Goal: Task Accomplishment & Management: Complete application form

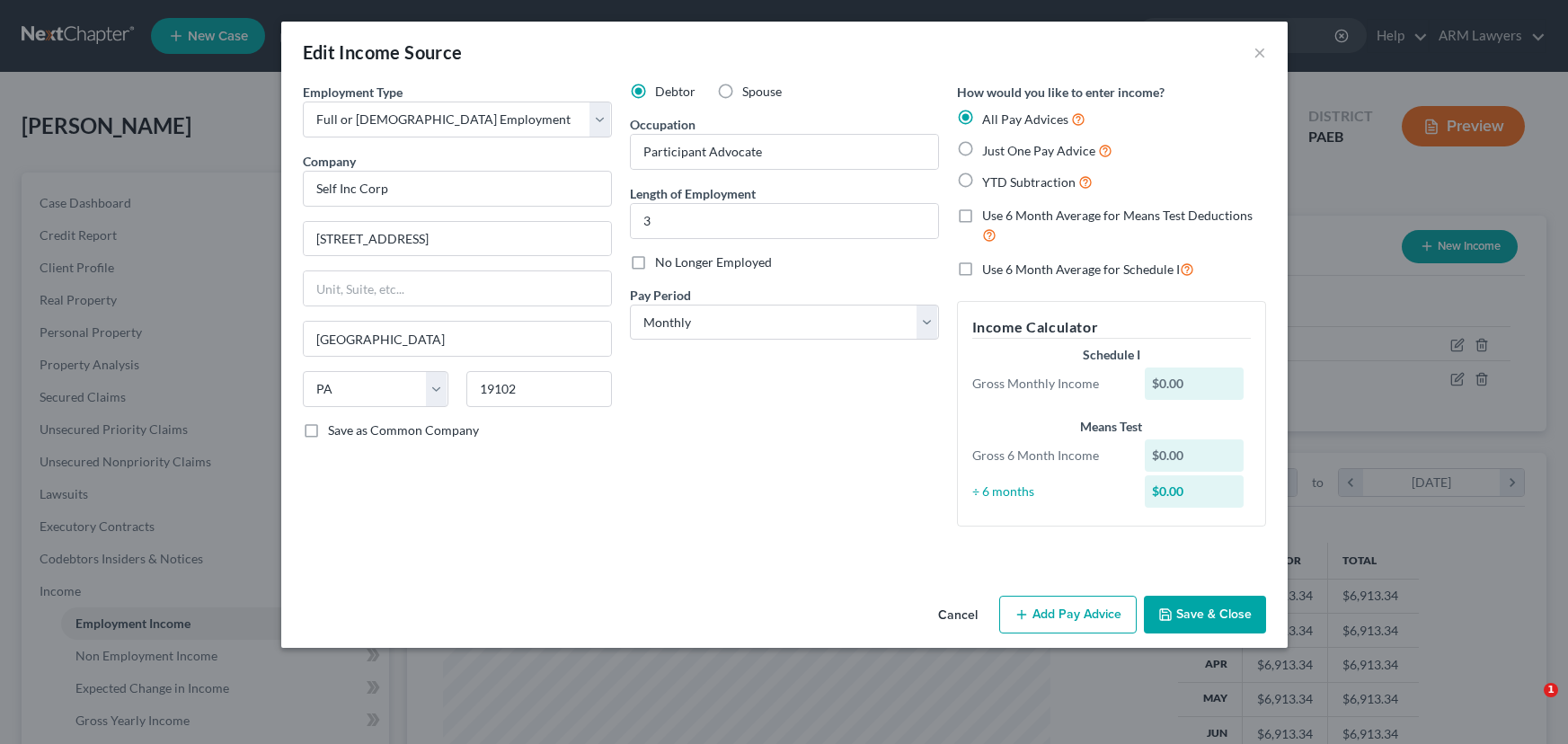
select select "0"
select select "39"
select select "0"
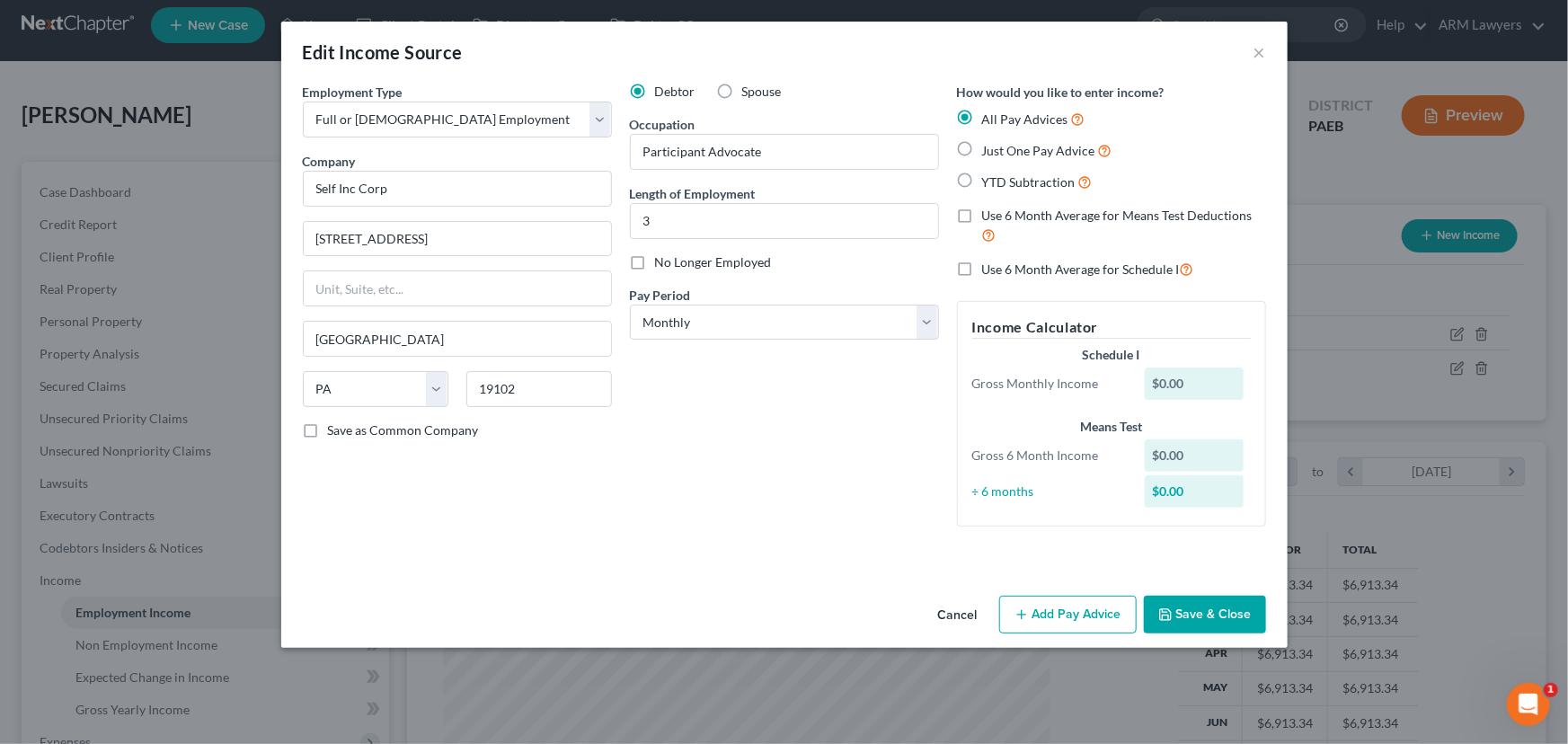
scroll to position [322, 643]
drag, startPoint x: 1259, startPoint y: 53, endPoint x: 1249, endPoint y: 67, distance: 17.2
click at [1259, 53] on button "×" at bounding box center [1259, 52] width 13 height 22
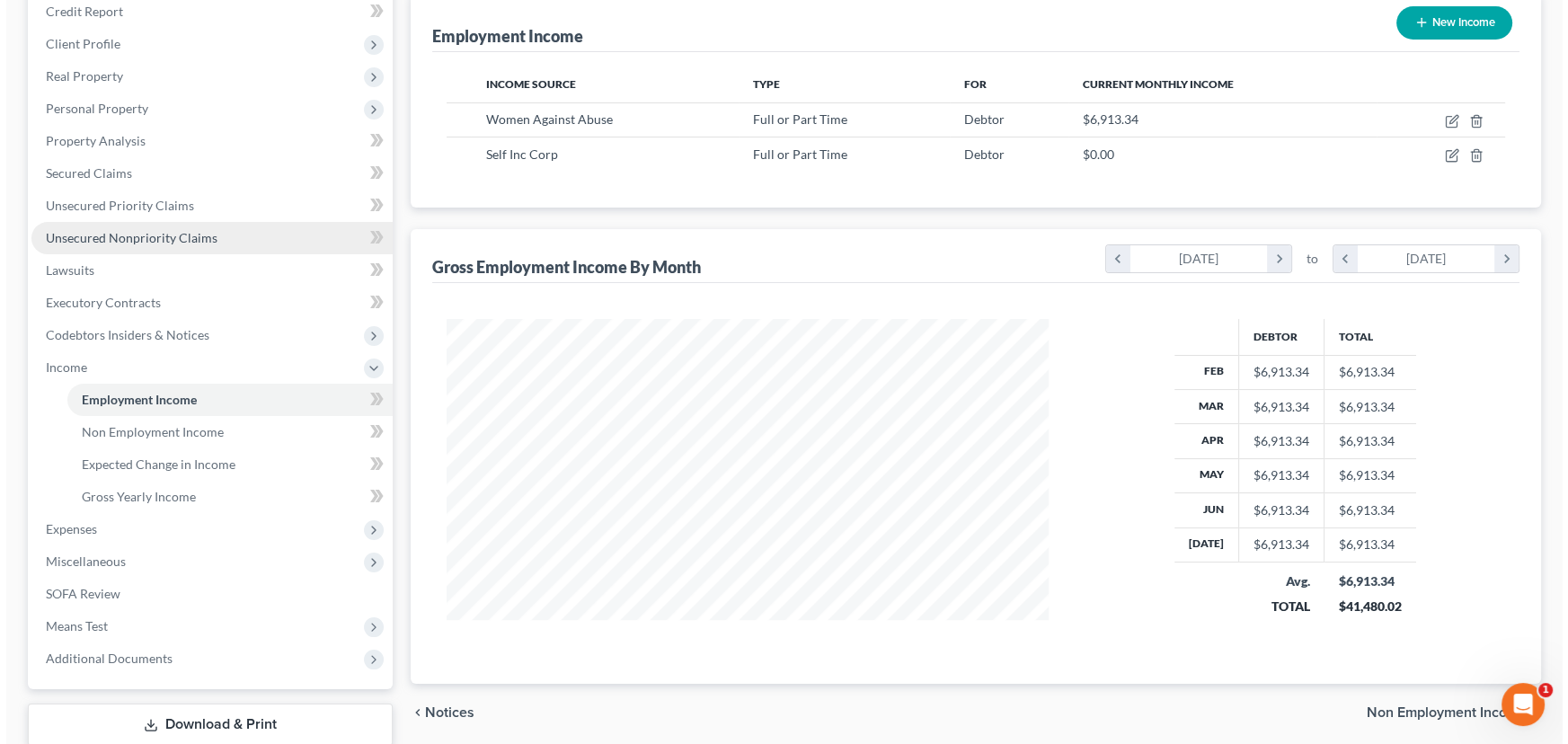
scroll to position [244, 0]
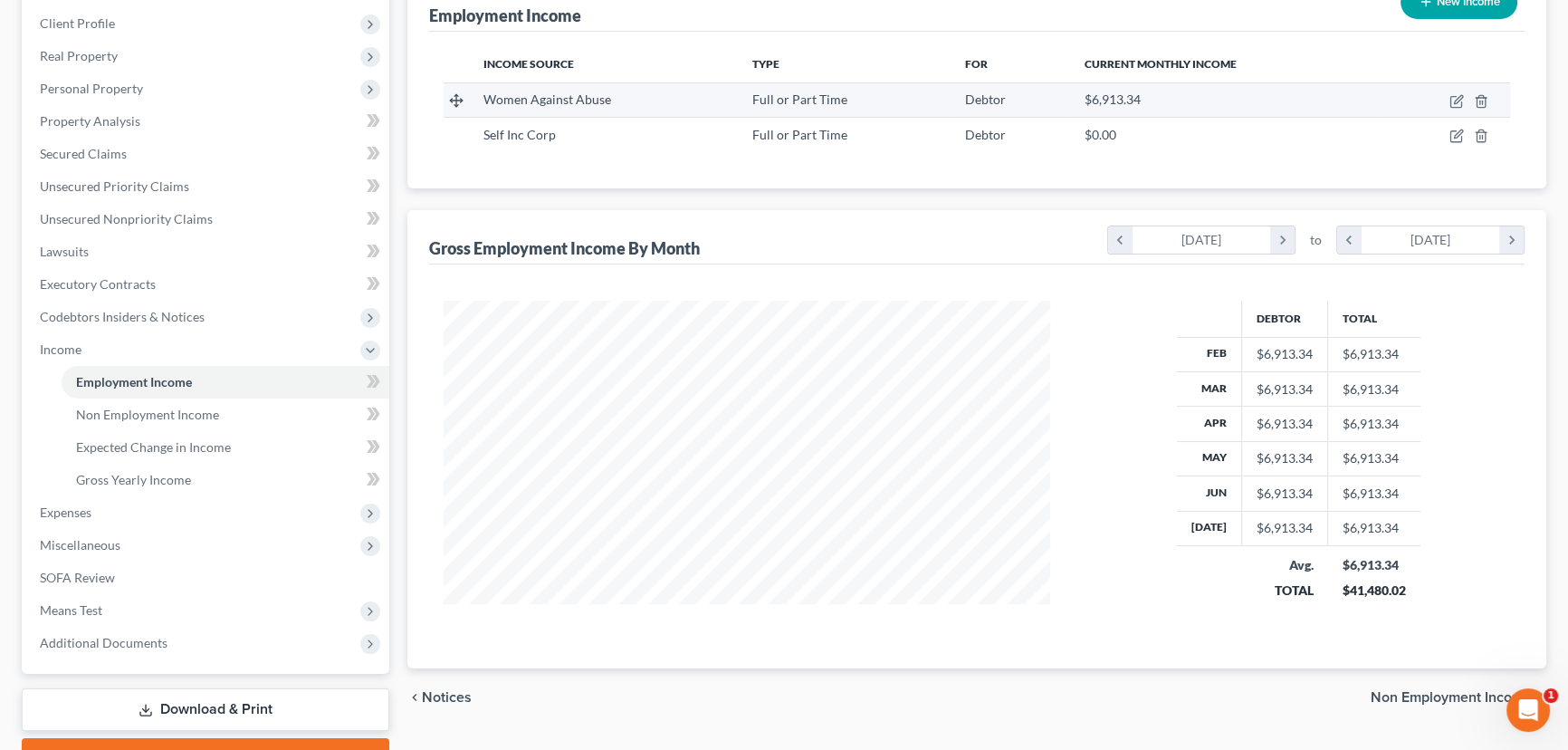
click at [1448, 98] on td at bounding box center [1444, 99] width 129 height 35
click at [1454, 102] on icon "button" at bounding box center [1457, 99] width 8 height 8
select select "0"
select select "39"
select select "2"
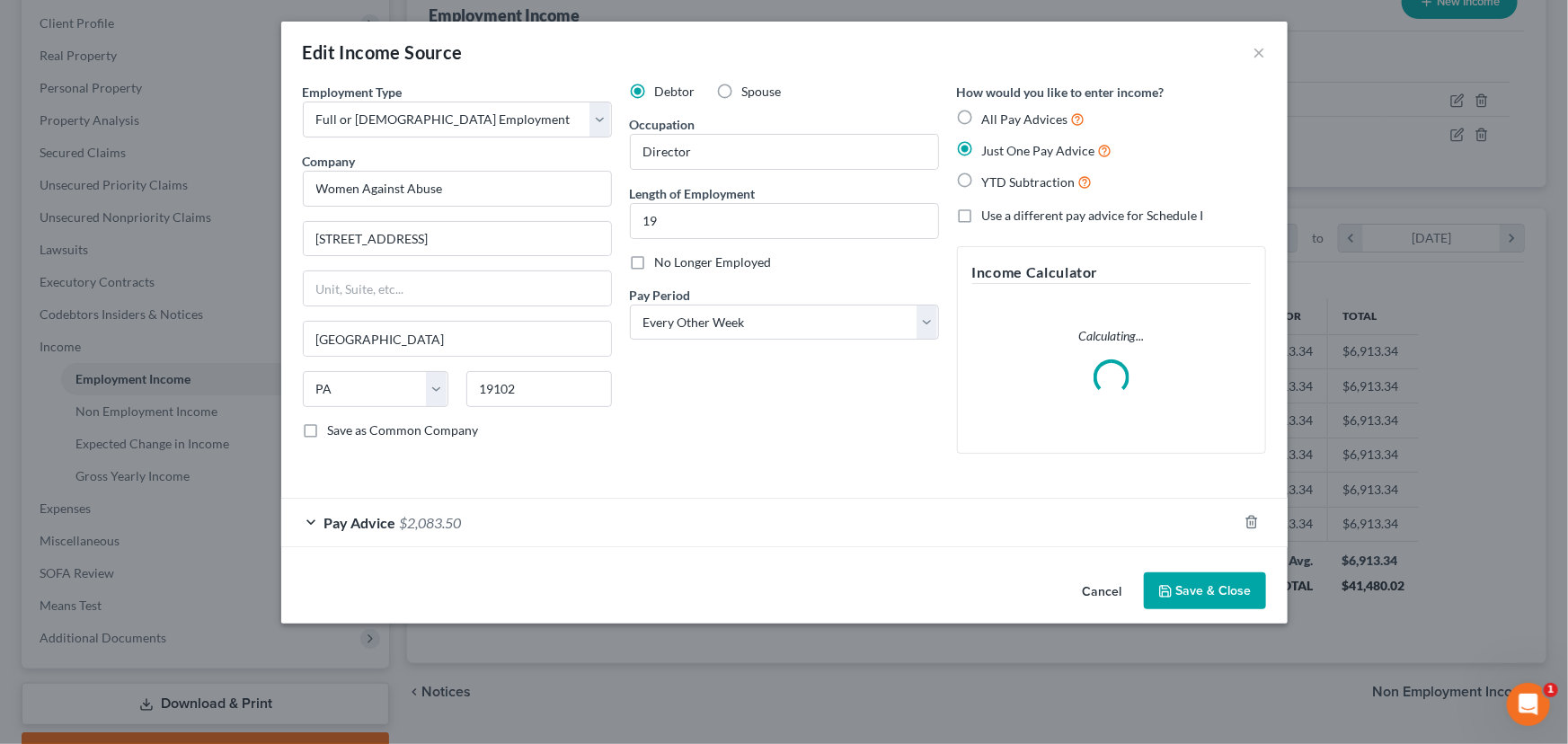
scroll to position [322, 643]
click at [334, 520] on span "Pay Advice" at bounding box center [360, 521] width 72 height 17
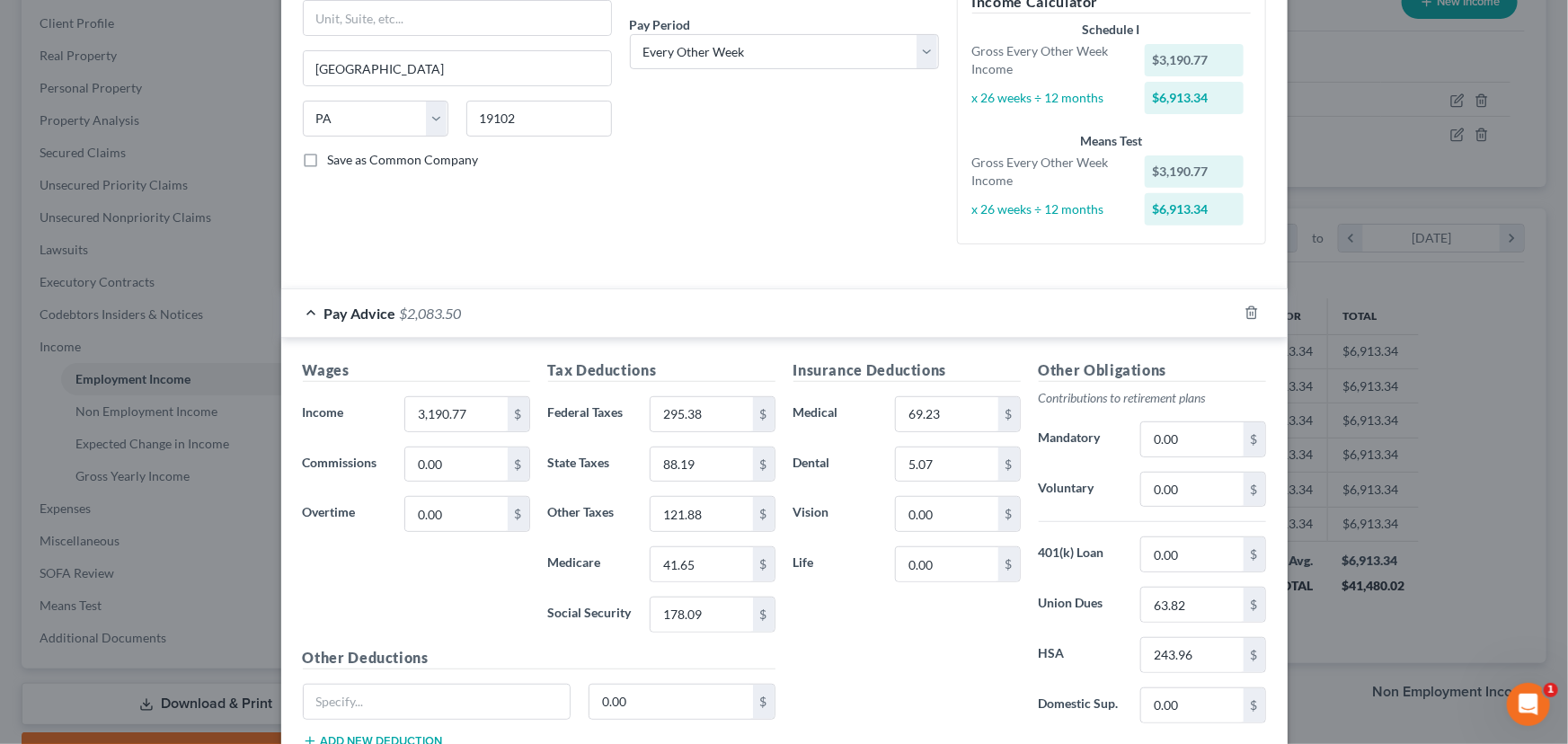
scroll to position [235, 0]
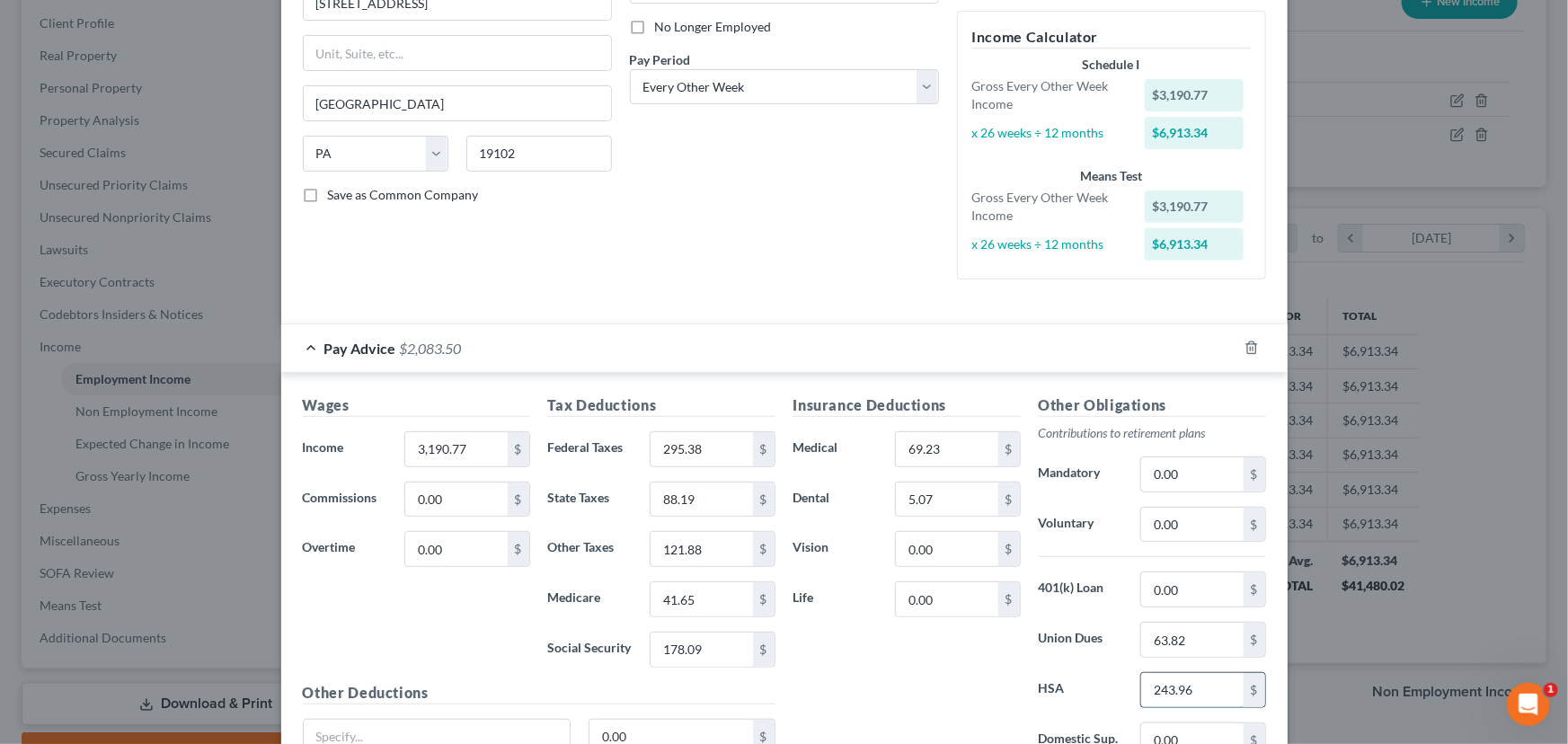
click at [1169, 685] on input "243.96" at bounding box center [1192, 689] width 102 height 34
click at [1185, 681] on input "26" at bounding box center [1192, 689] width 102 height 34
click at [867, 647] on div "Insurance Deductions Medical 69.23 $ Dental 5.07 $ Vision 0.00 $ Life 0.00 $" at bounding box center [907, 583] width 245 height 378
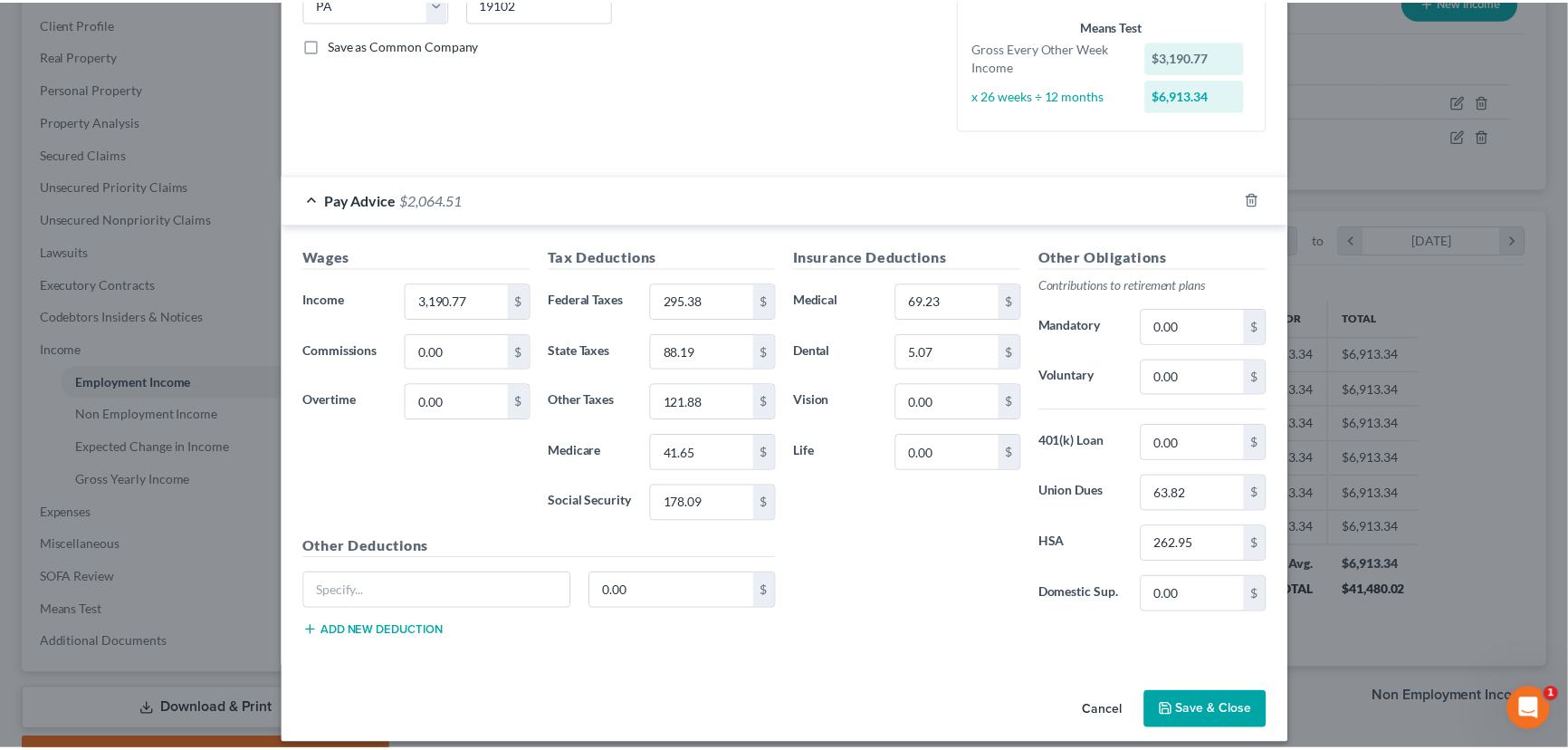
scroll to position [402, 0]
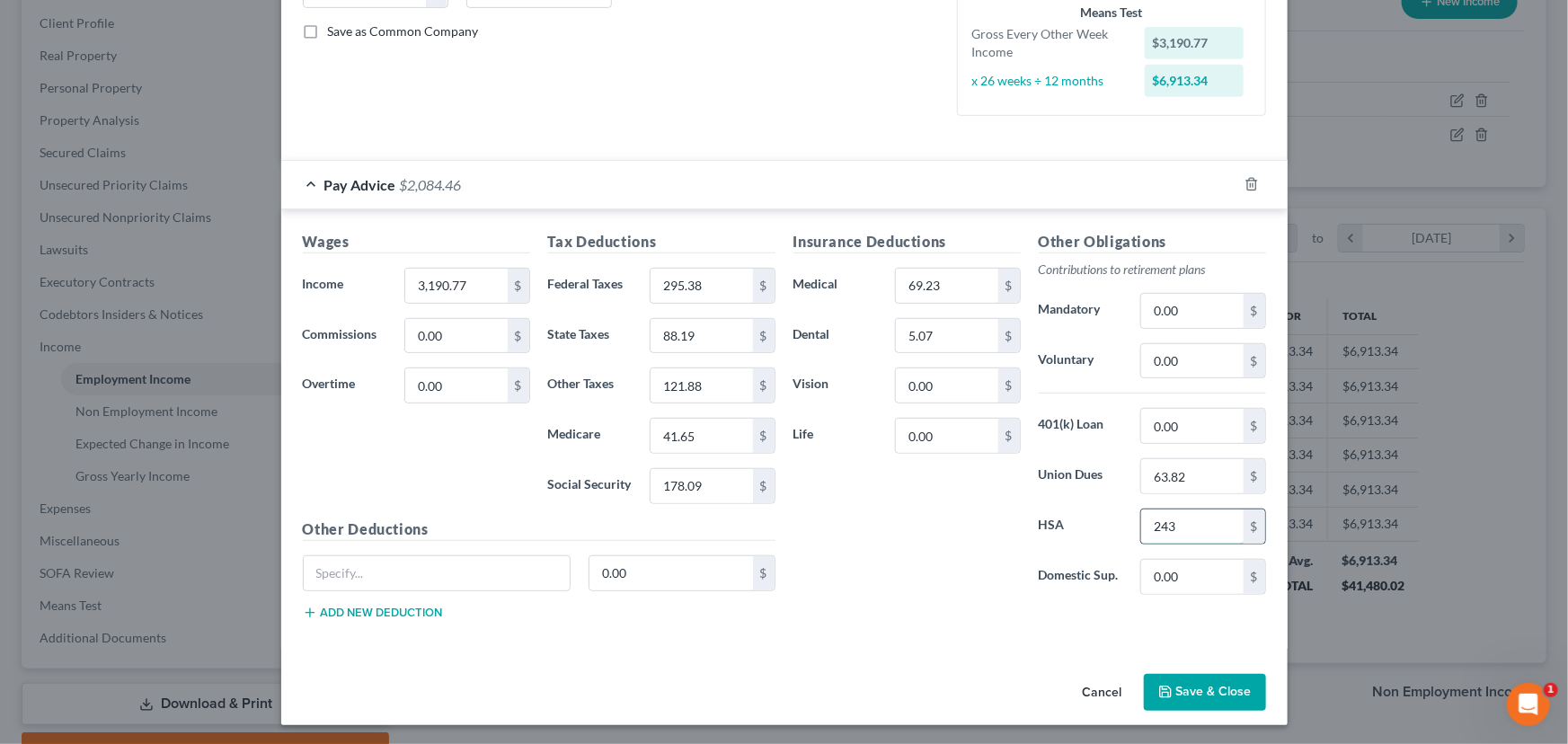
type input "243.96"
click at [1209, 689] on button "Save & Close" at bounding box center [1204, 692] width 123 height 37
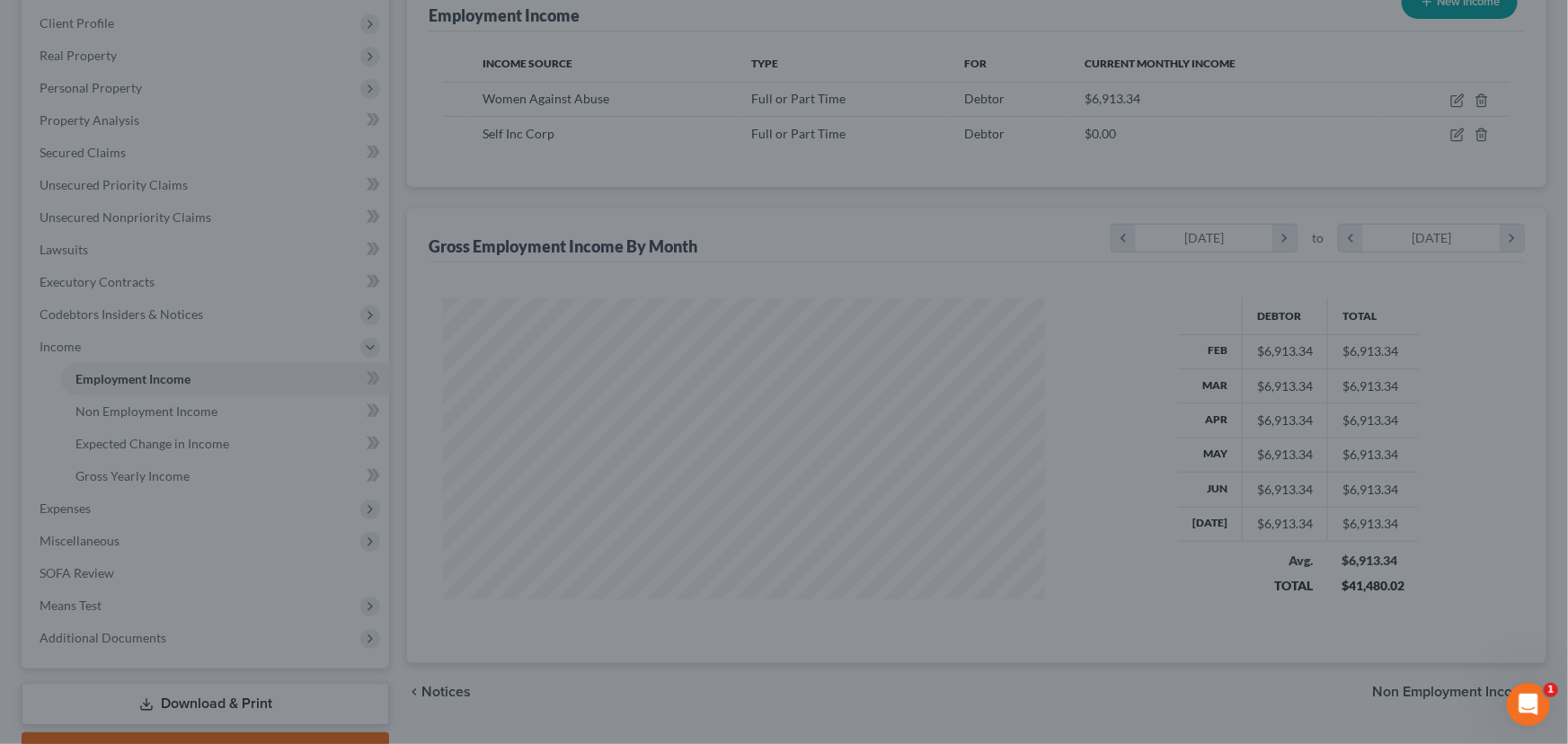
scroll to position [897759, 897787]
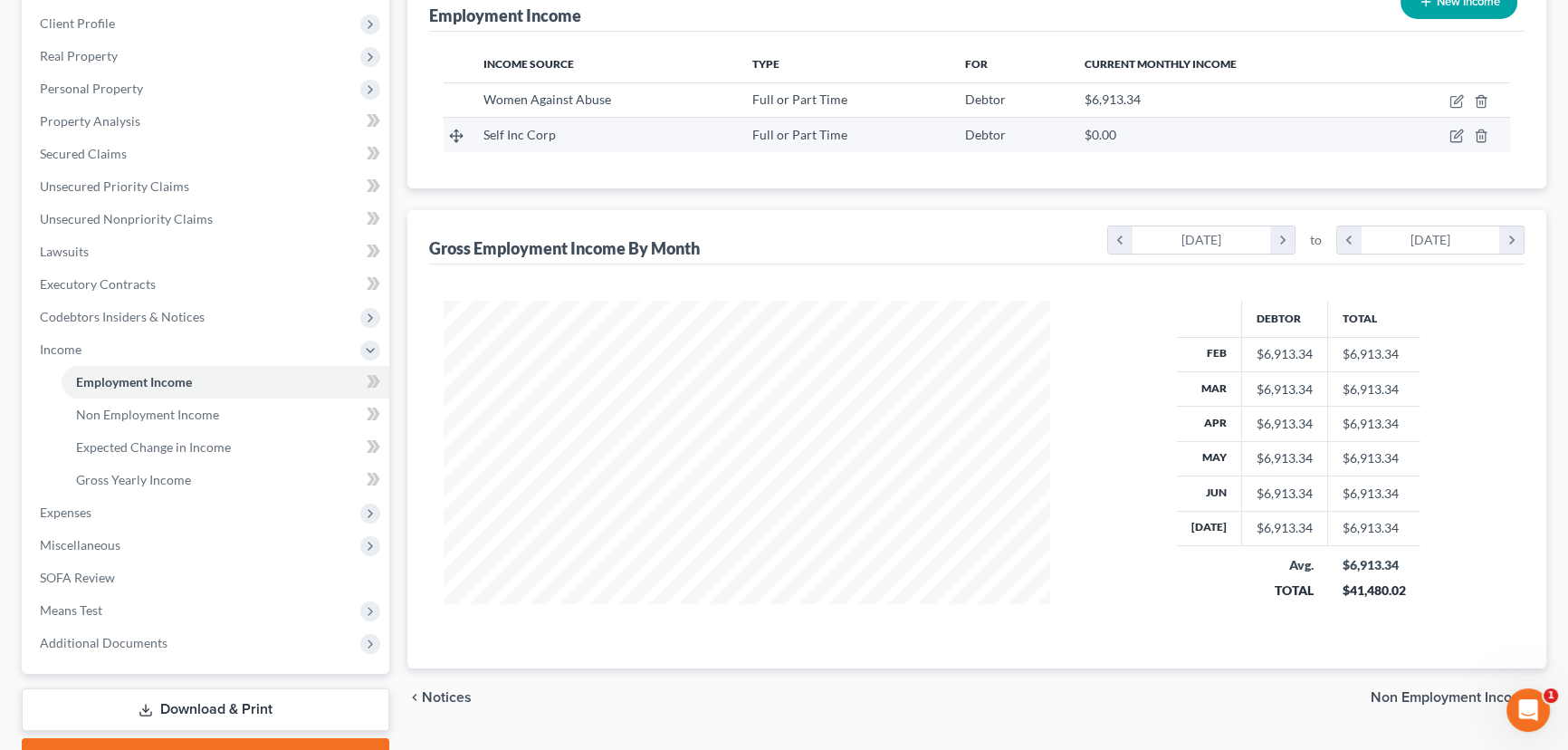
click at [1448, 127] on td at bounding box center [1444, 134] width 129 height 35
click at [1450, 131] on icon "button" at bounding box center [1455, 136] width 11 height 11
select select "0"
select select "39"
select select "0"
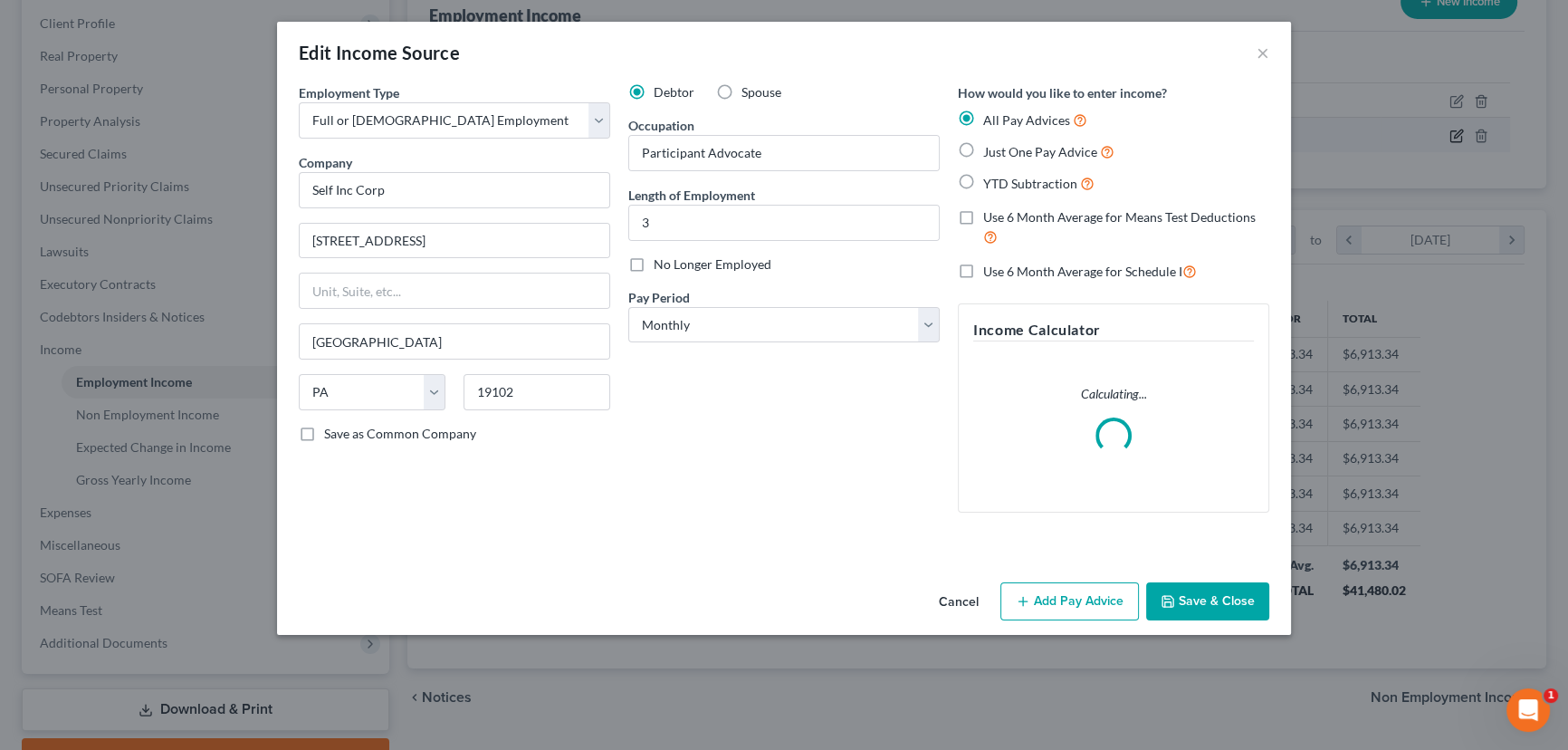
scroll to position [324, 648]
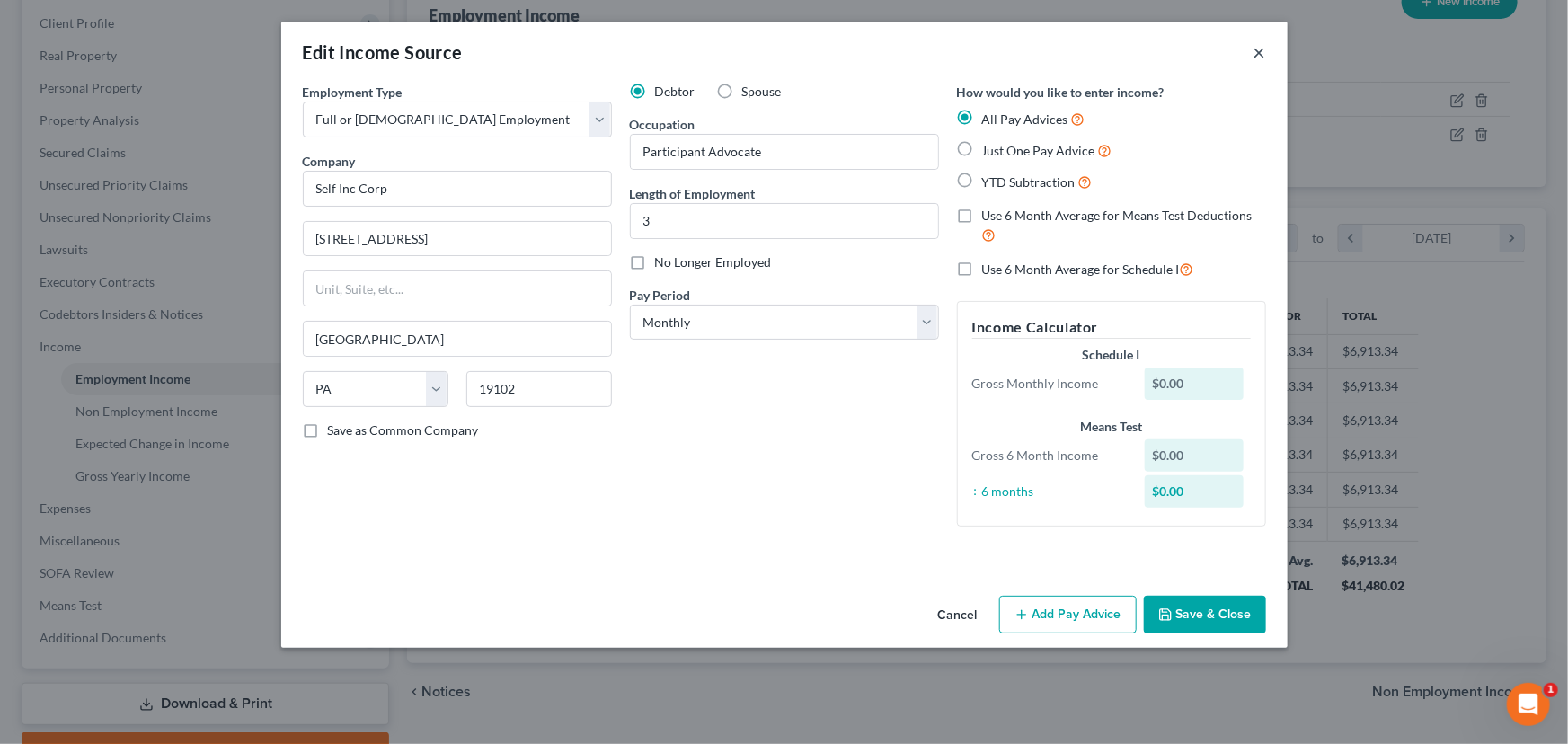
drag, startPoint x: 1260, startPoint y: 45, endPoint x: 1248, endPoint y: 91, distance: 47.5
click at [1261, 47] on button "×" at bounding box center [1259, 52] width 13 height 22
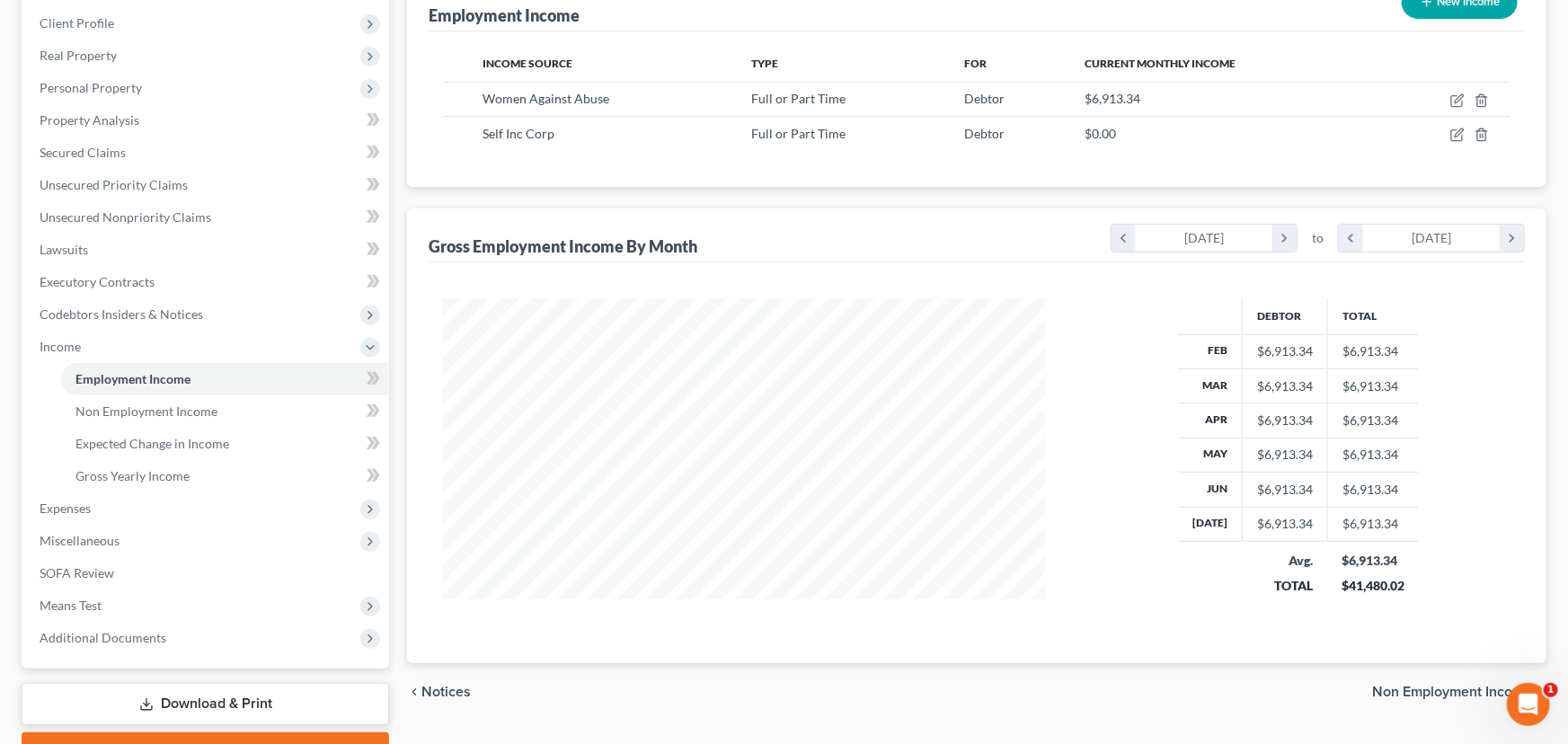
scroll to position [897759, 897787]
click at [1445, 96] on icon "button" at bounding box center [1446, 98] width 8 height 8
select select "0"
select select "39"
select select "2"
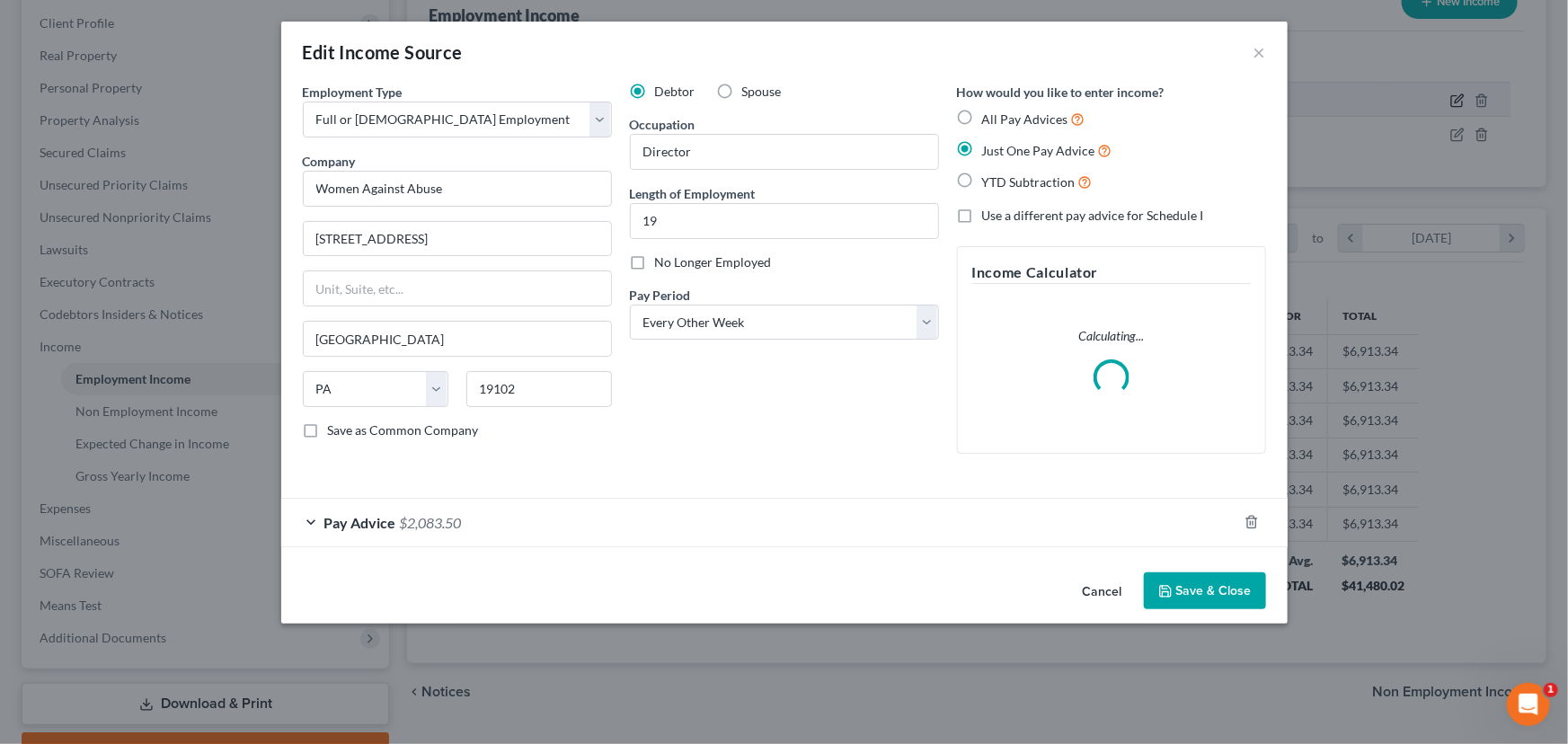
scroll to position [322, 643]
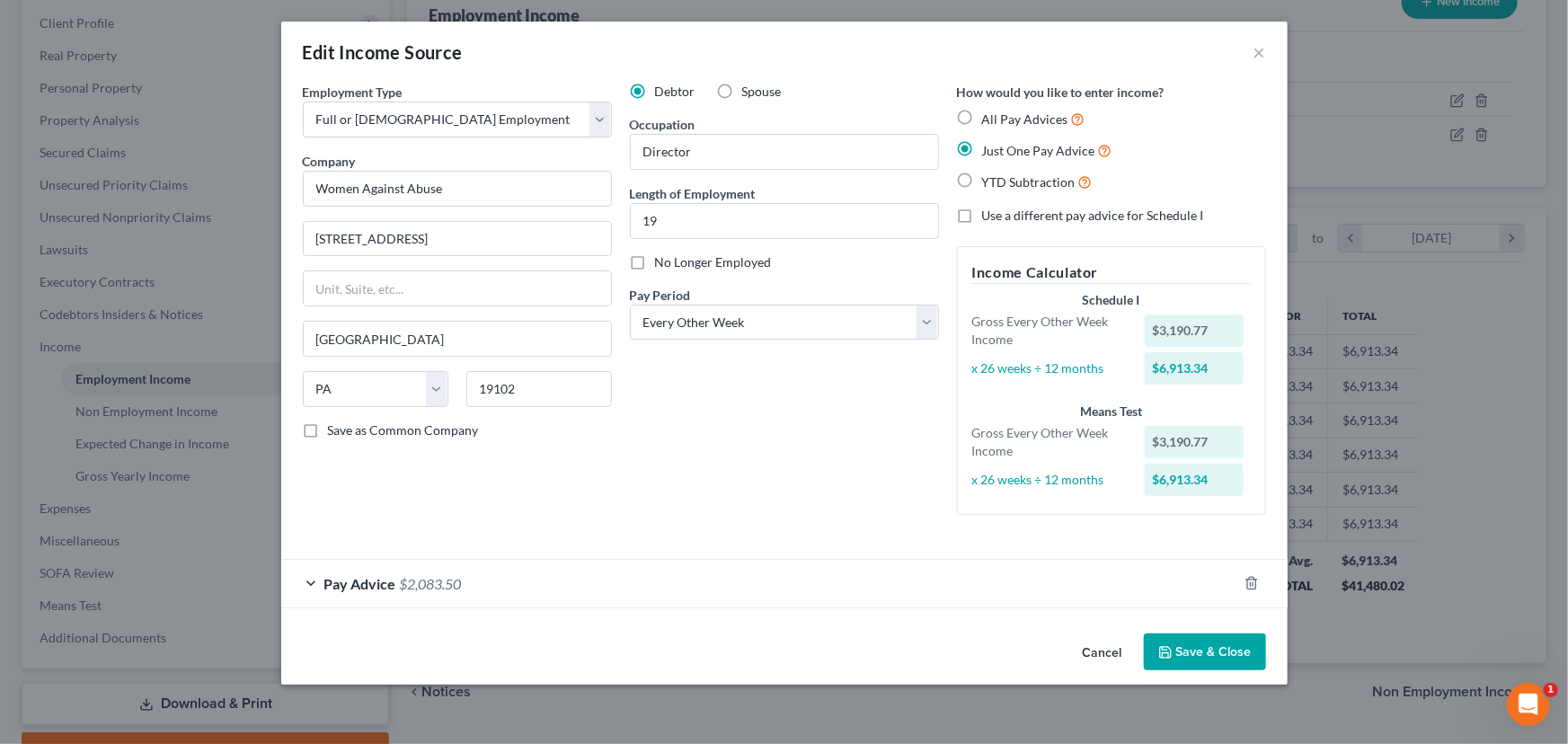
click at [320, 581] on div "Pay Advice $2,083.50" at bounding box center [759, 583] width 956 height 48
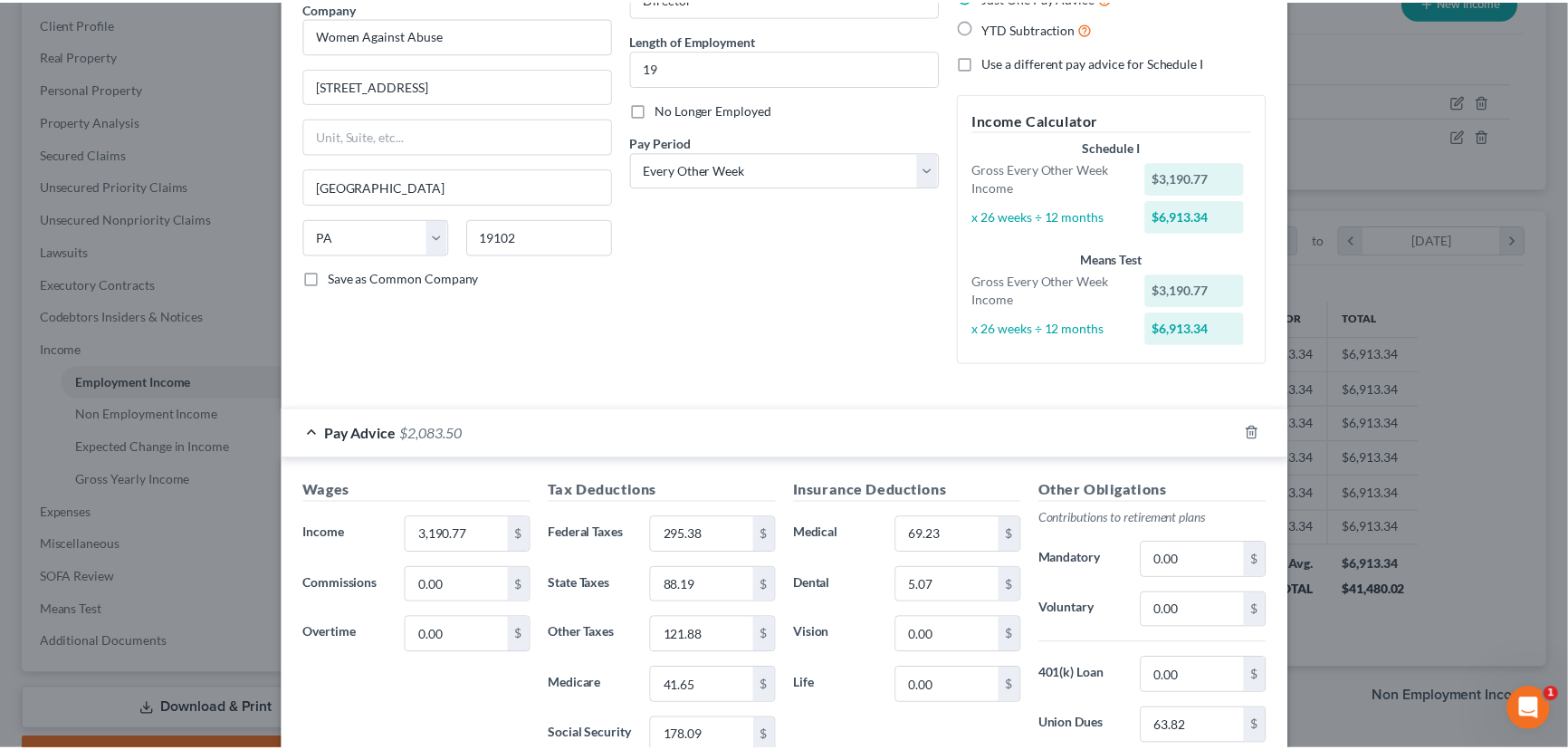
scroll to position [0, 0]
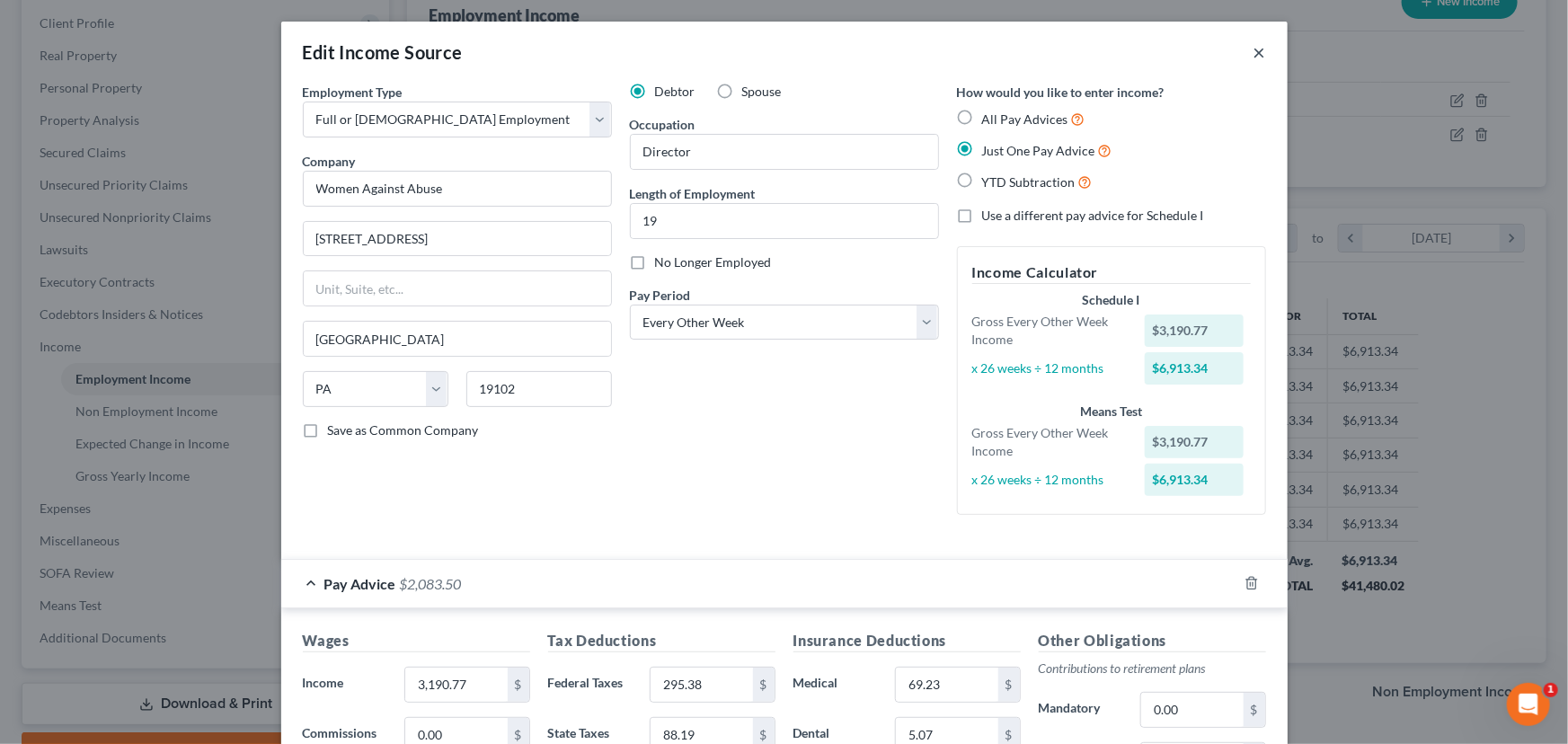
click at [1253, 45] on button "×" at bounding box center [1259, 52] width 13 height 22
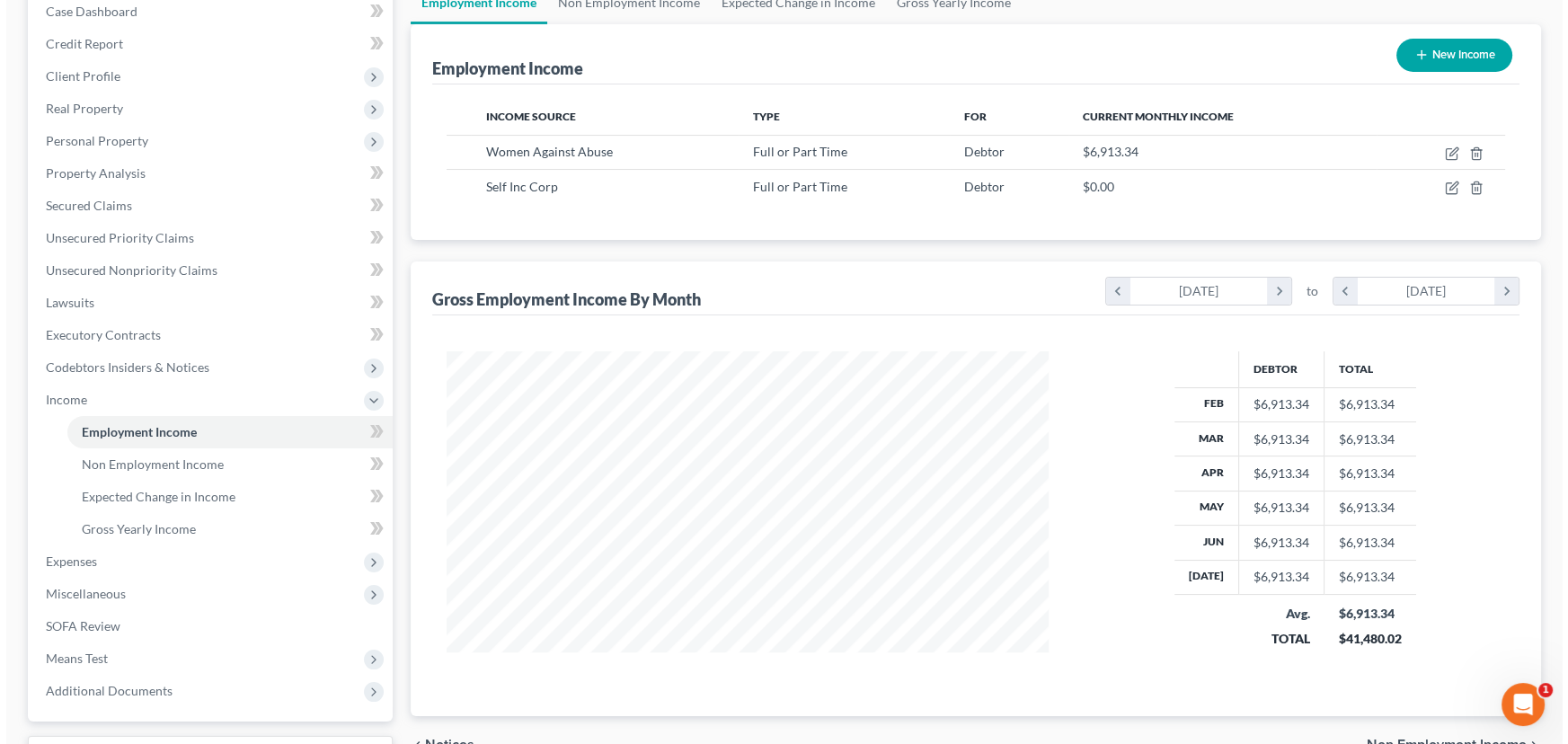
scroll to position [163, 0]
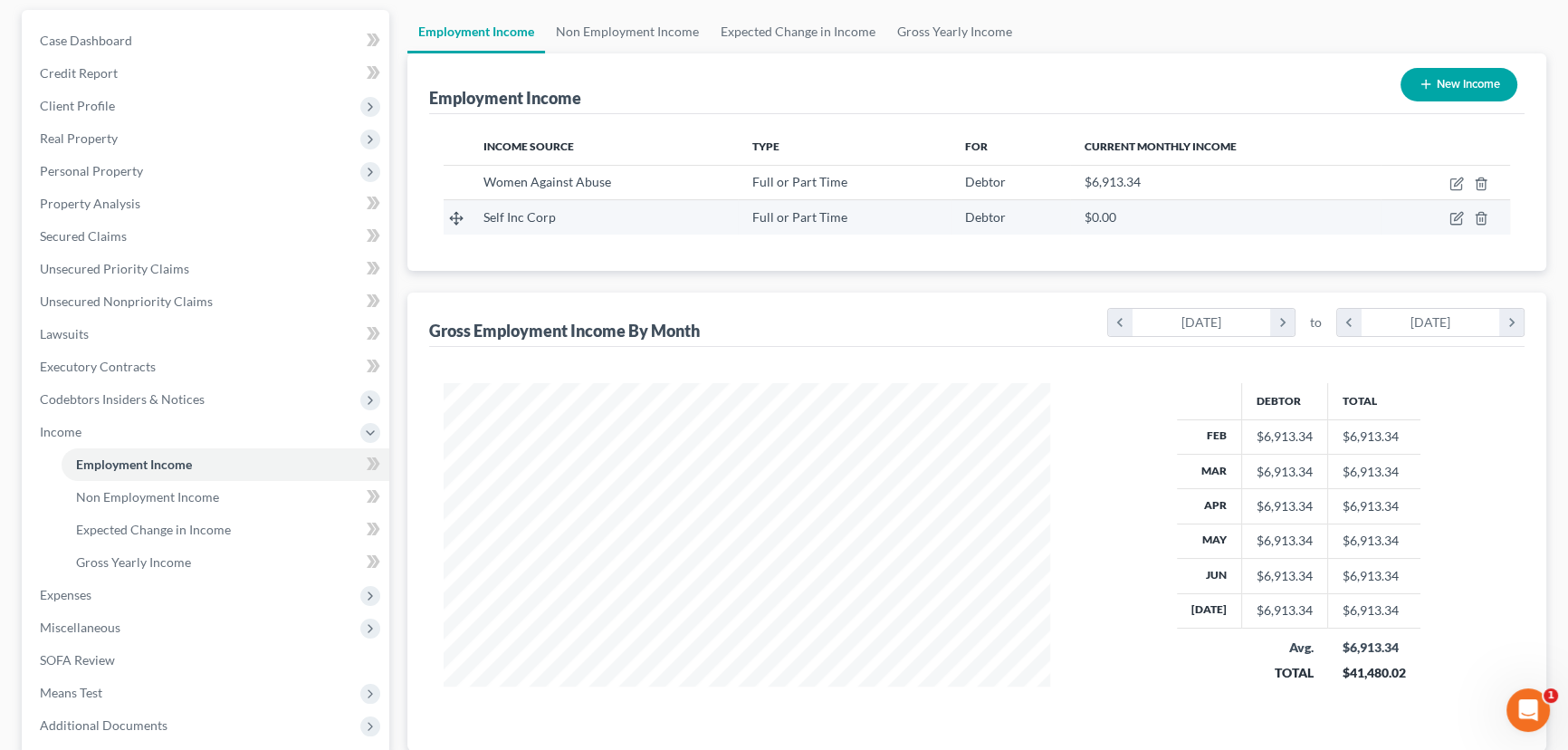
drag, startPoint x: 1455, startPoint y: 207, endPoint x: 1459, endPoint y: 226, distance: 19.4
click at [1456, 207] on td at bounding box center [1444, 216] width 129 height 35
click at [1450, 215] on icon "button" at bounding box center [1455, 218] width 11 height 11
select select "0"
select select "39"
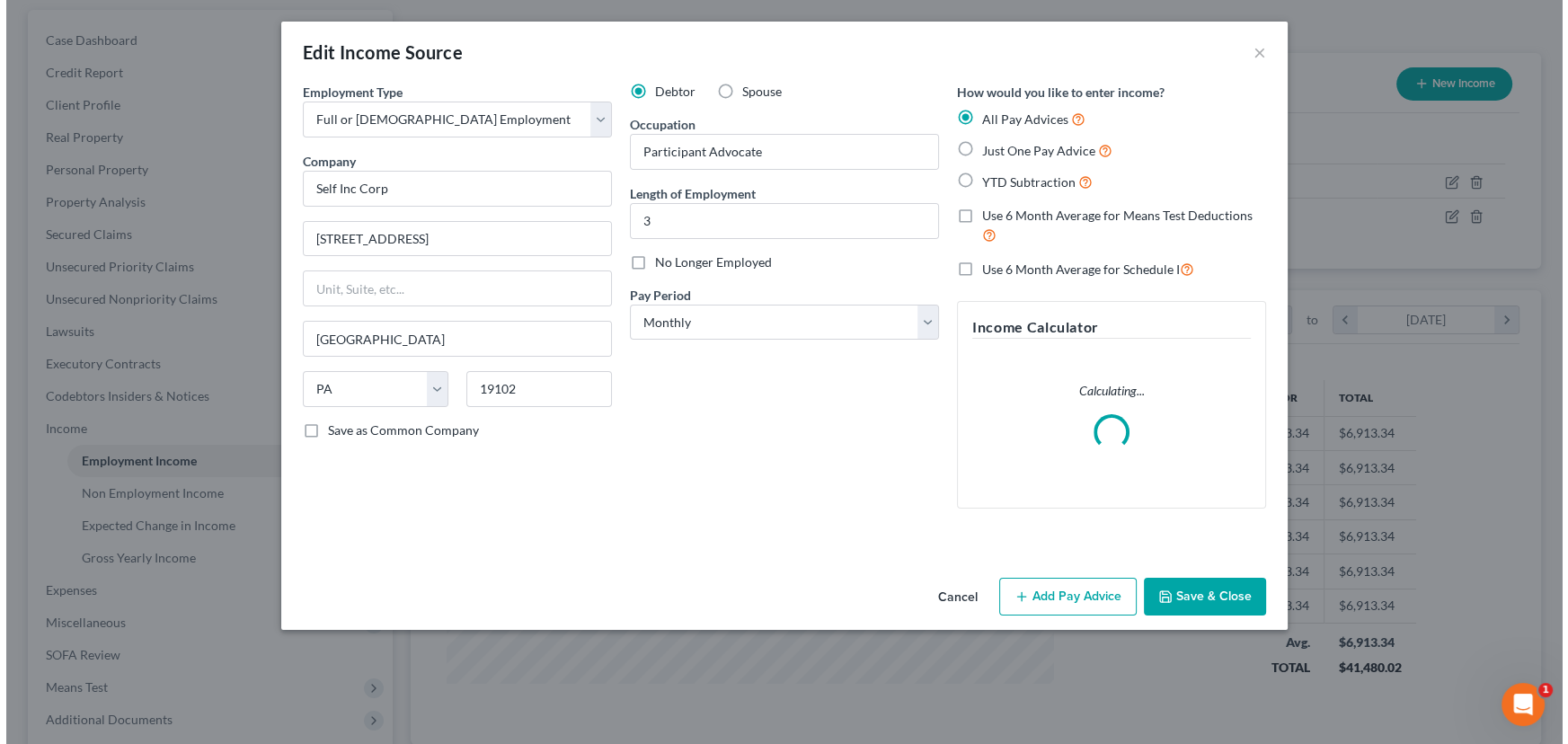
scroll to position [322, 643]
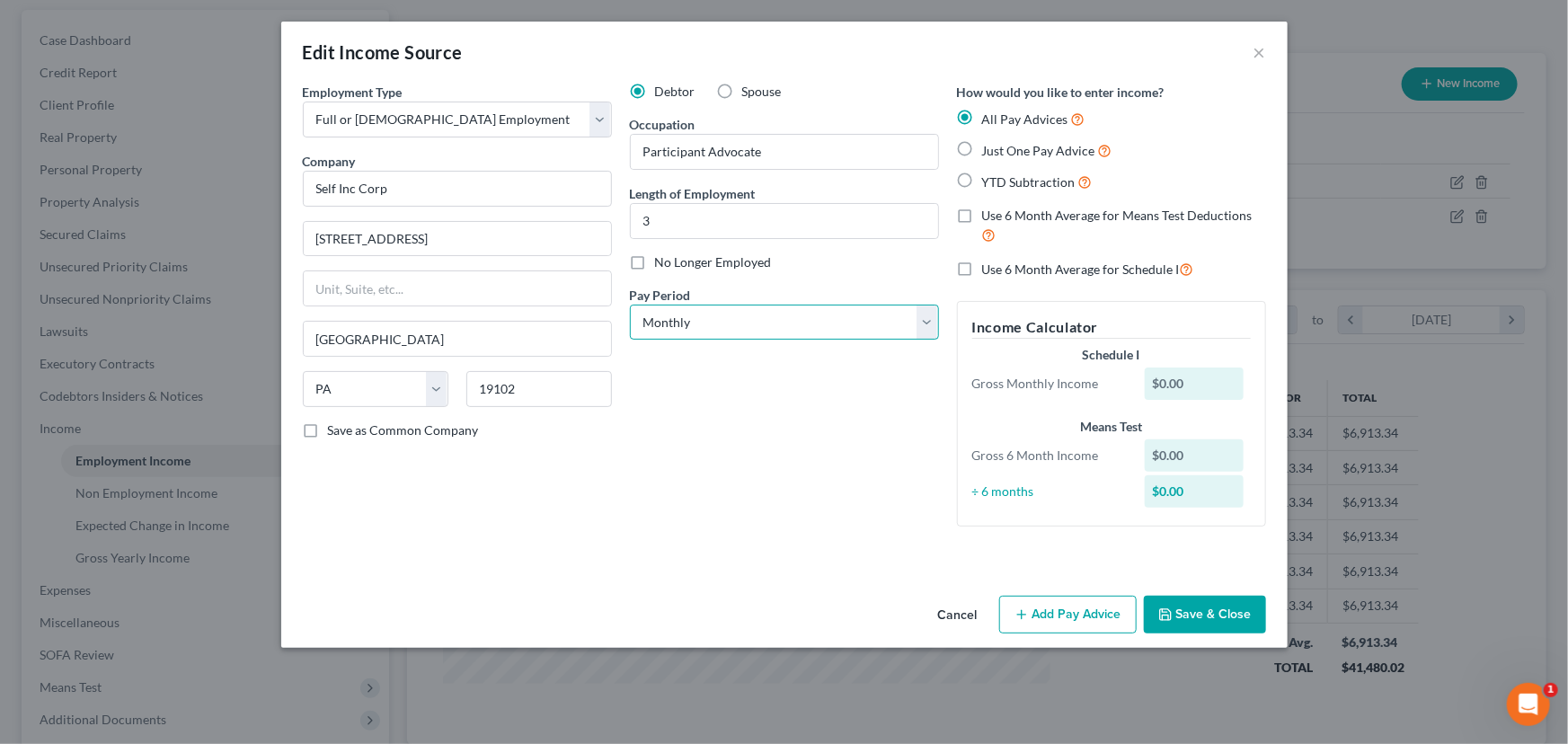
click at [830, 337] on select "Select Monthly Twice Monthly Every Other Week Weekly" at bounding box center [784, 322] width 309 height 36
select select "2"
click at [630, 305] on select "Select Monthly Twice Monthly Every Other Week Weekly" at bounding box center [784, 322] width 309 height 36
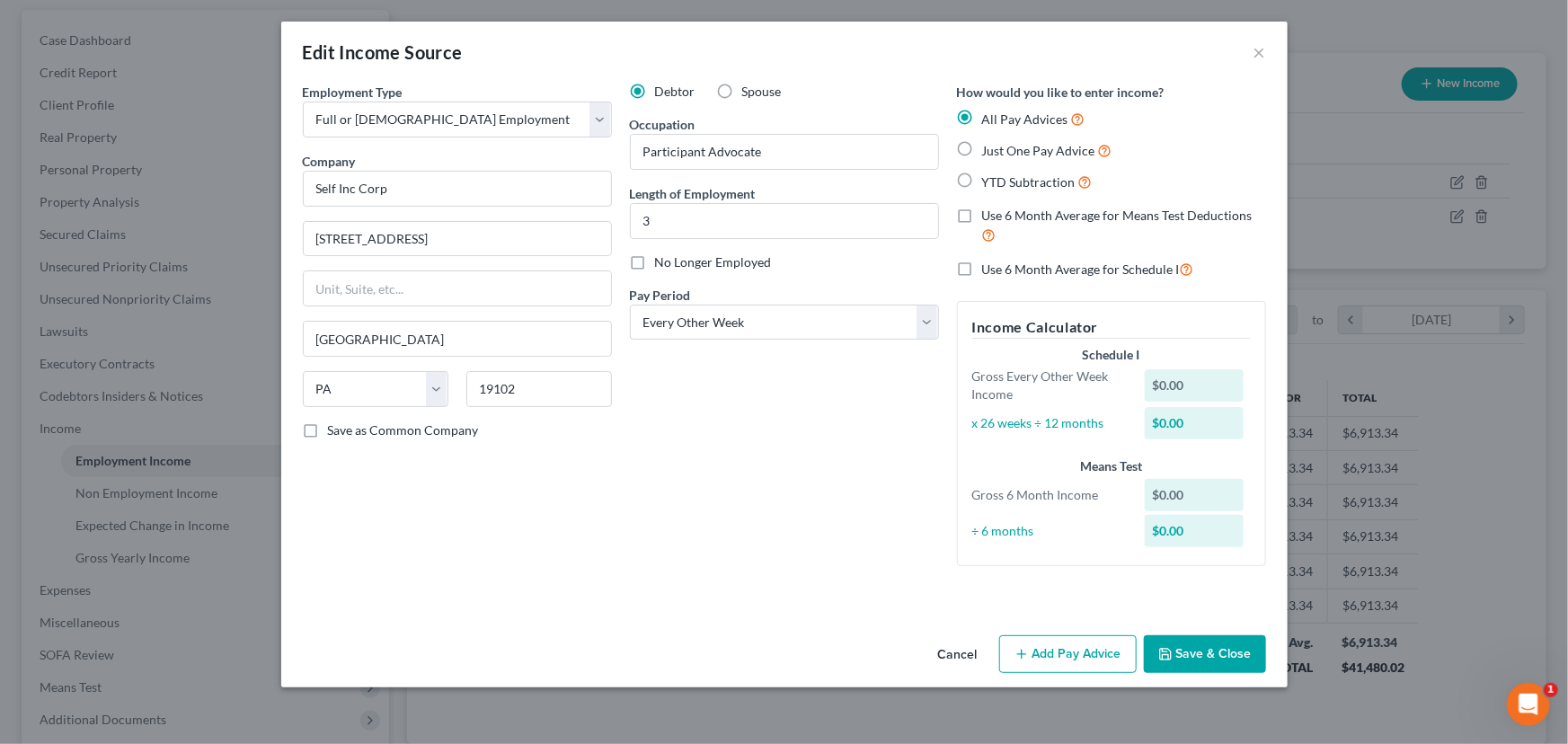
click at [1088, 652] on button "Add Pay Advice" at bounding box center [1068, 654] width 137 height 37
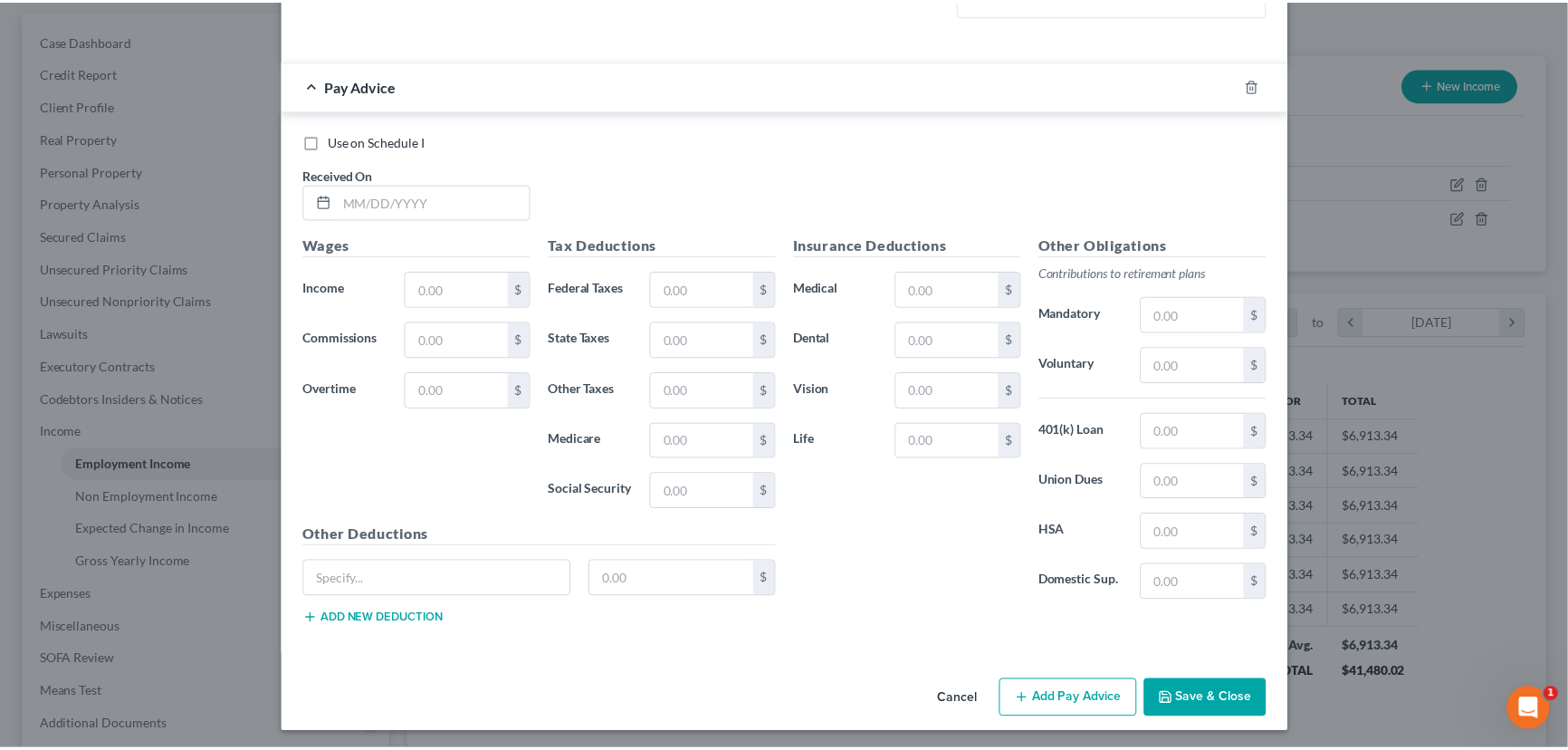
scroll to position [556, 0]
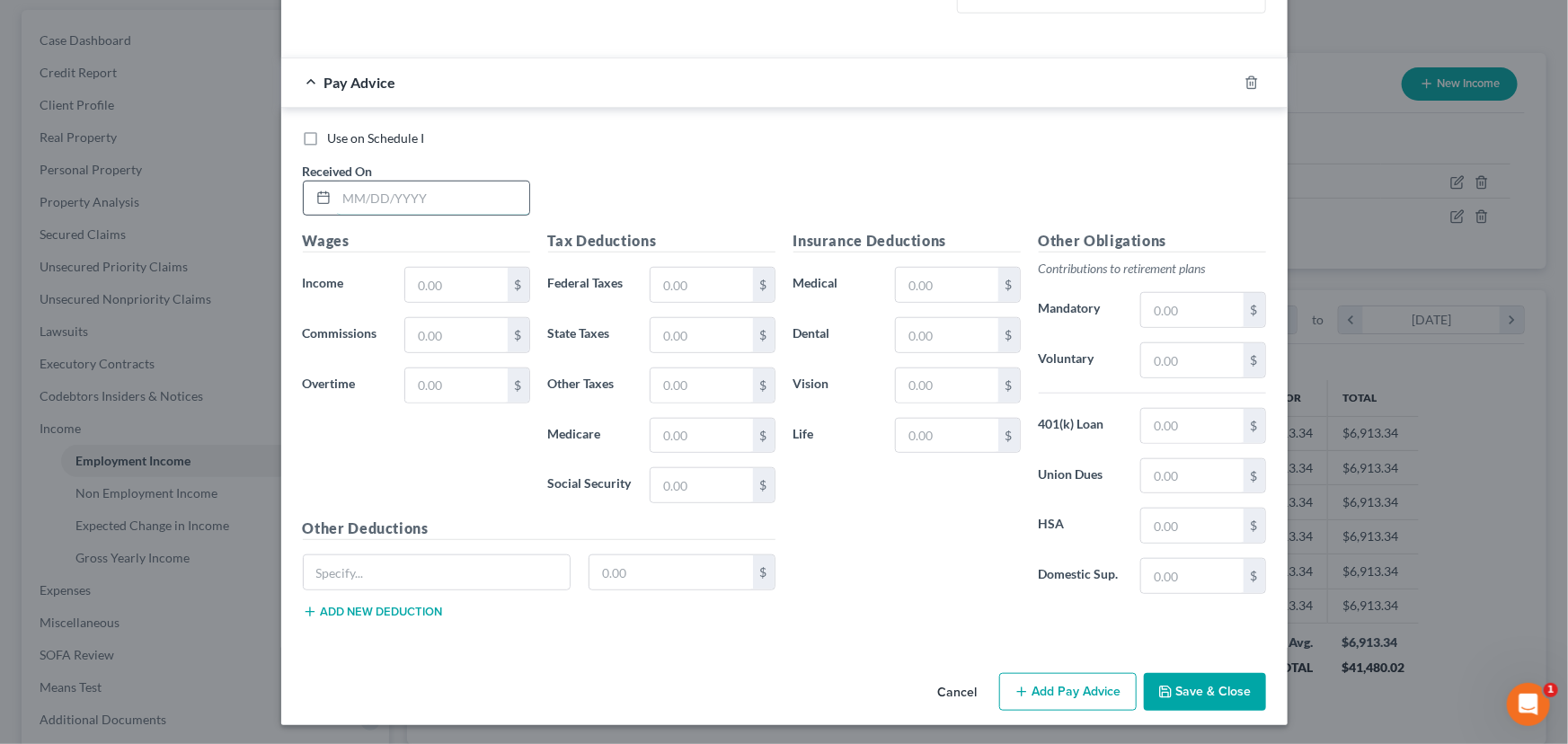
click at [361, 198] on input "text" at bounding box center [433, 198] width 192 height 34
type input "[DATE]"
click at [449, 292] on input "text" at bounding box center [456, 284] width 102 height 34
type input "663.86"
click at [683, 261] on div "Tax Deductions Federal Taxes $ State Taxes $ Other Taxes $ Medicare $ Social Se…" at bounding box center [662, 373] width 245 height 287
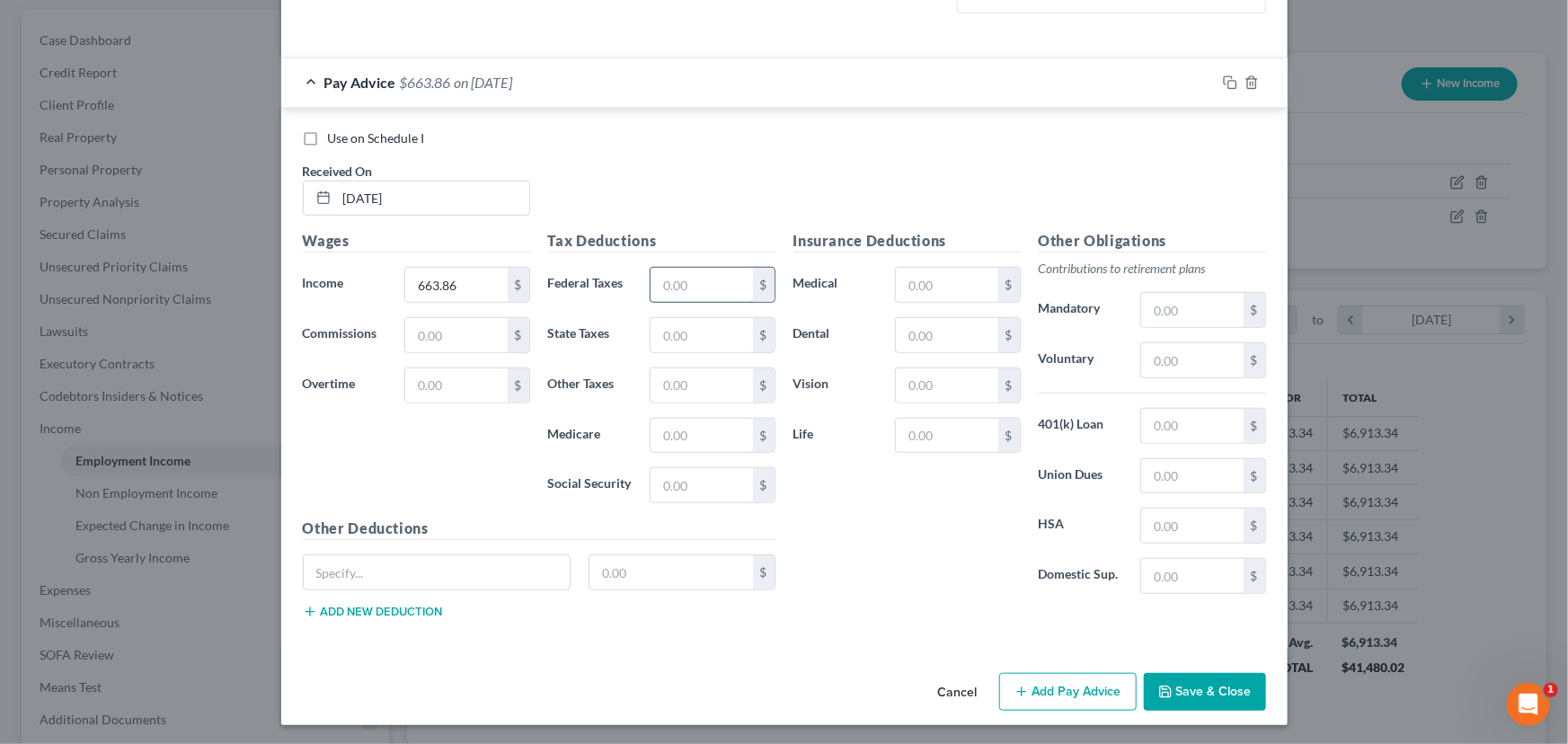
click at [684, 287] on input "text" at bounding box center [701, 284] width 102 height 34
click at [667, 295] on input "text" at bounding box center [701, 284] width 102 height 34
type input "39.78"
click at [686, 329] on input "text" at bounding box center [701, 334] width 102 height 34
click at [665, 441] on input "text" at bounding box center [701, 435] width 102 height 34
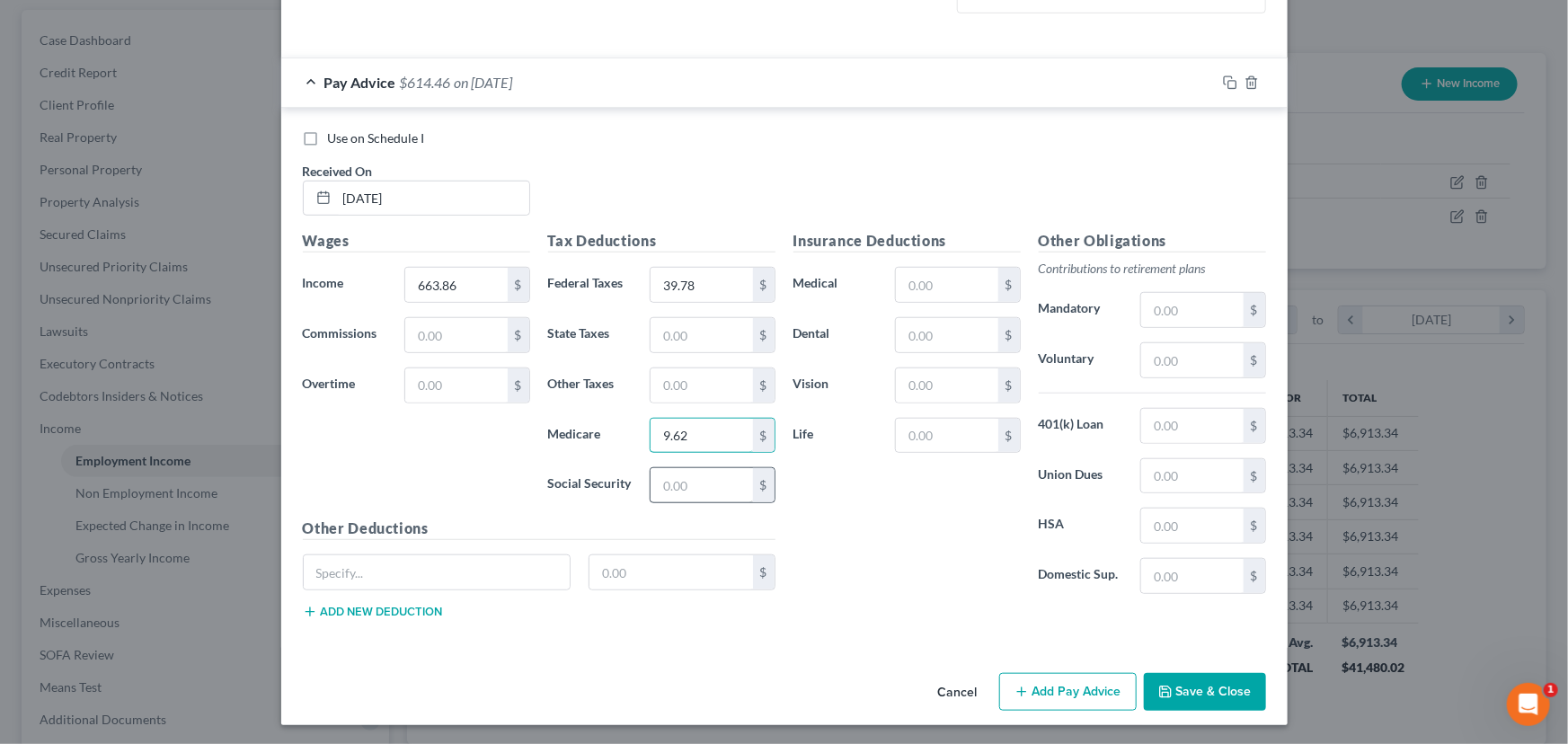
type input "9.62"
click at [685, 485] on input "text" at bounding box center [701, 484] width 102 height 34
type input "41.16"
click at [678, 329] on input "text" at bounding box center [701, 334] width 102 height 34
type input "20.38"
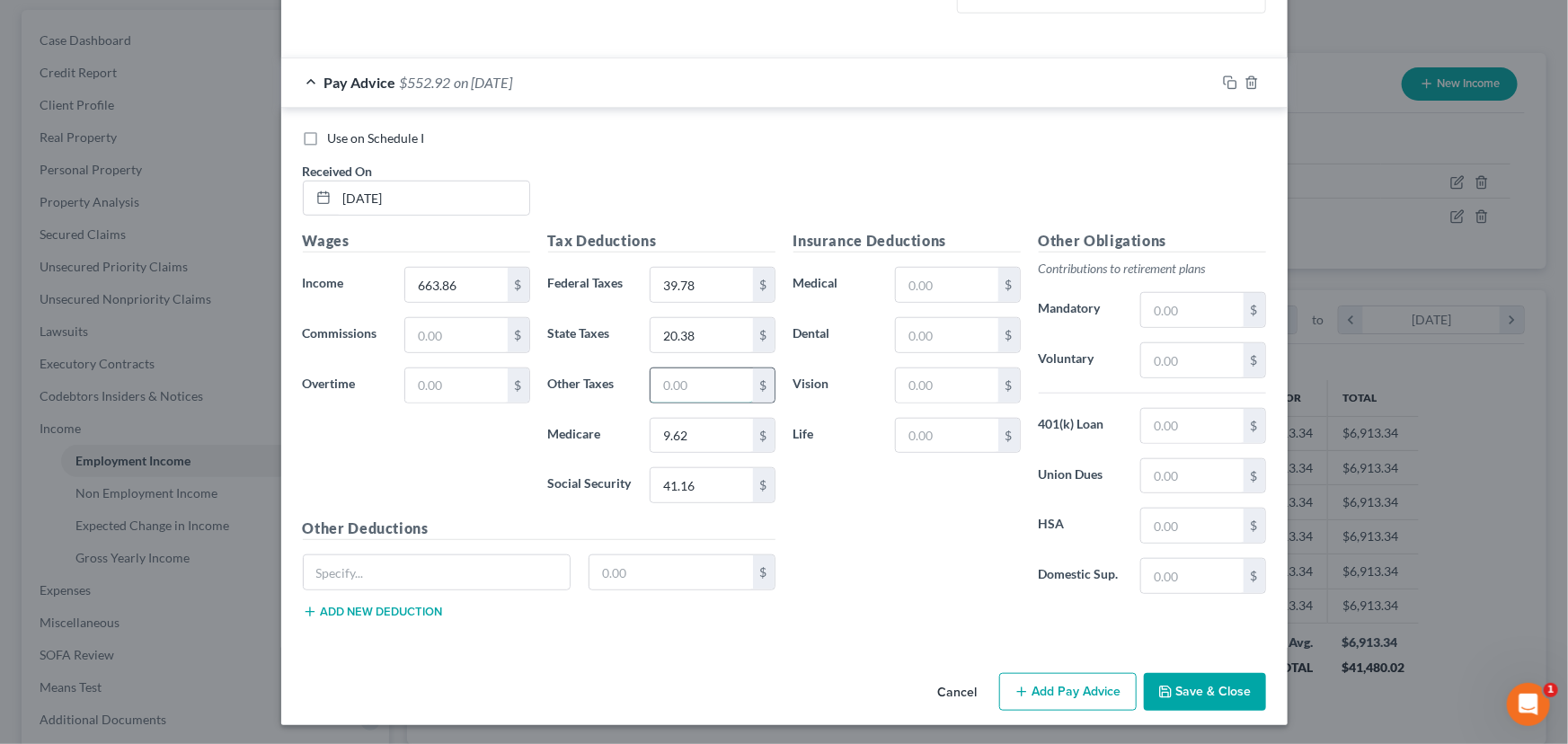
click at [709, 388] on input "text" at bounding box center [701, 385] width 102 height 34
type input "25.29"
click at [936, 281] on input "text" at bounding box center [946, 284] width 102 height 34
click at [1174, 361] on input "text" at bounding box center [1192, 360] width 102 height 34
type input "19.92"
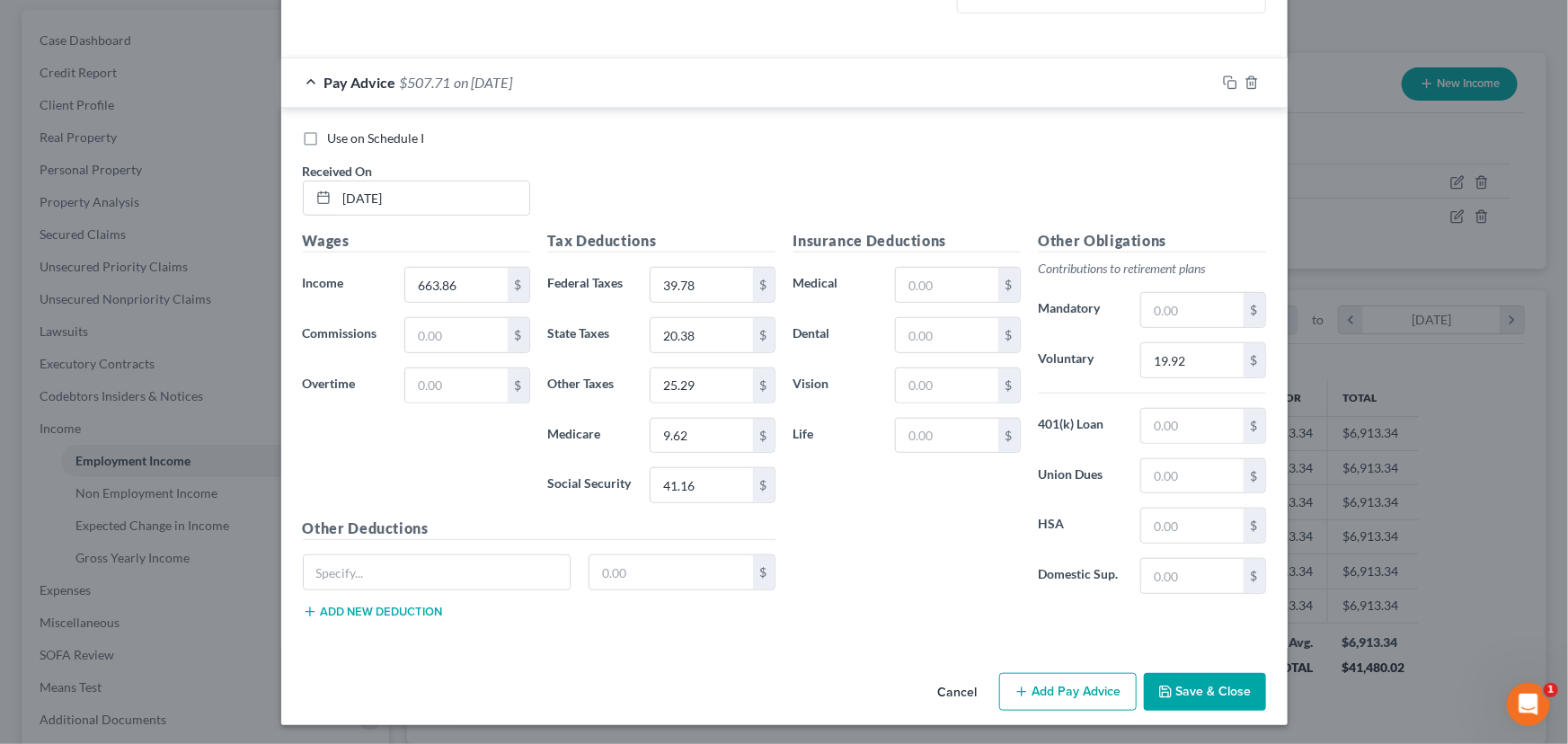
click at [1183, 691] on button "Save & Close" at bounding box center [1204, 691] width 123 height 37
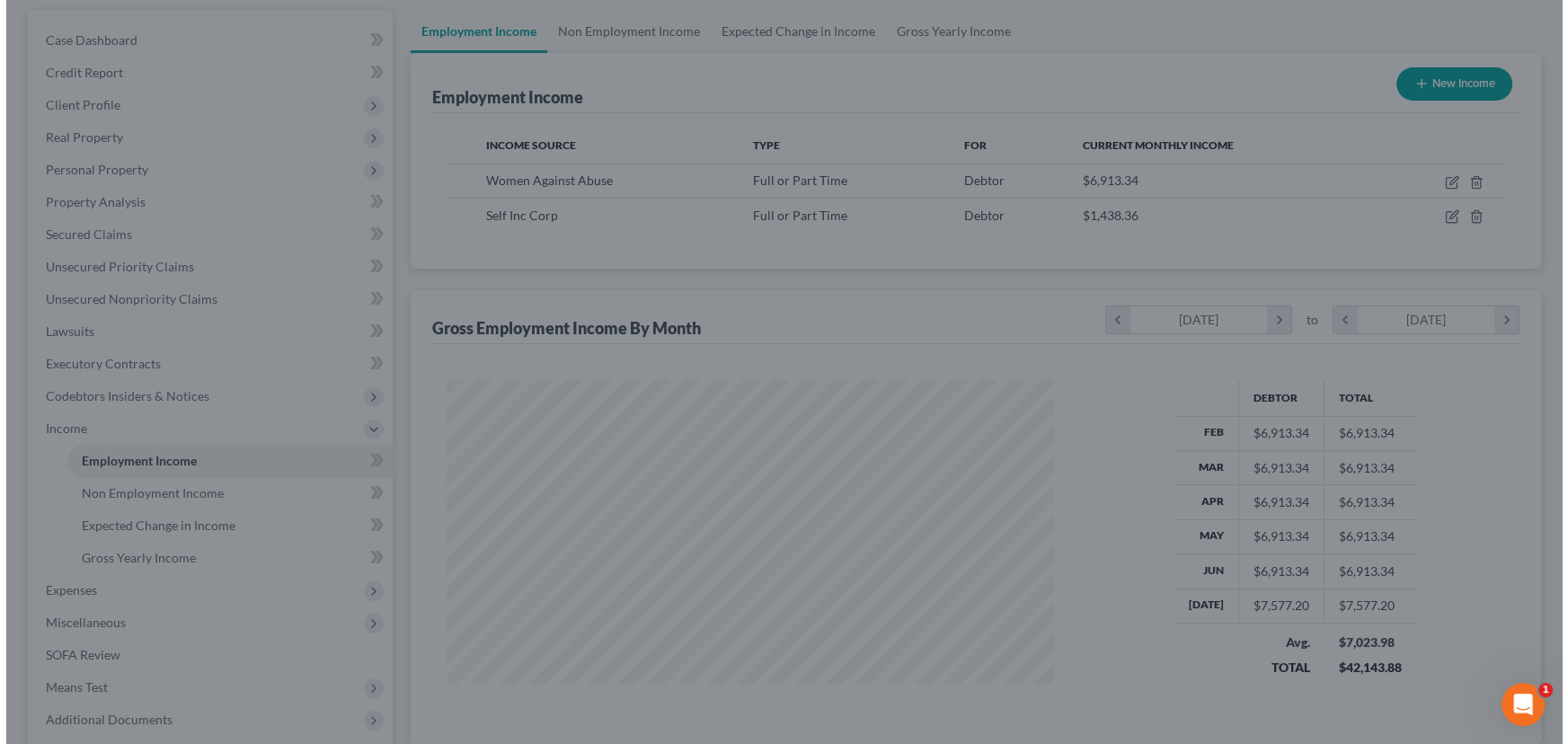
scroll to position [897759, 897787]
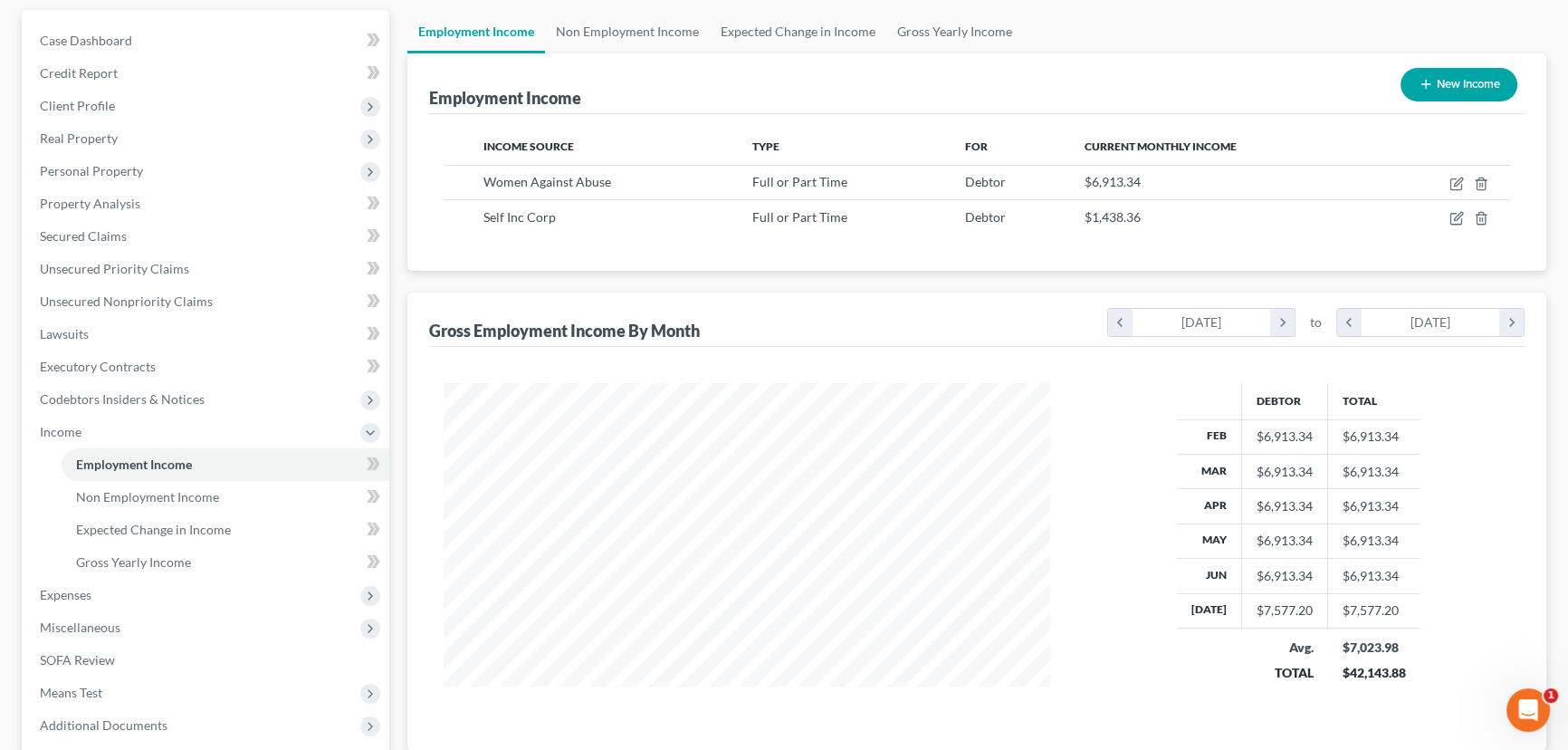
click at [1163, 719] on div "Debtor Total Feb $6,913.34 $6,913.34 Mar $6,913.34 $6,913.34 Apr $6,913.34 $6,9…" at bounding box center [976, 548] width 1096 height 404
click at [1462, 215] on icon "button" at bounding box center [1456, 217] width 15 height 15
select select "0"
select select "39"
select select "2"
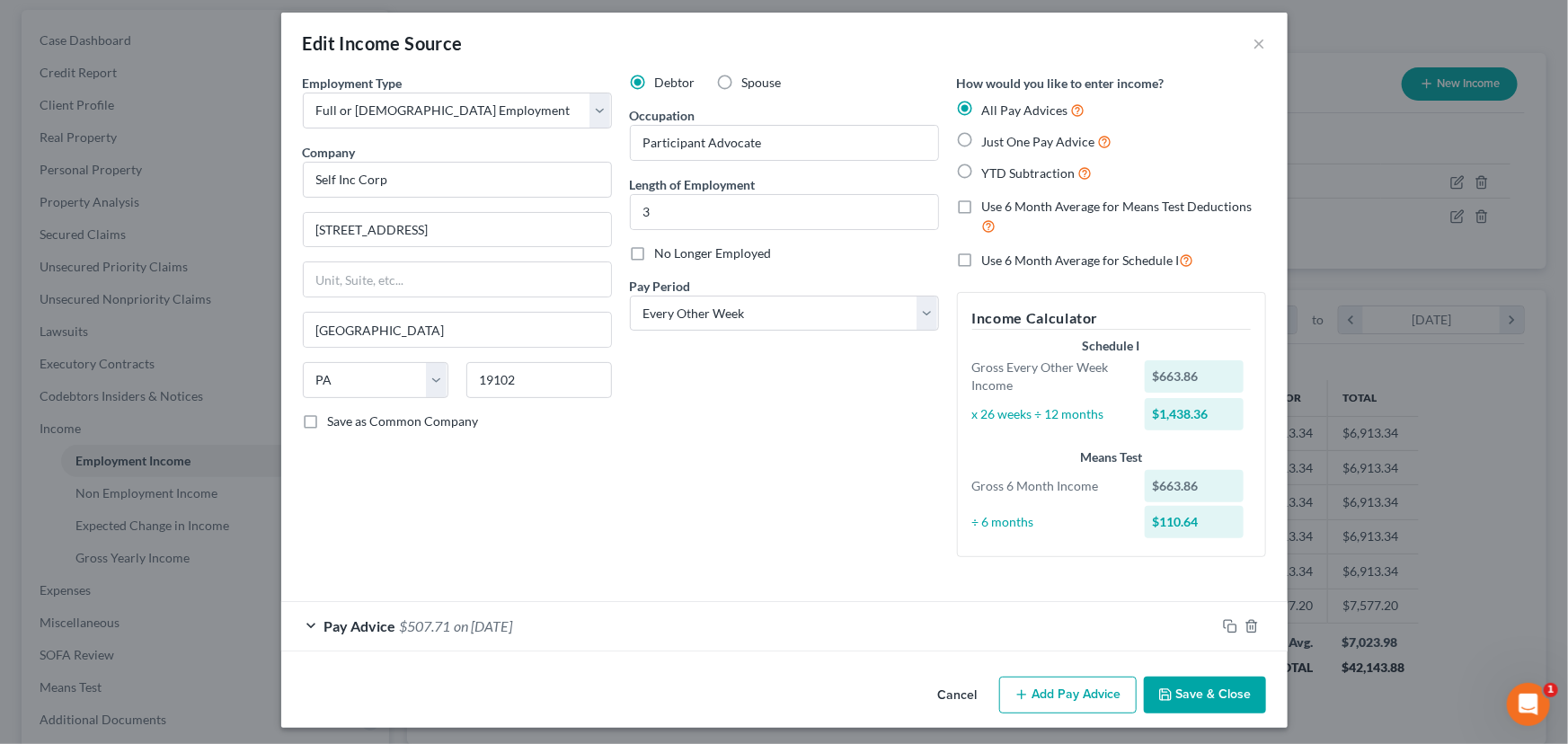
scroll to position [14, 0]
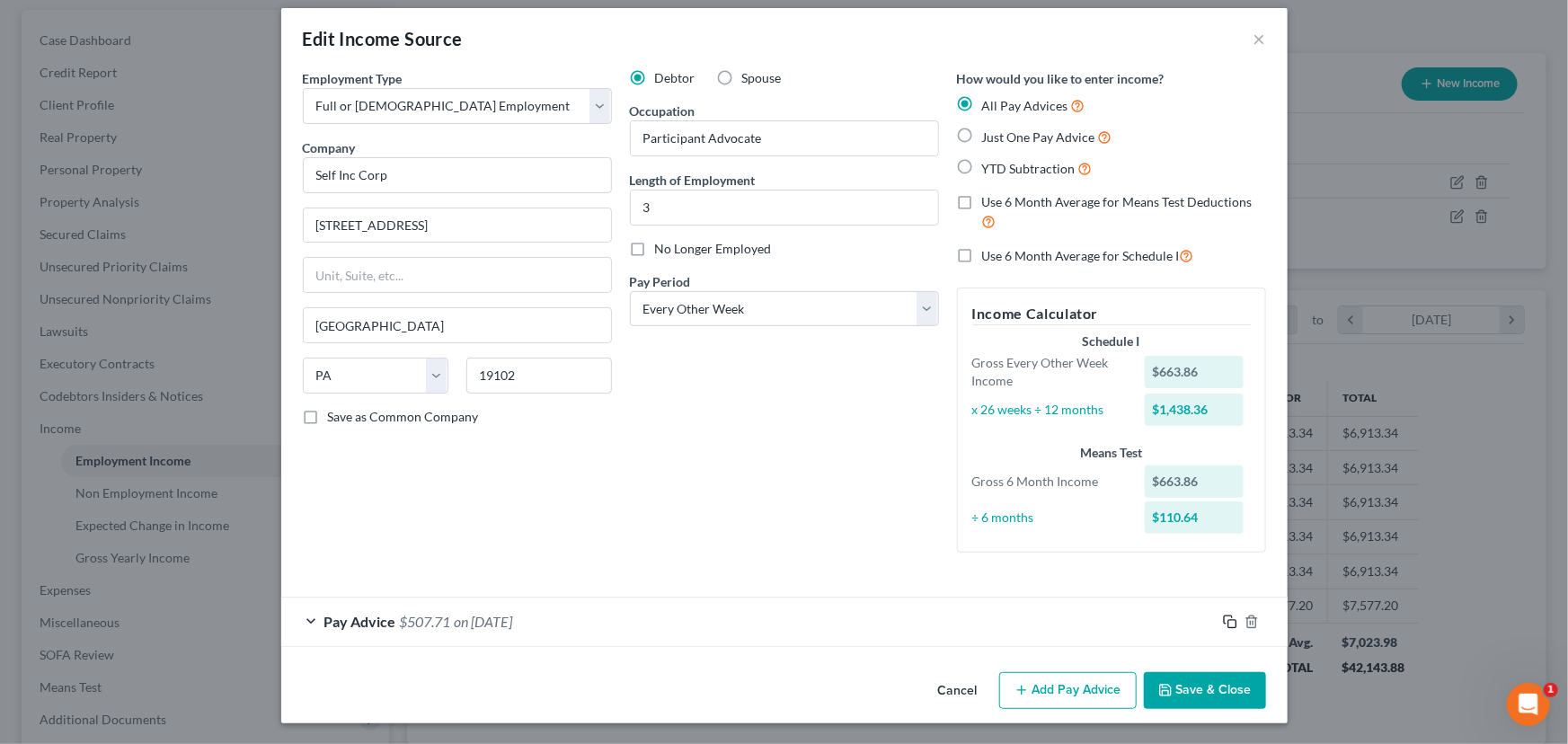
click at [1224, 621] on icon "button" at bounding box center [1230, 621] width 15 height 15
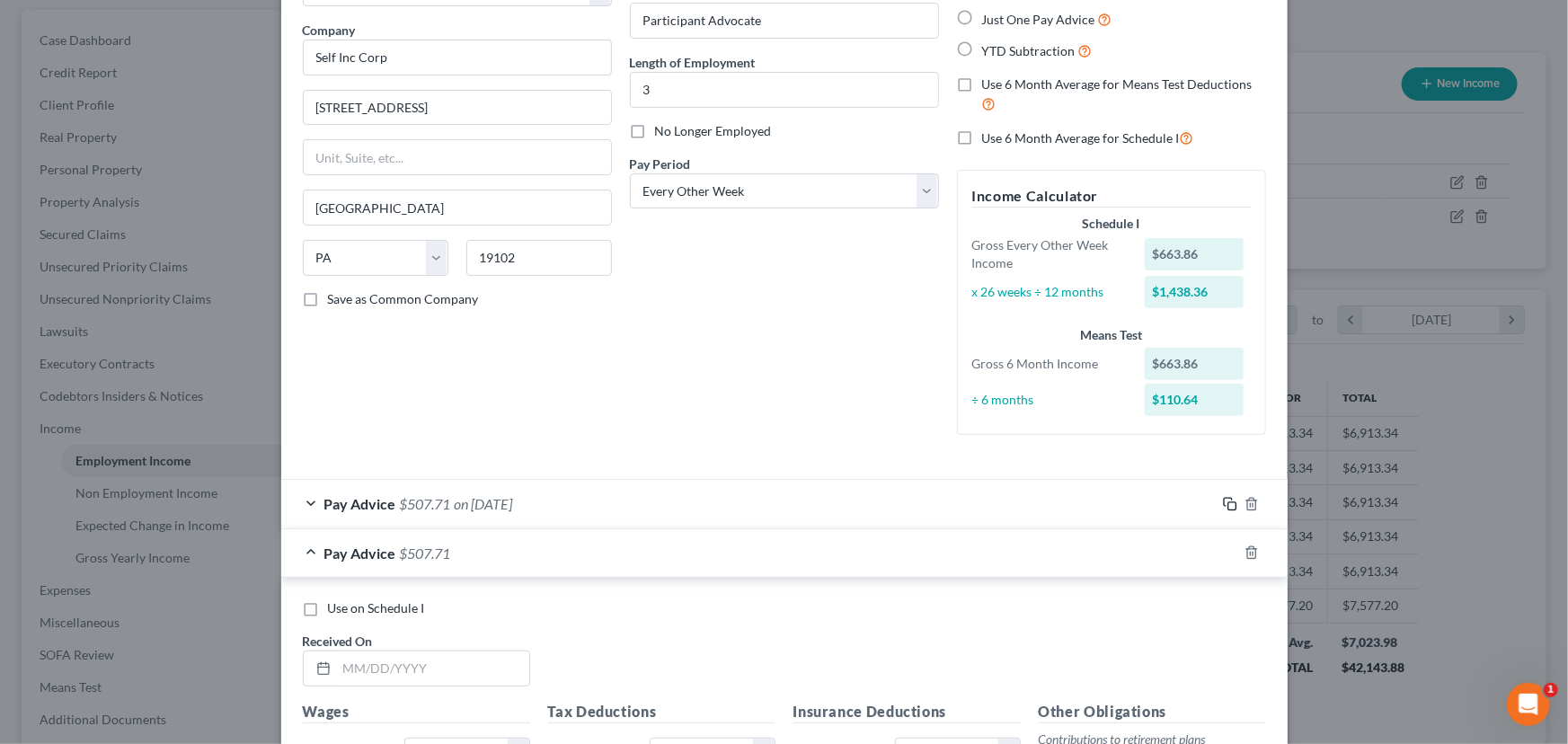
scroll to position [422, 0]
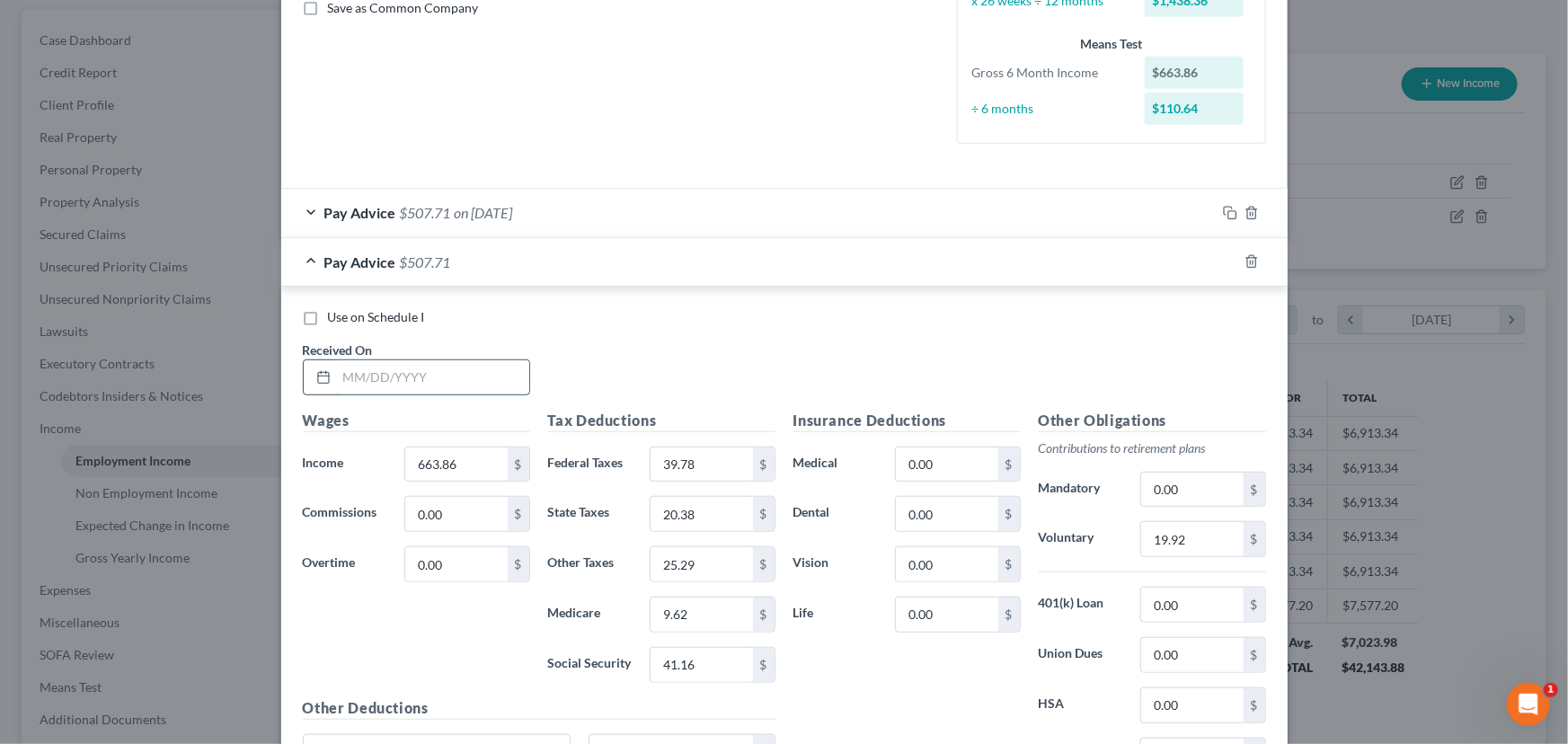
click at [359, 371] on input "text" at bounding box center [433, 376] width 192 height 34
type input "[DATE]"
click at [422, 466] on input "663.86" at bounding box center [456, 464] width 102 height 34
type input "533.48"
click at [676, 462] on input "39.78" at bounding box center [701, 464] width 102 height 34
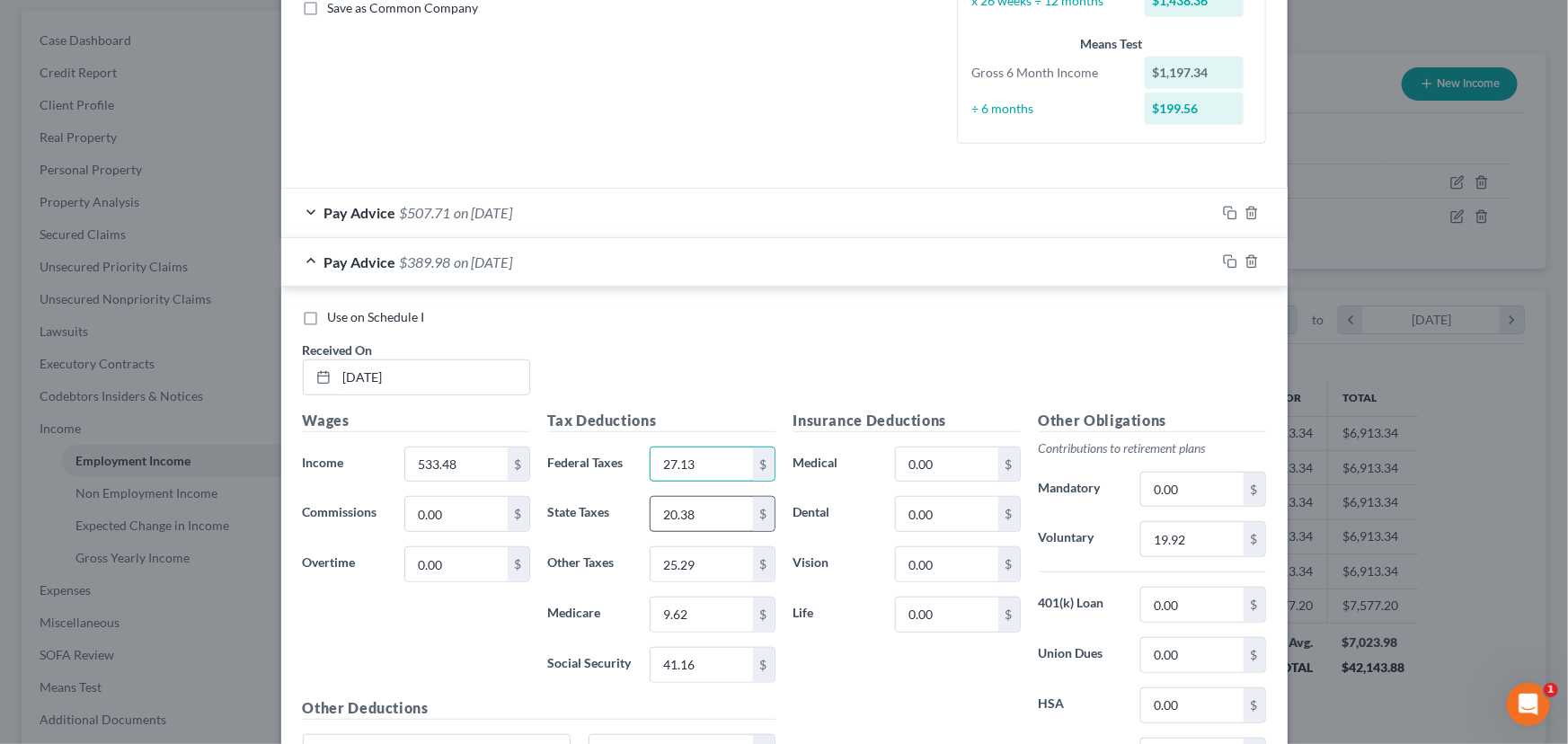
type input "27.13"
click at [689, 521] on input "20.38" at bounding box center [701, 514] width 102 height 34
type input "16.38"
click at [673, 617] on input "9.62" at bounding box center [701, 614] width 102 height 34
type input "7.74"
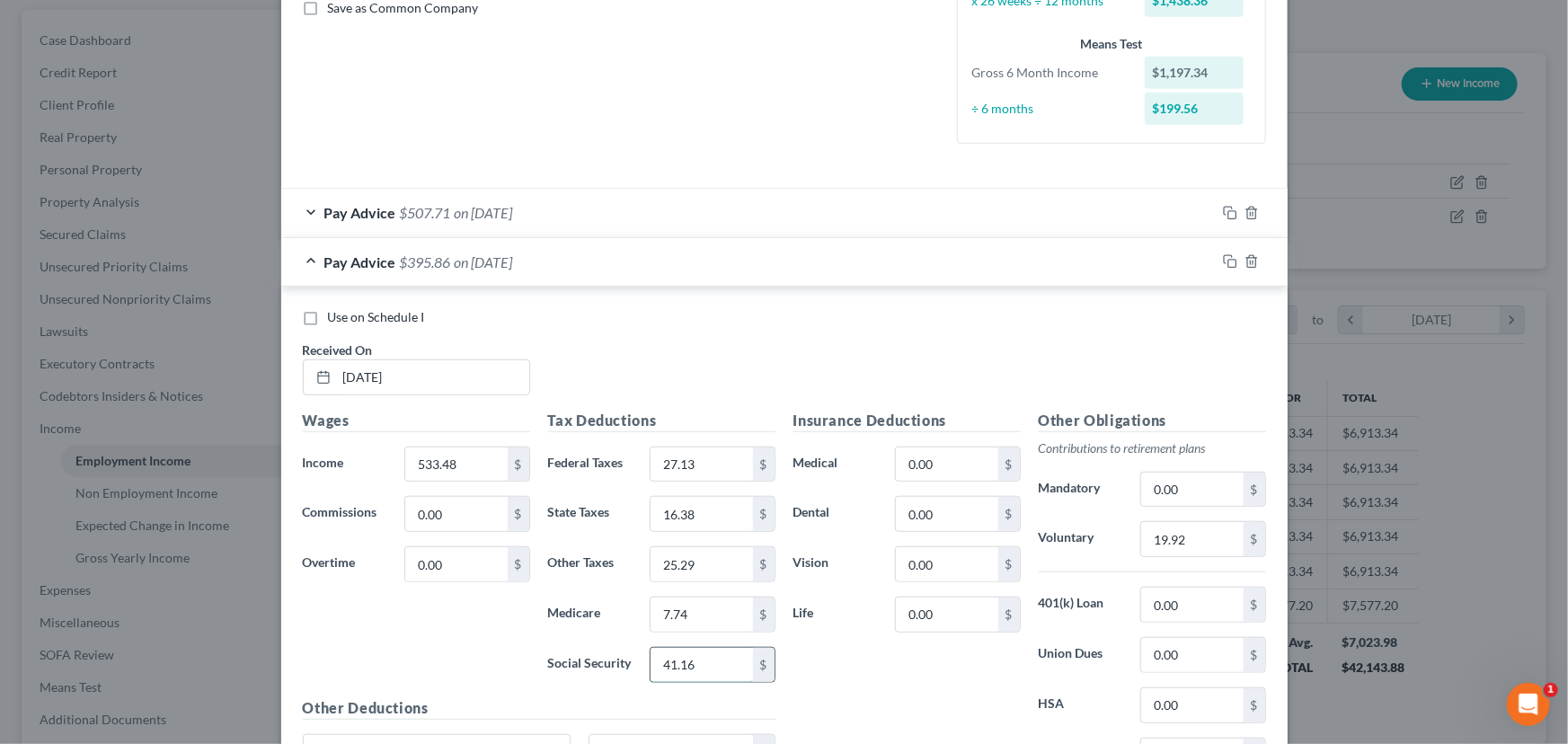
click at [674, 660] on input "41.16" at bounding box center [701, 665] width 102 height 34
type input "33.07"
click at [681, 566] on input "25.29" at bounding box center [701, 564] width 102 height 34
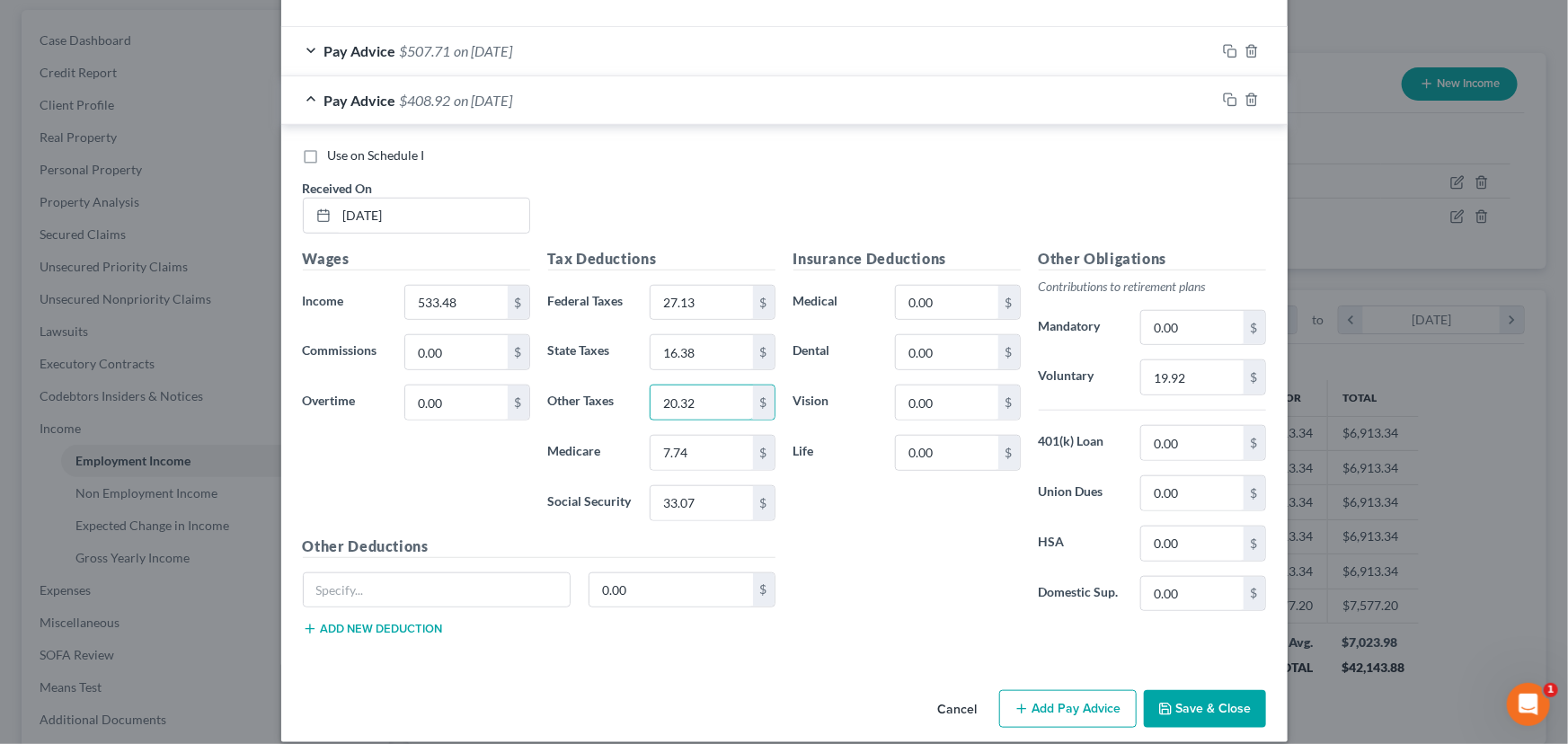
scroll to position [584, 0]
type input "20.32"
click at [1186, 371] on input "19.92" at bounding box center [1192, 375] width 102 height 34
type input "16.0"
click at [885, 563] on div "Insurance Deductions Medical 0.00 $ Dental 0.00 $ Vision 0.00 $ Life 0.00 $" at bounding box center [907, 436] width 245 height 378
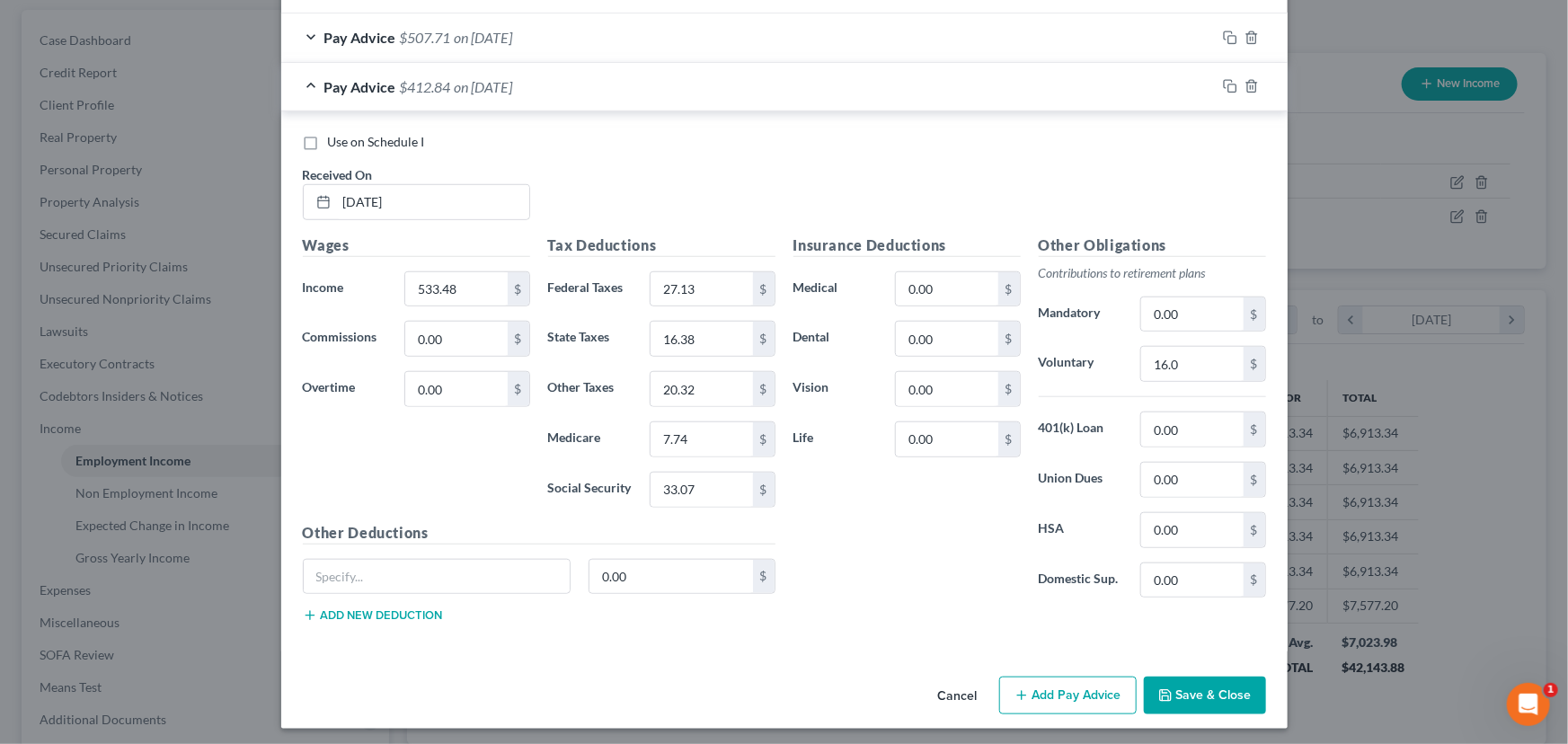
scroll to position [601, 0]
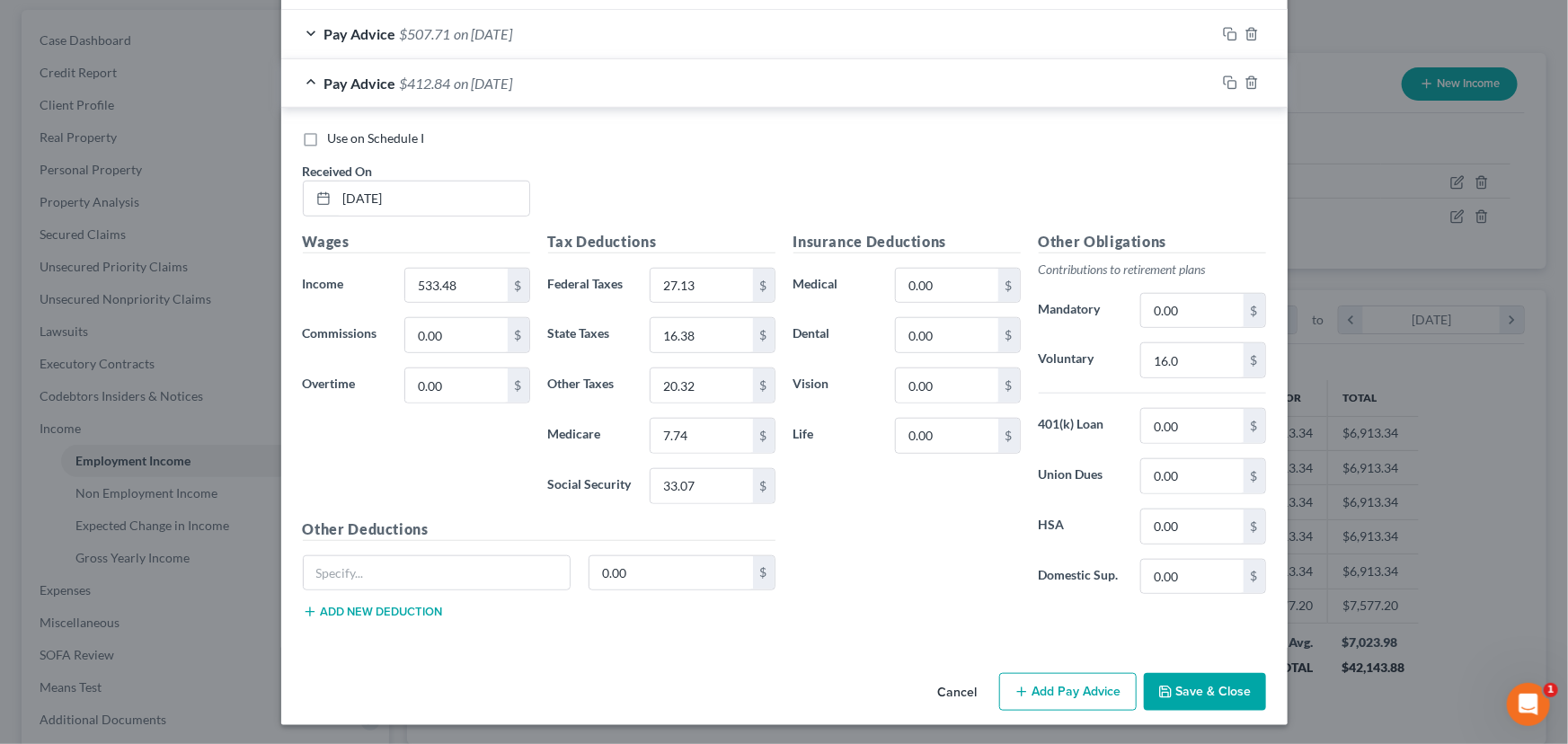
click at [1073, 684] on button "Add Pay Advice" at bounding box center [1068, 691] width 137 height 37
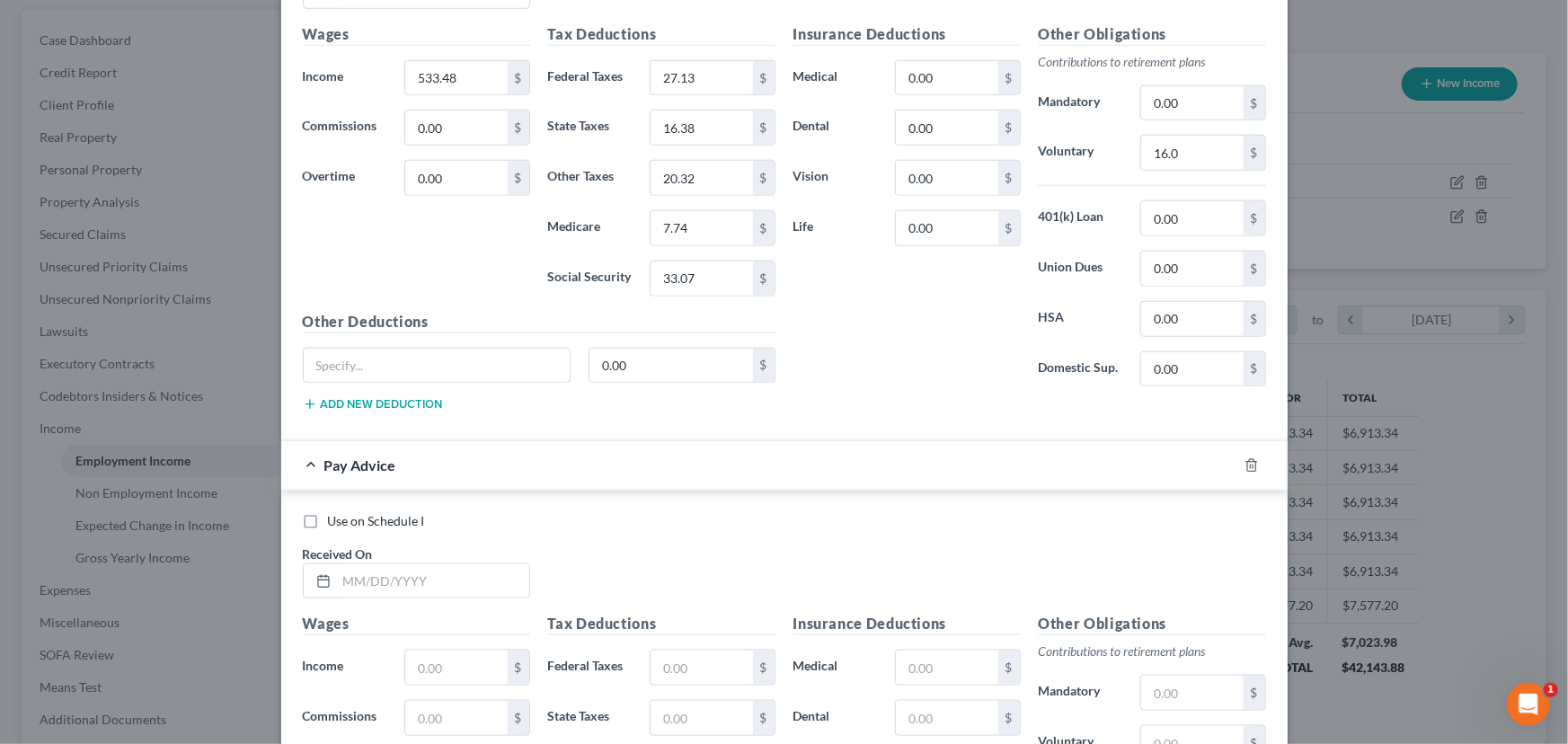
scroll to position [845, 0]
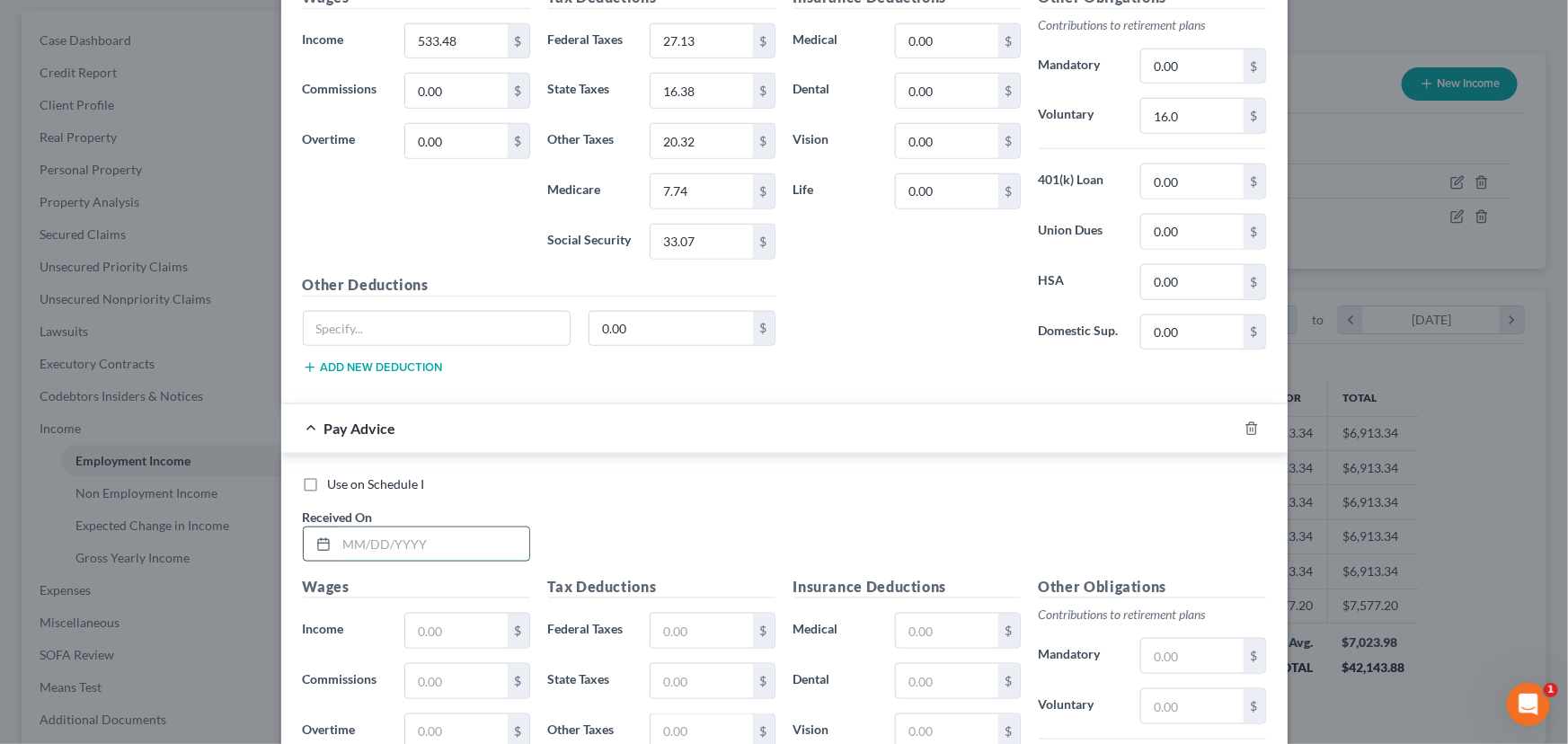
click at [378, 527] on input "text" at bounding box center [433, 544] width 192 height 34
type input "[DATE]"
click at [480, 620] on input "text" at bounding box center [456, 630] width 102 height 34
click at [434, 628] on input "text" at bounding box center [456, 630] width 102 height 34
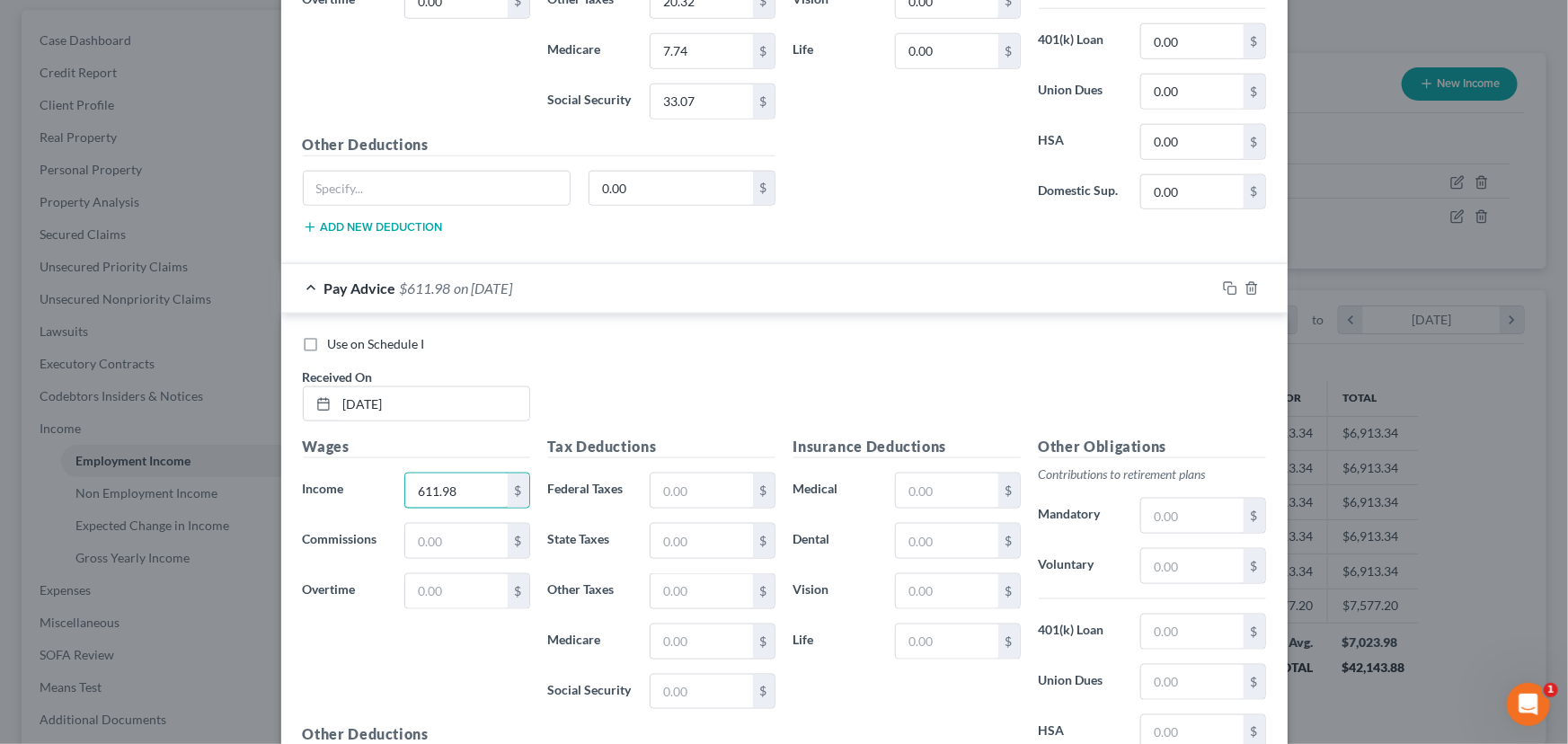
scroll to position [1009, 0]
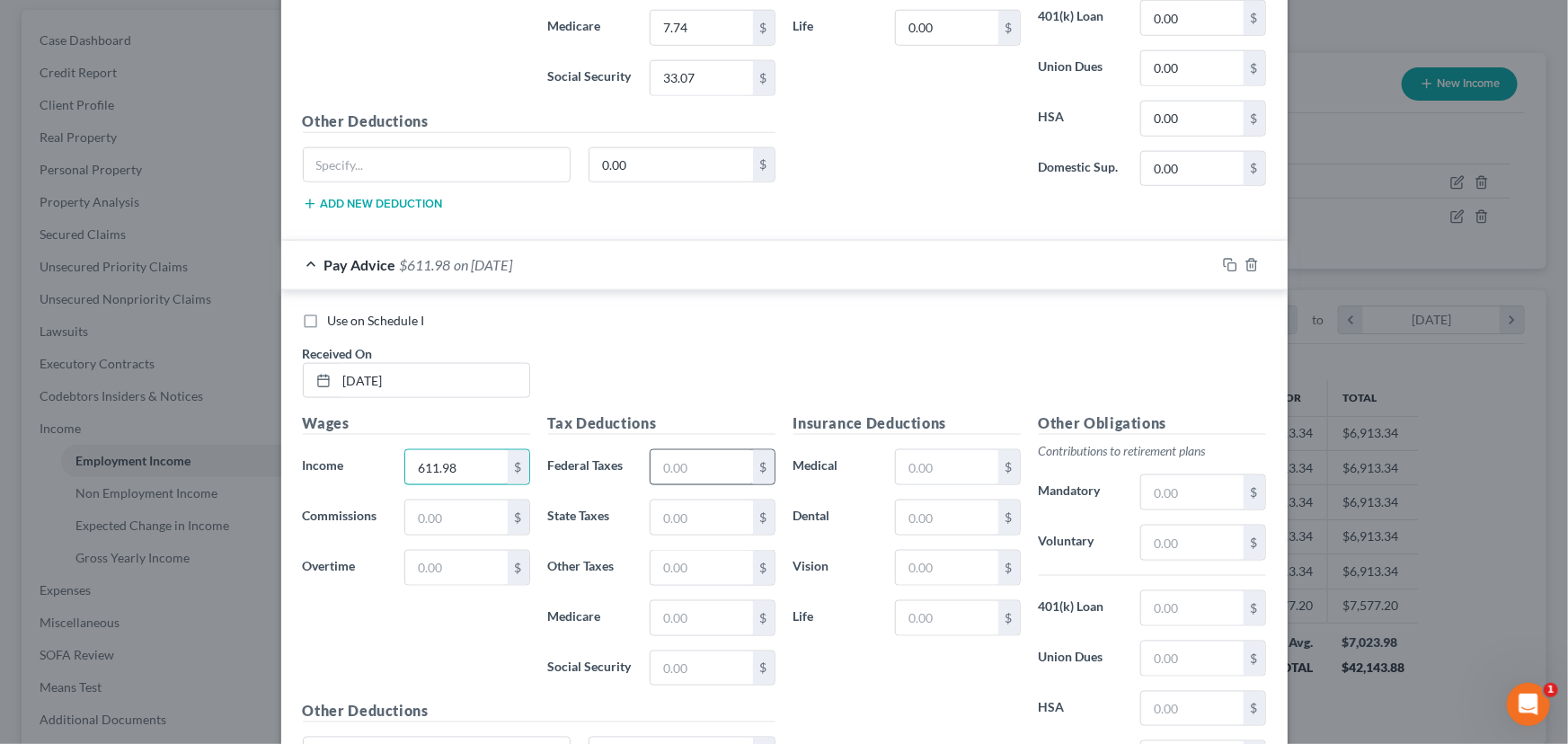
type input "611.98"
click at [670, 460] on input "text" at bounding box center [701, 467] width 102 height 34
type input "34.75"
click at [681, 517] on input "text" at bounding box center [701, 517] width 102 height 34
type input "18.79"
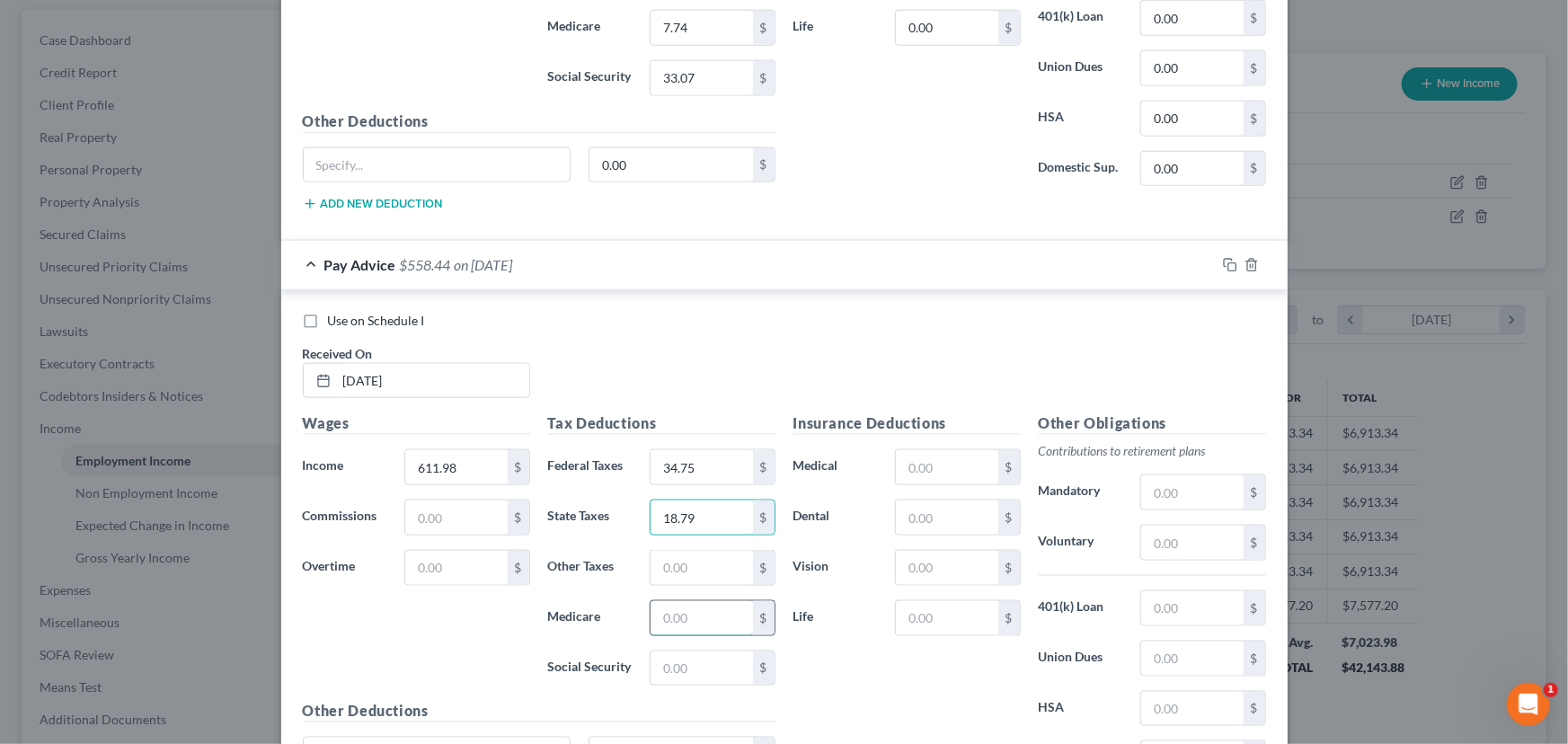
click at [681, 620] on input "text" at bounding box center [701, 618] width 102 height 34
type input "8.87"
click at [682, 687] on div "Tax Deductions Federal Taxes 34.75 $ State Taxes 18.79 $ Other Taxes $ Medicare…" at bounding box center [662, 556] width 245 height 287
click at [686, 665] on input "text" at bounding box center [701, 668] width 102 height 34
type input "37.95"
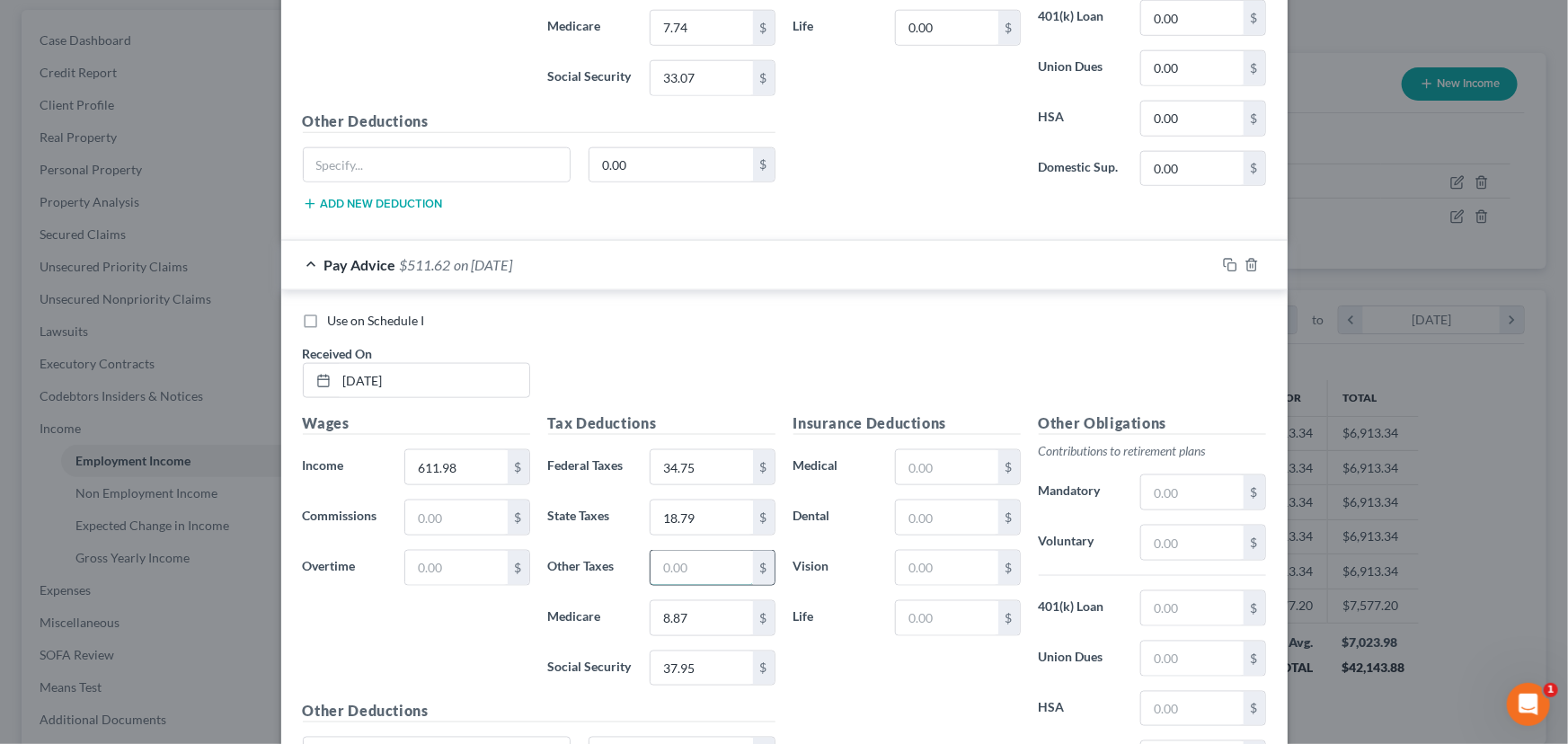
click at [691, 555] on input "text" at bounding box center [701, 568] width 102 height 34
click at [659, 566] on input "text" at bounding box center [701, 568] width 102 height 34
type input "23.18"
click at [1190, 535] on input "text" at bounding box center [1192, 542] width 102 height 34
type input "18.36"
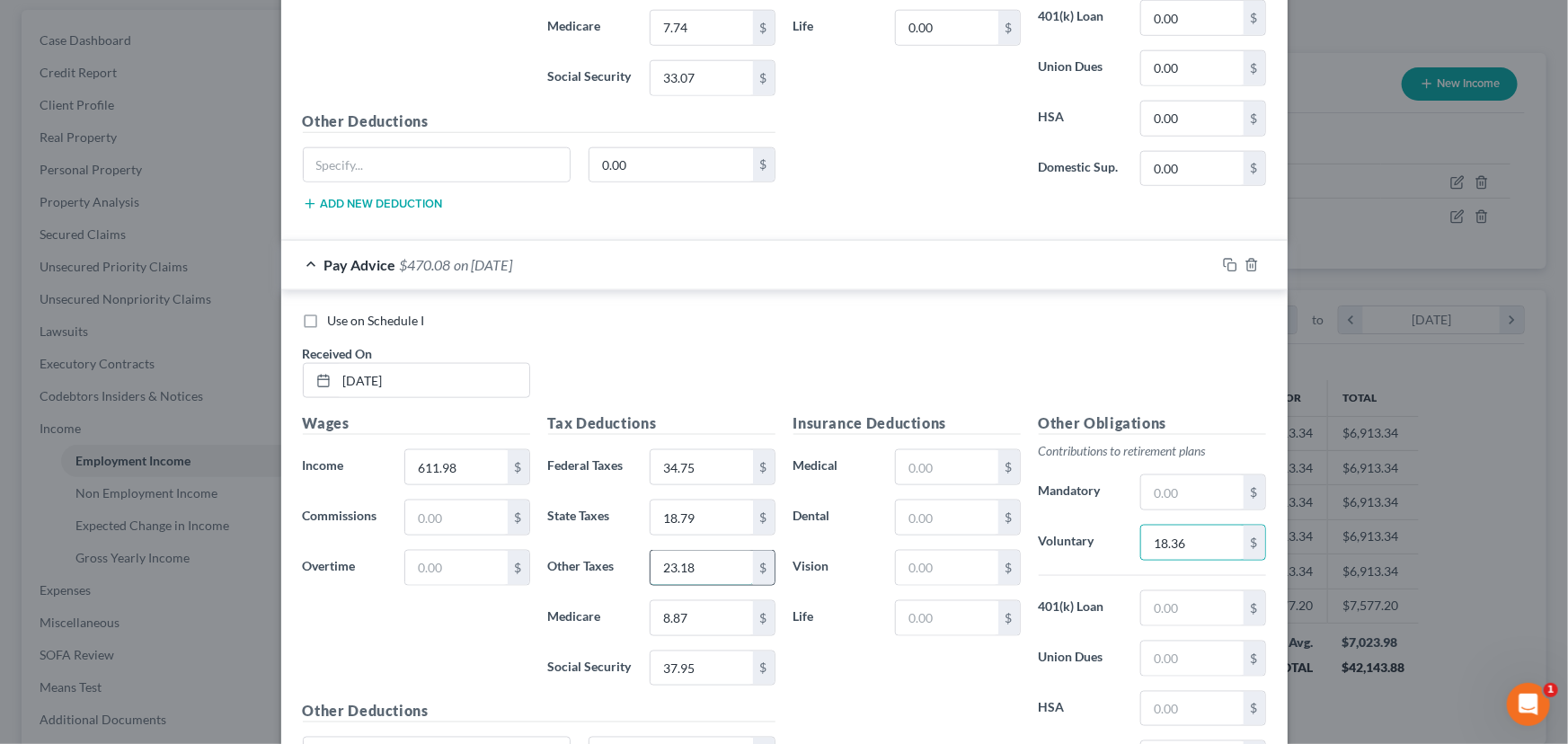
click at [694, 559] on input "23.18" at bounding box center [701, 568] width 102 height 34
click at [698, 564] on input "23.18" at bounding box center [701, 568] width 102 height 34
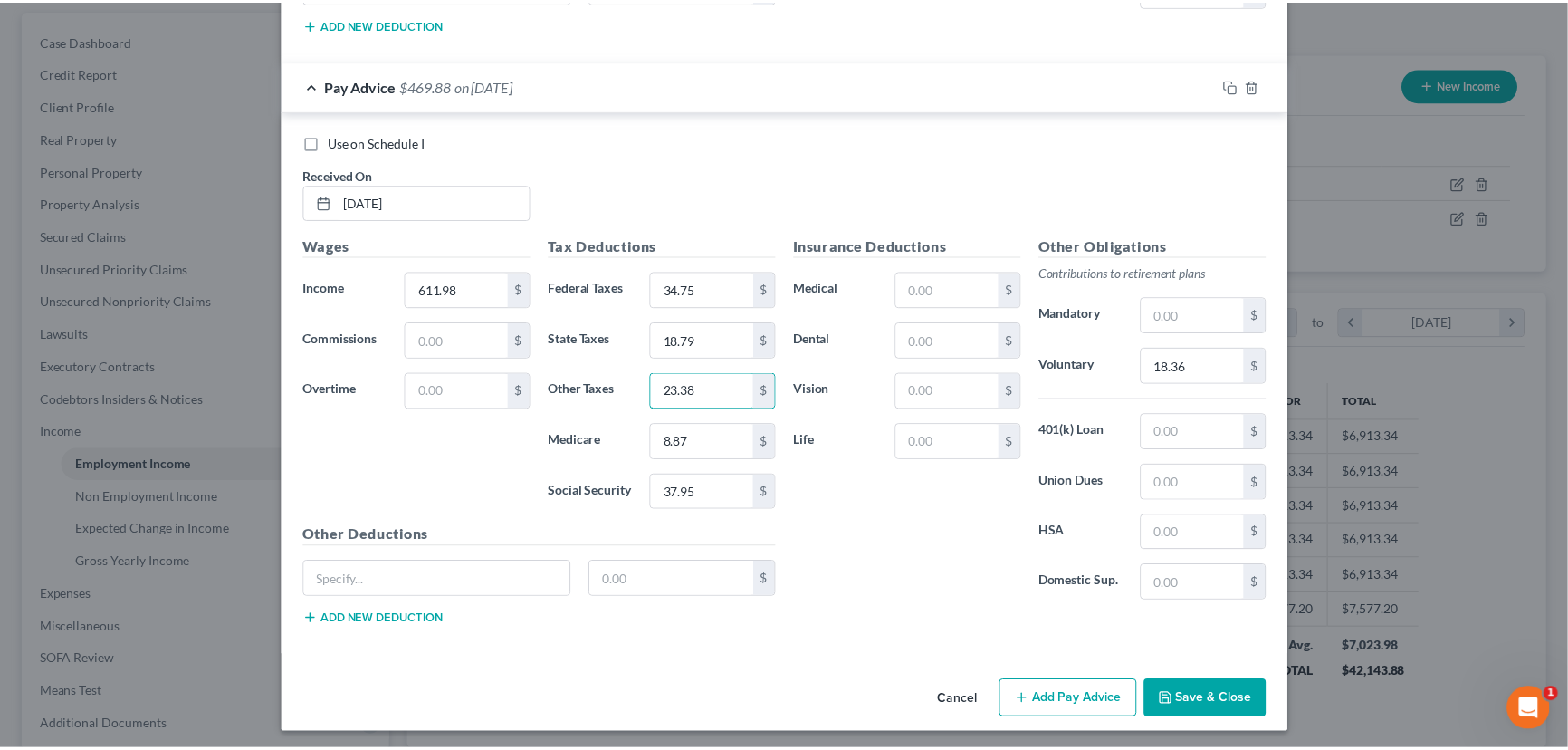
scroll to position [1199, 0]
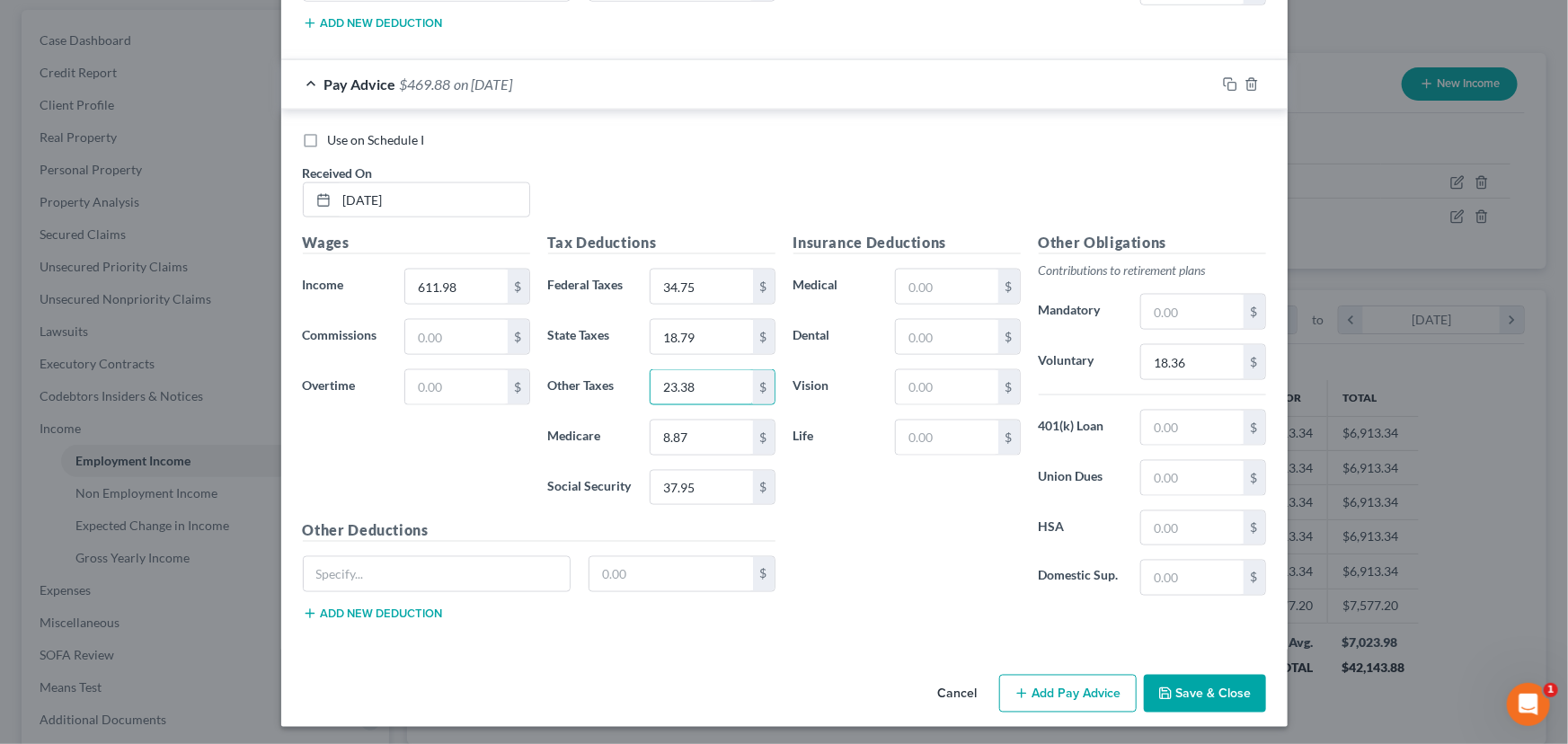
type input "23.38"
click at [1194, 680] on button "Save & Close" at bounding box center [1204, 693] width 123 height 37
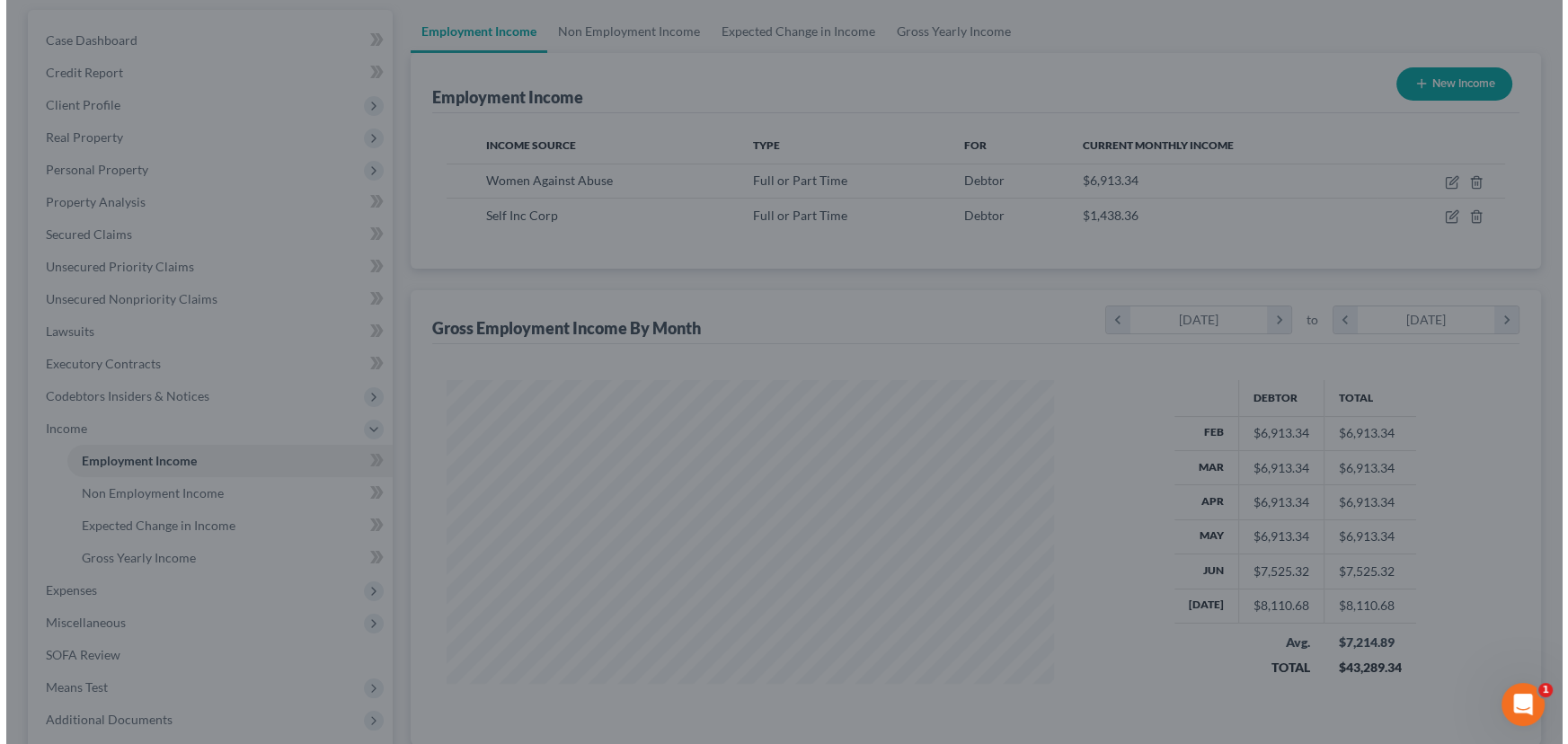
scroll to position [897759, 897787]
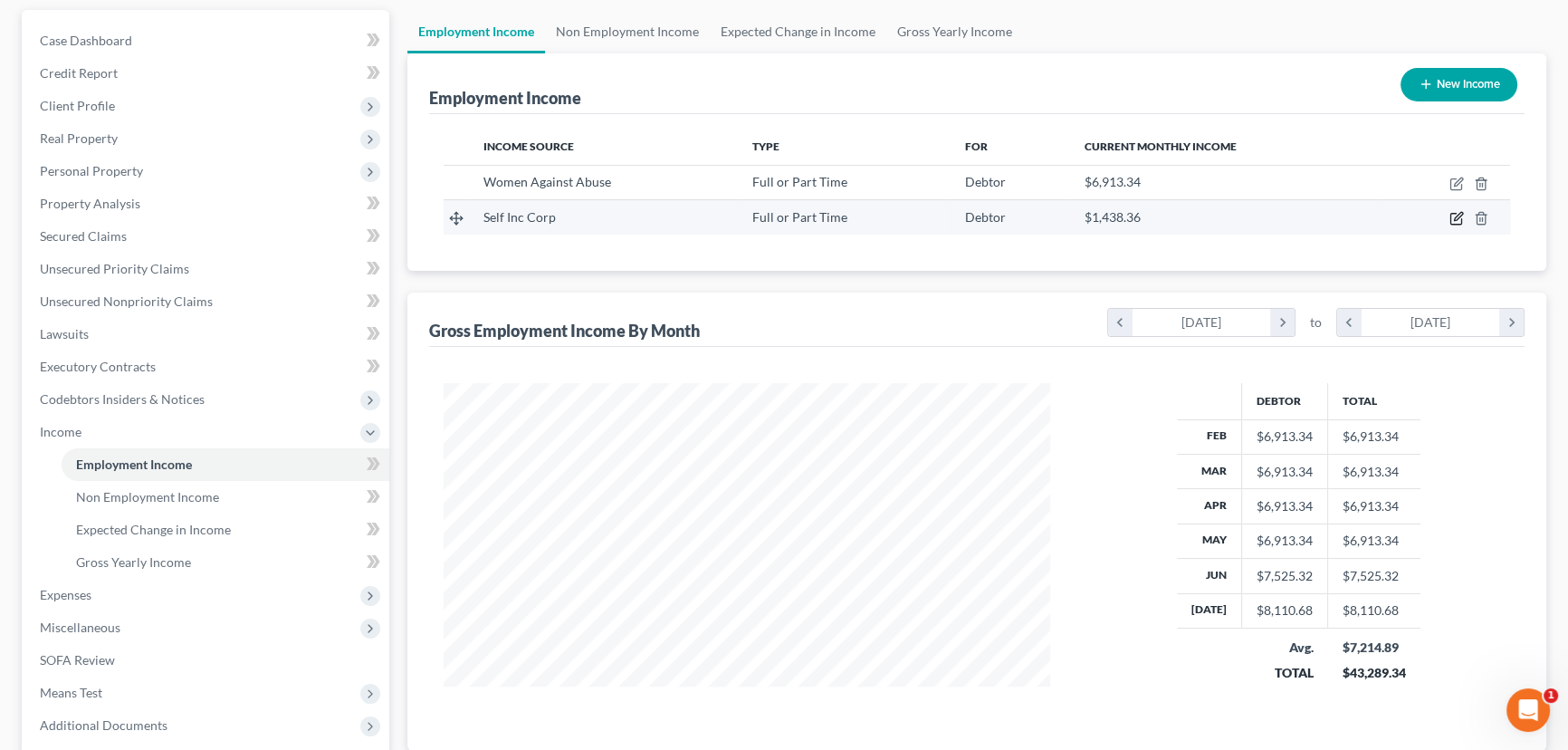
click at [1462, 212] on icon "button" at bounding box center [1457, 216] width 8 height 8
select select "0"
select select "39"
select select "2"
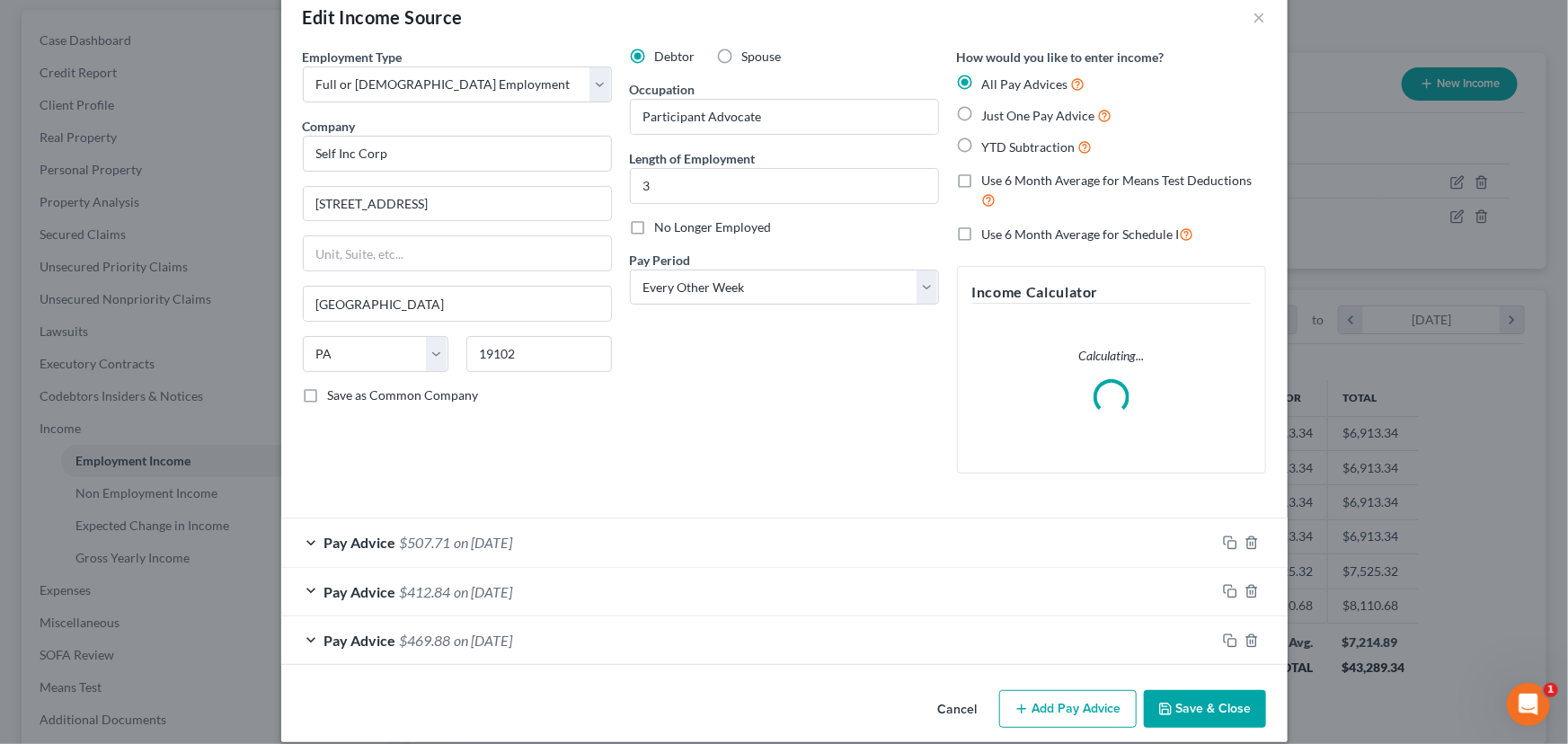
scroll to position [54, 0]
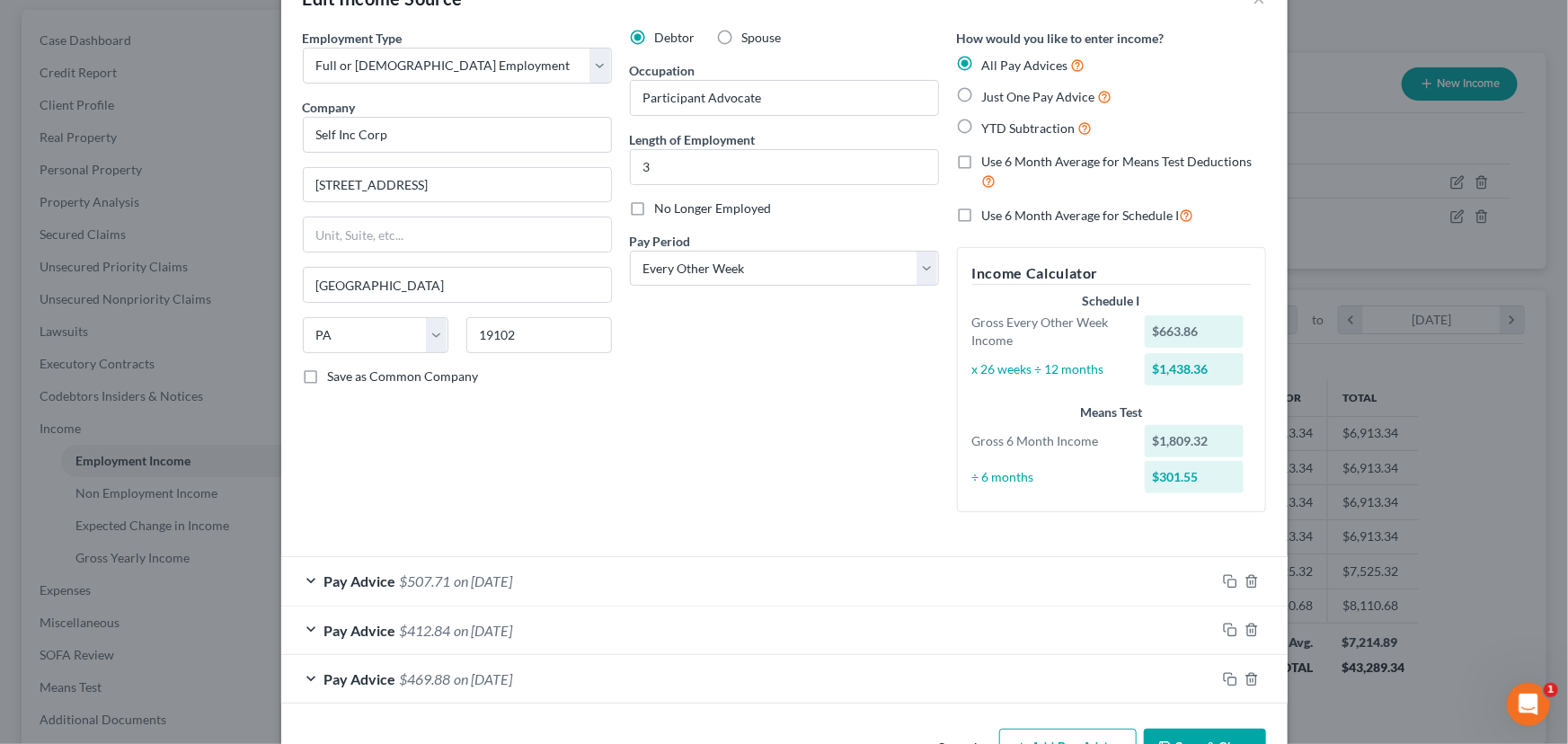
click at [1088, 688] on div "Pay Advice $469.88 on [DATE]" at bounding box center [748, 678] width 935 height 48
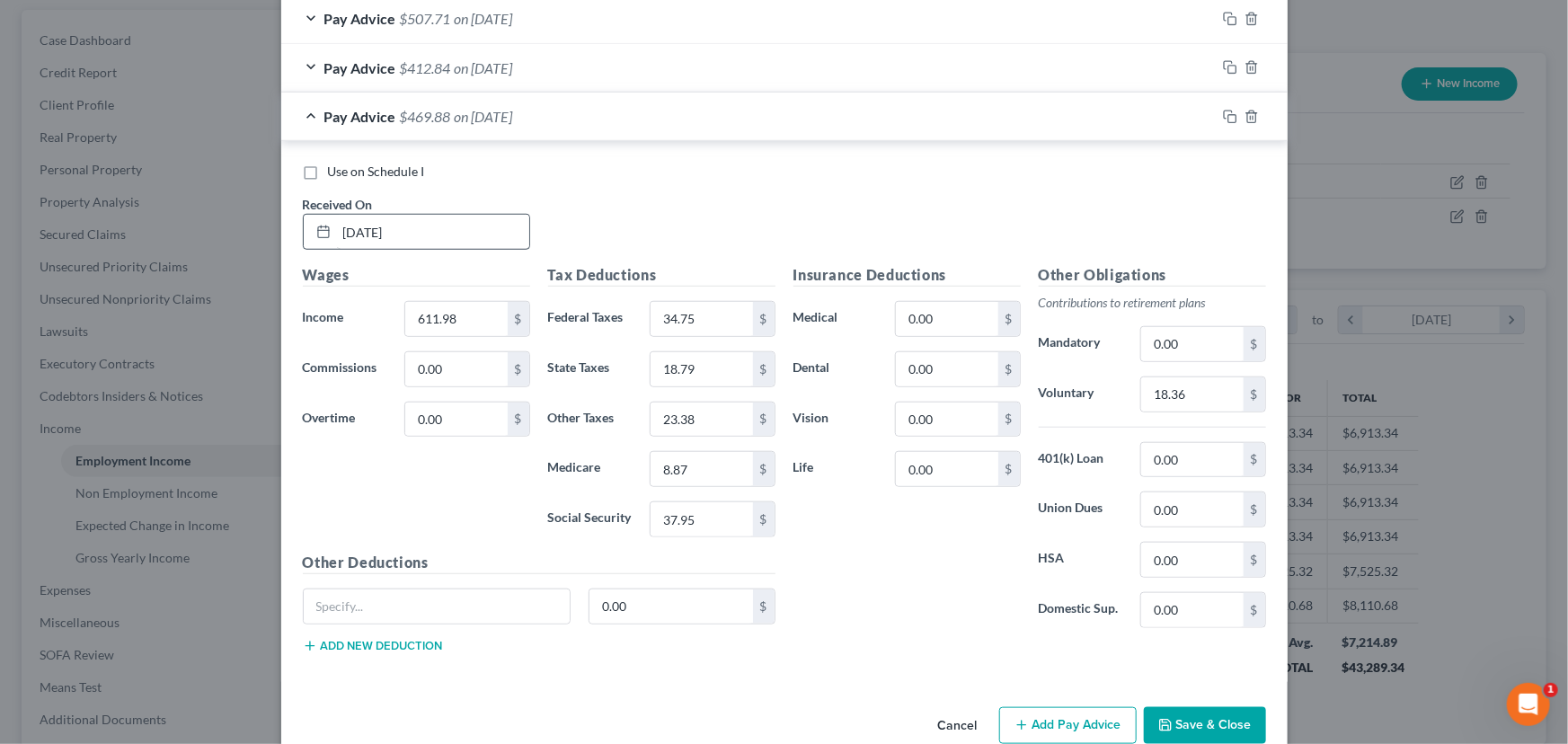
scroll to position [649, 0]
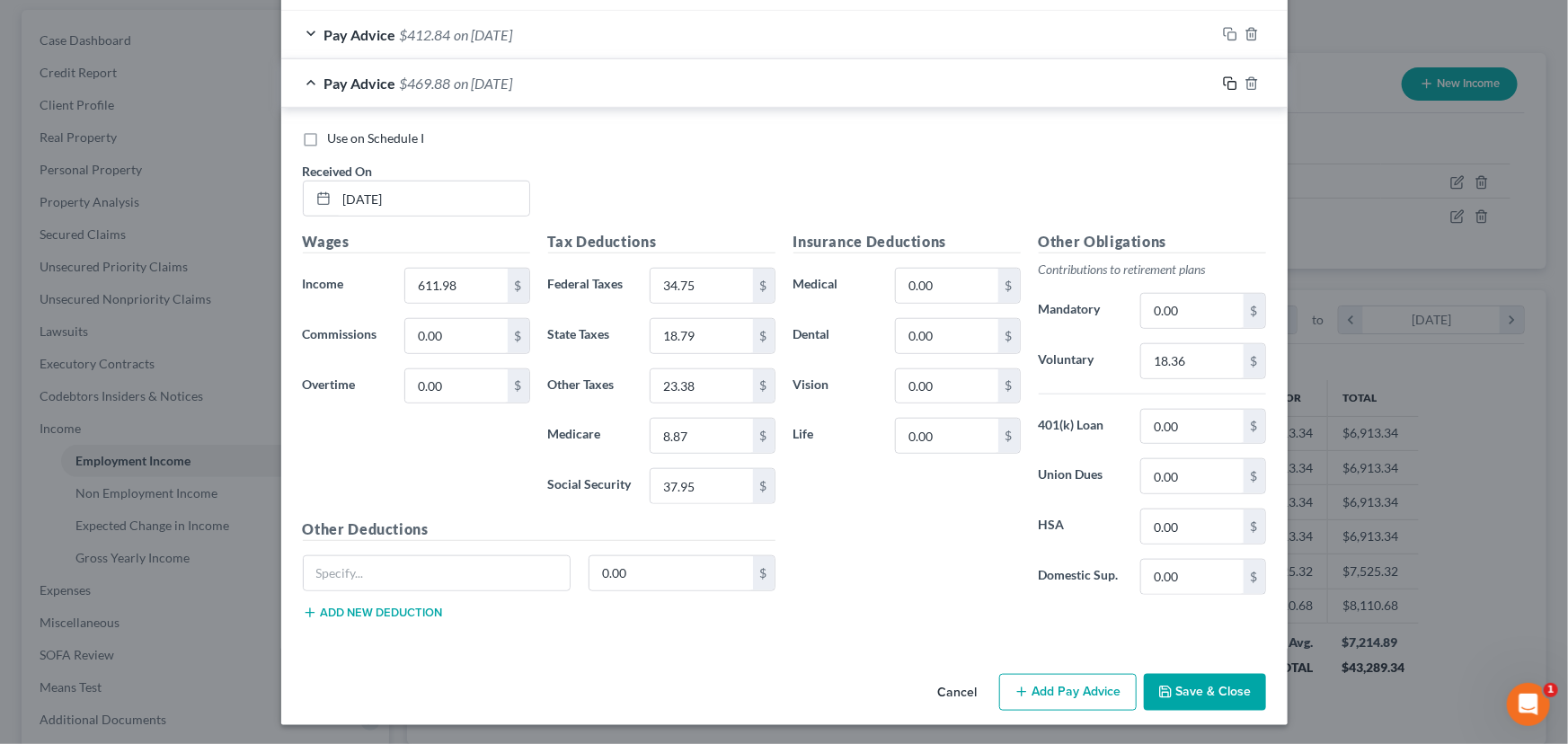
drag, startPoint x: 1222, startPoint y: 74, endPoint x: 1216, endPoint y: 84, distance: 11.7
click at [1223, 76] on icon "button" at bounding box center [1230, 83] width 15 height 15
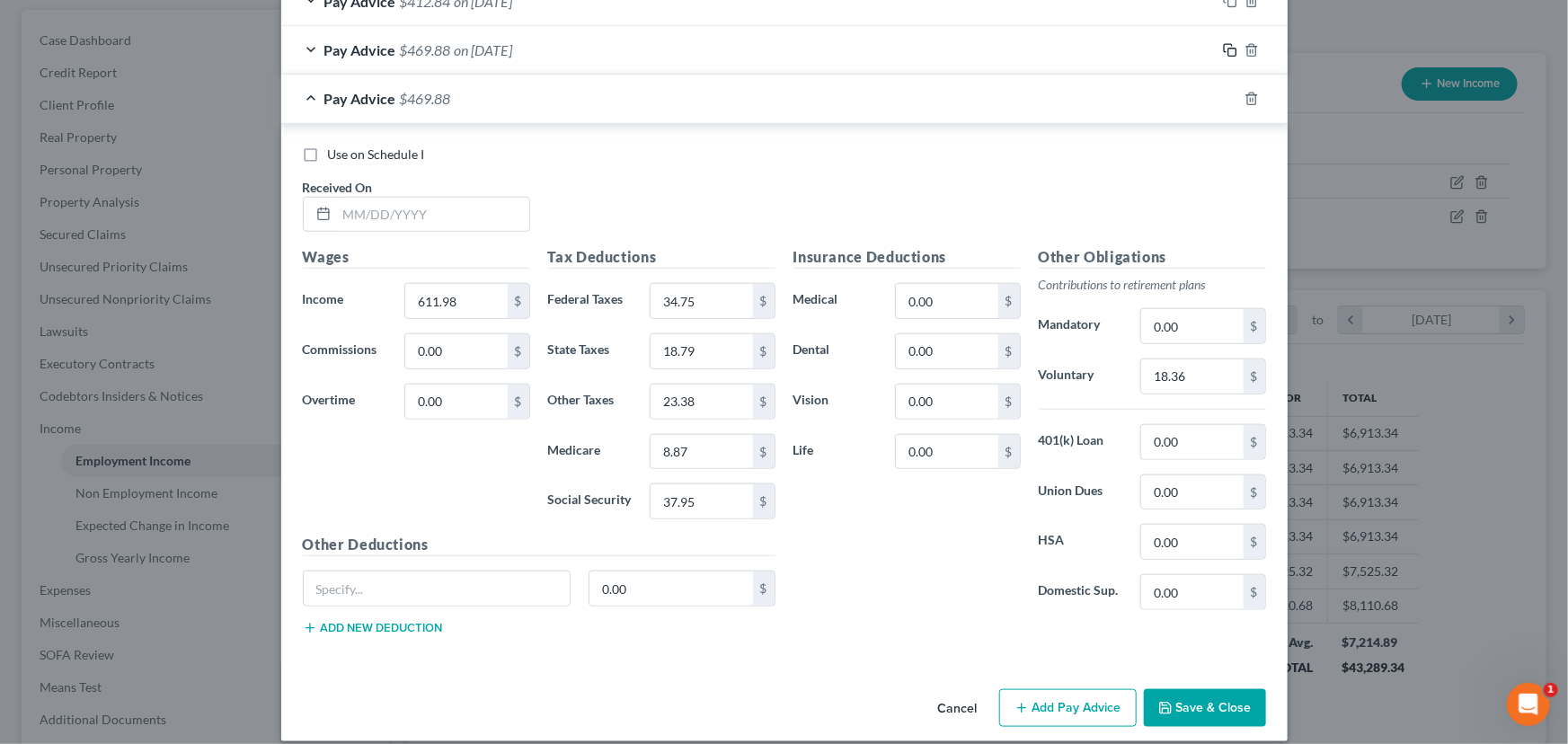
scroll to position [699, 0]
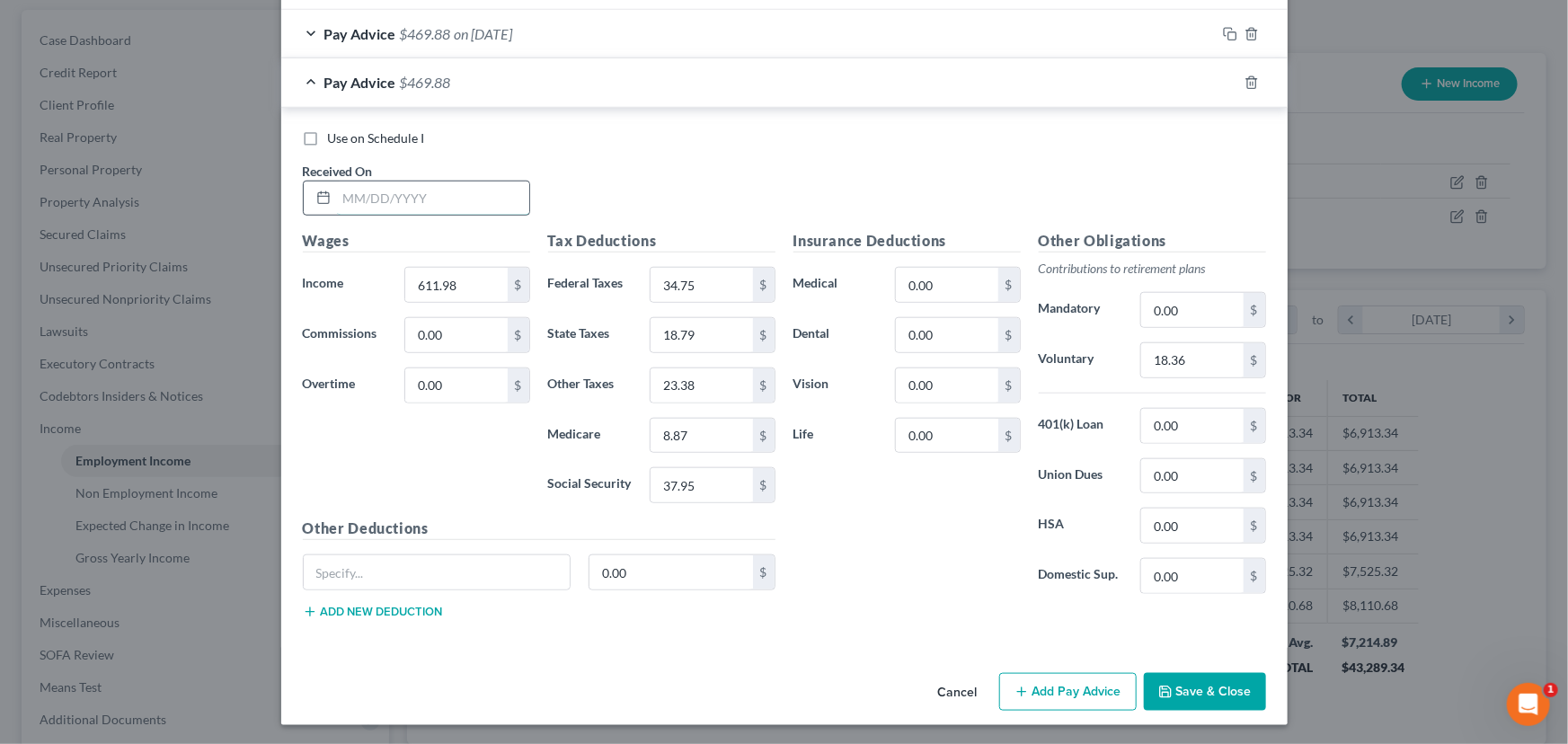
click at [379, 198] on input "text" at bounding box center [433, 198] width 192 height 34
type input "[DATE]"
click at [429, 287] on input "611.98" at bounding box center [456, 284] width 102 height 34
type input "569.58"
click at [688, 286] on input "34.75" at bounding box center [701, 284] width 102 height 34
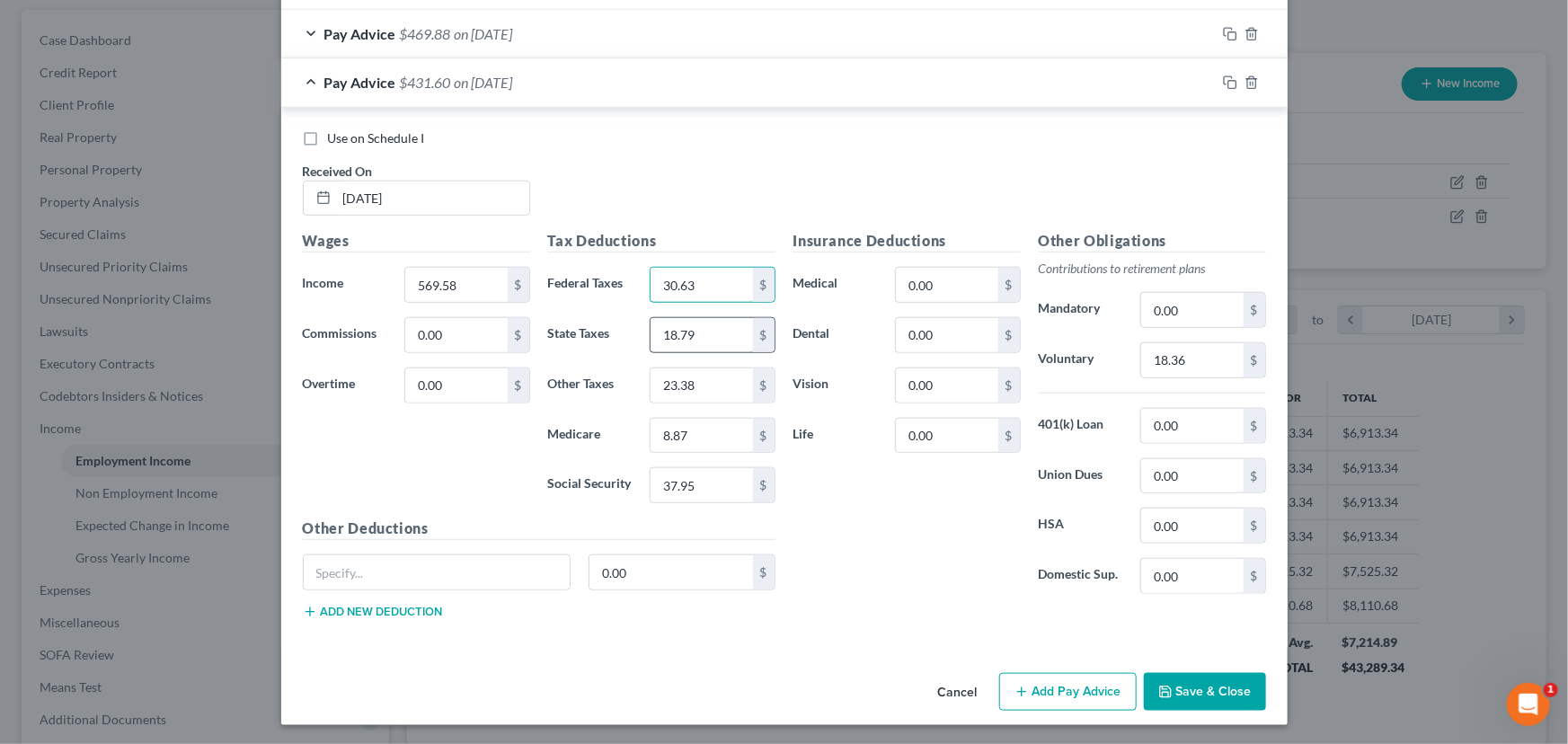
type input "30.63"
click at [678, 336] on input "18.79" at bounding box center [701, 334] width 102 height 34
type input "17.49"
click at [676, 385] on input "23.38" at bounding box center [701, 385] width 102 height 34
click at [688, 425] on input "8.87" at bounding box center [701, 435] width 102 height 34
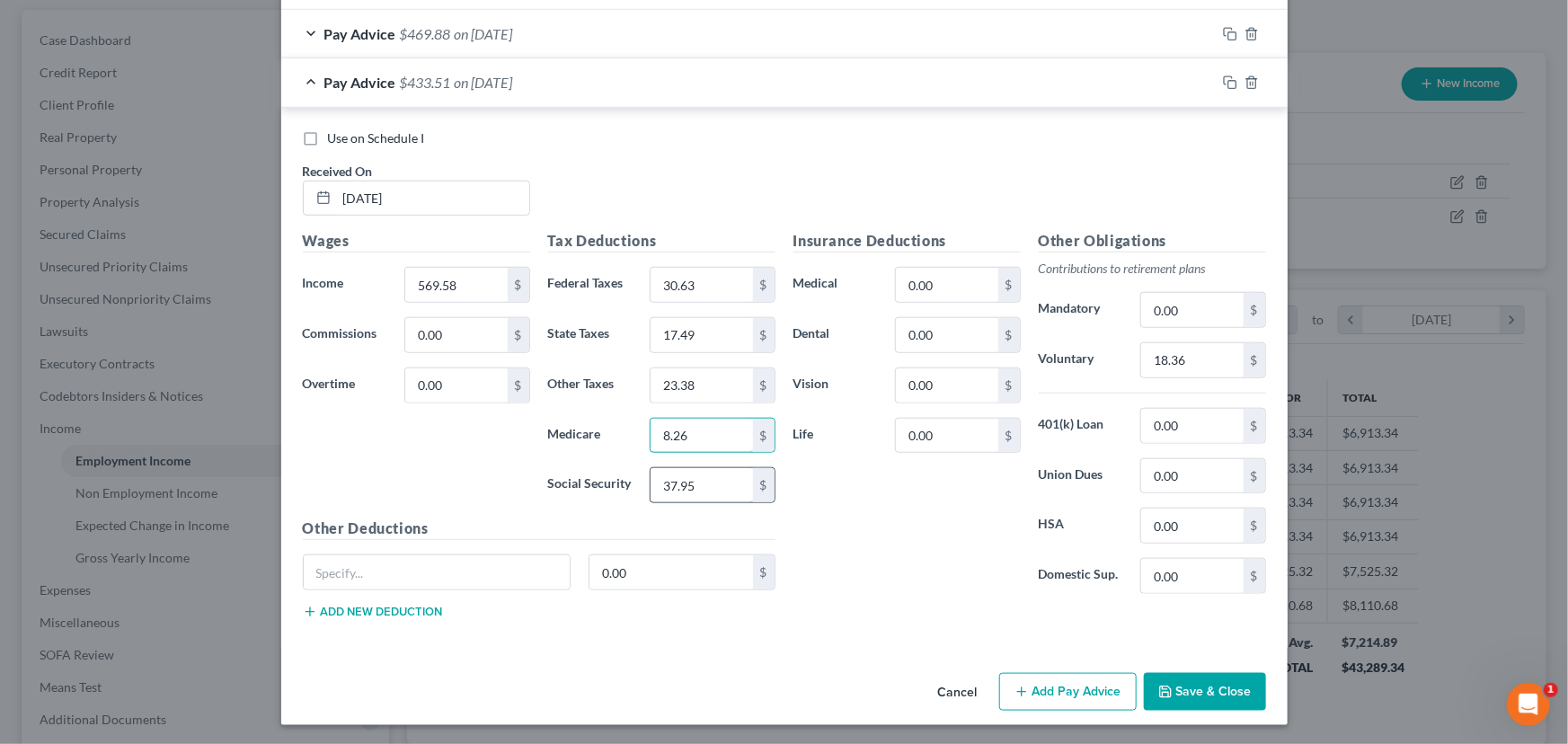
type input "8.26"
click at [702, 491] on input "37.95" at bounding box center [701, 484] width 102 height 34
type input "35.31"
click at [667, 382] on input "23.38" at bounding box center [701, 385] width 102 height 34
type input "21.76"
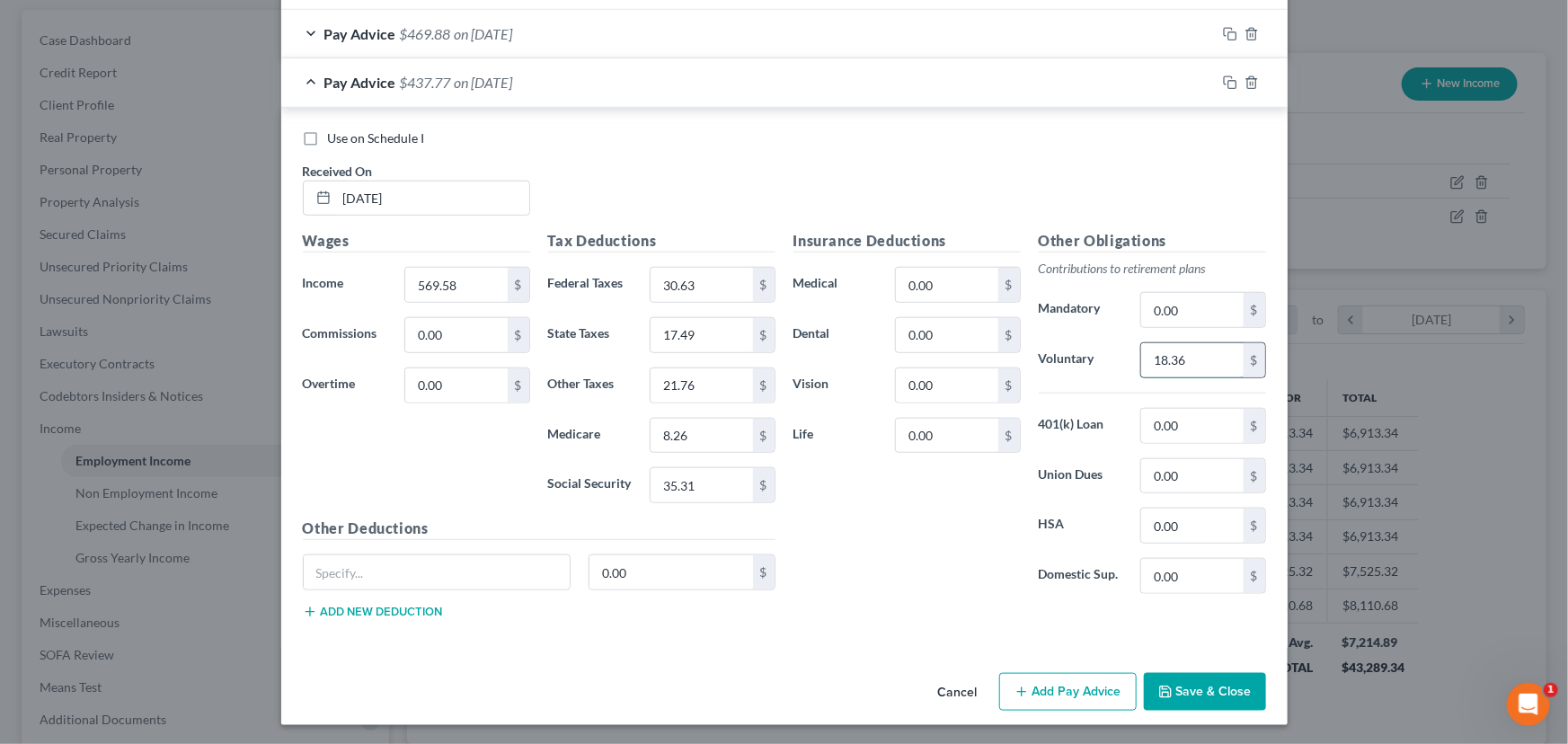
click at [1190, 364] on input "18.36" at bounding box center [1192, 360] width 102 height 34
type input "17.09"
click at [1227, 80] on icon "button" at bounding box center [1230, 82] width 15 height 15
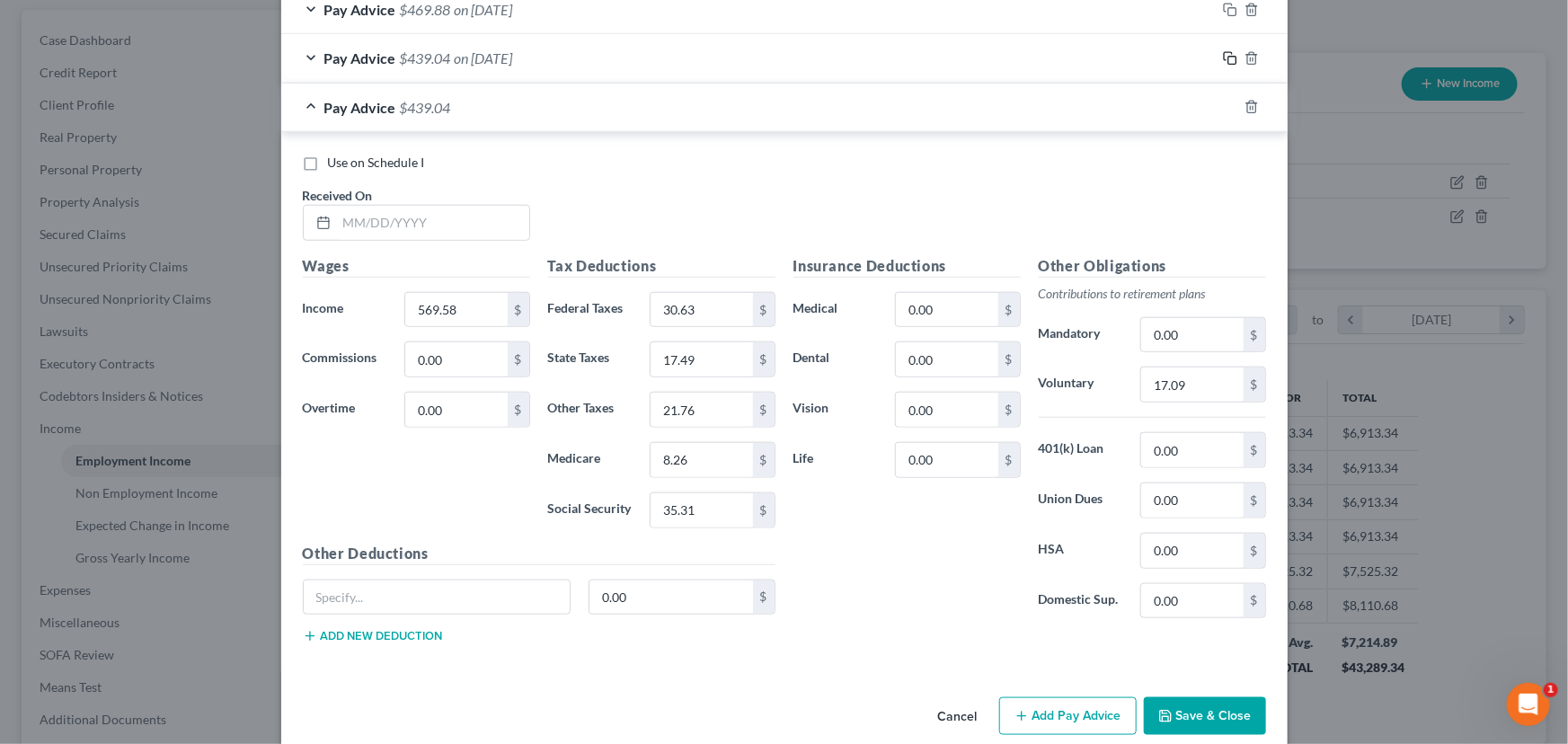
scroll to position [746, 0]
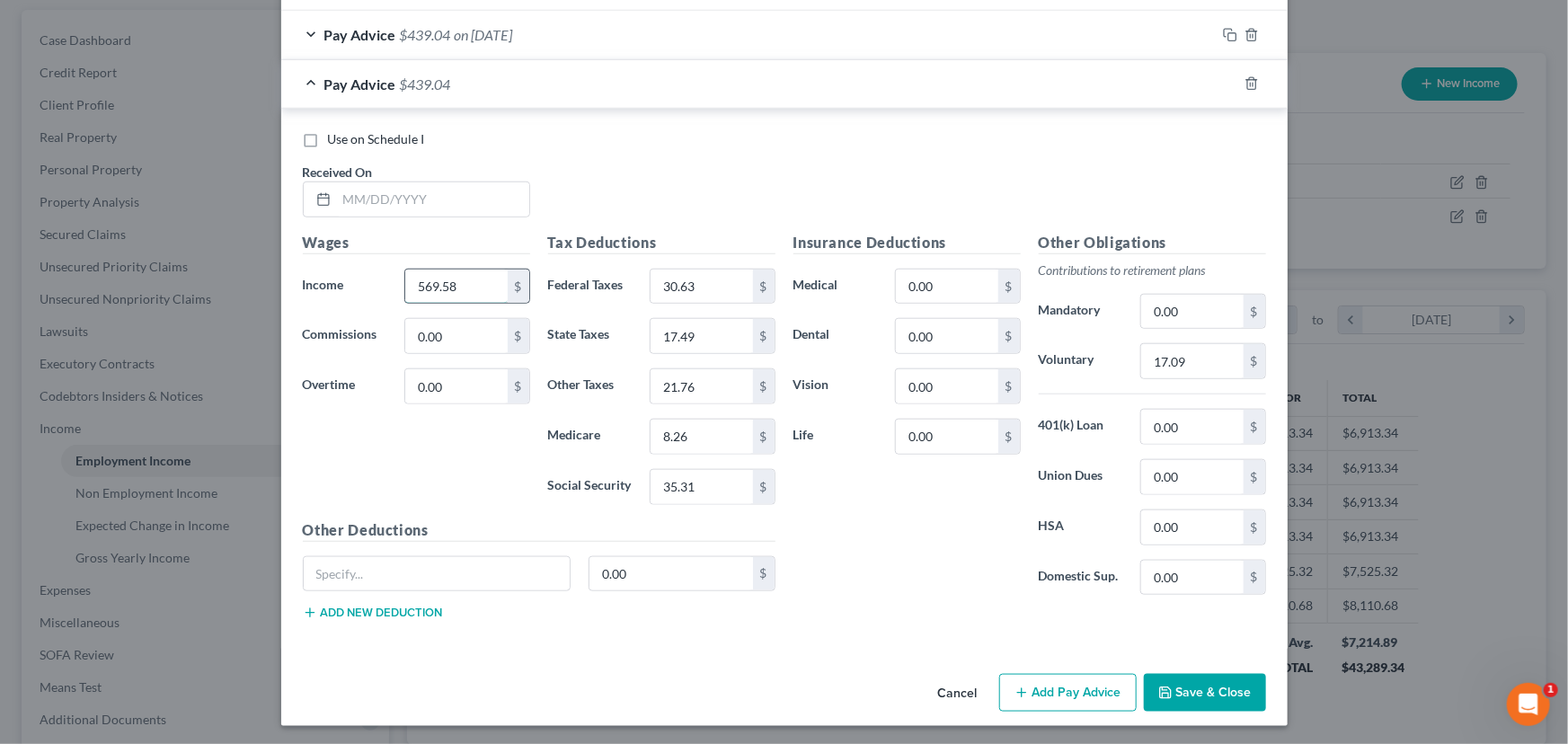
click at [430, 274] on input "569.58" at bounding box center [456, 286] width 102 height 34
type input "635.63"
click at [671, 288] on input "30.63" at bounding box center [701, 286] width 102 height 34
type input "37.04"
click at [681, 346] on input "17.49" at bounding box center [701, 335] width 102 height 34
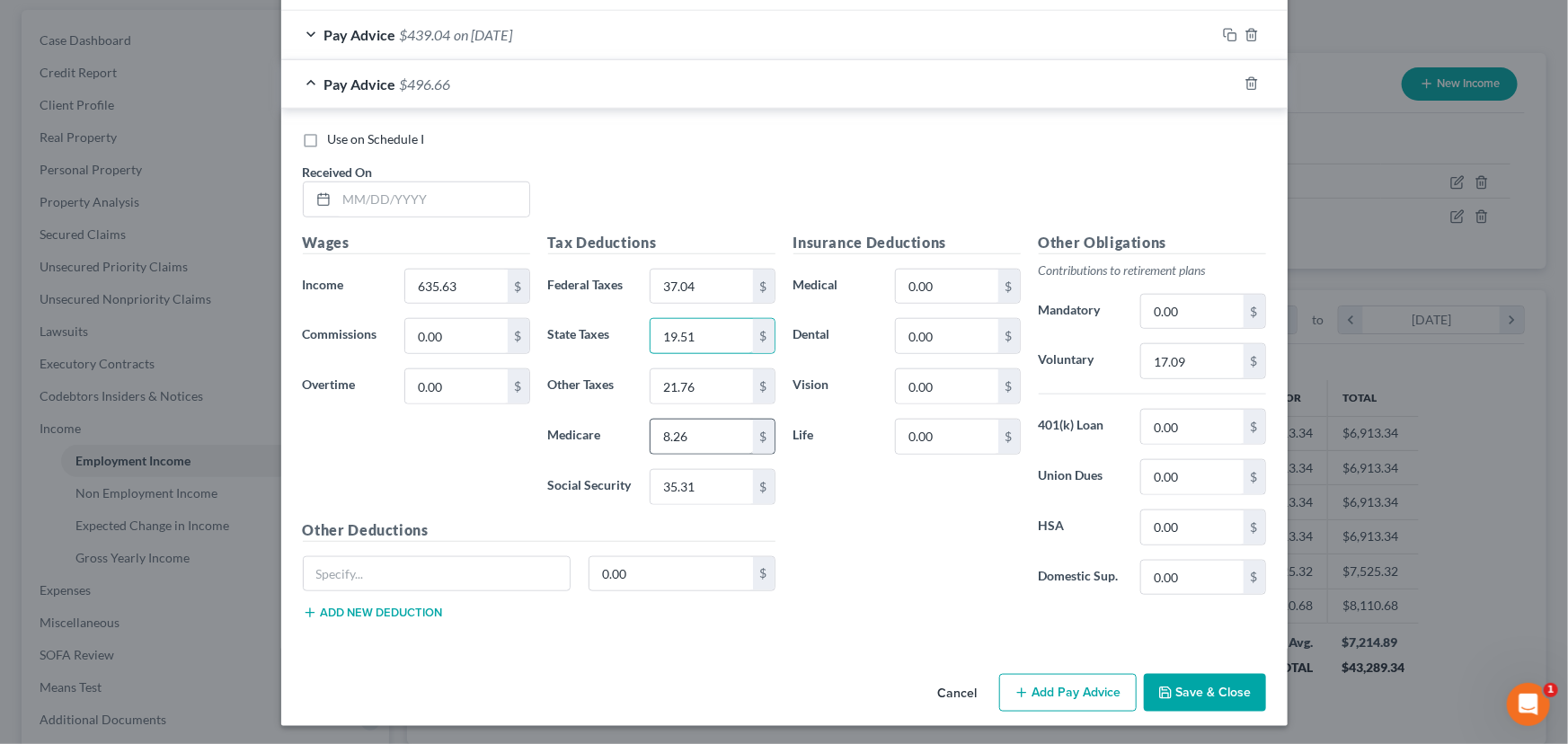
type input "19.51"
click at [690, 427] on input "8.26" at bounding box center [701, 436] width 102 height 34
type input "9.22"
click at [691, 478] on input "35.31" at bounding box center [701, 486] width 102 height 34
type input "39.41"
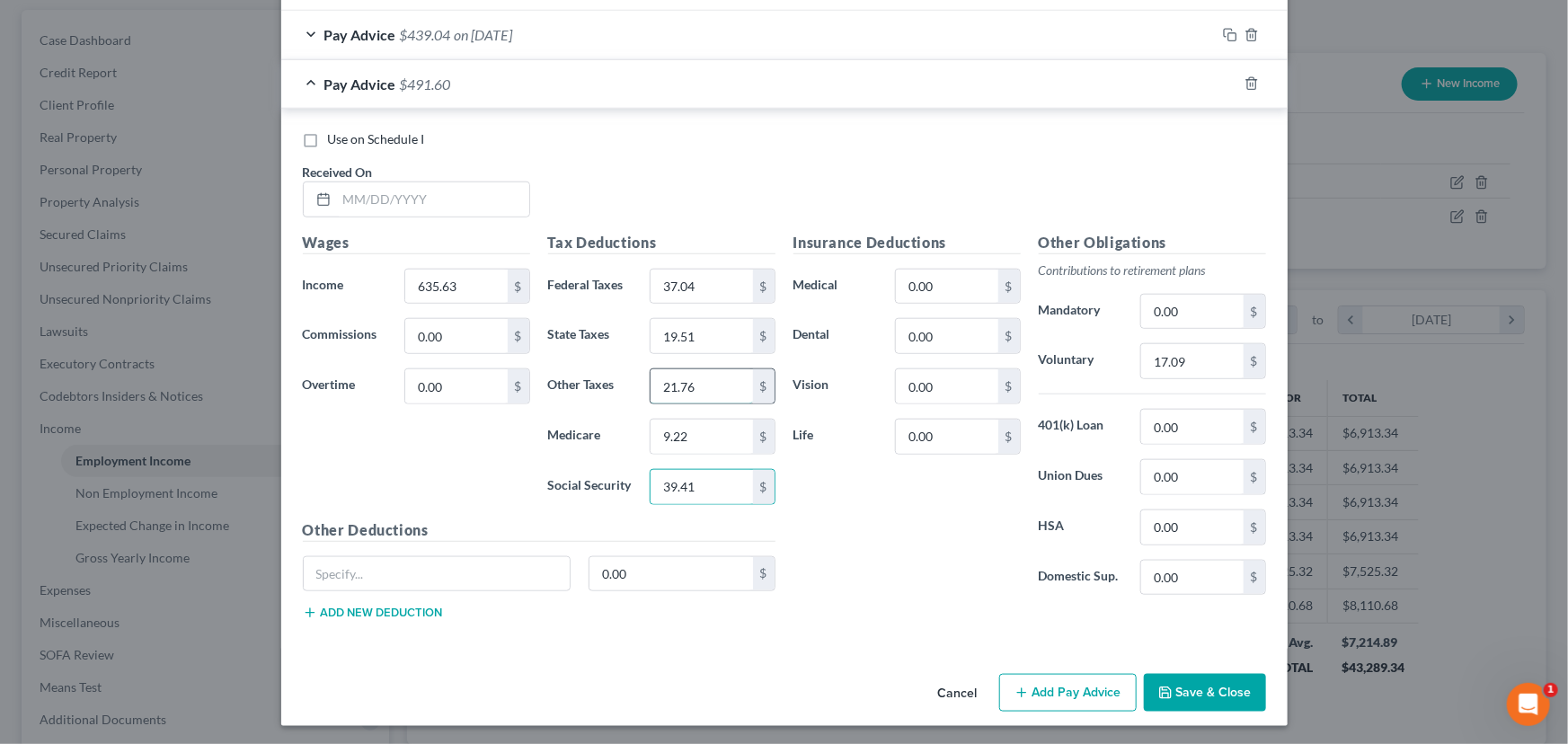
click at [686, 386] on input "21.76" at bounding box center [701, 386] width 102 height 34
type input "24.28"
click at [1161, 363] on input "17.09" at bounding box center [1192, 361] width 102 height 34
type input "19.07"
click at [379, 199] on input "text" at bounding box center [433, 199] width 192 height 34
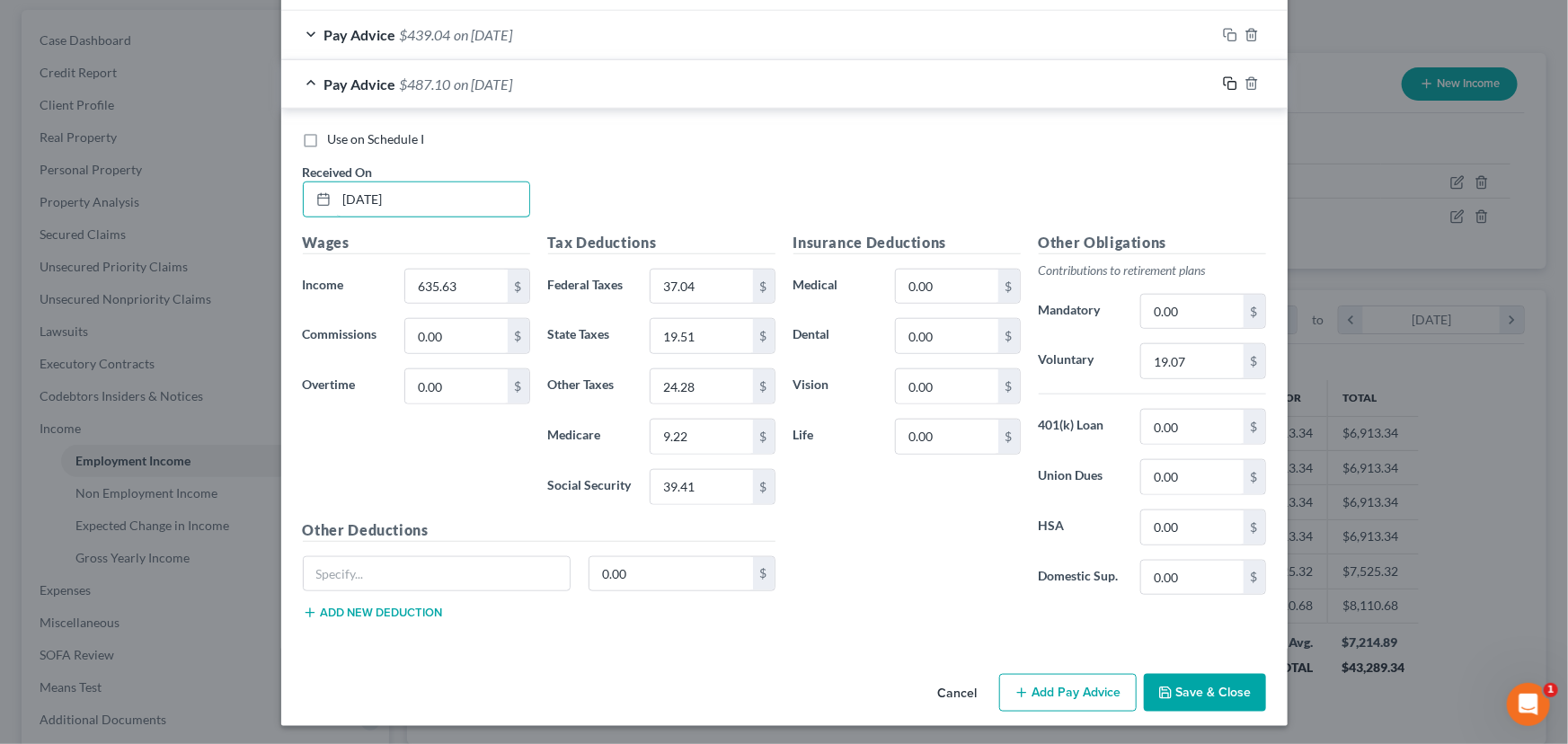
type input "[DATE]"
click at [1223, 79] on icon "button" at bounding box center [1230, 83] width 15 height 15
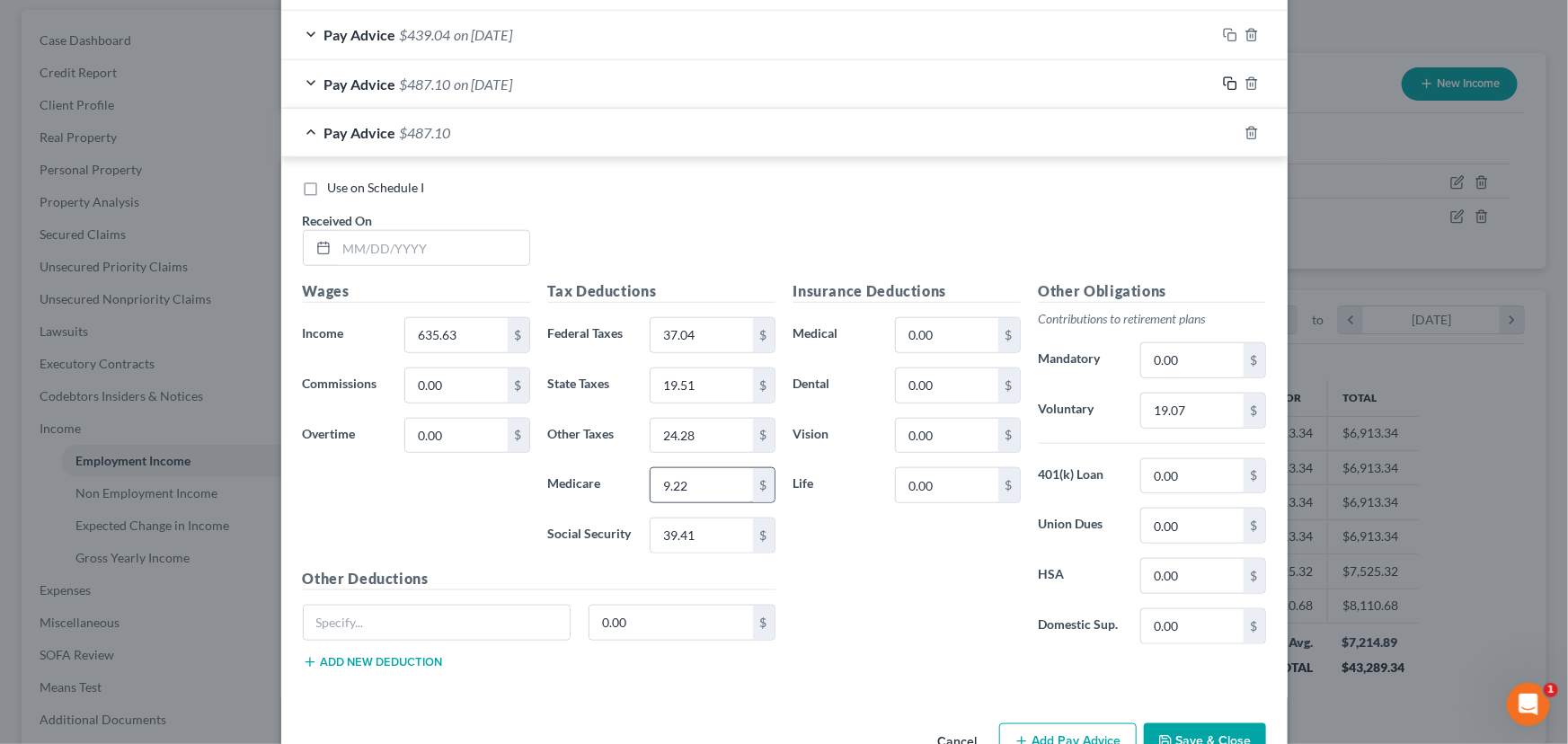
scroll to position [796, 0]
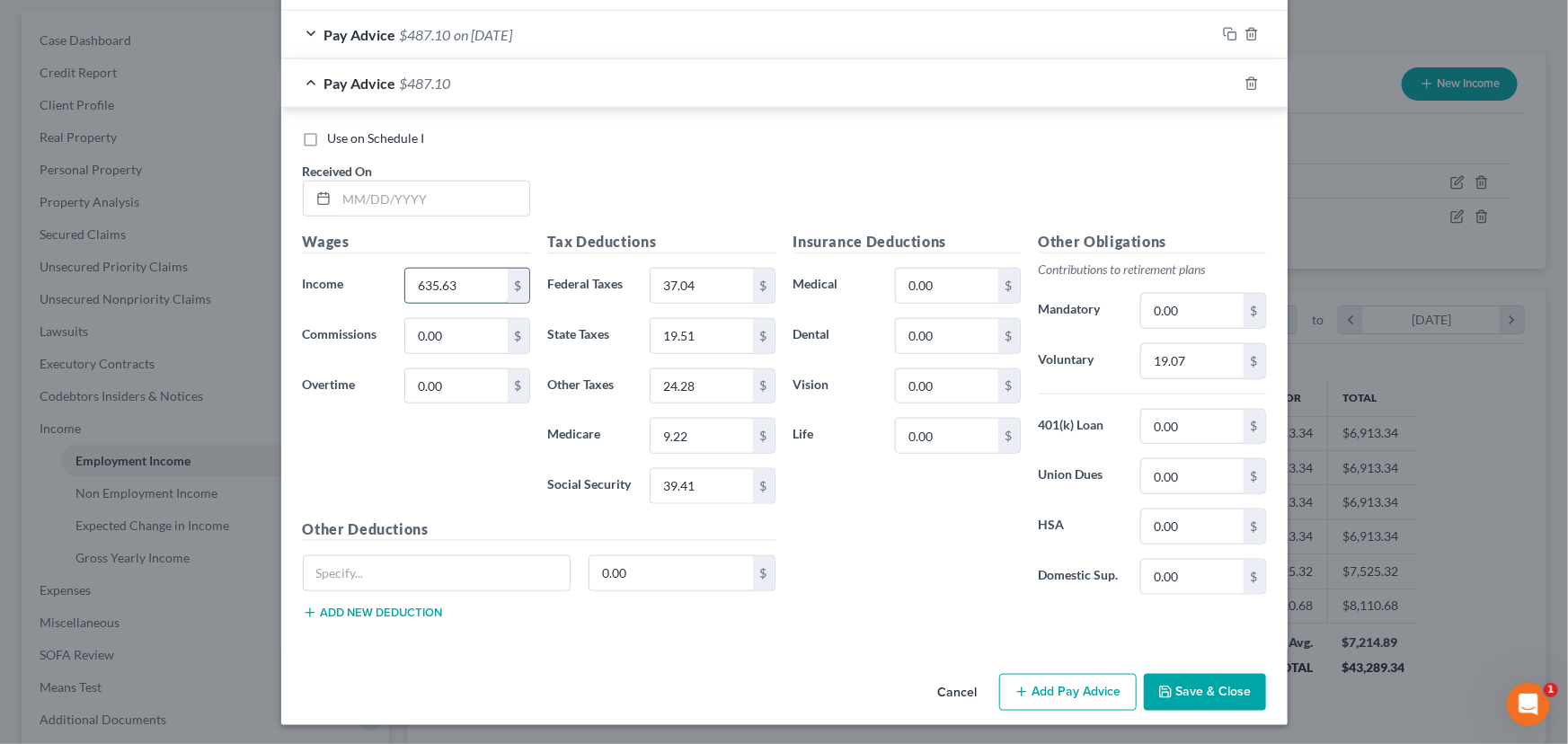
click at [426, 285] on input "635.63" at bounding box center [456, 285] width 102 height 34
click at [380, 197] on input "text" at bounding box center [433, 198] width 192 height 34
type input "[DATE]"
click at [441, 295] on input "635.63" at bounding box center [456, 285] width 102 height 34
type input "3"
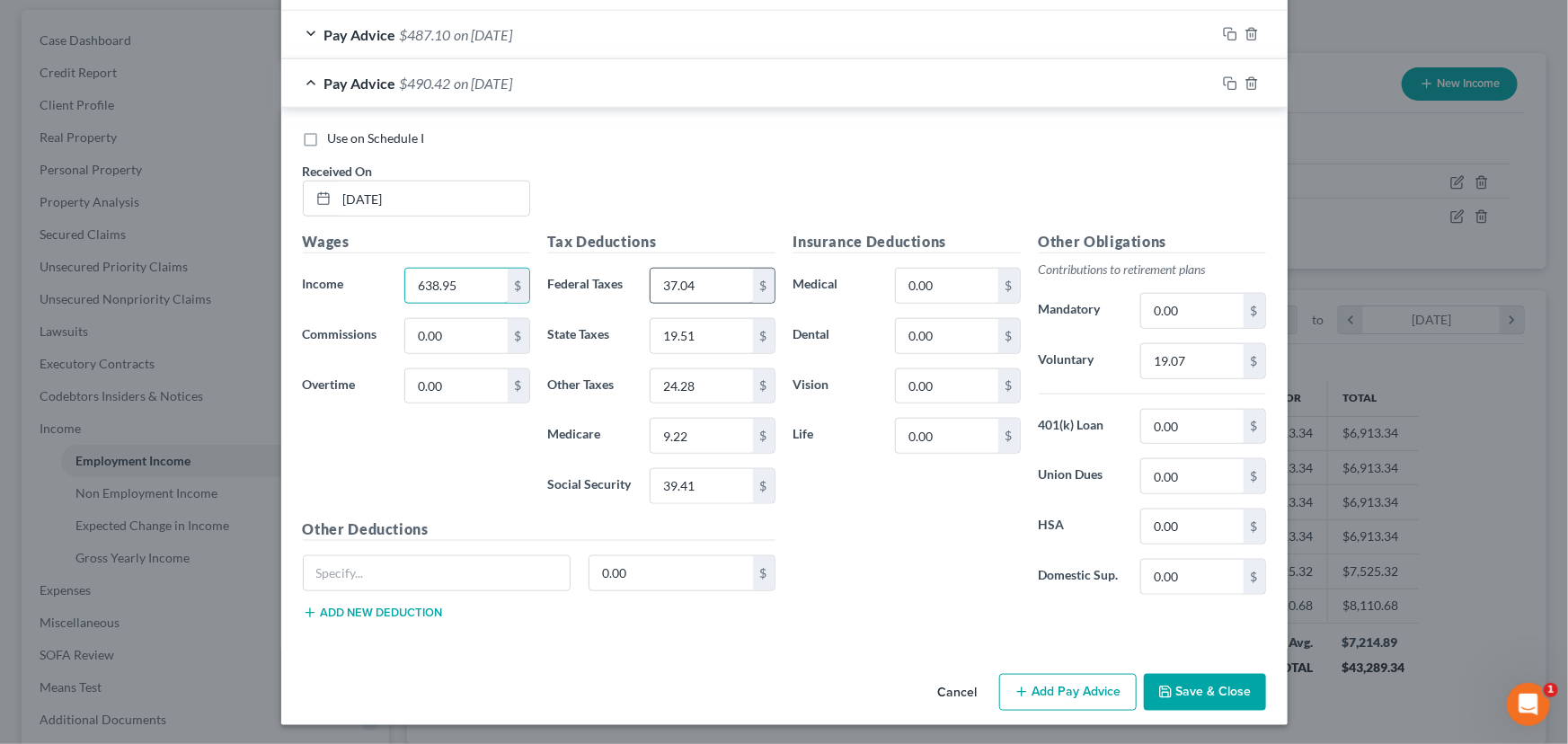
type input "638.95"
click at [682, 287] on input "37.04" at bounding box center [701, 285] width 102 height 34
type input "37.36"
click at [692, 339] on input "19.51" at bounding box center [701, 335] width 102 height 34
type input "19.62"
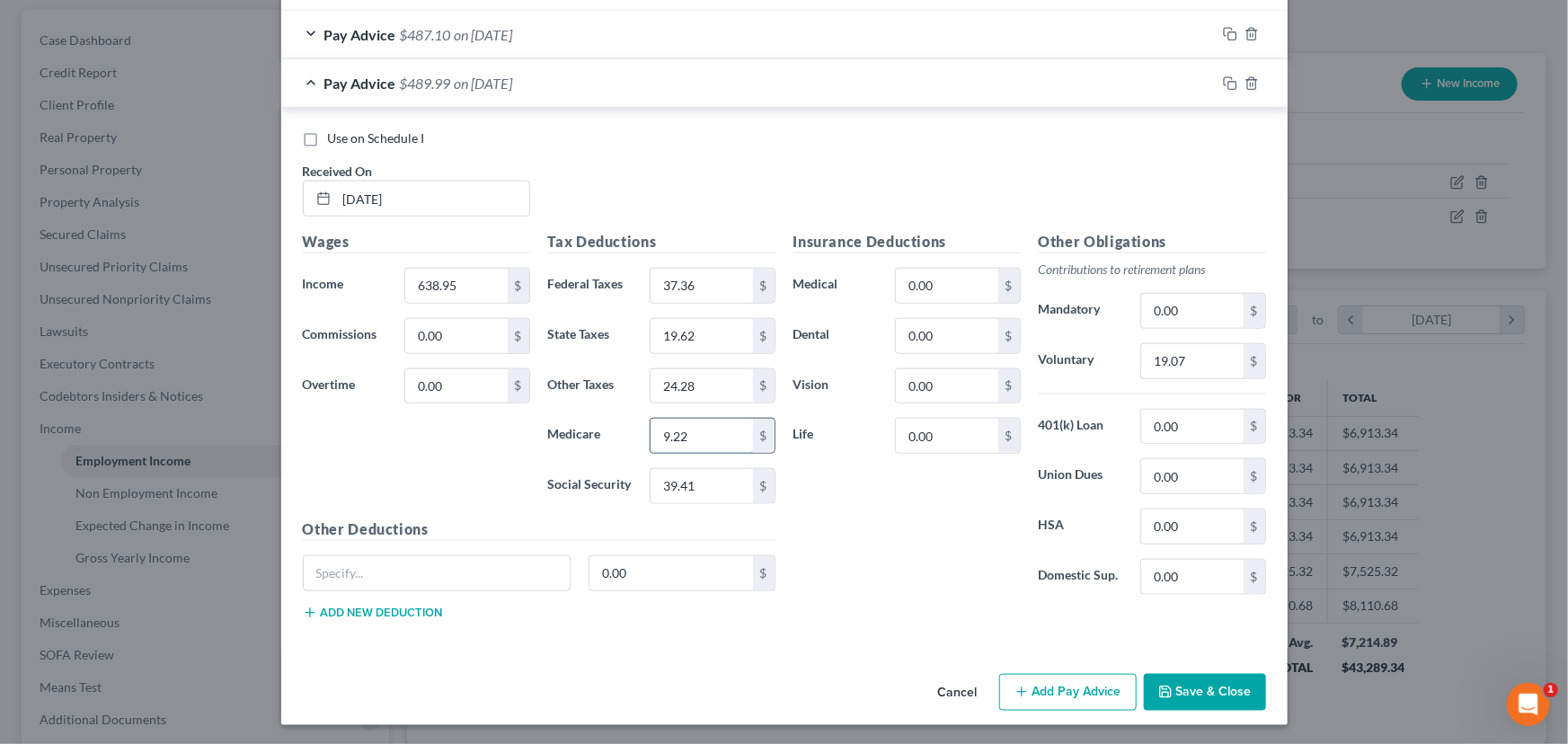
click at [684, 434] on input "9.22" at bounding box center [701, 435] width 102 height 34
type input "9.26"
click at [683, 495] on input "39.41" at bounding box center [701, 485] width 102 height 34
type input "39.41"
click at [683, 374] on input "24.28" at bounding box center [701, 386] width 102 height 34
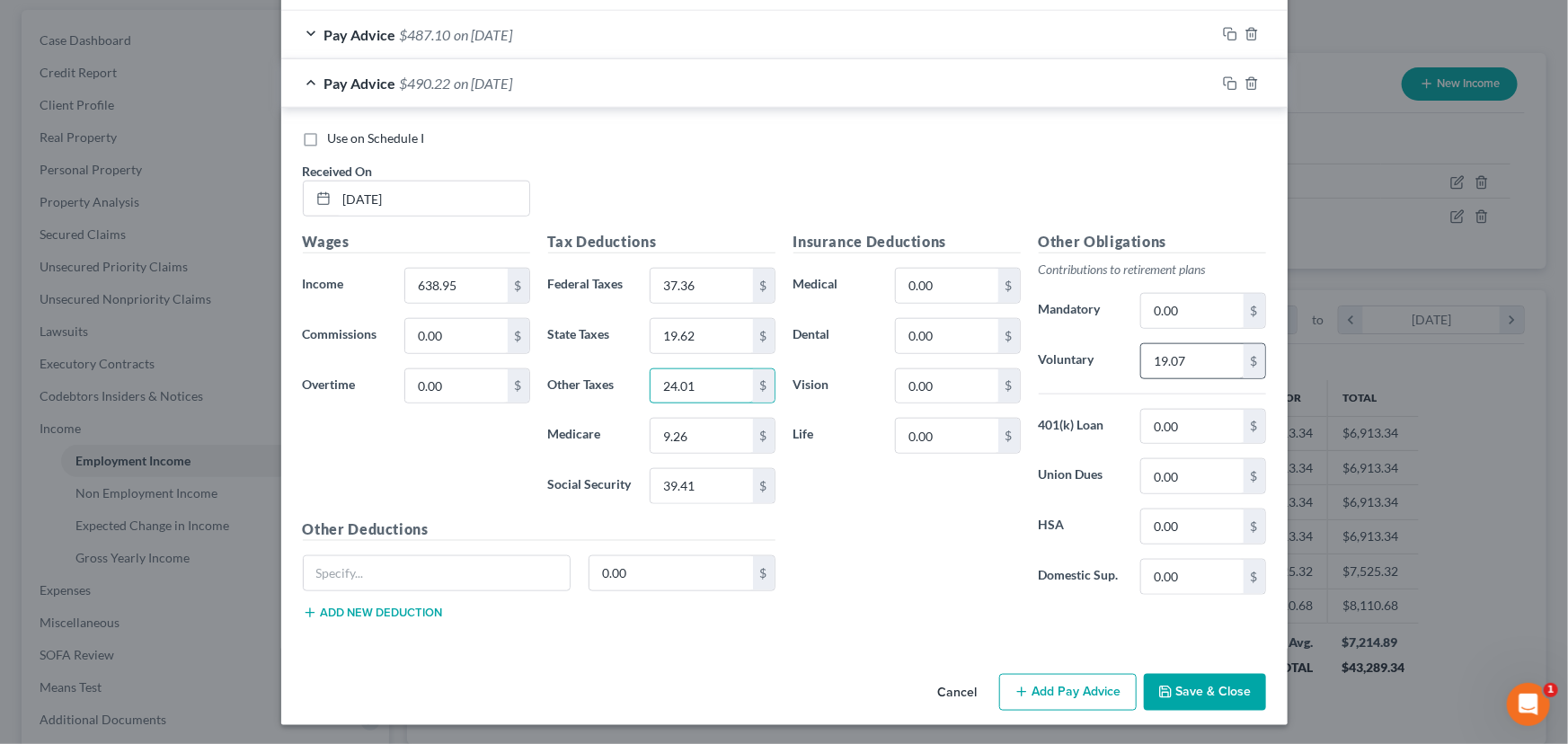
type input "24.01"
click at [1158, 361] on input "19.07" at bounding box center [1192, 361] width 102 height 34
type input "19.17"
click at [691, 380] on input "24.01" at bounding box center [701, 386] width 102 height 34
type input "24.41"
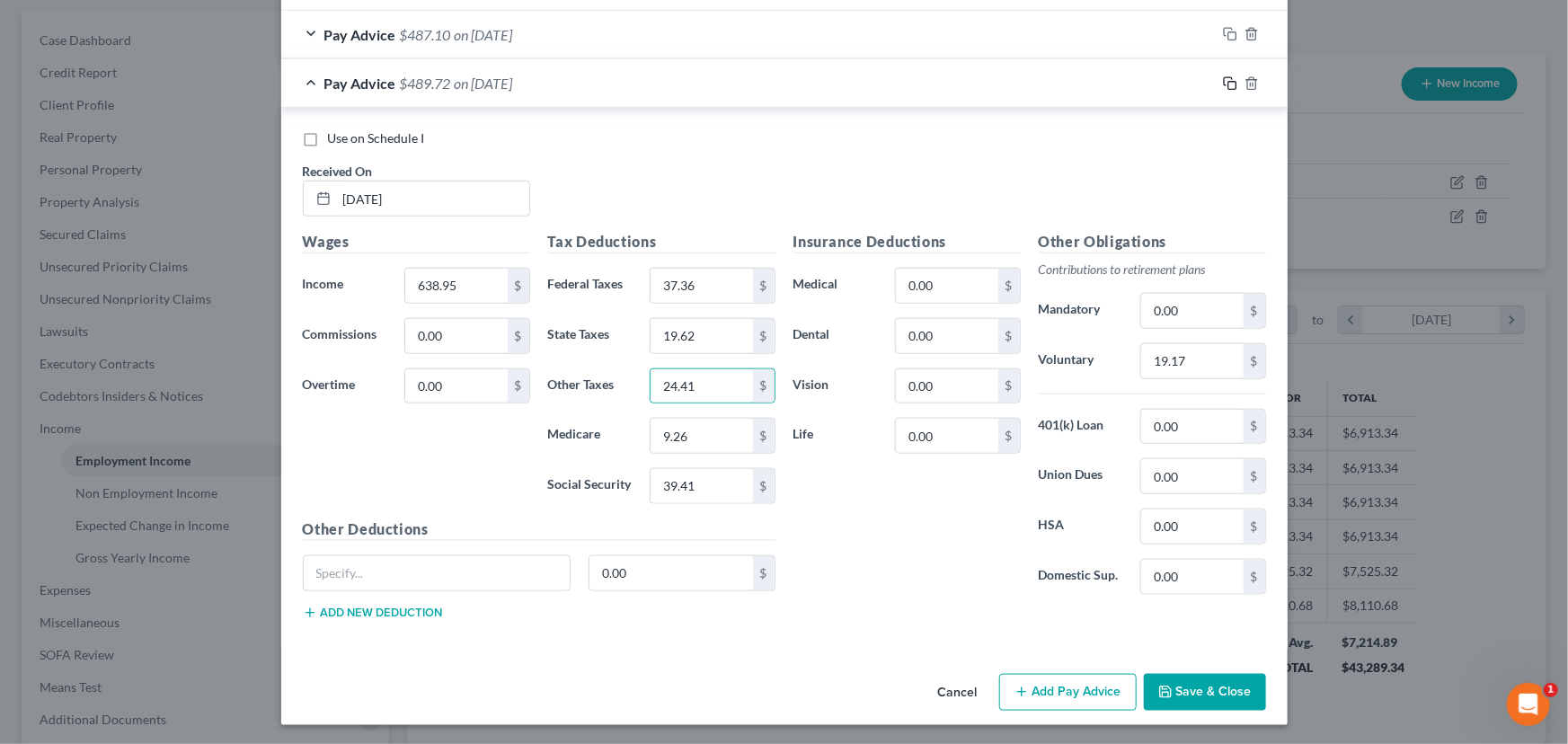
click at [1228, 88] on rect "button" at bounding box center [1232, 85] width 8 height 8
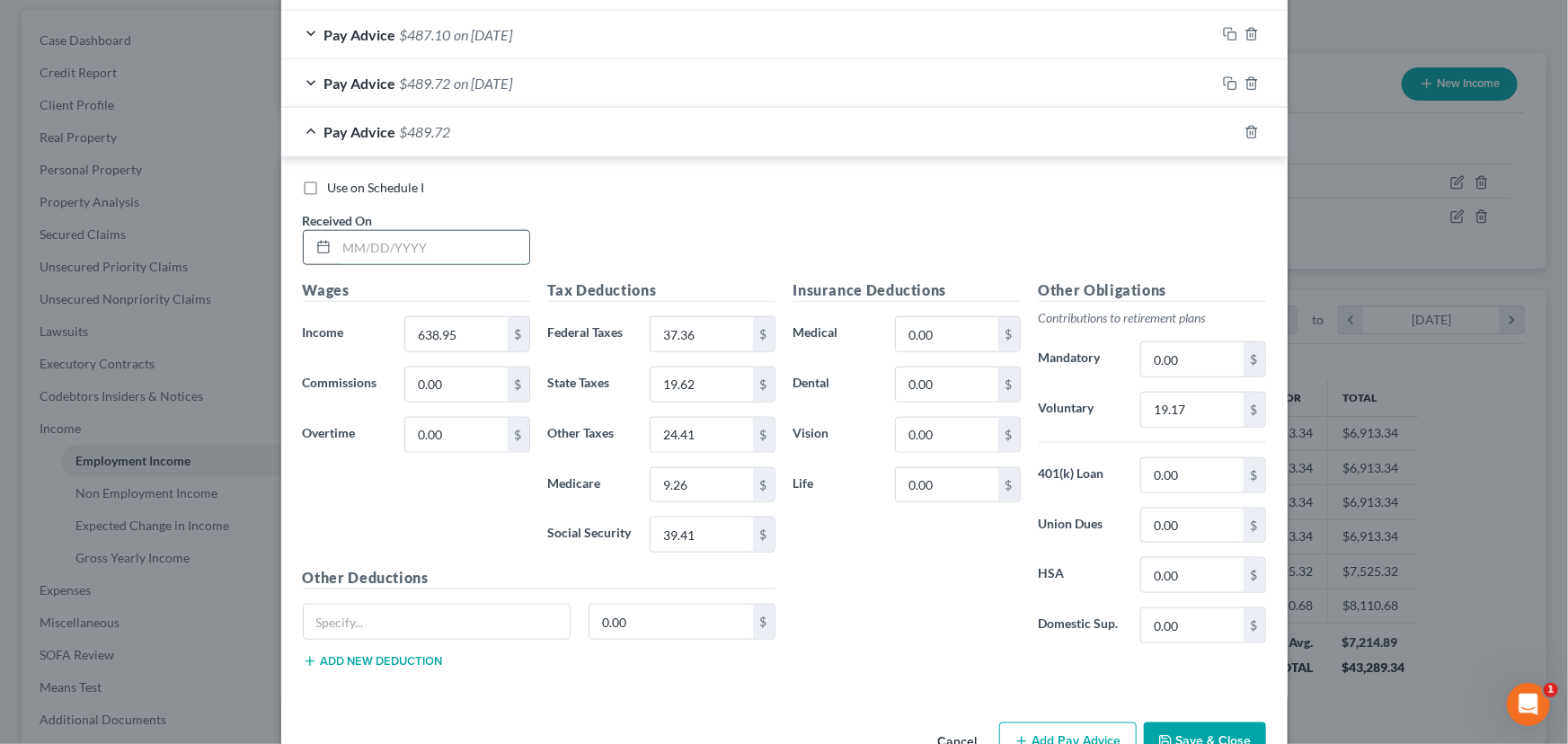
click at [423, 245] on input "text" at bounding box center [433, 247] width 192 height 34
type input "[DATE]"
click at [450, 327] on input "638.95" at bounding box center [456, 333] width 102 height 34
type input "492.95"
click at [666, 329] on input "37.36" at bounding box center [701, 333] width 102 height 34
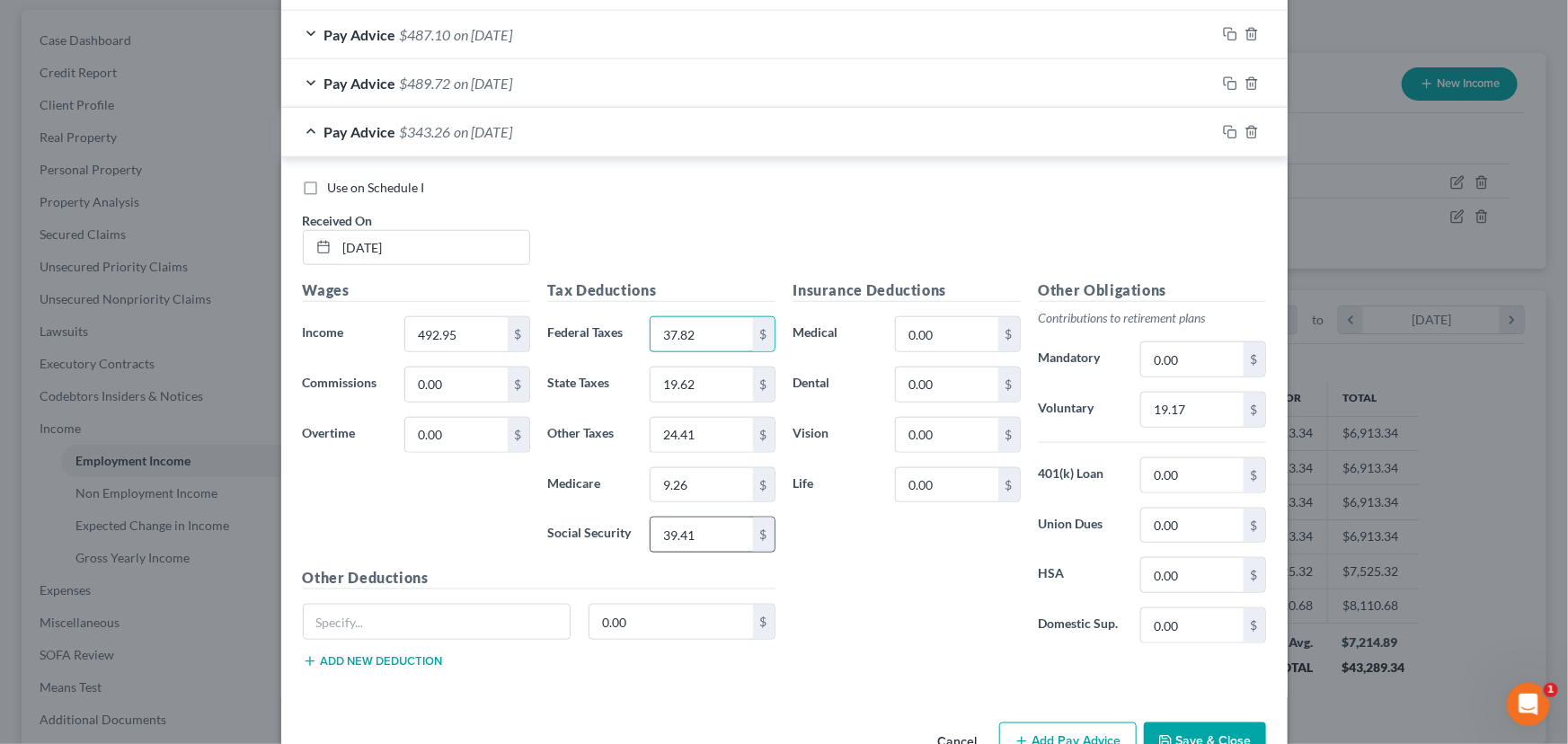
type input "37.82"
click at [680, 522] on input "39.41" at bounding box center [701, 534] width 102 height 34
type input "39.91"
click at [687, 485] on input "9.26" at bounding box center [701, 484] width 102 height 34
type input "9.34"
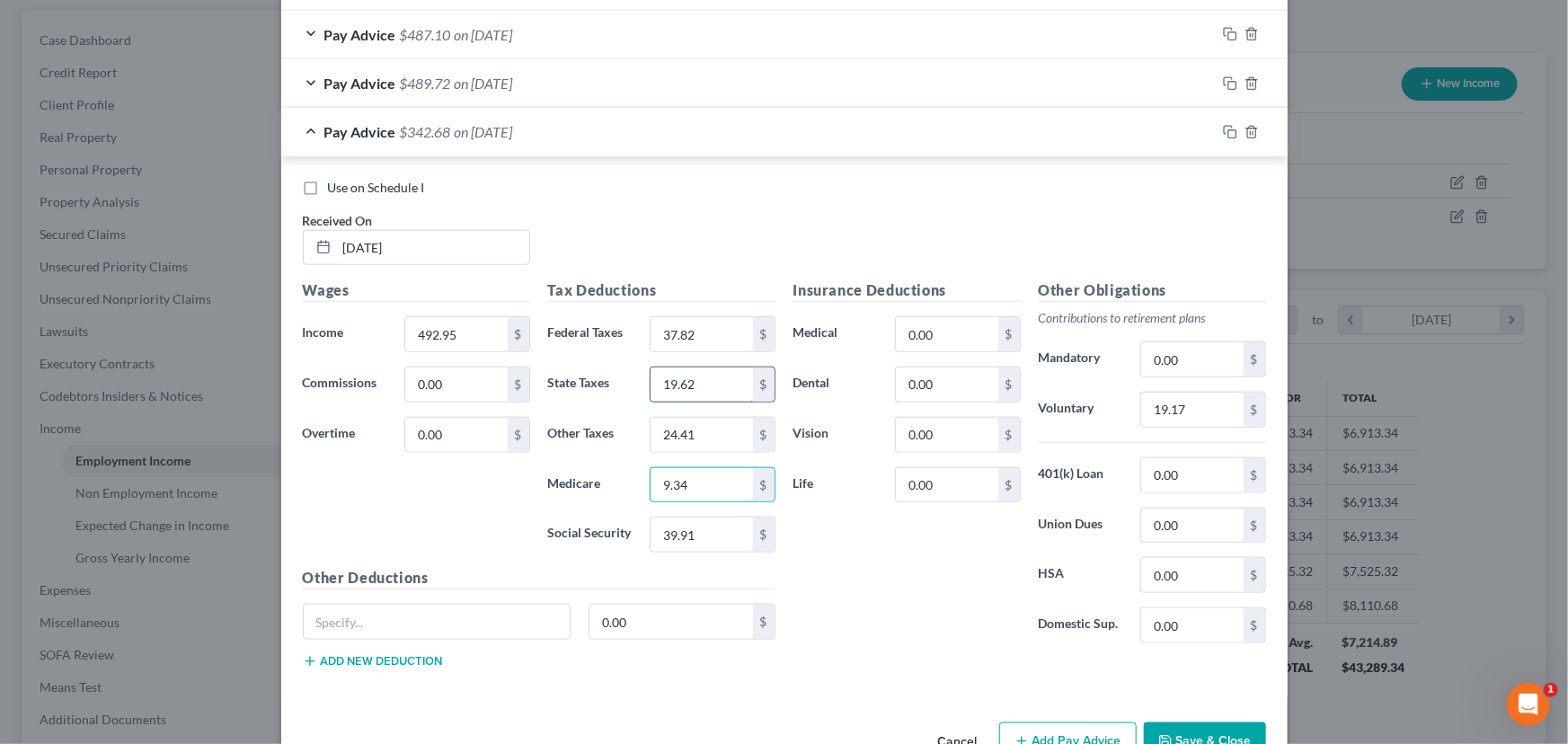
click at [676, 389] on input "19.62" at bounding box center [701, 384] width 102 height 34
click at [691, 387] on input "19.62" at bounding box center [701, 384] width 102 height 34
drag, startPoint x: 691, startPoint y: 387, endPoint x: 705, endPoint y: 376, distance: 17.8
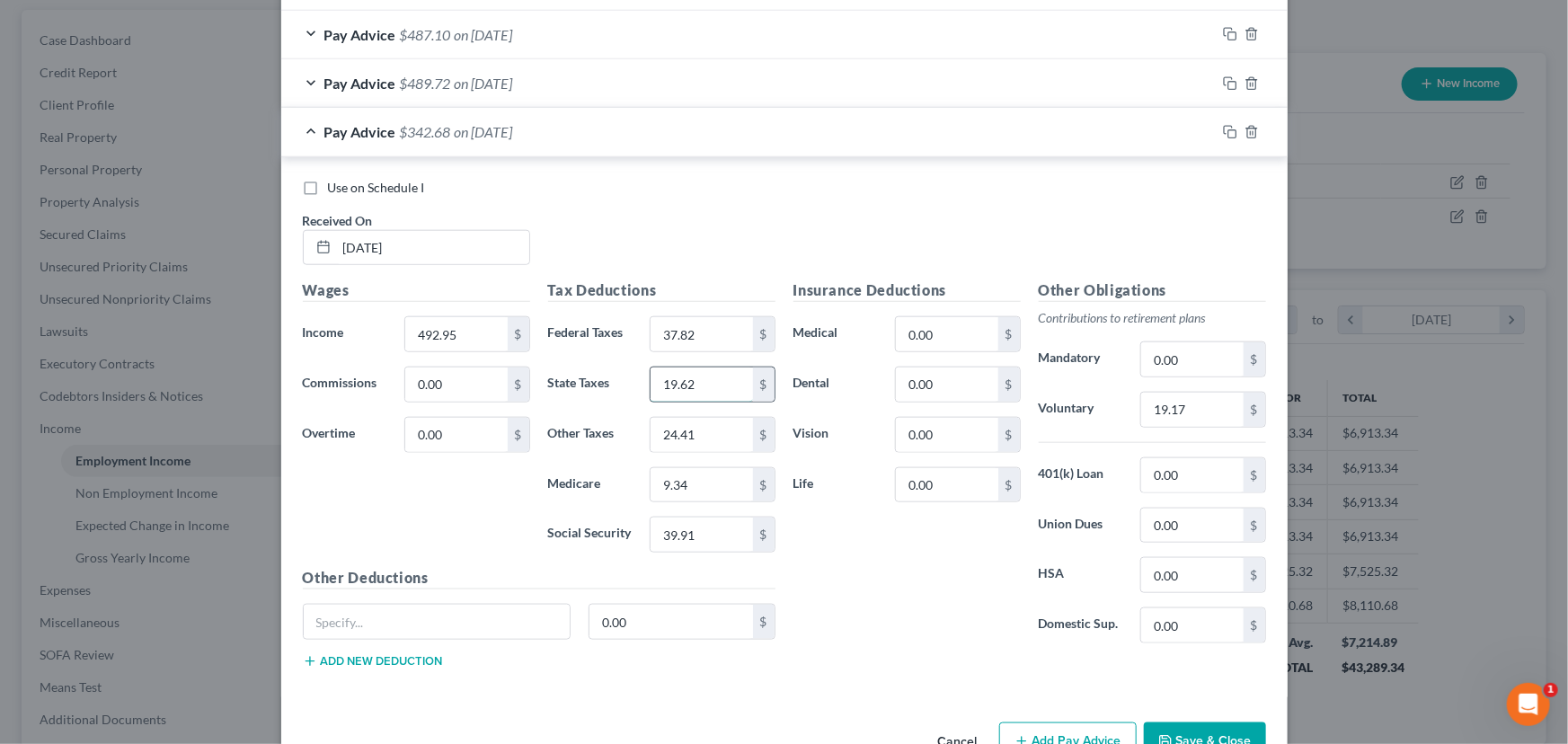
click at [693, 385] on input "19.62" at bounding box center [701, 384] width 102 height 34
click at [701, 382] on input "19.62" at bounding box center [701, 384] width 102 height 34
type input "19.76"
click at [671, 435] on input "24.41" at bounding box center [701, 434] width 102 height 34
type input "24.59"
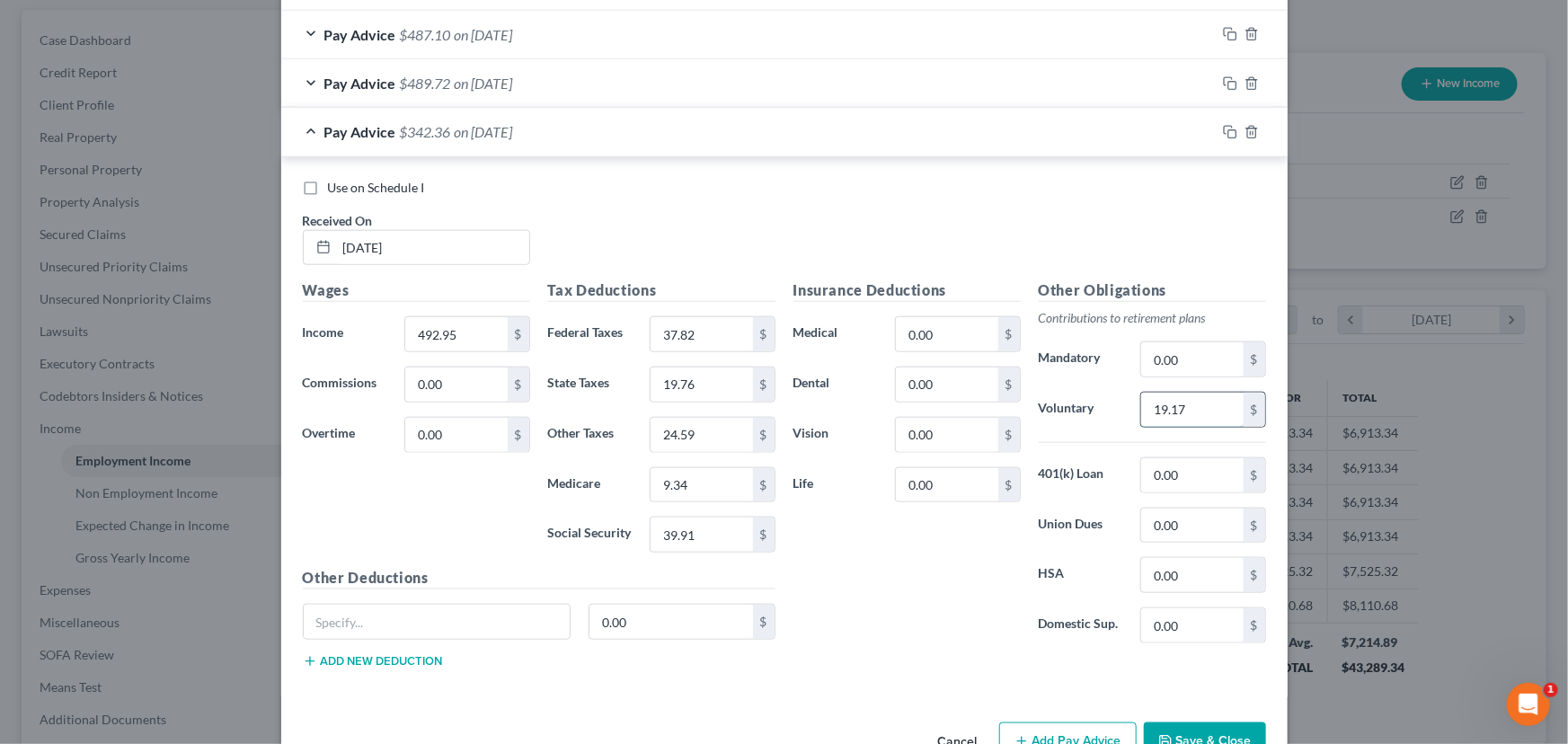
click at [1189, 411] on input "19.17" at bounding box center [1192, 409] width 102 height 34
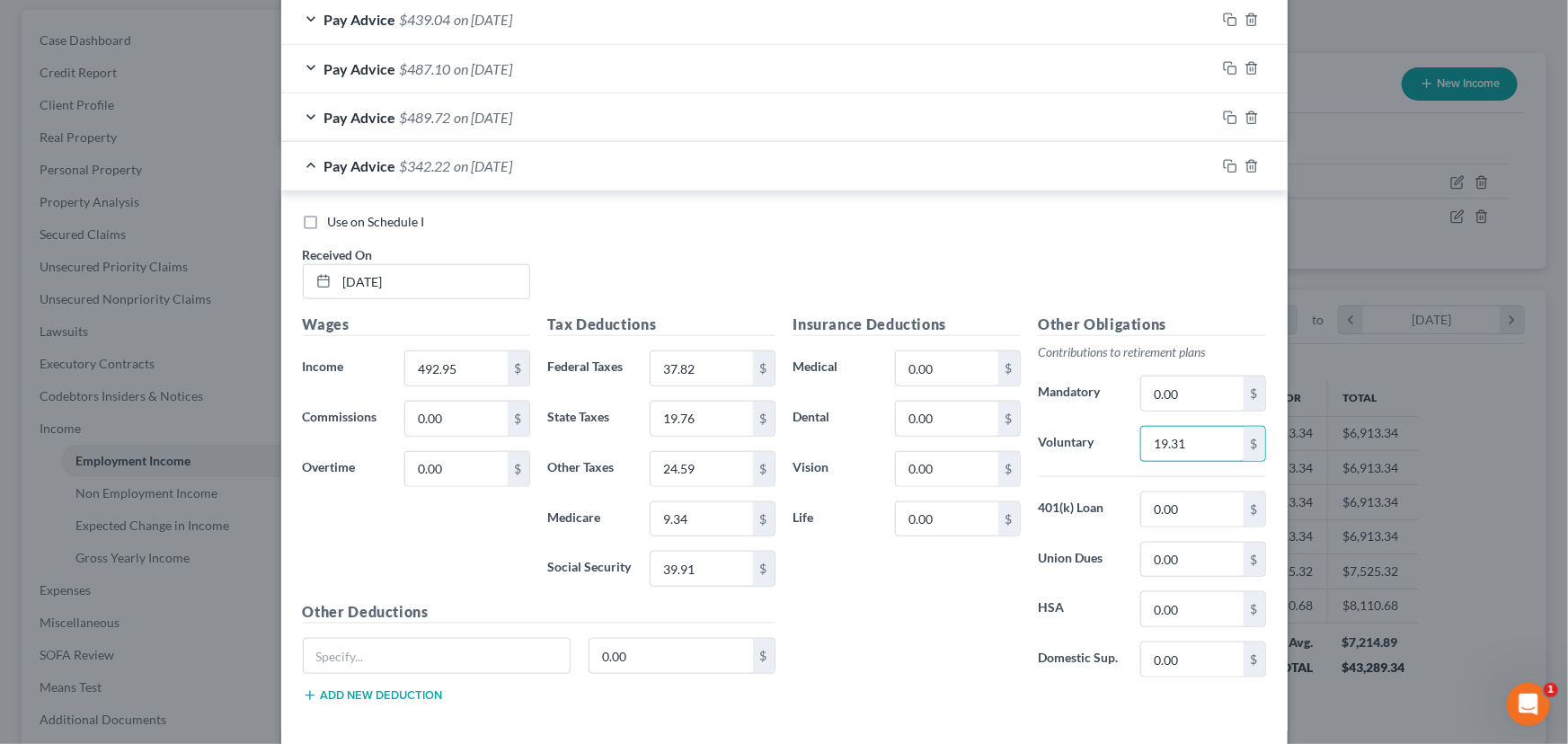
scroll to position [435, 0]
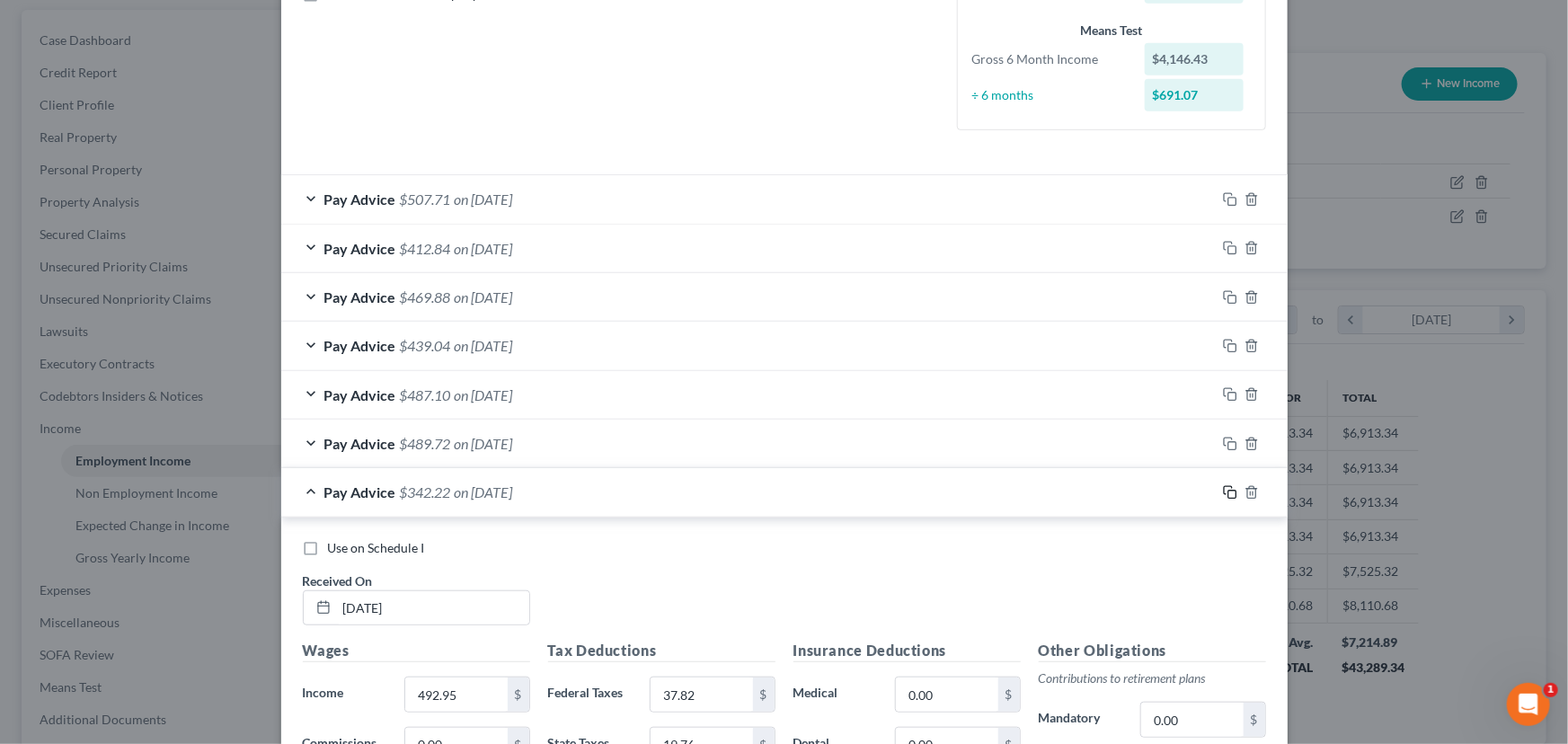
type input "19.31"
click at [1224, 490] on icon "button" at bounding box center [1228, 490] width 8 height 8
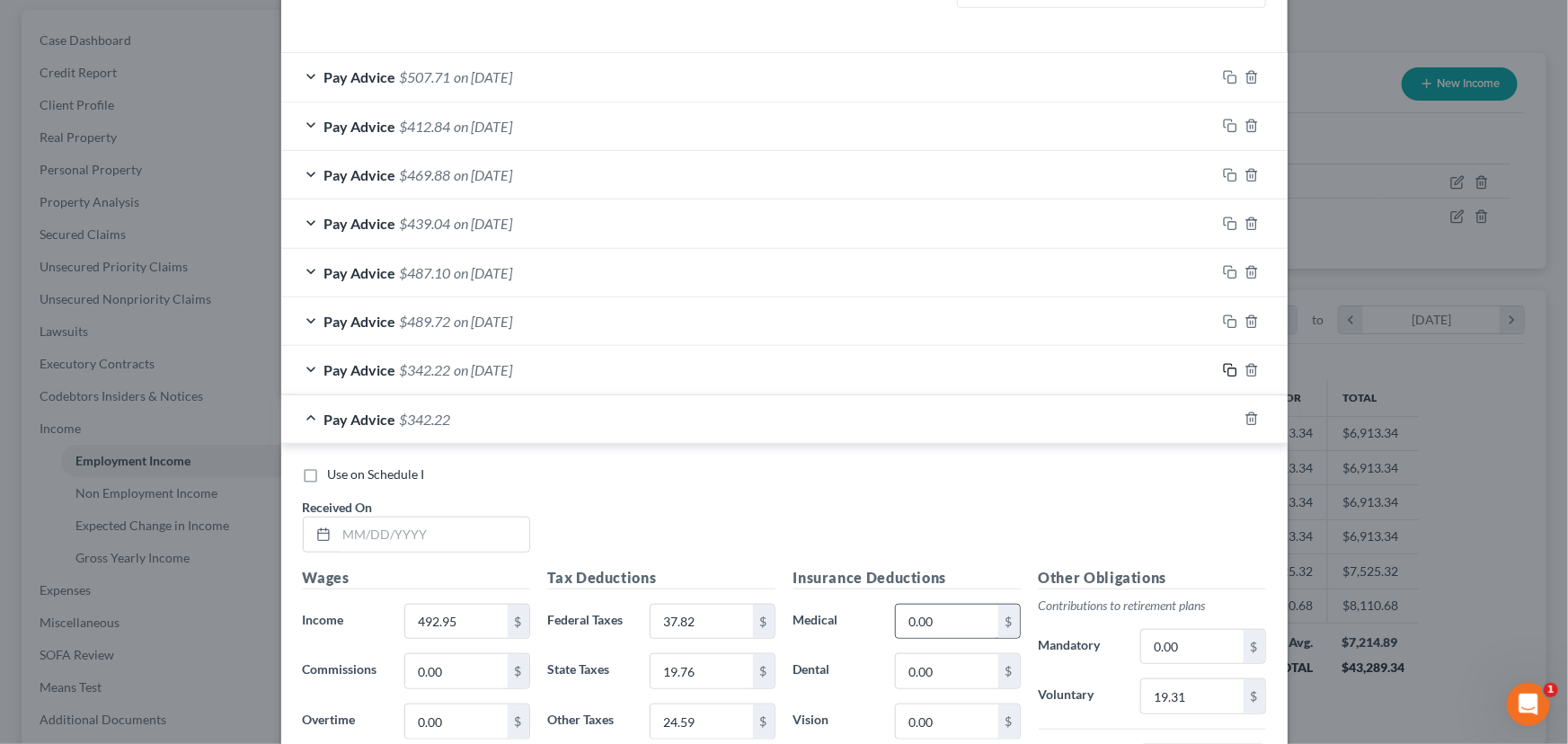
scroll to position [844, 0]
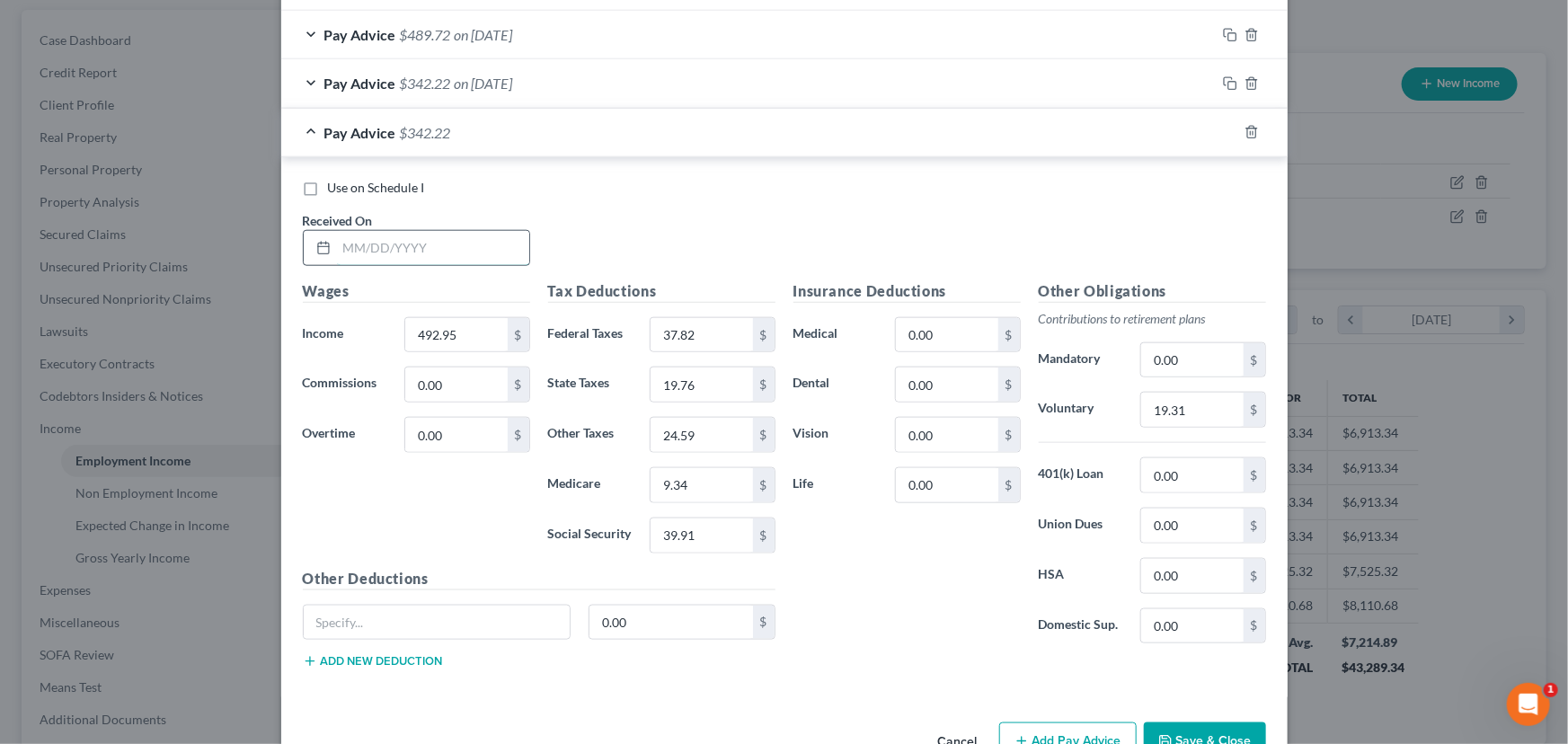
click at [359, 249] on input "text" at bounding box center [433, 247] width 192 height 34
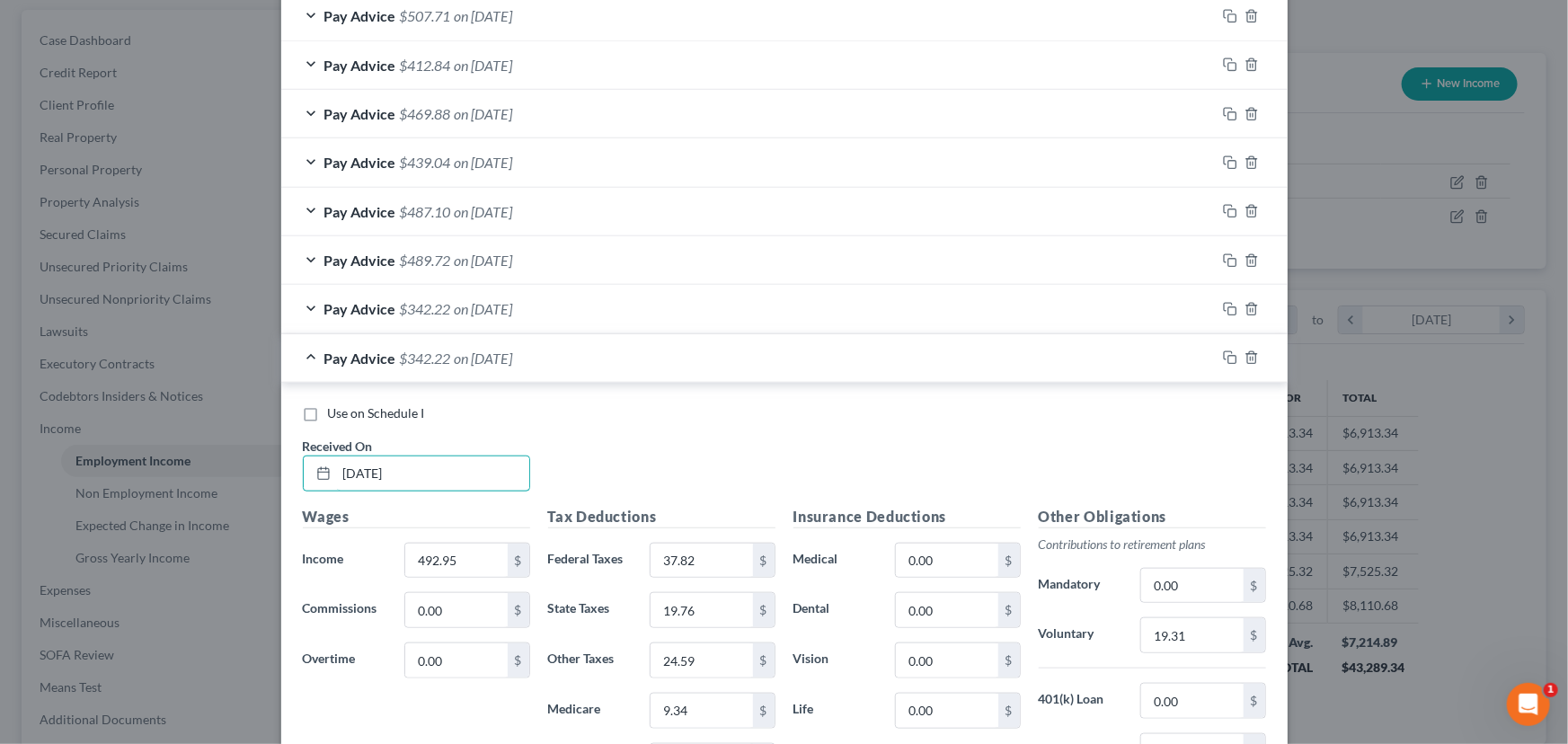
scroll to position [893, 0]
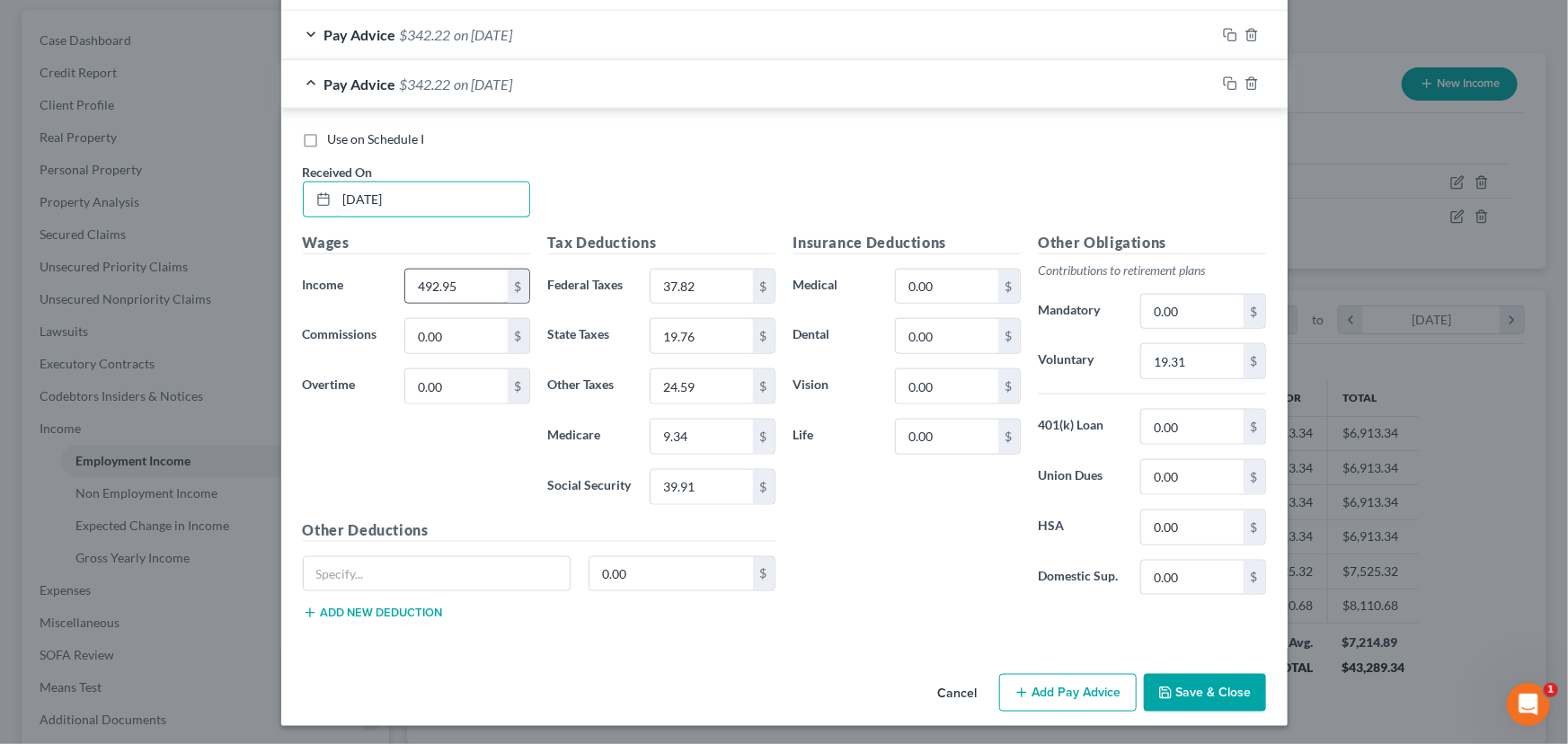
type input "[DATE]"
click at [439, 285] on input "492.95" at bounding box center [456, 286] width 102 height 34
type input "434.07"
click at [694, 291] on input "37.82" at bounding box center [701, 286] width 102 height 34
type input "29.97"
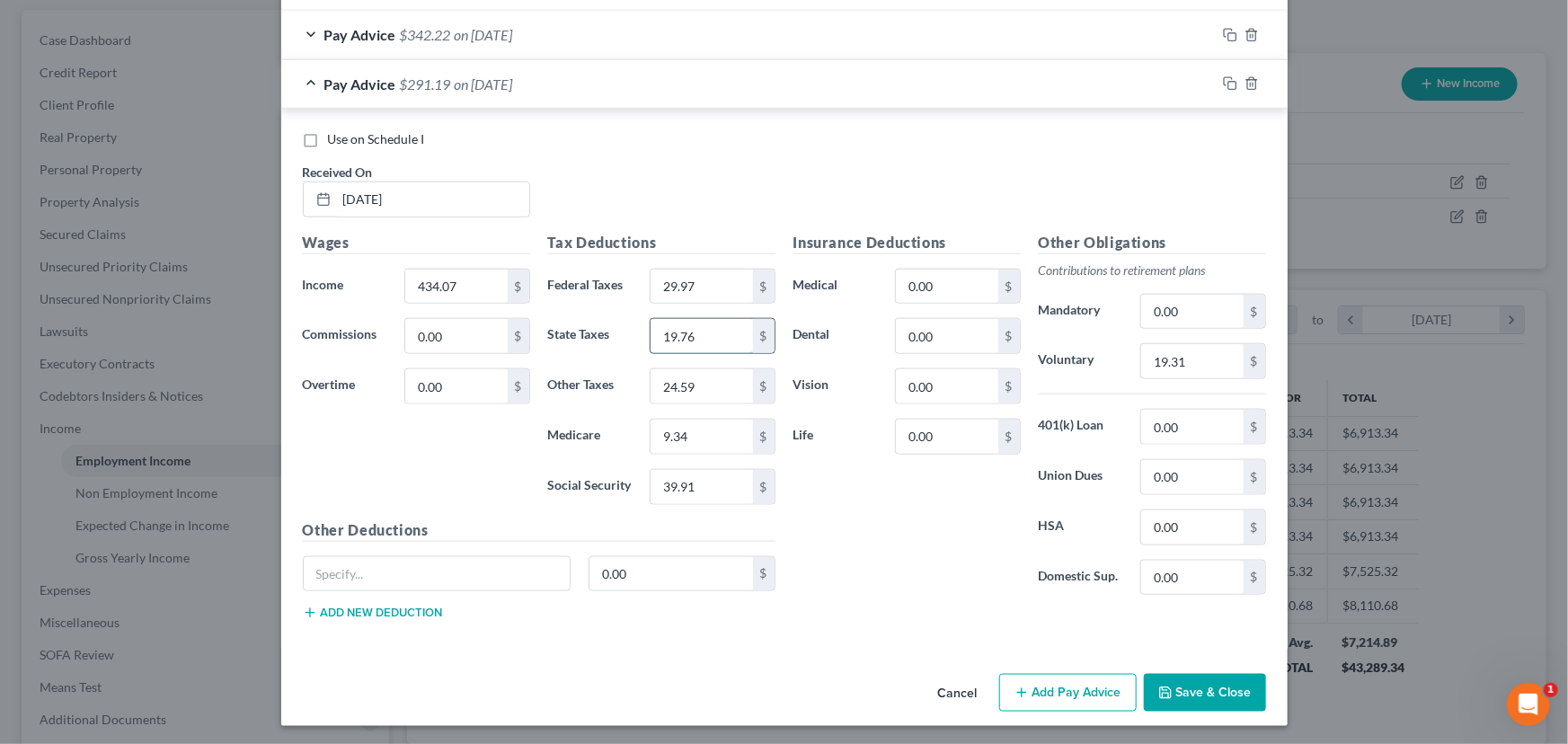
click at [687, 335] on input "19.76" at bounding box center [701, 335] width 102 height 34
type input "17.28"
click at [672, 432] on input "9.34" at bounding box center [701, 436] width 102 height 34
type input "8.16"
click at [691, 483] on input "39.91" at bounding box center [701, 486] width 102 height 34
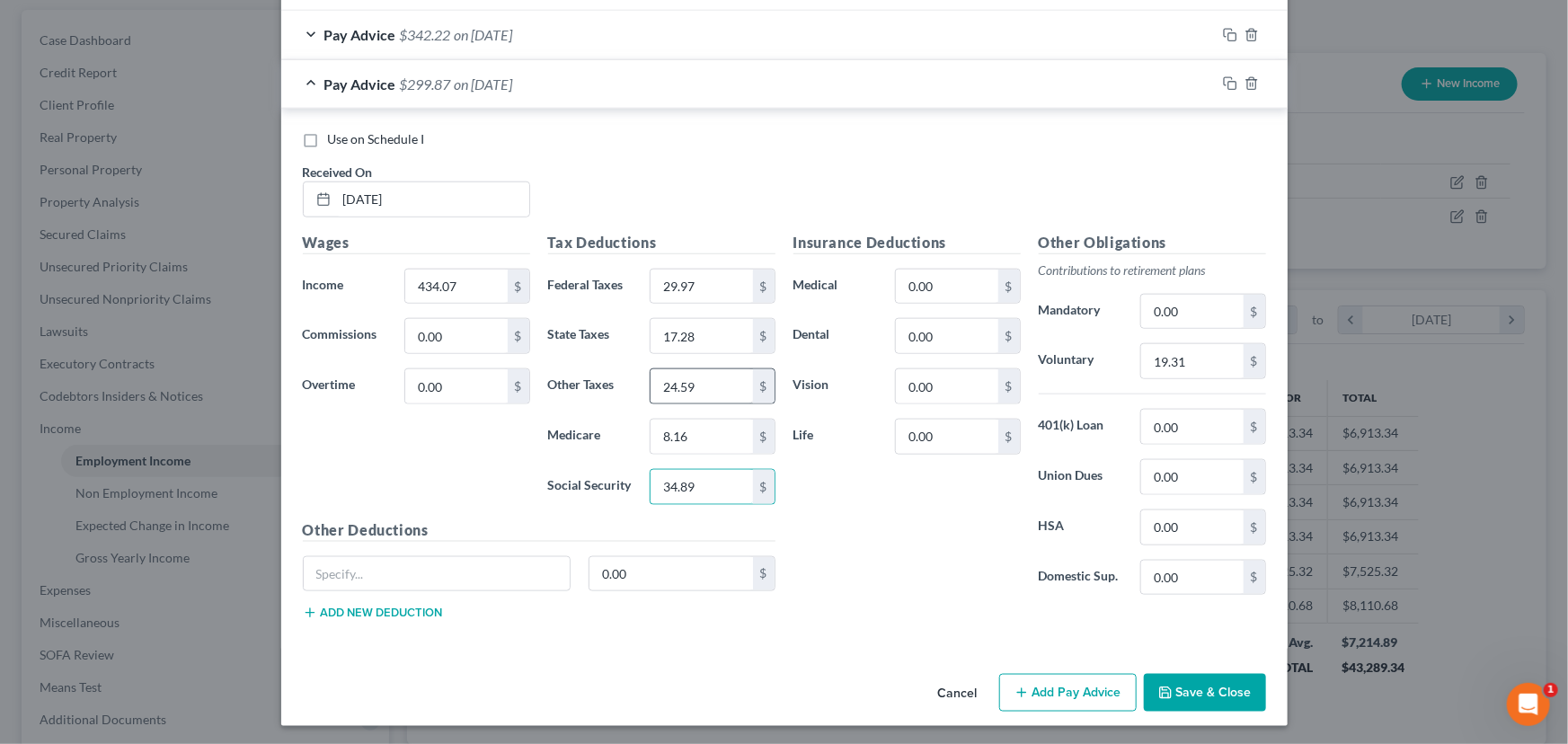
type input "34.89"
click at [668, 374] on input "24.59" at bounding box center [701, 386] width 102 height 34
type input "21.49"
click at [1174, 357] on input "19.31" at bounding box center [1192, 361] width 102 height 34
type input "16.88"
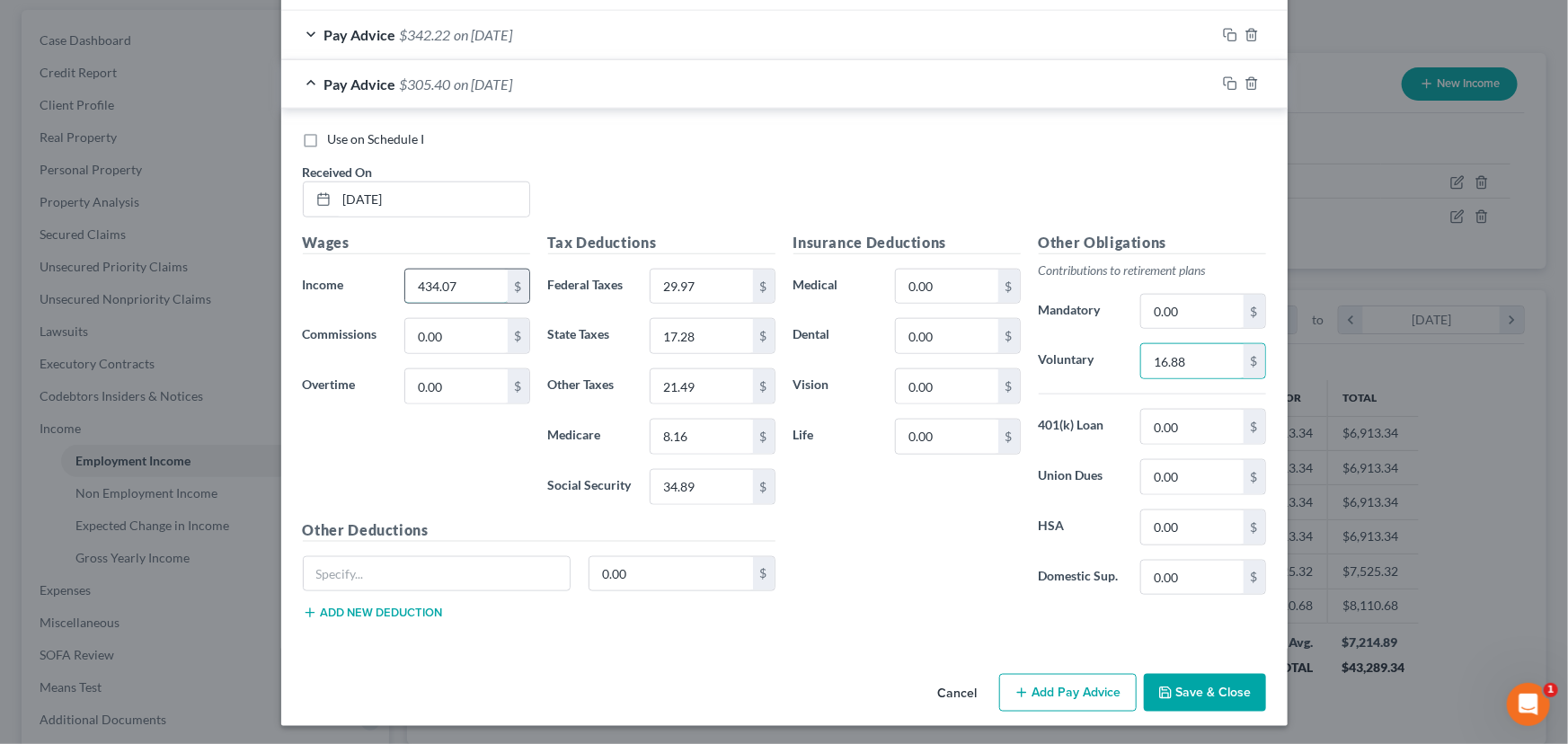
click at [448, 284] on input "434.07" at bounding box center [456, 286] width 102 height 34
type input "562.74"
click at [1223, 84] on icon "button" at bounding box center [1230, 83] width 15 height 15
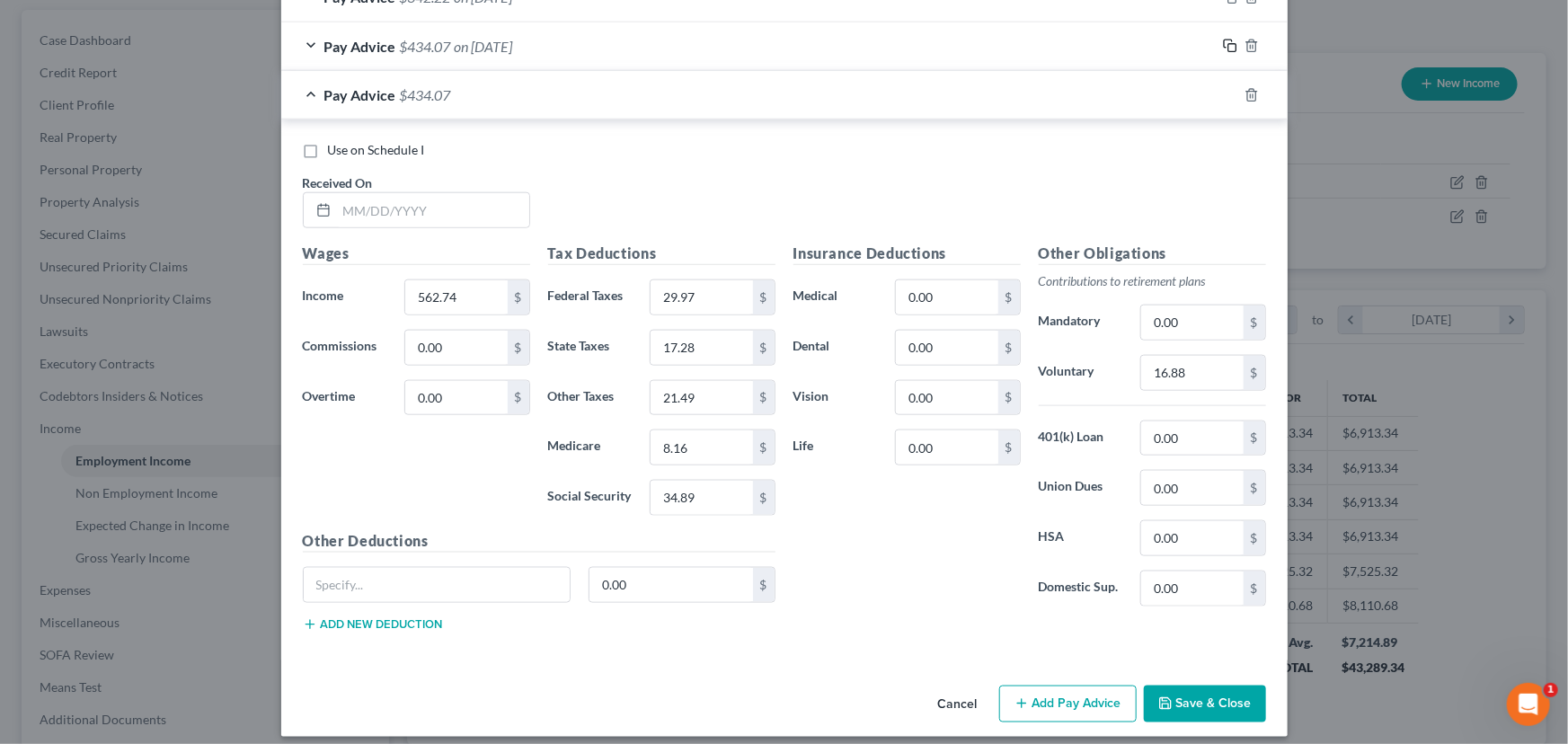
scroll to position [942, 0]
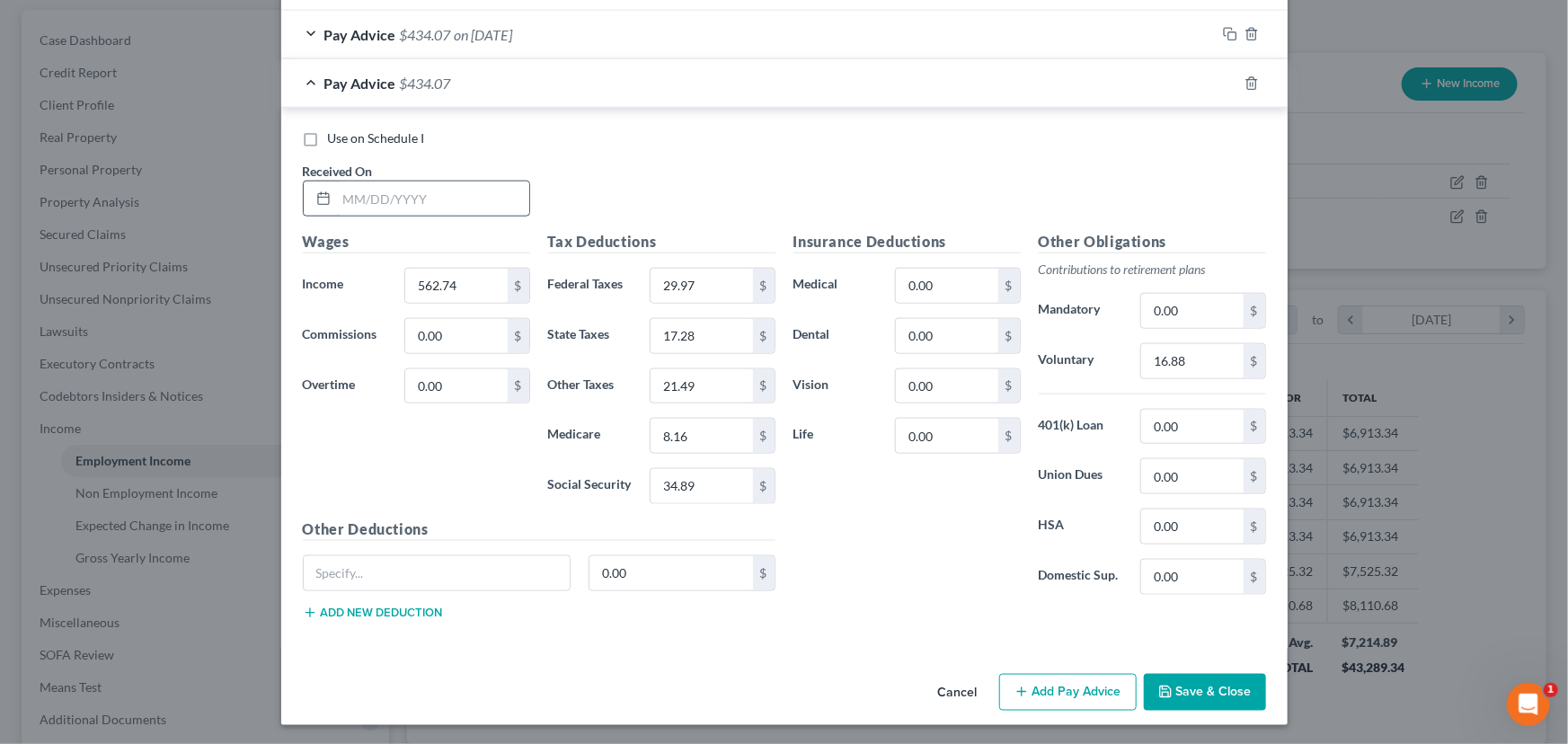
click at [363, 194] on input "text" at bounding box center [433, 198] width 192 height 34
type input "[DATE]"
click at [445, 291] on input "562.74" at bounding box center [456, 285] width 102 height 34
type input "553.63"
click at [667, 273] on input "29.97" at bounding box center [701, 285] width 102 height 34
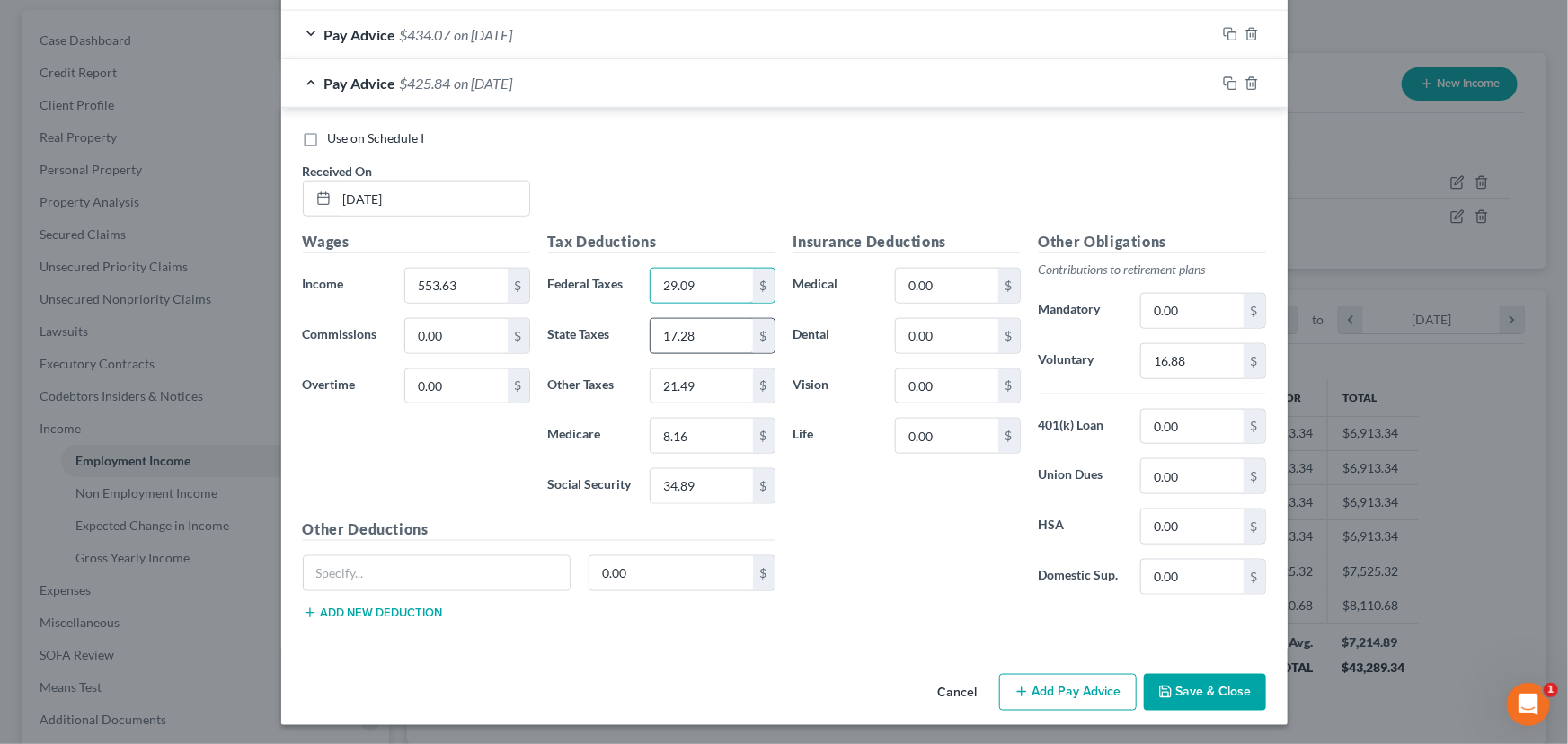
type input "29.09"
click at [679, 322] on input "17.28" at bounding box center [701, 335] width 102 height 34
type input "34.33"
click at [680, 439] on input "8.16" at bounding box center [701, 435] width 102 height 34
type input "8.02"
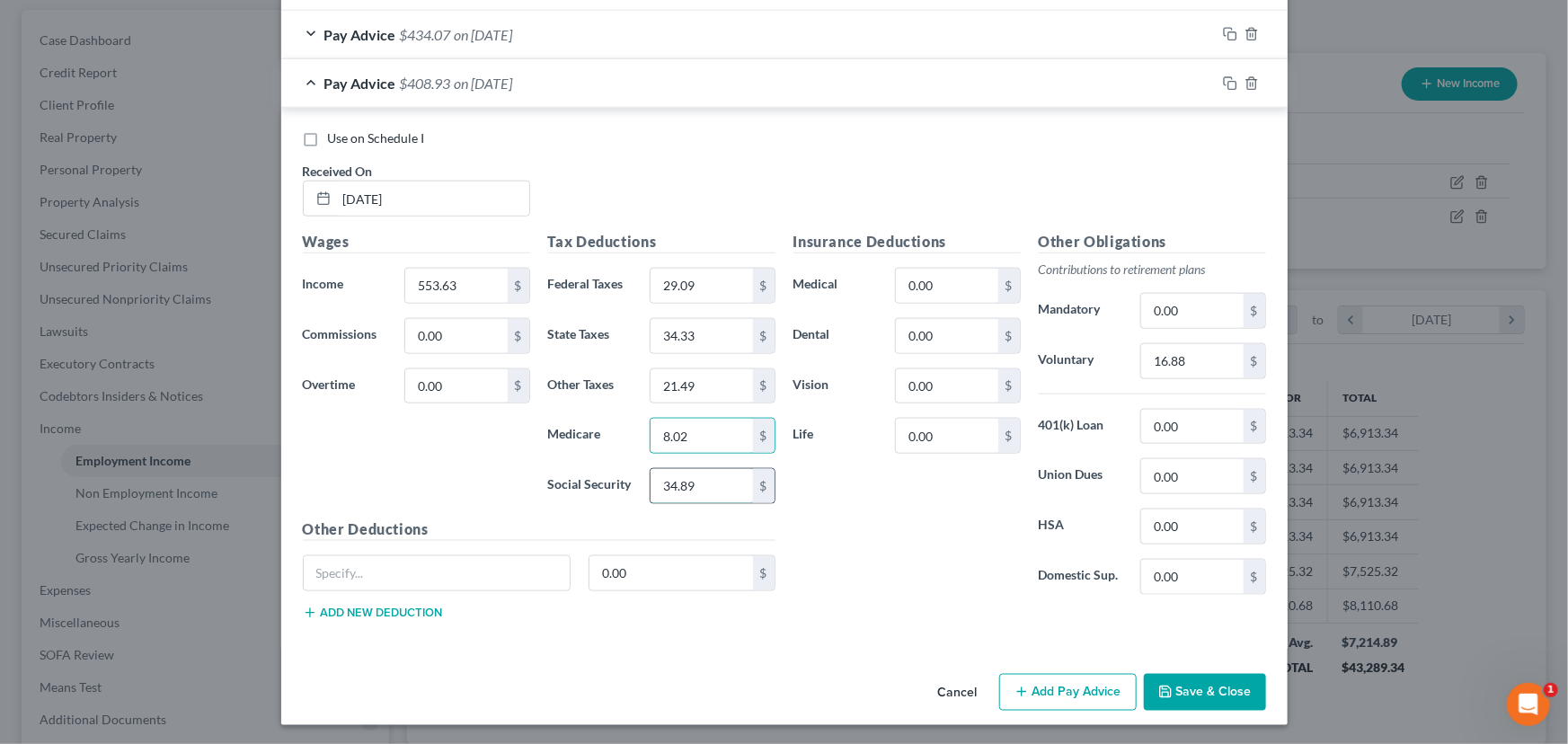
click at [678, 480] on input "34.89" at bounding box center [701, 485] width 102 height 34
type input "34.33"
click at [679, 336] on input "34.33" at bounding box center [701, 335] width 102 height 34
type input "17."
click at [1196, 360] on input "16.88" at bounding box center [1192, 361] width 102 height 34
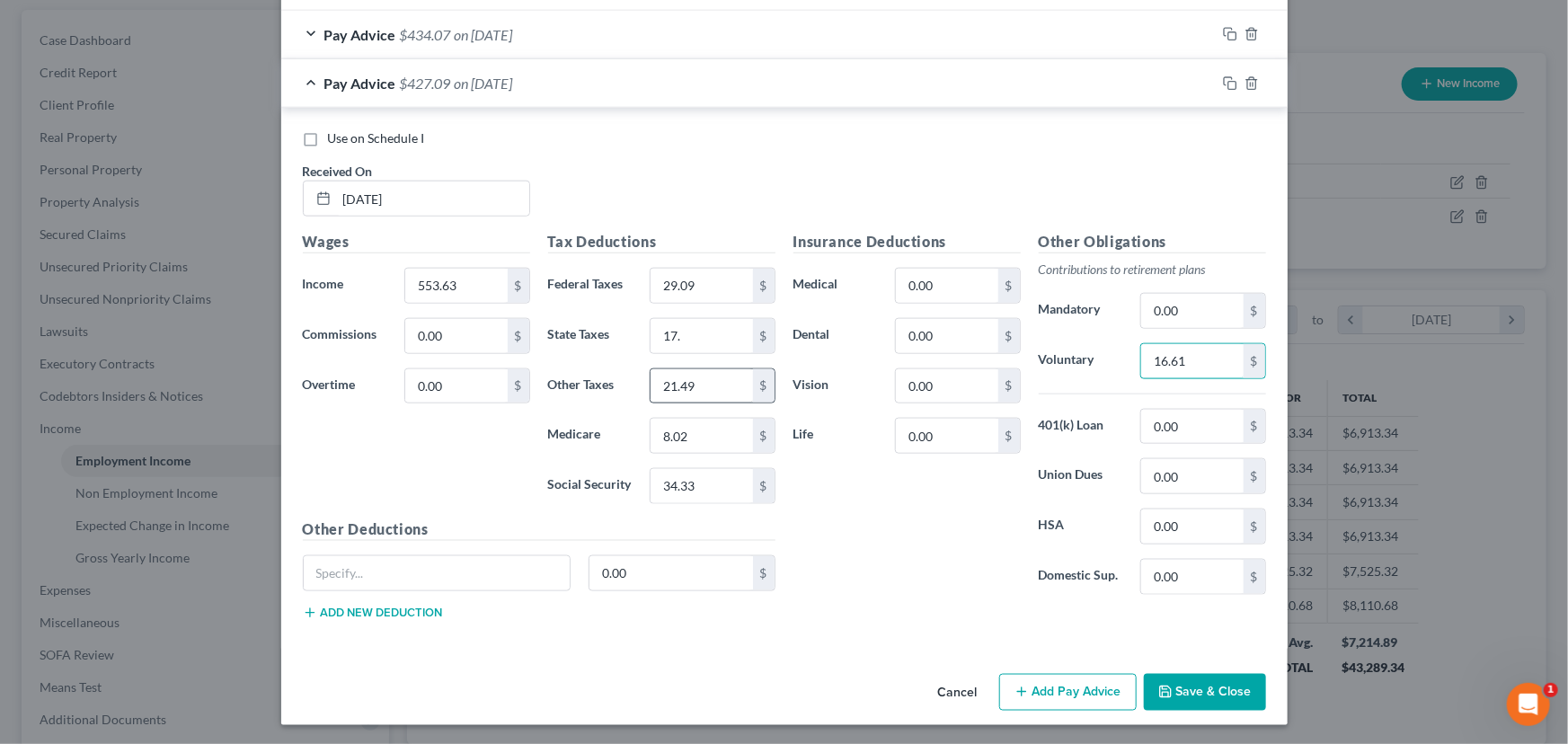
type input "16.61"
click at [698, 380] on input "21.49" at bounding box center [701, 386] width 102 height 34
type input "21.15"
drag, startPoint x: 1223, startPoint y: 79, endPoint x: 1209, endPoint y: 101, distance: 26.1
click at [1224, 80] on icon "button" at bounding box center [1230, 83] width 15 height 15
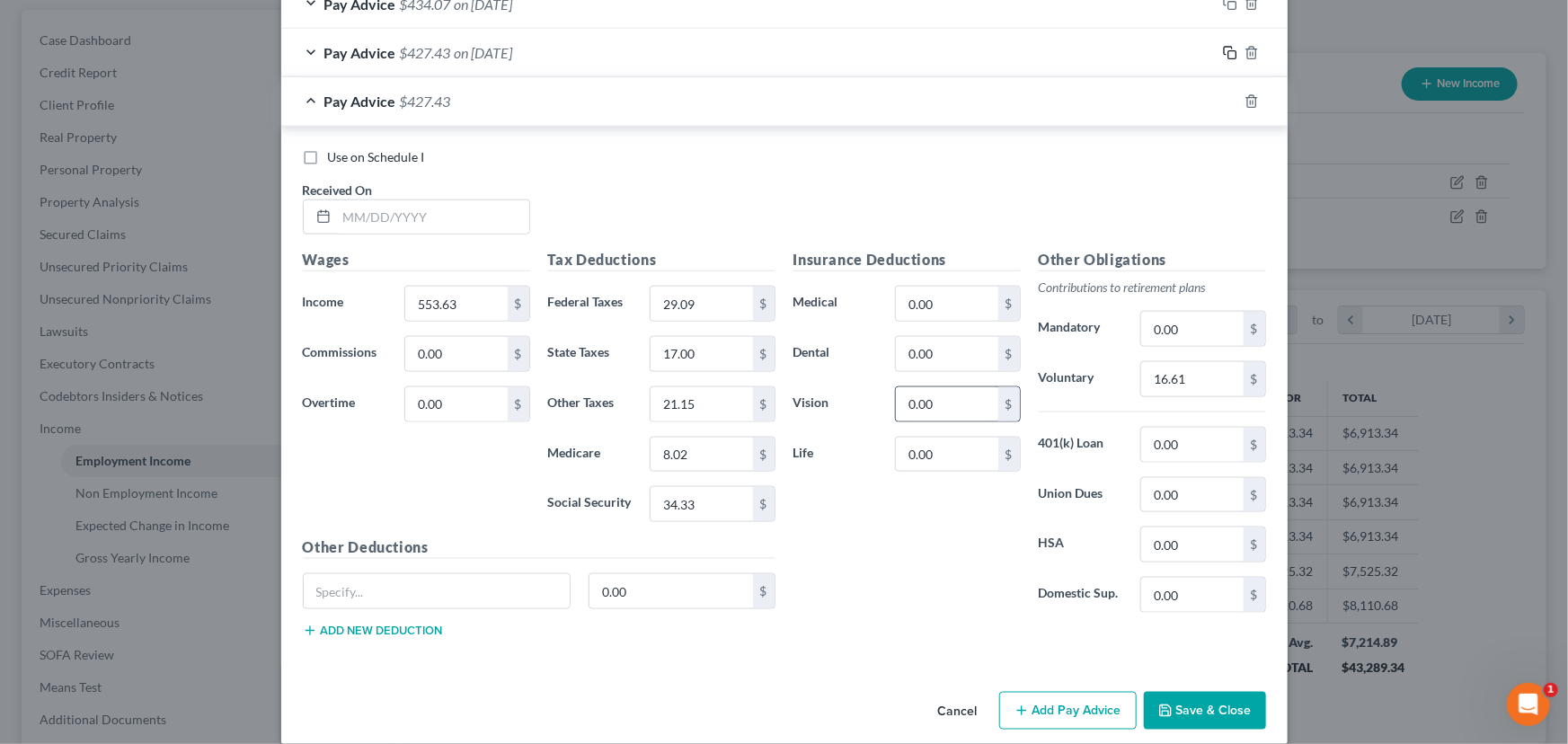
scroll to position [990, 0]
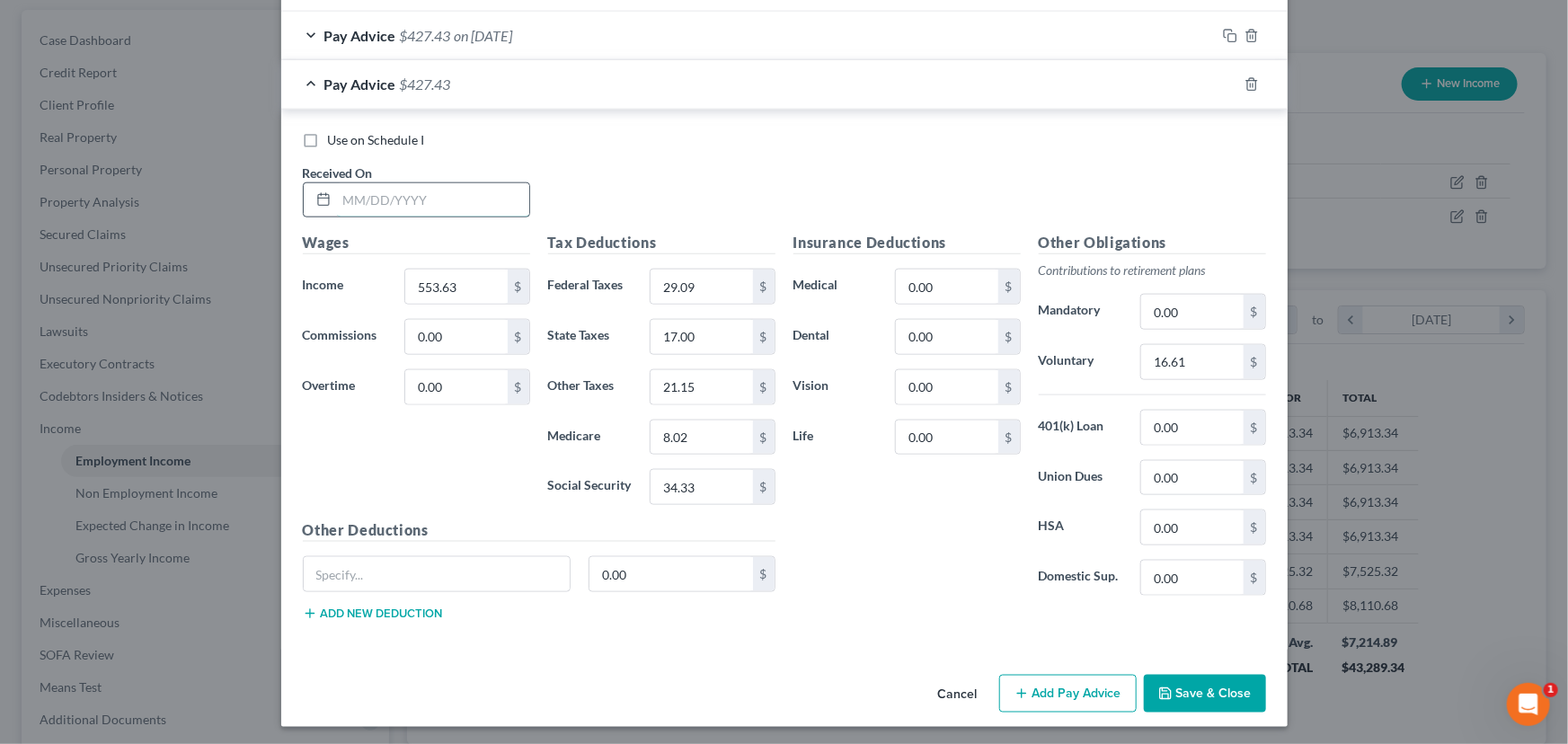
click at [367, 196] on input "text" at bounding box center [433, 200] width 192 height 34
click at [399, 203] on input "text" at bounding box center [433, 200] width 192 height 34
type input "[DATE]"
click at [451, 283] on input "553.63" at bounding box center [456, 286] width 102 height 34
type input "521.75"
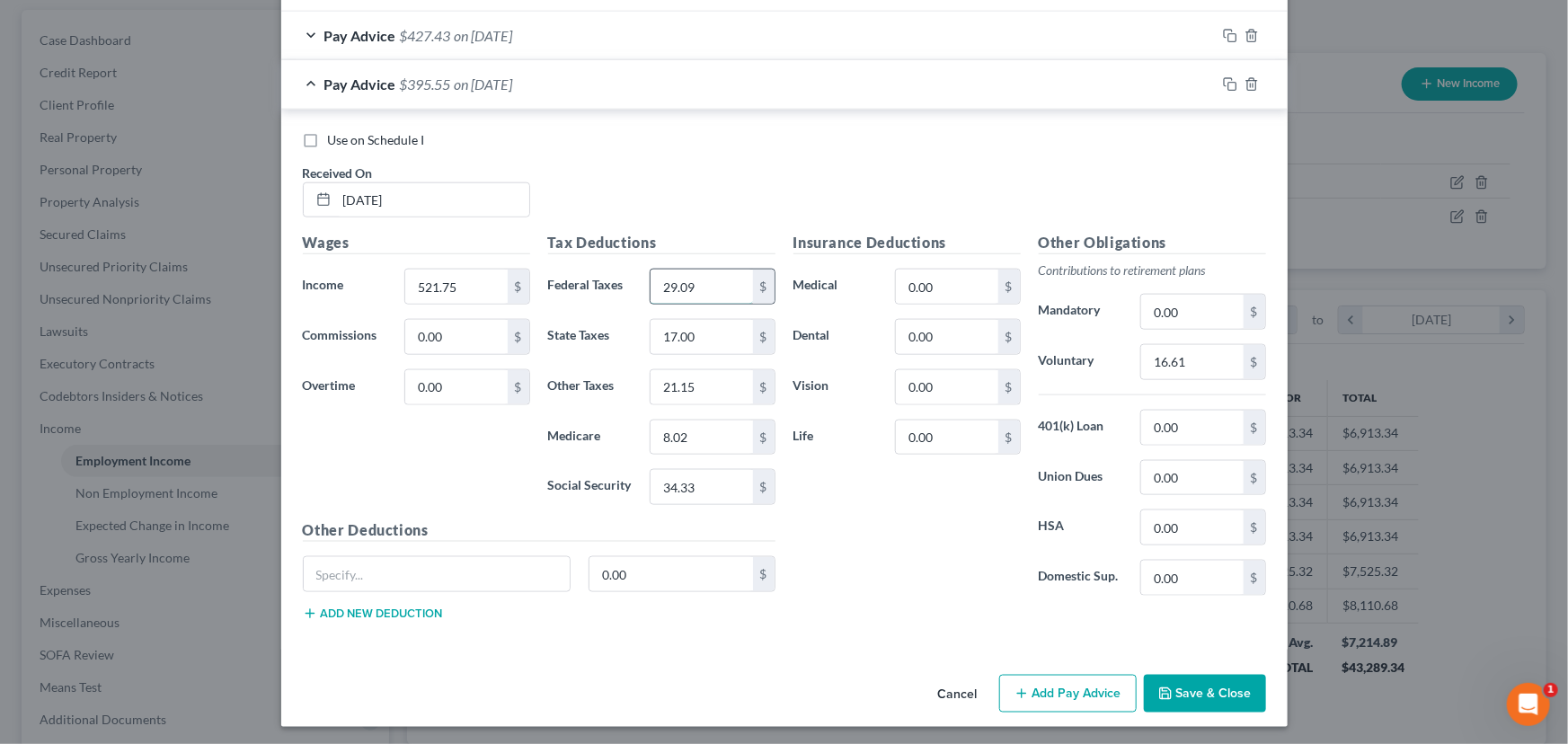
click at [722, 278] on input "29.09" at bounding box center [701, 286] width 102 height 34
type input "25.99"
click at [690, 344] on input "17.00" at bounding box center [701, 336] width 102 height 34
type input "16.02"
click at [679, 446] on input "8.02" at bounding box center [701, 437] width 102 height 34
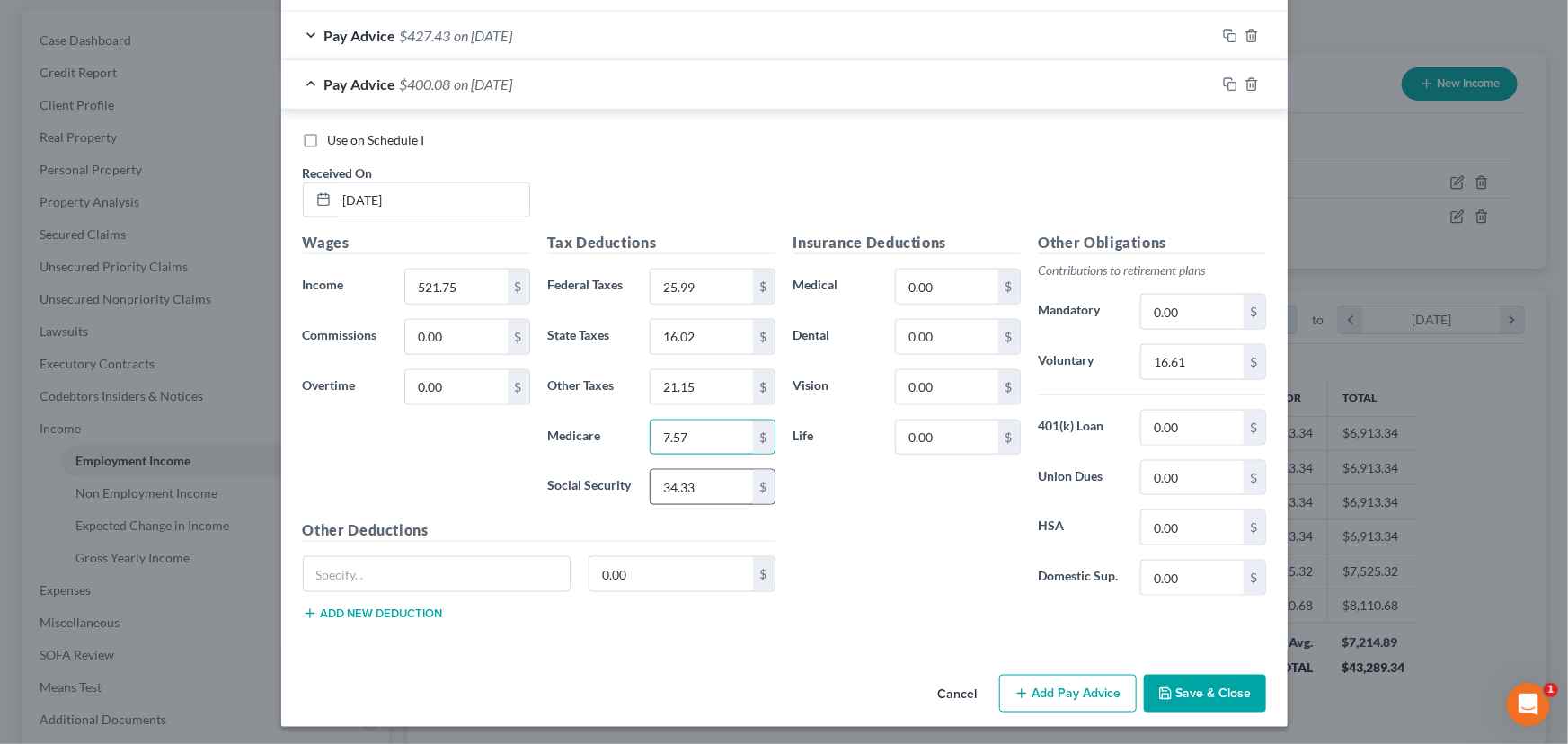
type input "7.57"
click at [678, 476] on input "34.33" at bounding box center [701, 486] width 102 height 34
type input "32.34"
click at [1195, 360] on input "16.61" at bounding box center [1192, 362] width 102 height 34
type input "15.65"
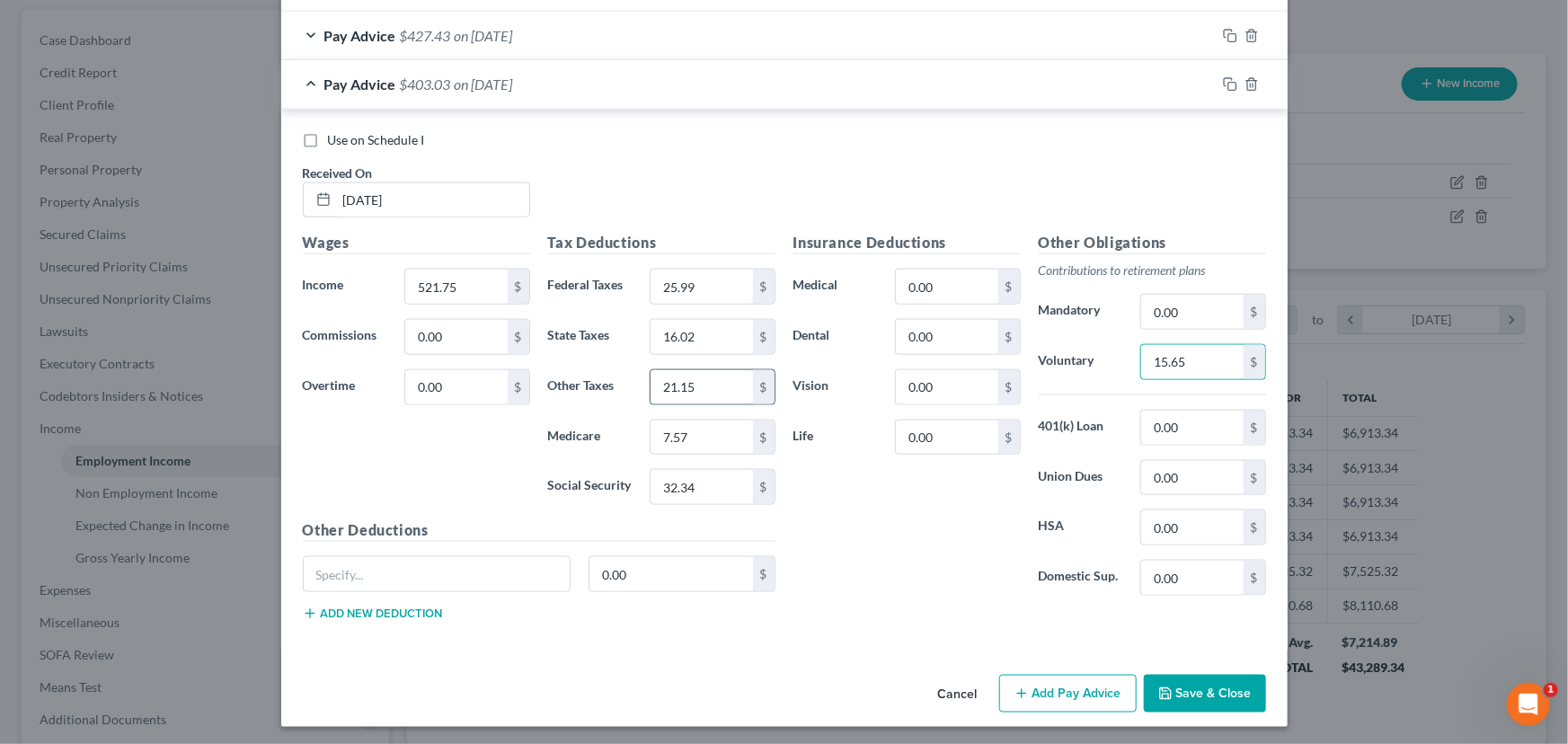
click at [677, 372] on input "21.15" at bounding box center [701, 386] width 102 height 34
type input "19.94"
click at [1060, 569] on label "Domestic Sup." at bounding box center [1081, 577] width 102 height 36
click at [1224, 80] on icon "button" at bounding box center [1228, 82] width 8 height 8
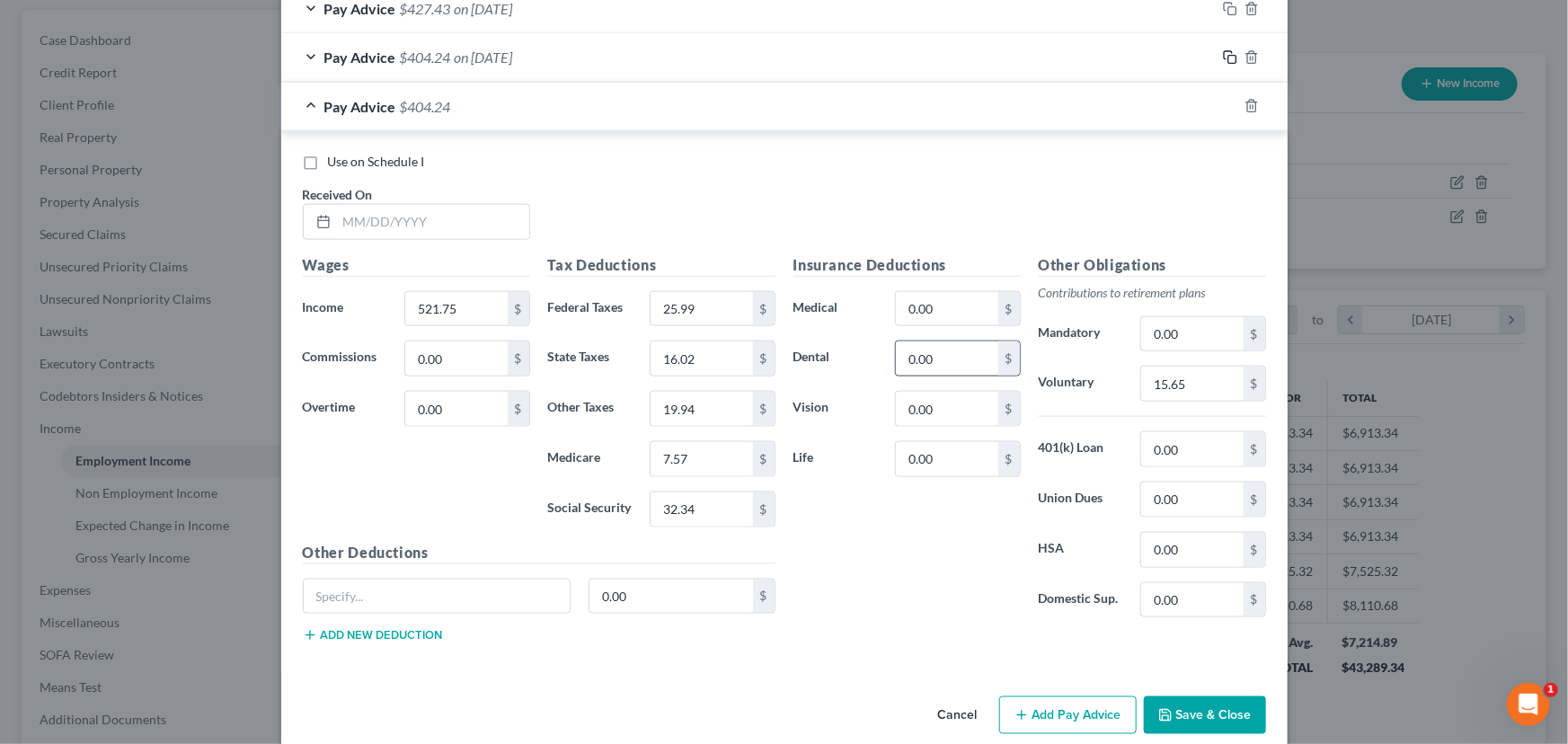
scroll to position [1039, 0]
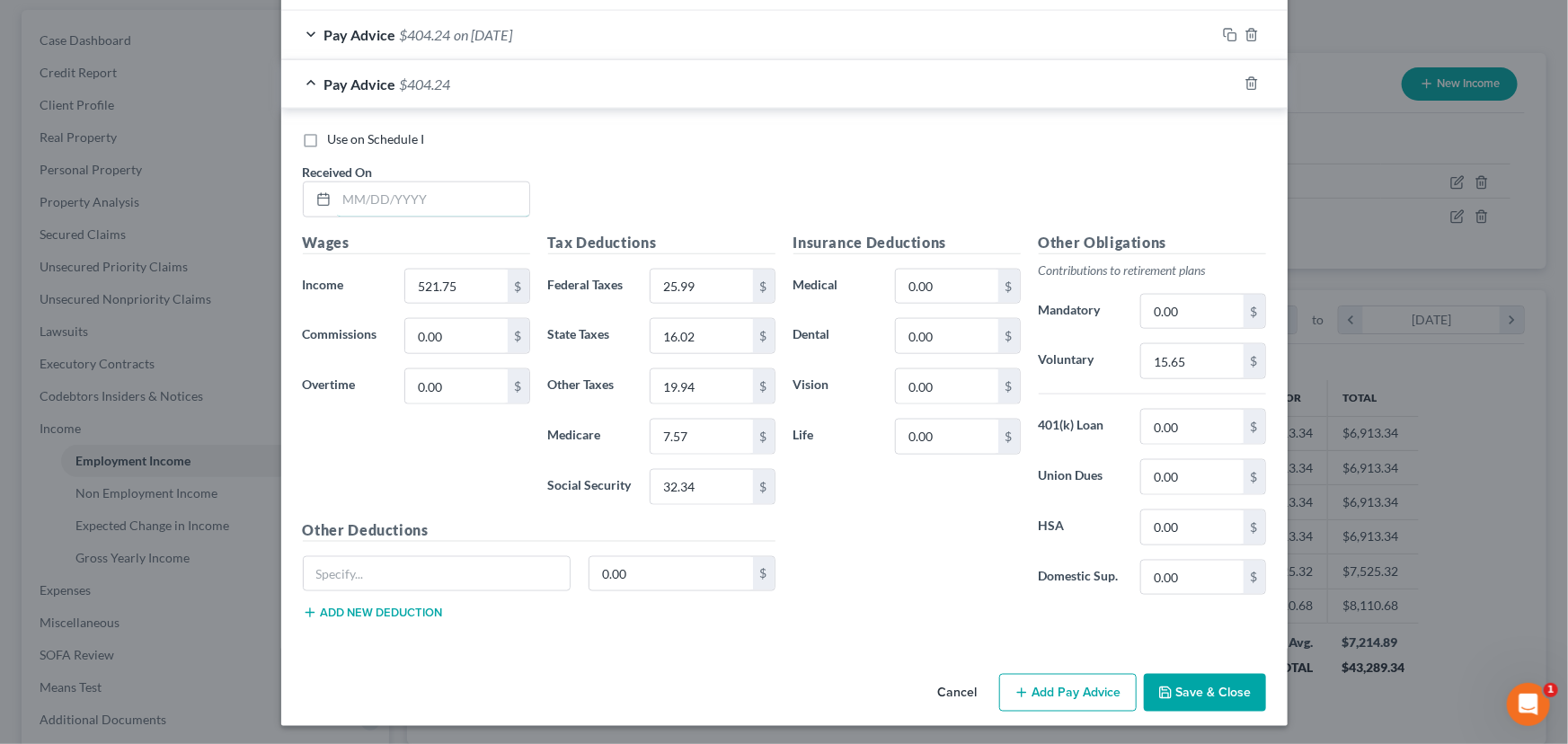
drag, startPoint x: 367, startPoint y: 196, endPoint x: 583, endPoint y: 199, distance: 216.0
click at [368, 195] on input "text" at bounding box center [433, 199] width 192 height 34
click at [414, 197] on input "text" at bounding box center [433, 199] width 192 height 34
type input "[DATE]"
click at [450, 291] on input "521.75" at bounding box center [456, 286] width 102 height 34
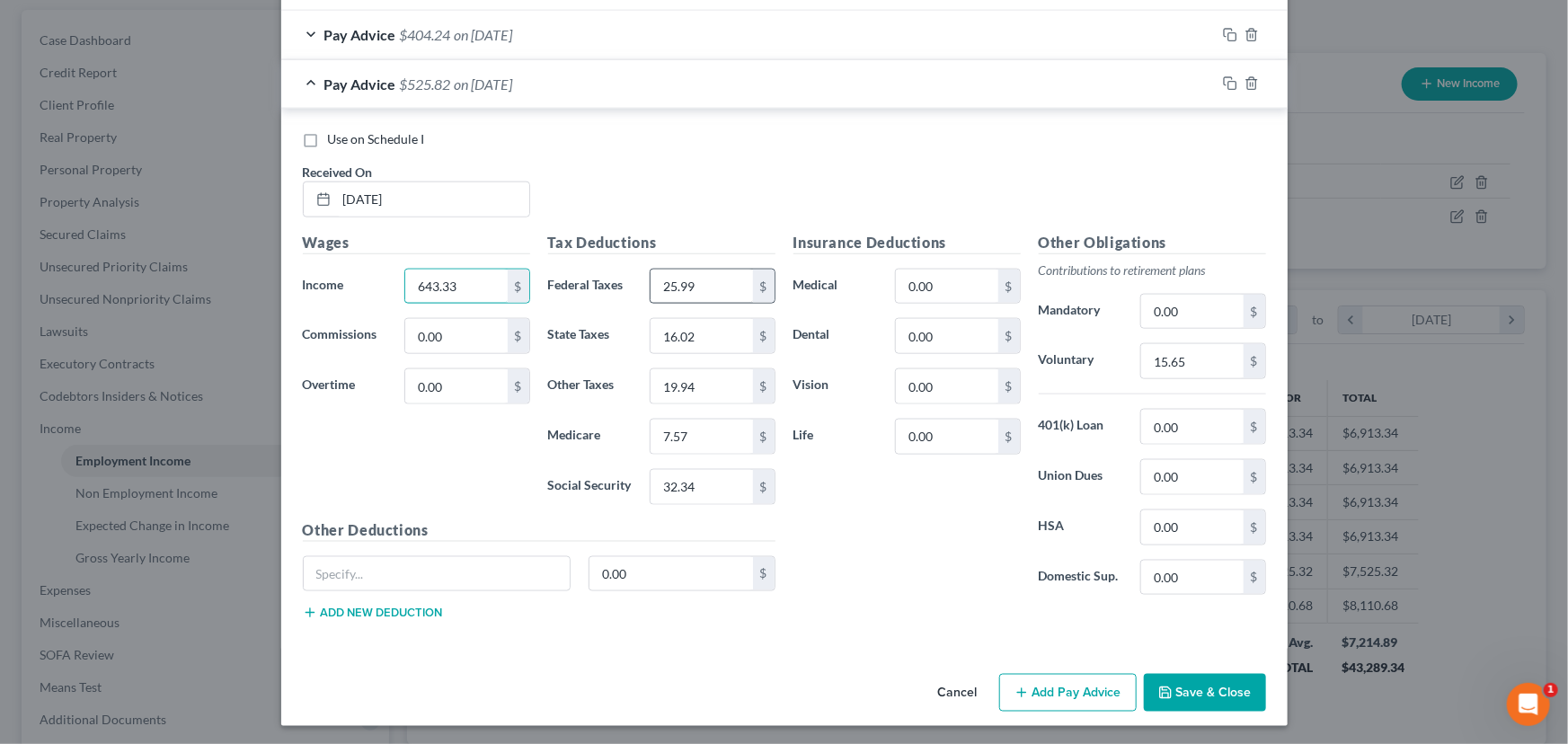
type input "643.33"
click at [692, 281] on input "25.99" at bounding box center [701, 286] width 102 height 34
type input "37.79"
click at [697, 342] on input "16.02" at bounding box center [701, 335] width 102 height 34
type input "19.75"
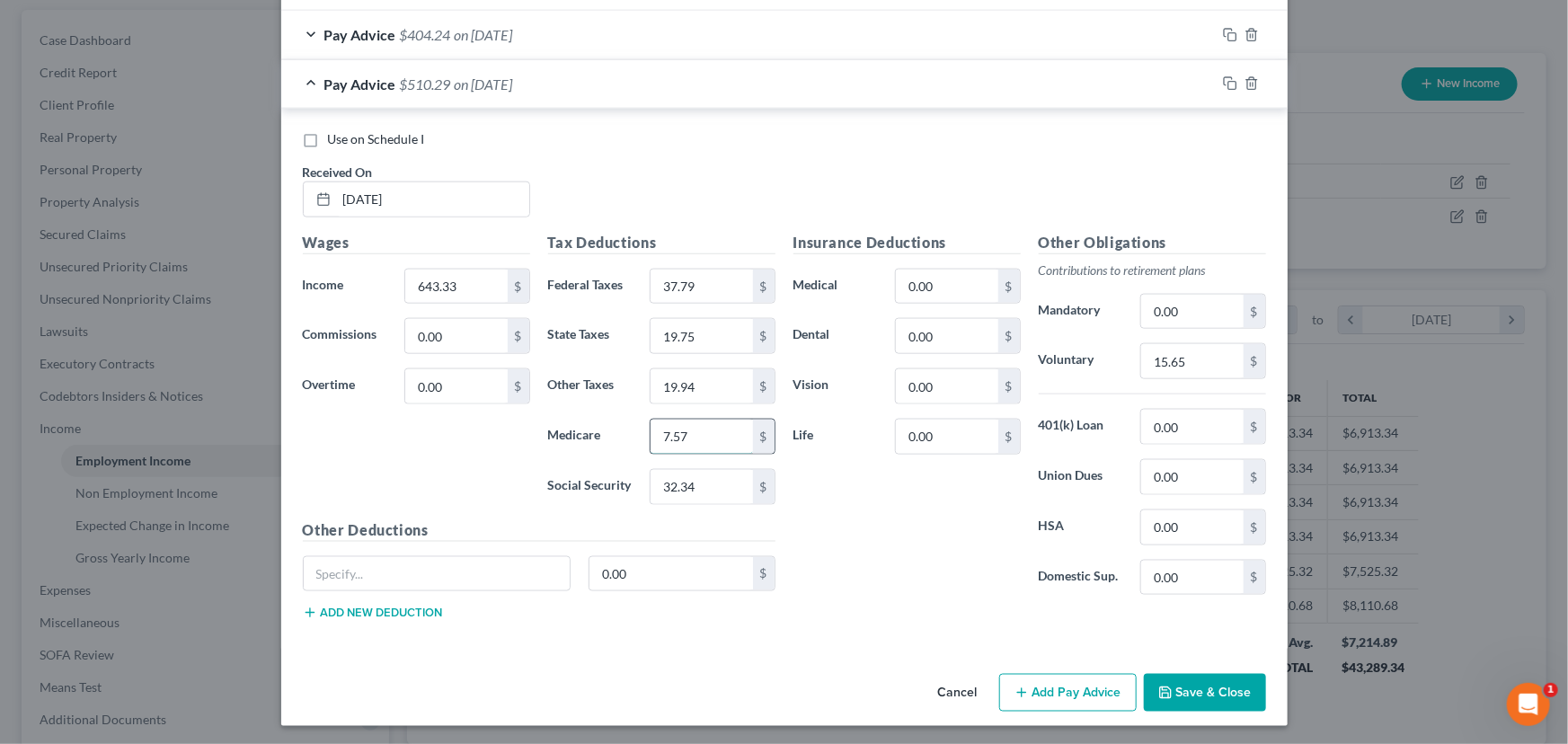
click at [679, 439] on input "7.57" at bounding box center [701, 436] width 102 height 34
type input "9.33"
click at [676, 492] on input "32.34" at bounding box center [701, 486] width 102 height 34
type input "39.89"
click at [706, 388] on input "19.94" at bounding box center [701, 386] width 102 height 34
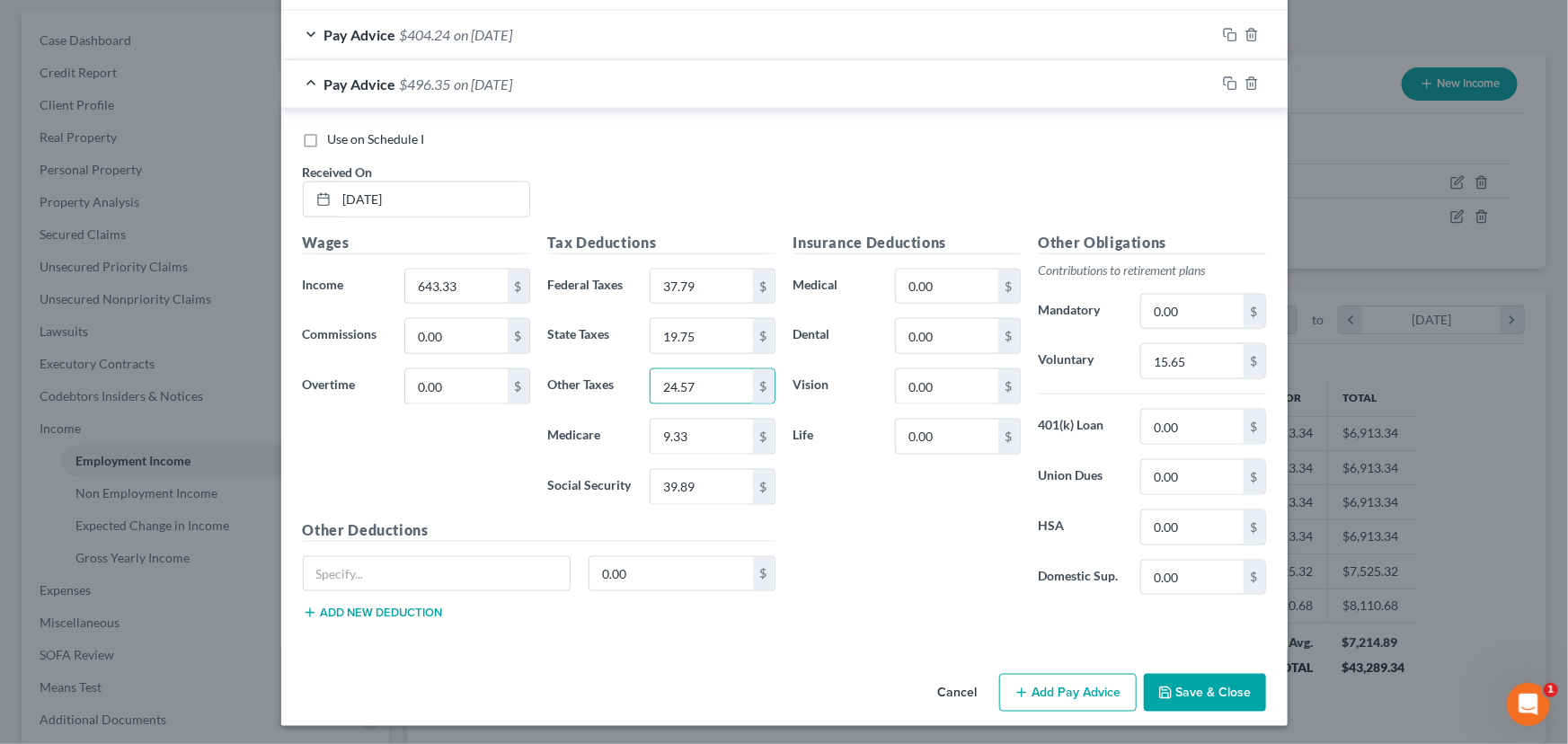
type input "24.57"
click at [1191, 339] on div "Other Obligations Contributions to retirement plans Mandatory 0.00 $ Voluntary …" at bounding box center [1152, 421] width 245 height 378
click at [1178, 349] on input "15.65" at bounding box center [1192, 361] width 102 height 34
type input "19.30"
drag, startPoint x: 1221, startPoint y: 78, endPoint x: 1195, endPoint y: 109, distance: 40.5
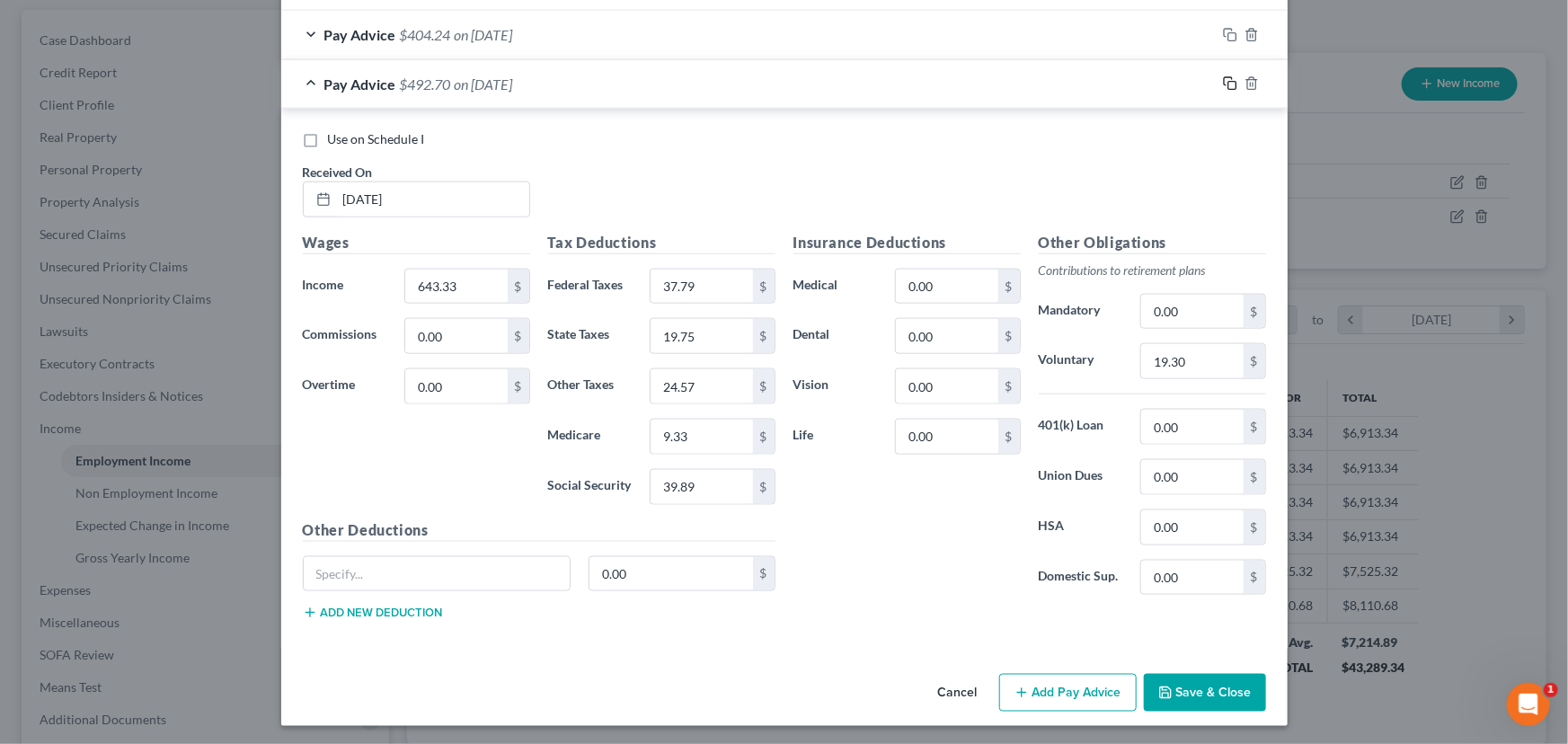
click at [1223, 79] on icon "button" at bounding box center [1230, 83] width 15 height 15
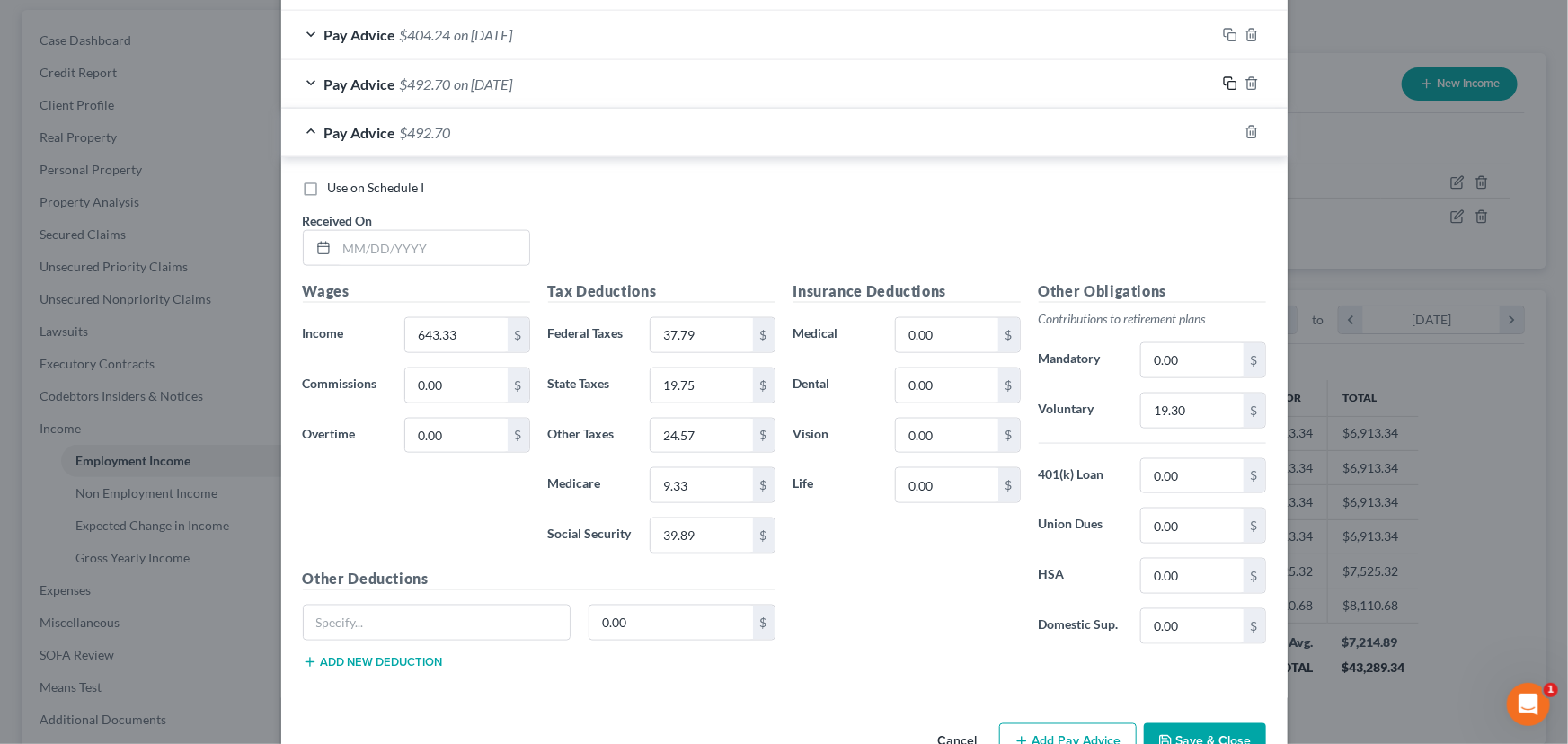
scroll to position [1088, 0]
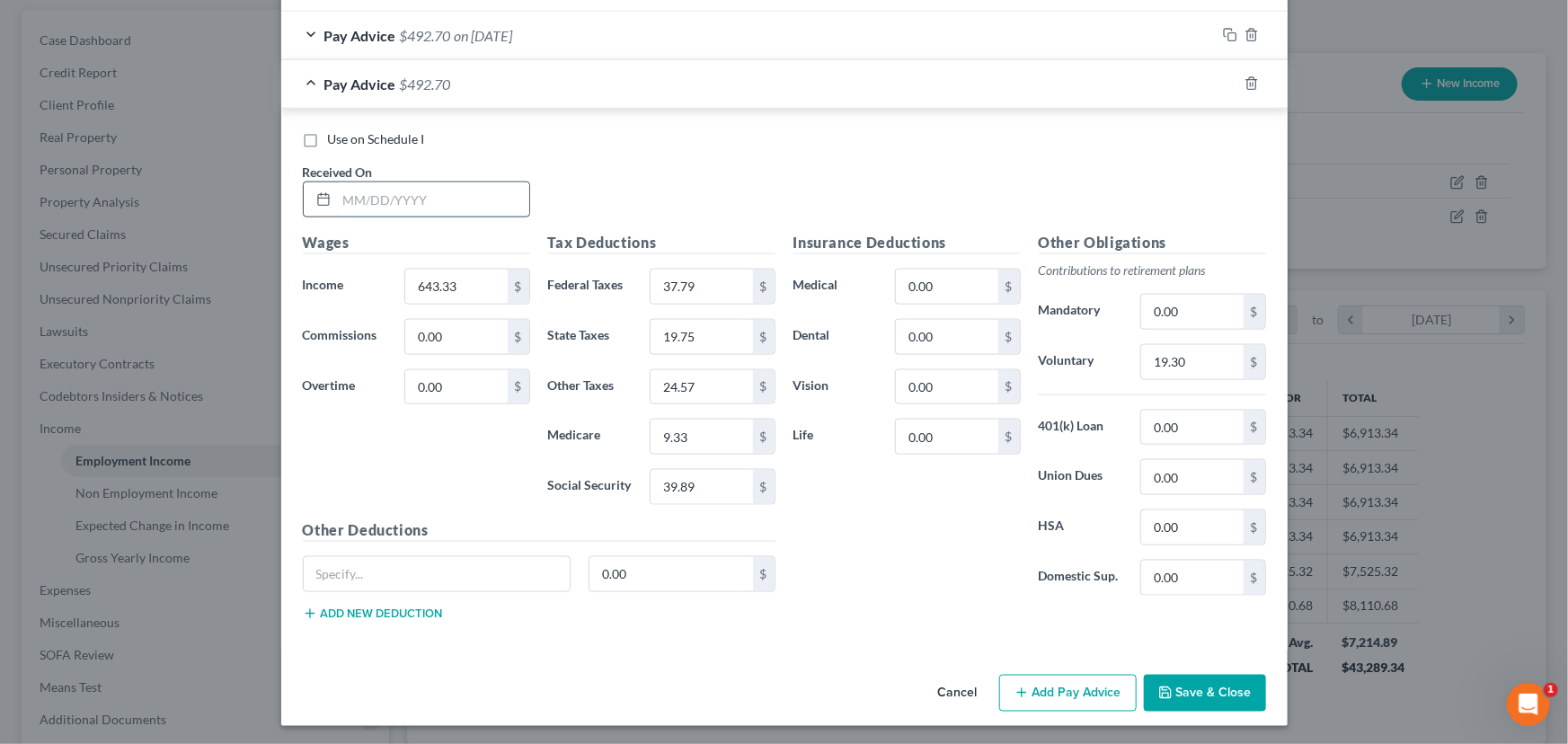
click at [369, 187] on input "text" at bounding box center [433, 199] width 192 height 34
click at [375, 197] on input "text" at bounding box center [433, 199] width 192 height 34
type input "[DATE]"
click at [445, 293] on input "643.33" at bounding box center [456, 286] width 102 height 34
click at [427, 281] on input "643.33" at bounding box center [456, 286] width 102 height 34
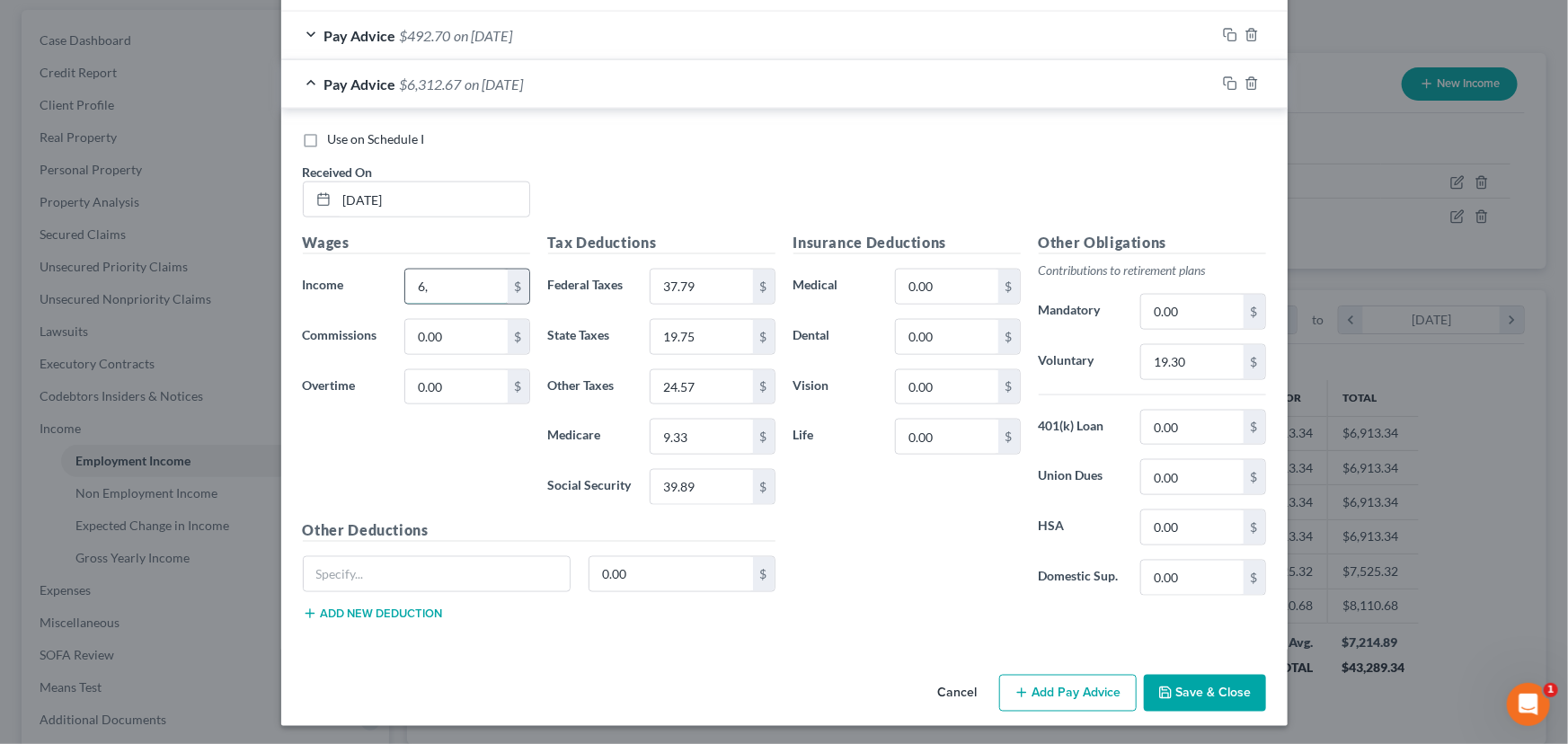
type input "6"
type input "646.49"
click at [683, 286] on input "37.79" at bounding box center [701, 286] width 102 height 34
type input "38.09"
click at [681, 344] on input "19.75" at bounding box center [701, 336] width 102 height 34
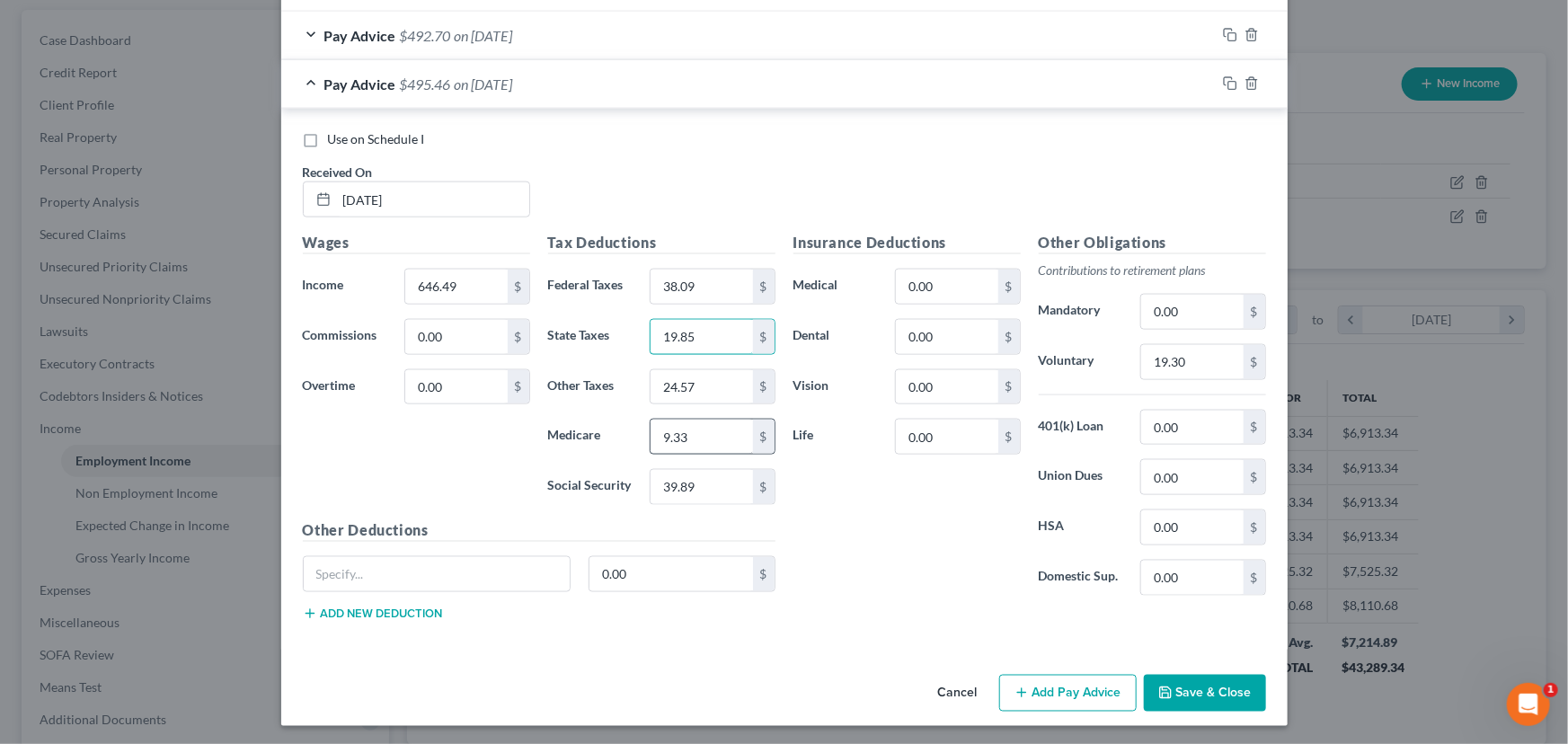
type input "19.85"
click at [677, 434] on input "9.33" at bounding box center [701, 436] width 102 height 34
type input "9.37"
click at [683, 483] on input "39.89" at bounding box center [701, 486] width 102 height 34
type input "40.08"
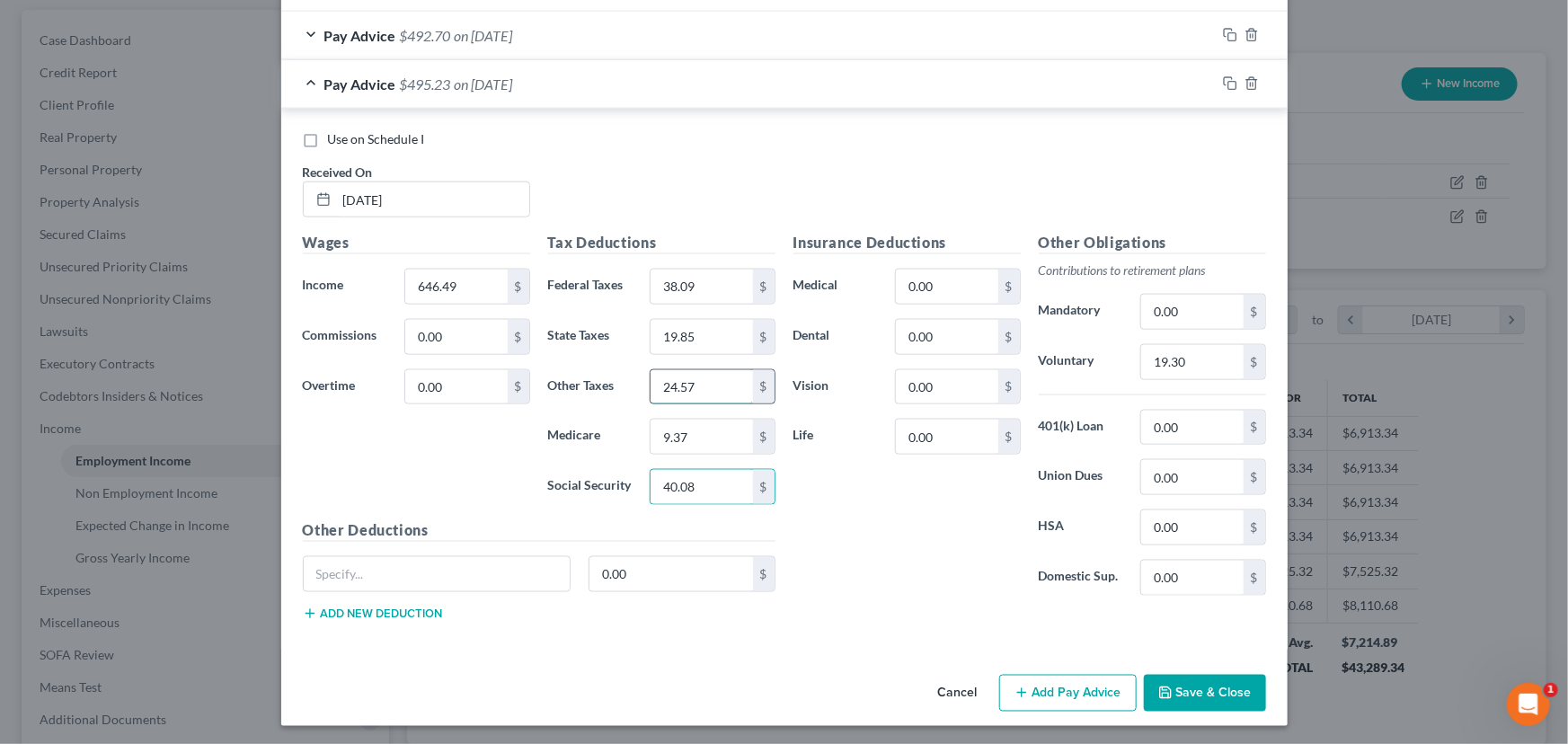
click at [690, 383] on input "24.57" at bounding box center [701, 386] width 102 height 34
type input "24.69"
click at [1163, 359] on input "19.30" at bounding box center [1192, 362] width 102 height 34
type input "19.39"
drag, startPoint x: 1220, startPoint y: 75, endPoint x: 1157, endPoint y: 121, distance: 78.0
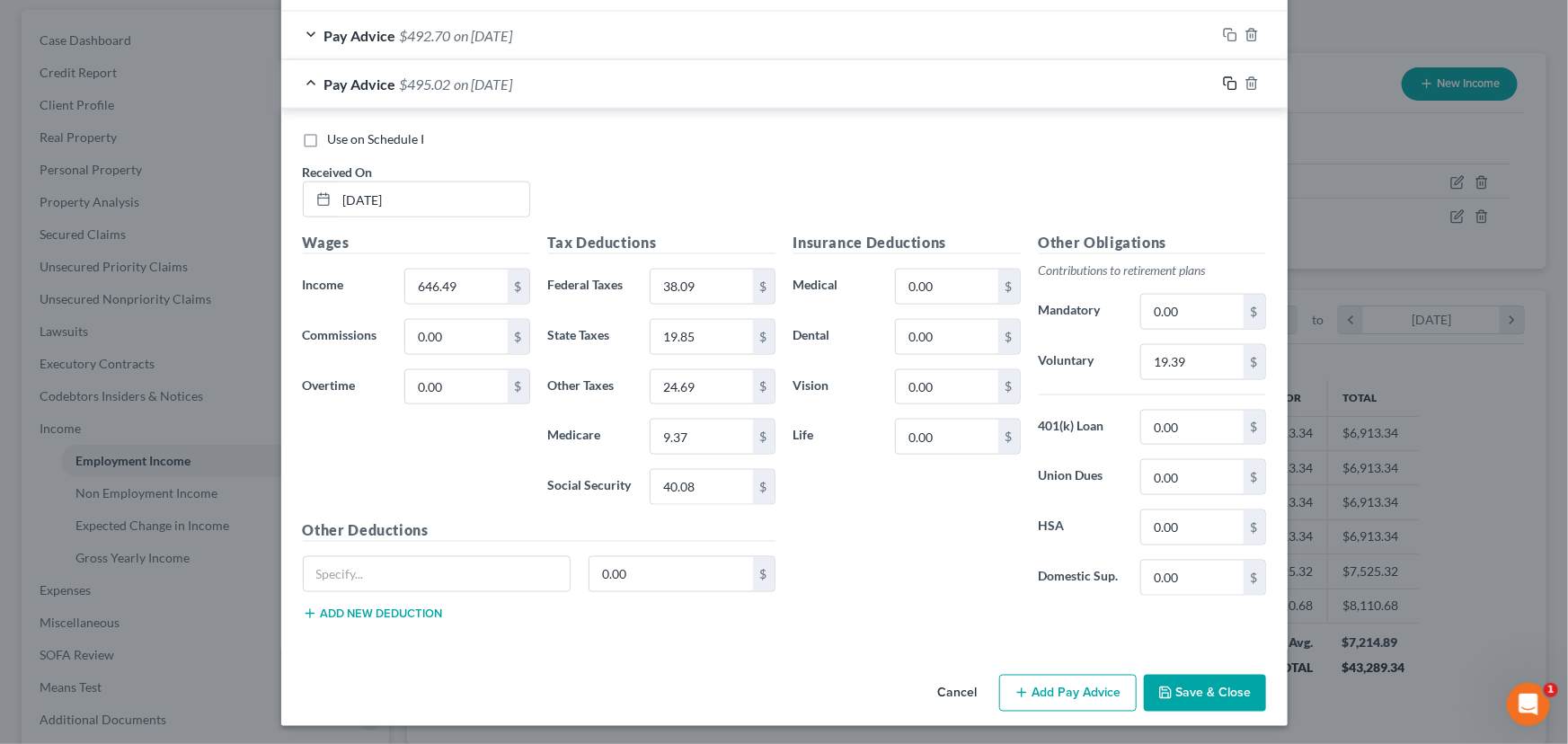
click at [1223, 76] on icon "button" at bounding box center [1230, 83] width 15 height 15
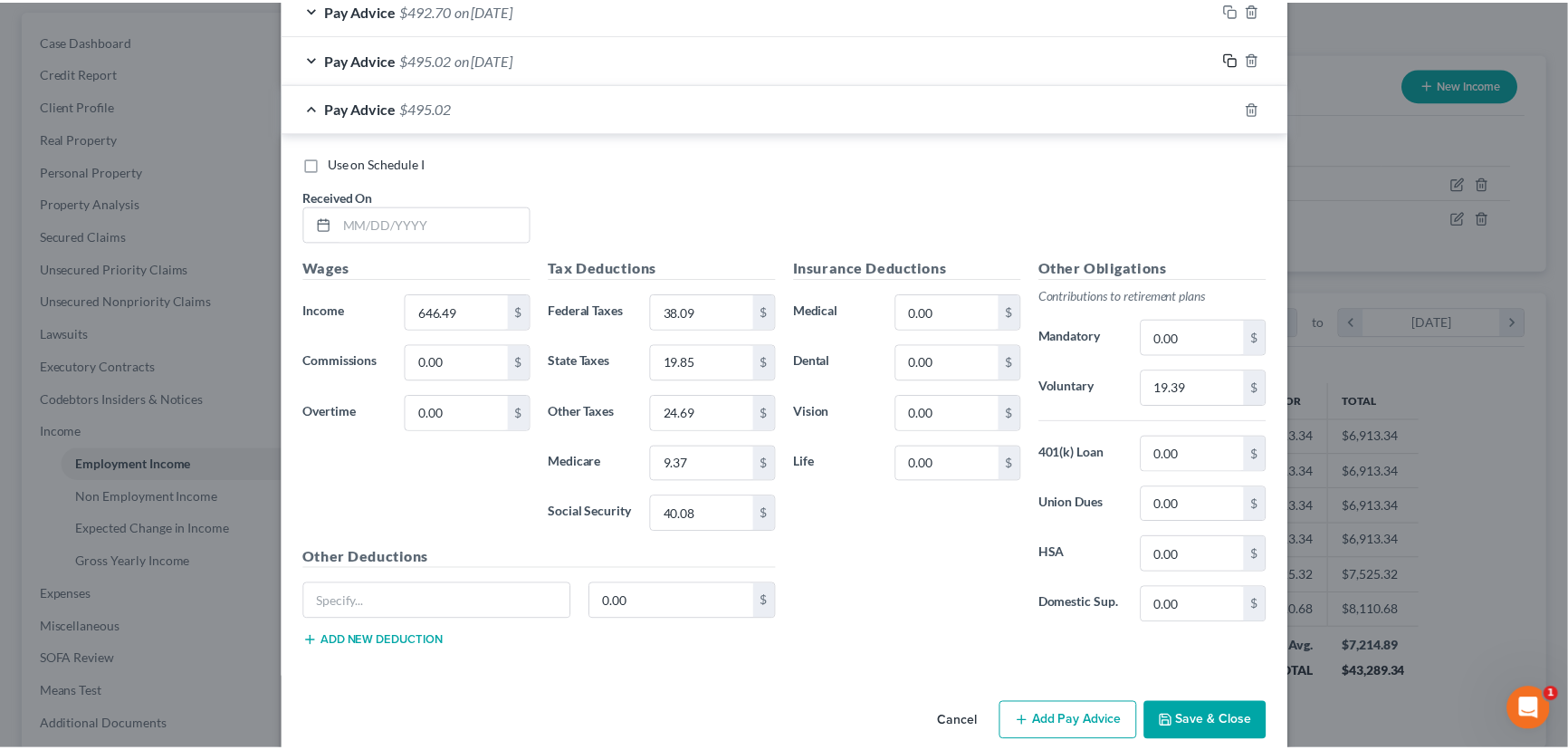
scroll to position [1145, 0]
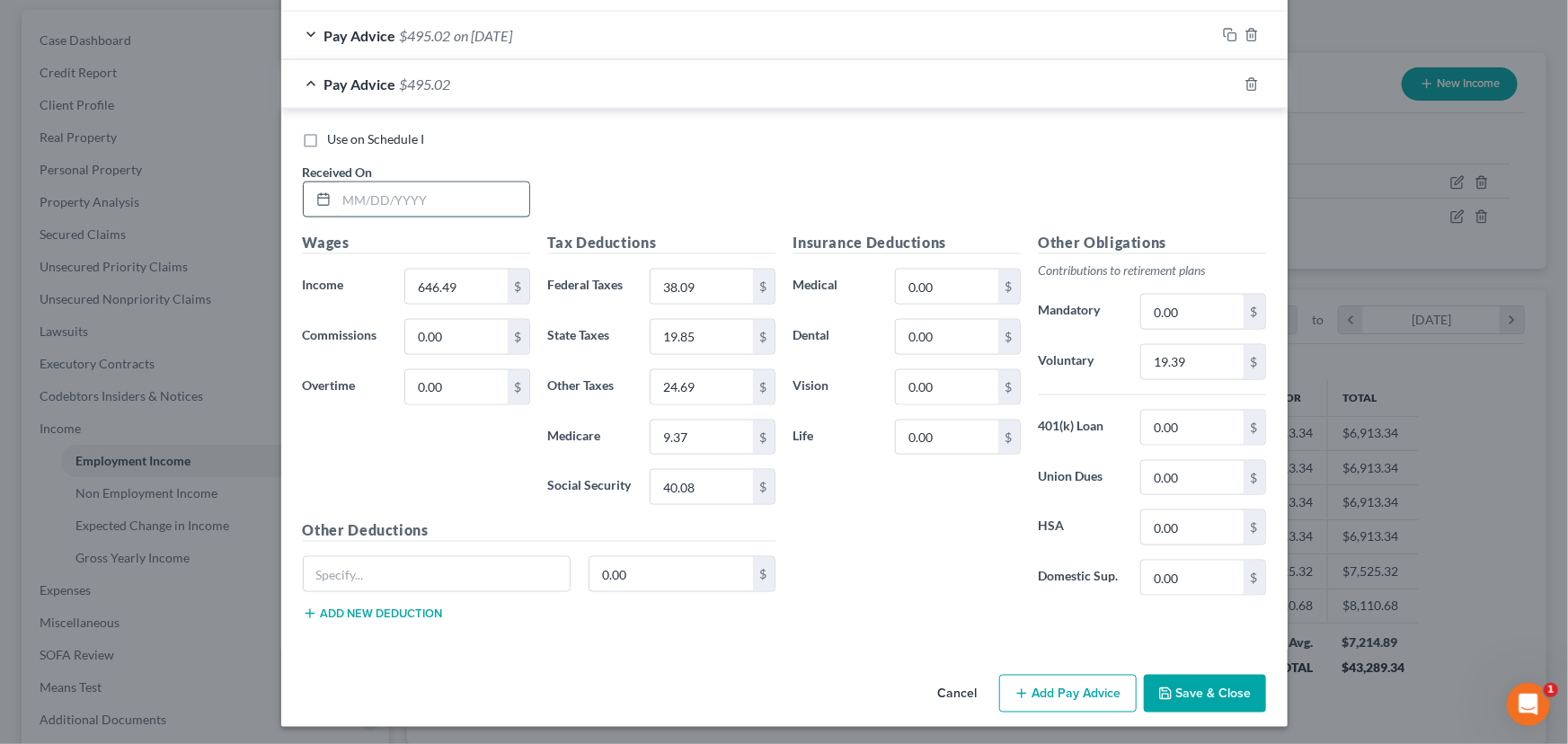
click at [392, 193] on input "text" at bounding box center [433, 199] width 192 height 34
type input "[DATE]"
click at [451, 277] on input "646.49" at bounding box center [456, 286] width 102 height 34
type input "639.30"
click at [699, 283] on input "38.09" at bounding box center [701, 286] width 102 height 34
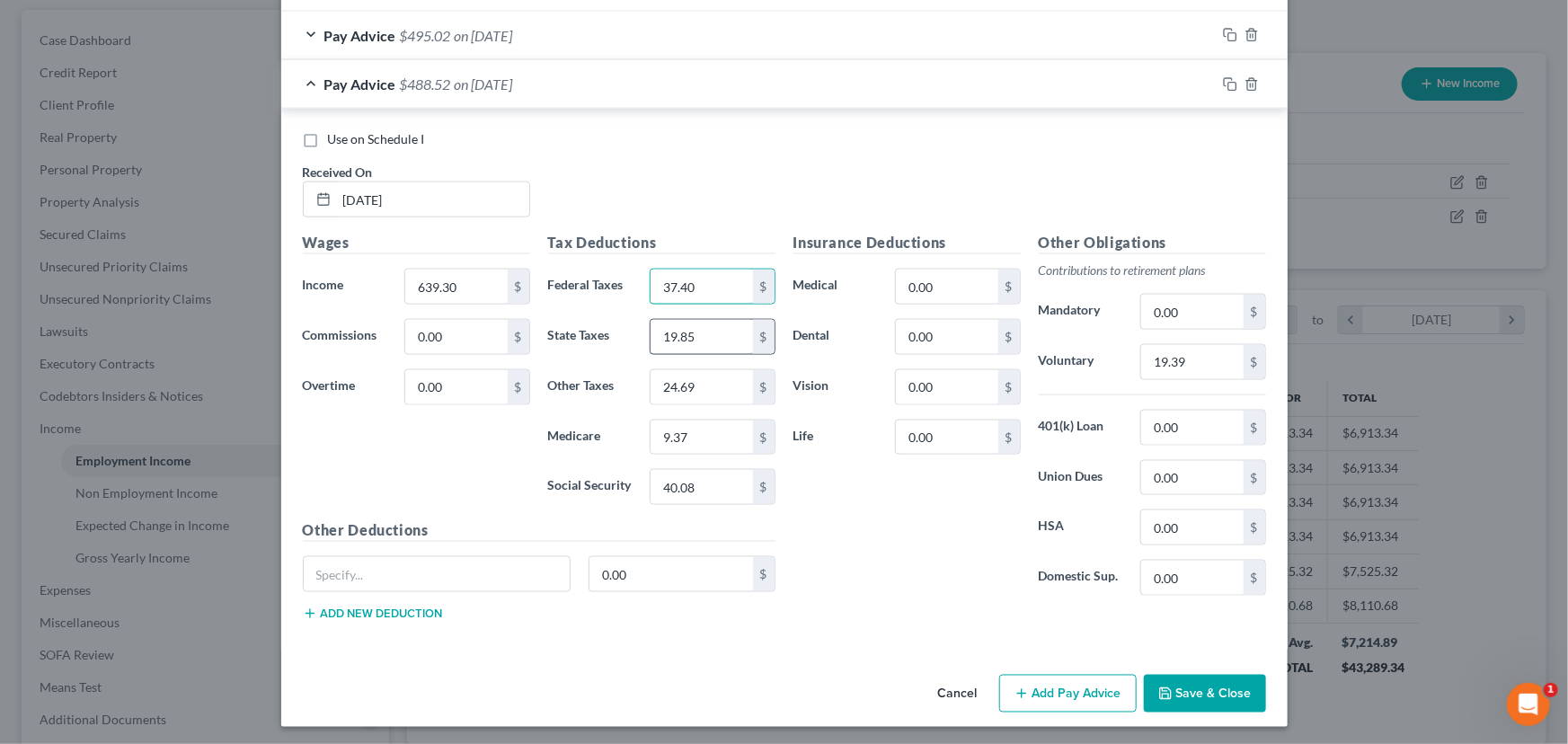
type input "37.40"
click at [690, 335] on input "19.85" at bounding box center [701, 336] width 102 height 34
type input "19.63"
click at [683, 431] on input "9.37" at bounding box center [701, 437] width 102 height 34
type input "9.27"
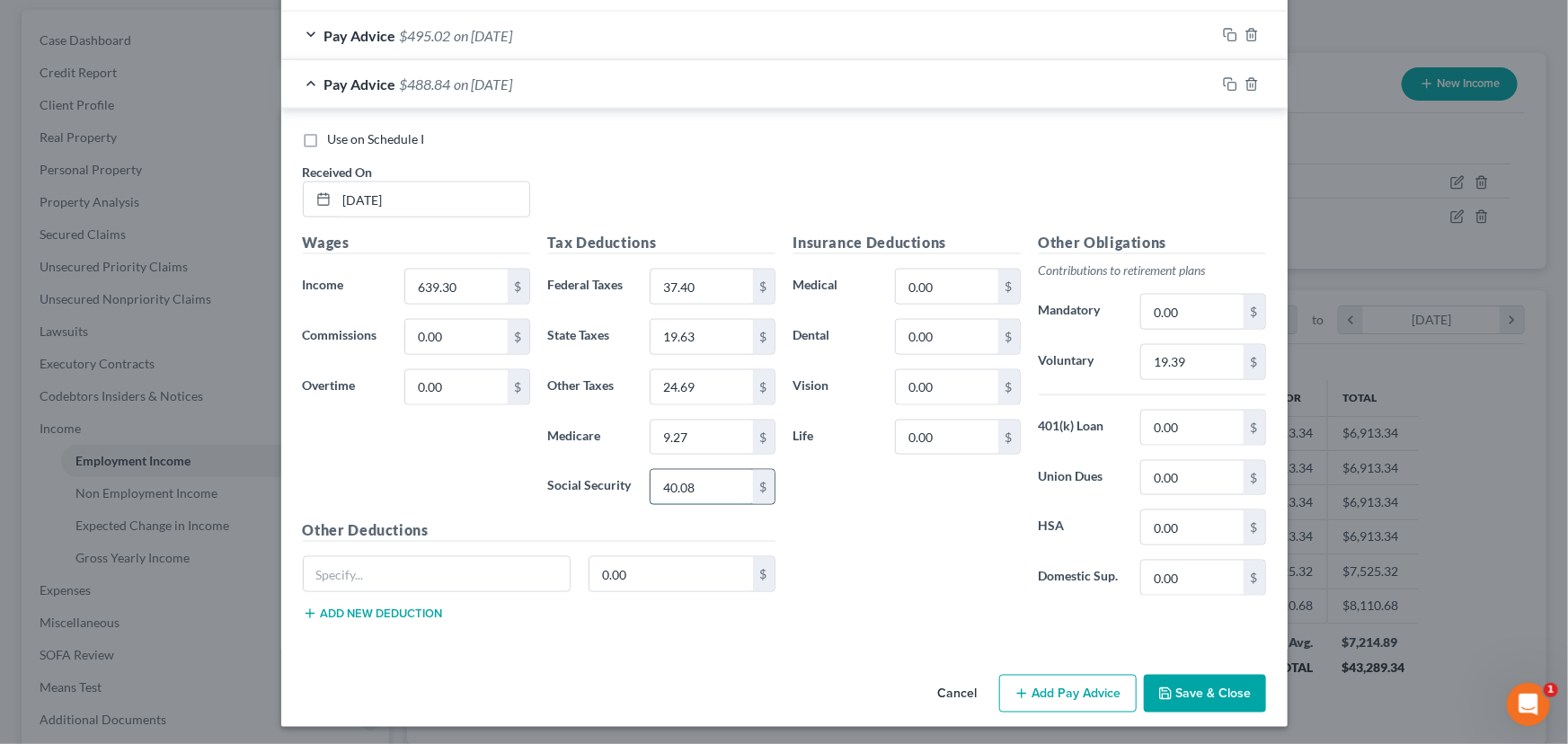
click at [678, 482] on input "40.08" at bounding box center [701, 486] width 102 height 34
type input "39.64"
click at [678, 380] on input "24.69" at bounding box center [701, 386] width 102 height 34
type input "24.42"
click at [1186, 358] on input "19.39" at bounding box center [1192, 362] width 102 height 34
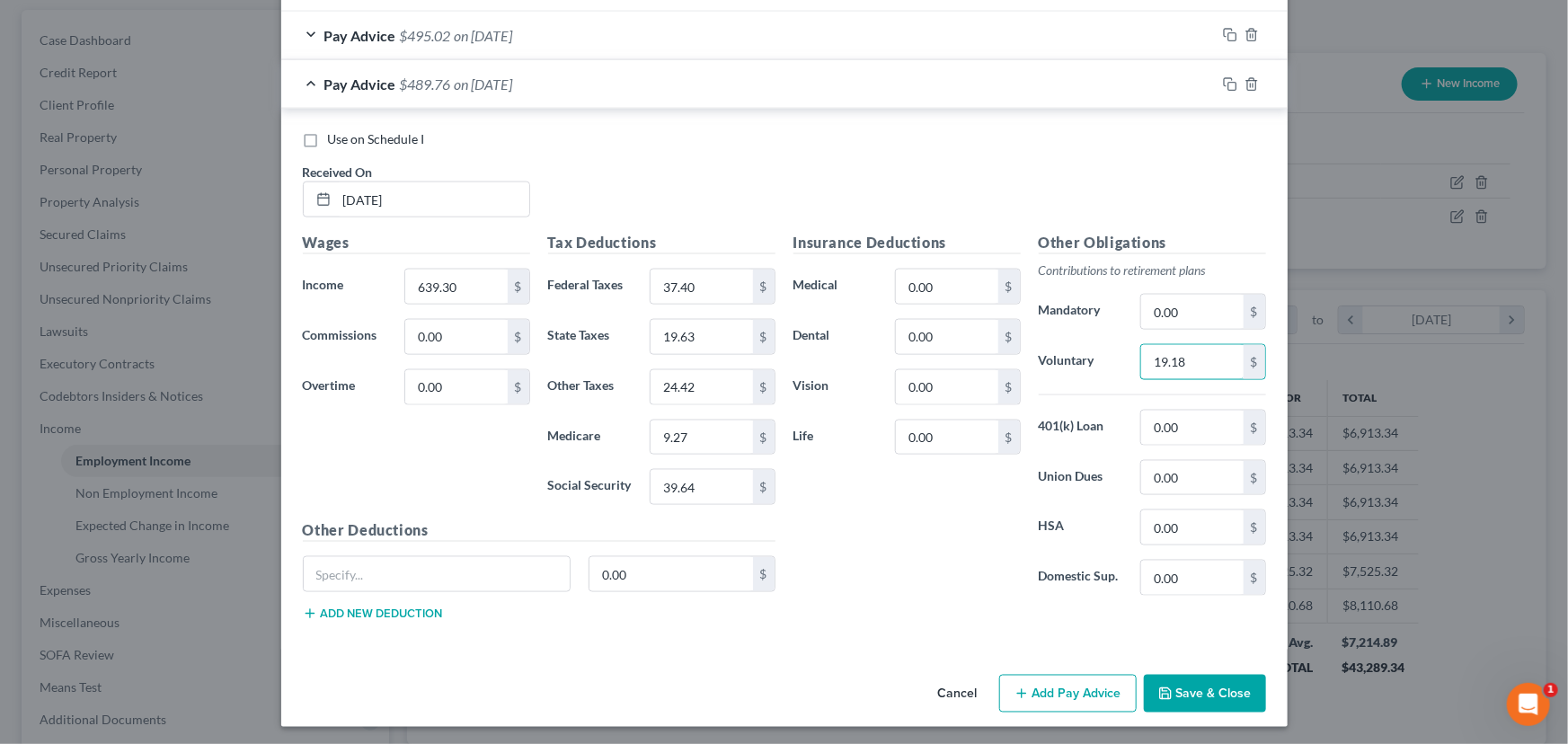
type input "19.18"
click at [1219, 701] on button "Save & Close" at bounding box center [1204, 693] width 123 height 37
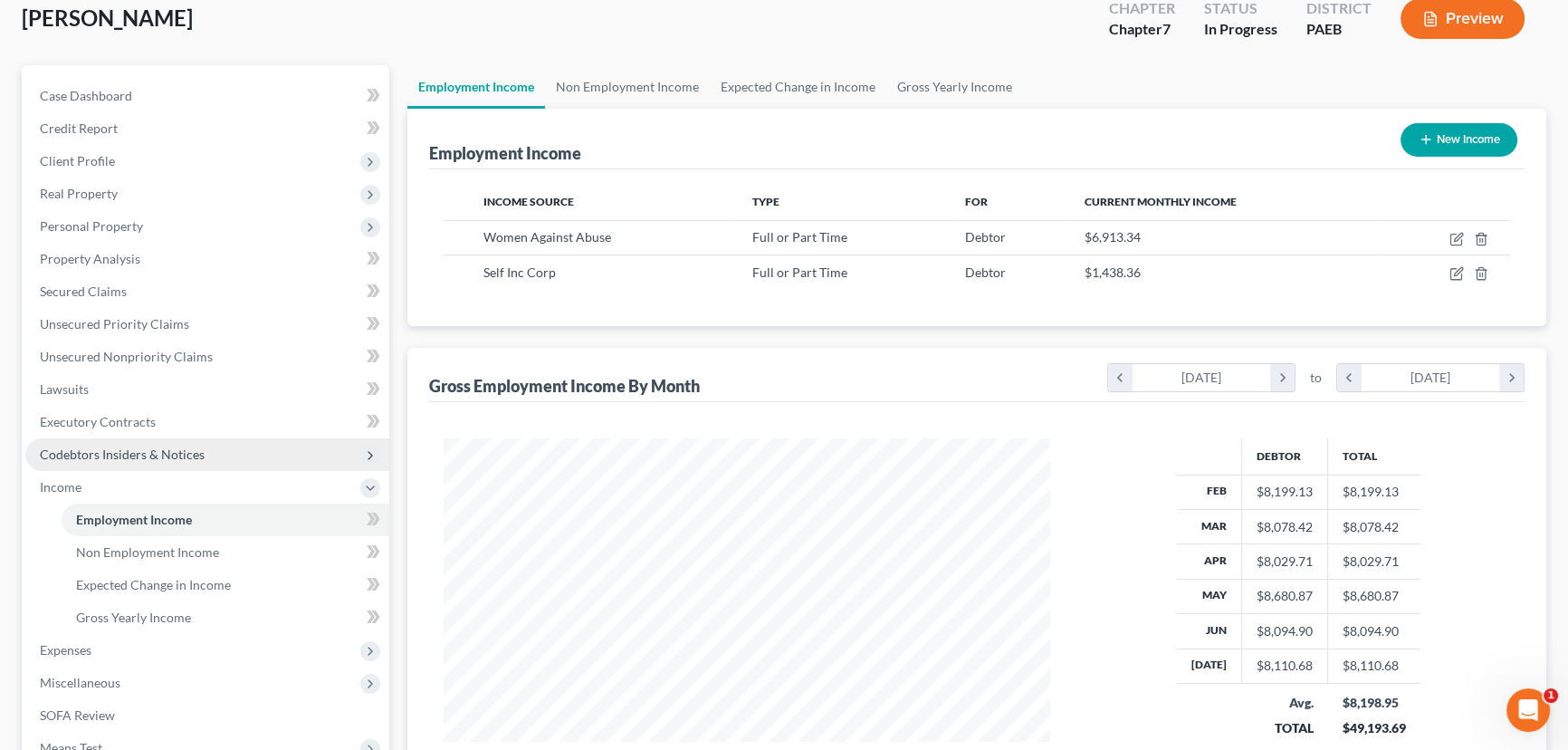
scroll to position [329, 0]
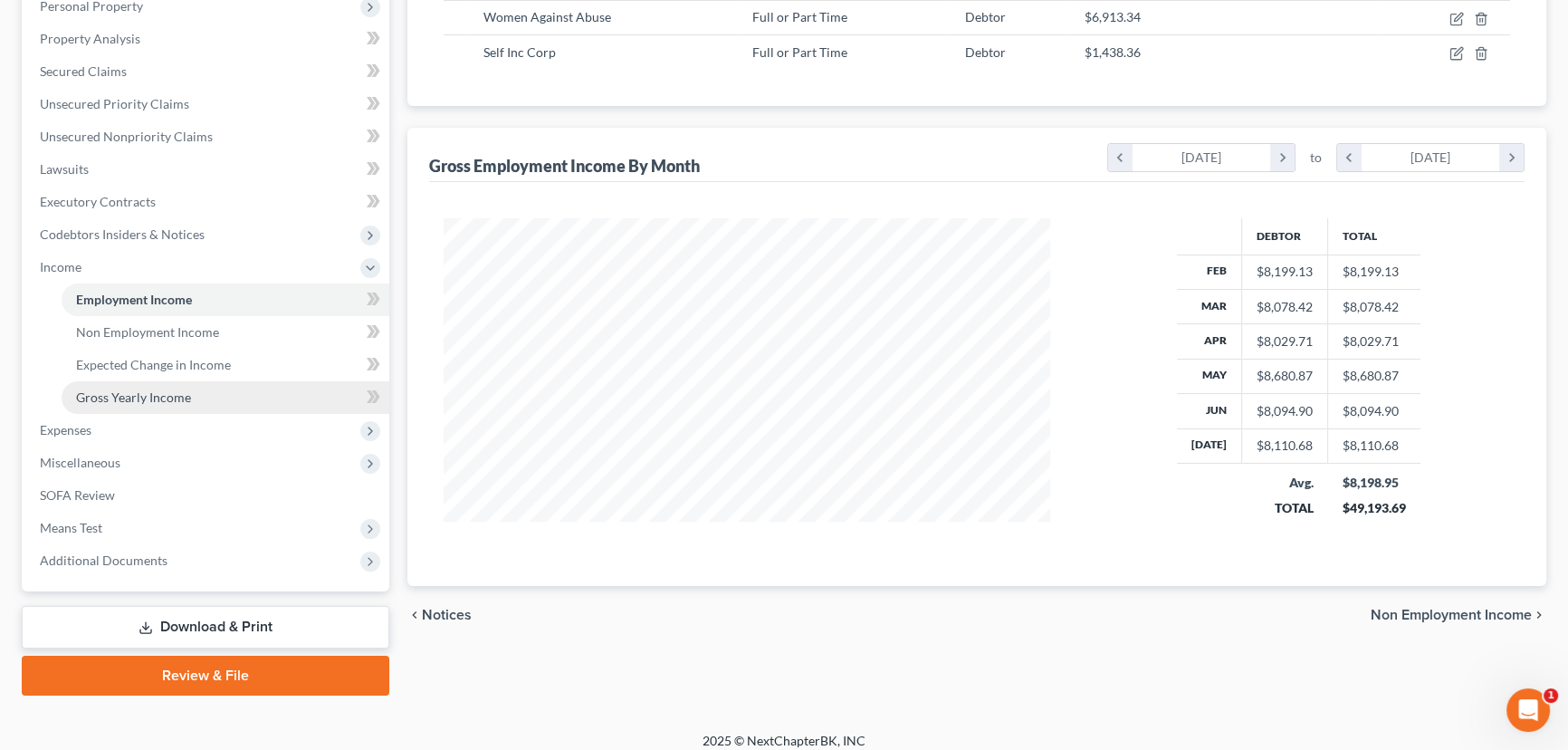
click at [168, 392] on span "Gross Yearly Income" at bounding box center [133, 397] width 115 height 16
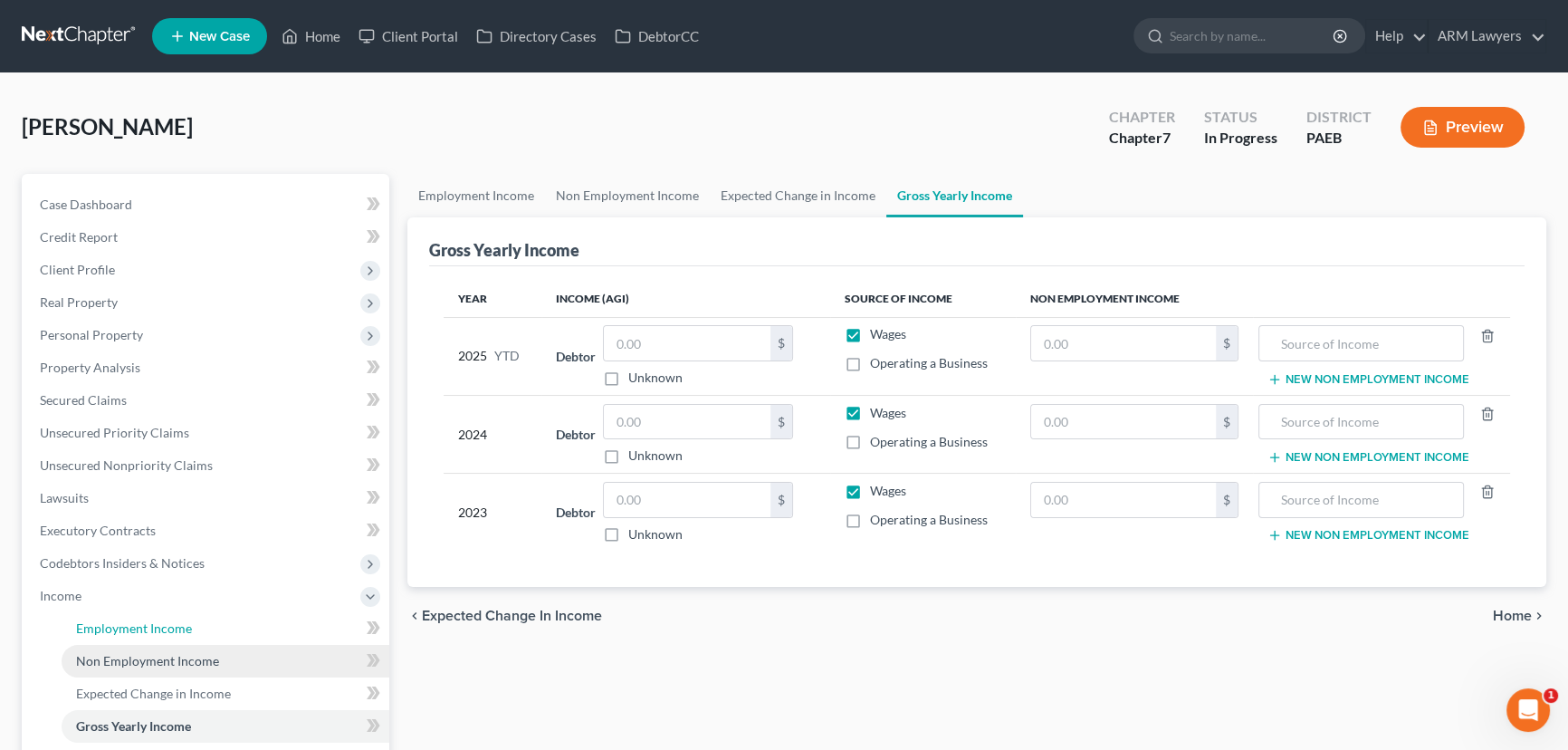
drag, startPoint x: 191, startPoint y: 635, endPoint x: 260, endPoint y: 642, distance: 69.4
click at [191, 635] on link "Employment Income" at bounding box center [225, 627] width 328 height 33
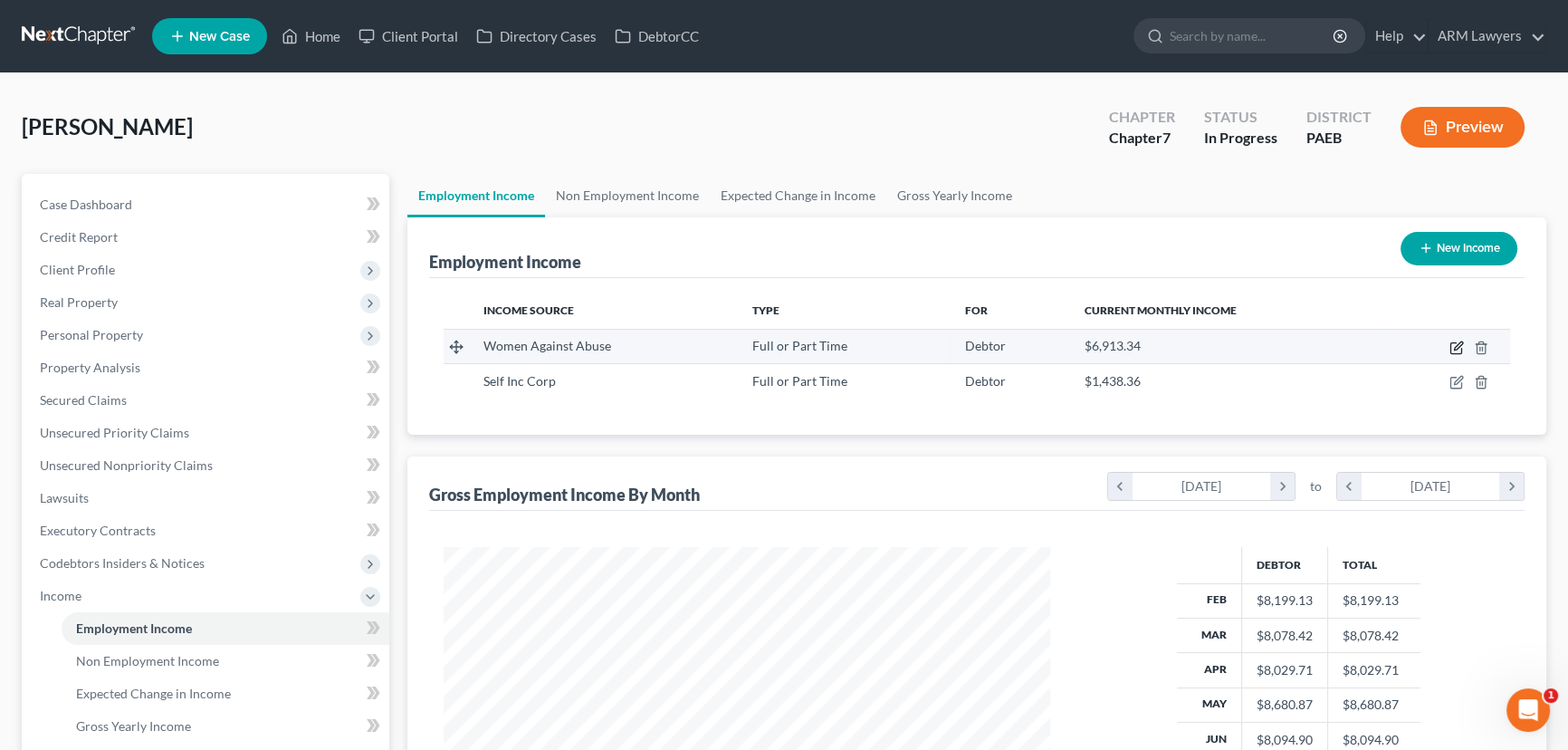
click at [1452, 346] on icon "button" at bounding box center [1456, 347] width 15 height 15
select select "0"
select select "39"
select select "2"
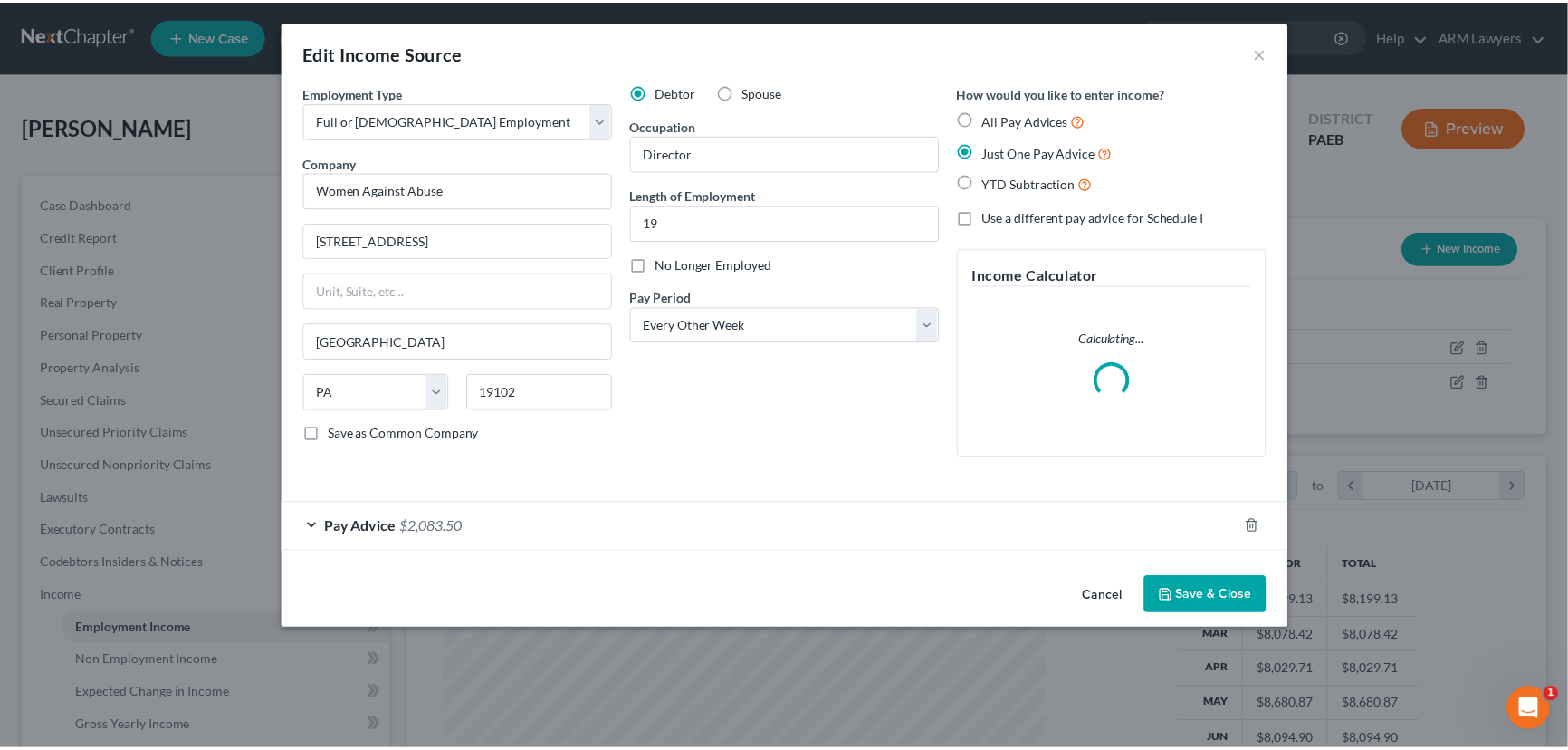
scroll to position [324, 648]
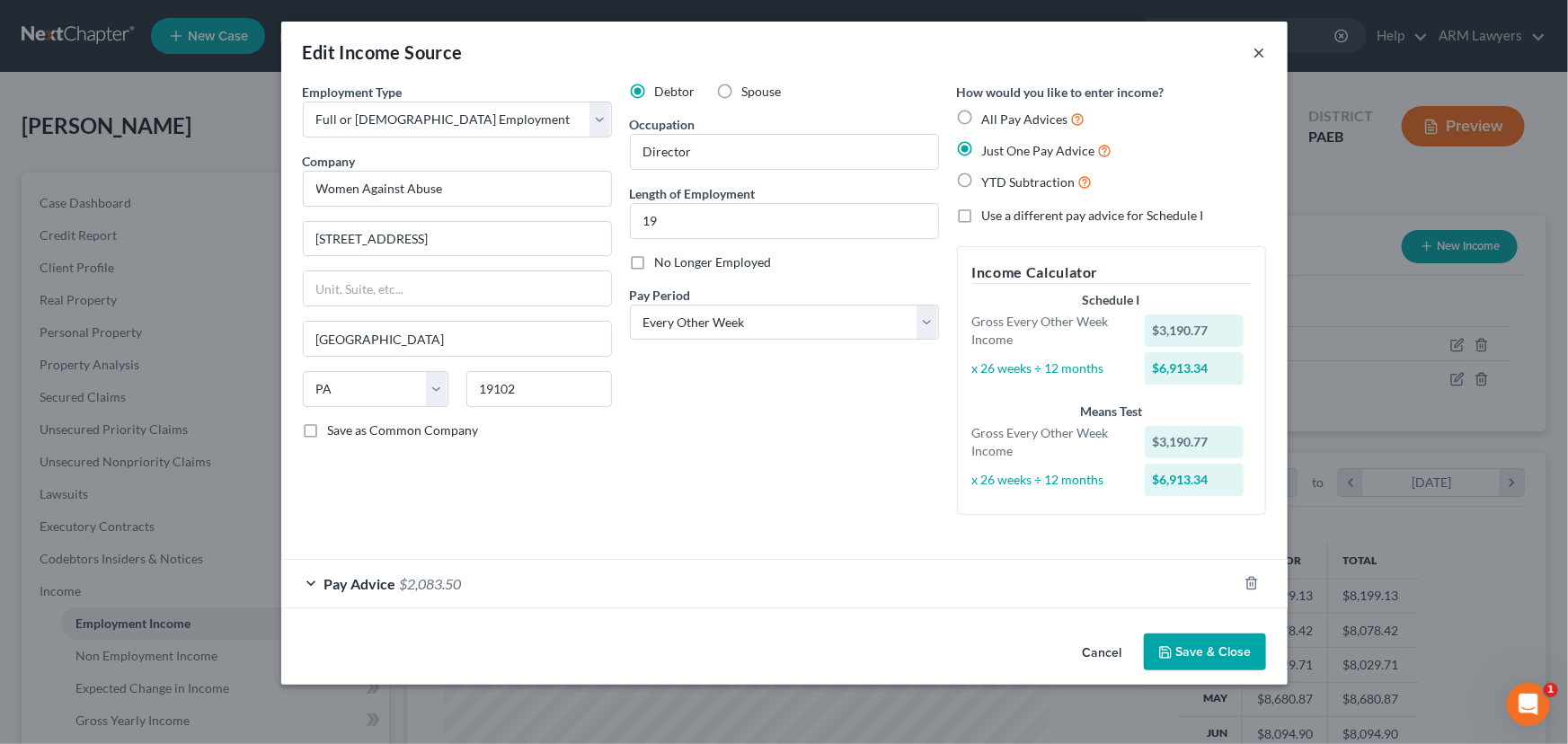
click at [1251, 38] on div "Edit Income Source ×" at bounding box center [784, 52] width 1006 height 61
click at [1256, 50] on button "×" at bounding box center [1259, 52] width 13 height 22
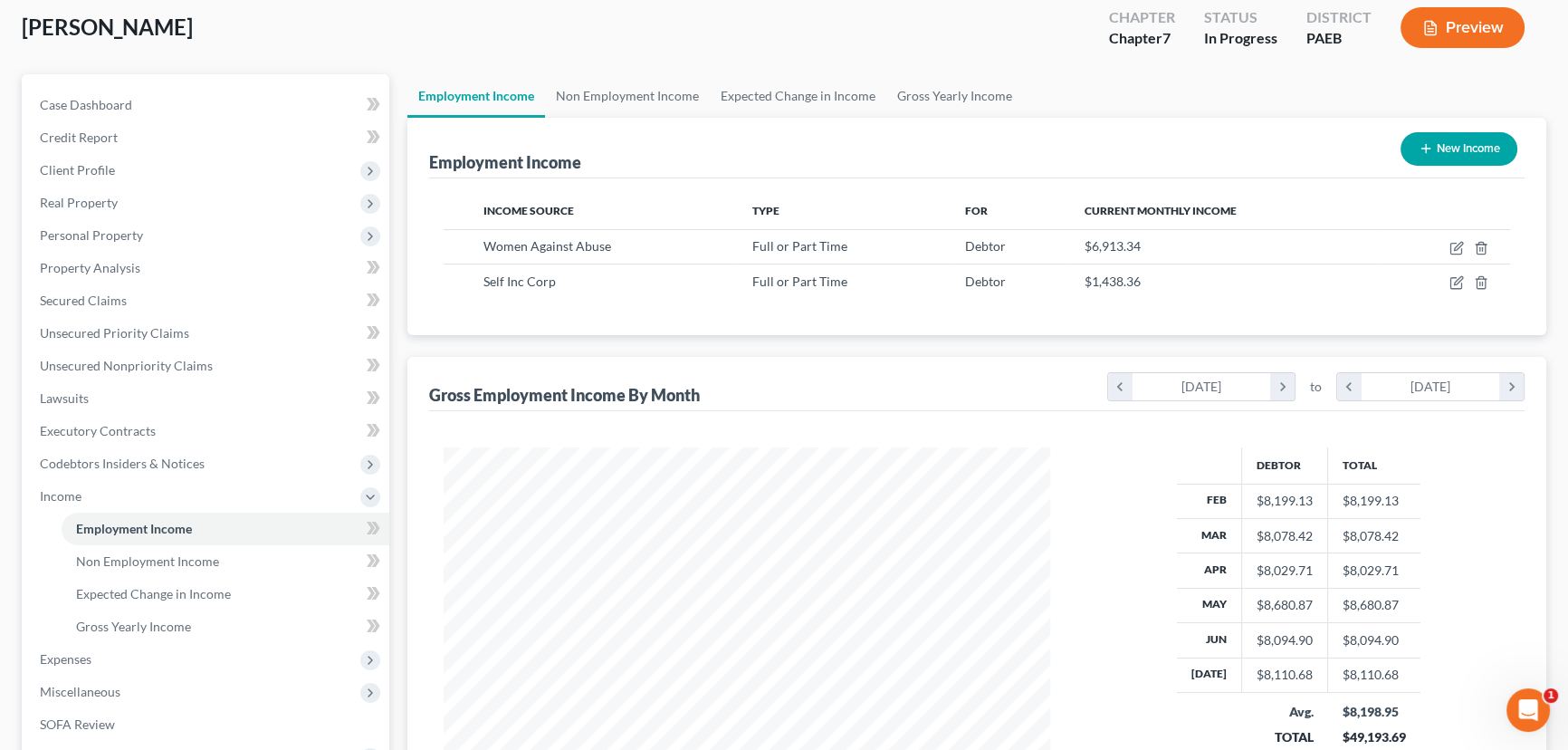
scroll to position [246, 0]
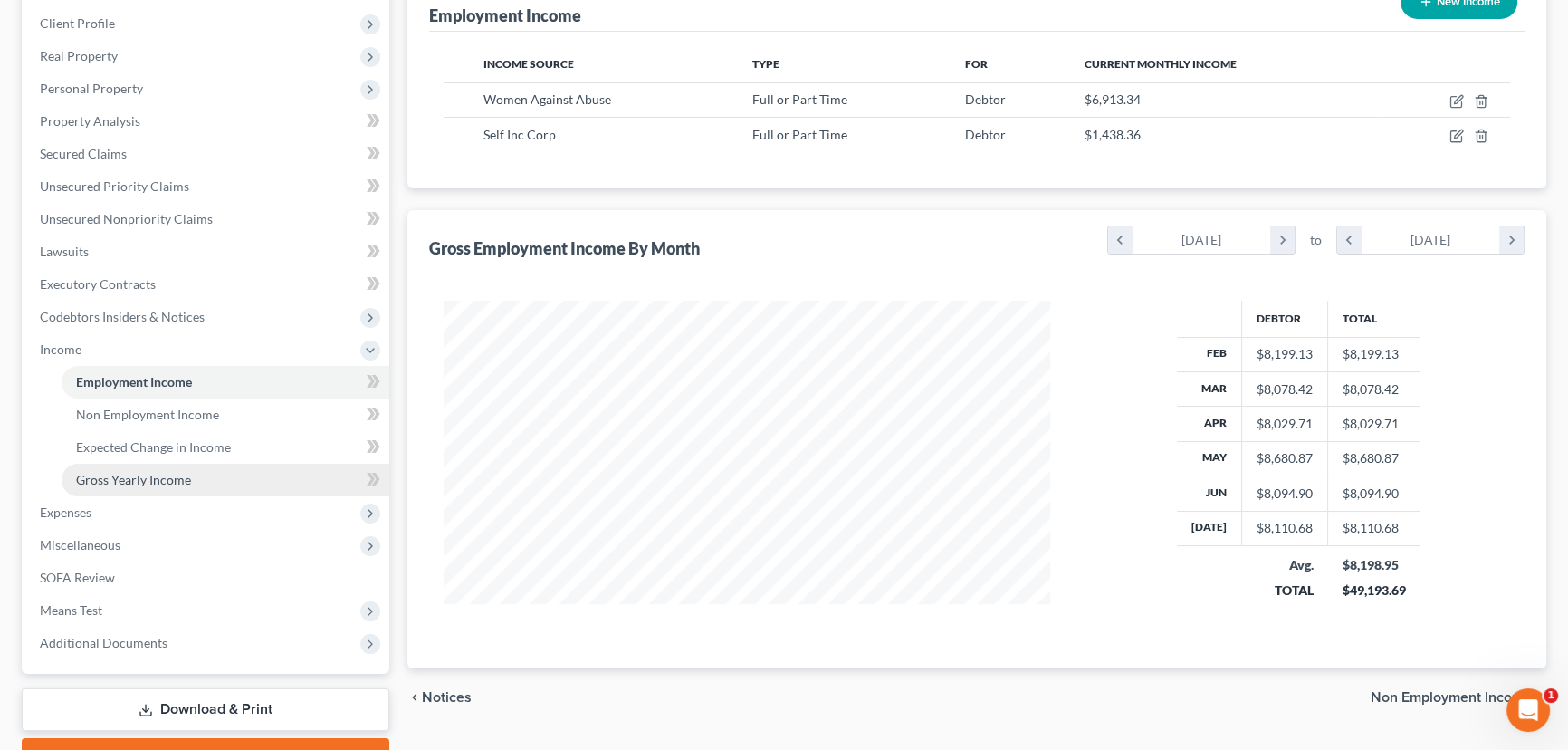
click at [120, 487] on link "Gross Yearly Income" at bounding box center [225, 479] width 328 height 33
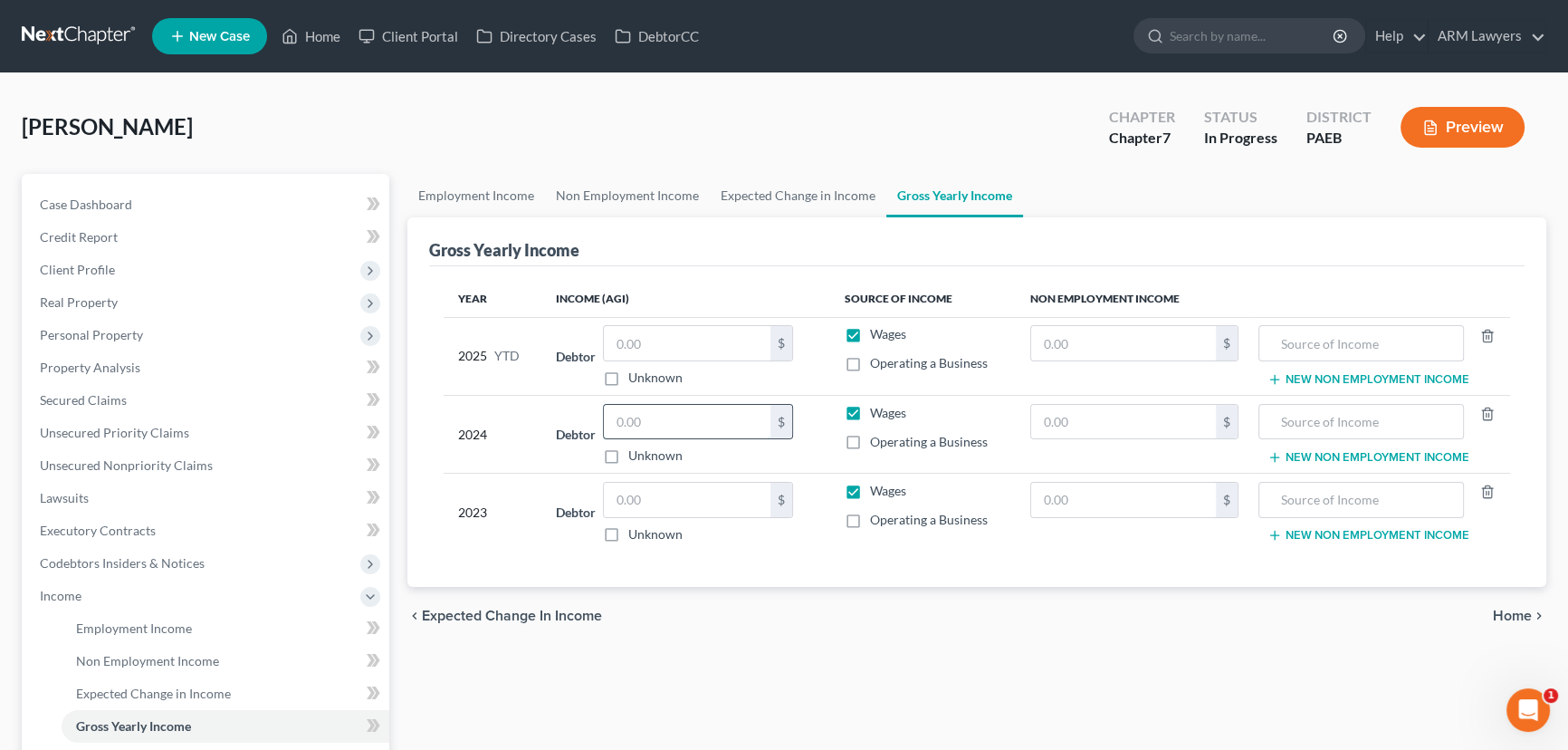
click at [687, 420] on input "text" at bounding box center [687, 422] width 167 height 35
type input "8"
type input "88,488"
click at [681, 340] on input "text" at bounding box center [687, 343] width 167 height 35
click at [786, 200] on link "Expected Change in Income" at bounding box center [797, 196] width 177 height 43
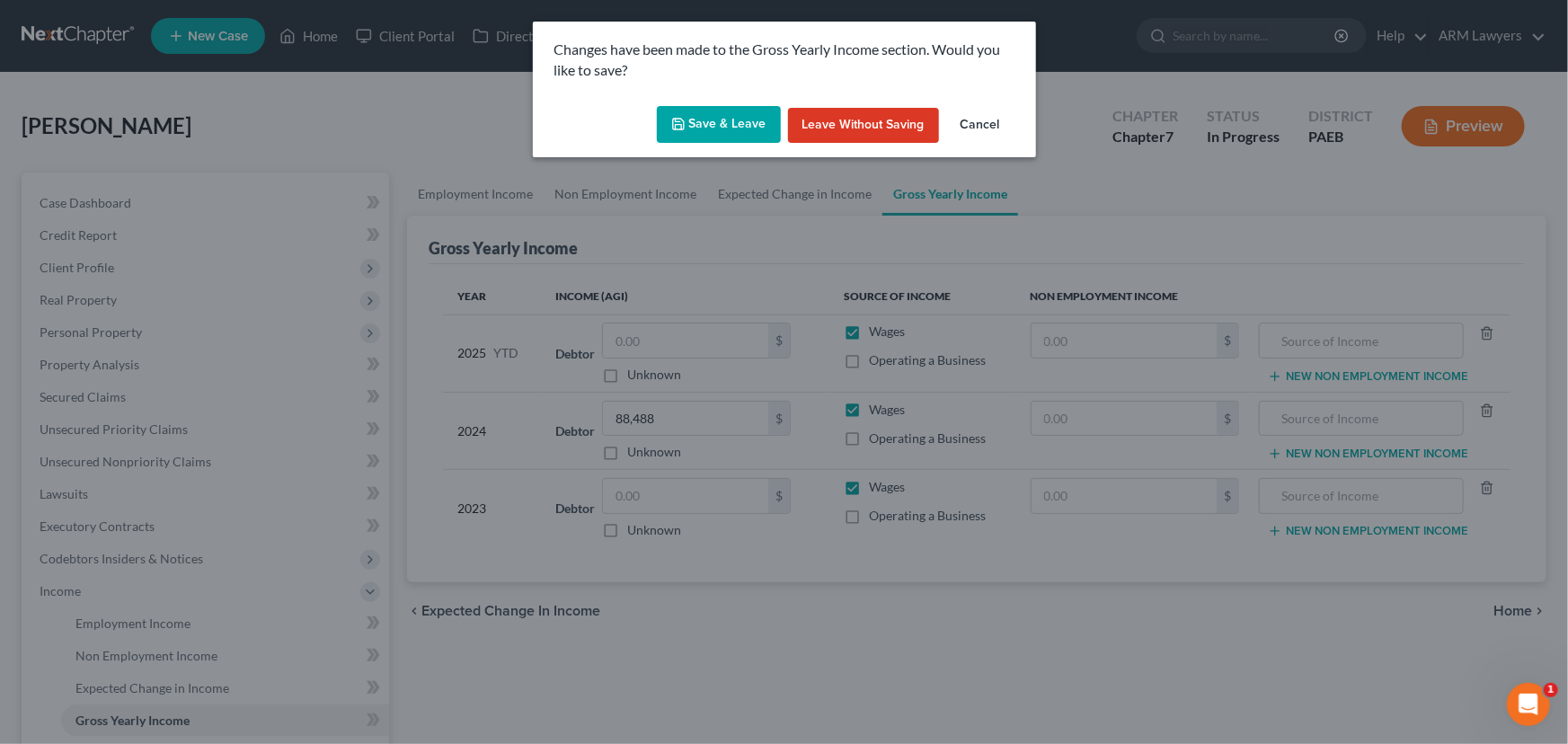
click at [734, 135] on button "Save & Leave" at bounding box center [719, 124] width 124 height 37
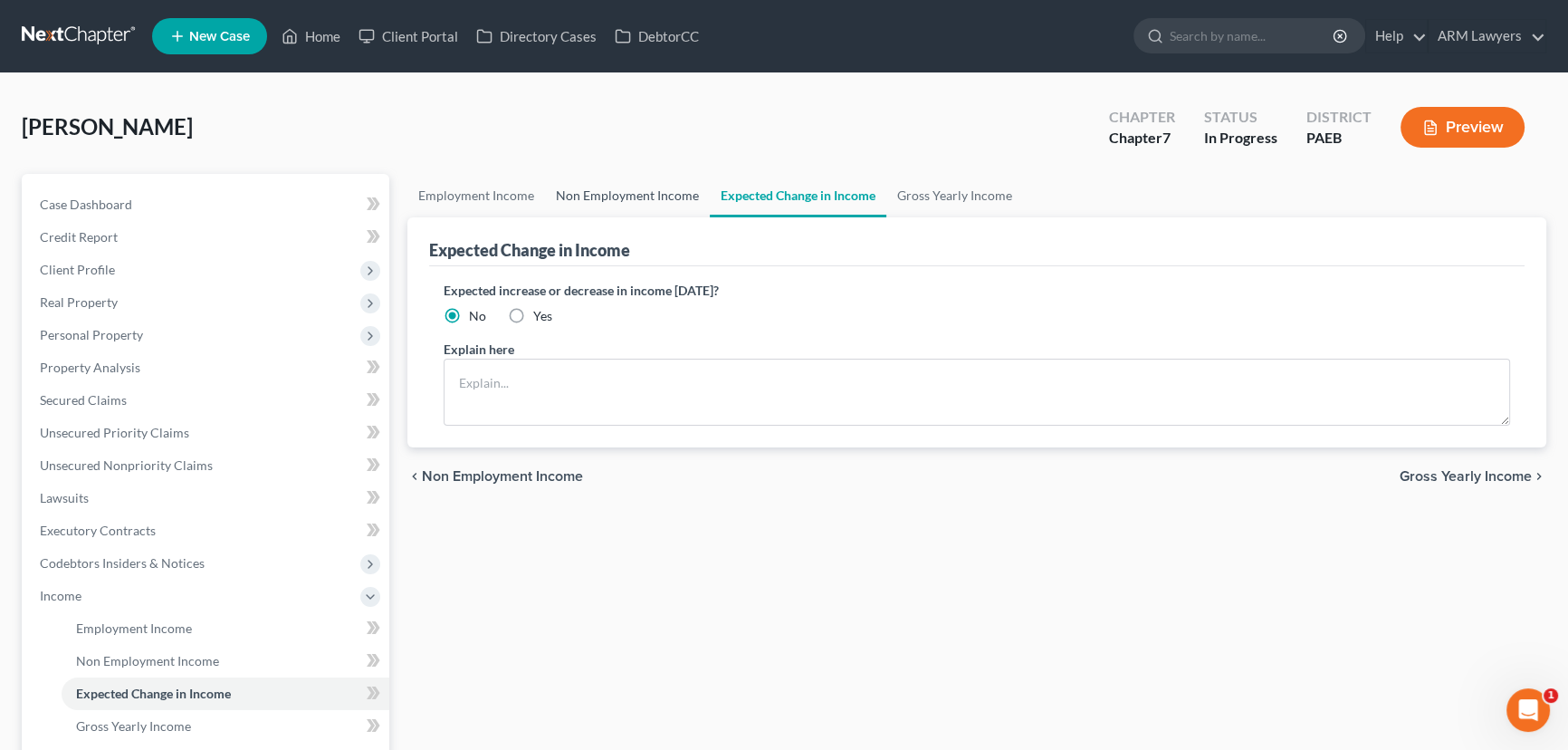
click at [621, 179] on link "Non Employment Income" at bounding box center [627, 196] width 165 height 43
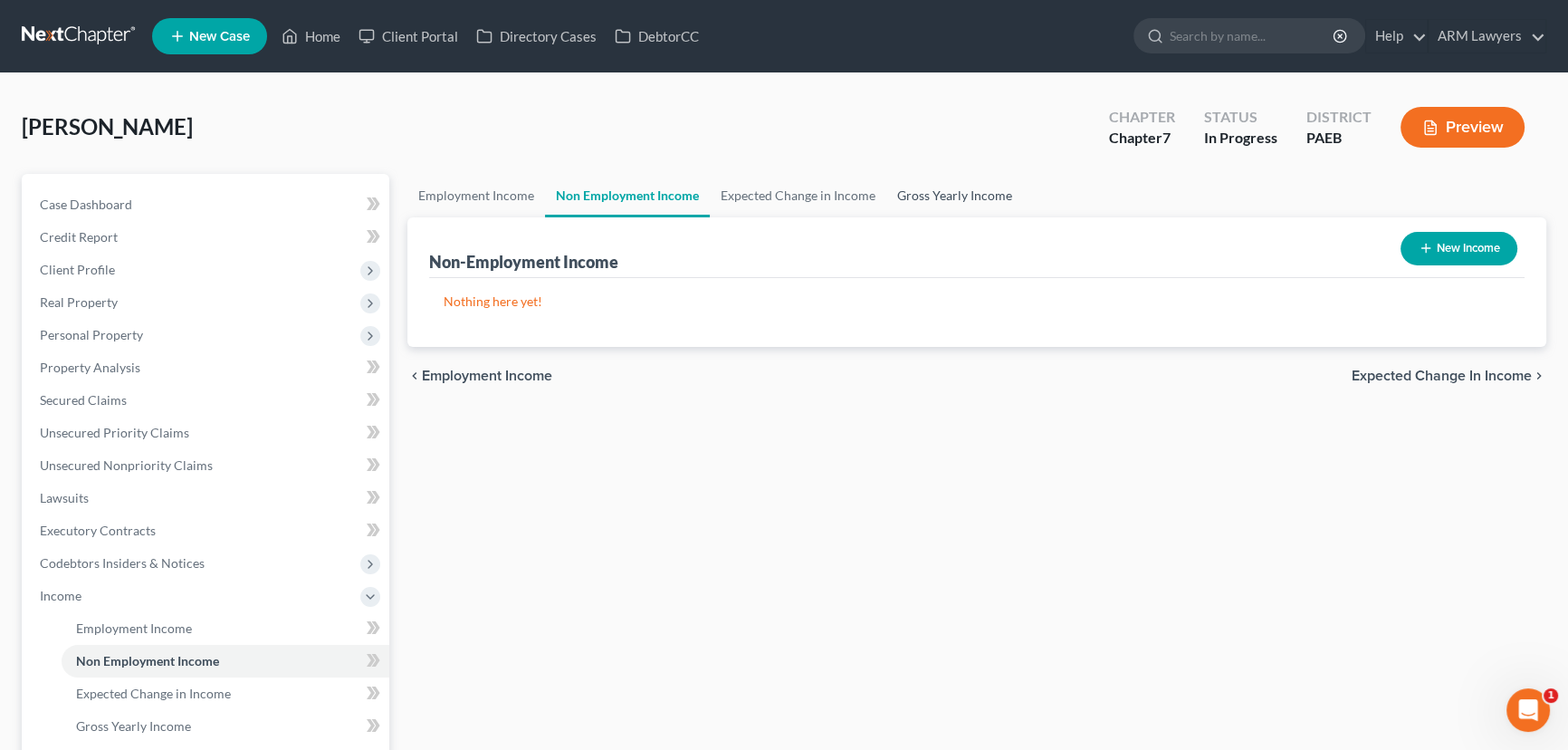
click at [969, 199] on link "Gross Yearly Income" at bounding box center [954, 196] width 136 height 43
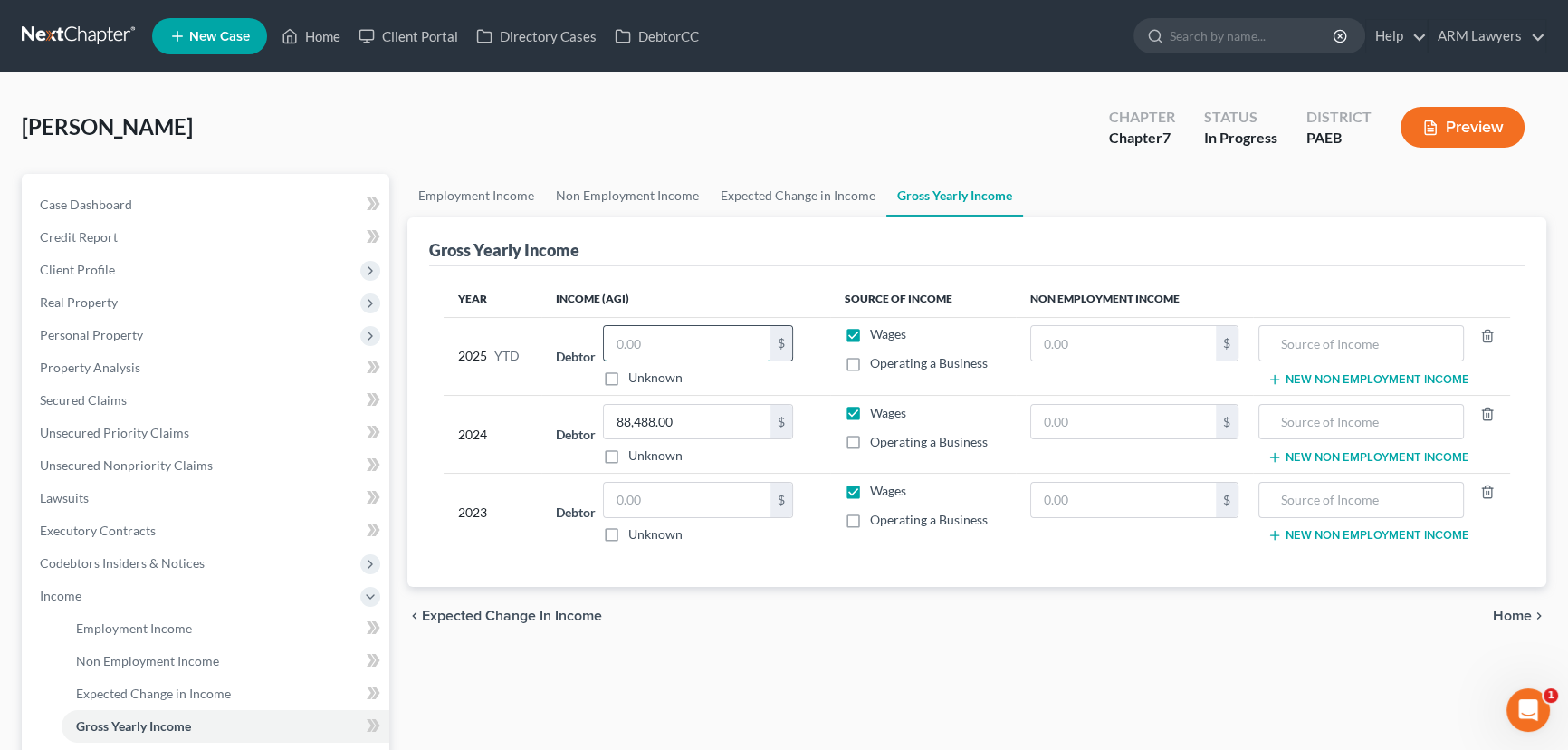
click at [706, 340] on input "text" at bounding box center [687, 343] width 167 height 35
click at [666, 330] on input "text" at bounding box center [687, 343] width 167 height 35
click at [668, 339] on input "86,400" at bounding box center [687, 343] width 167 height 35
click at [645, 340] on input "86,400" at bounding box center [687, 343] width 167 height 35
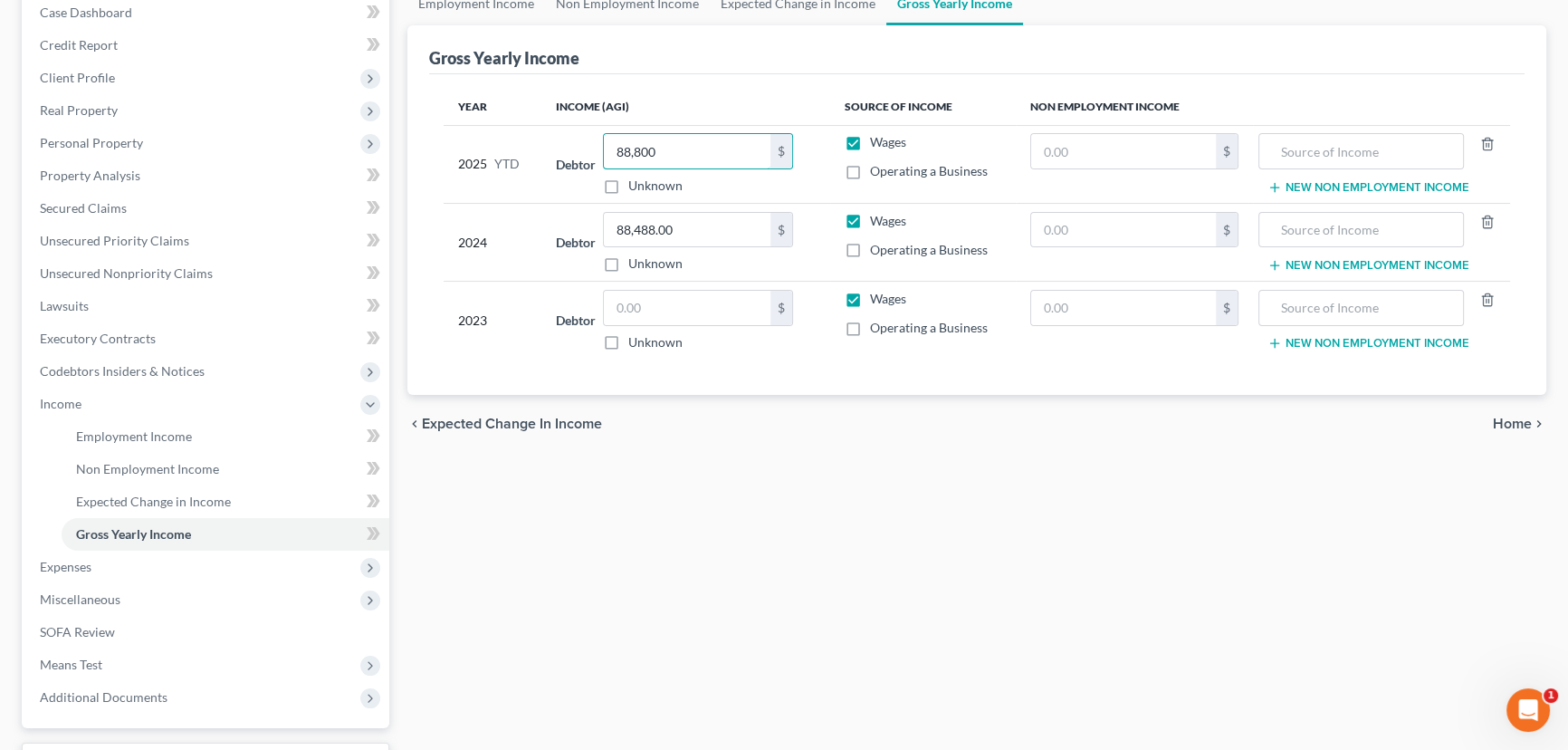
scroll to position [329, 0]
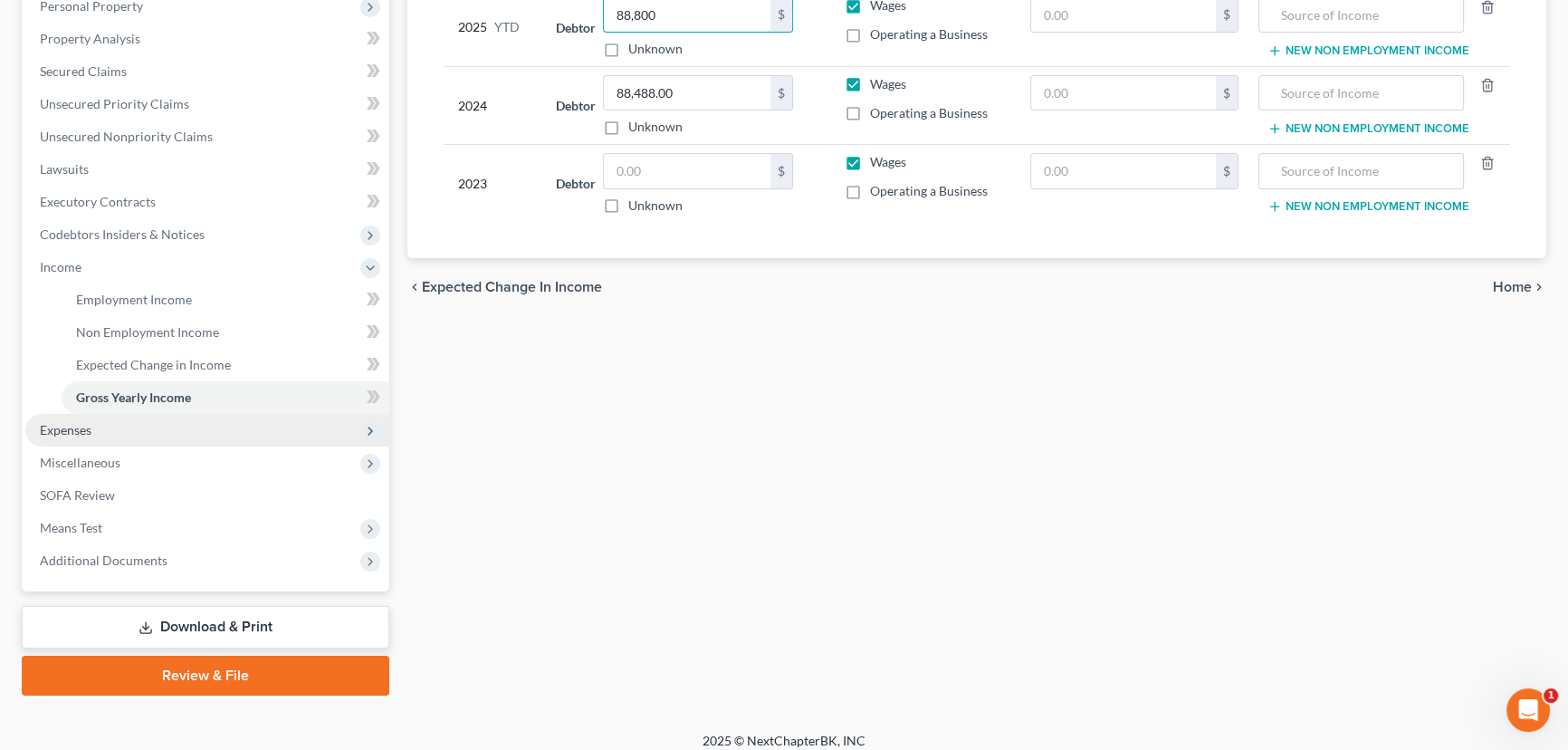
type input "88,800"
click at [102, 421] on span "Expenses" at bounding box center [207, 430] width 364 height 33
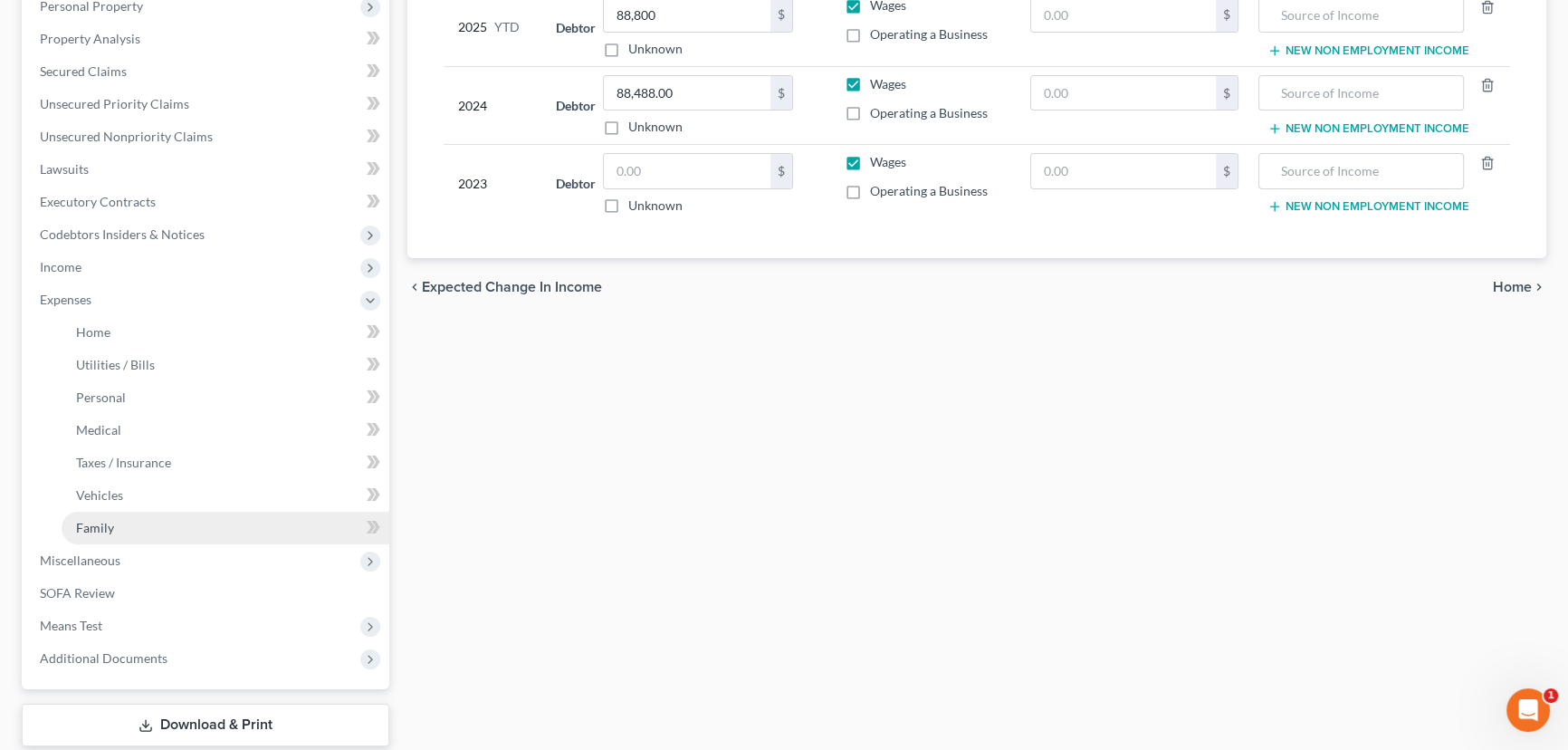
click at [138, 524] on link "Family" at bounding box center [225, 528] width 328 height 33
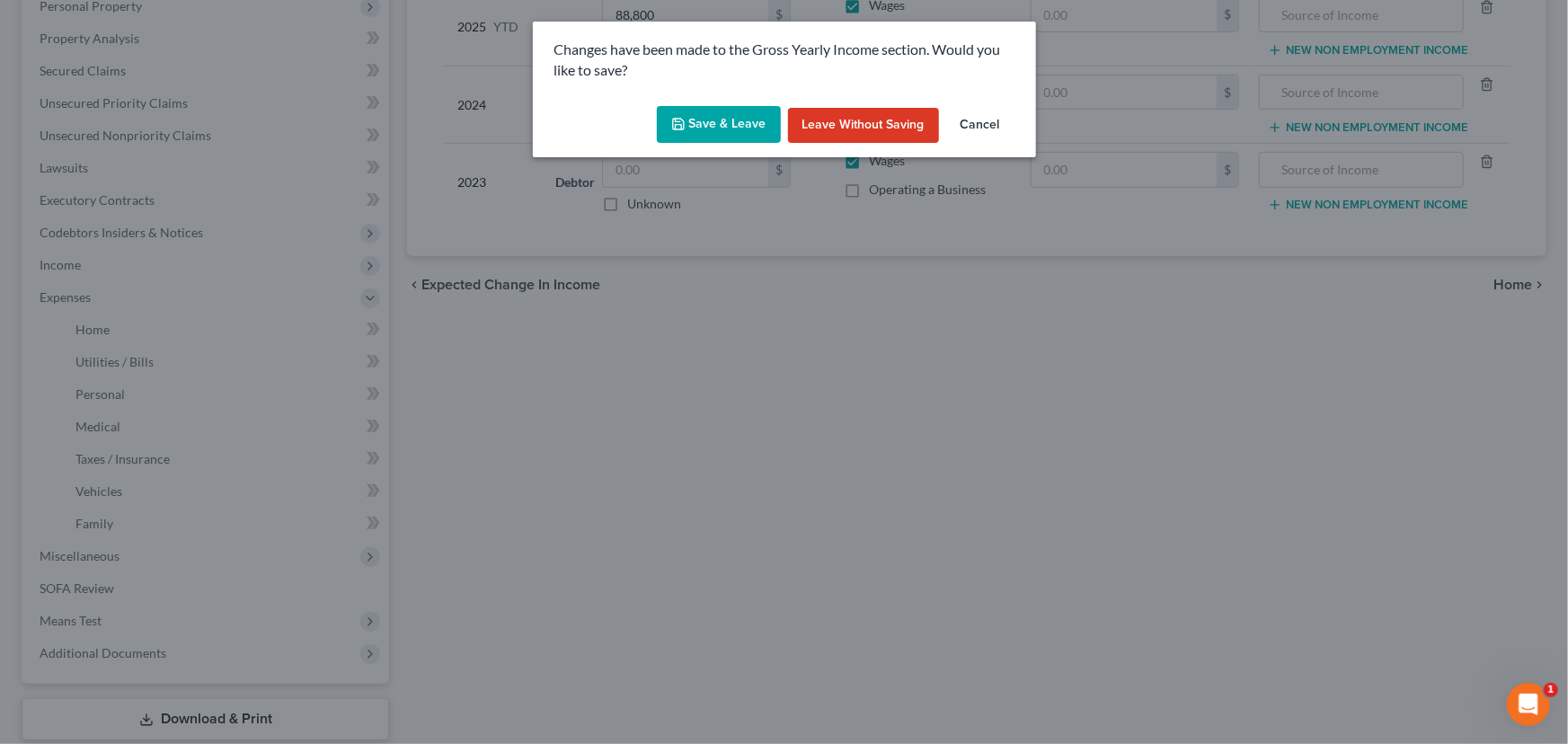
drag, startPoint x: 683, startPoint y: 119, endPoint x: 685, endPoint y: 134, distance: 15.1
click at [684, 122] on icon "button" at bounding box center [678, 124] width 15 height 15
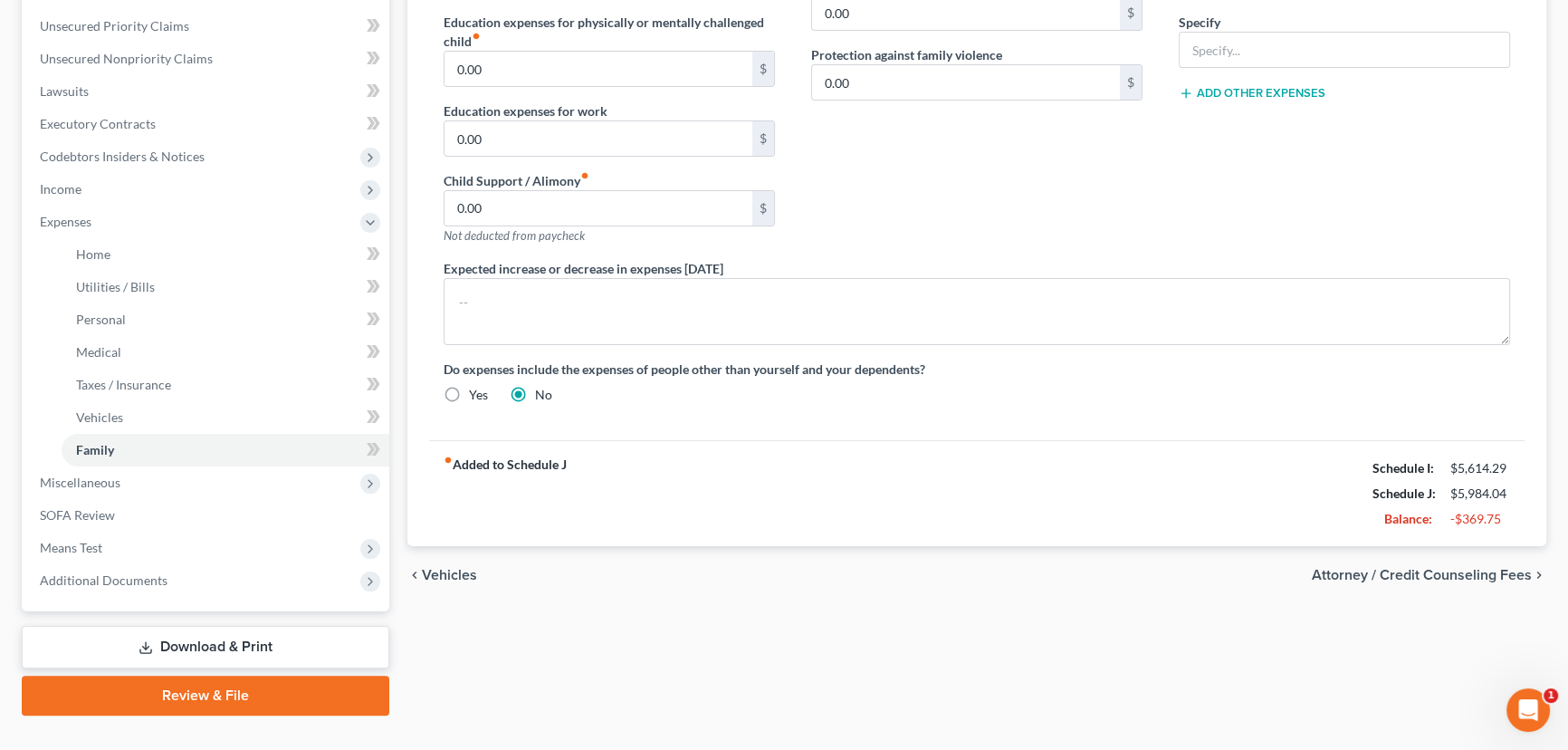
scroll to position [438, 0]
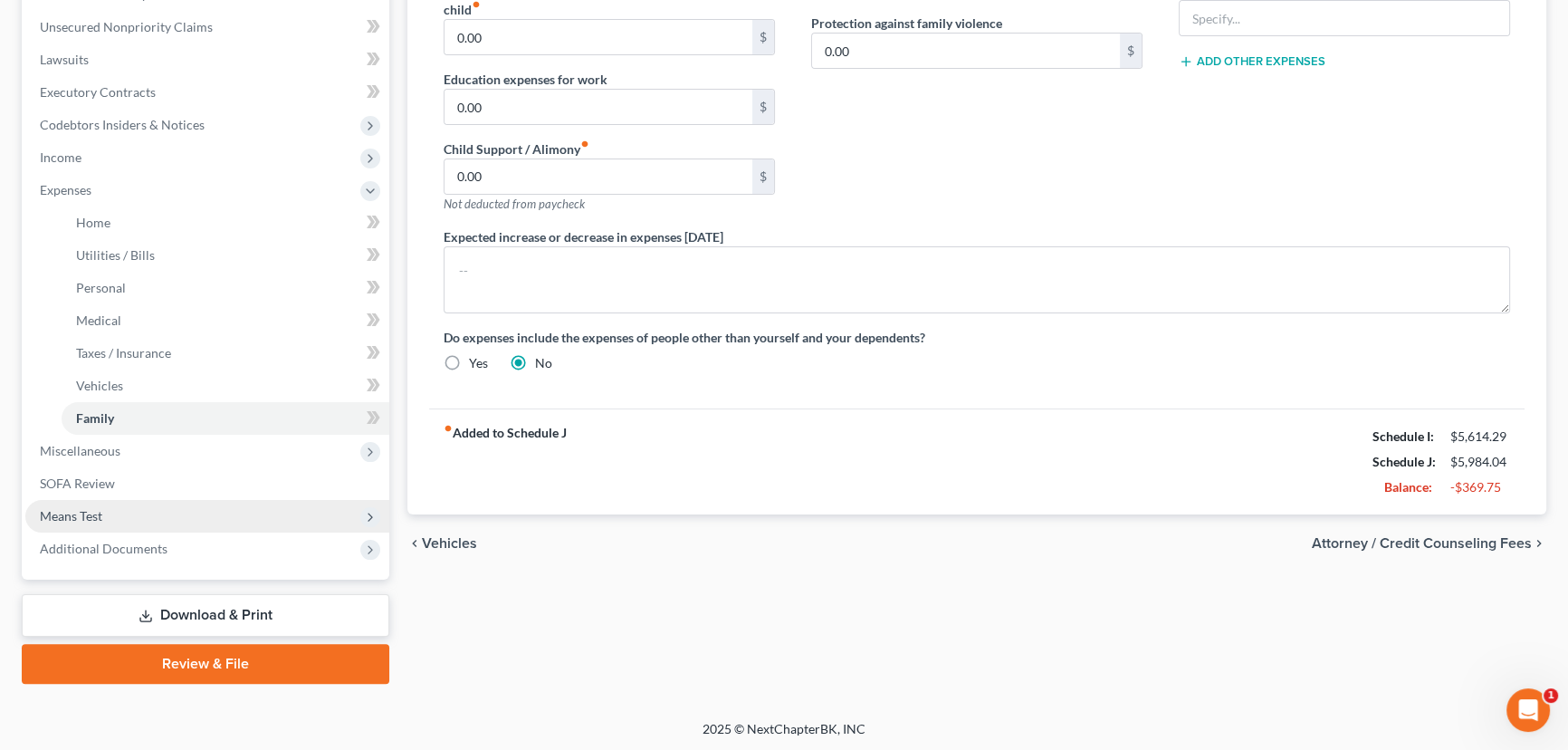
click at [168, 513] on span "Means Test" at bounding box center [207, 516] width 364 height 33
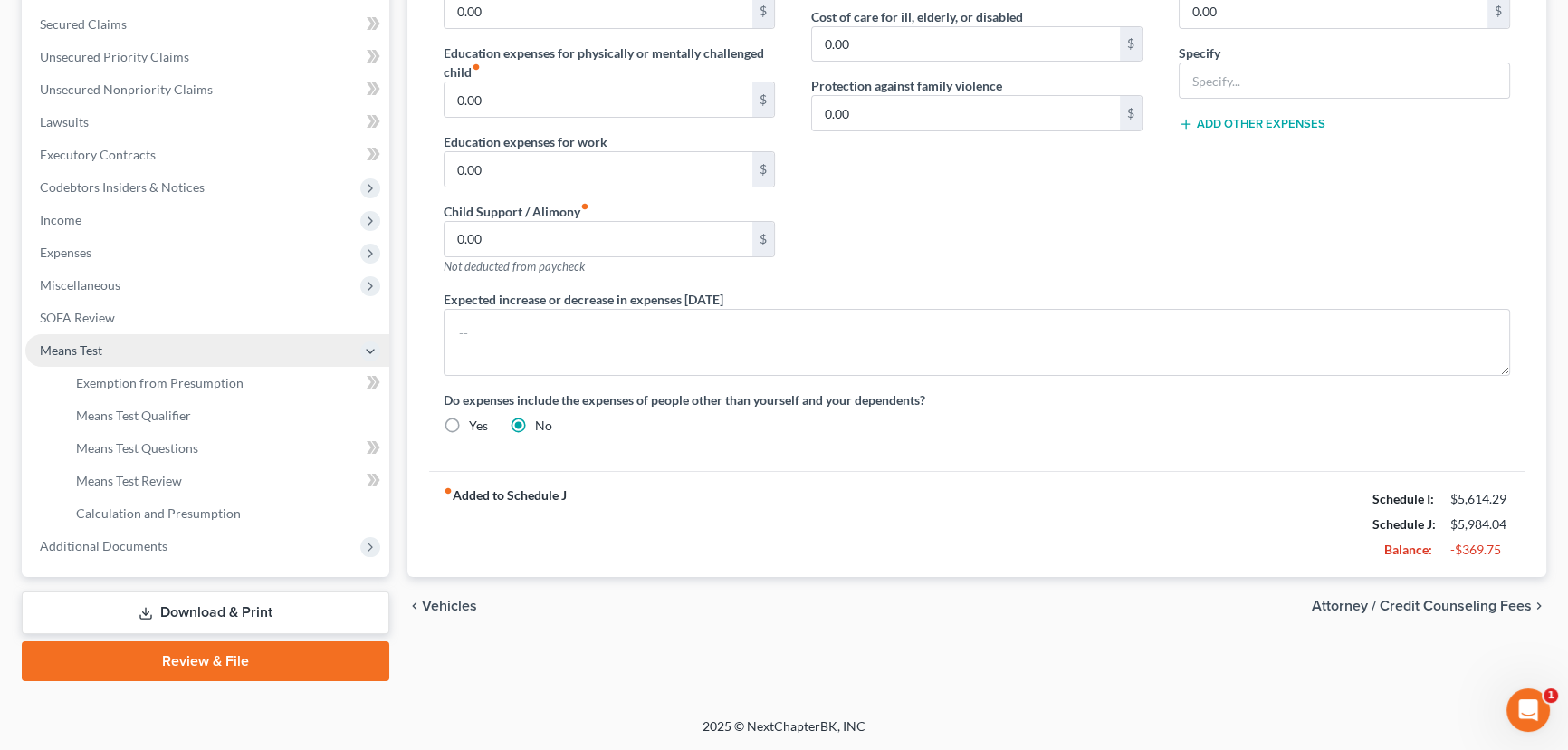
scroll to position [373, 0]
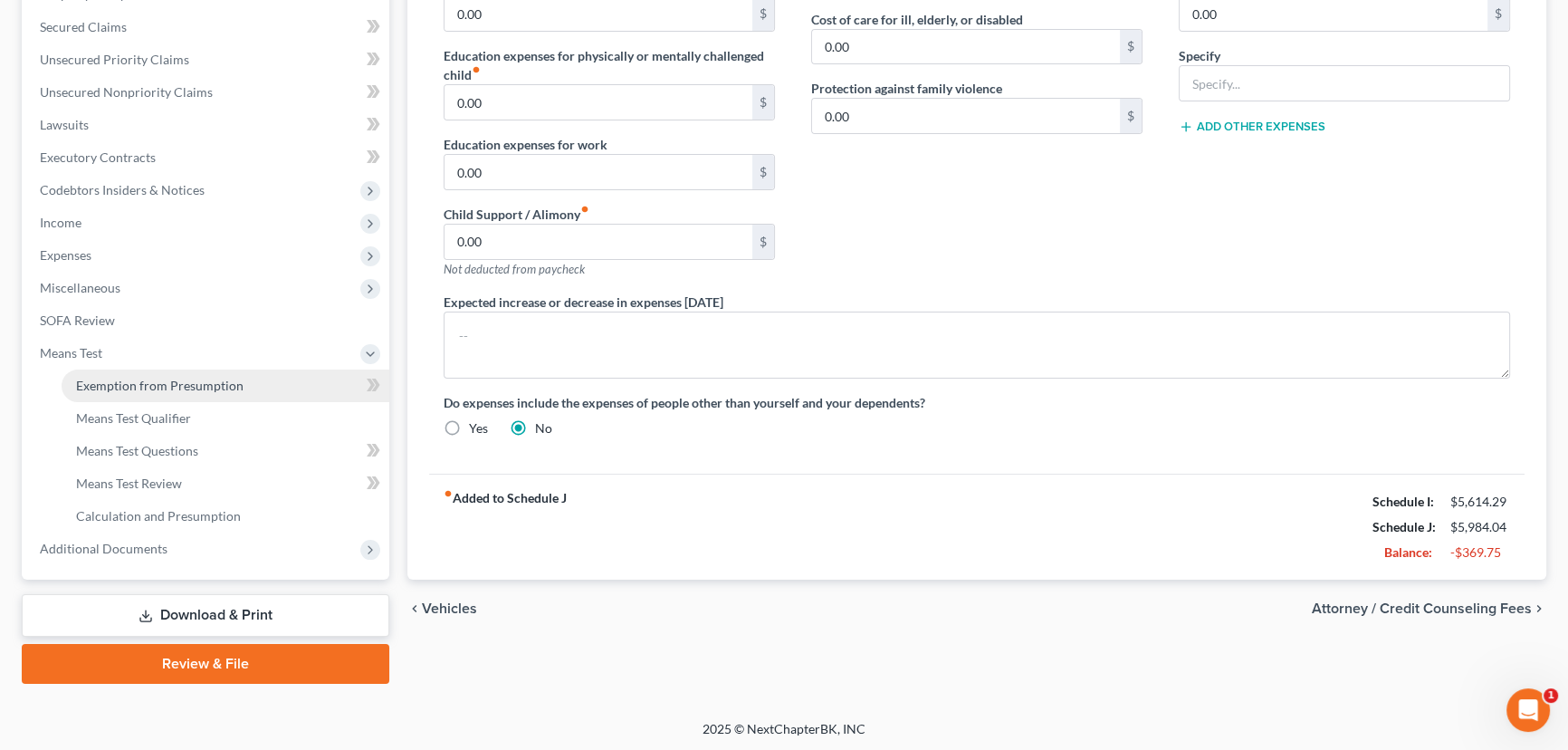
click at [189, 388] on span "Exemption from Presumption" at bounding box center [159, 385] width 167 height 16
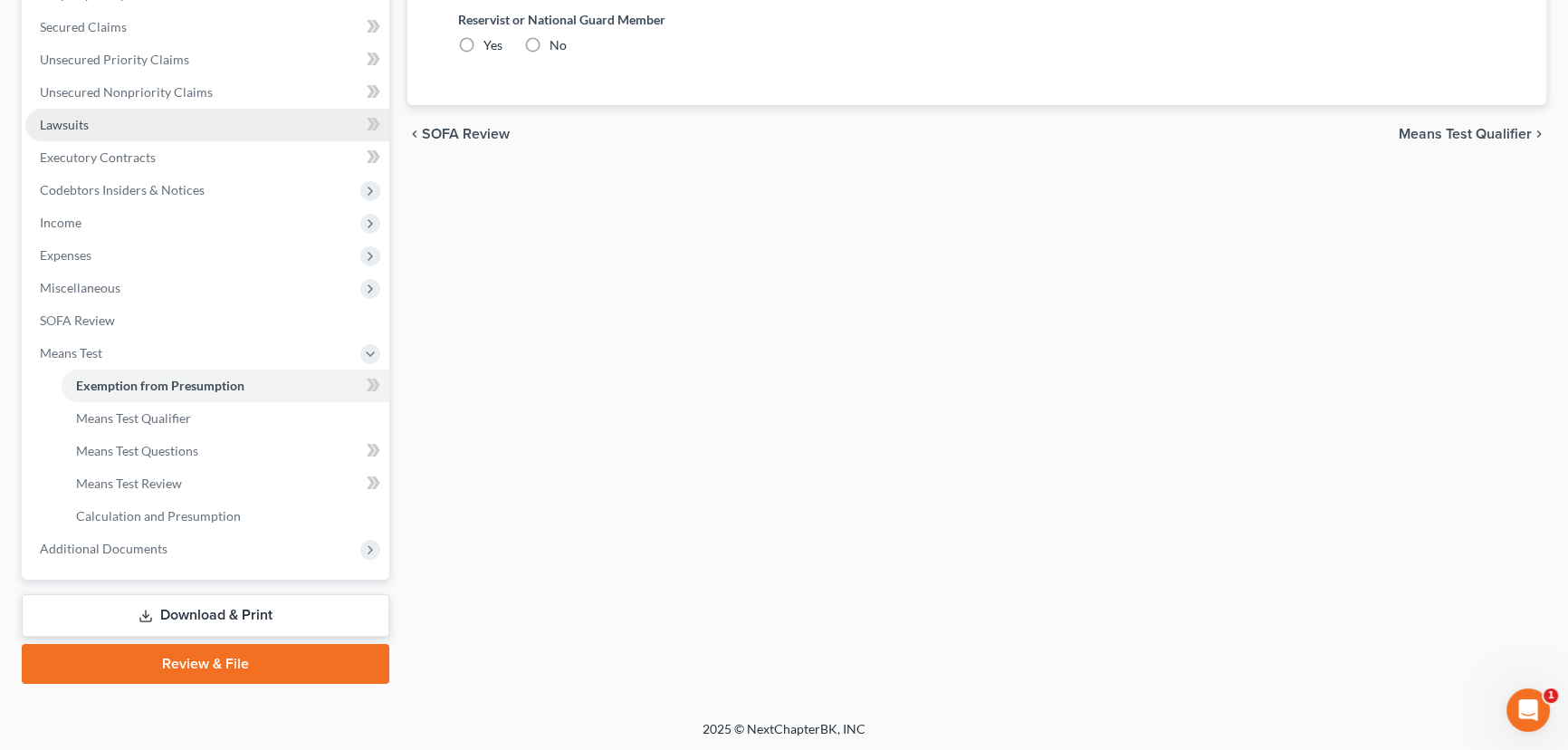
radio input "true"
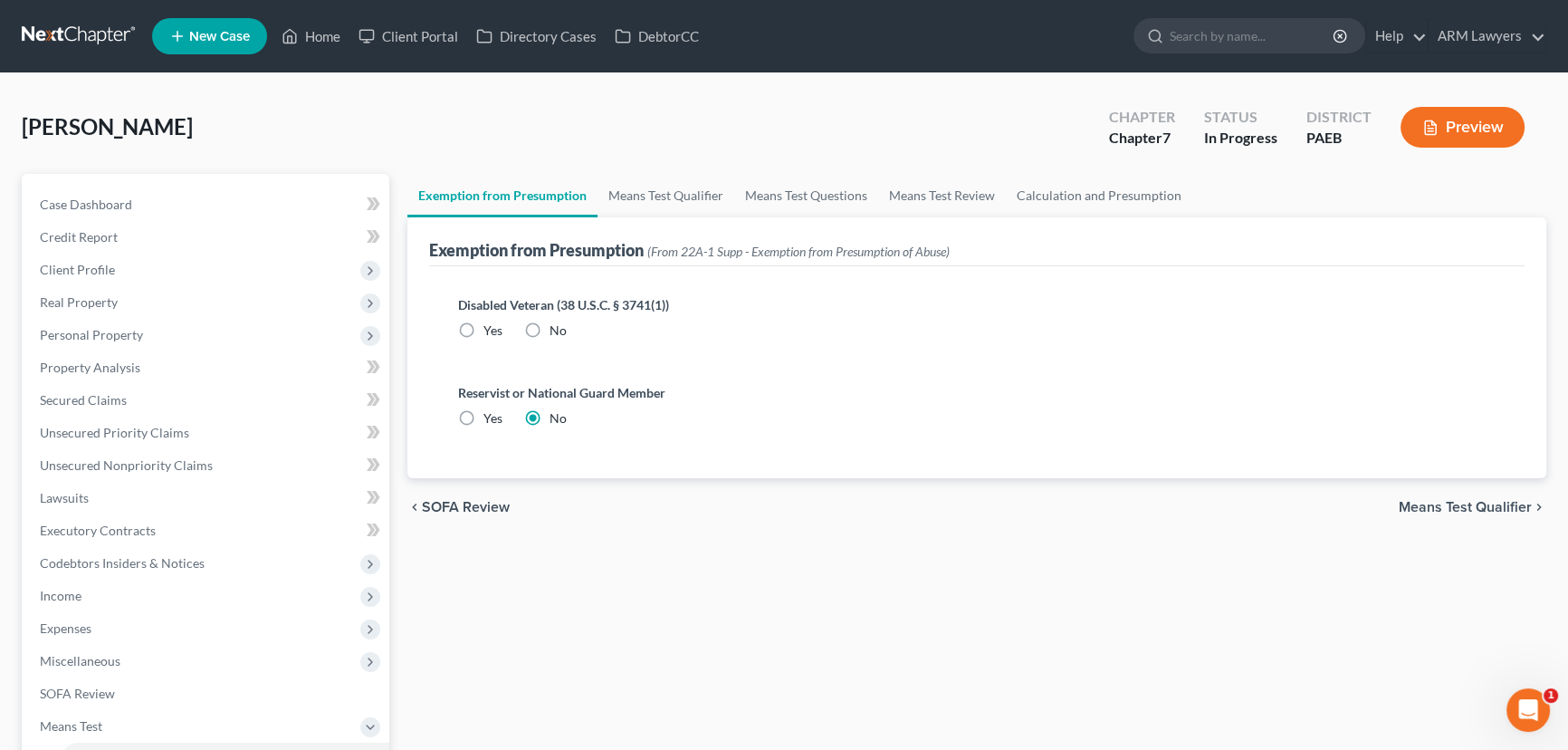
click at [549, 324] on label "No" at bounding box center [557, 330] width 17 height 18
click at [556, 324] on input "No" at bounding box center [562, 327] width 12 height 12
radio input "true"
click at [111, 232] on span "Credit Report" at bounding box center [78, 237] width 78 height 16
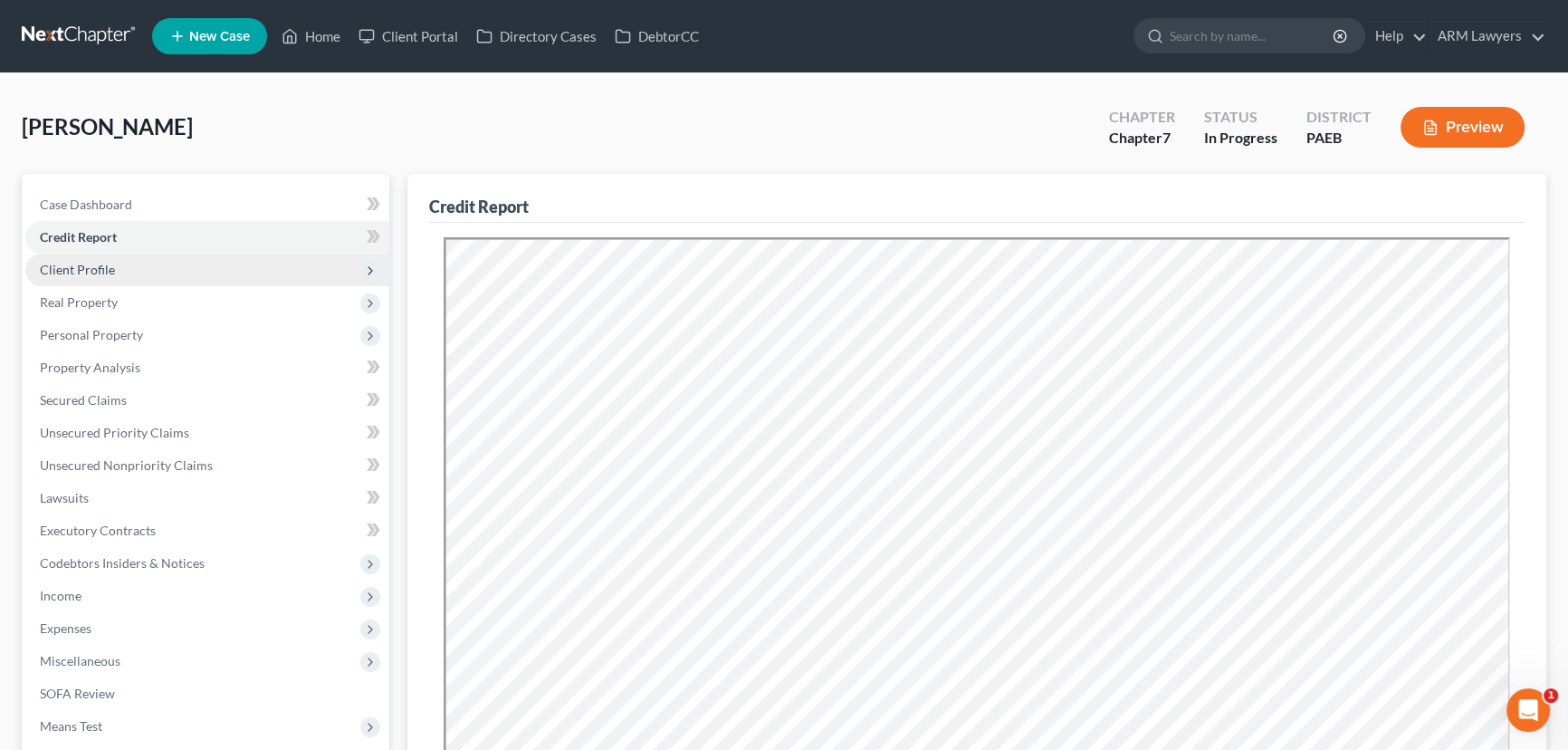
click at [132, 272] on span "Client Profile" at bounding box center [207, 270] width 364 height 33
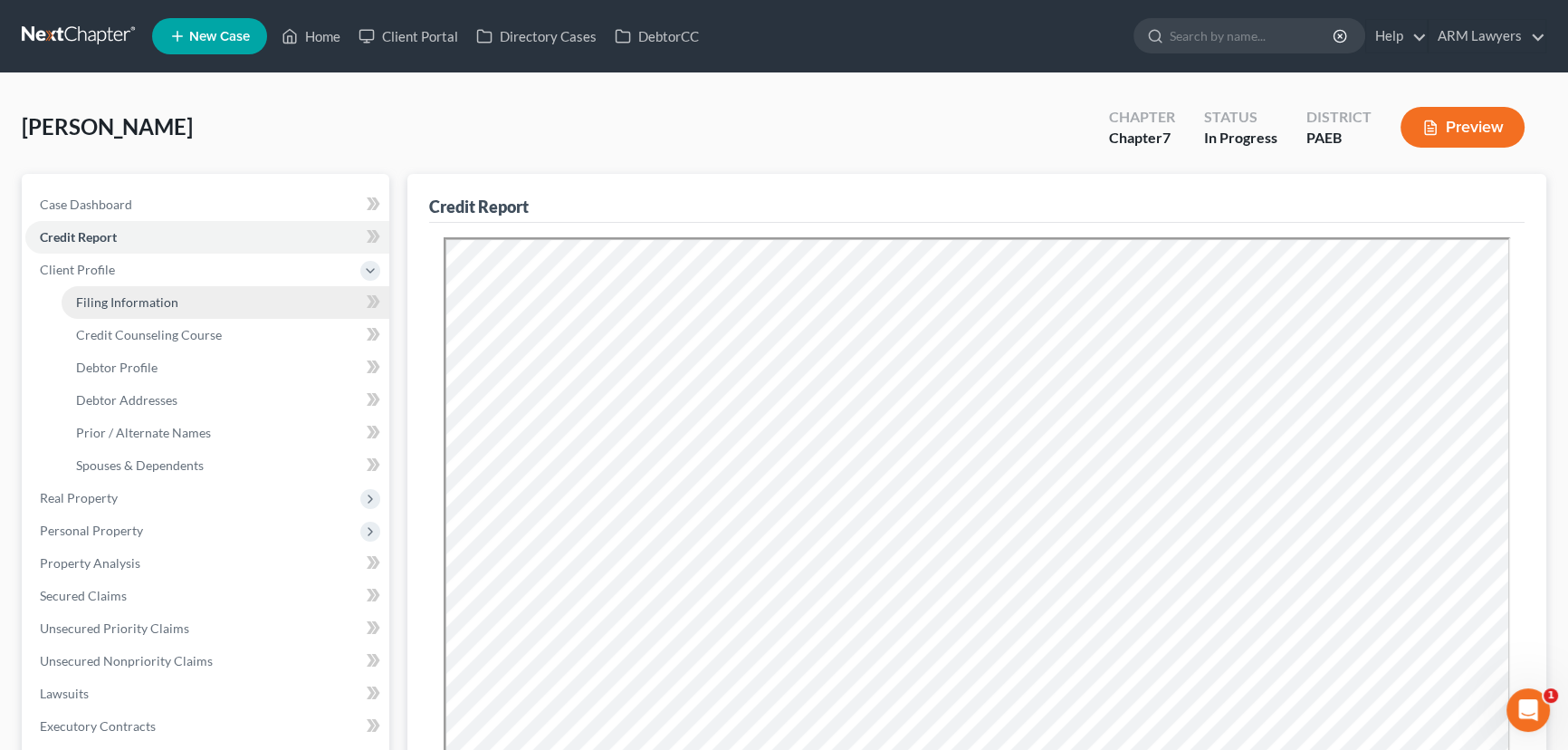
click at [150, 305] on span "Filing Information" at bounding box center [127, 302] width 103 height 16
select select "1"
select select "0"
select select "67"
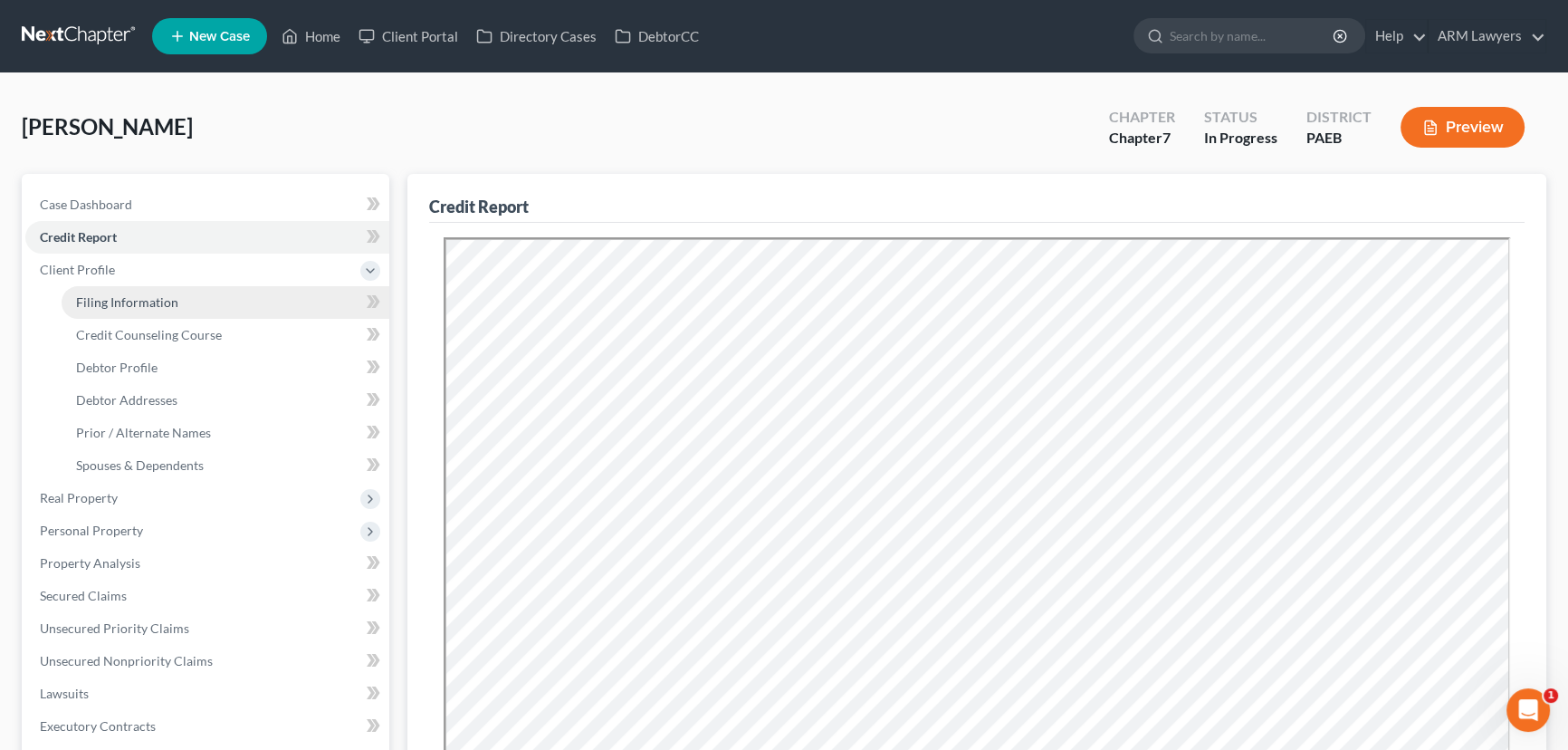
select select "1"
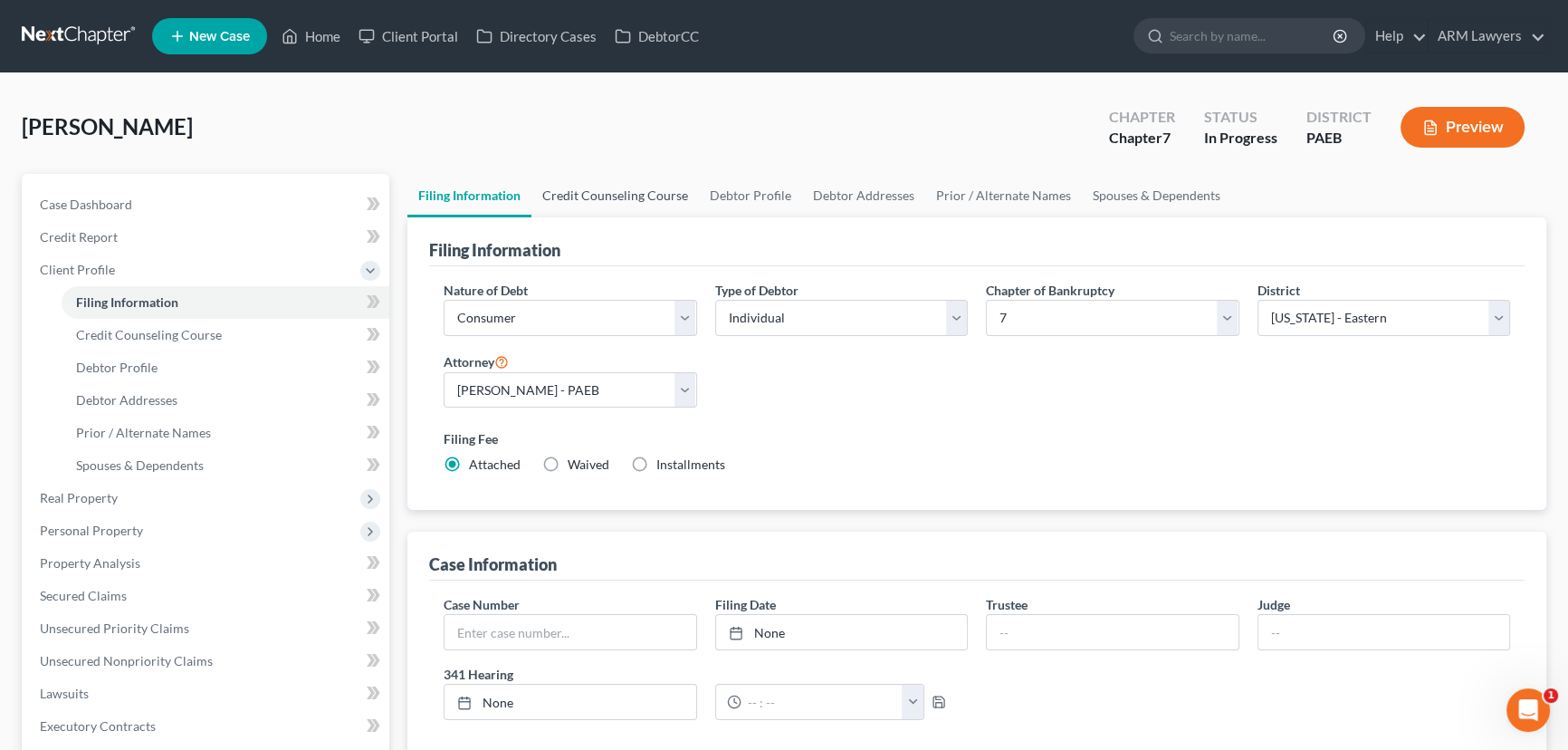
click at [621, 199] on link "Credit Counseling Course" at bounding box center [615, 196] width 167 height 43
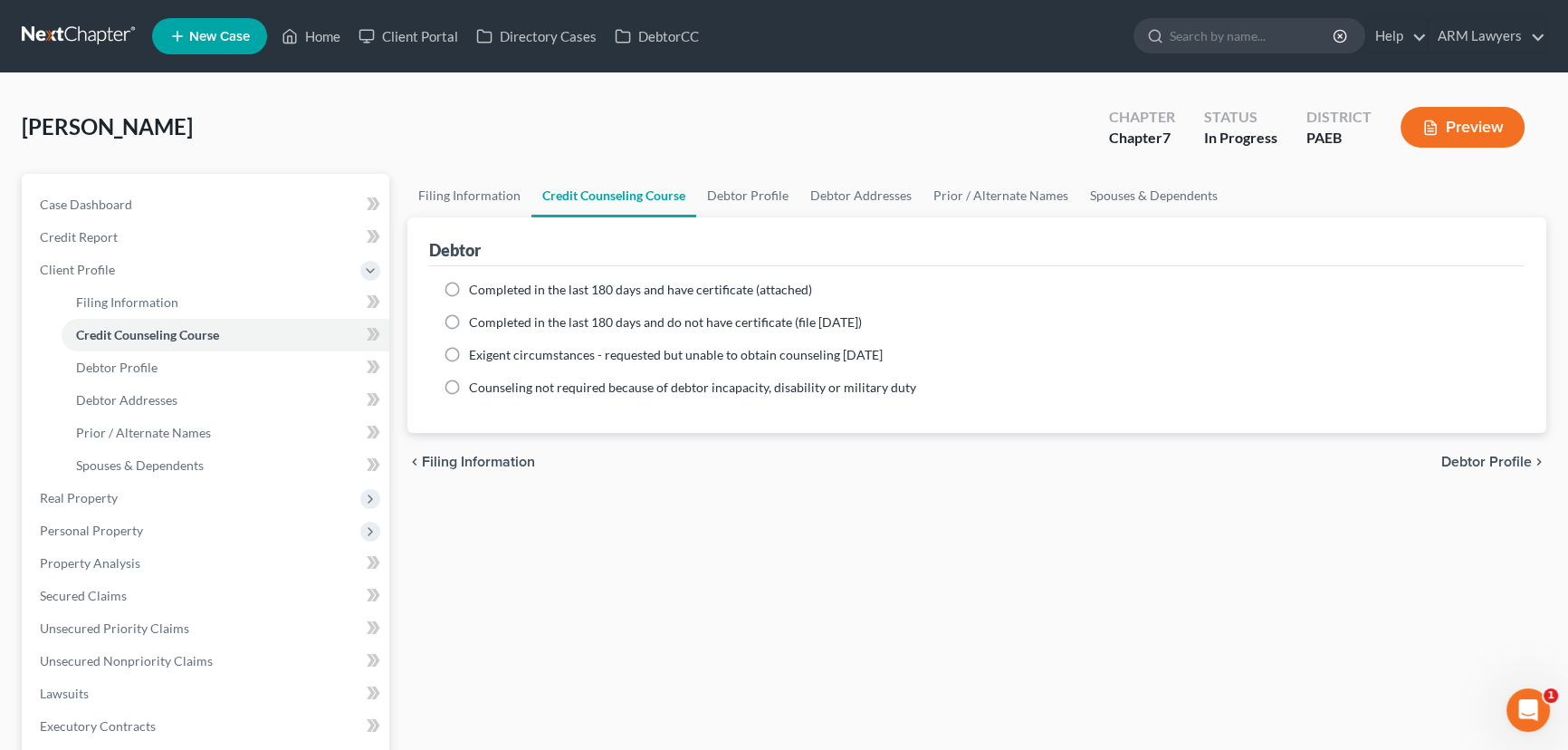
drag, startPoint x: 451, startPoint y: 288, endPoint x: 461, endPoint y: 297, distance: 13.5
click at [469, 288] on label "Completed in the last 180 days and have certificate (attached)" at bounding box center [640, 290] width 343 height 18
click at [476, 288] on input "Completed in the last 180 days and have certificate (attached)" at bounding box center [482, 287] width 12 height 12
radio input "true"
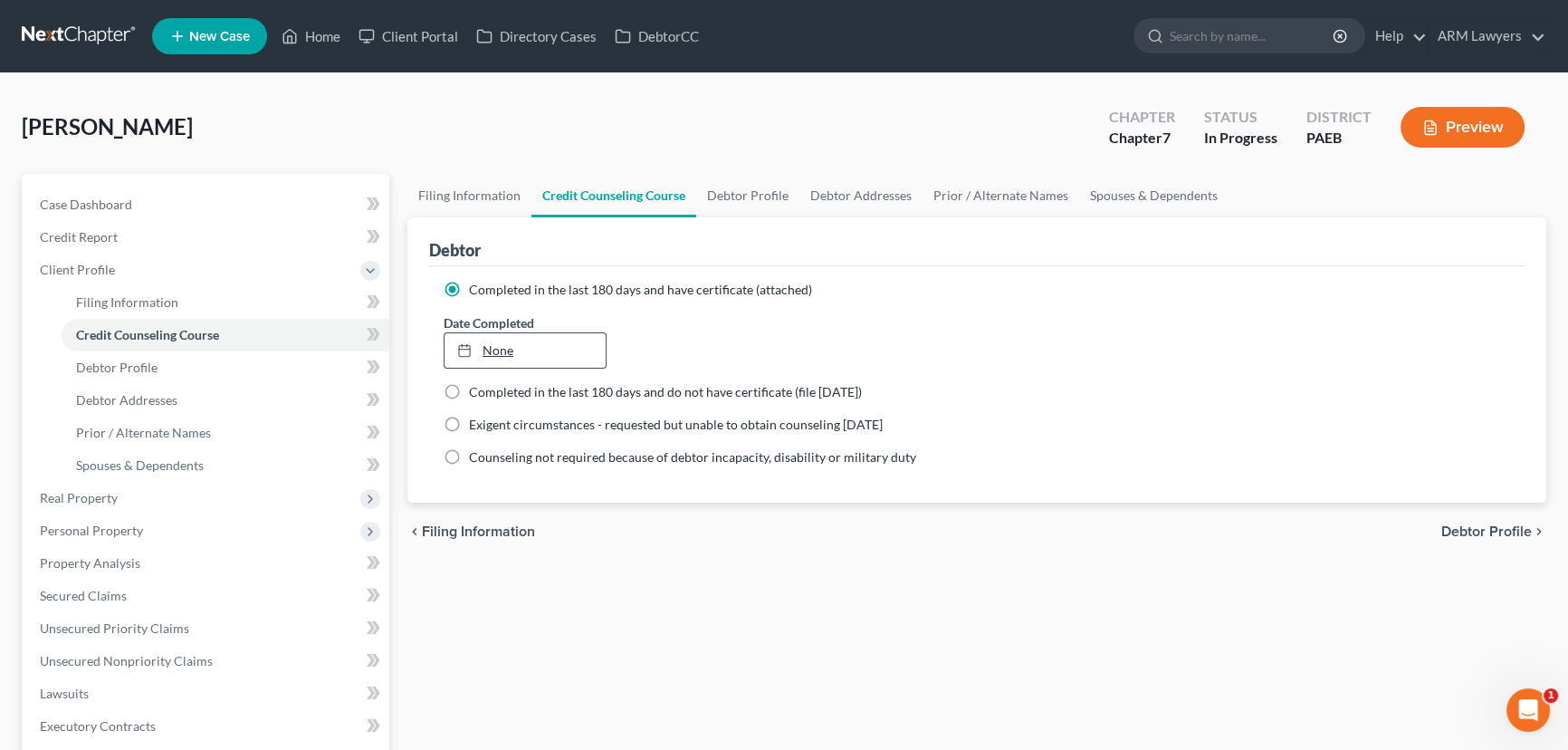
drag, startPoint x: 481, startPoint y: 341, endPoint x: 515, endPoint y: 347, distance: 34.5
click at [482, 341] on link "None" at bounding box center [525, 350] width 161 height 35
type input "[DATE]"
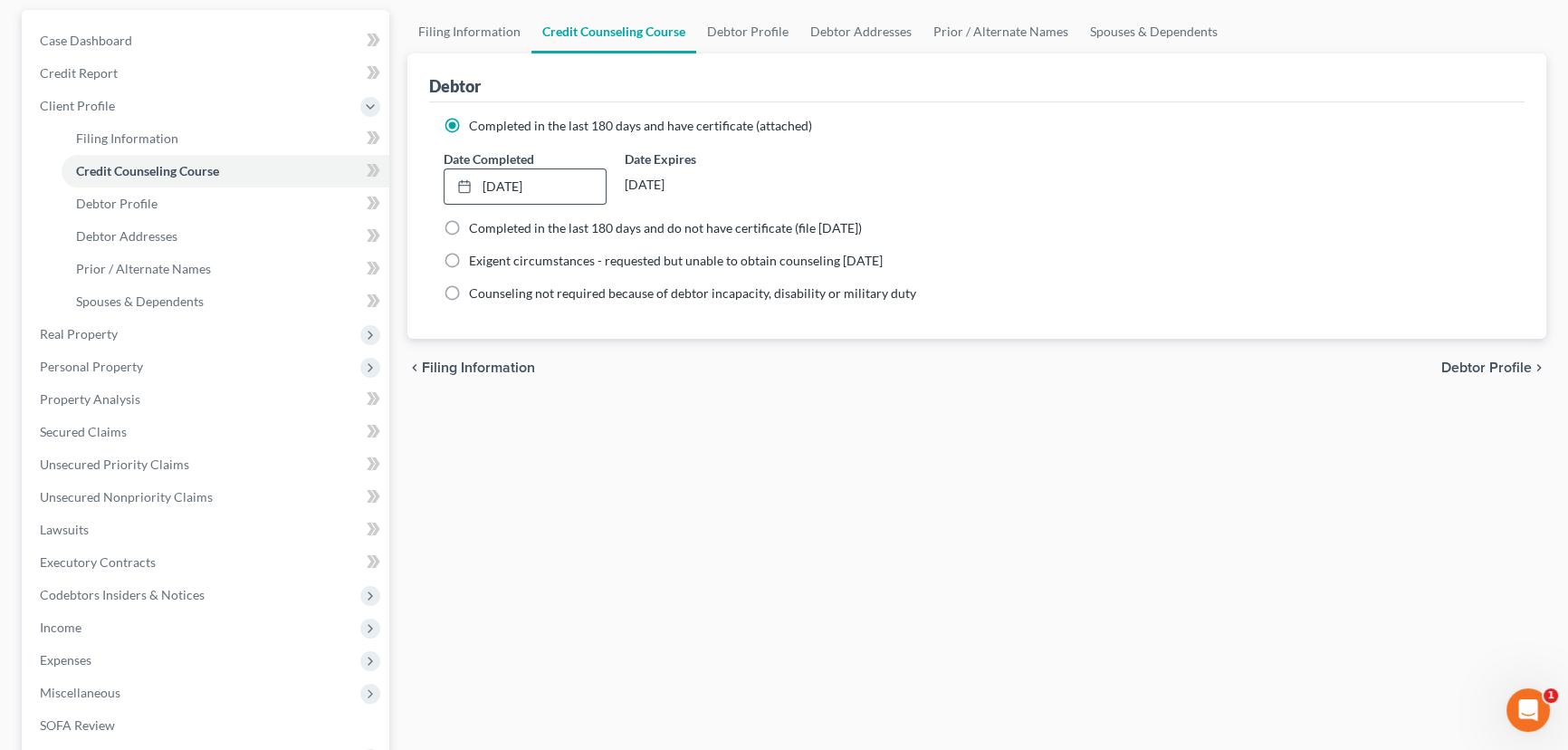
scroll to position [81, 0]
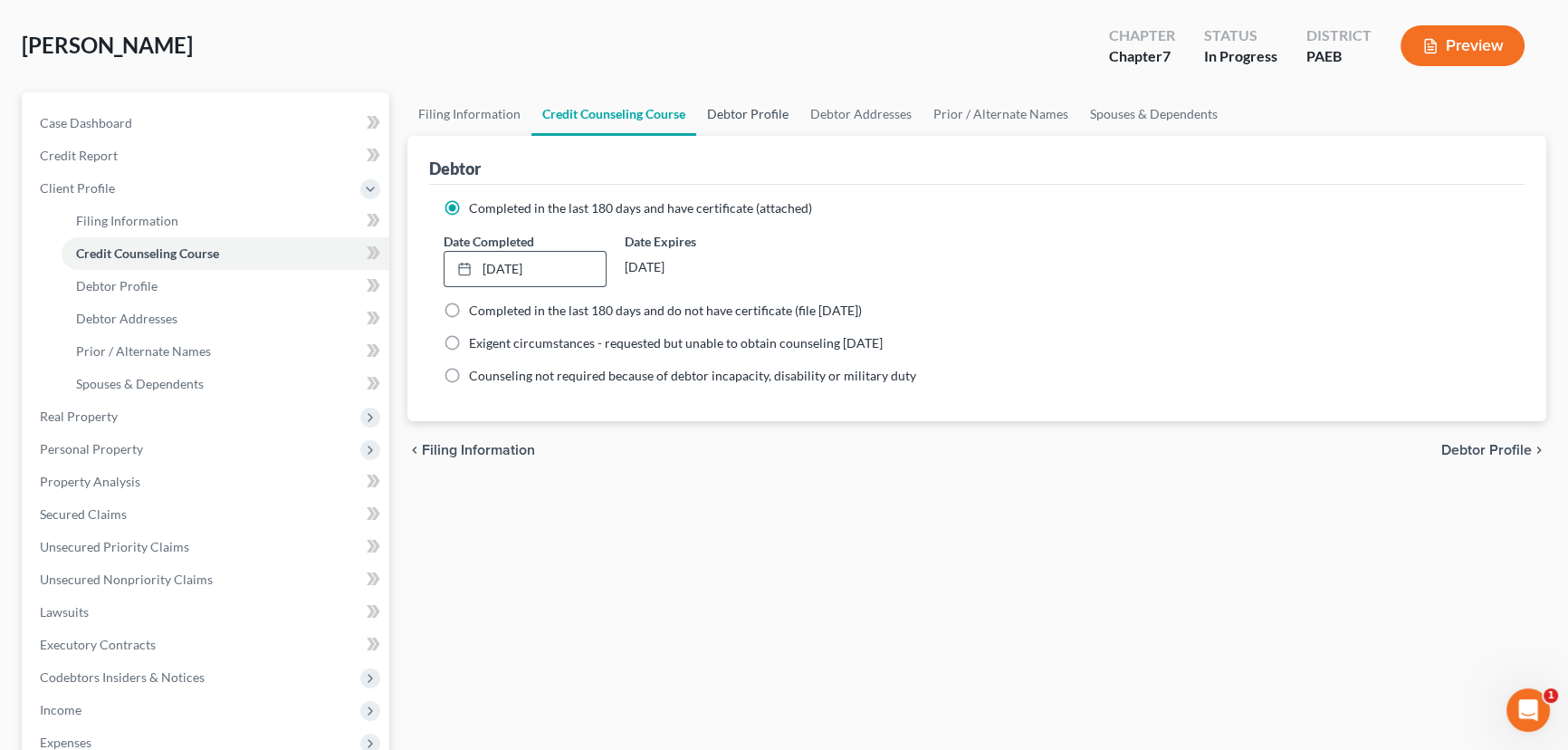
click at [733, 101] on link "Debtor Profile" at bounding box center [748, 114] width 103 height 43
select select "0"
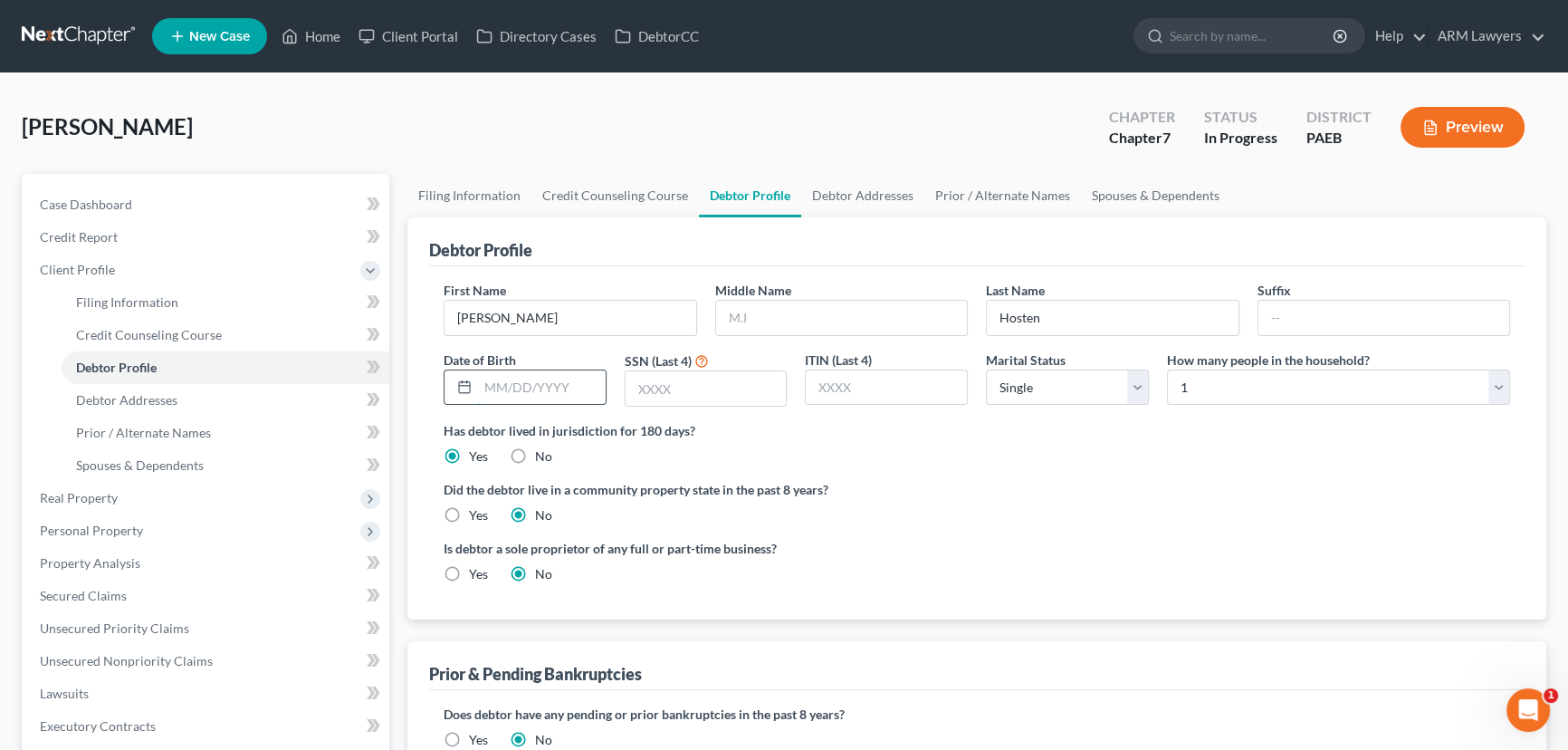
click at [512, 384] on input "text" at bounding box center [541, 387] width 127 height 35
click at [556, 389] on input "text" at bounding box center [541, 387] width 127 height 35
type input "[DATE]"
click at [676, 390] on input "text" at bounding box center [705, 388] width 161 height 35
type input "3455"
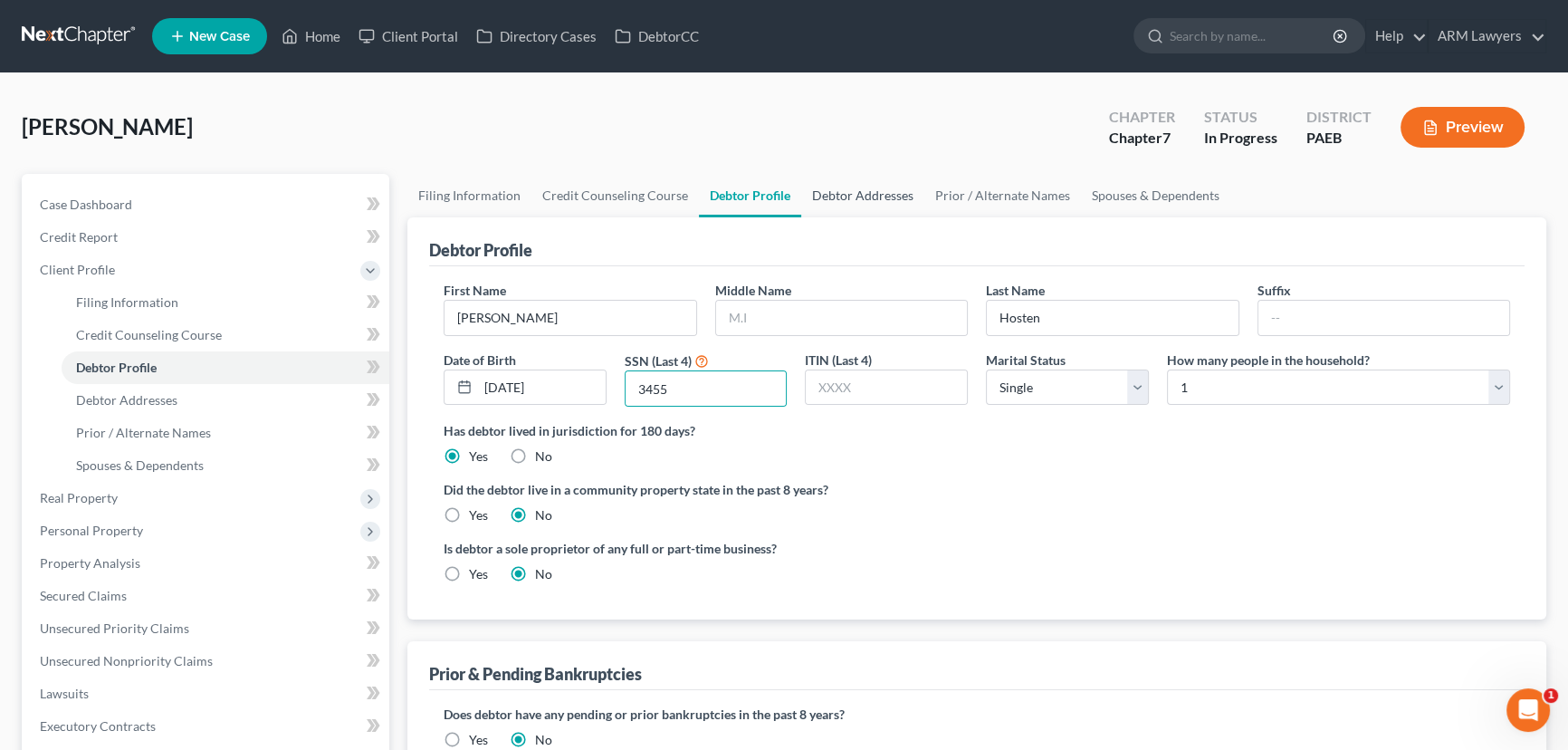
click at [851, 187] on link "Debtor Addresses" at bounding box center [863, 196] width 124 height 43
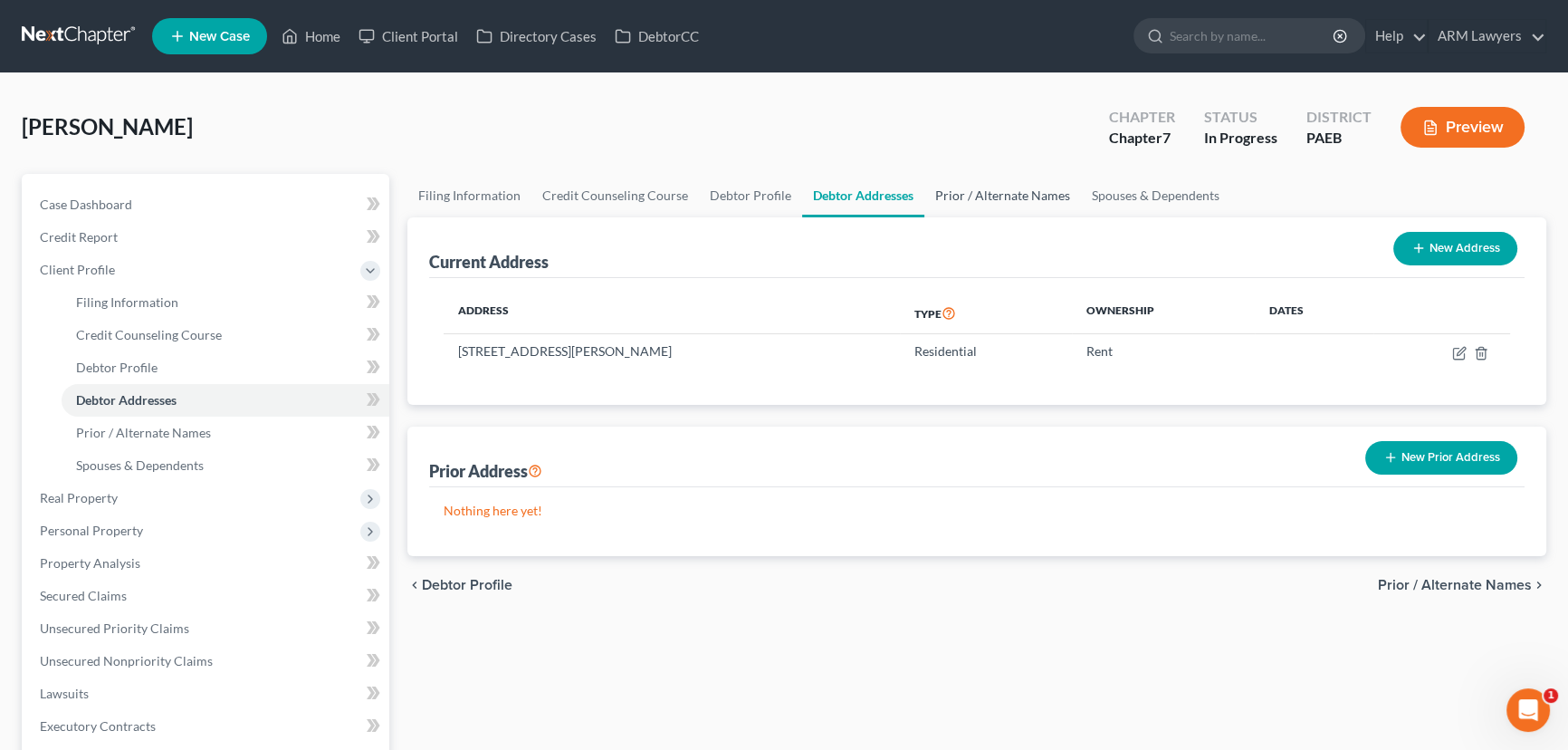
click at [971, 196] on link "Prior / Alternate Names" at bounding box center [1002, 196] width 157 height 43
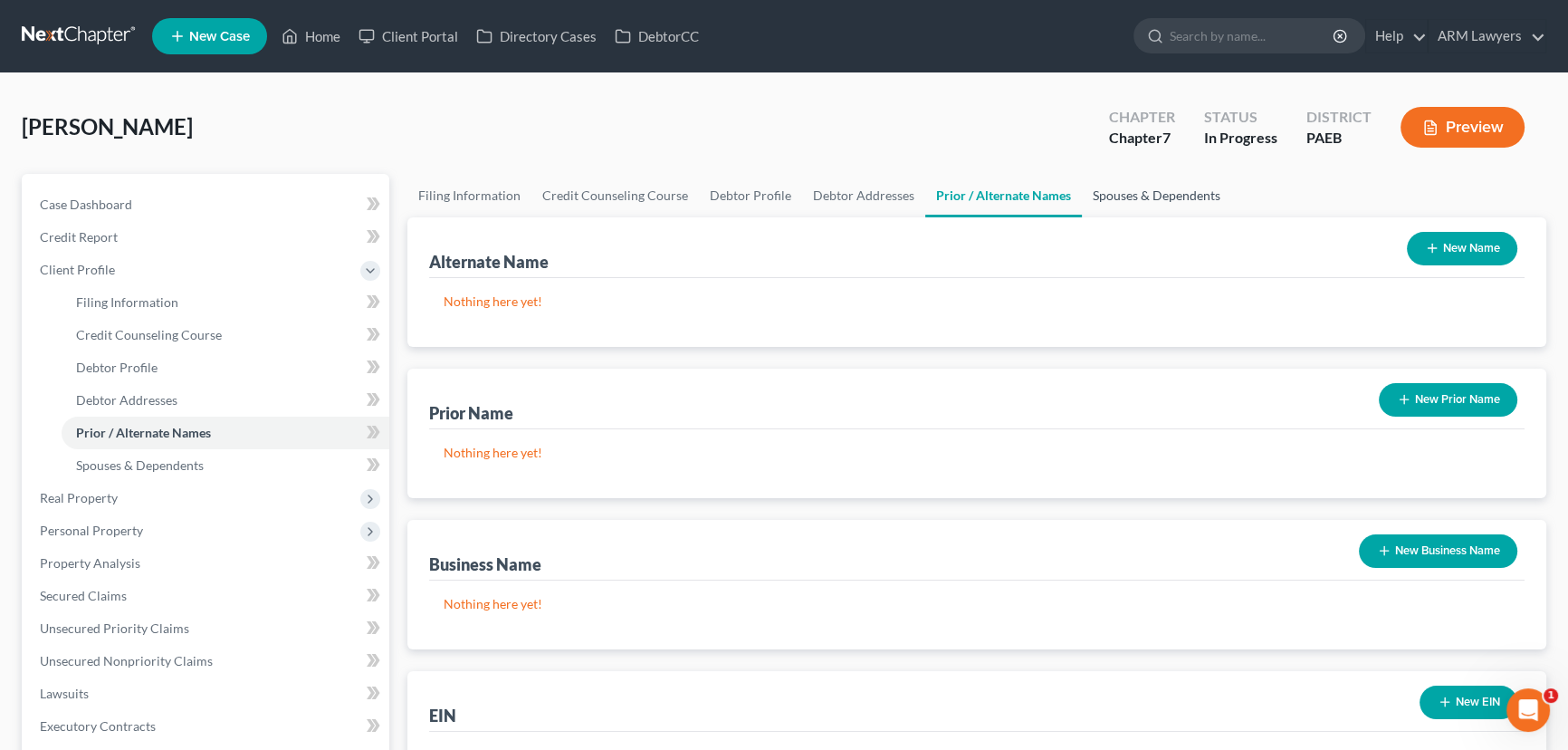
click at [1139, 200] on link "Spouses & Dependents" at bounding box center [1156, 196] width 149 height 43
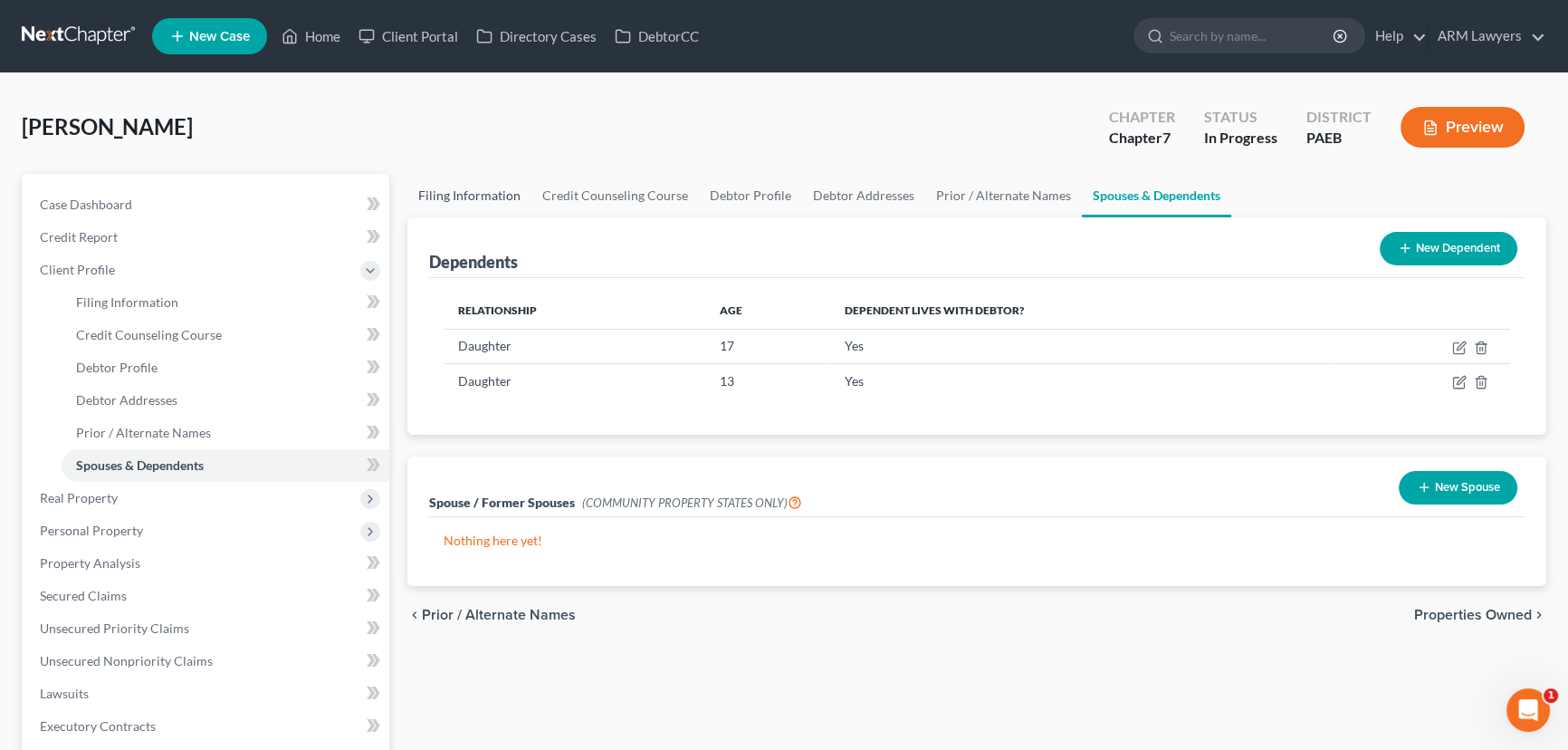
click at [453, 204] on link "Filing Information" at bounding box center [469, 196] width 124 height 43
select select "1"
select select "0"
select select "67"
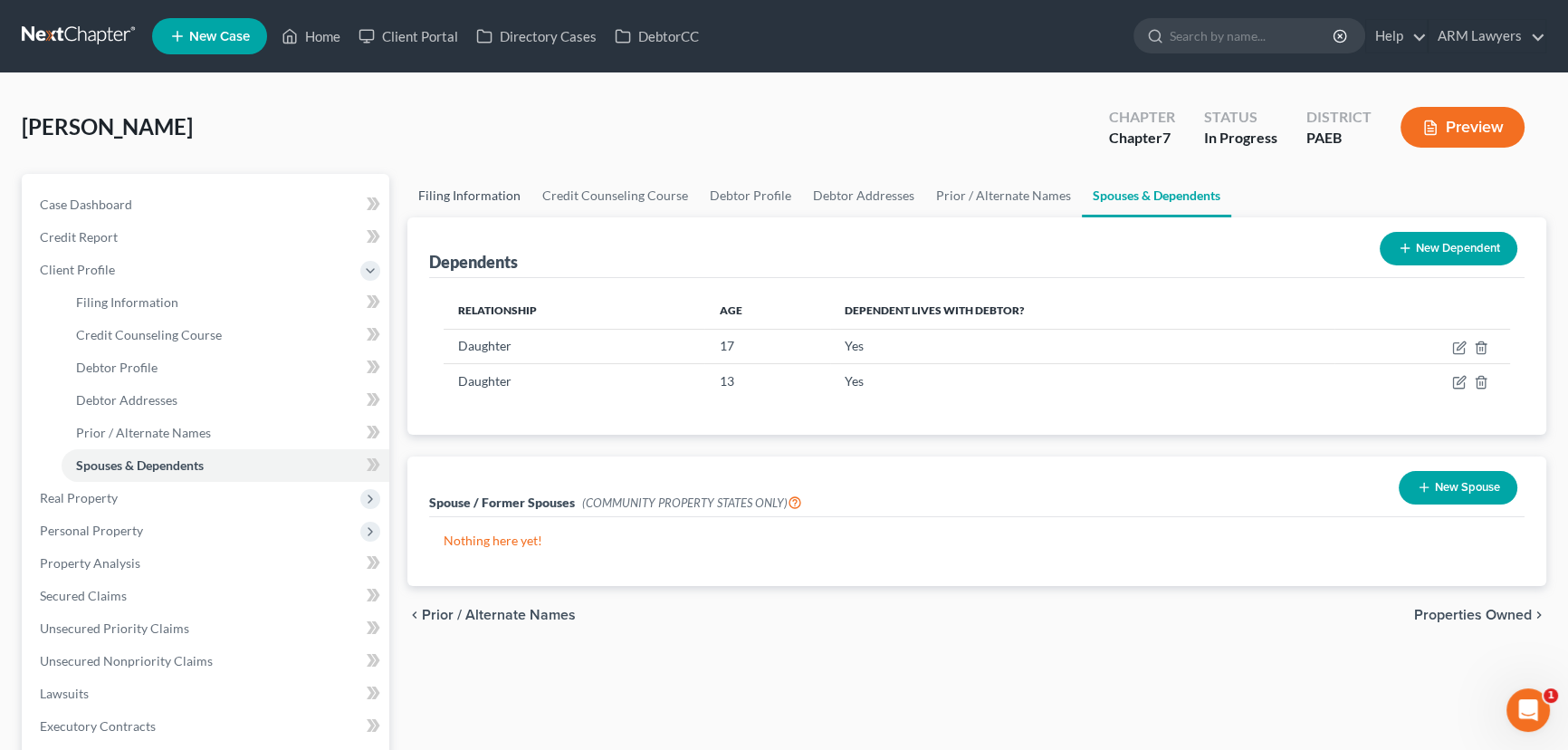
select select "1"
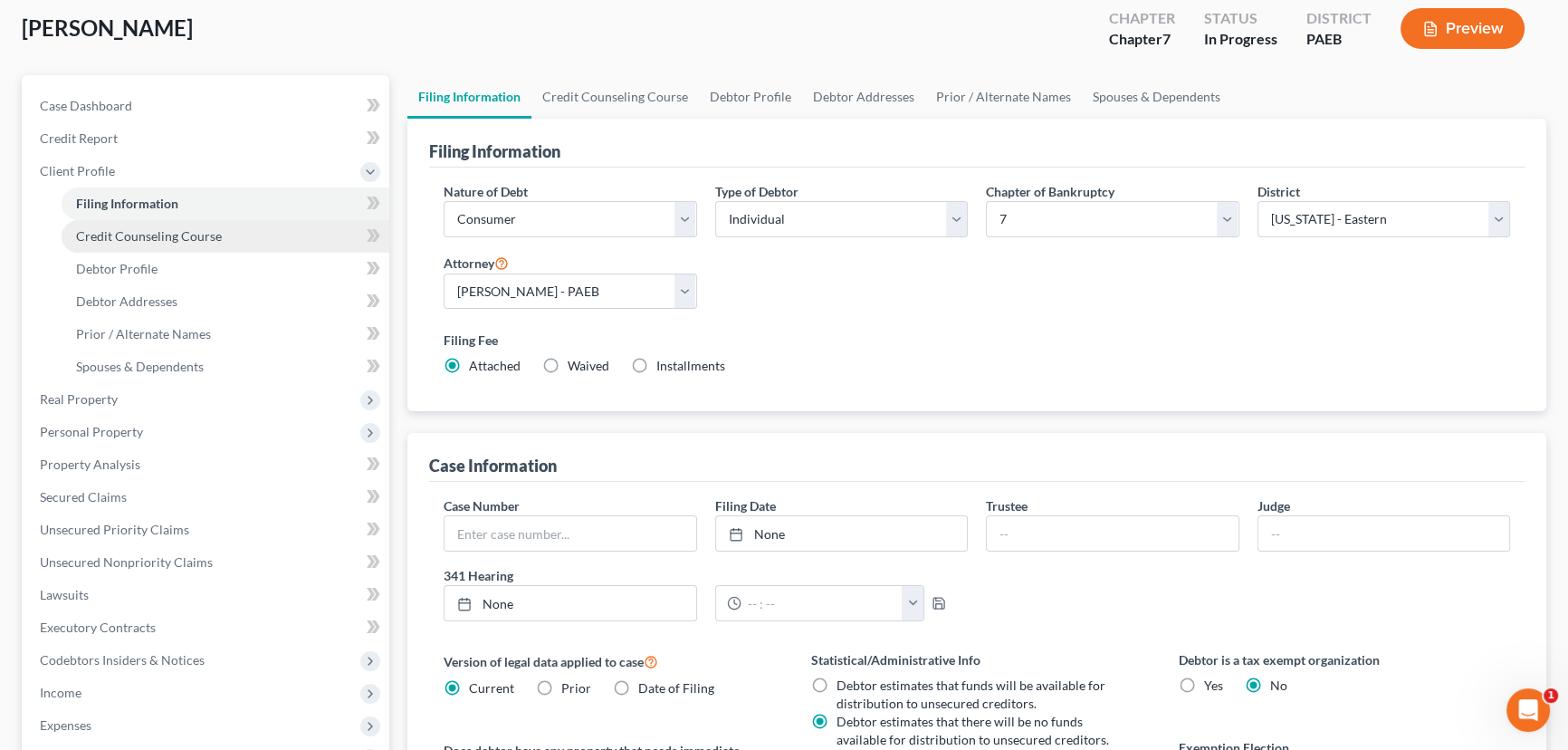
scroll to position [81, 0]
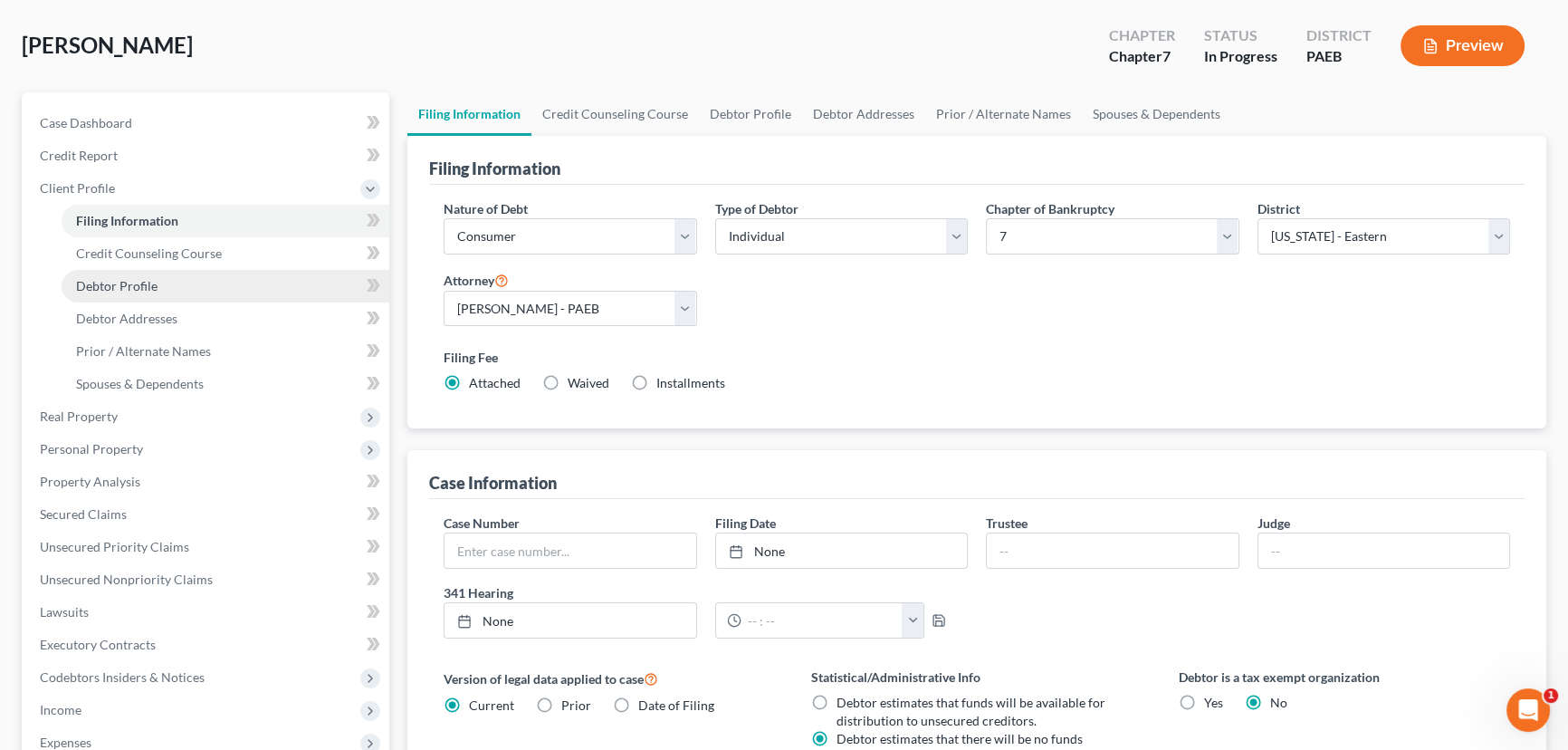
click at [162, 288] on link "Debtor Profile" at bounding box center [225, 286] width 328 height 33
select select "0"
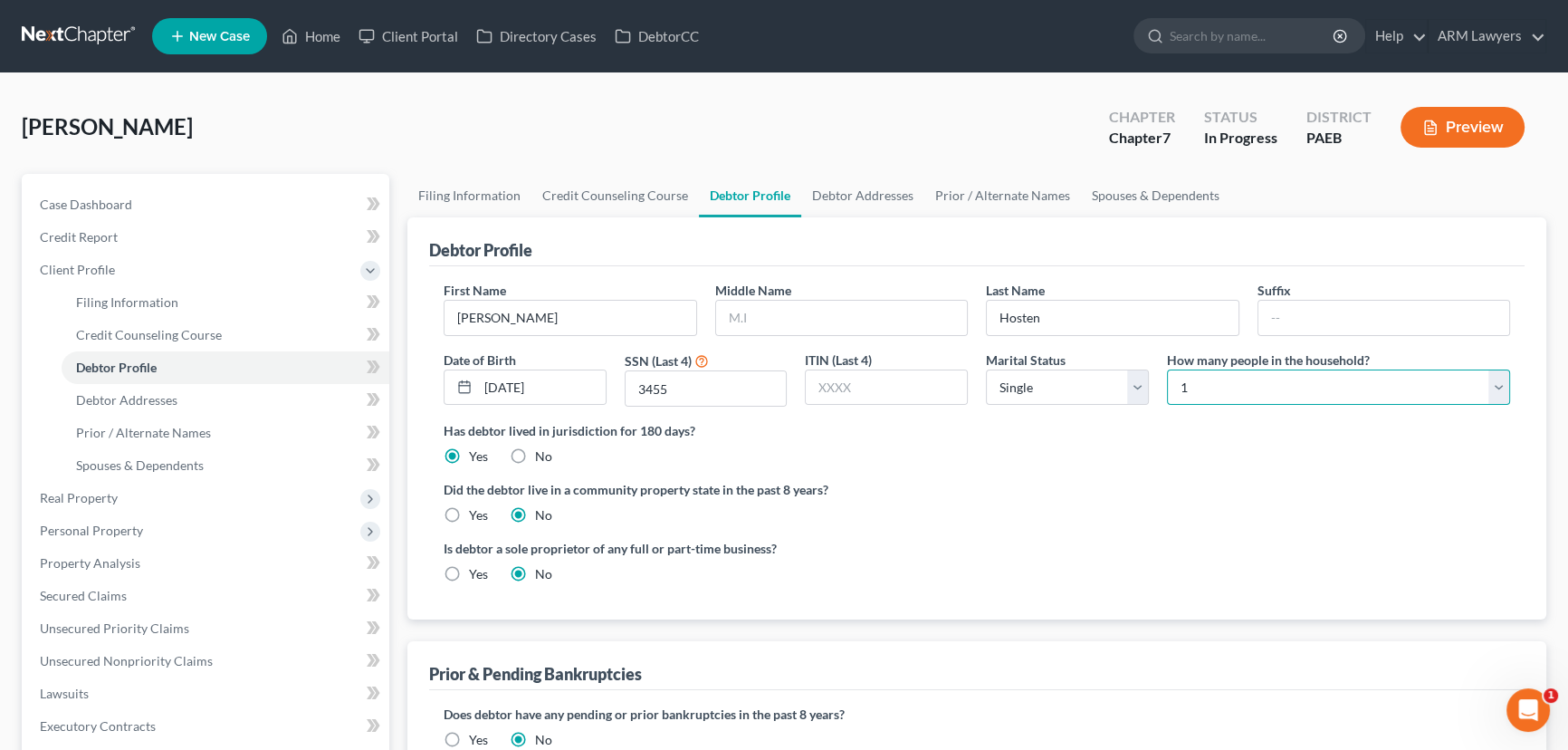
click at [1205, 381] on select "Select 1 2 3 4 5 6 7 8 9 10 11 12 13 14 15 16 17 18 19 20" at bounding box center [1338, 387] width 343 height 37
click at [1167, 370] on select "Select 1 2 3 4 5 6 7 8 9 10 11 12 13 14 15 16 17 18 19 20" at bounding box center [1338, 387] width 343 height 37
click at [1189, 391] on select "Select 1 2 3 4 5 6 7 8 9 10 11 12 13 14 15 16 17 18 19 20" at bounding box center [1338, 387] width 343 height 37
select select "3"
click at [1167, 370] on select "Select 1 2 3 4 5 6 7 8 9 10 11 12 13 14 15 16 17 18 19 20" at bounding box center [1338, 387] width 343 height 37
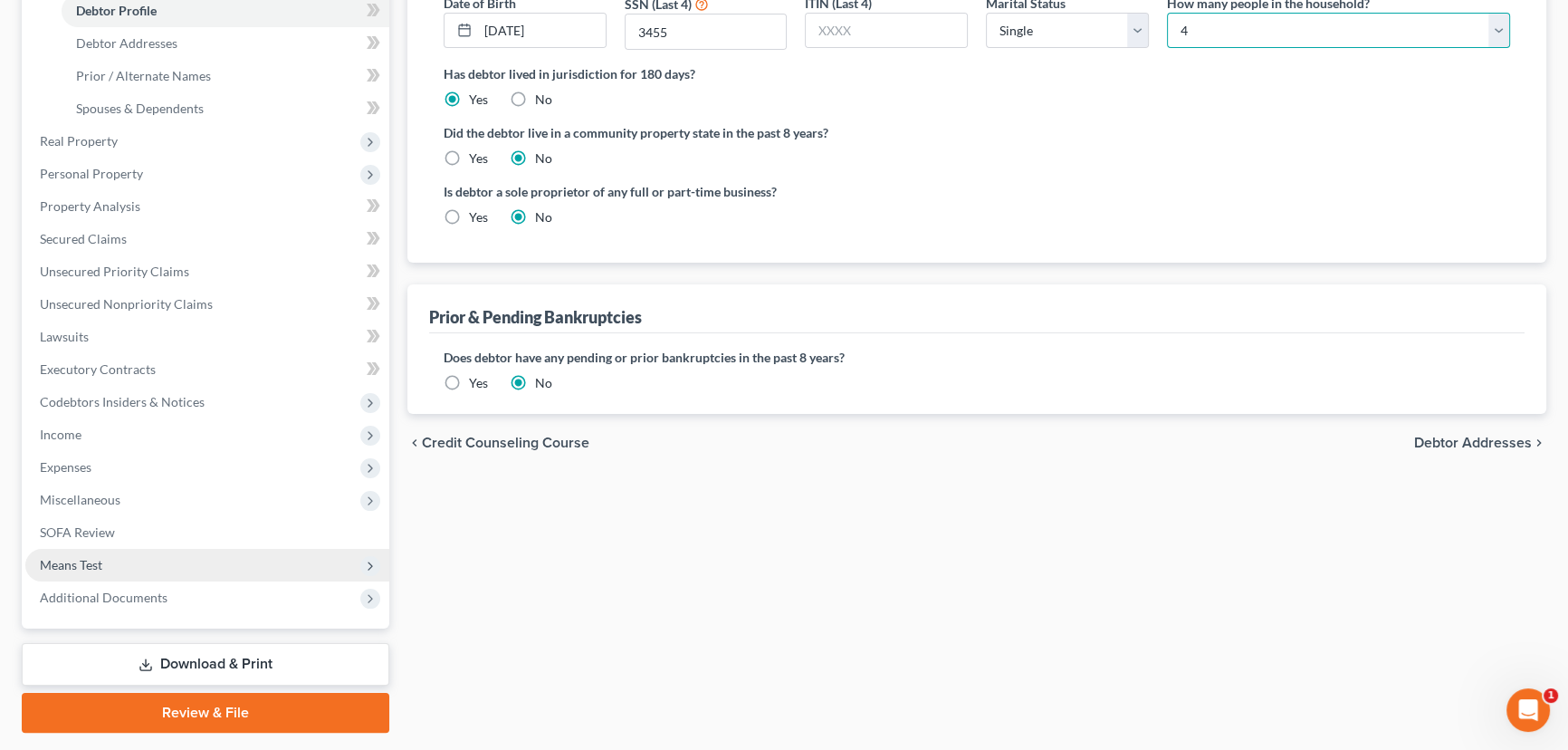
scroll to position [405, 0]
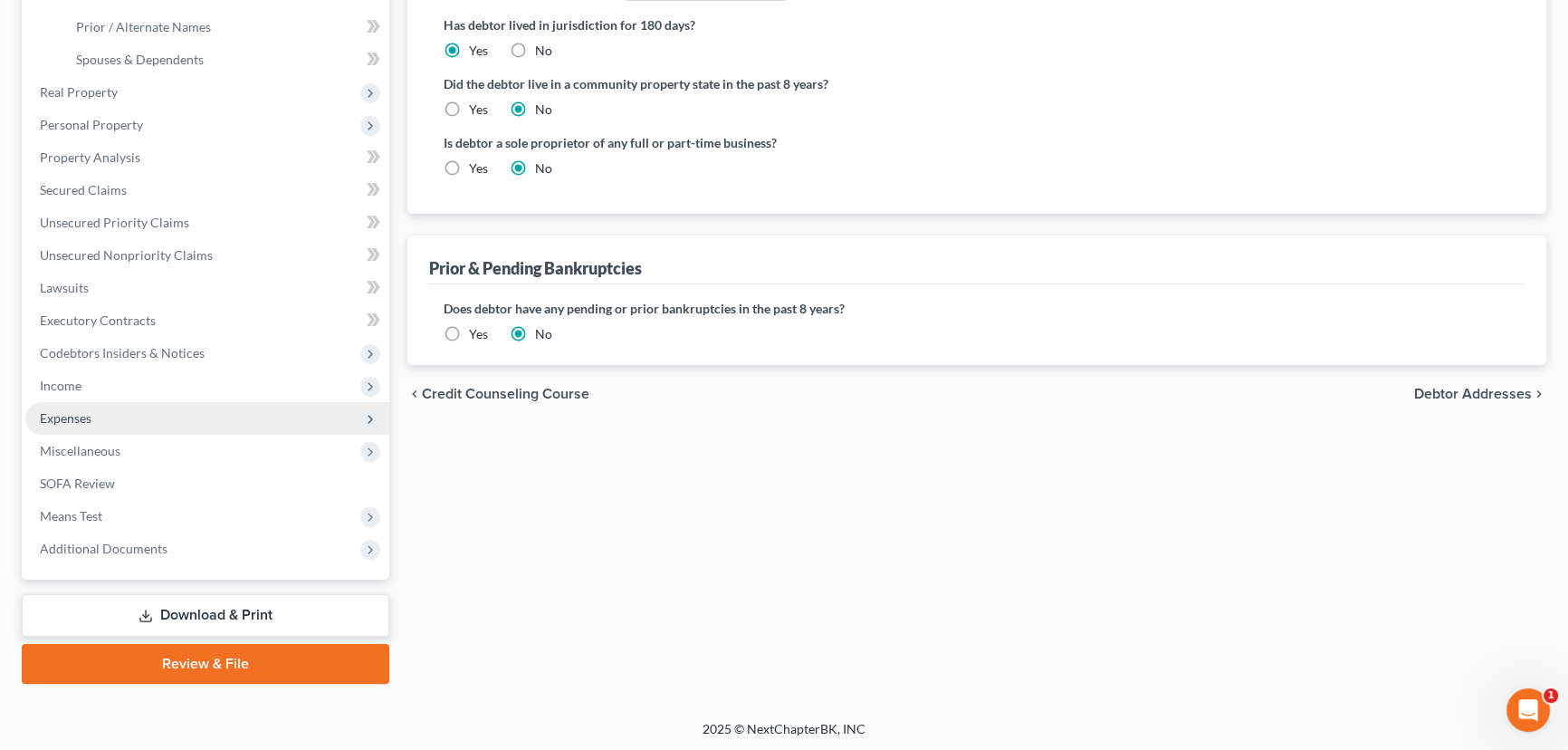
click at [160, 415] on span "Expenses" at bounding box center [207, 418] width 364 height 33
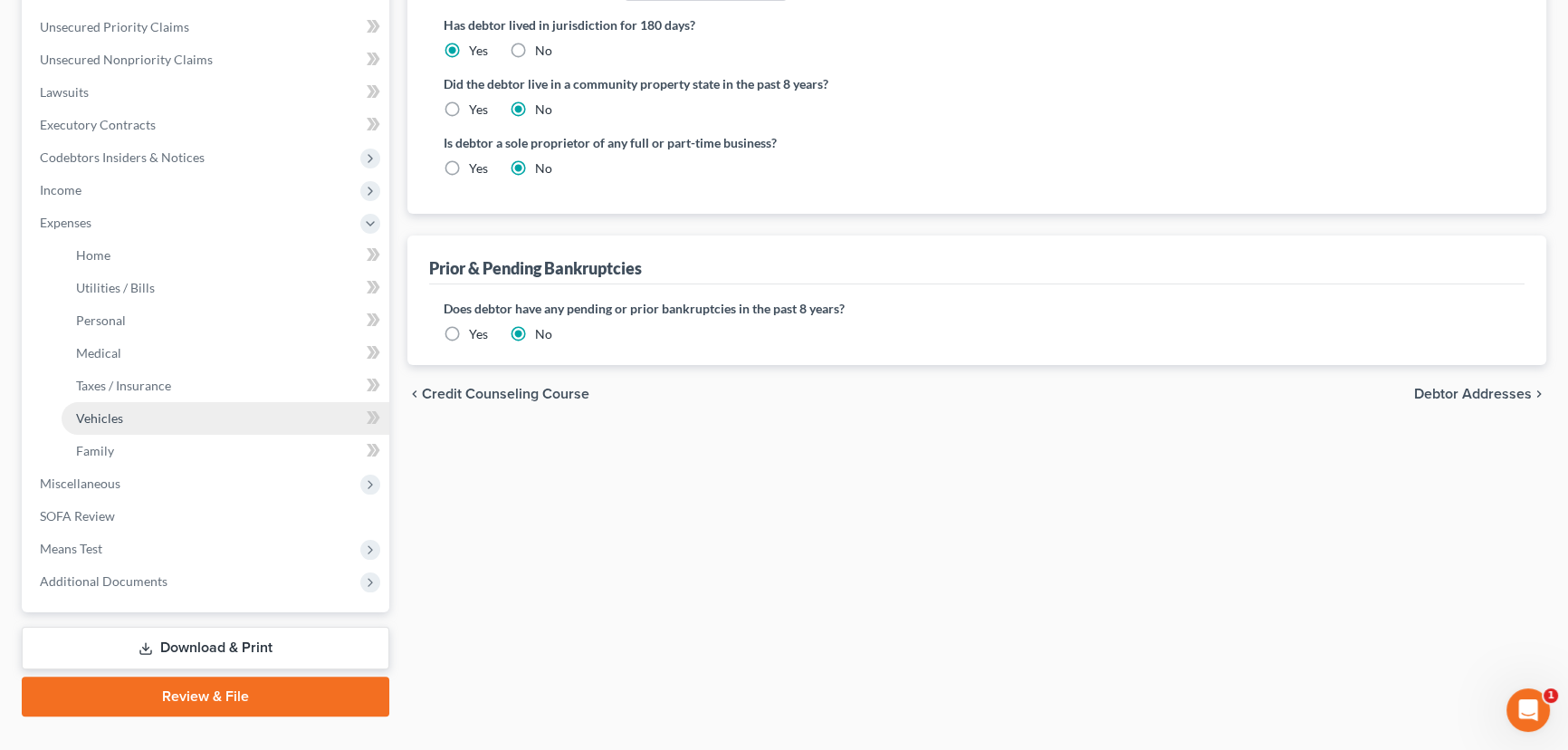
click at [163, 423] on link "Vehicles" at bounding box center [225, 418] width 328 height 33
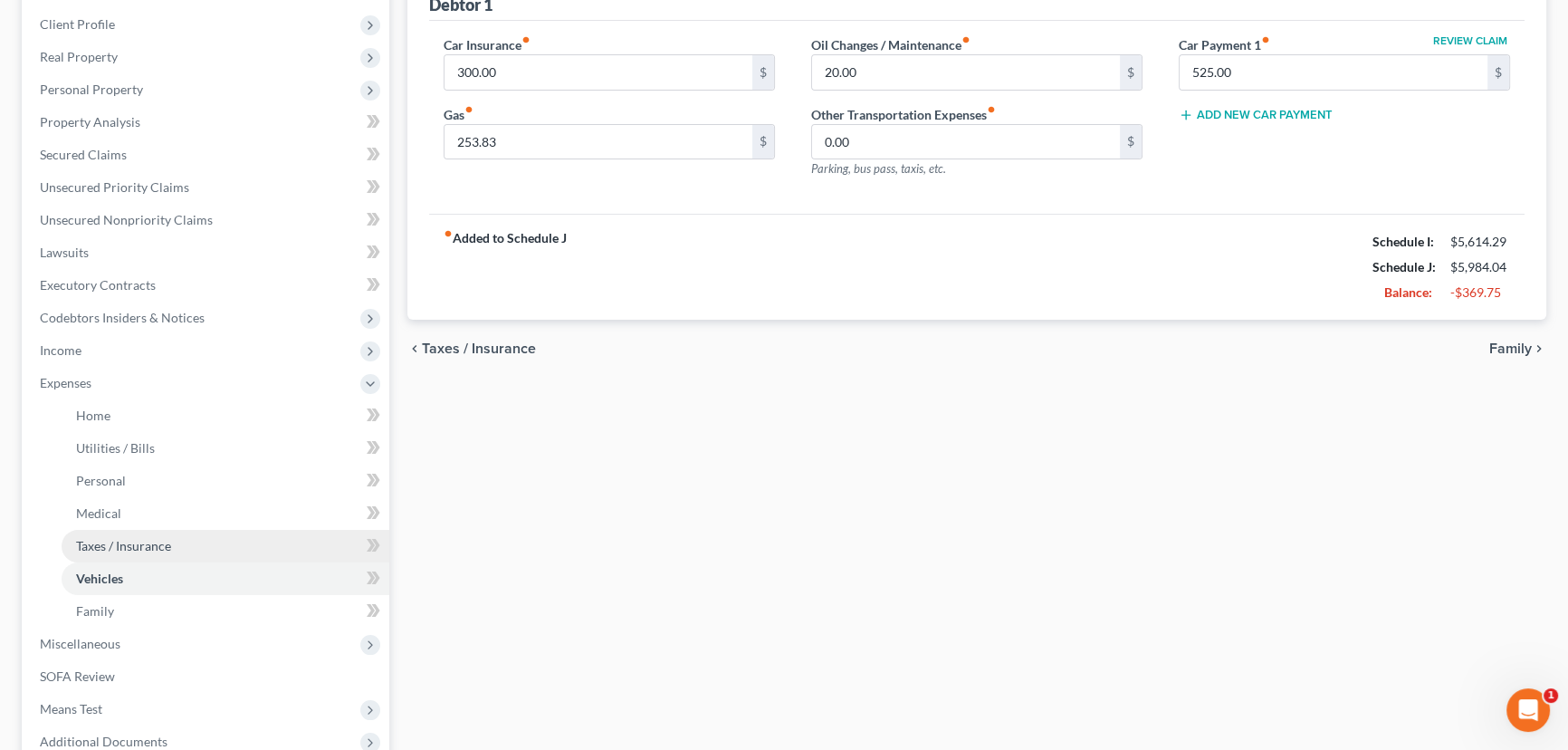
scroll to position [329, 0]
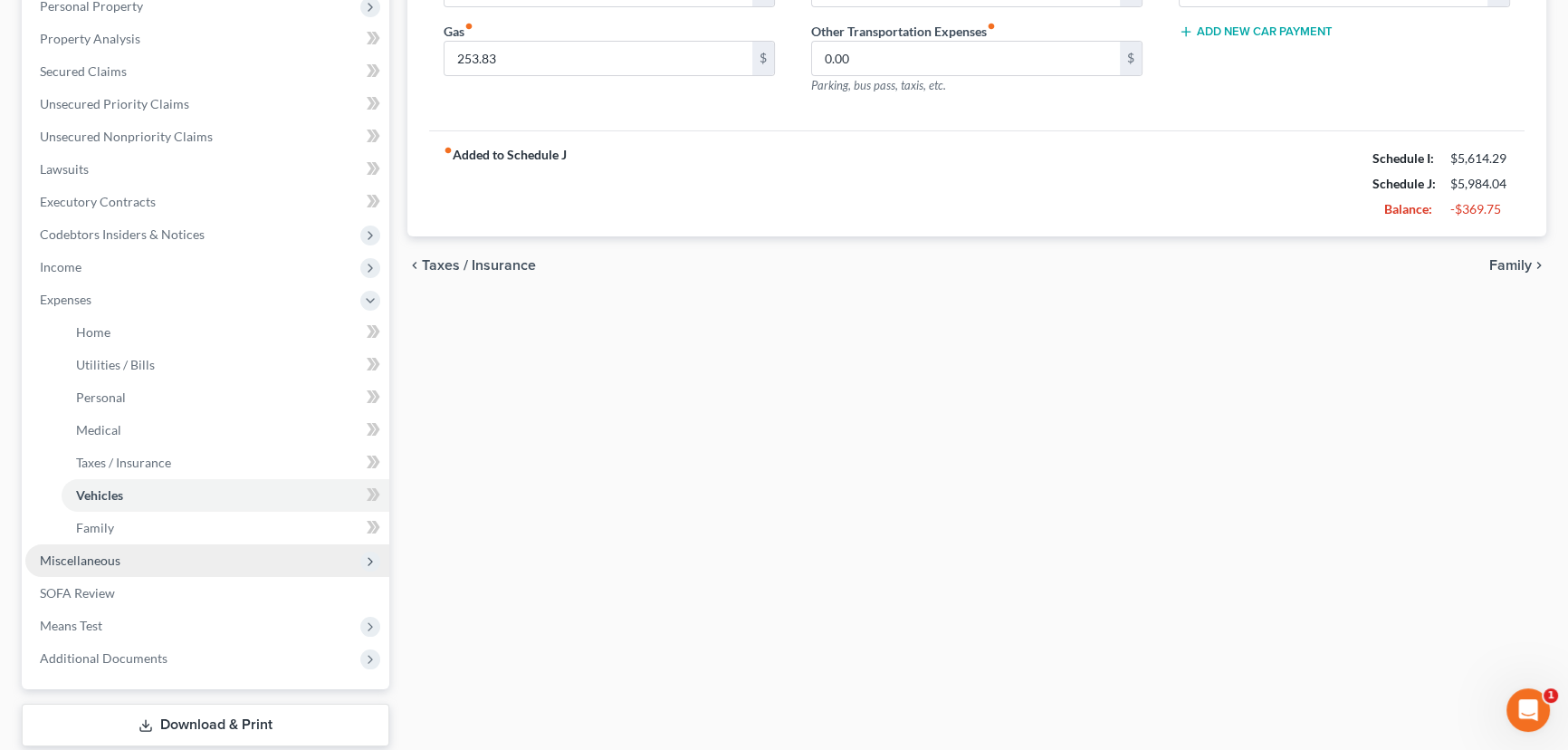
click at [154, 563] on span "Miscellaneous" at bounding box center [207, 560] width 364 height 33
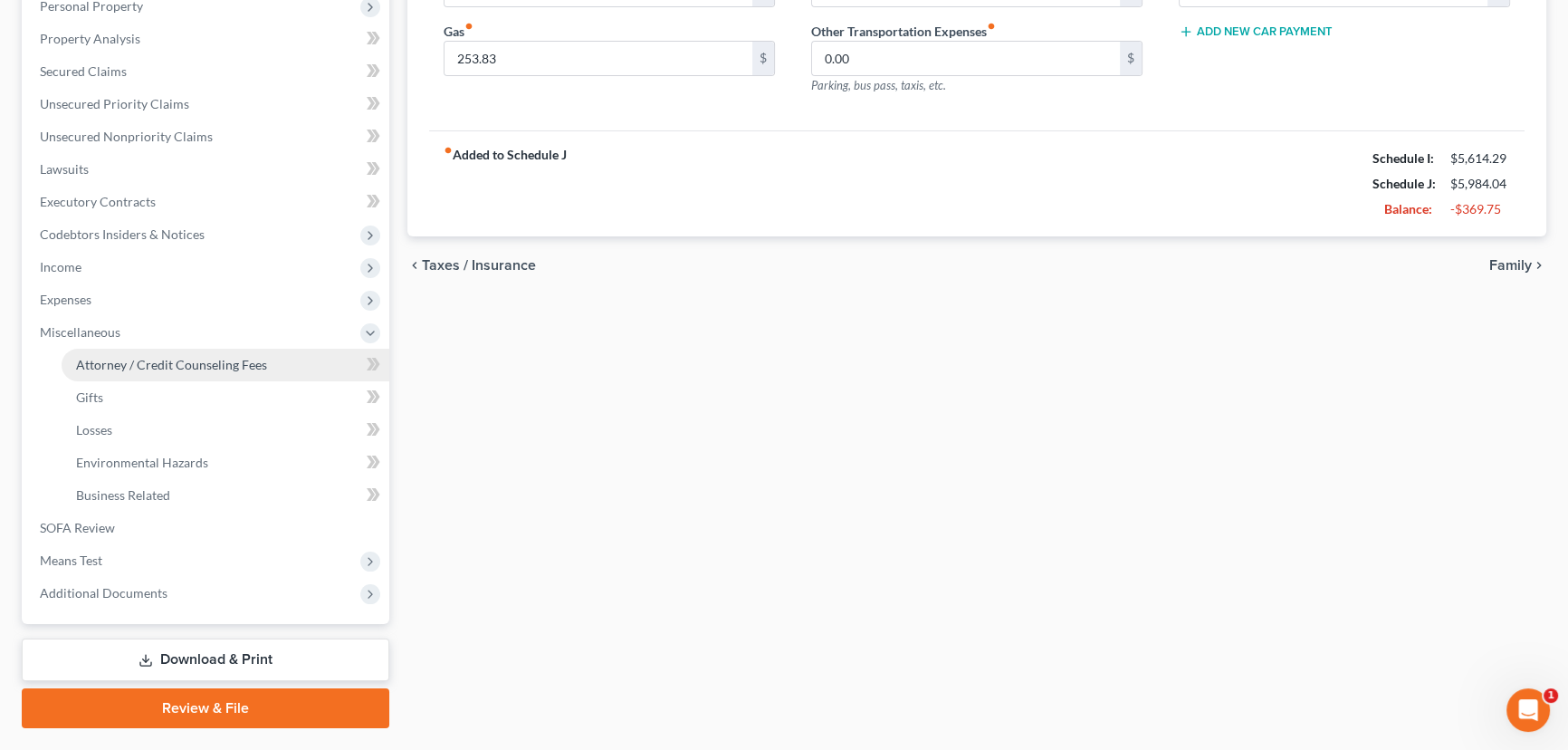
click at [180, 362] on span "Attorney / Credit Counseling Fees" at bounding box center [171, 365] width 191 height 16
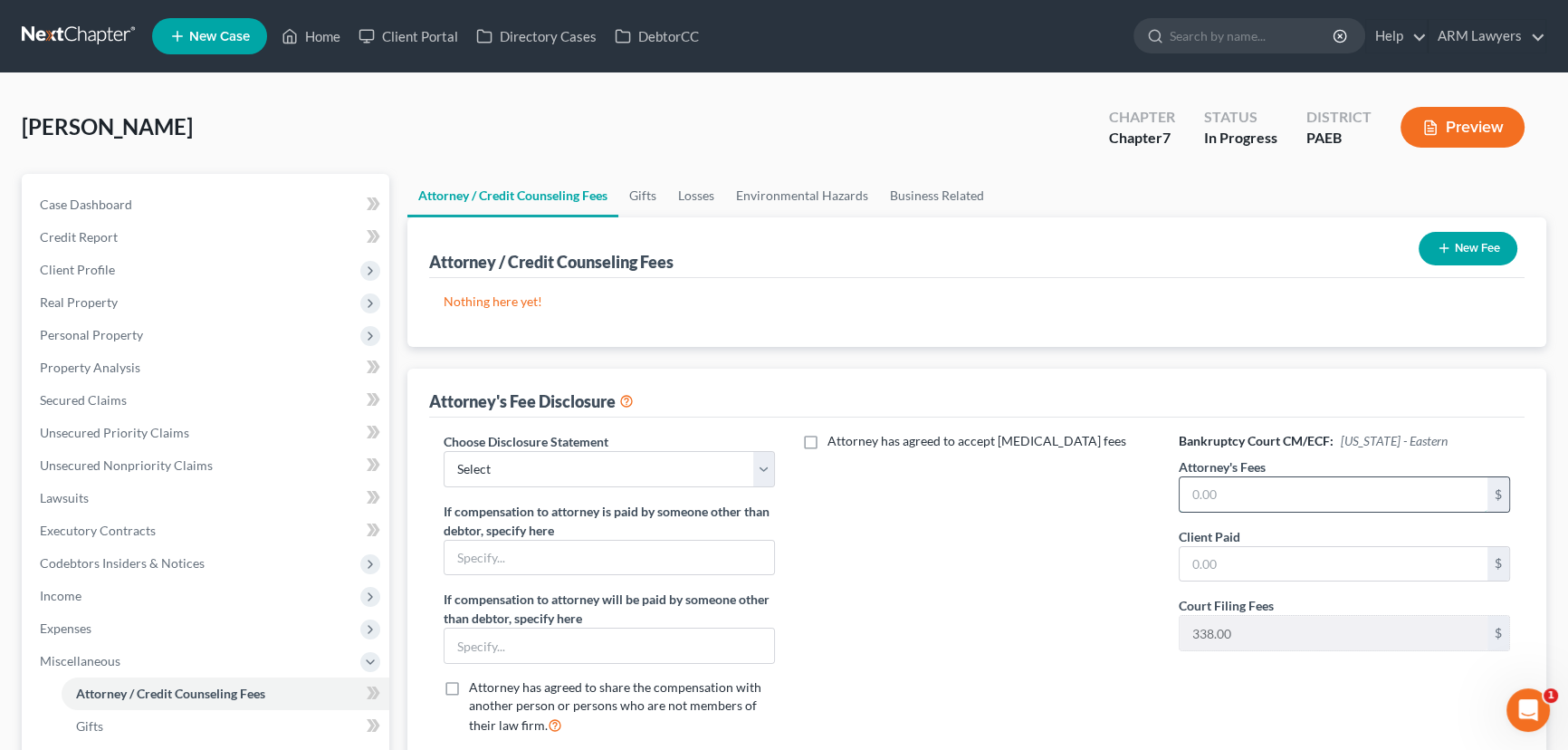
click at [1231, 482] on input "text" at bounding box center [1334, 494] width 308 height 35
click at [1259, 483] on input "1,300." at bounding box center [1334, 494] width 308 height 35
drag, startPoint x: 1271, startPoint y: 495, endPoint x: 1184, endPoint y: 488, distance: 87.3
click at [1184, 488] on input "1,300." at bounding box center [1334, 494] width 308 height 35
type input "0"
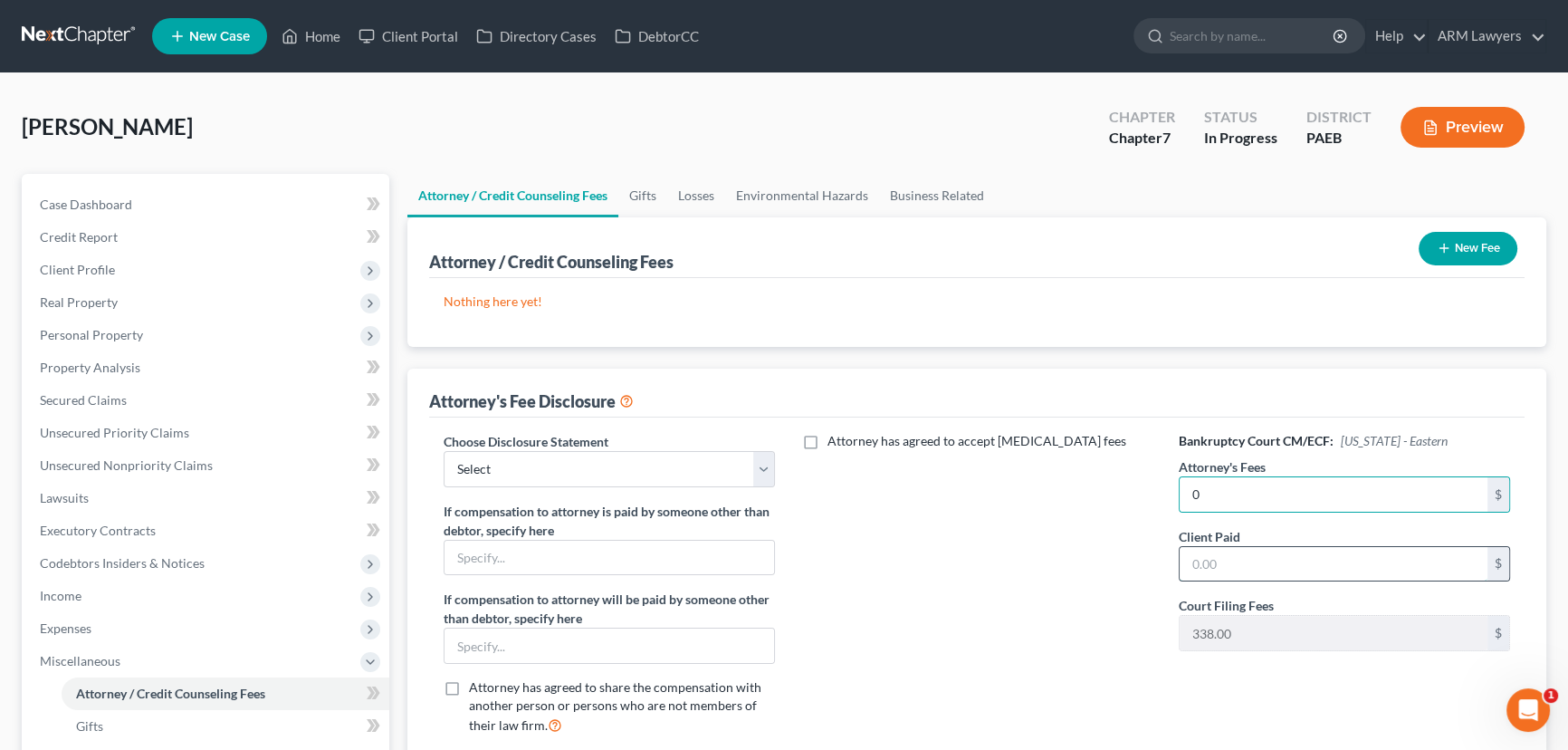
click at [1213, 557] on input "text" at bounding box center [1334, 563] width 308 height 35
type input "1,300.00"
click at [1203, 483] on input "0" at bounding box center [1334, 494] width 308 height 35
type input "1,600.00"
click at [319, 36] on link "Home" at bounding box center [311, 36] width 77 height 33
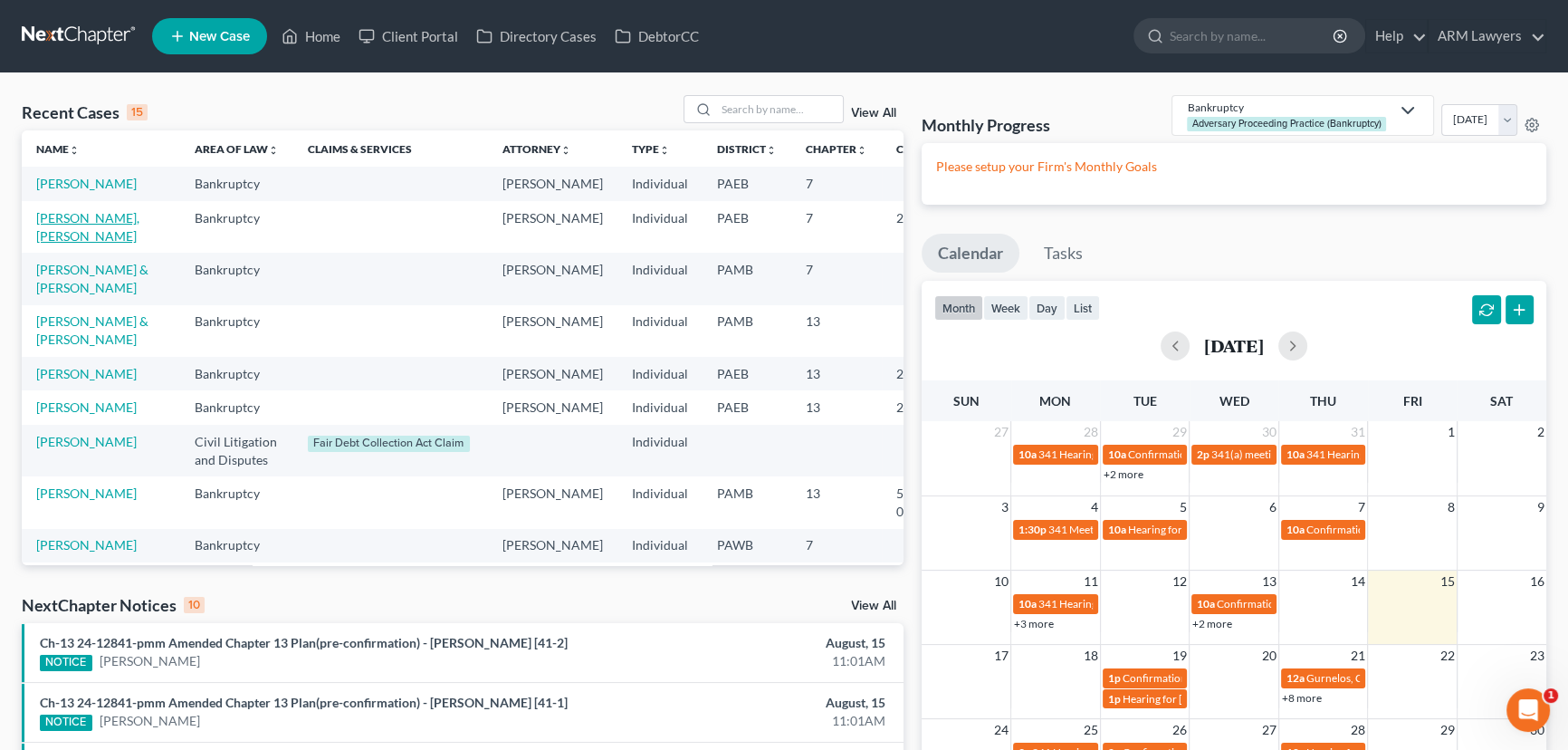
click at [65, 238] on link "[PERSON_NAME], [PERSON_NAME]" at bounding box center [88, 227] width 103 height 34
select select "5"
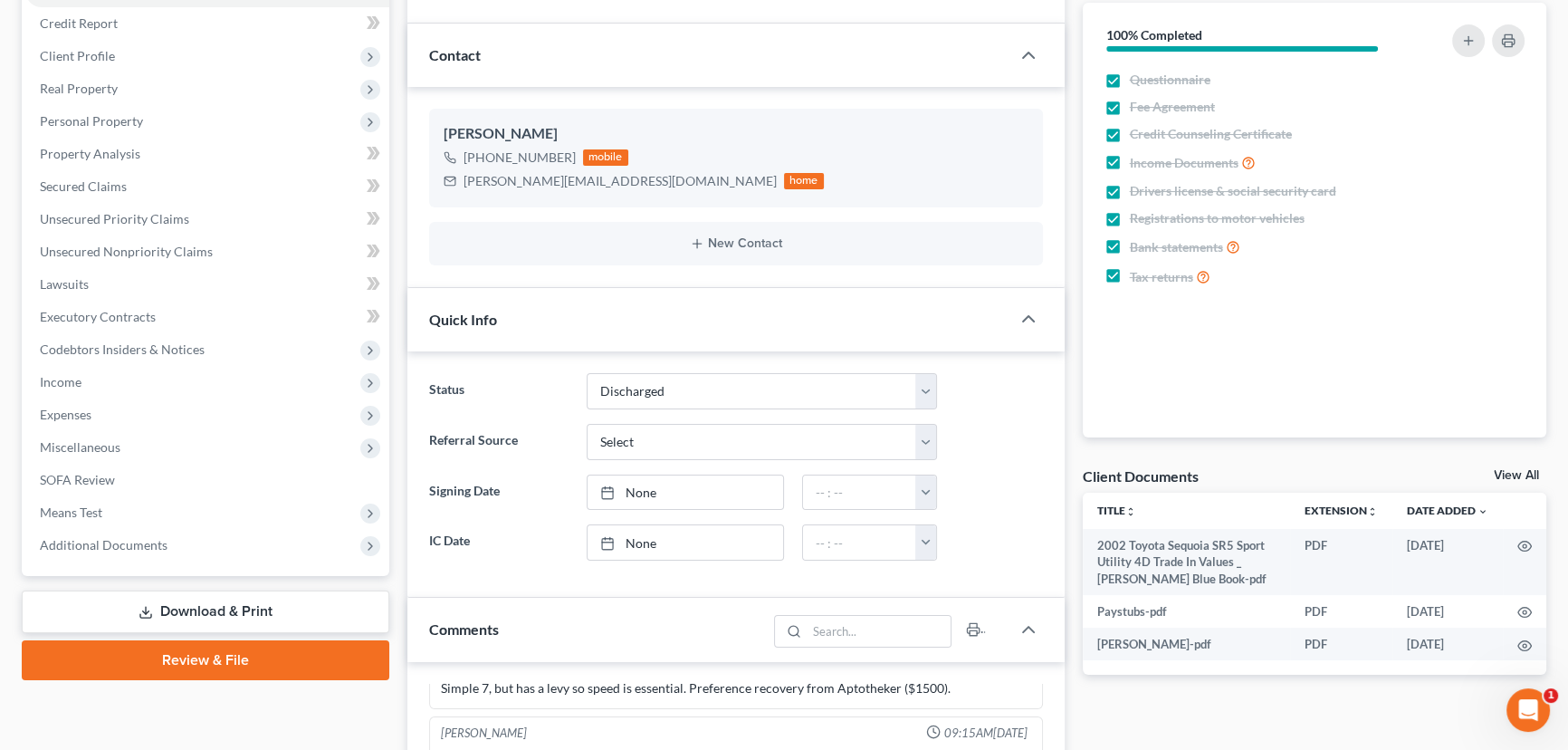
scroll to position [411, 0]
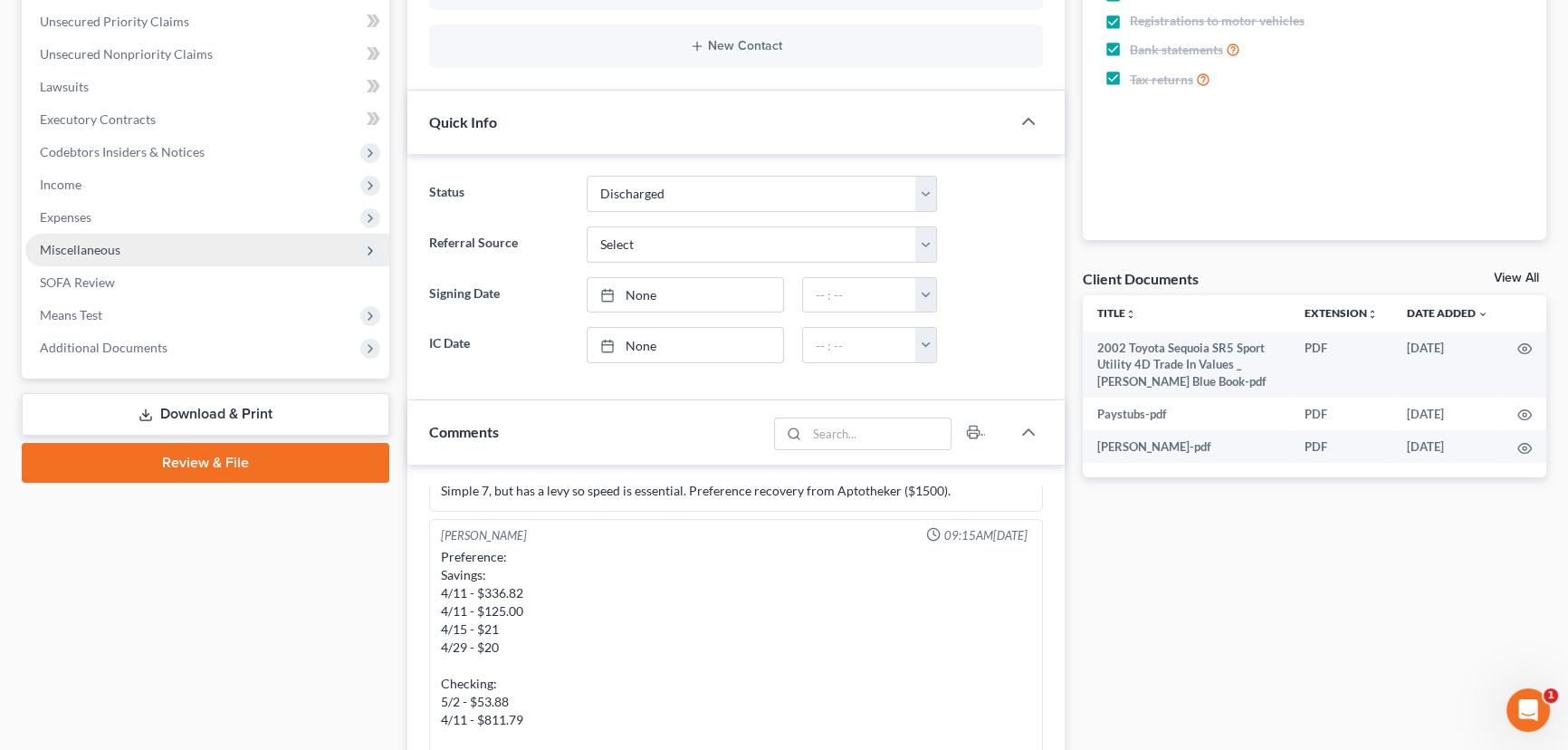
click at [70, 254] on span "Miscellaneous" at bounding box center [80, 250] width 81 height 16
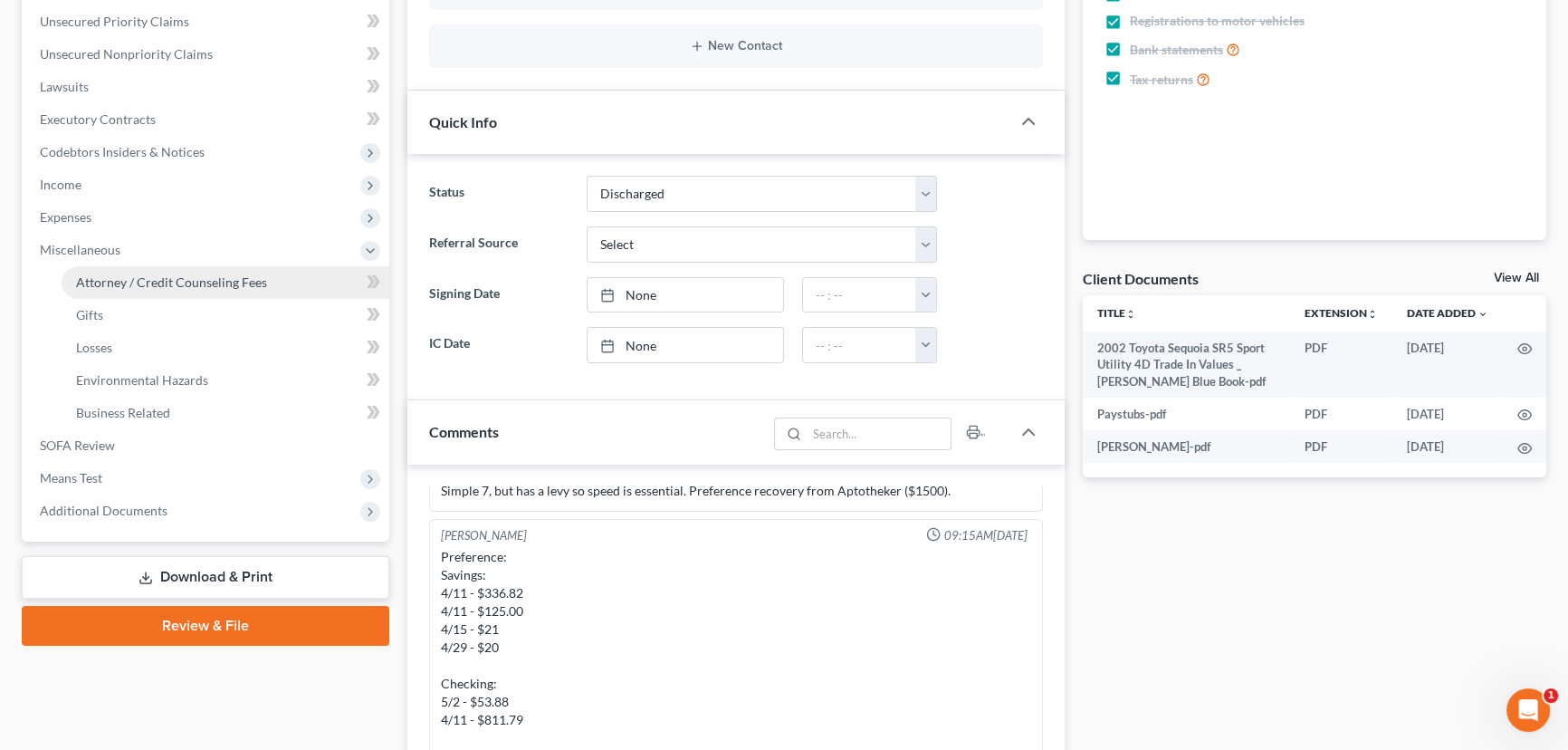
click at [137, 276] on span "Attorney / Credit Counseling Fees" at bounding box center [171, 283] width 191 height 16
select select "0"
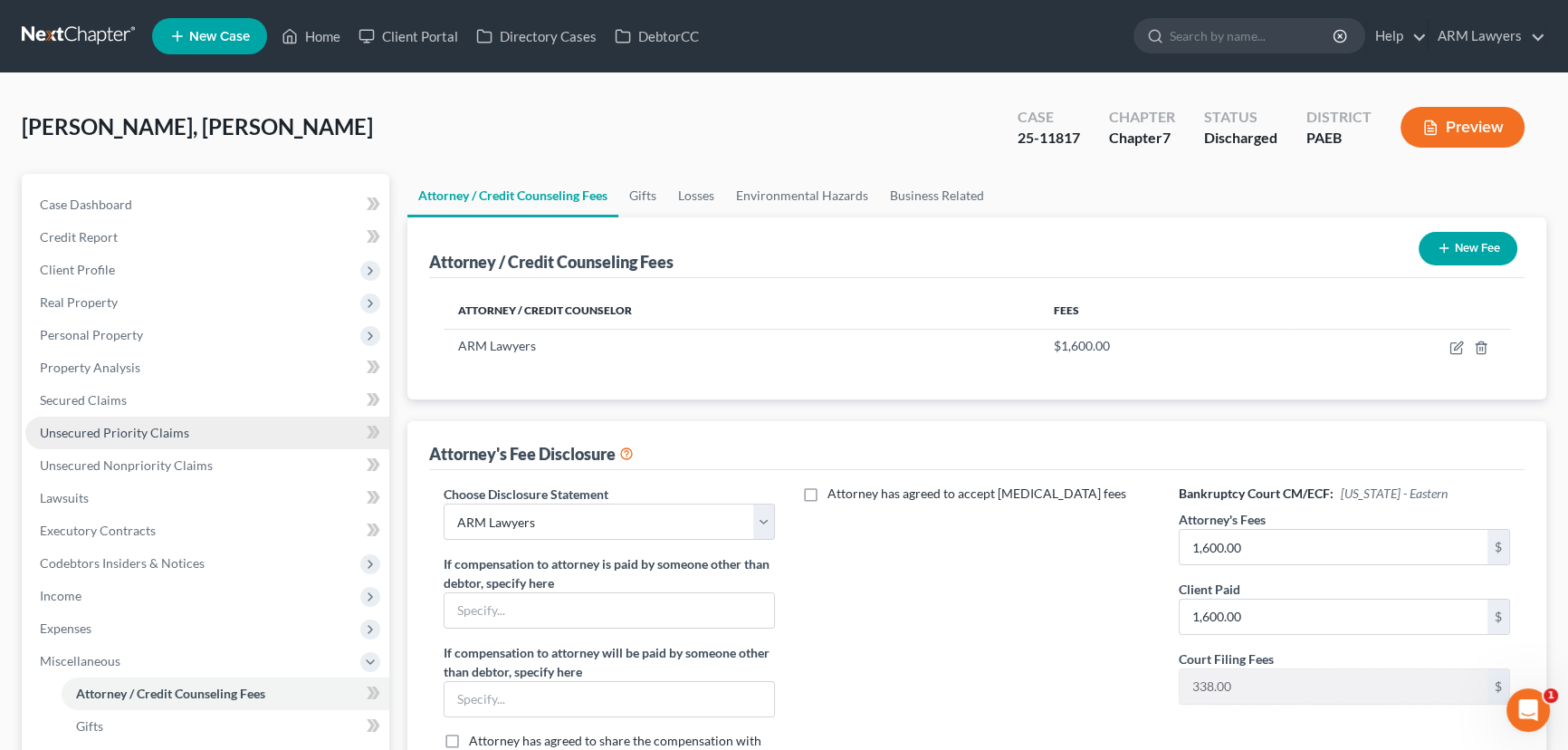
select select "5"
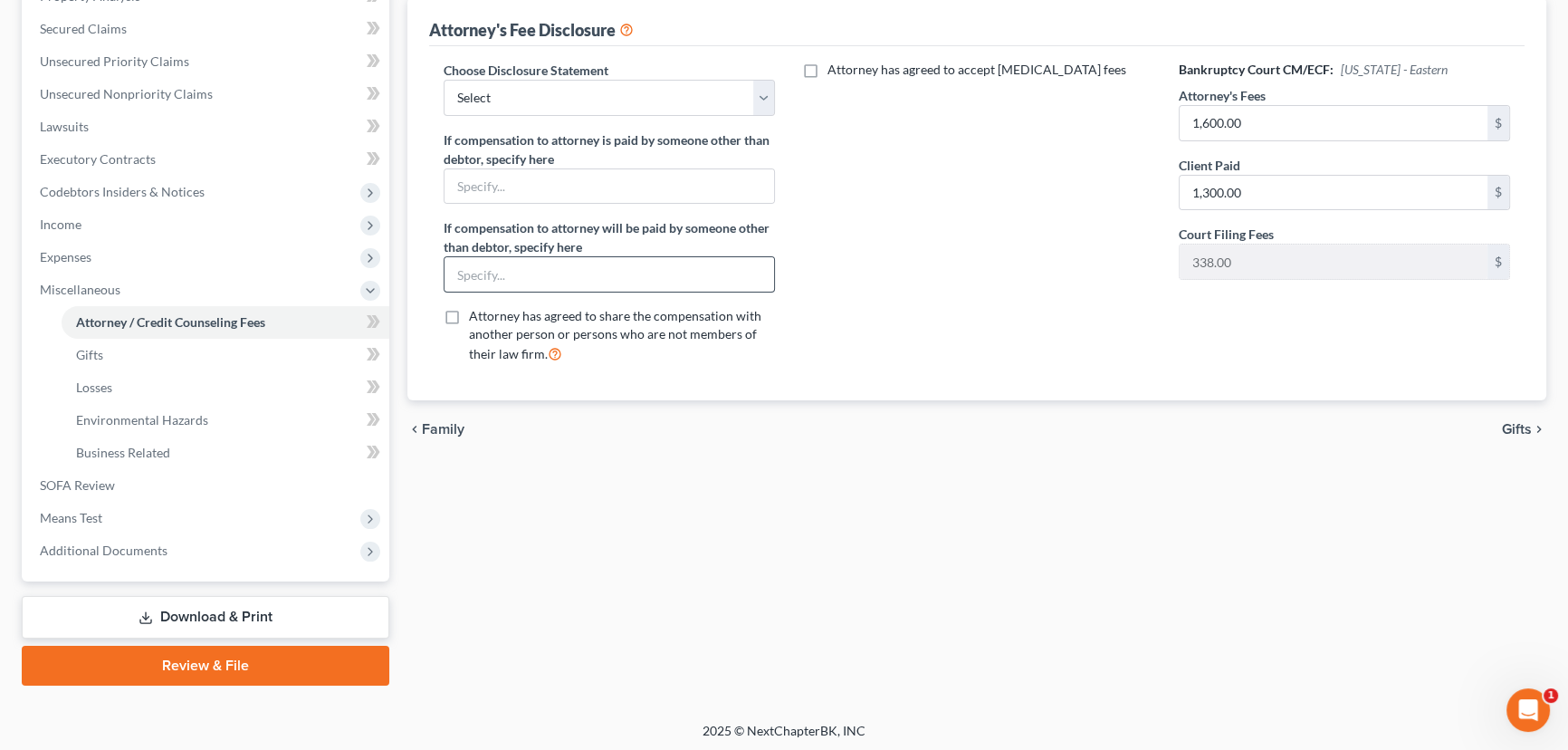
scroll to position [373, 0]
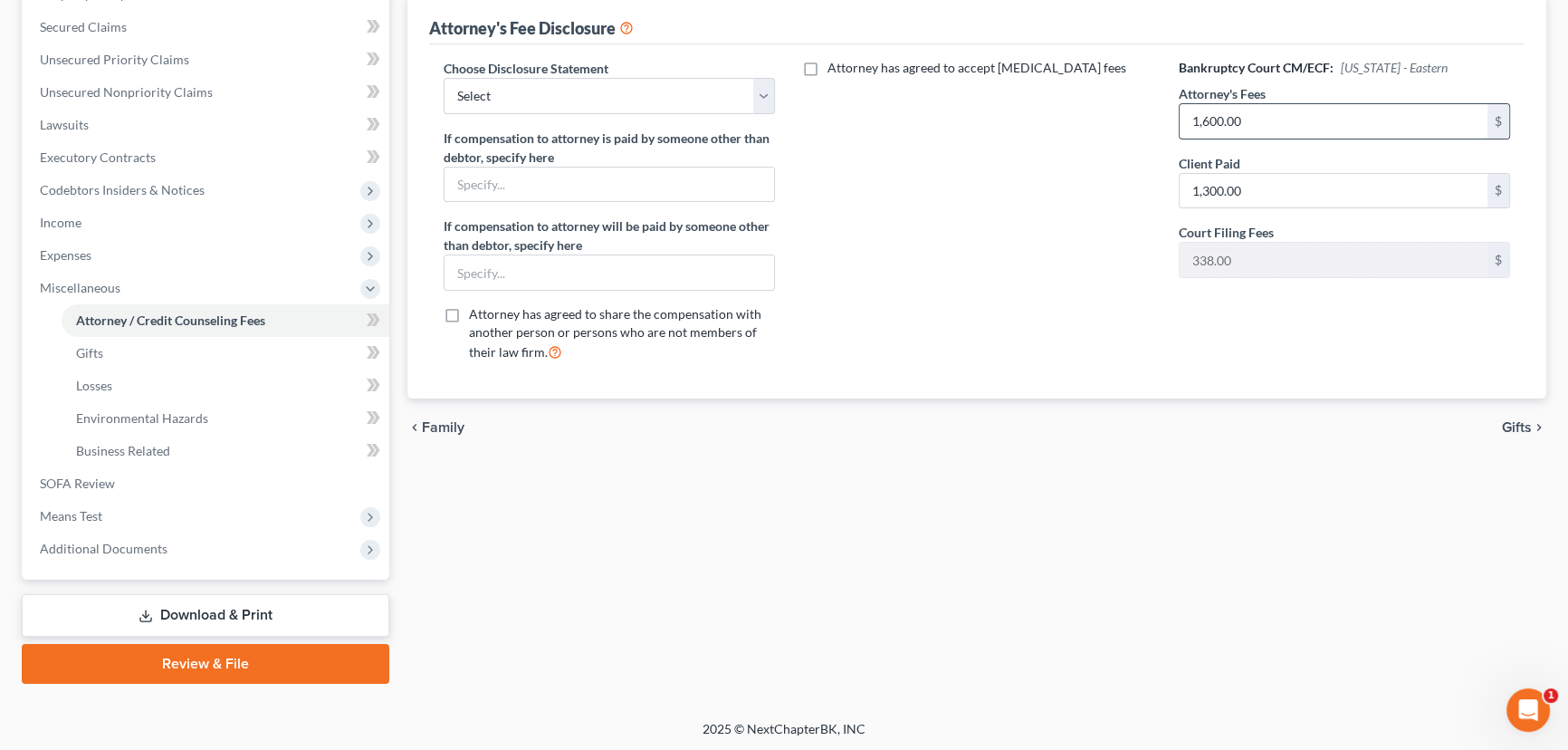
click at [1208, 118] on input "1,600.00" at bounding box center [1334, 121] width 308 height 35
click at [1206, 117] on input "1,600.00" at bounding box center [1334, 121] width 308 height 35
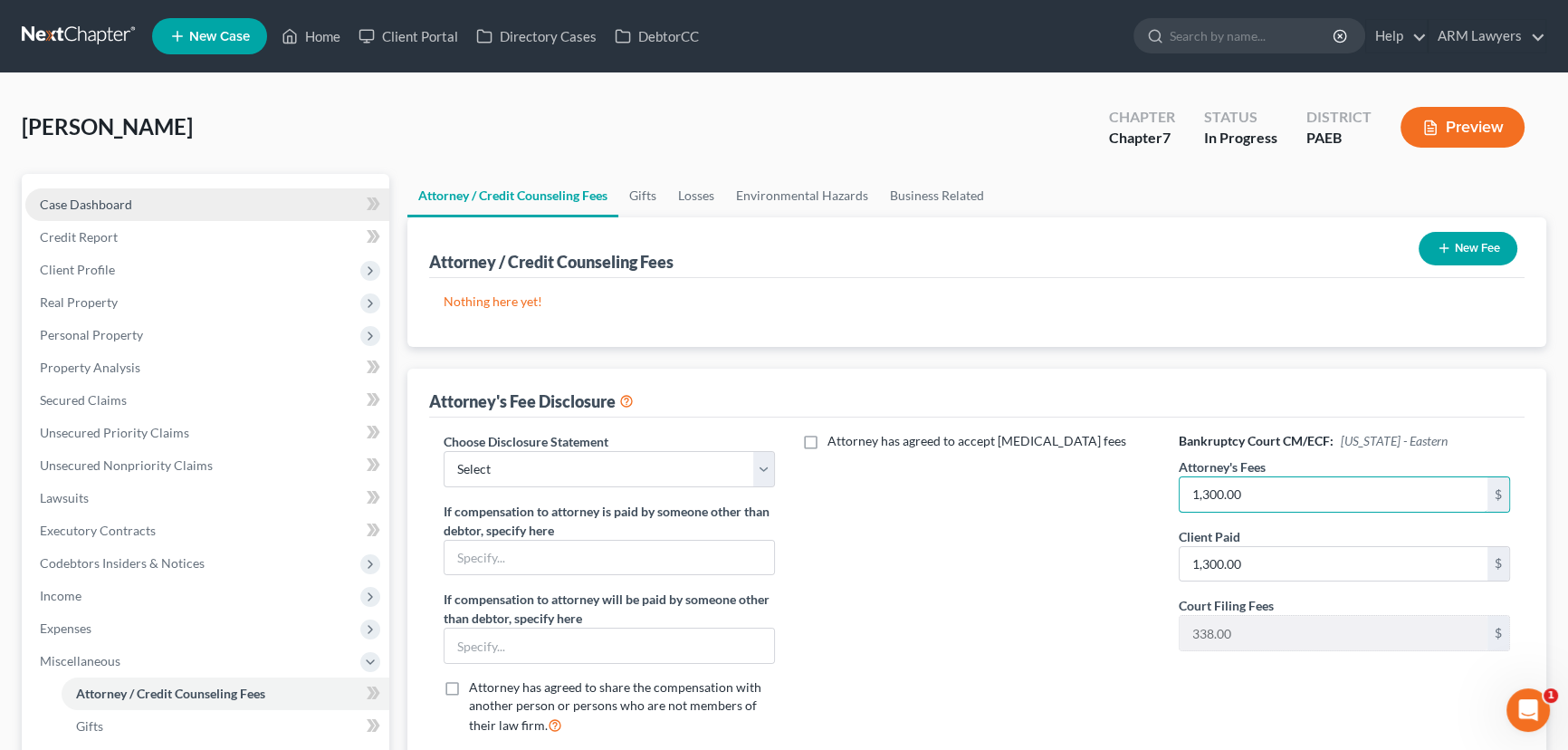
type input "1,300.00"
click at [126, 210] on link "Case Dashboard" at bounding box center [207, 205] width 364 height 33
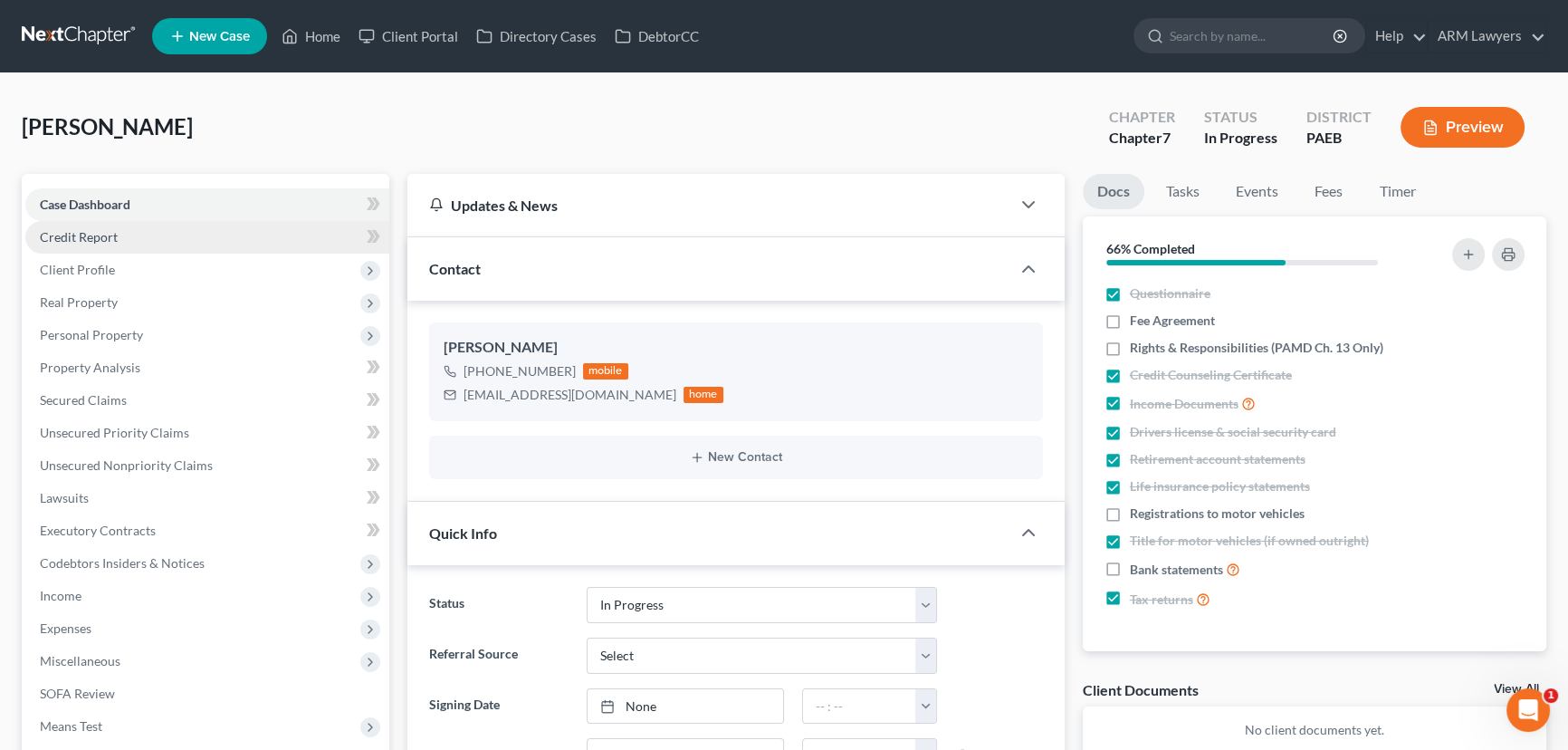
scroll to position [135, 0]
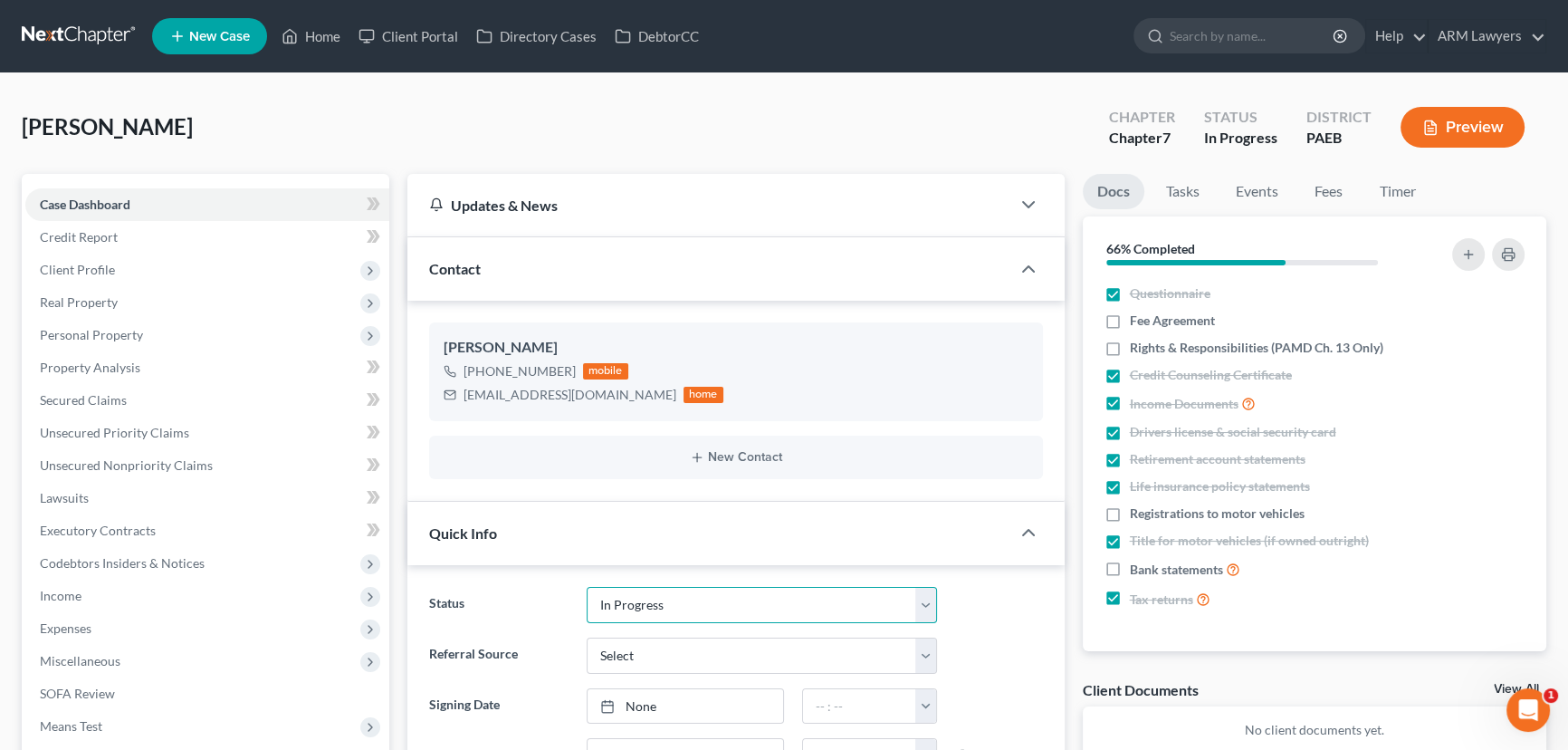
drag, startPoint x: 643, startPoint y: 594, endPoint x: 664, endPoint y: 605, distance: 23.7
click at [644, 595] on select "Answer Due Awaiting Confirmation Awaiting Discharge Confirmed Could Not Contact…" at bounding box center [762, 605] width 351 height 37
select select "20"
click at [587, 587] on select "Answer Due Awaiting Confirmation Awaiting Discharge Confirmed Could Not Contact…" at bounding box center [762, 605] width 351 height 37
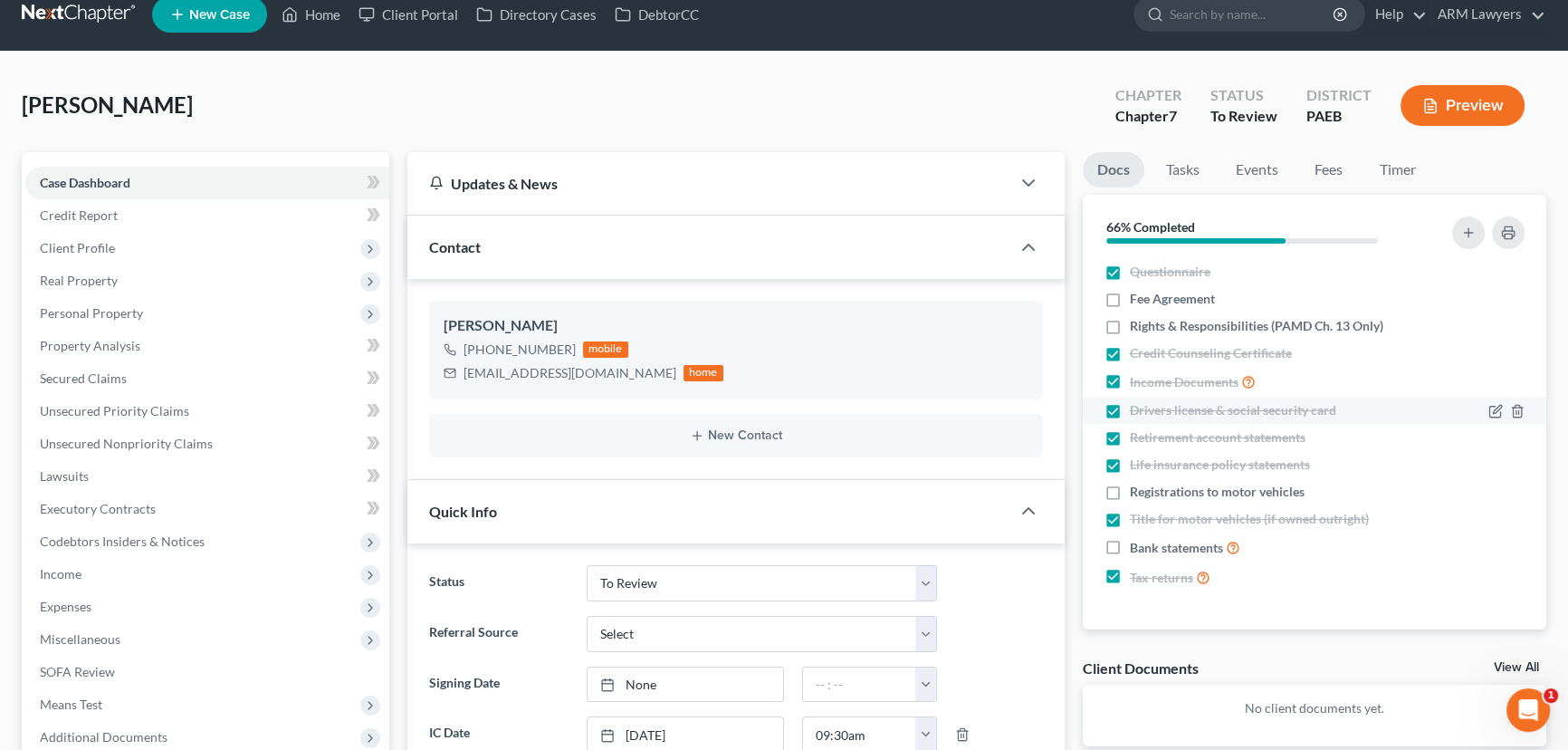
scroll to position [0, 0]
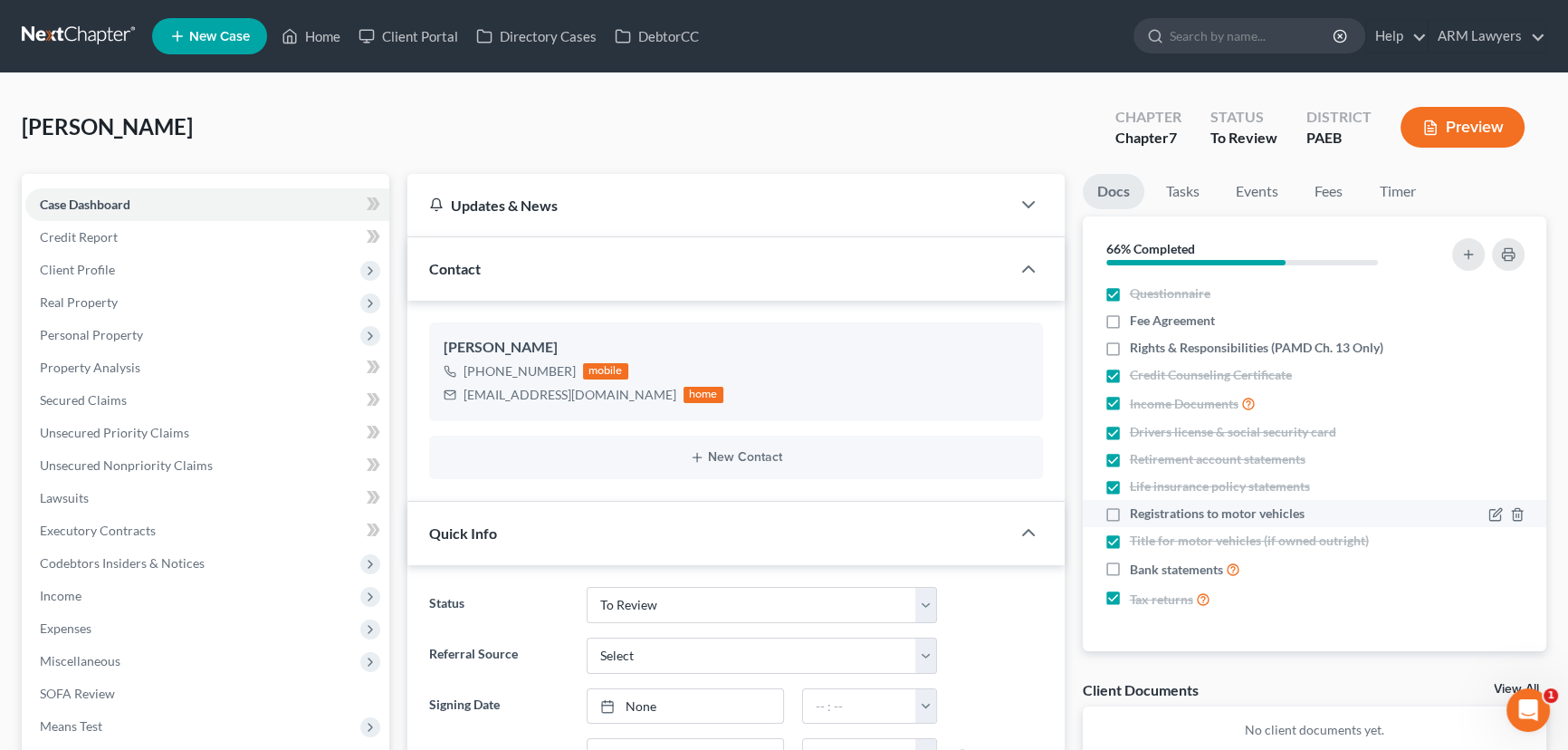
click at [1129, 516] on label "Registrations to motor vehicles" at bounding box center [1216, 513] width 175 height 18
click at [1137, 516] on input "Registrations to motor vehicles" at bounding box center [1143, 510] width 12 height 12
click at [1129, 516] on label "Registrations to motor vehicles" at bounding box center [1216, 513] width 175 height 18
click at [1137, 516] on input "Registrations to motor vehicles" at bounding box center [1143, 510] width 12 height 12
checkbox input "false"
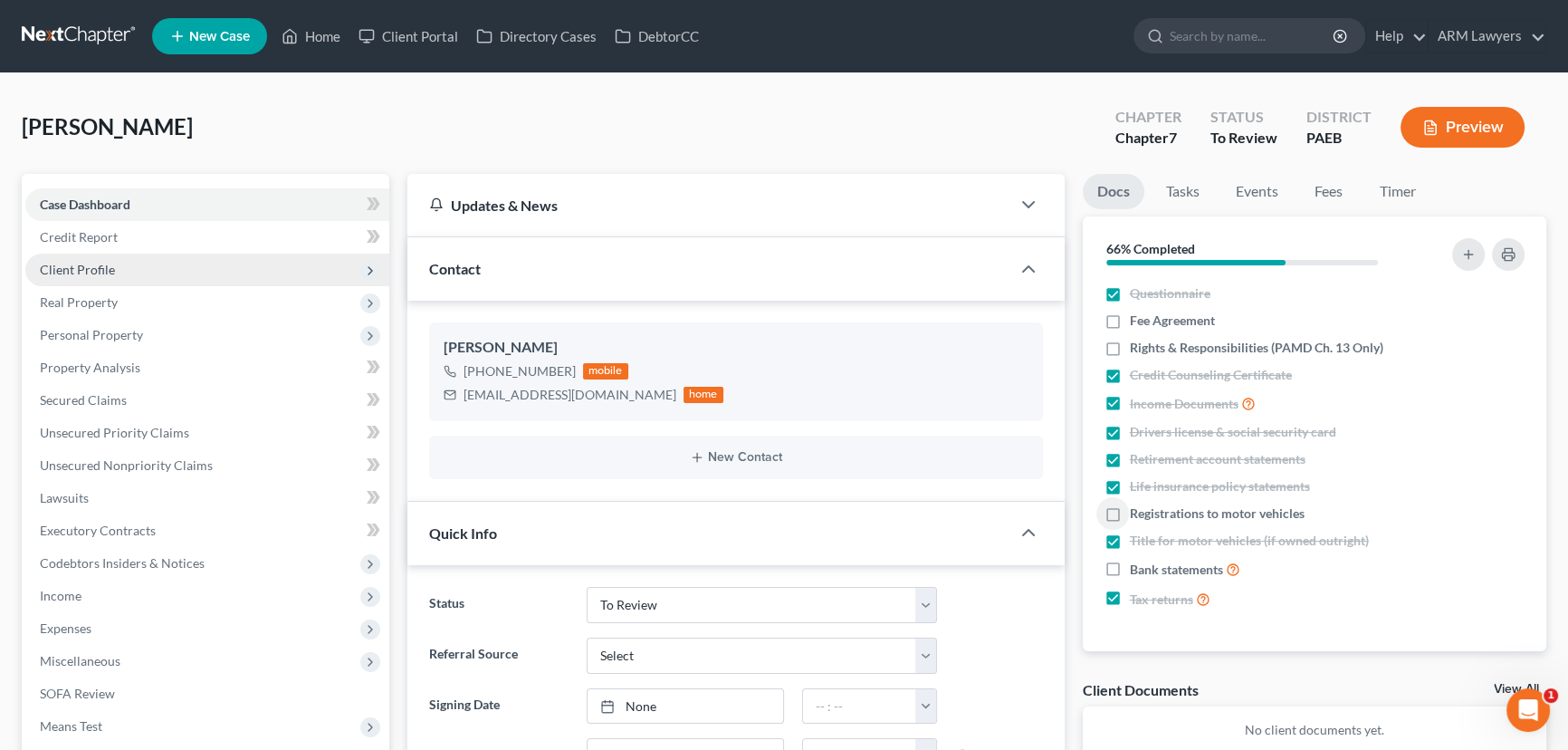
click at [108, 272] on span "Client Profile" at bounding box center [77, 270] width 75 height 16
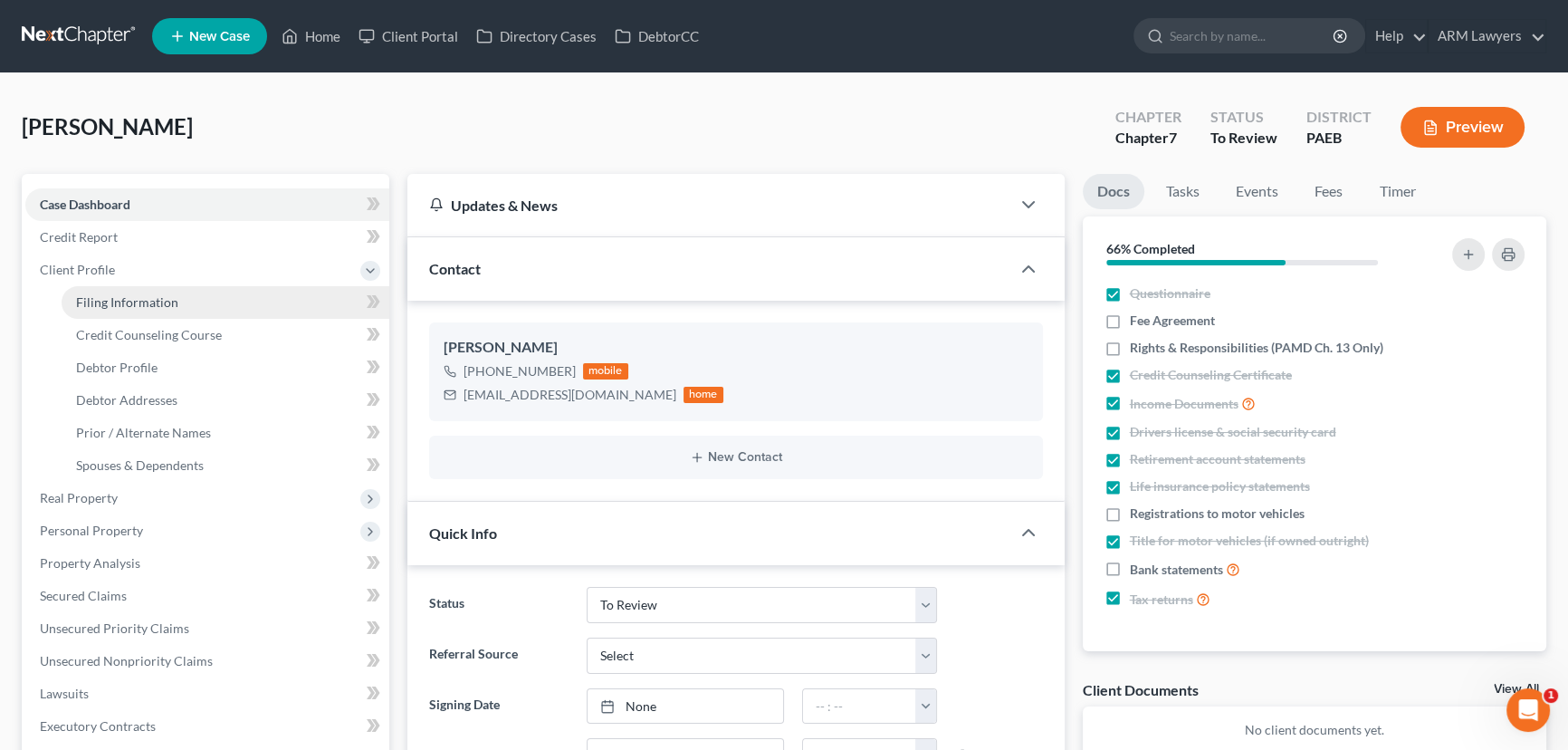
click at [155, 306] on span "Filing Information" at bounding box center [127, 302] width 103 height 16
select select "1"
select select "0"
select select "67"
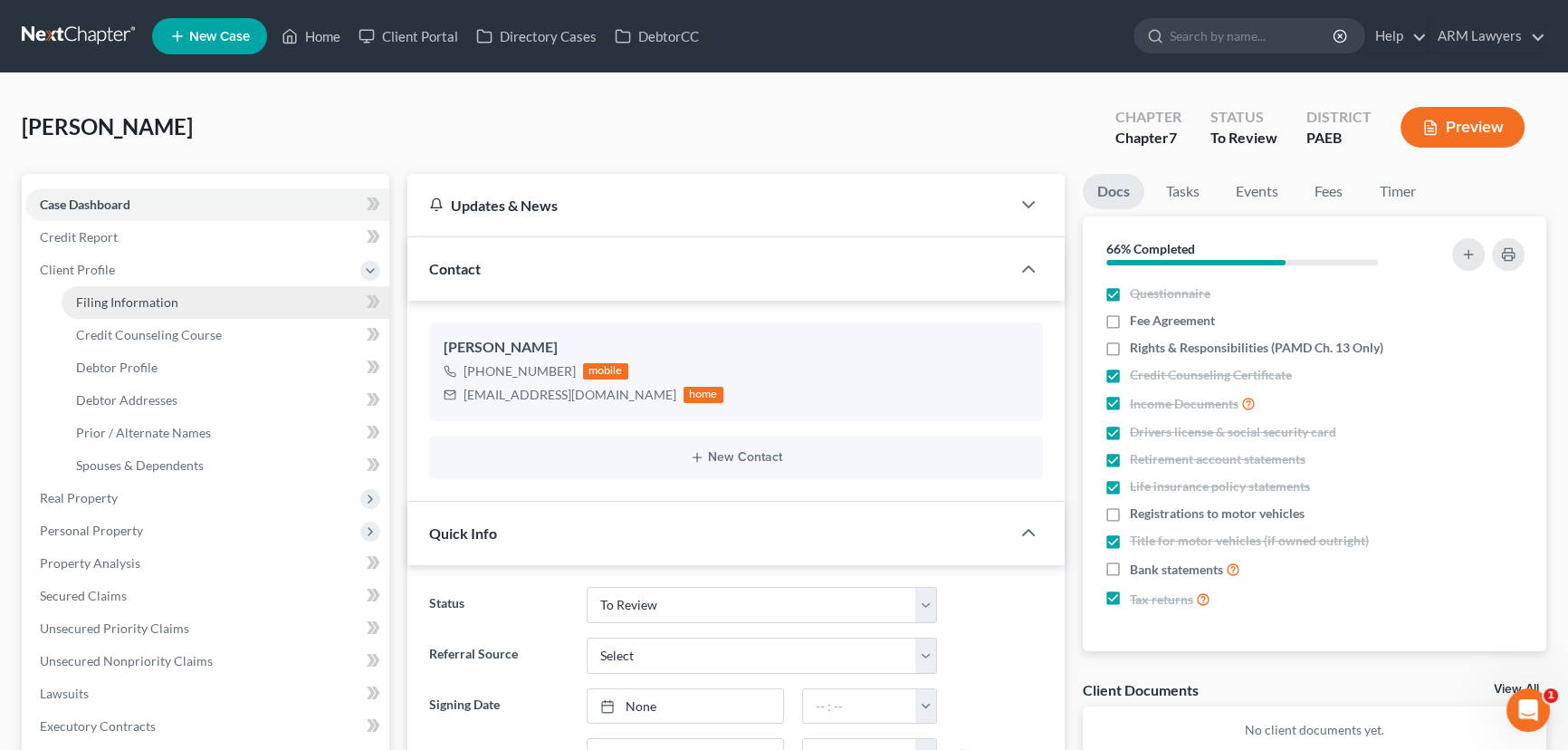
select select "1"
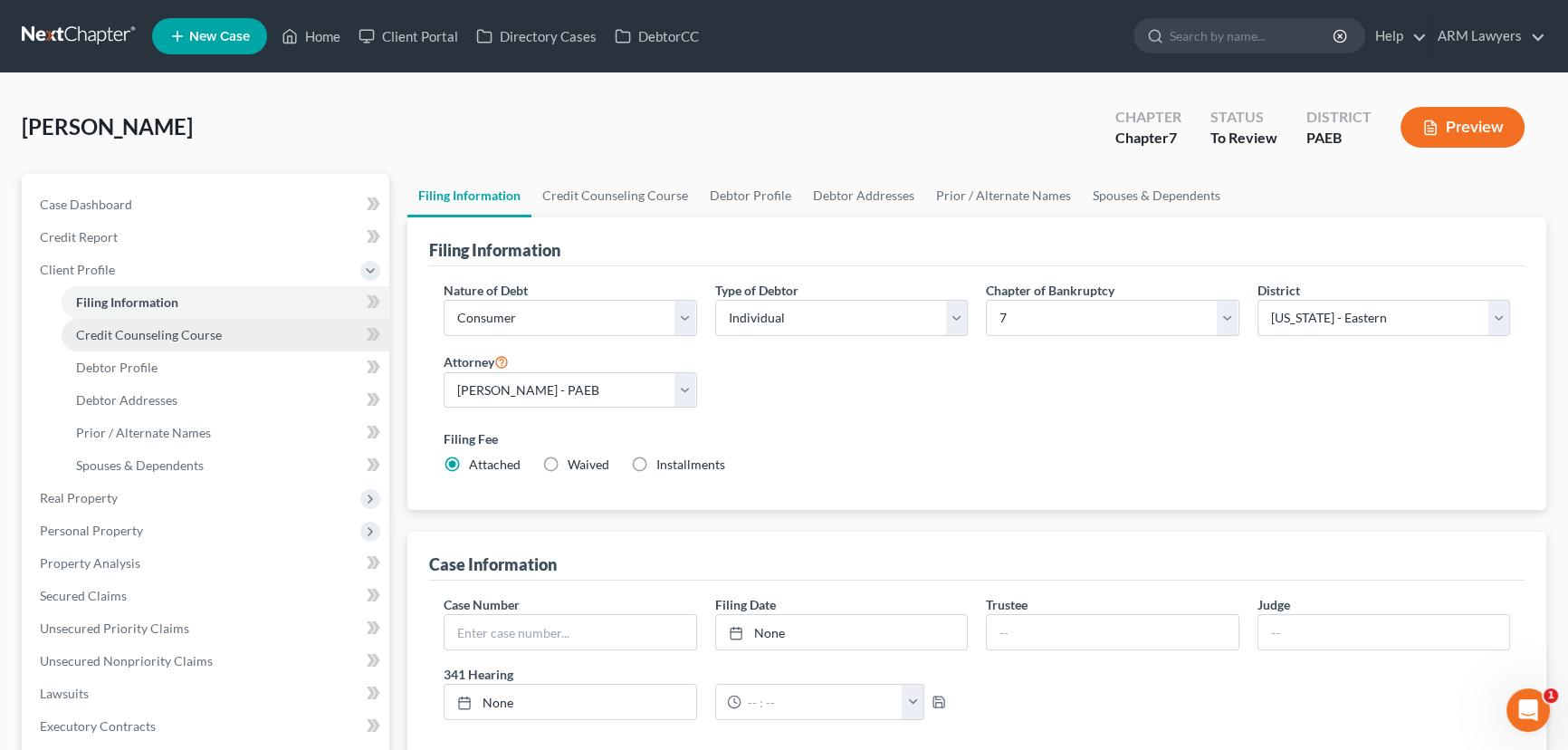
click at [150, 329] on span "Credit Counseling Course" at bounding box center [149, 335] width 146 height 16
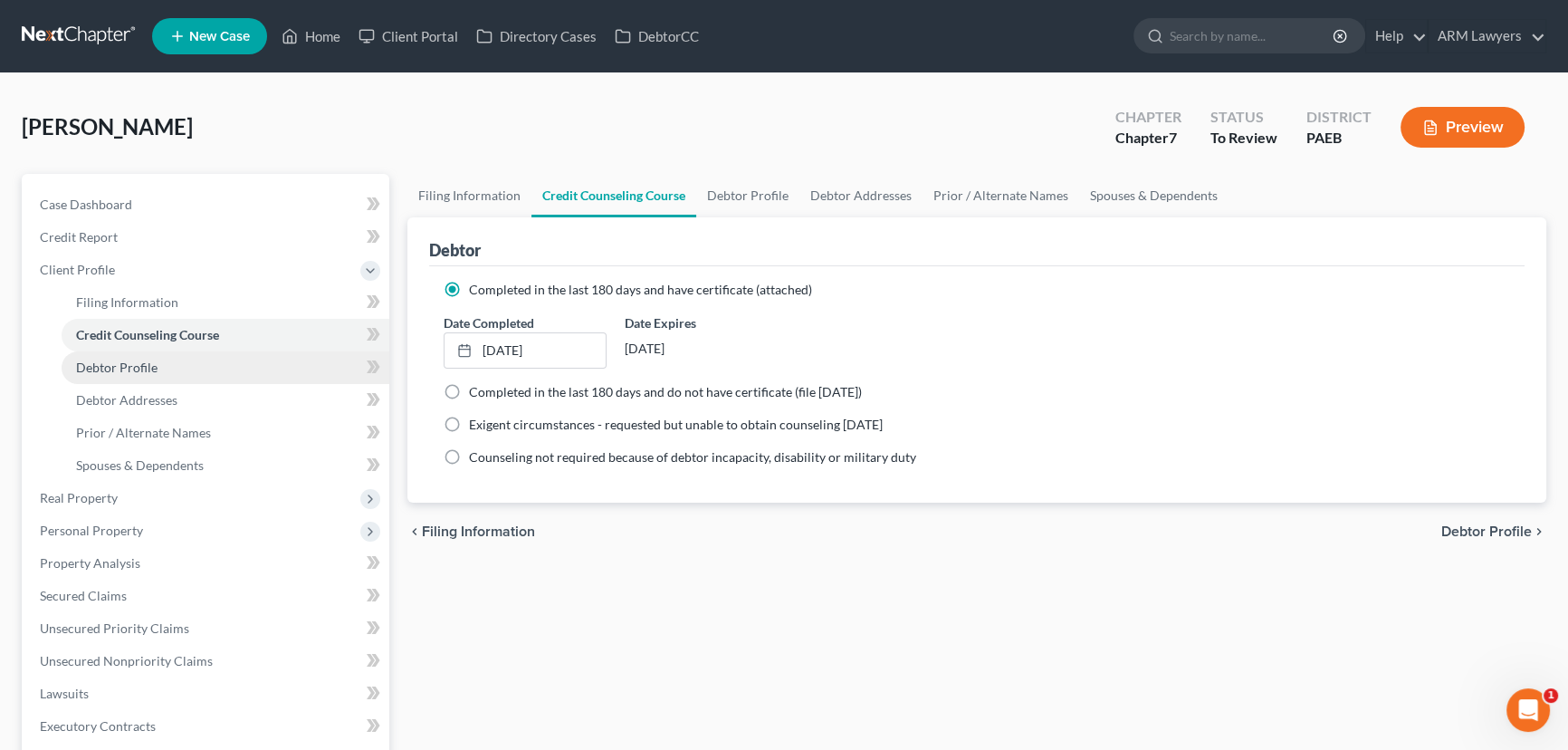
click at [130, 373] on link "Debtor Profile" at bounding box center [225, 367] width 328 height 33
select select "0"
select select "3"
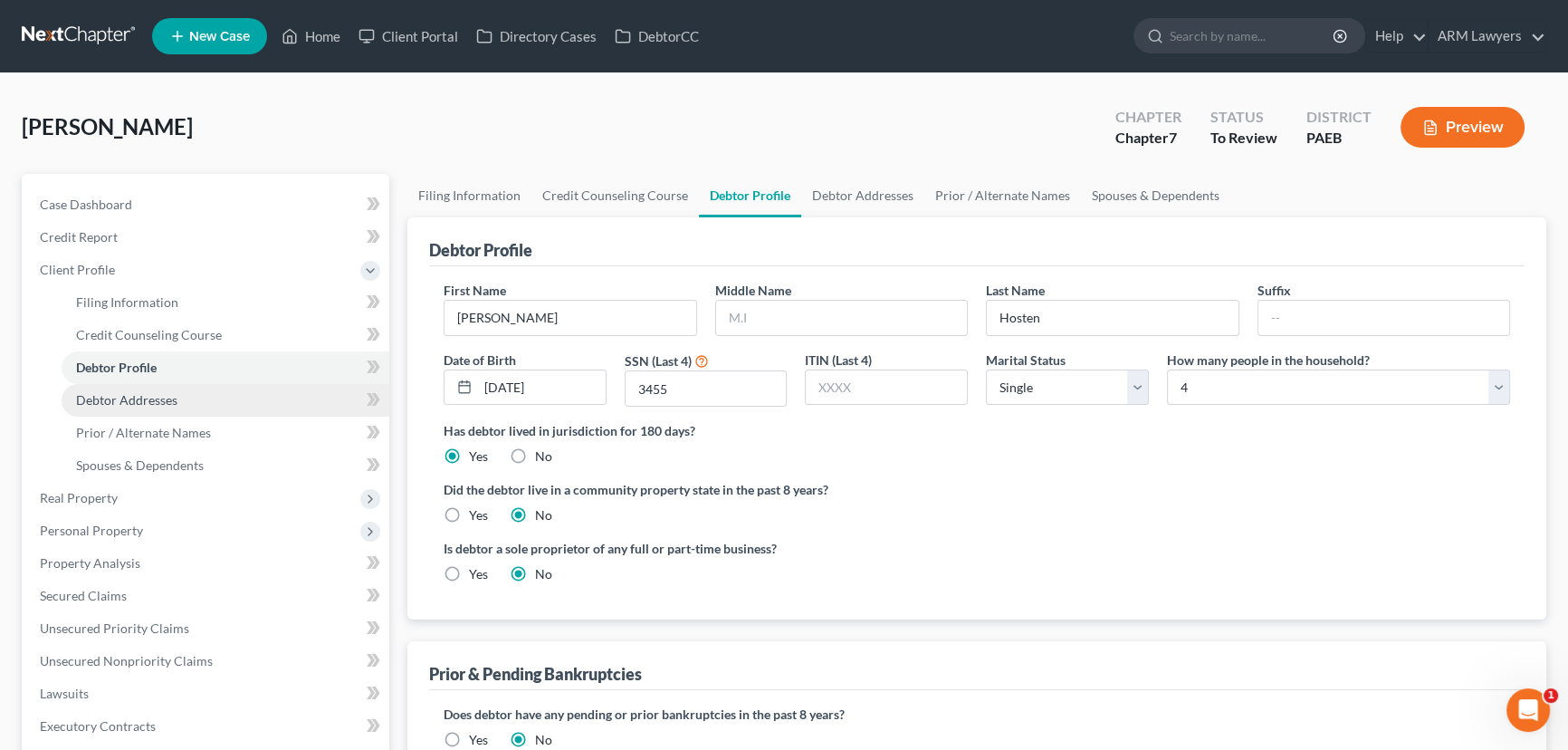
click at [126, 405] on span "Debtor Addresses" at bounding box center [126, 400] width 102 height 16
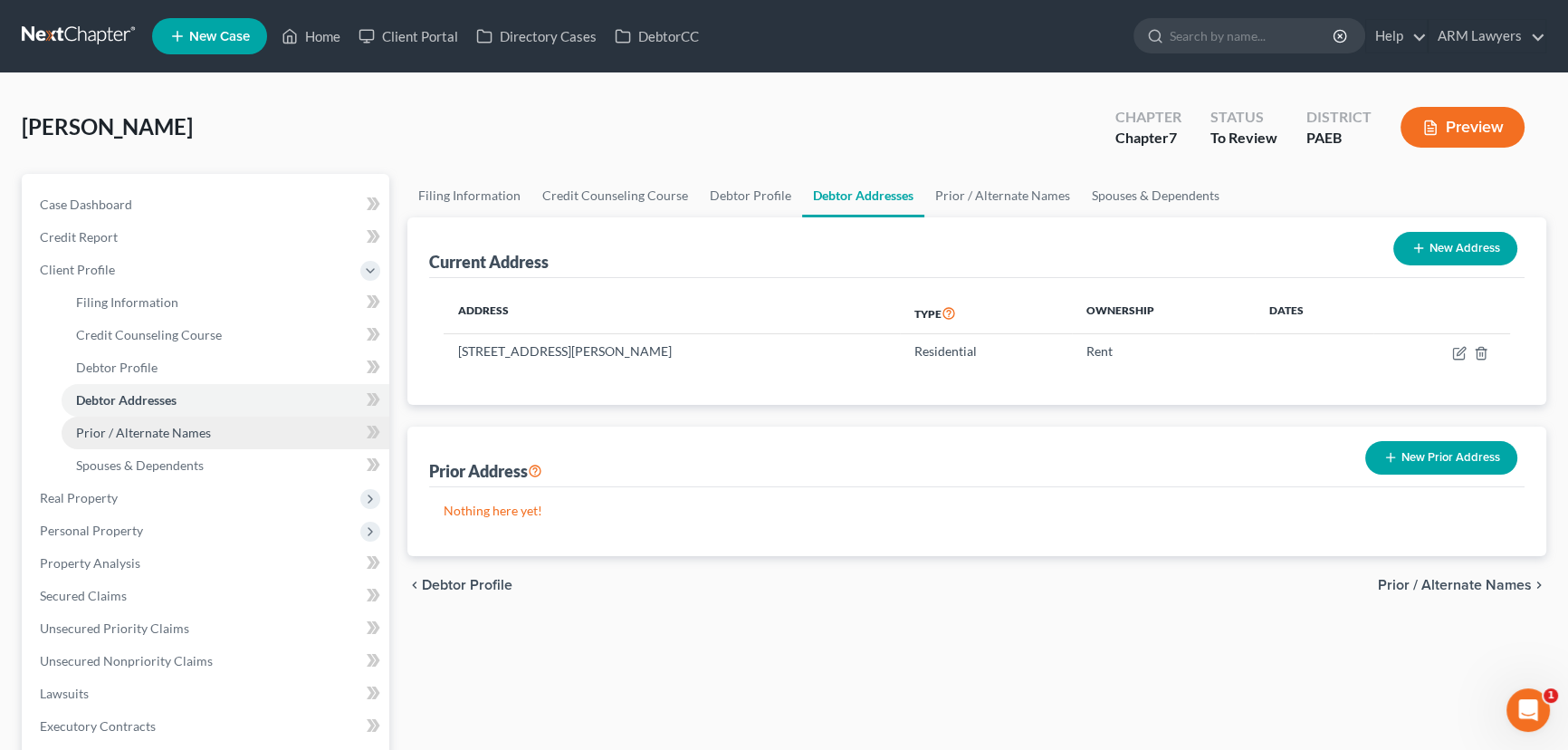
click at [138, 442] on link "Prior / Alternate Names" at bounding box center [225, 432] width 328 height 33
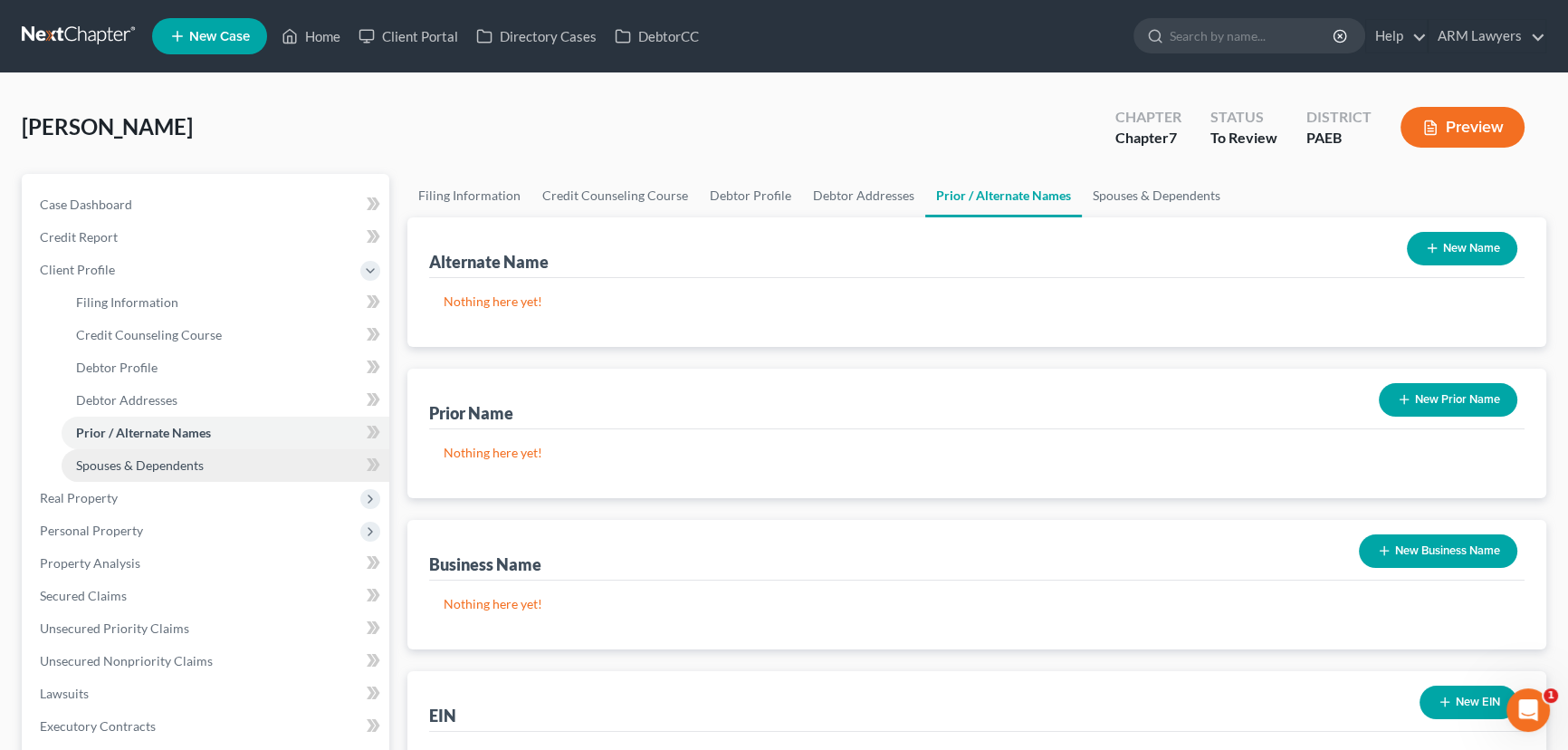
click at [138, 459] on span "Spouses & Dependents" at bounding box center [139, 465] width 127 height 16
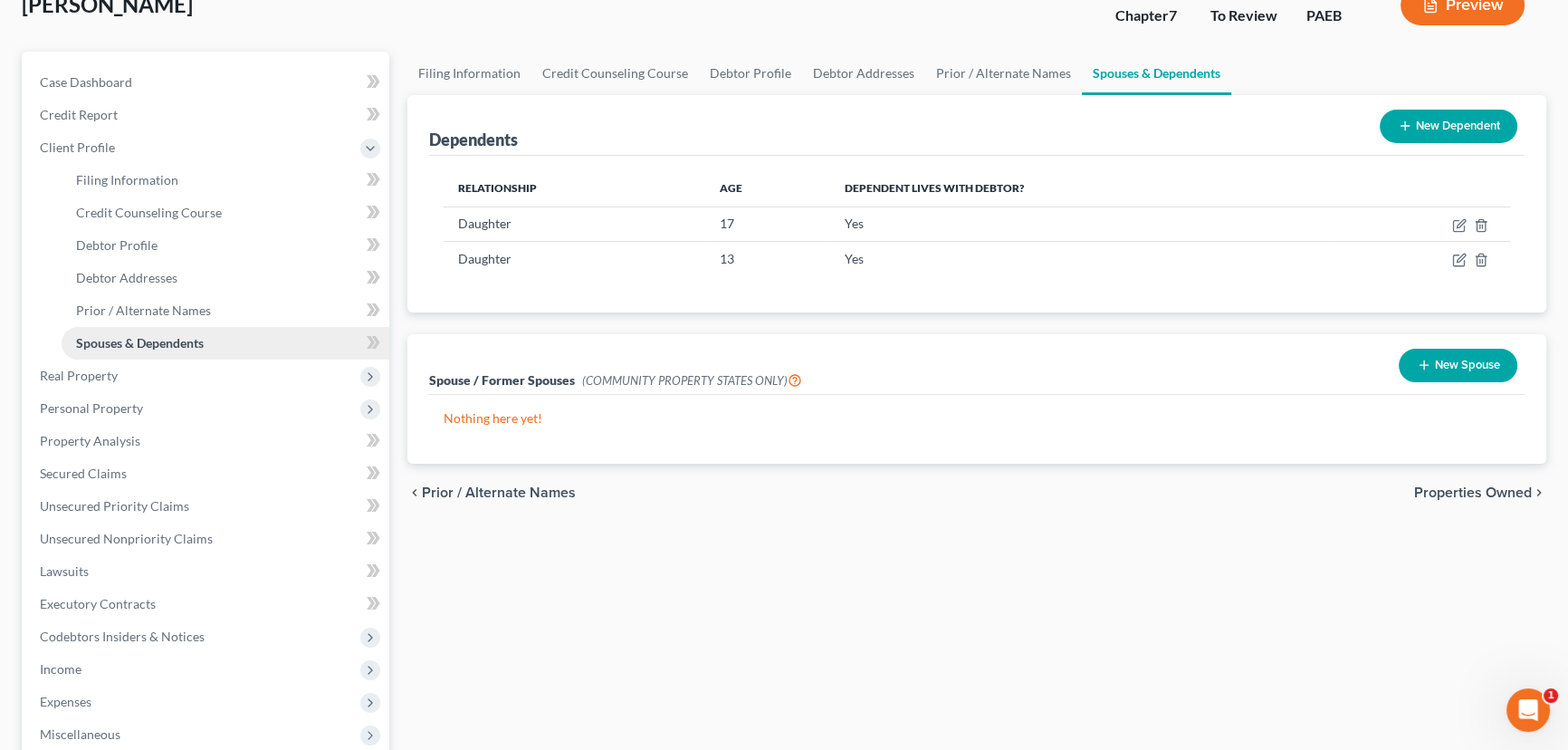
scroll to position [164, 0]
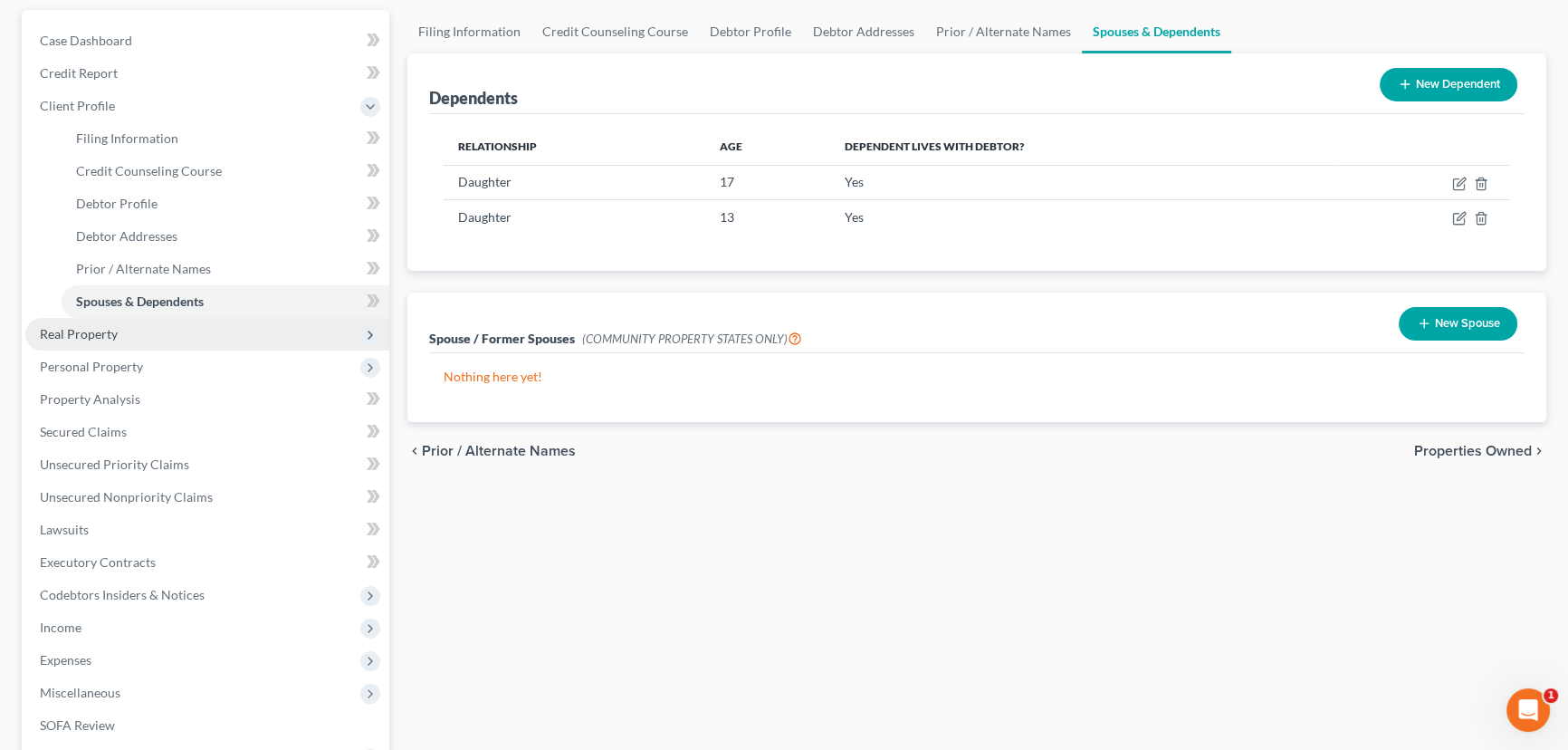
click at [82, 337] on span "Real Property" at bounding box center [78, 334] width 78 height 16
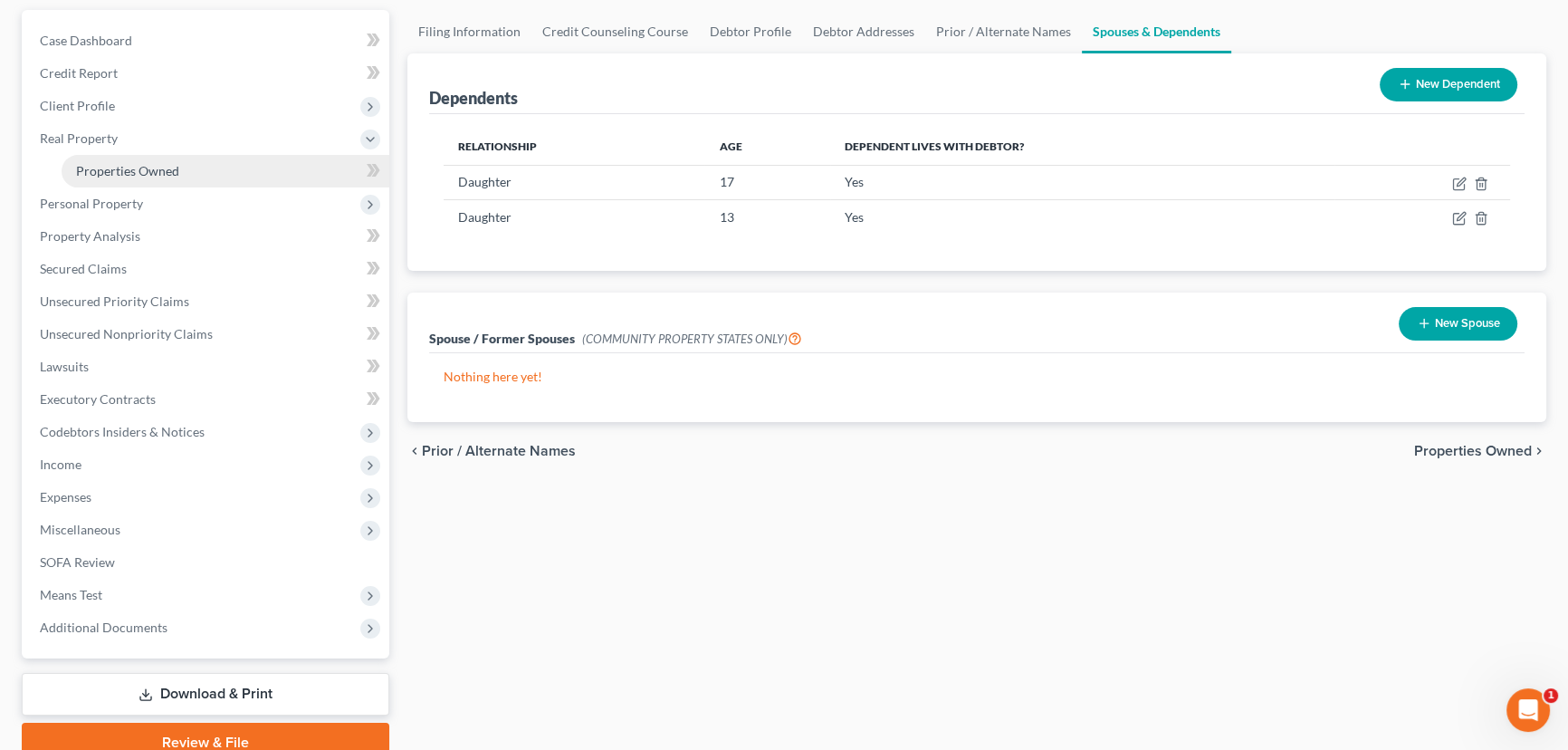
click at [126, 164] on span "Properties Owned" at bounding box center [127, 171] width 103 height 16
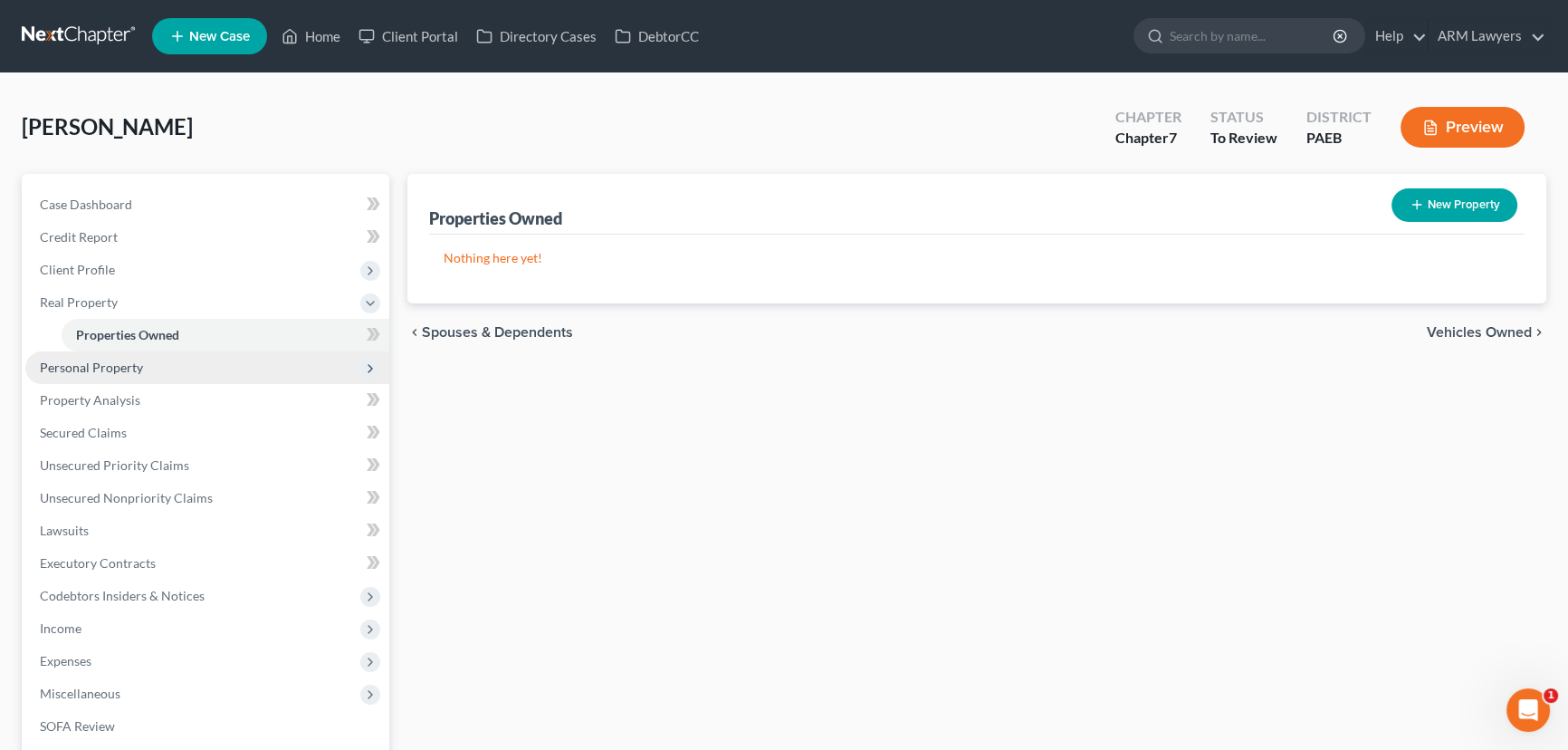
click at [93, 373] on span "Personal Property" at bounding box center [91, 368] width 103 height 16
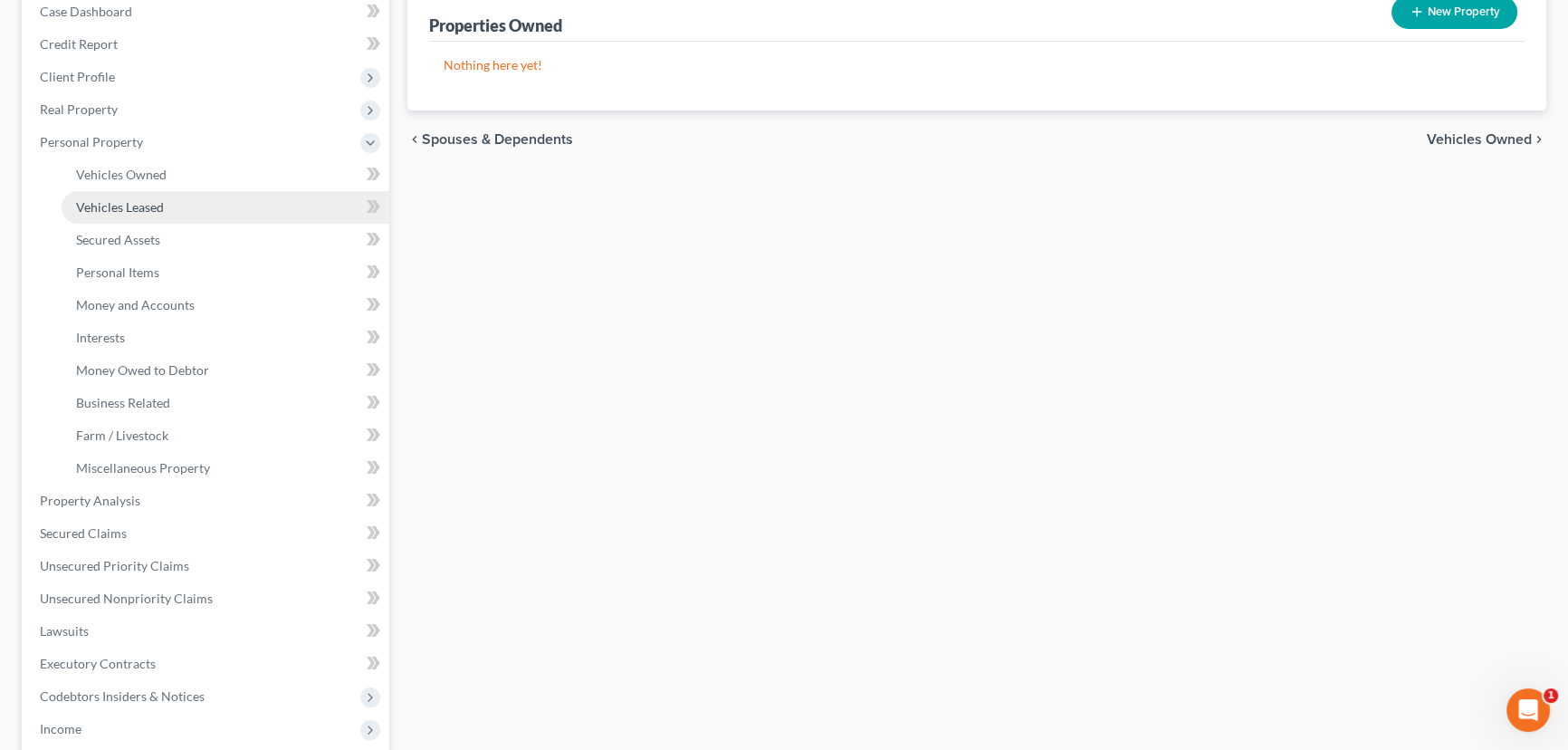
scroll to position [246, 0]
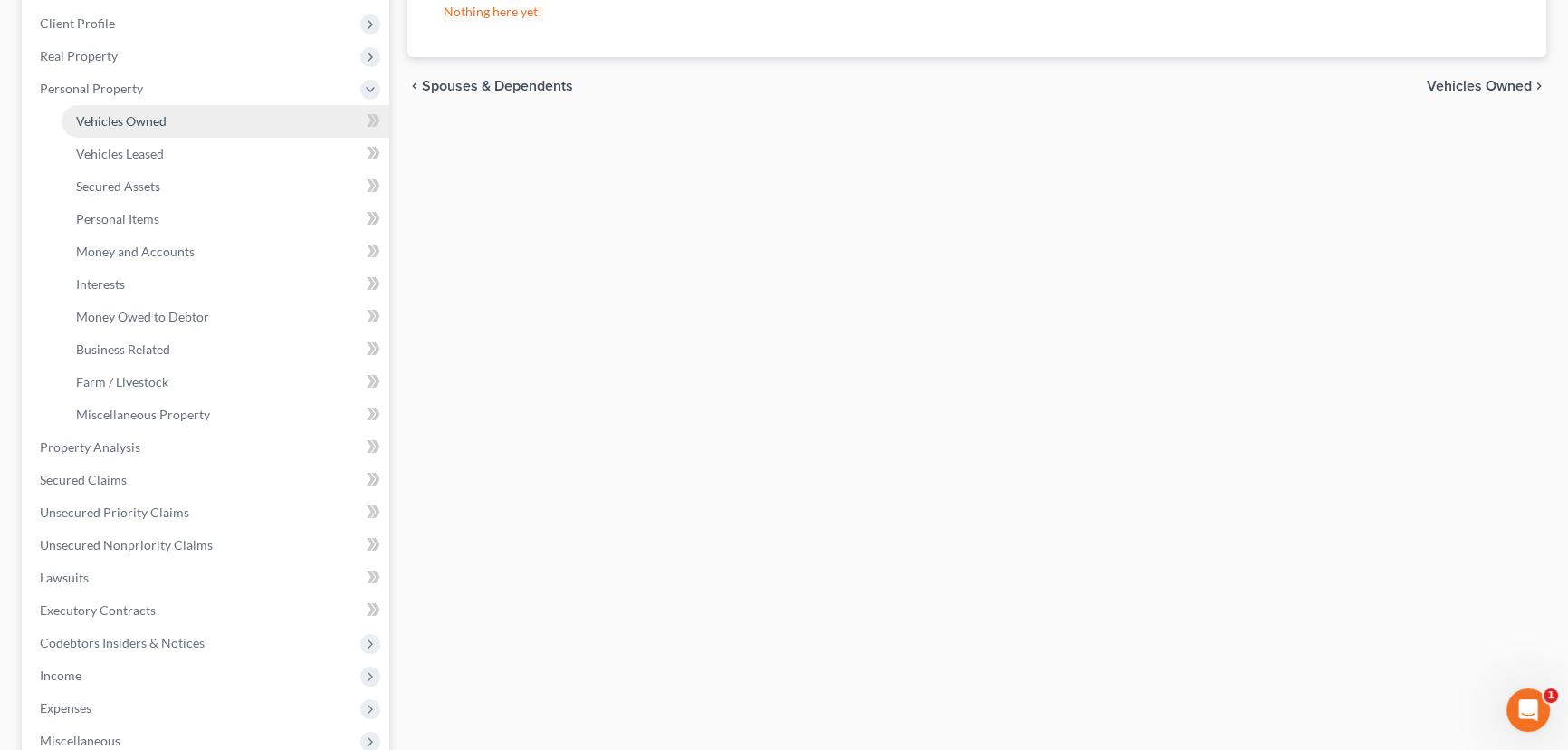
click at [112, 118] on span "Vehicles Owned" at bounding box center [122, 122] width 91 height 16
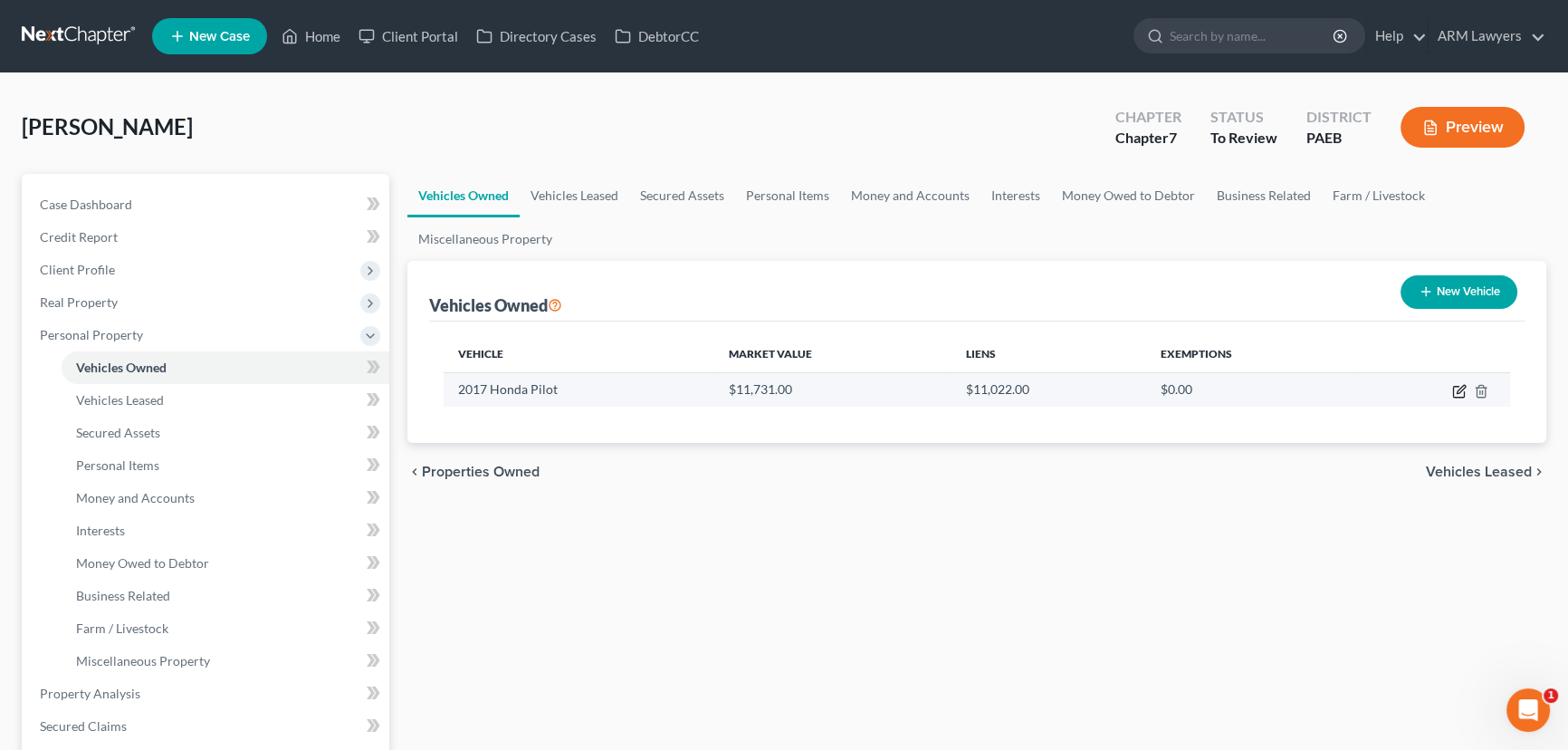
click at [1454, 393] on icon "button" at bounding box center [1459, 390] width 15 height 15
select select "0"
select select "9"
select select "0"
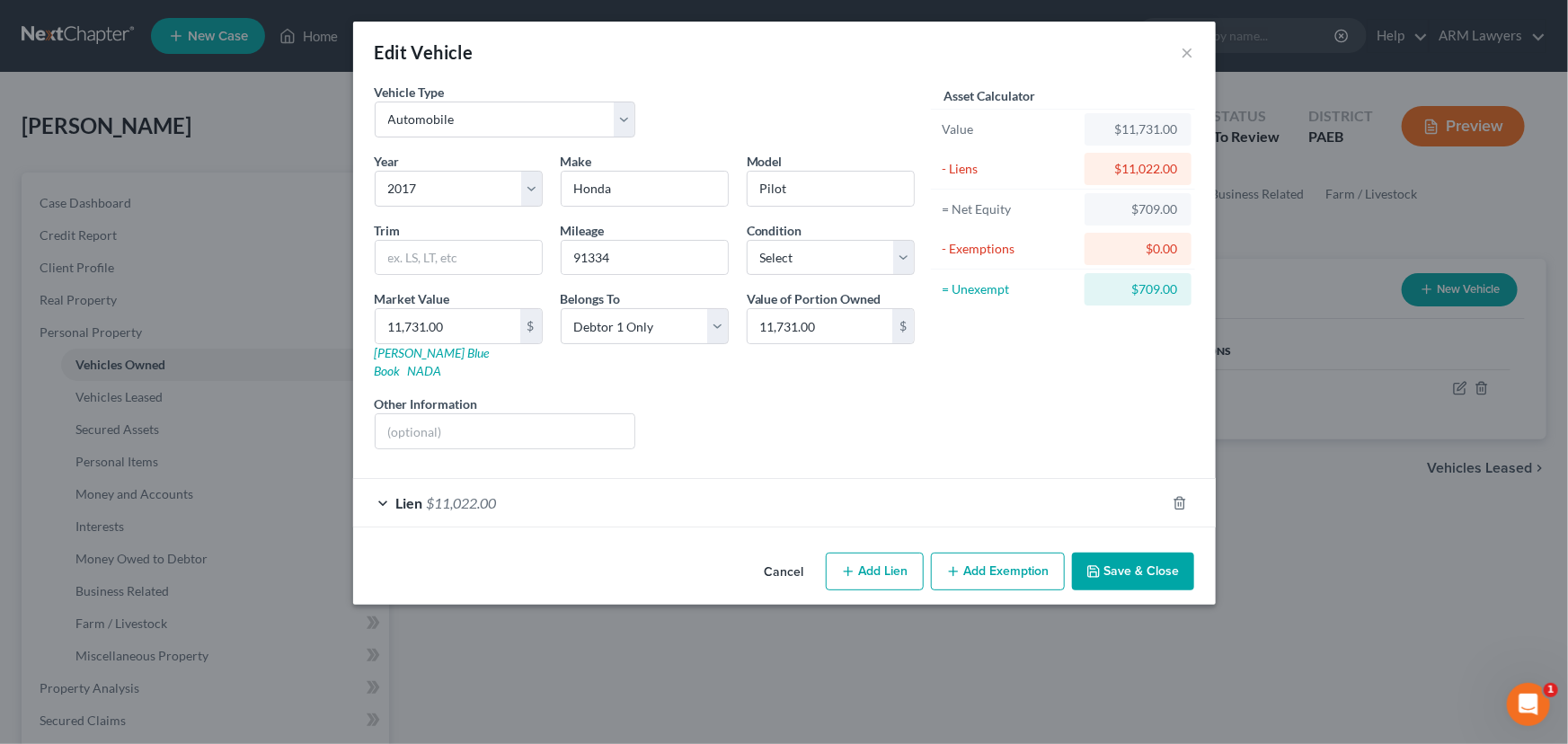
click at [969, 552] on button "Add Exemption" at bounding box center [997, 570] width 134 height 37
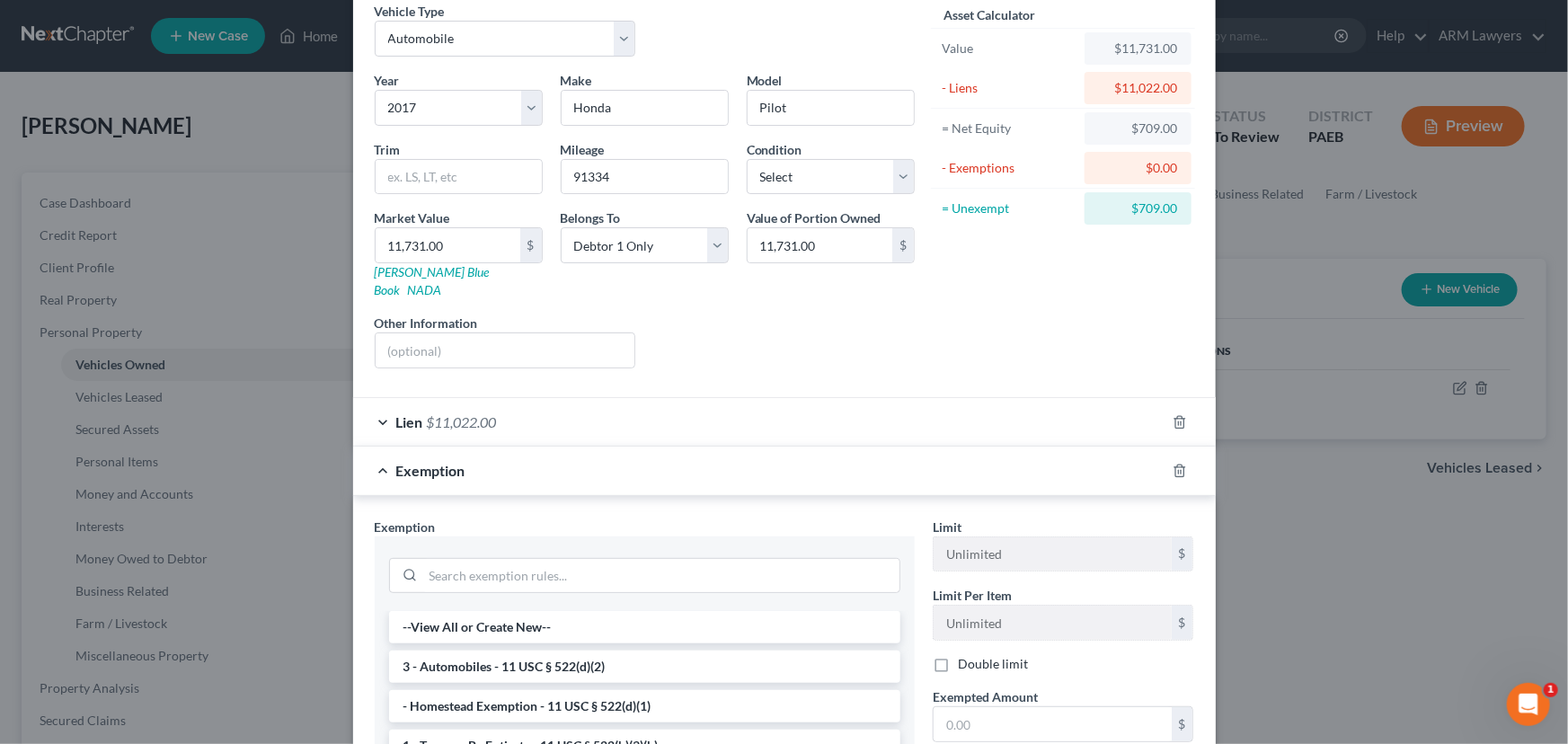
scroll to position [326, 0]
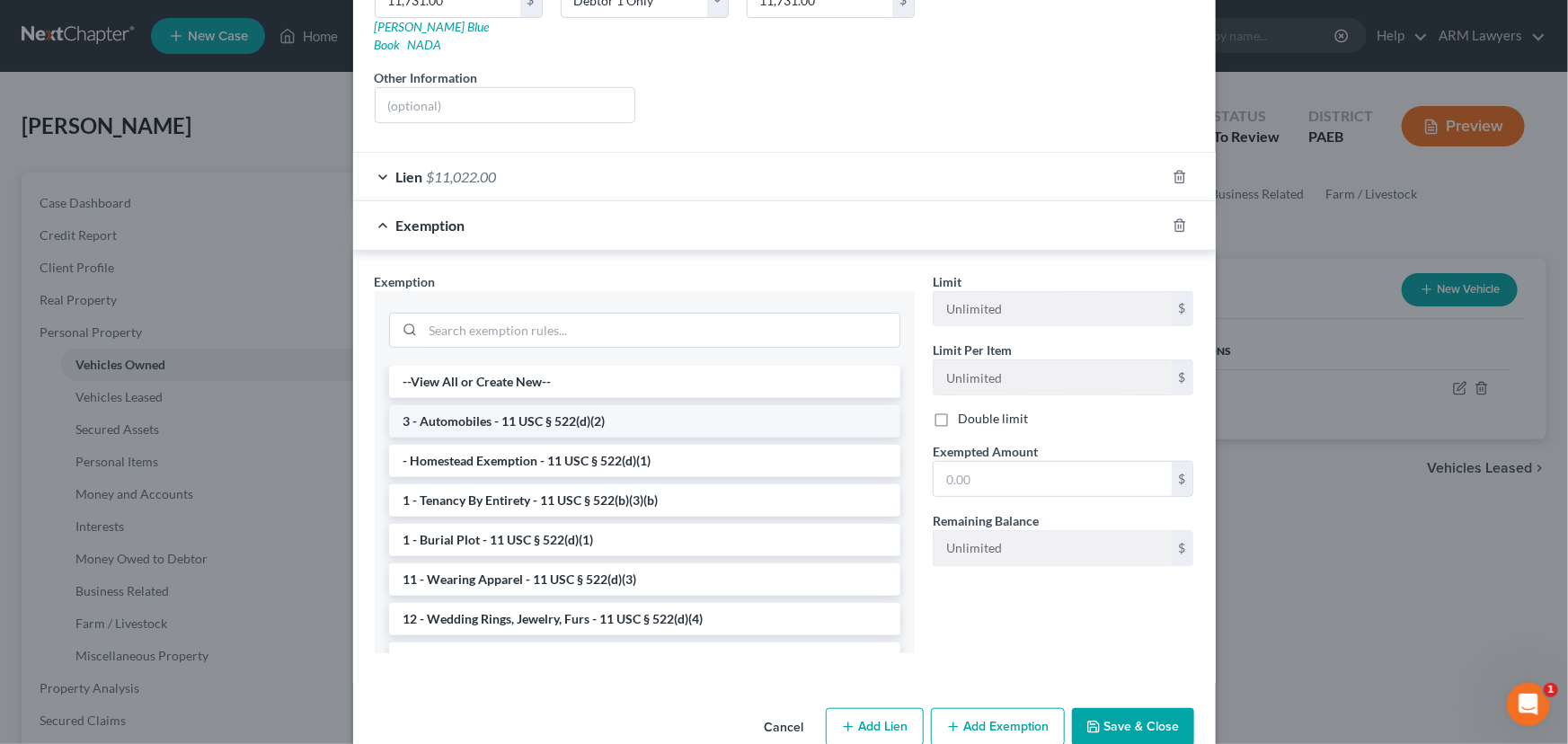
click at [475, 405] on li "3 - Automobiles - 11 USC § 522(d)(2)" at bounding box center [644, 421] width 511 height 32
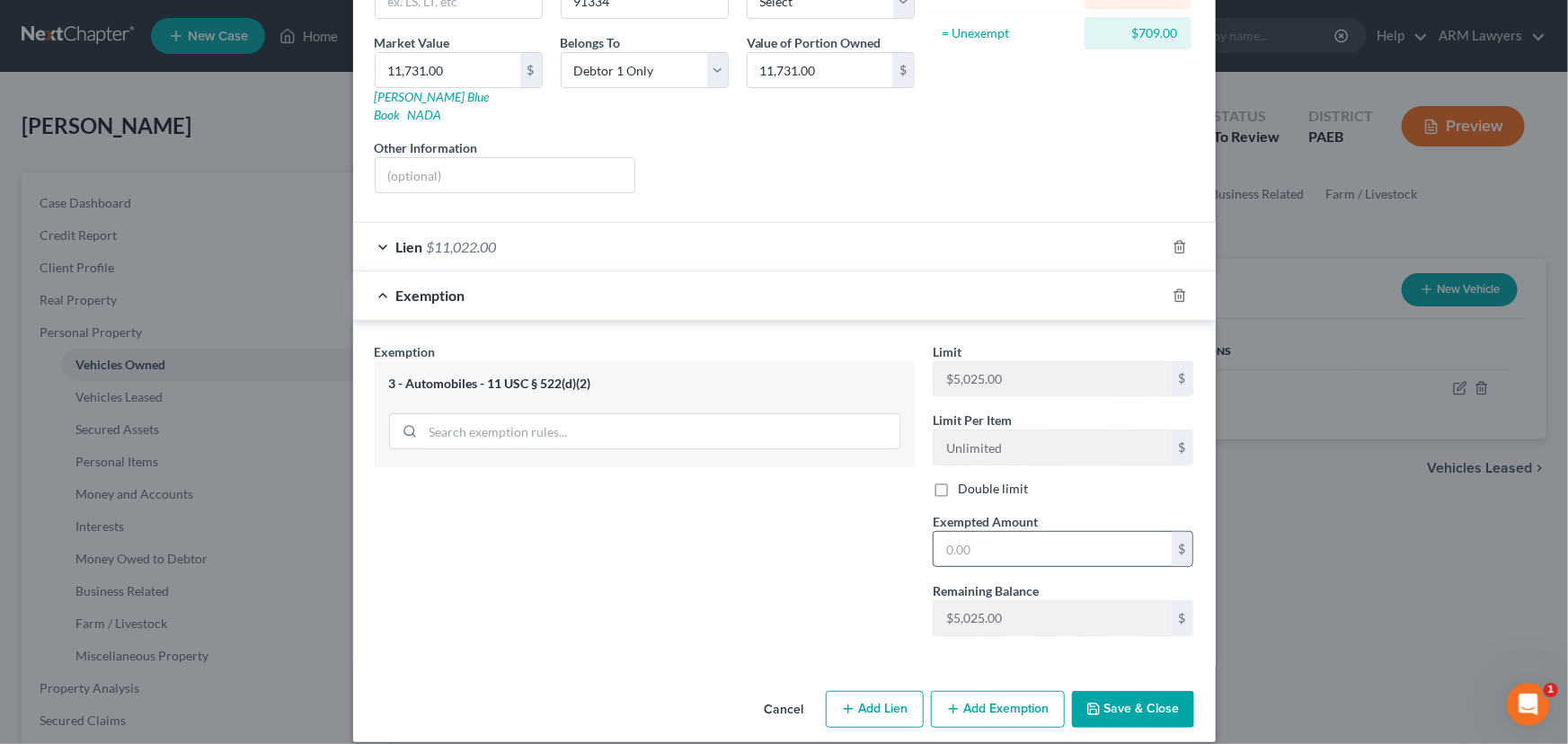
click at [975, 531] on input "text" at bounding box center [1052, 548] width 238 height 34
type input "709.00"
click at [1115, 691] on button "Save & Close" at bounding box center [1133, 710] width 123 height 37
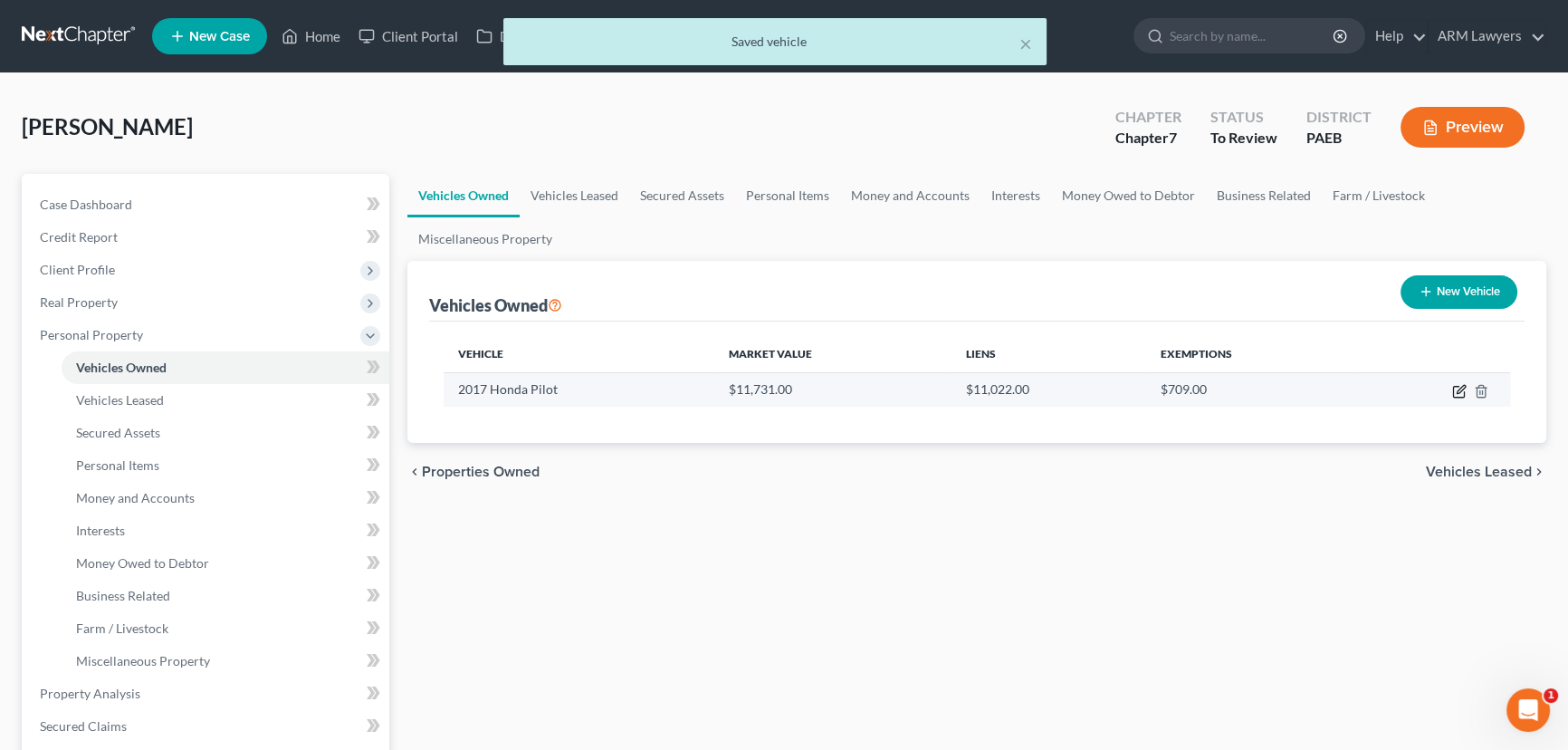
drag, startPoint x: 1454, startPoint y: 386, endPoint x: 1388, endPoint y: 391, distance: 66.2
click at [1454, 387] on icon "button" at bounding box center [1459, 390] width 15 height 15
select select "0"
select select "9"
select select "0"
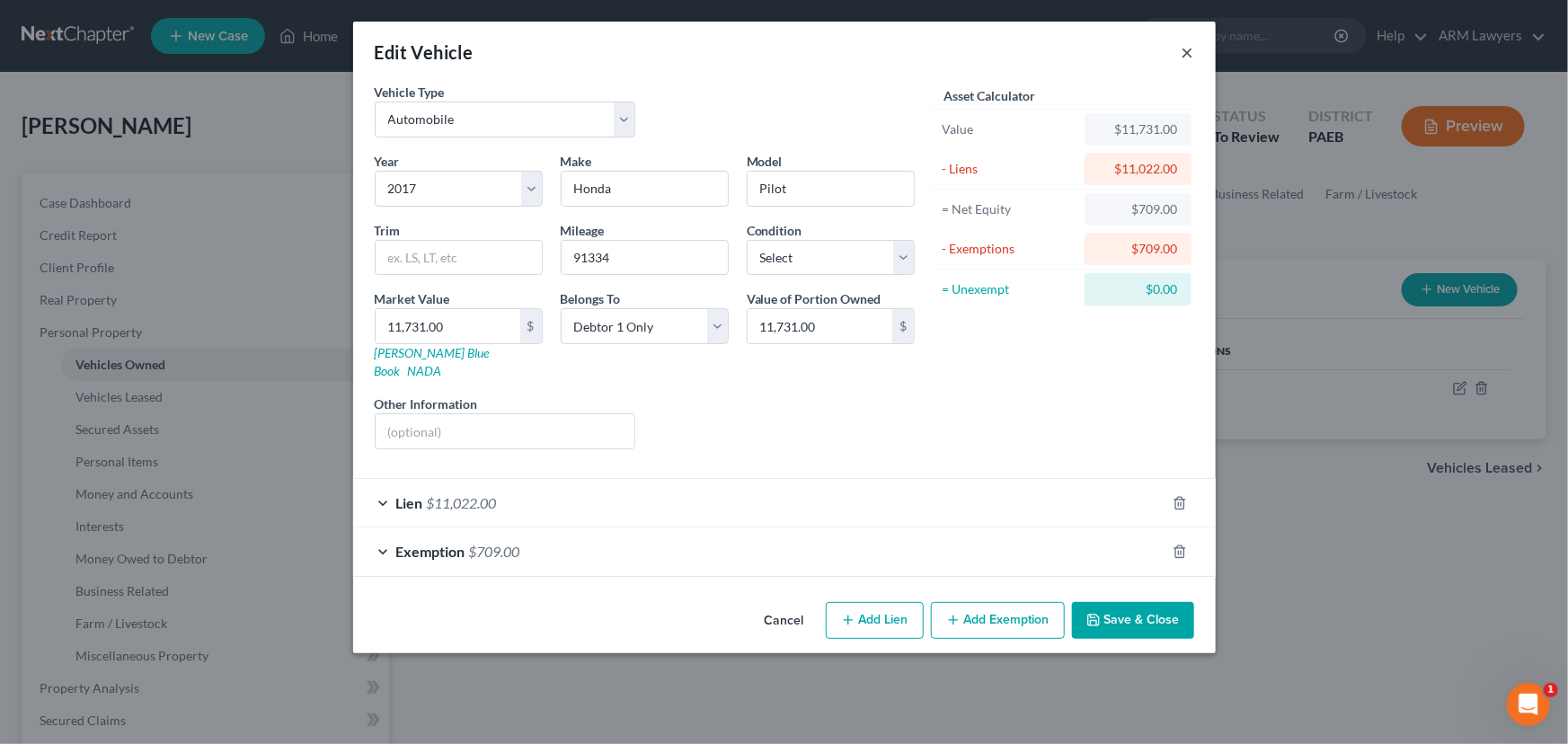
click at [1186, 53] on button "×" at bounding box center [1188, 52] width 13 height 22
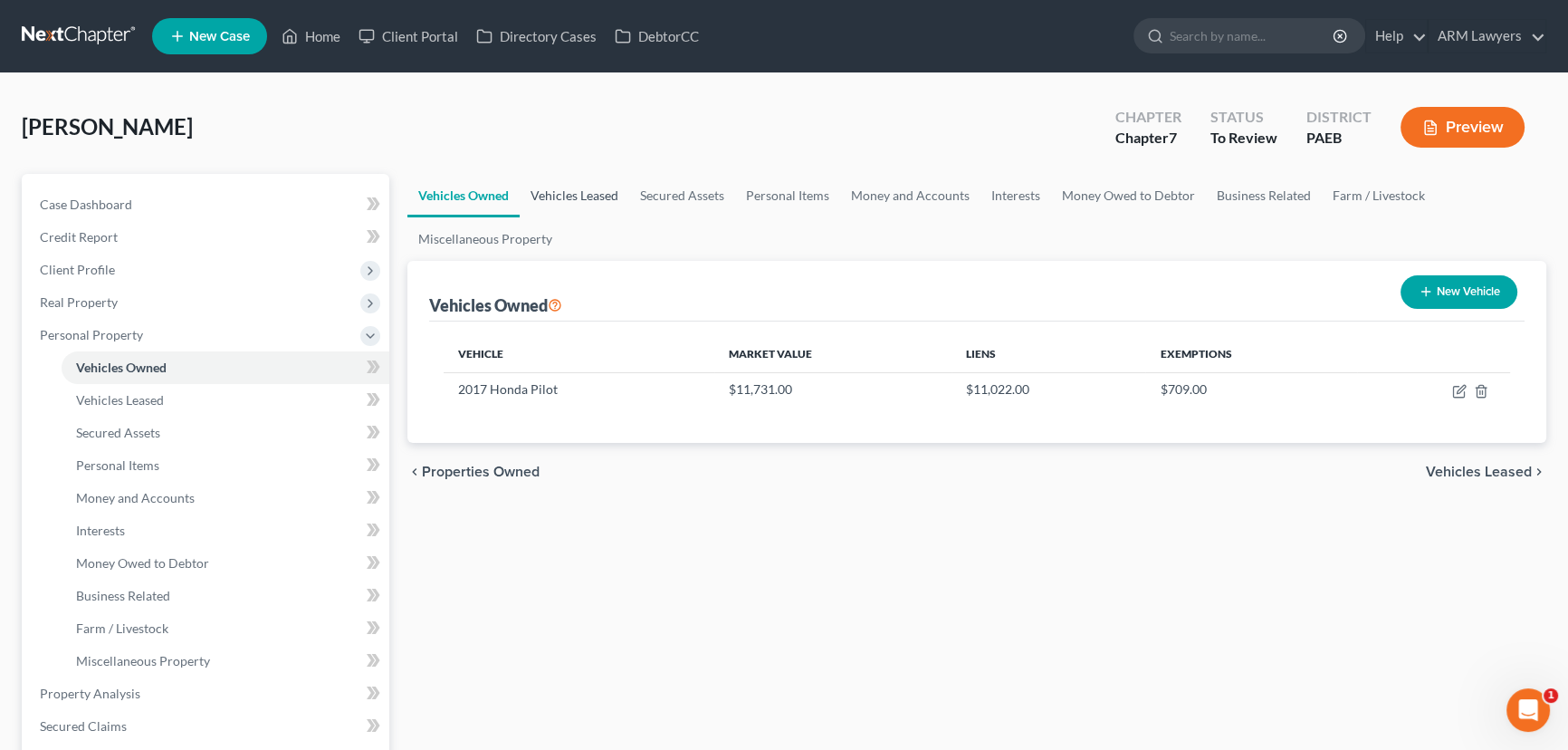
click at [577, 190] on link "Vehicles Leased" at bounding box center [574, 196] width 110 height 43
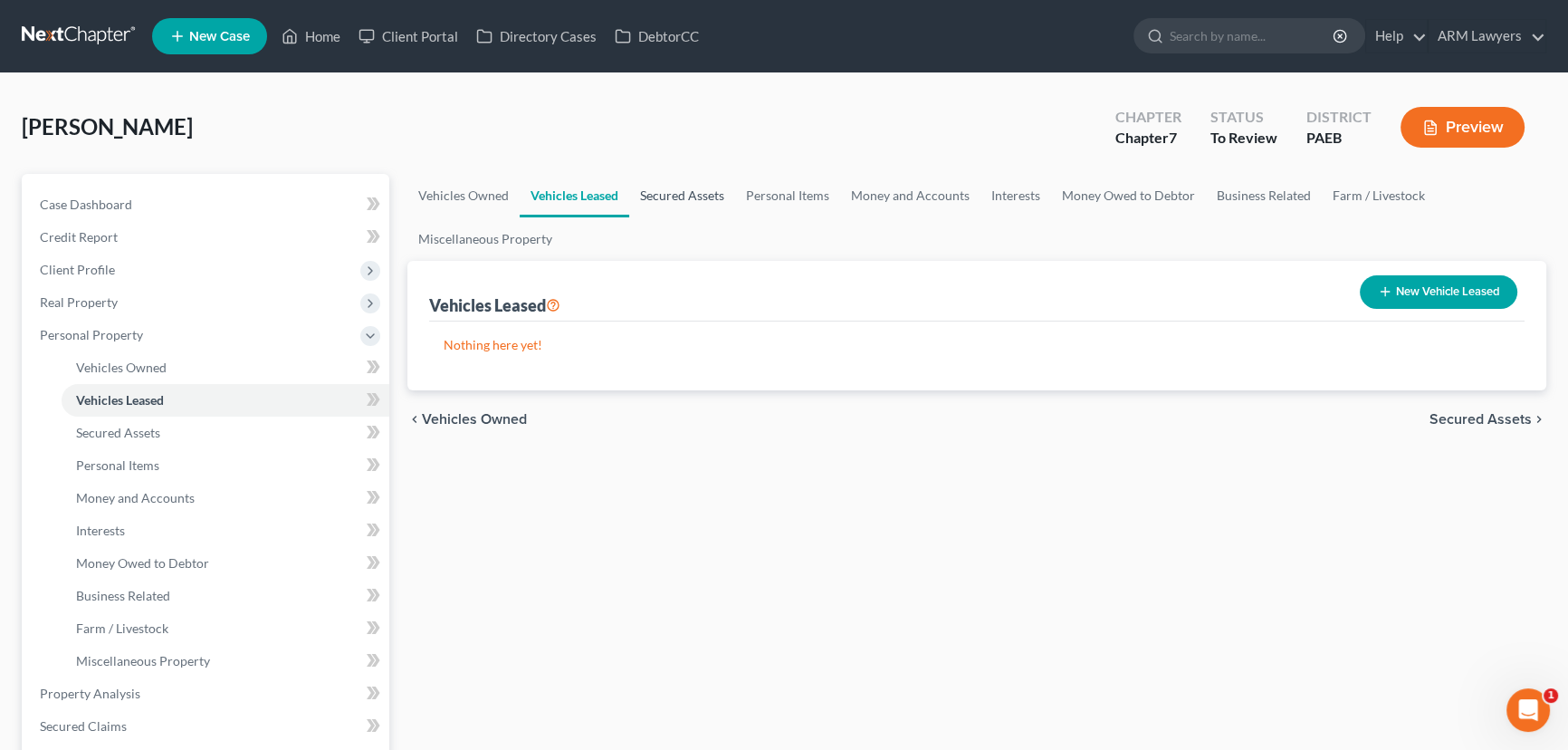
drag, startPoint x: 679, startPoint y: 189, endPoint x: 714, endPoint y: 192, distance: 35.1
click at [682, 190] on link "Secured Assets" at bounding box center [682, 196] width 106 height 43
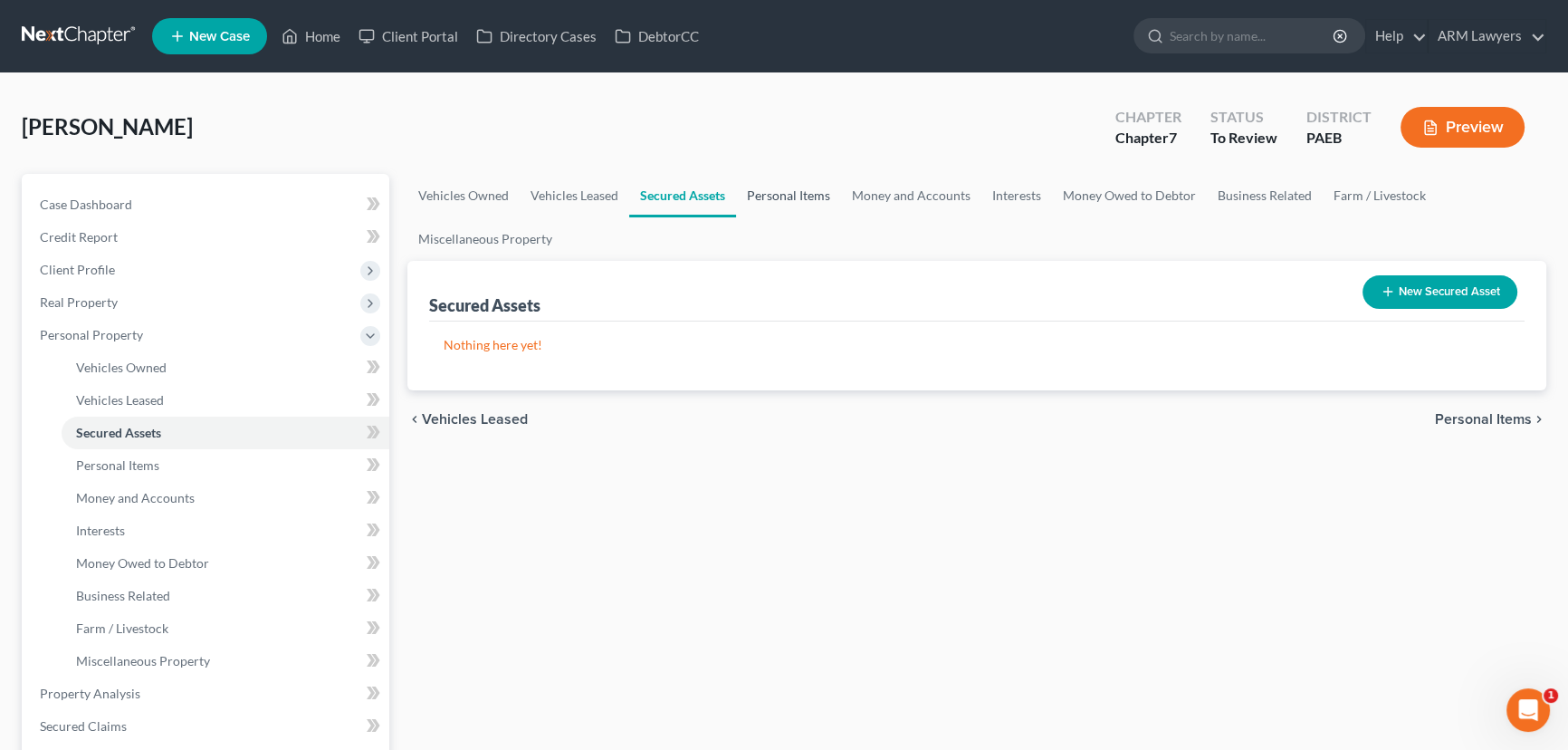
click at [789, 192] on link "Personal Items" at bounding box center [788, 196] width 105 height 43
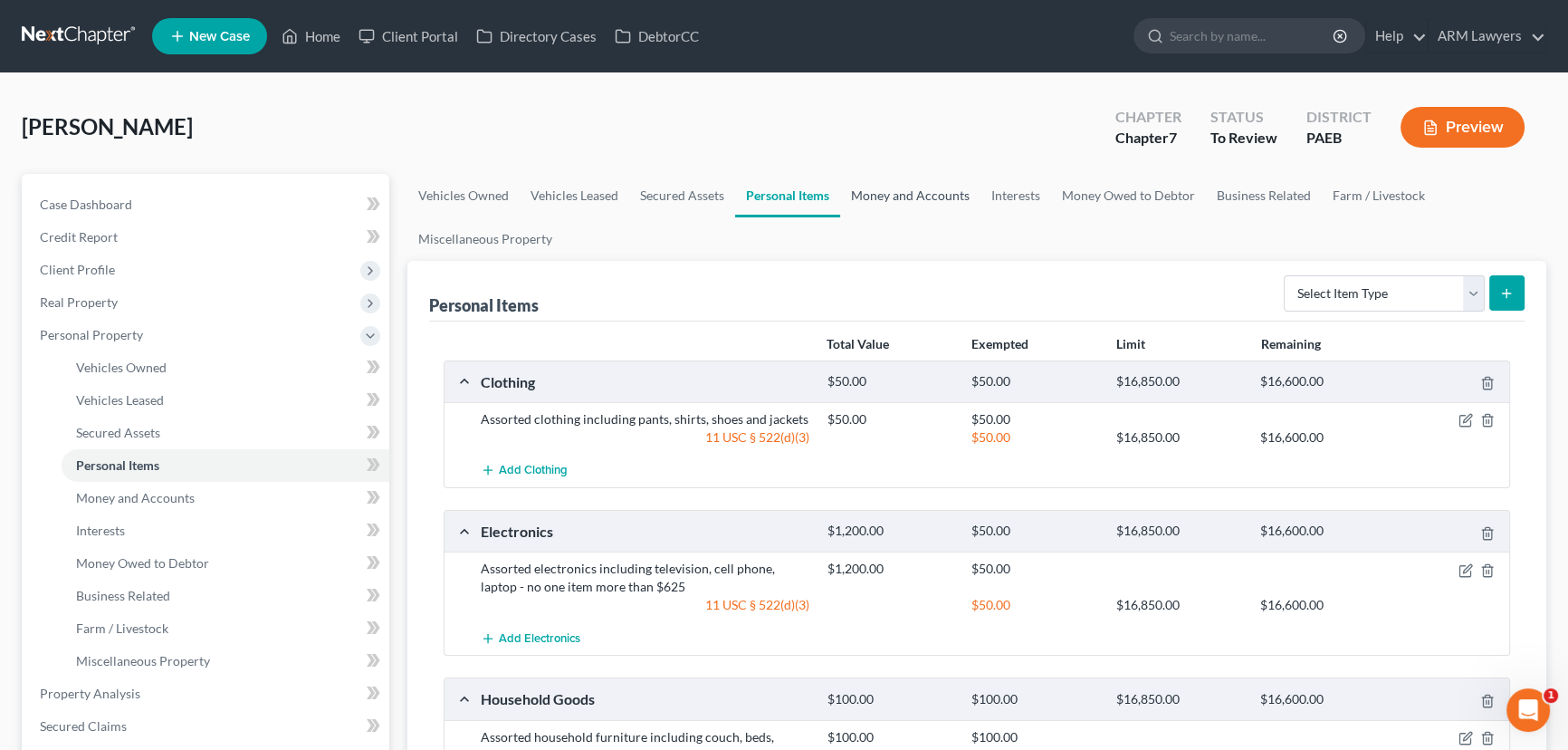
click at [891, 193] on link "Money and Accounts" at bounding box center [910, 196] width 140 height 43
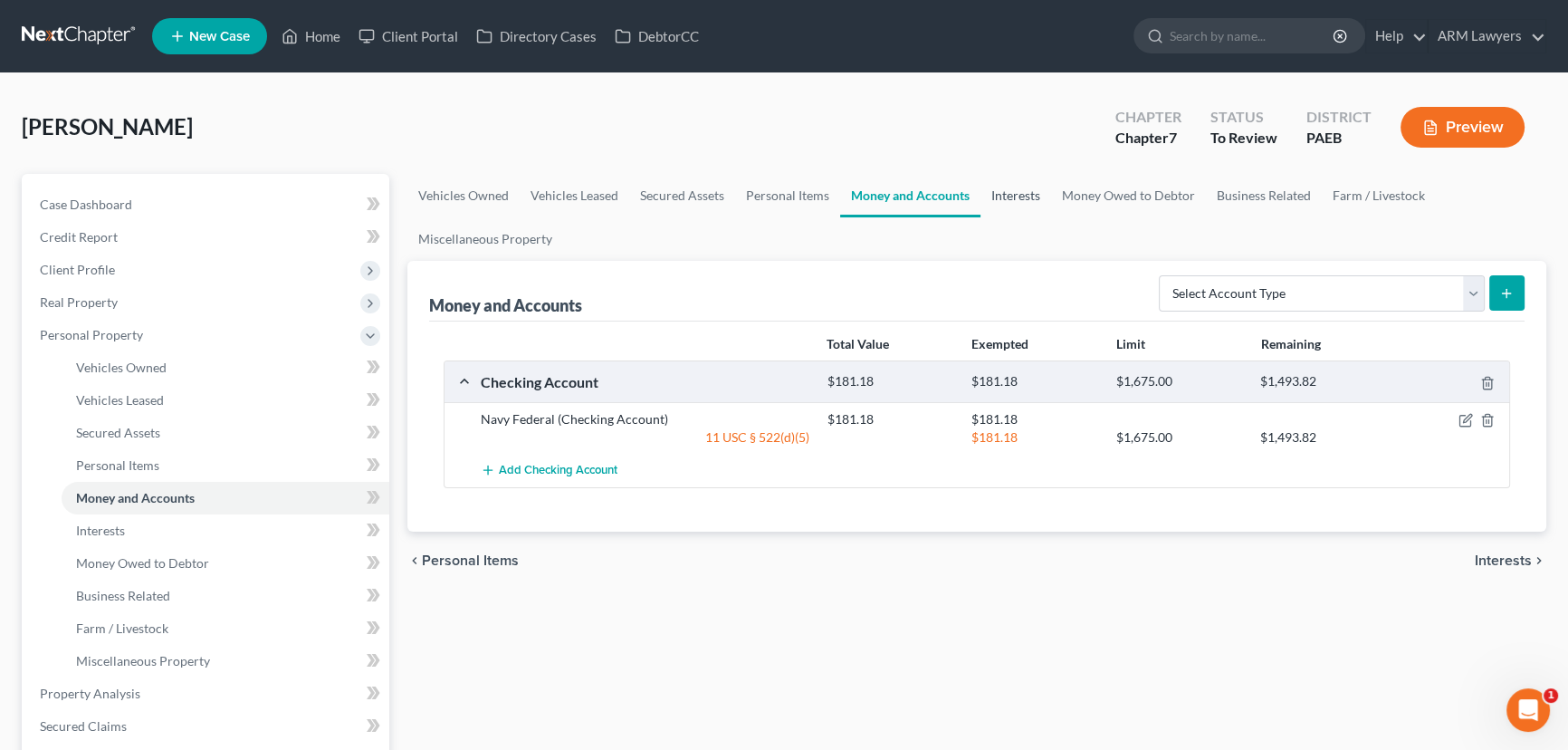
click at [1013, 178] on link "Interests" at bounding box center [1015, 196] width 70 height 43
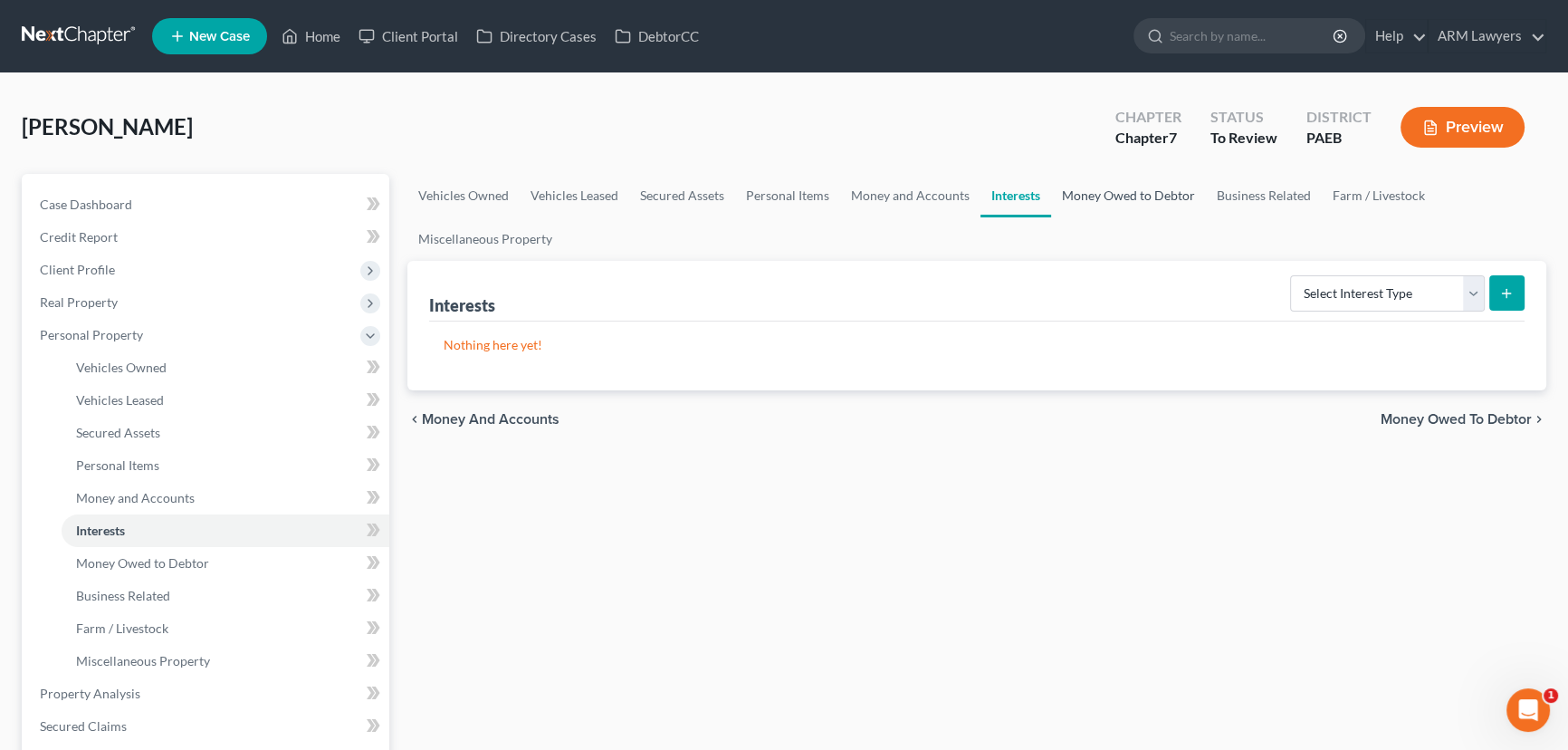
click at [1119, 190] on link "Money Owed to Debtor" at bounding box center [1128, 196] width 155 height 43
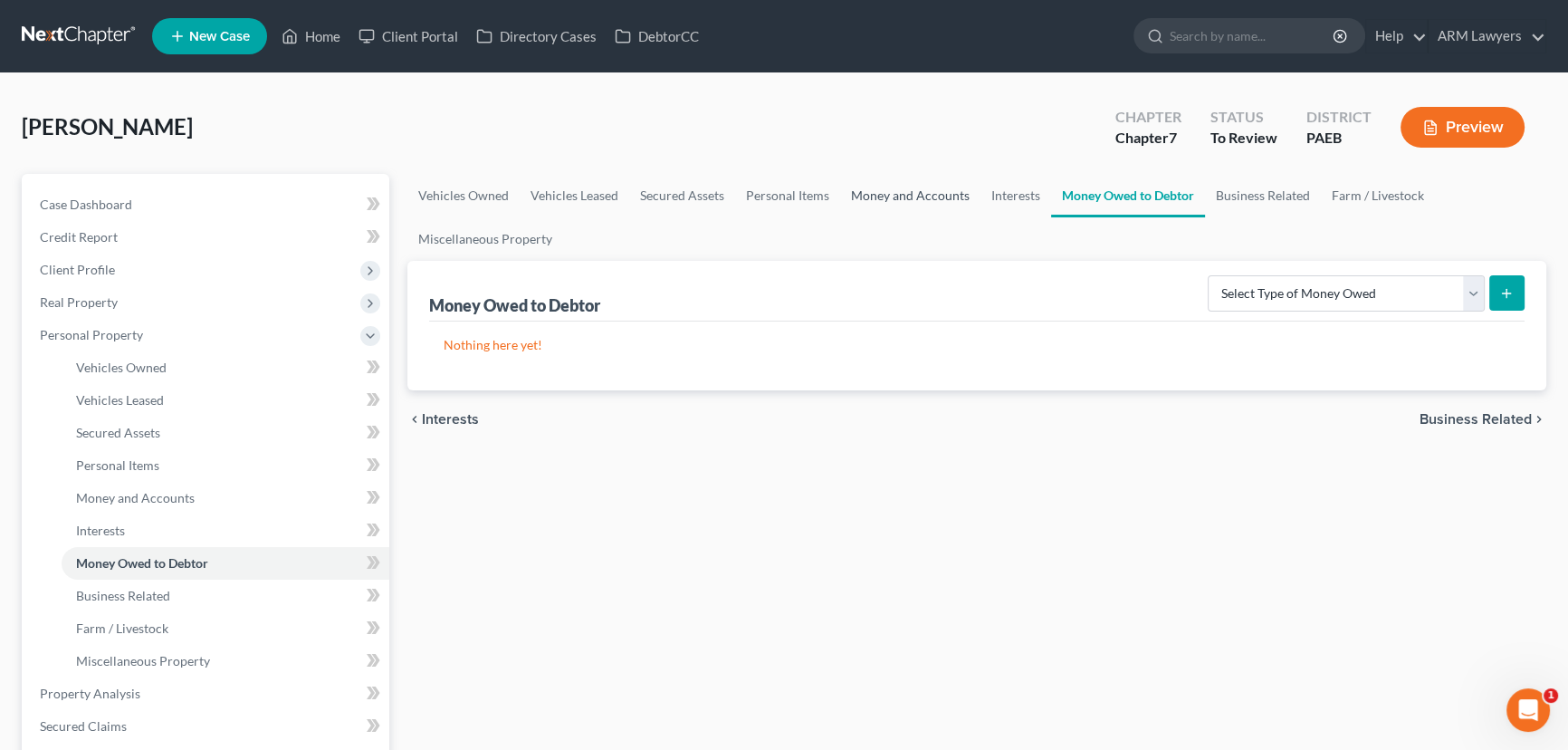
click at [908, 195] on link "Money and Accounts" at bounding box center [910, 196] width 140 height 43
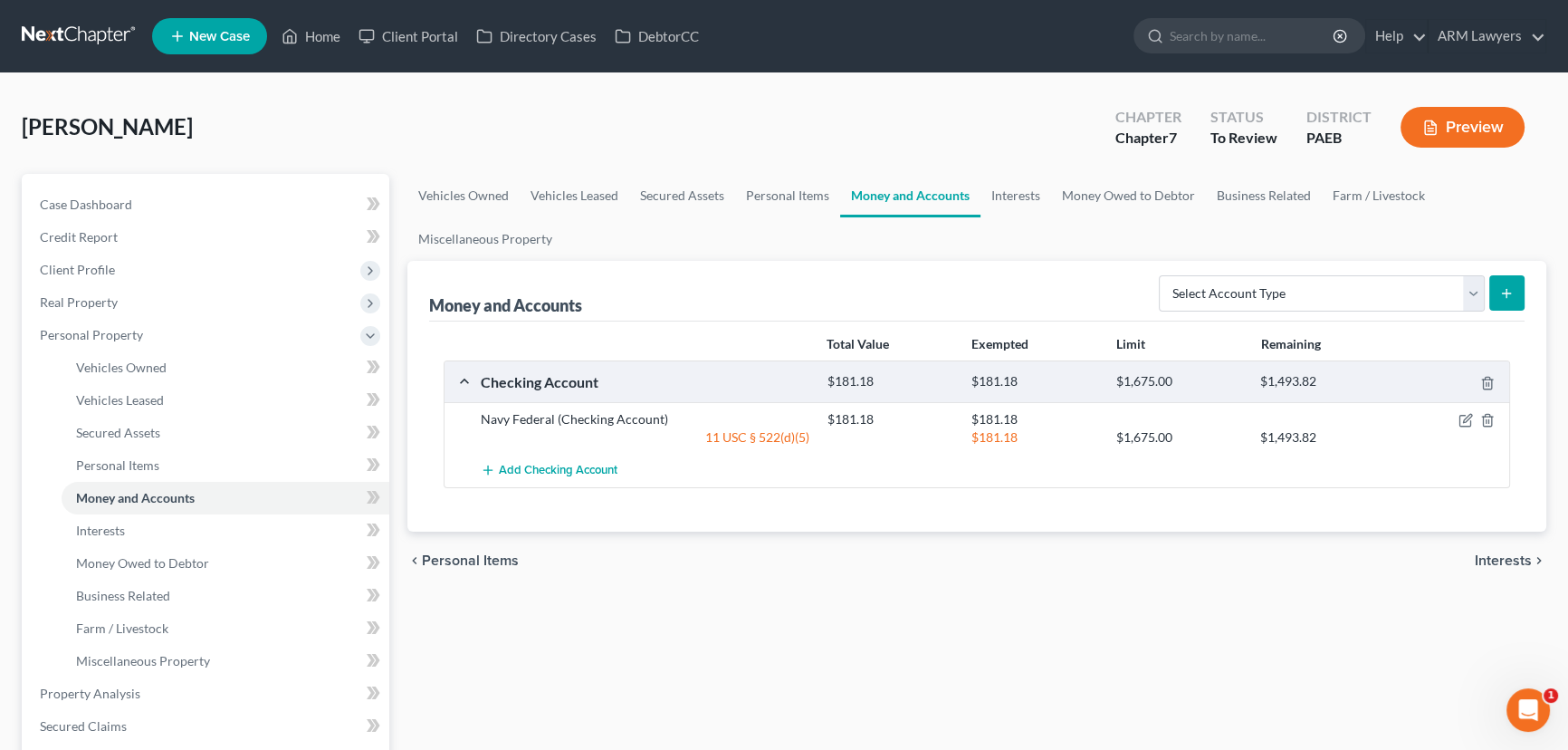
click at [1499, 293] on icon "submit" at bounding box center [1506, 293] width 15 height 15
click at [1289, 288] on select "Select Account Type Brokerage Cash on Hand Certificates of Deposit Checking Acc…" at bounding box center [1322, 293] width 326 height 37
select select "checking"
click at [1162, 276] on select "Select Account Type Brokerage Cash on Hand Certificates of Deposit Checking Acc…" at bounding box center [1322, 293] width 326 height 37
click at [1499, 291] on icon "submit" at bounding box center [1506, 293] width 15 height 15
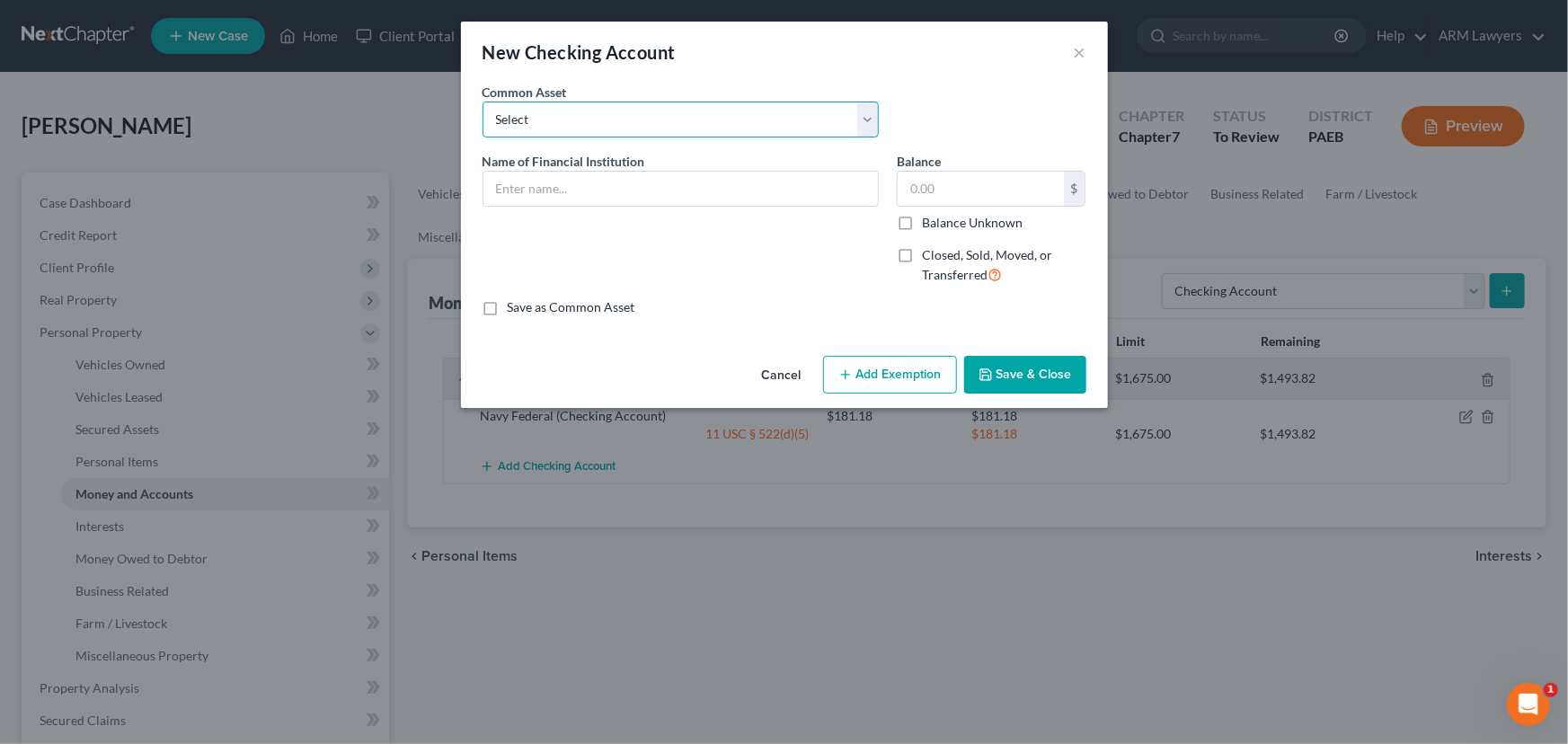
click at [606, 127] on select "Select First National Bank Belco Community Credit Union Citibank Chime Citizens…" at bounding box center [681, 120] width 396 height 36
drag, startPoint x: 966, startPoint y: 77, endPoint x: 887, endPoint y: 104, distance: 83.5
click at [960, 79] on div "New Checking Account ×" at bounding box center [784, 52] width 647 height 61
click at [625, 197] on input "text" at bounding box center [681, 188] width 394 height 34
type input "[PERSON_NAME]"
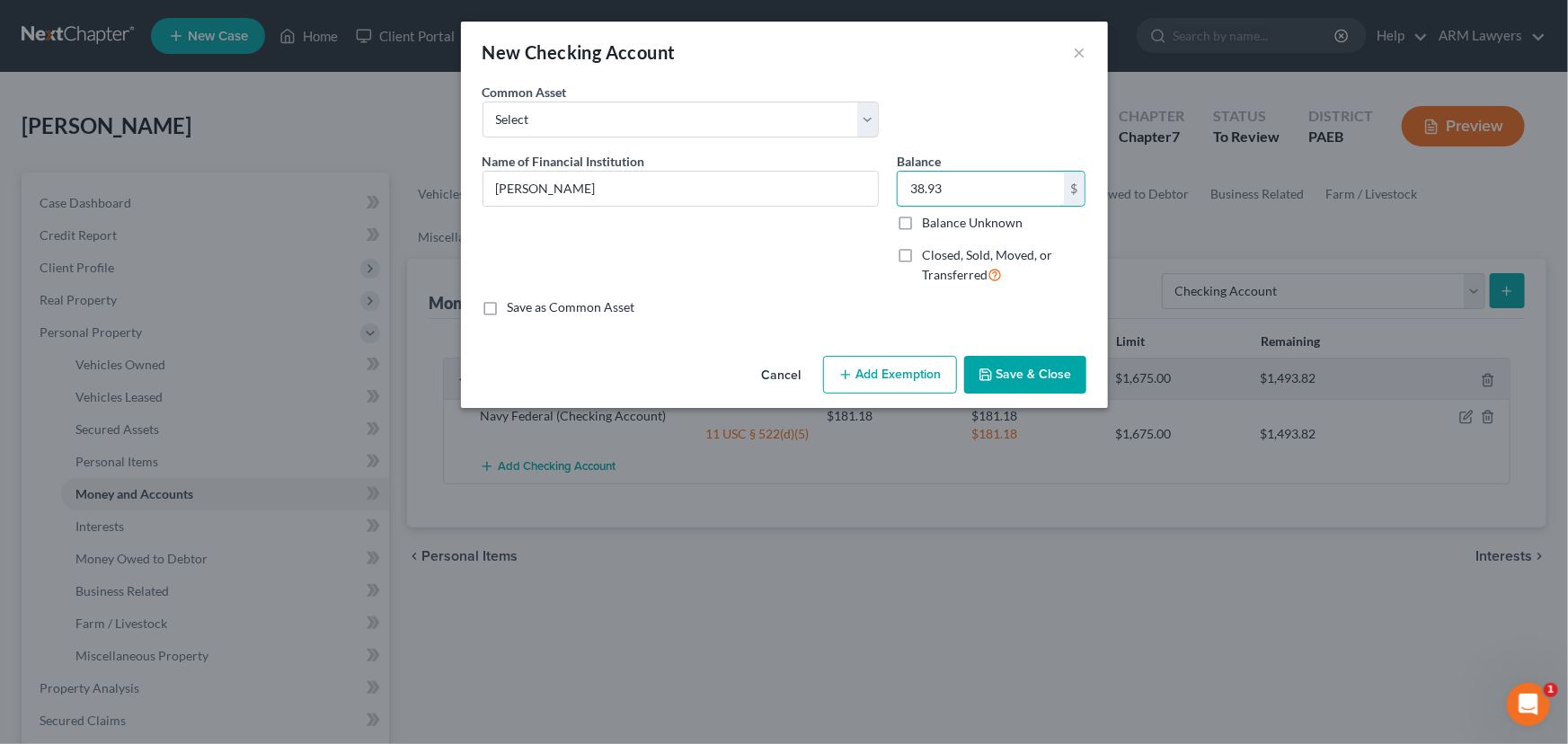
type input "38.93"
click at [937, 384] on button "Add Exemption" at bounding box center [889, 374] width 134 height 37
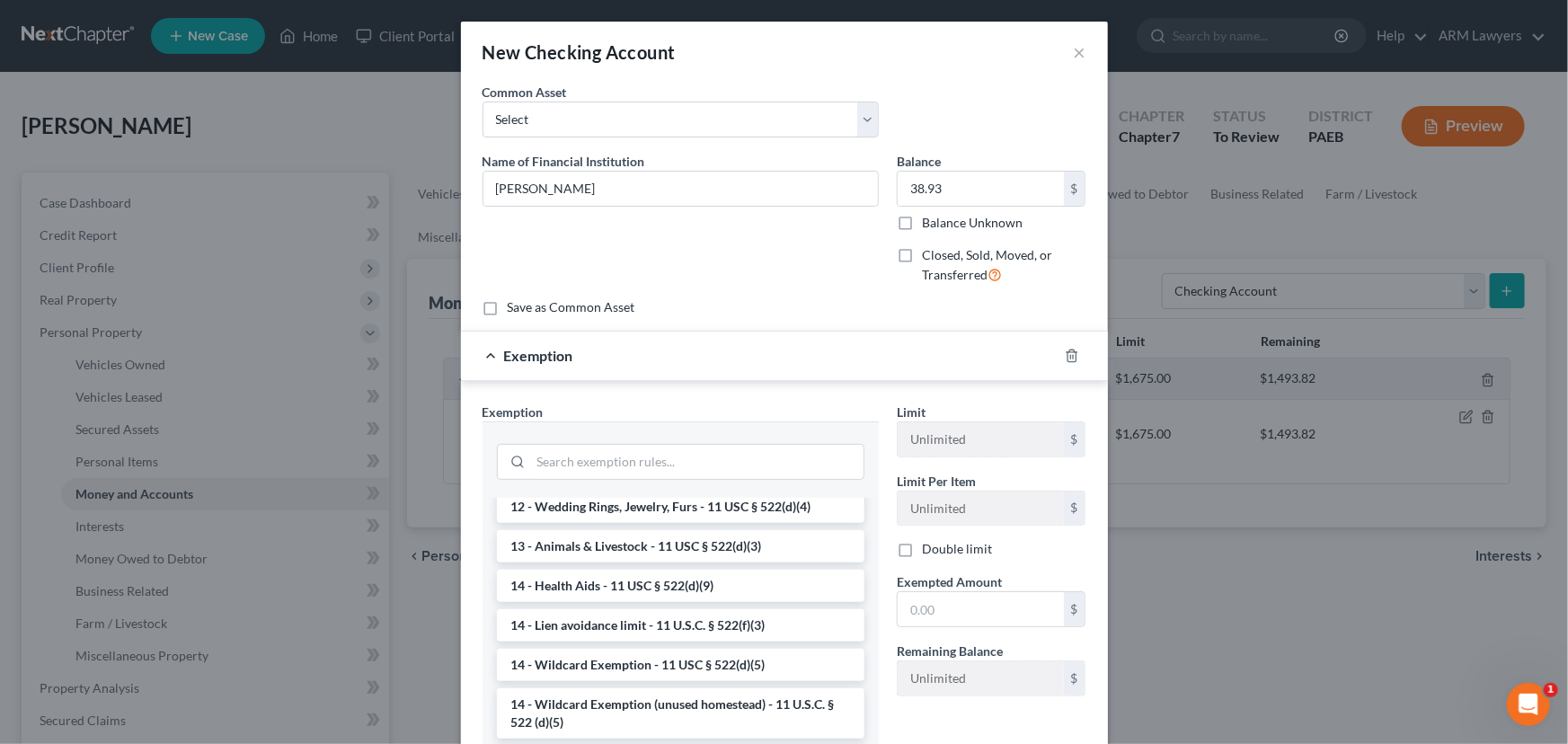
scroll to position [326, 0]
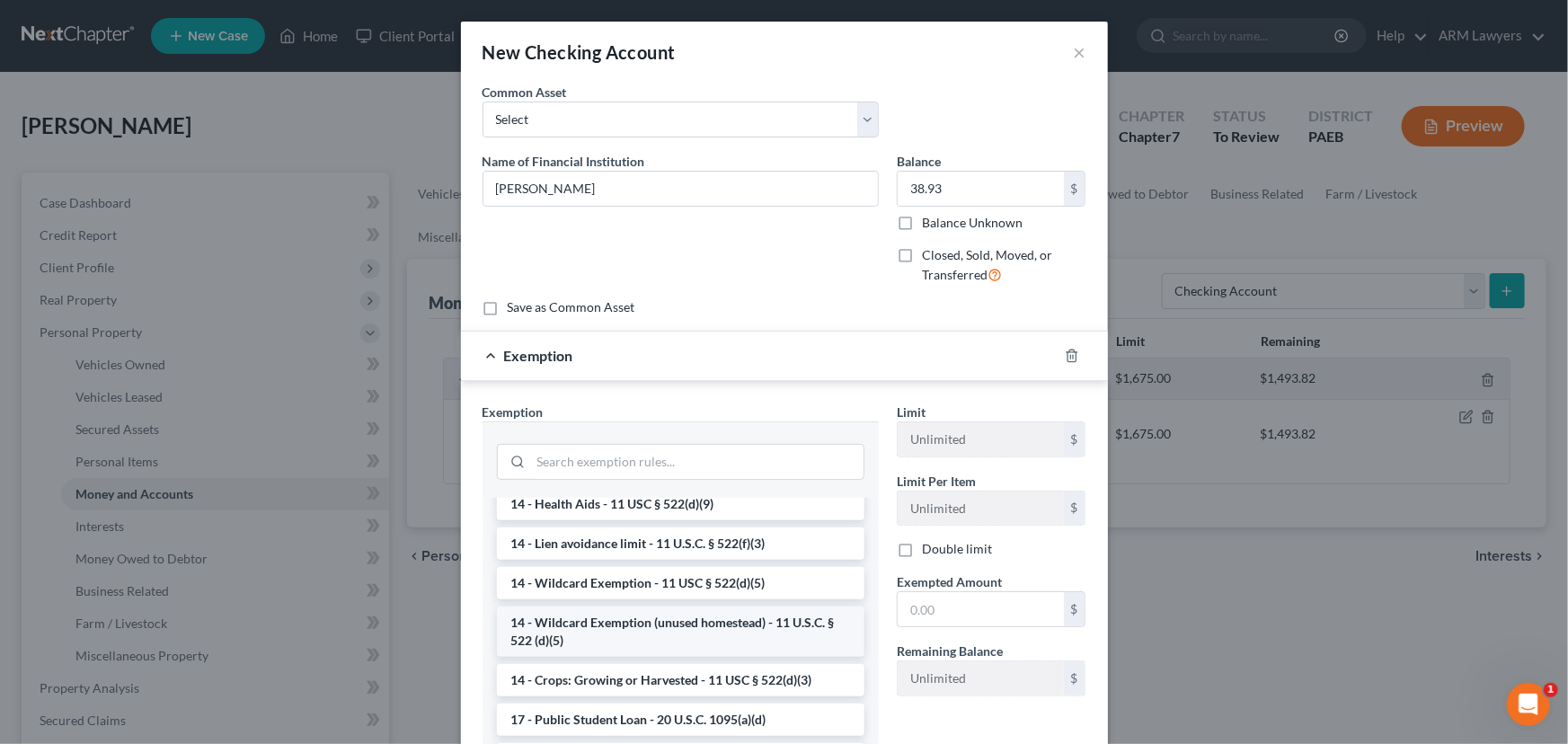
click at [654, 635] on li "14 - Wildcard Exemption (unused homestead) - 11 U.S.C. § 522 (d)(5)" at bounding box center [681, 630] width 368 height 50
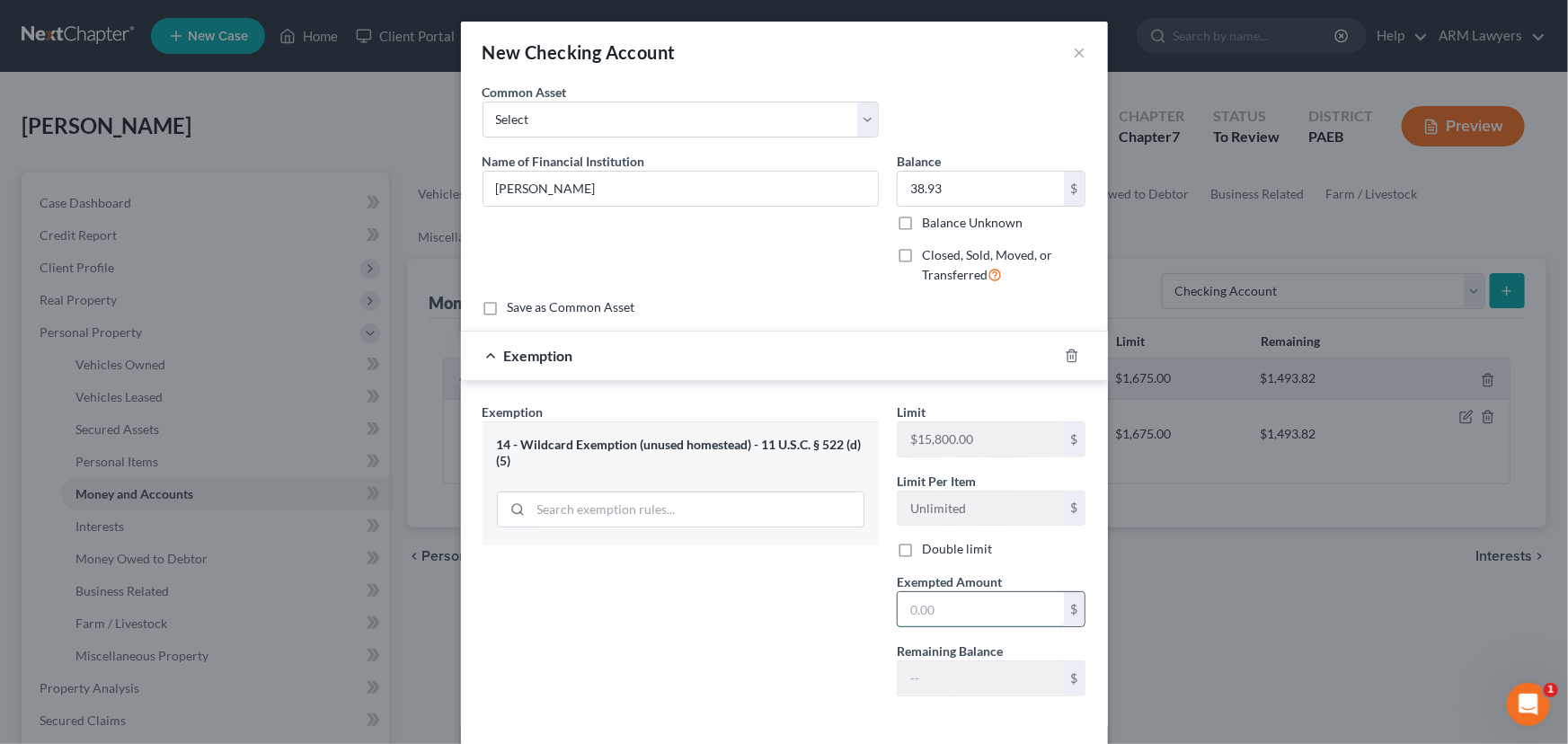
click at [971, 604] on input "text" at bounding box center [980, 609] width 166 height 34
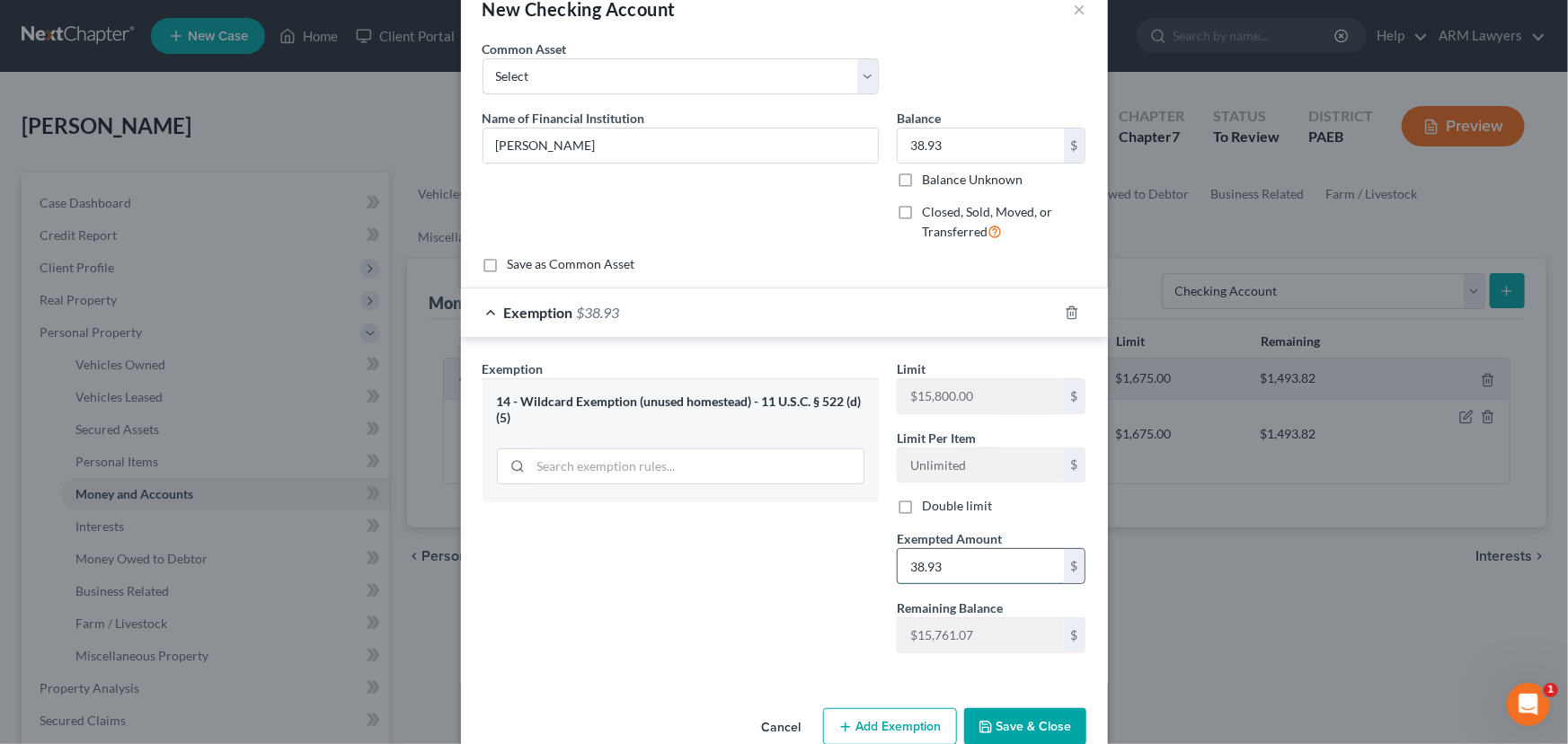
scroll to position [79, 0]
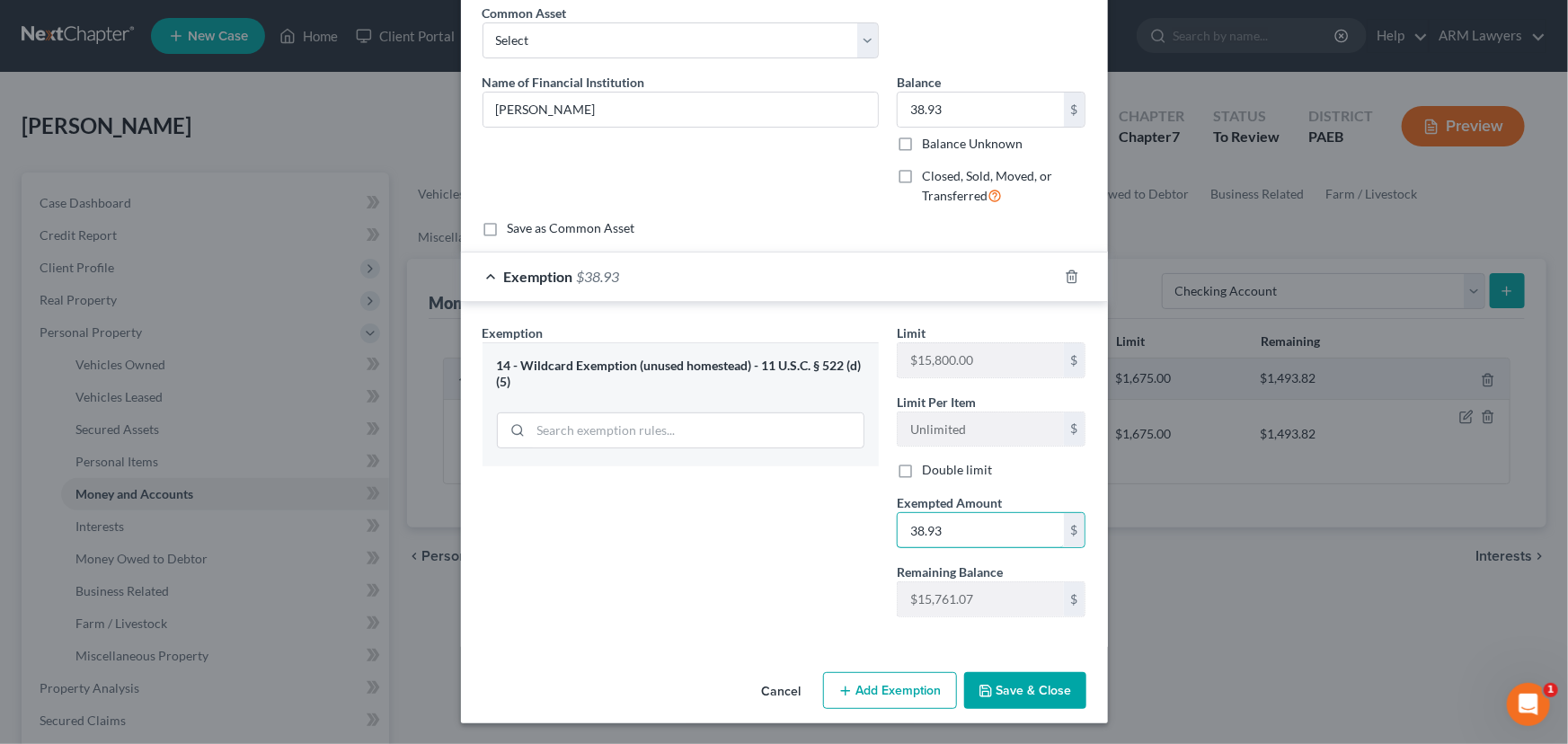
type input "38.93"
click at [1044, 683] on button "Save & Close" at bounding box center [1025, 690] width 123 height 37
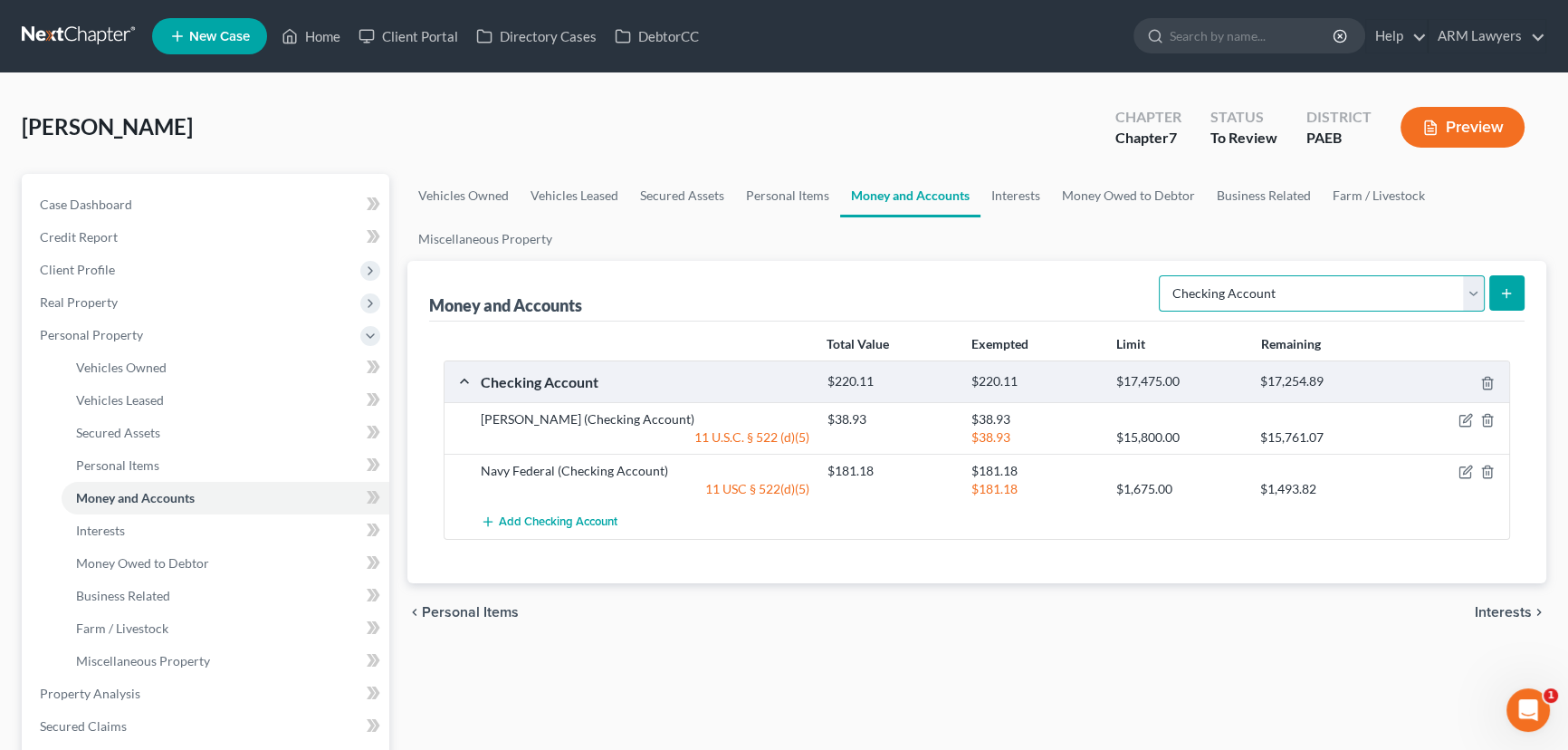
click at [1377, 291] on select "Select Account Type Brokerage Cash on Hand Certificates of Deposit Checking Acc…" at bounding box center [1322, 293] width 326 height 37
click at [1366, 298] on select "Select Account Type Brokerage Cash on Hand Certificates of Deposit Checking Acc…" at bounding box center [1322, 293] width 326 height 37
click at [1444, 288] on select "Select Account Type Brokerage Cash on Hand Certificates of Deposit Checking Acc…" at bounding box center [1322, 293] width 326 height 37
select select "savings"
click at [1162, 276] on select "Select Account Type Brokerage Cash on Hand Certificates of Deposit Checking Acc…" at bounding box center [1322, 293] width 326 height 37
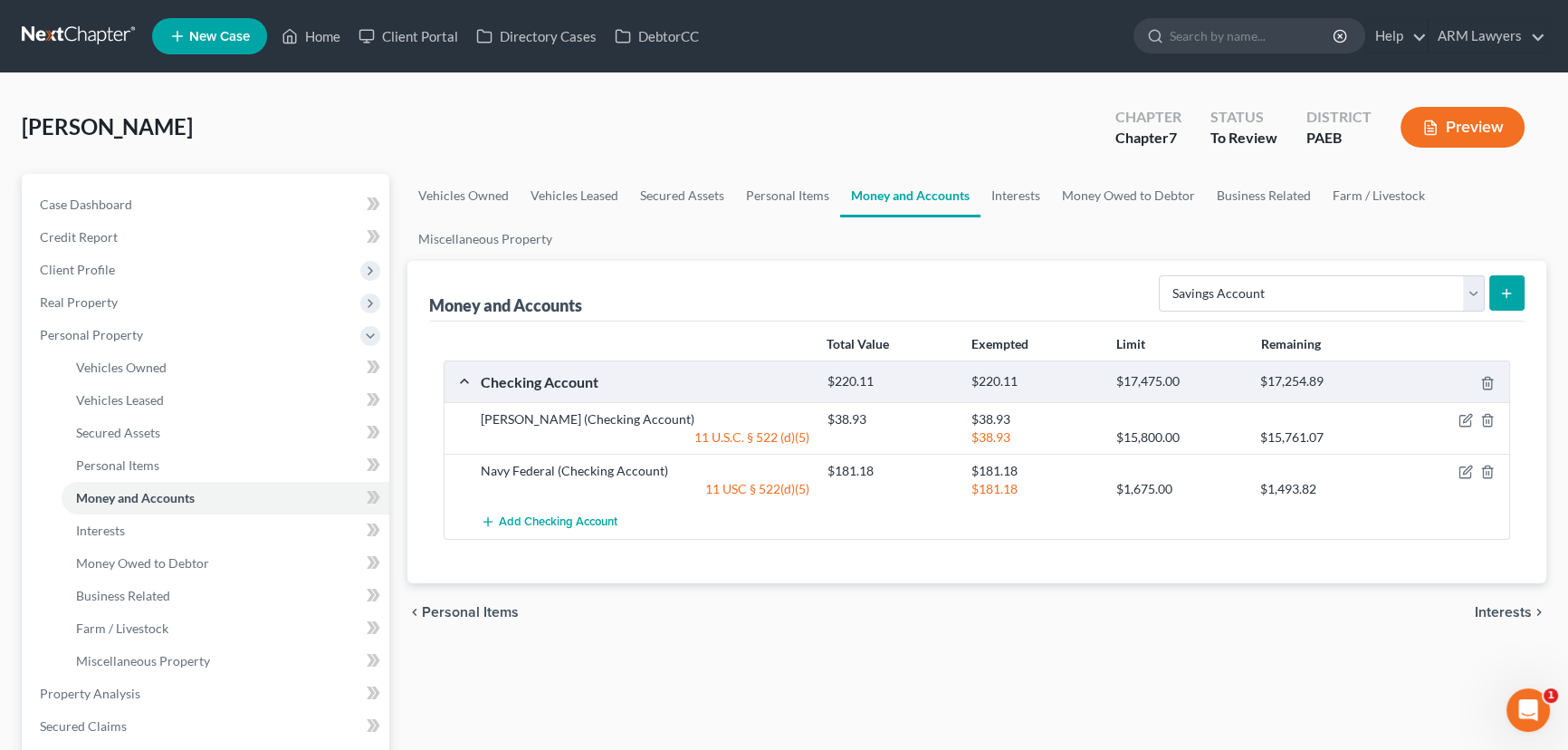
click at [1503, 287] on icon "submit" at bounding box center [1506, 293] width 15 height 15
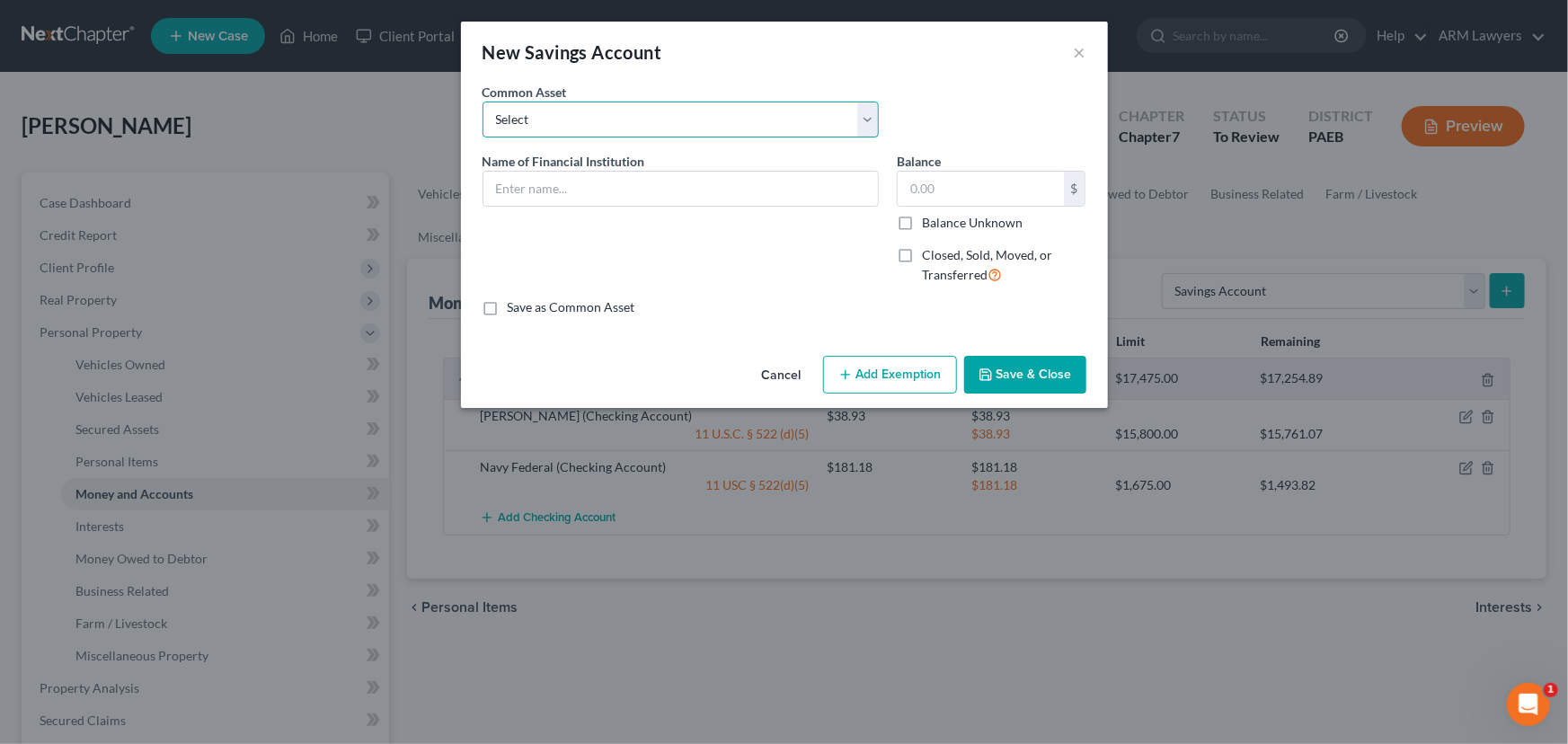
click at [665, 123] on select "Select First Northern Bank & Trust Ally [PERSON_NAME] Fargo" at bounding box center [681, 120] width 396 height 36
click at [674, 177] on input "text" at bounding box center [681, 188] width 394 height 34
type input "Navy Federal Credit Union"
type input "5.02"
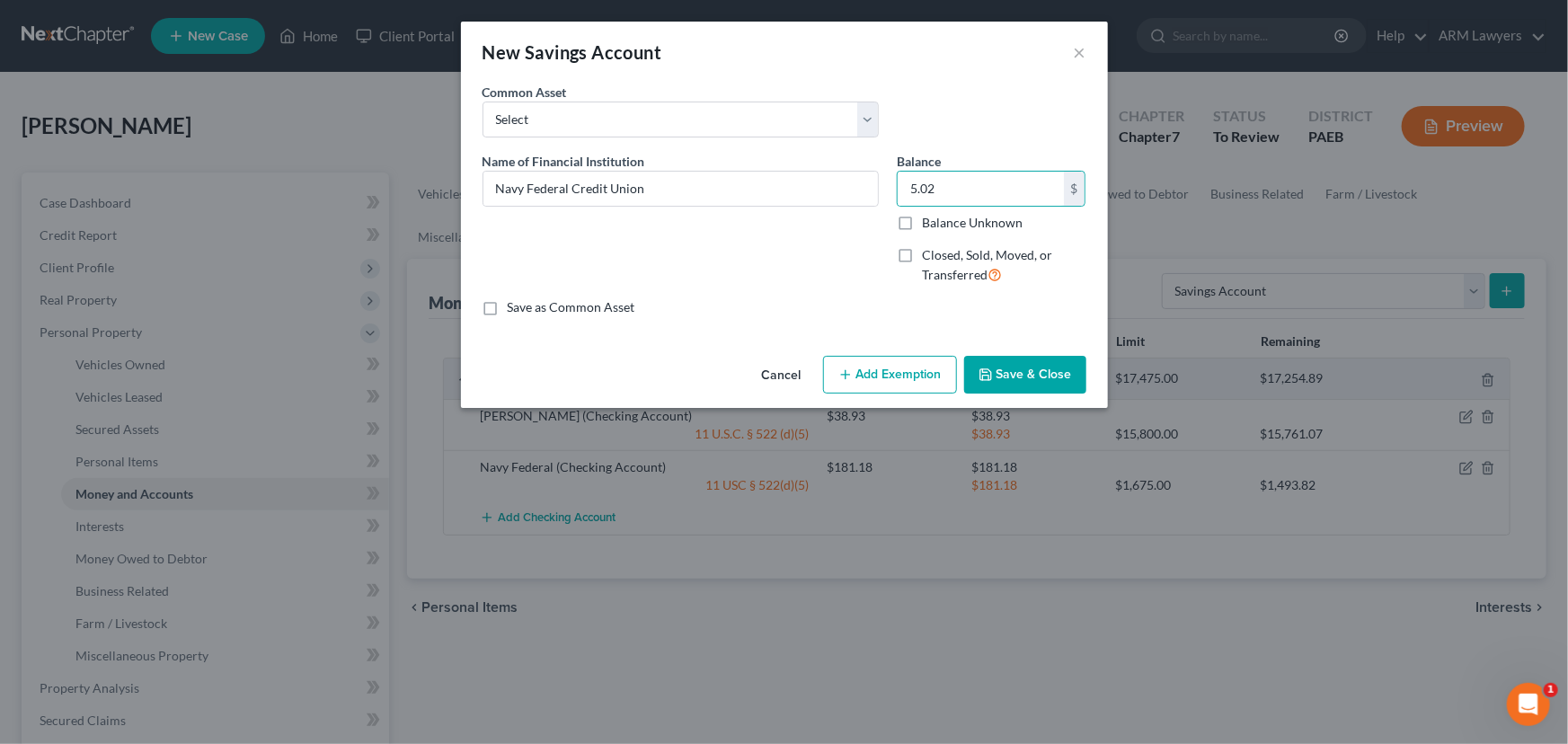
click at [904, 385] on button "Add Exemption" at bounding box center [889, 374] width 134 height 37
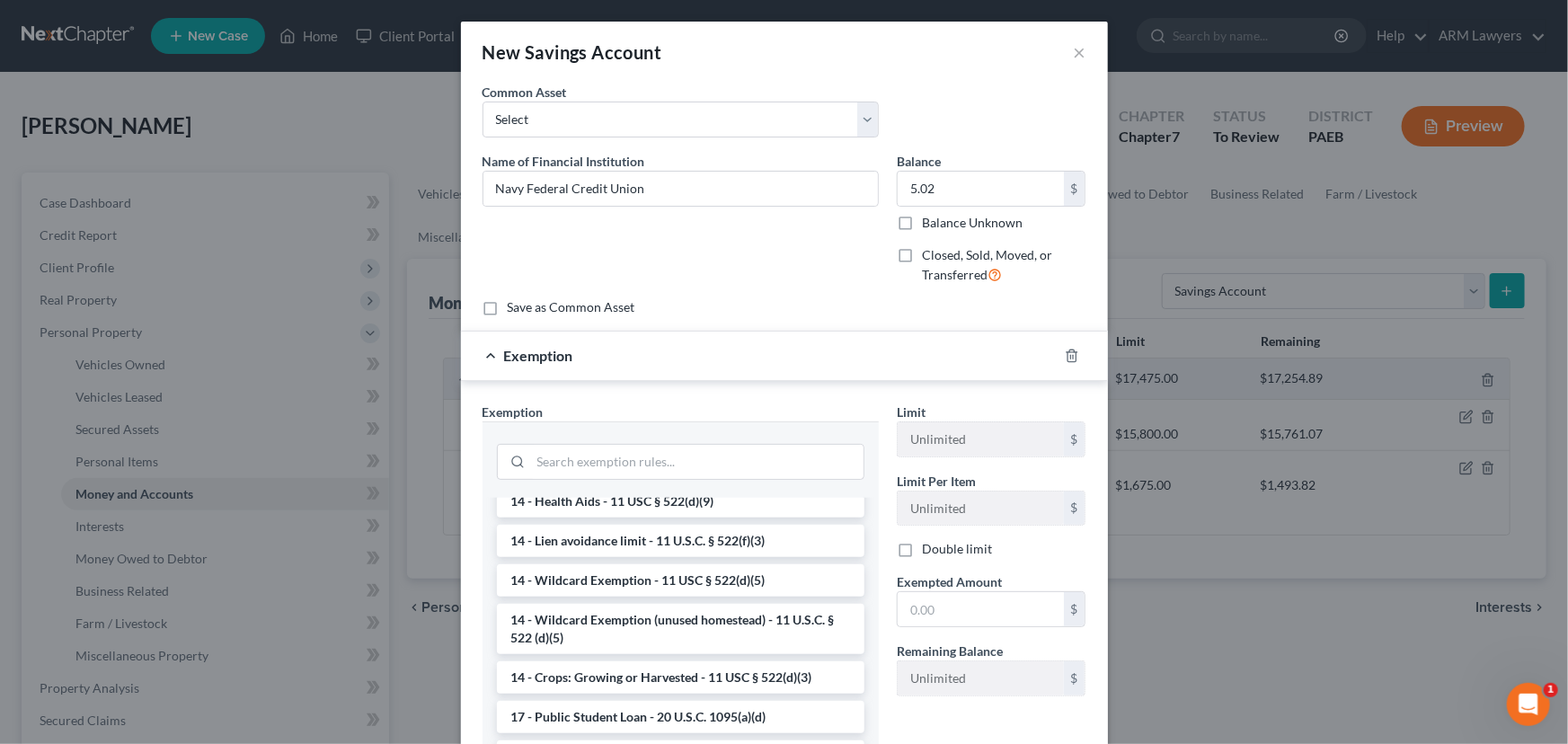
scroll to position [489, 0]
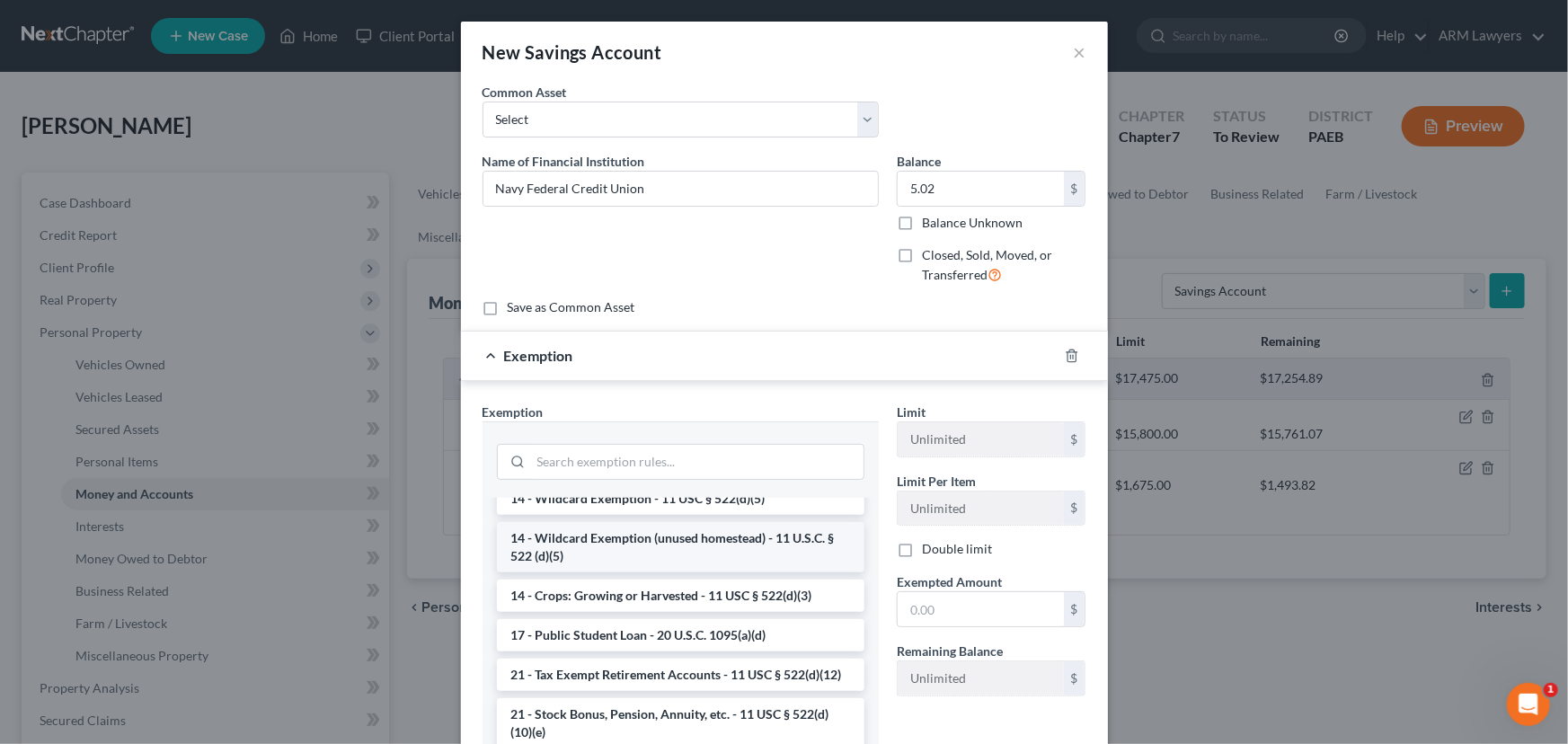
click at [645, 572] on li "14 - Wildcard Exemption (unused homestead) - 11 U.S.C. § 522 (d)(5)" at bounding box center [681, 546] width 368 height 50
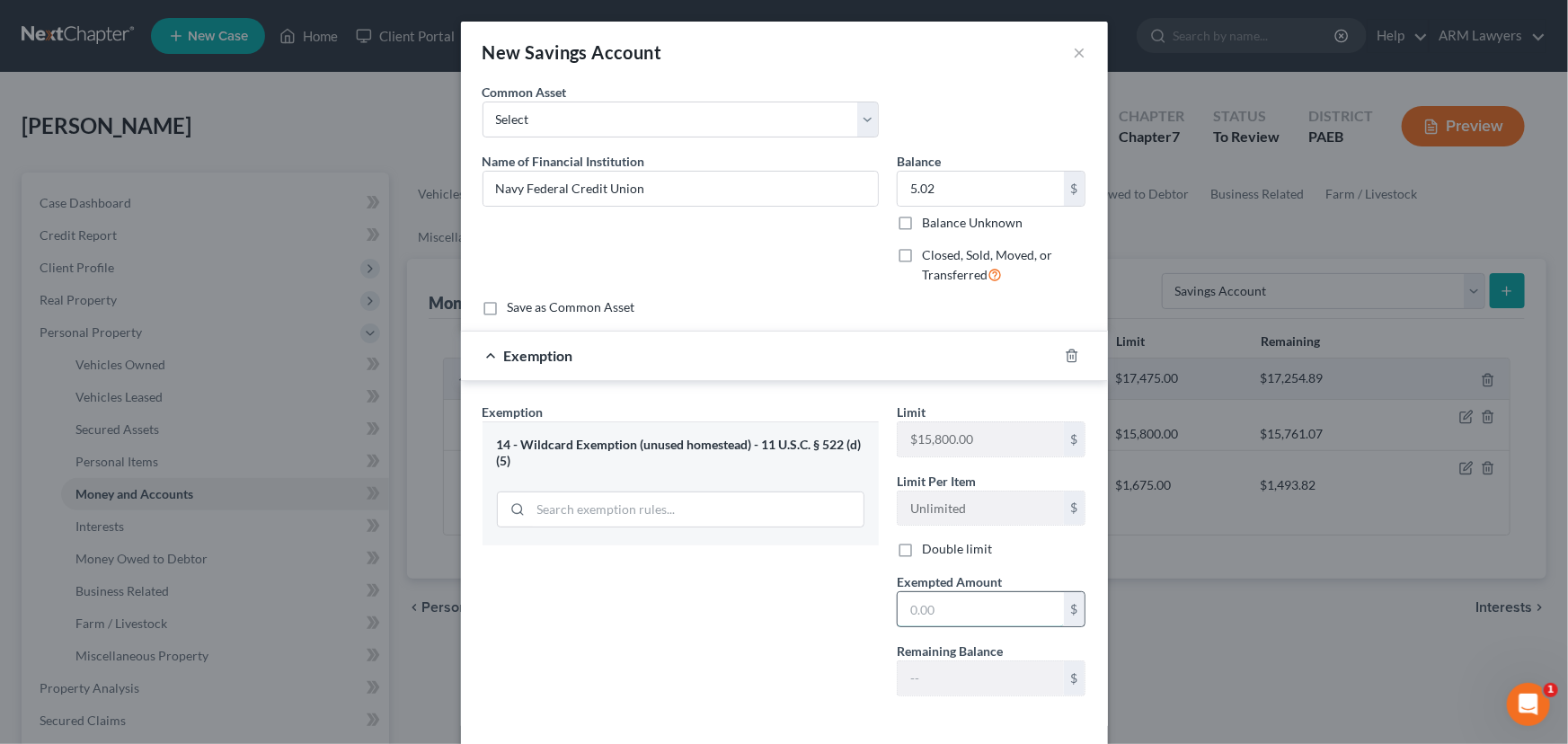
click at [952, 606] on input "text" at bounding box center [980, 609] width 166 height 34
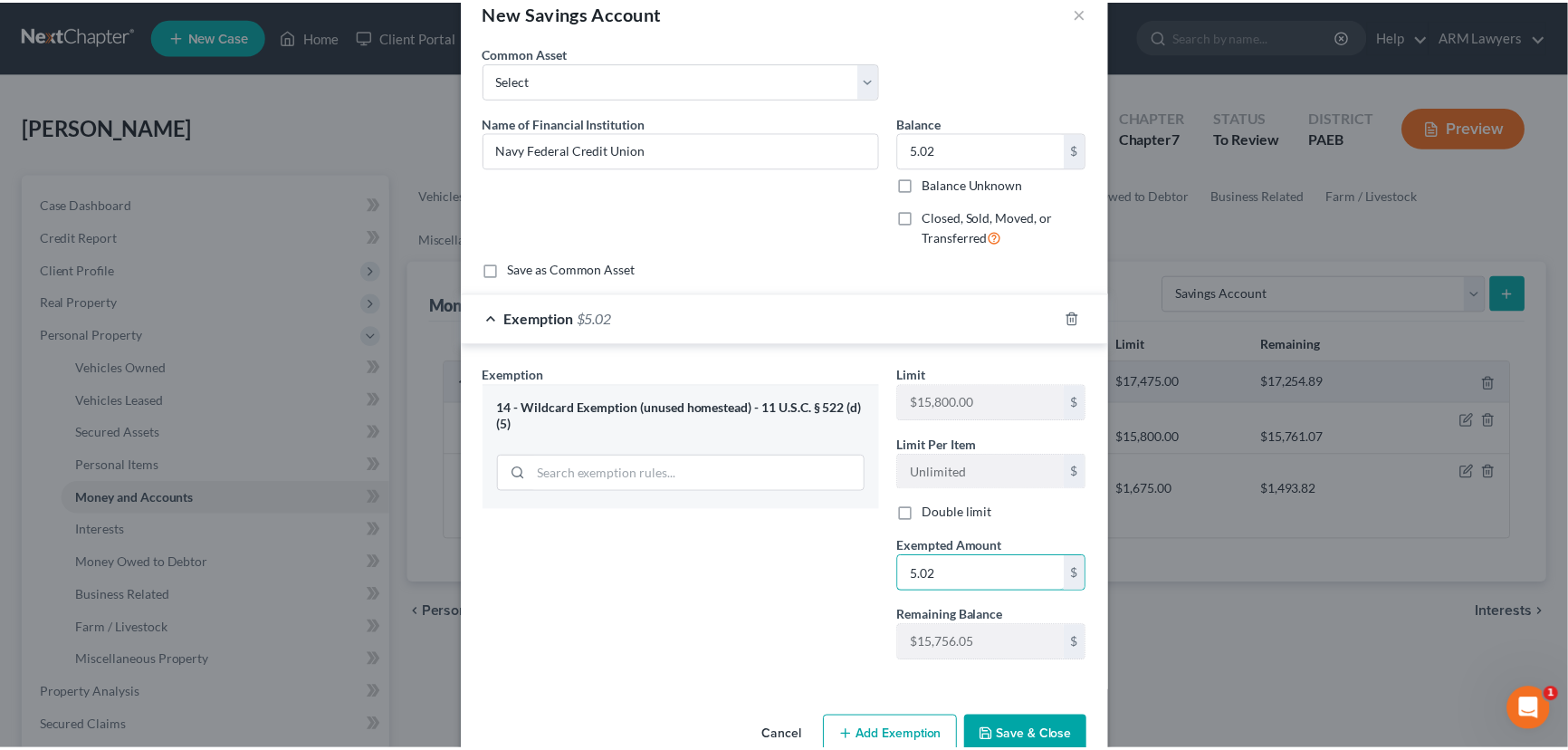
scroll to position [80, 0]
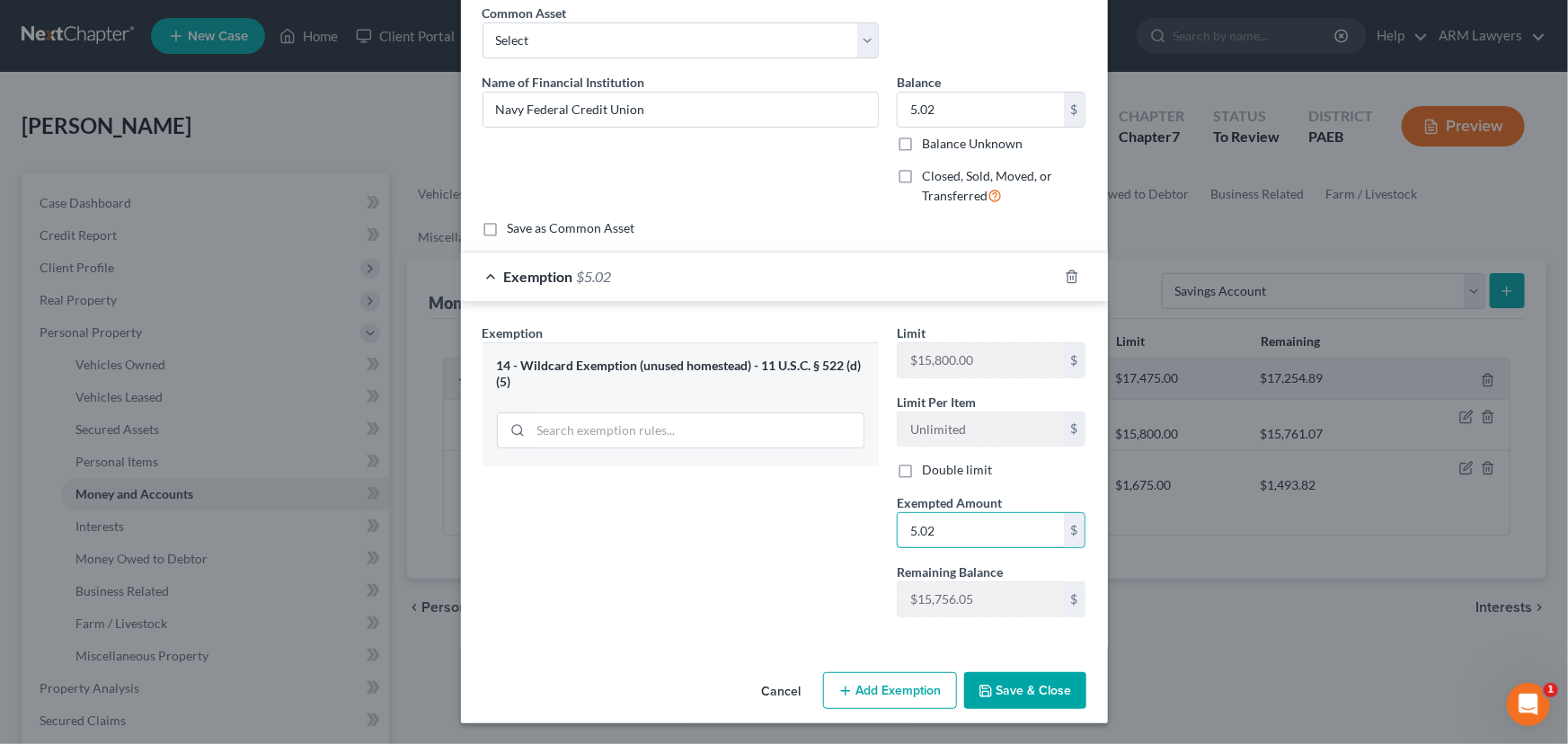
type input "5.02"
click at [1035, 691] on button "Save & Close" at bounding box center [1025, 690] width 123 height 37
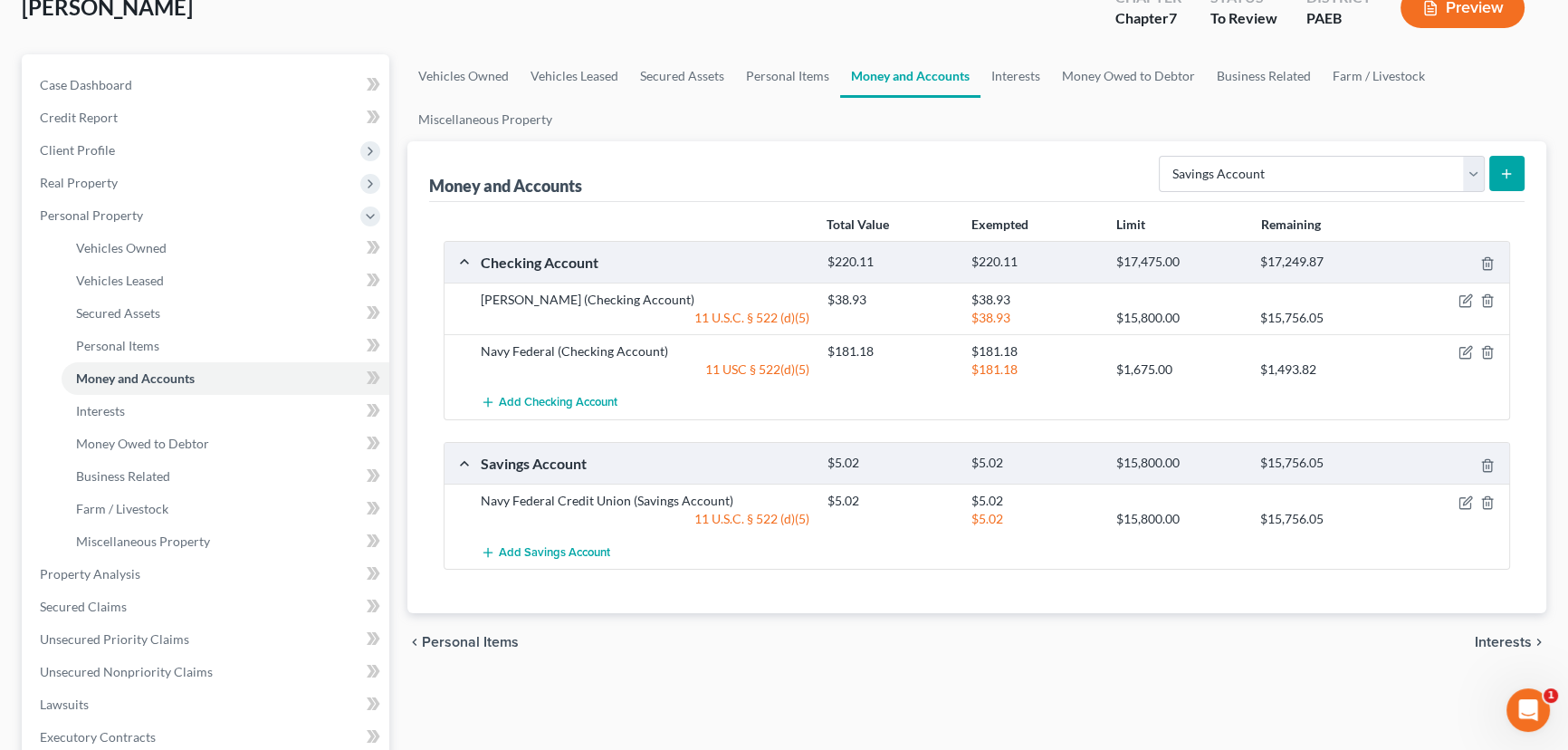
scroll to position [81, 0]
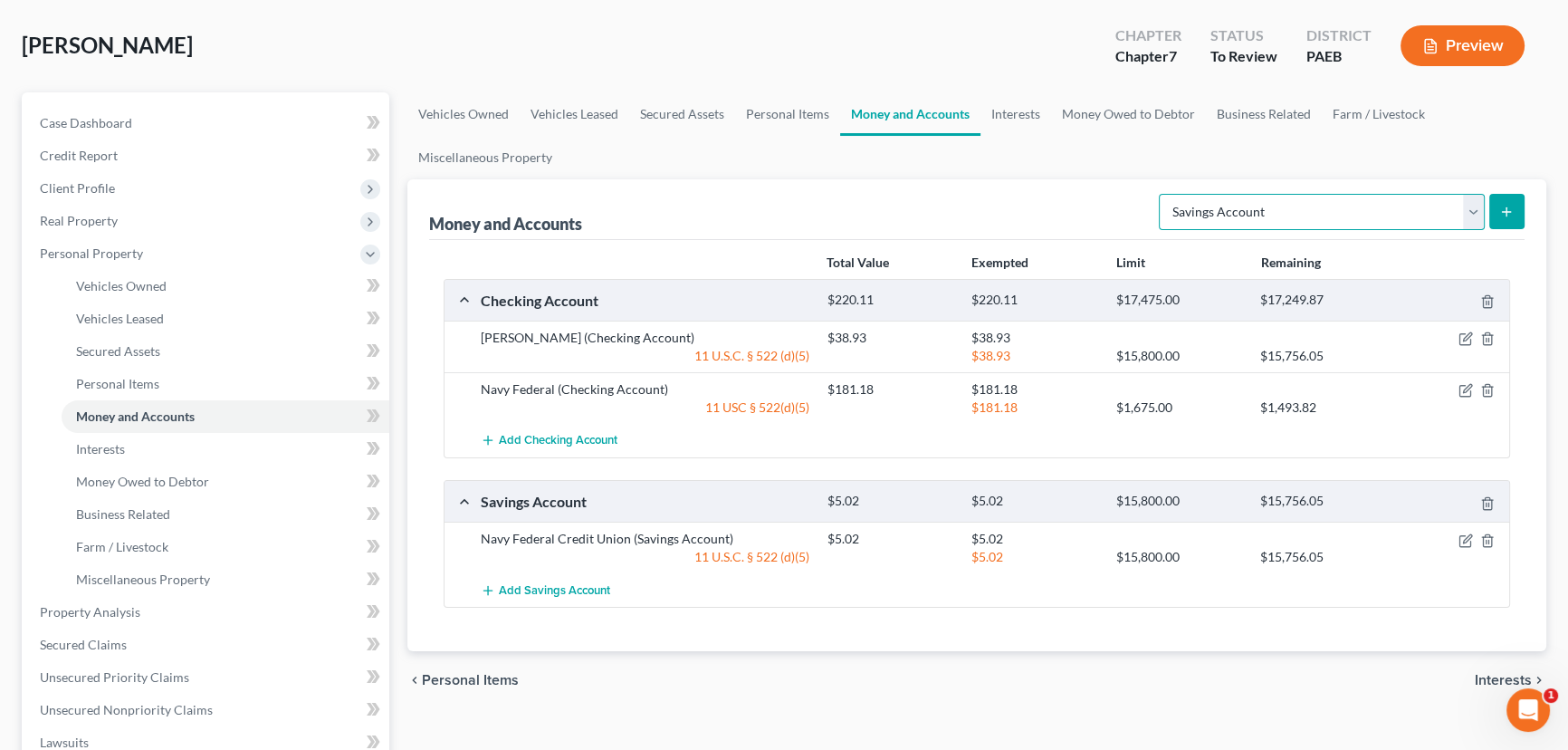
click at [1467, 211] on select "Select Account Type Brokerage Cash on Hand Certificates of Deposit Checking Acc…" at bounding box center [1322, 211] width 326 height 37
click at [1162, 194] on select "Select Account Type Brokerage Cash on Hand Certificates of Deposit Checking Acc…" at bounding box center [1322, 211] width 326 height 37
click at [1505, 208] on icon "submit" at bounding box center [1506, 211] width 15 height 15
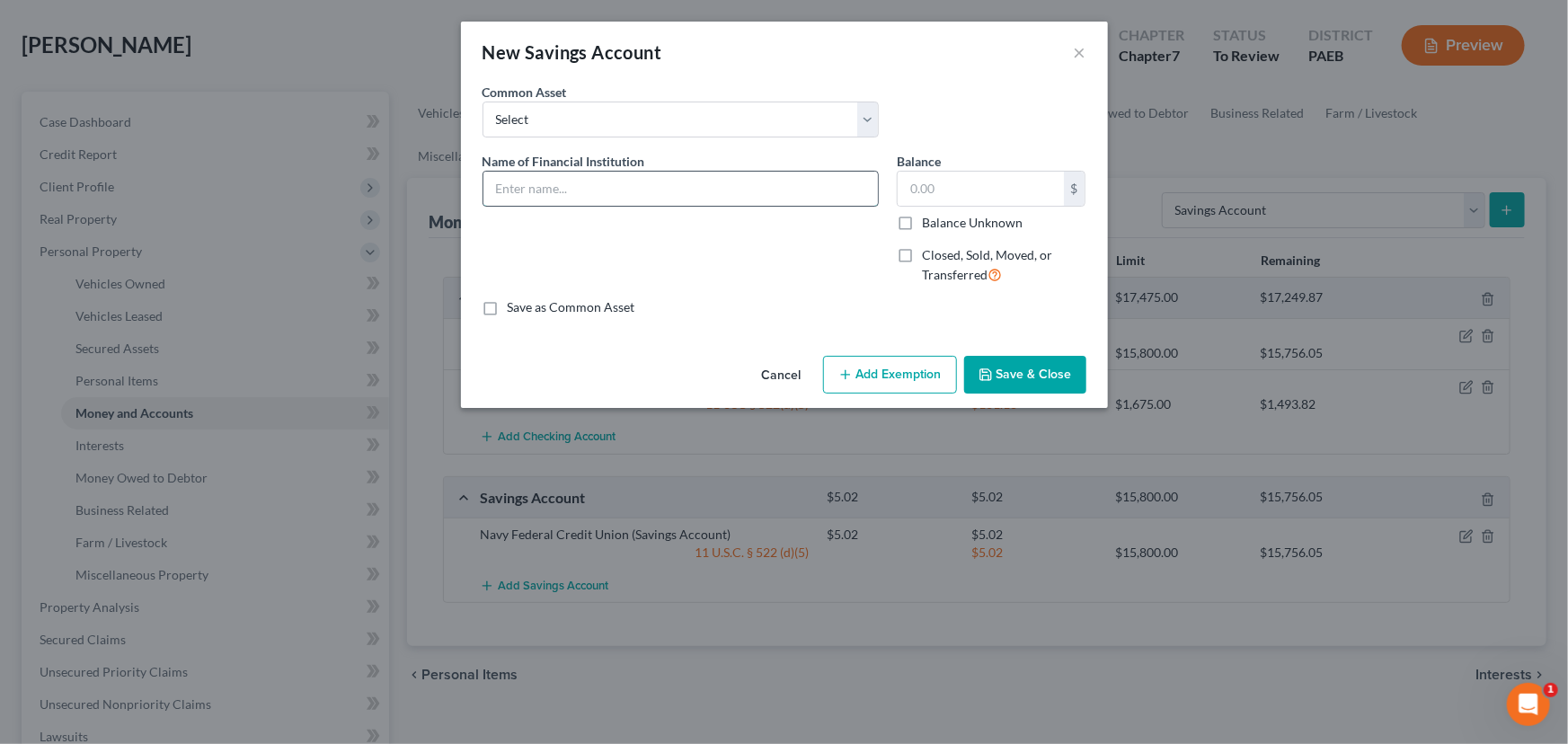
click at [736, 193] on input "text" at bounding box center [681, 188] width 394 height 34
type input "Philadelphia Federal Credit Union"
click at [943, 192] on input "text" at bounding box center [980, 188] width 166 height 34
click at [974, 197] on input "text" at bounding box center [980, 188] width 166 height 34
type input "5.00"
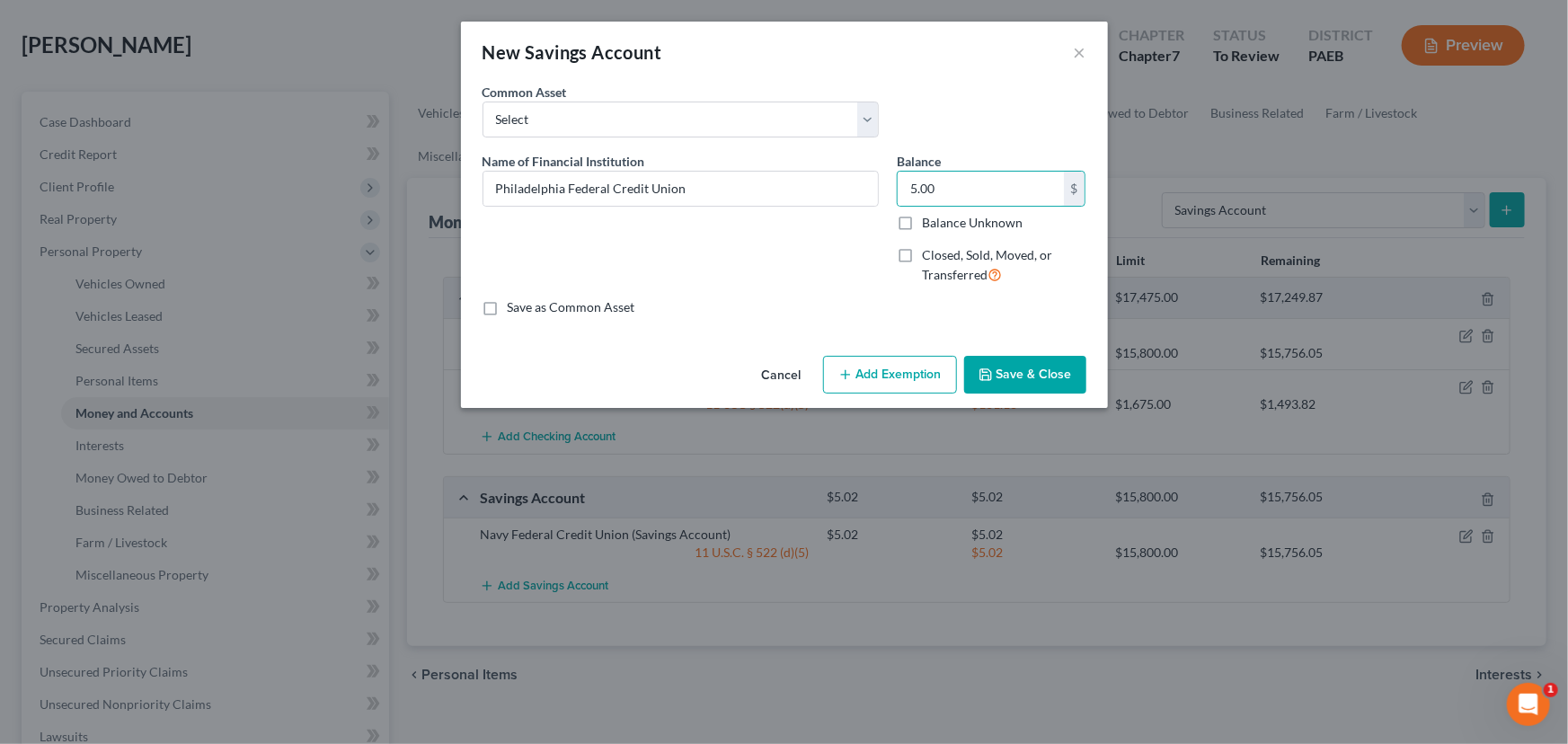
click at [1027, 380] on button "Save & Close" at bounding box center [1025, 374] width 123 height 37
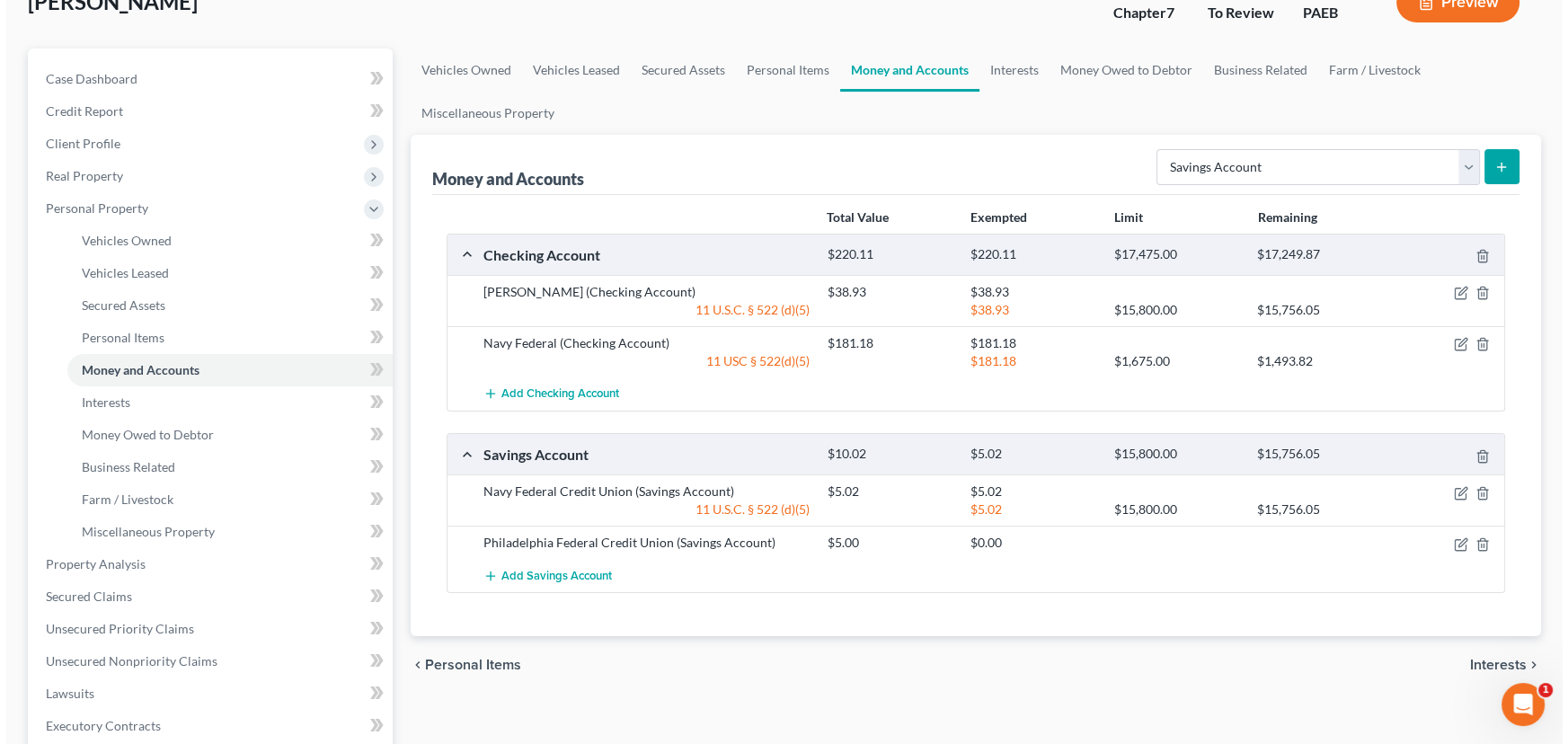
scroll to position [163, 0]
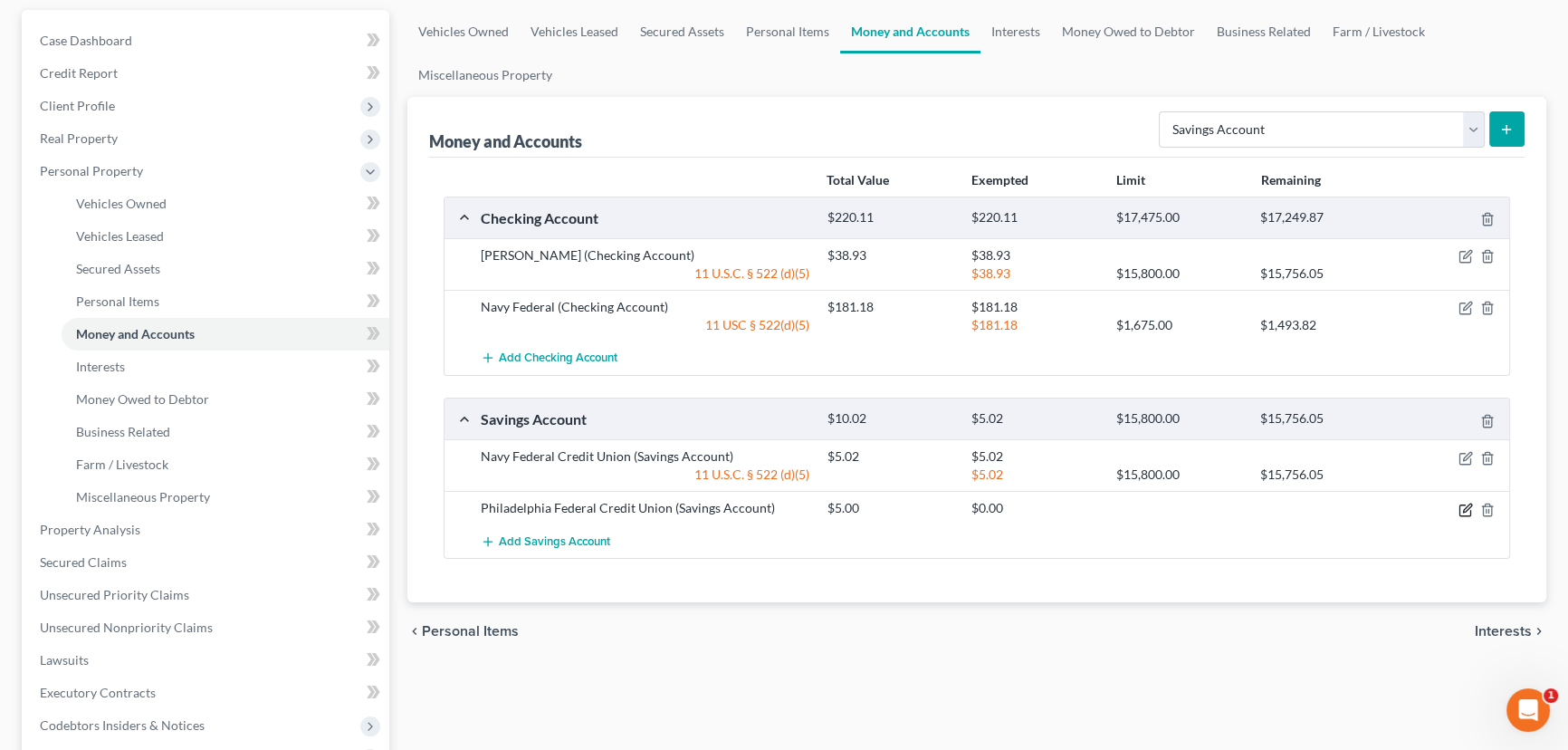
drag, startPoint x: 1457, startPoint y: 508, endPoint x: 1440, endPoint y: 514, distance: 18.0
click at [1457, 508] on div at bounding box center [1452, 508] width 116 height 18
click at [1461, 509] on icon "button" at bounding box center [1465, 509] width 15 height 15
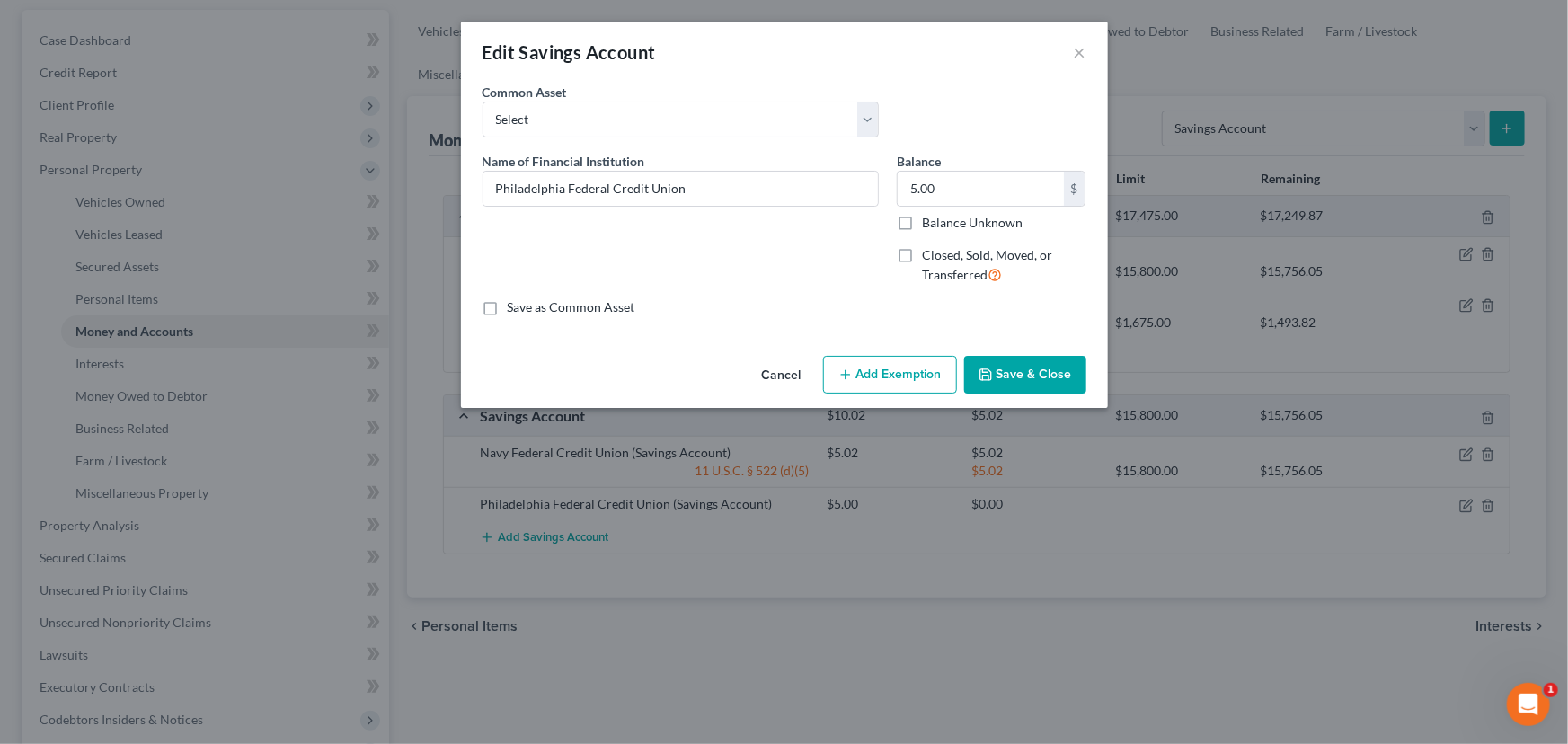
click at [886, 365] on button "Add Exemption" at bounding box center [889, 374] width 134 height 37
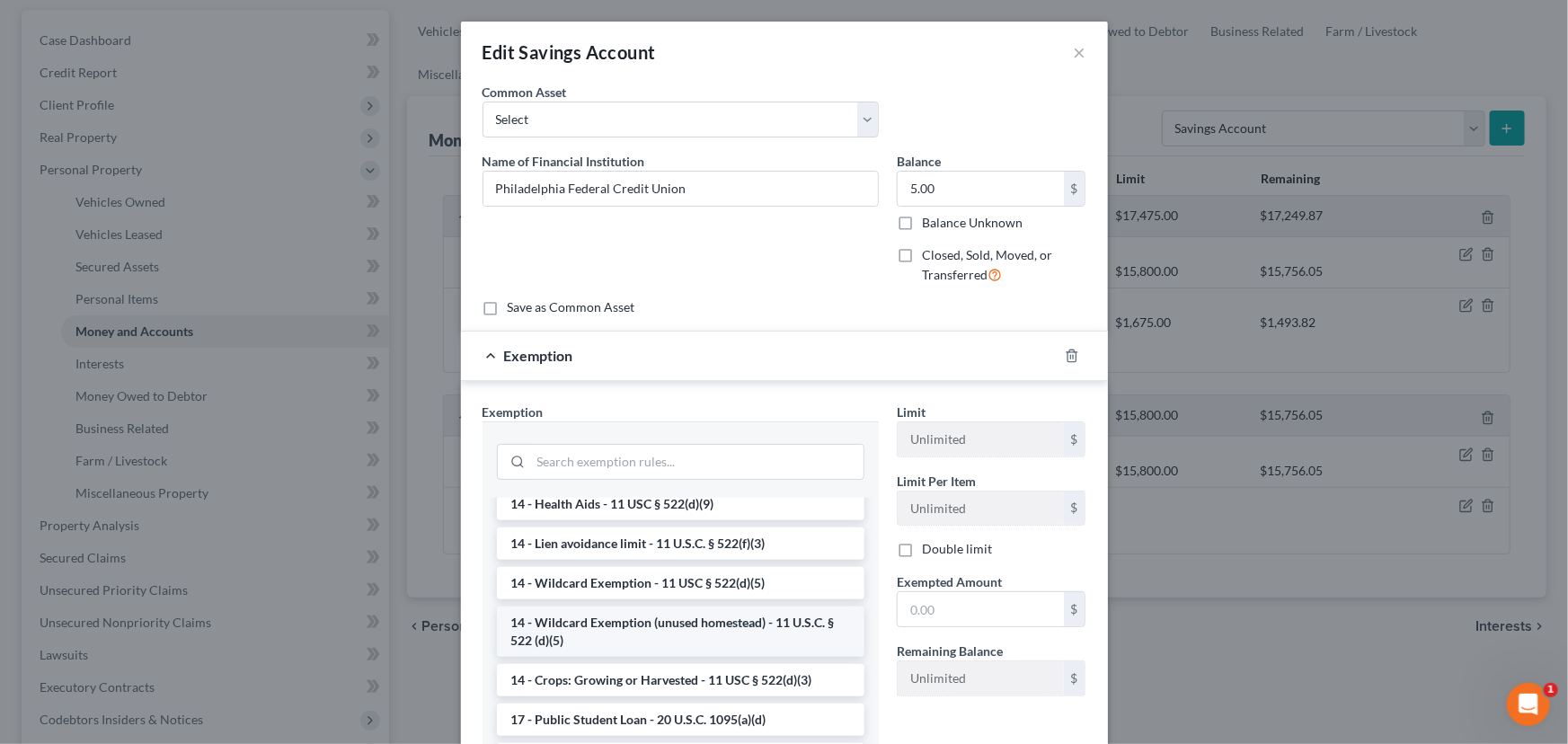
scroll to position [408, 0]
click at [603, 632] on li "14 - Wildcard Exemption (unused homestead) - 11 U.S.C. § 522 (d)(5)" at bounding box center [681, 628] width 368 height 50
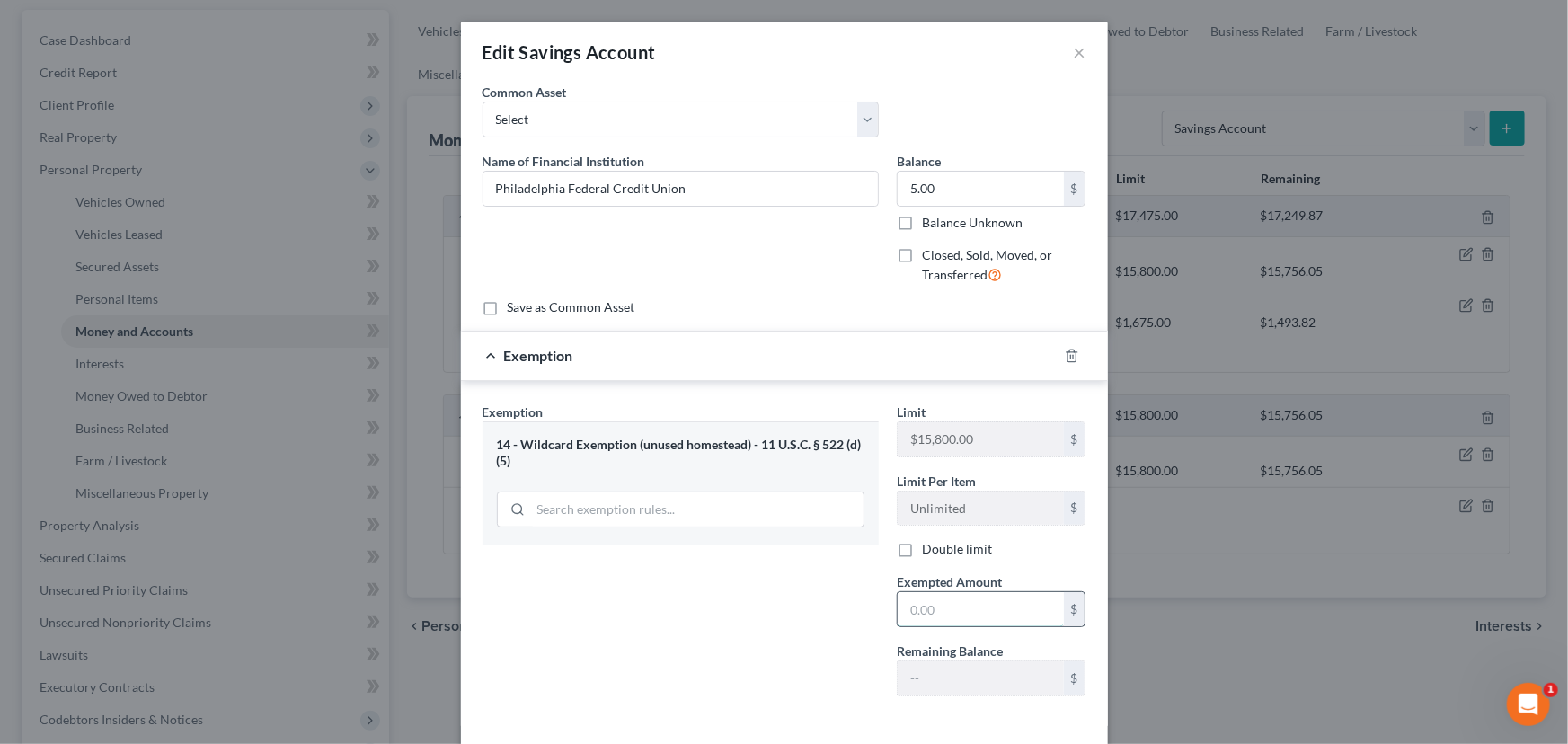
click at [941, 613] on input "text" at bounding box center [980, 609] width 166 height 34
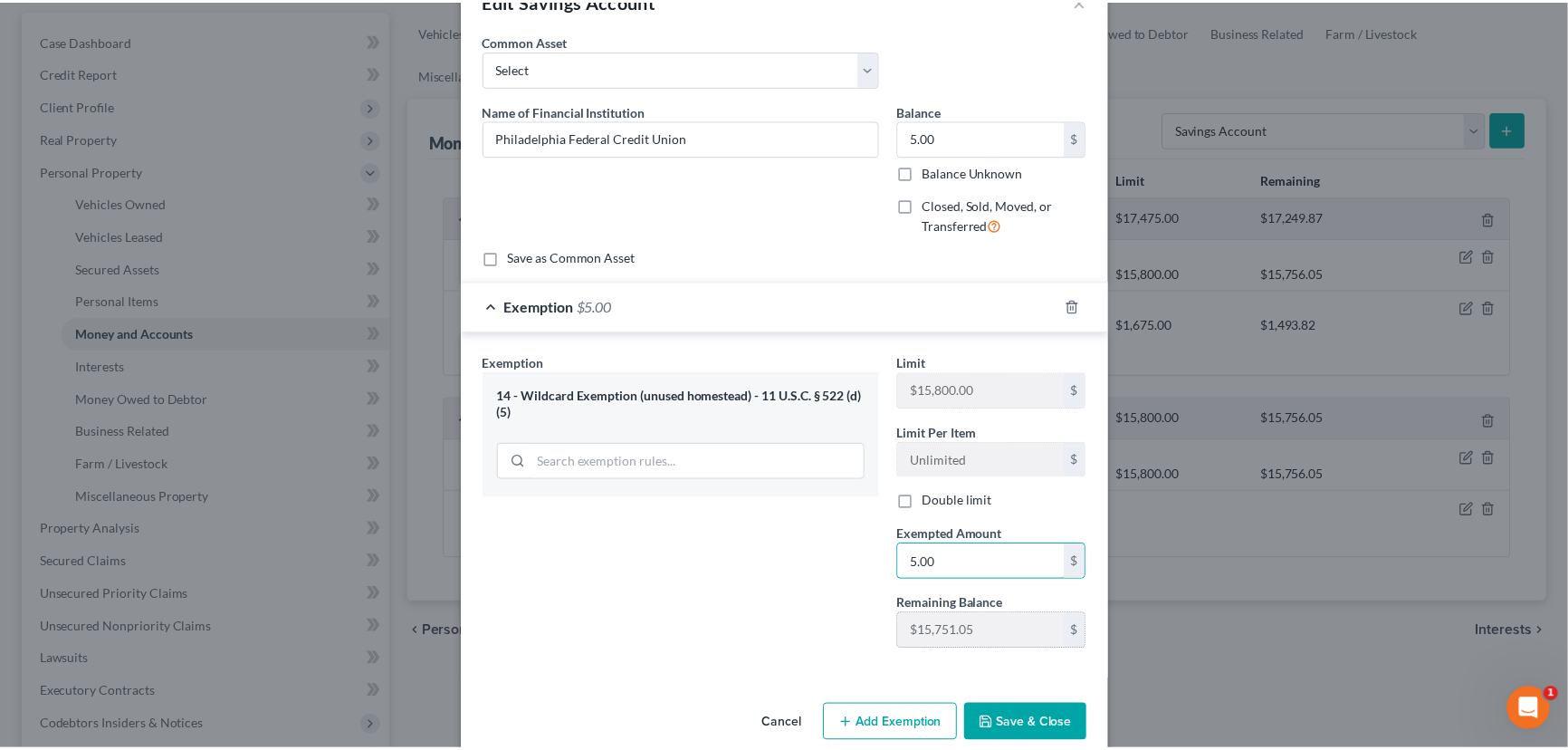
scroll to position [80, 0]
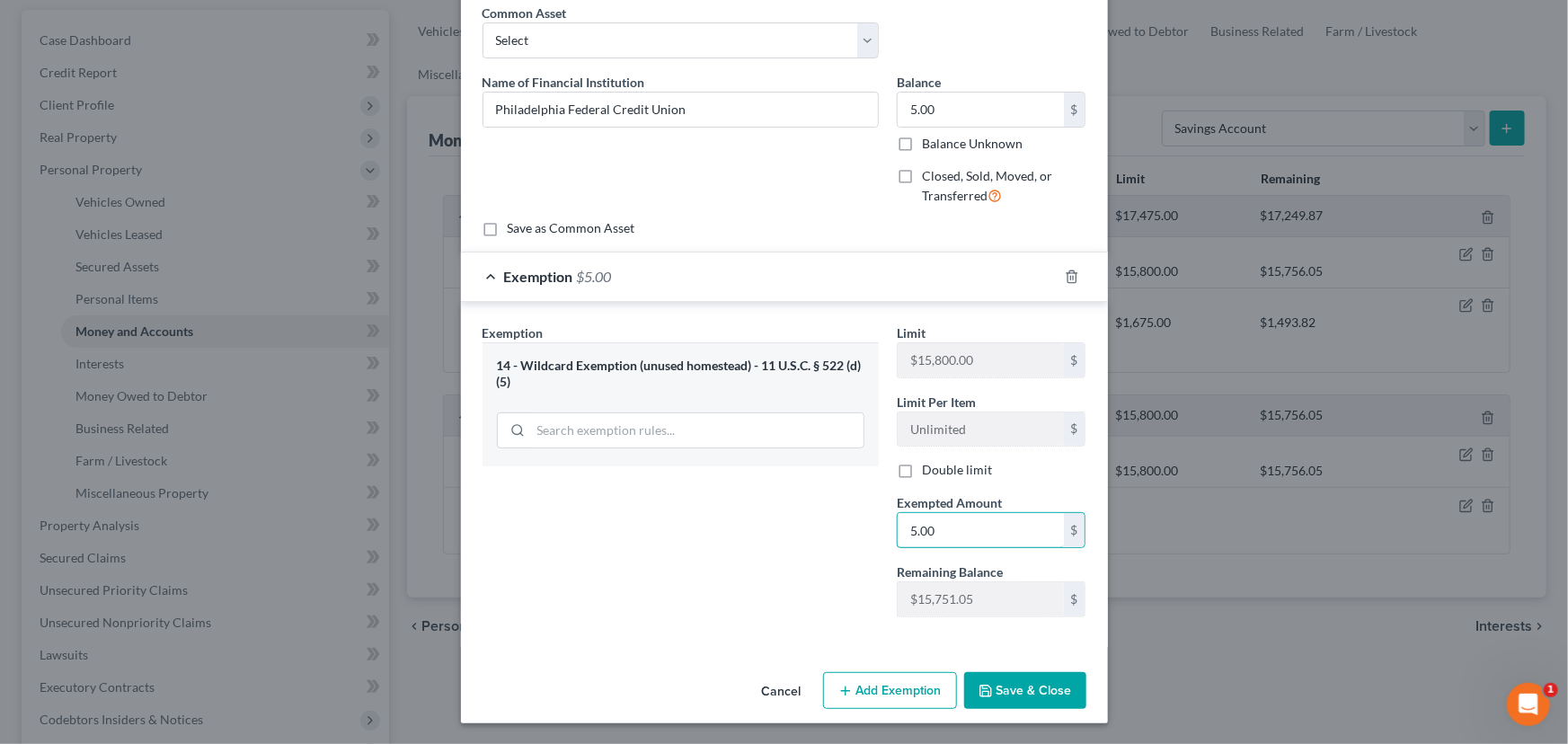
type input "5.00"
click at [1009, 692] on button "Save & Close" at bounding box center [1025, 690] width 123 height 37
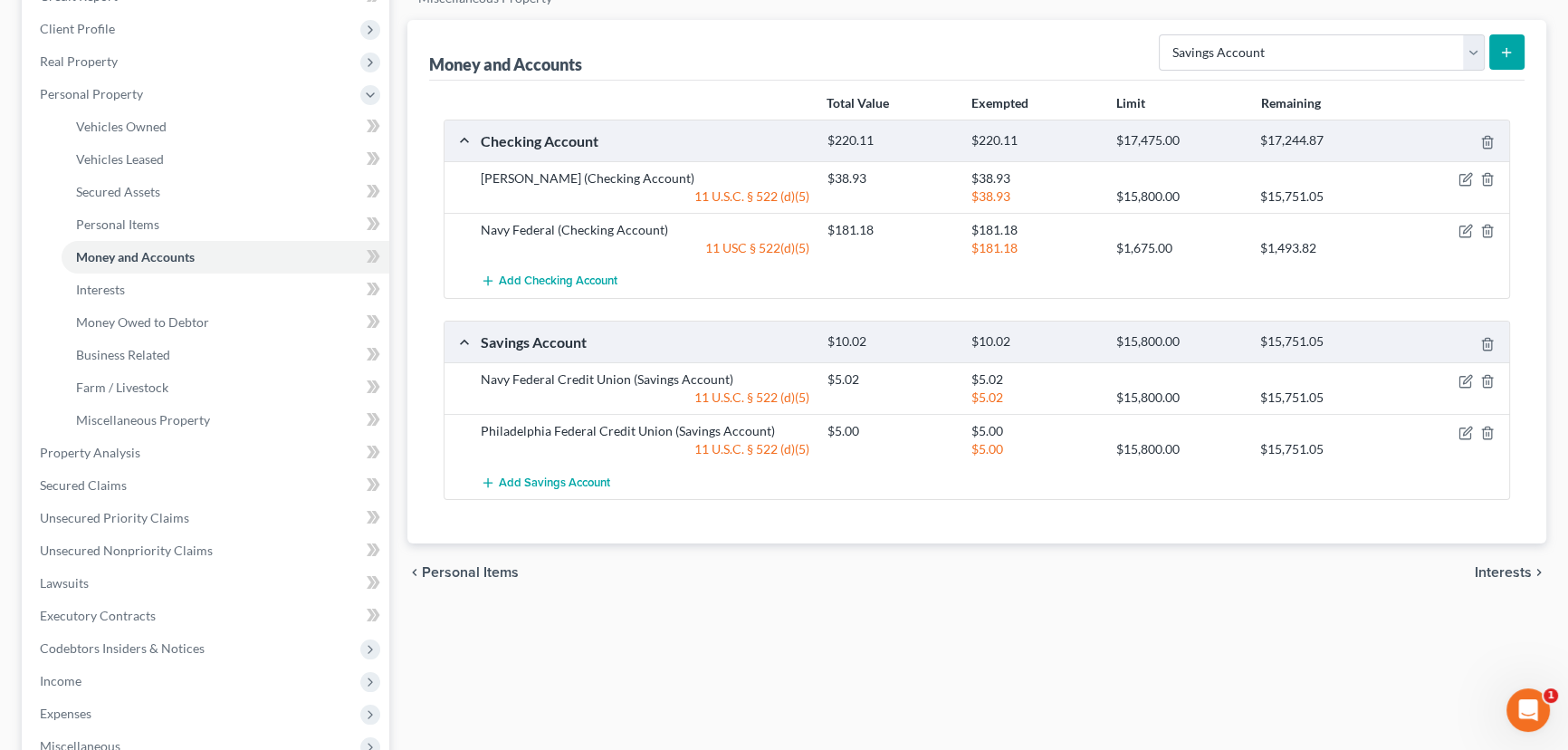
scroll to position [246, 0]
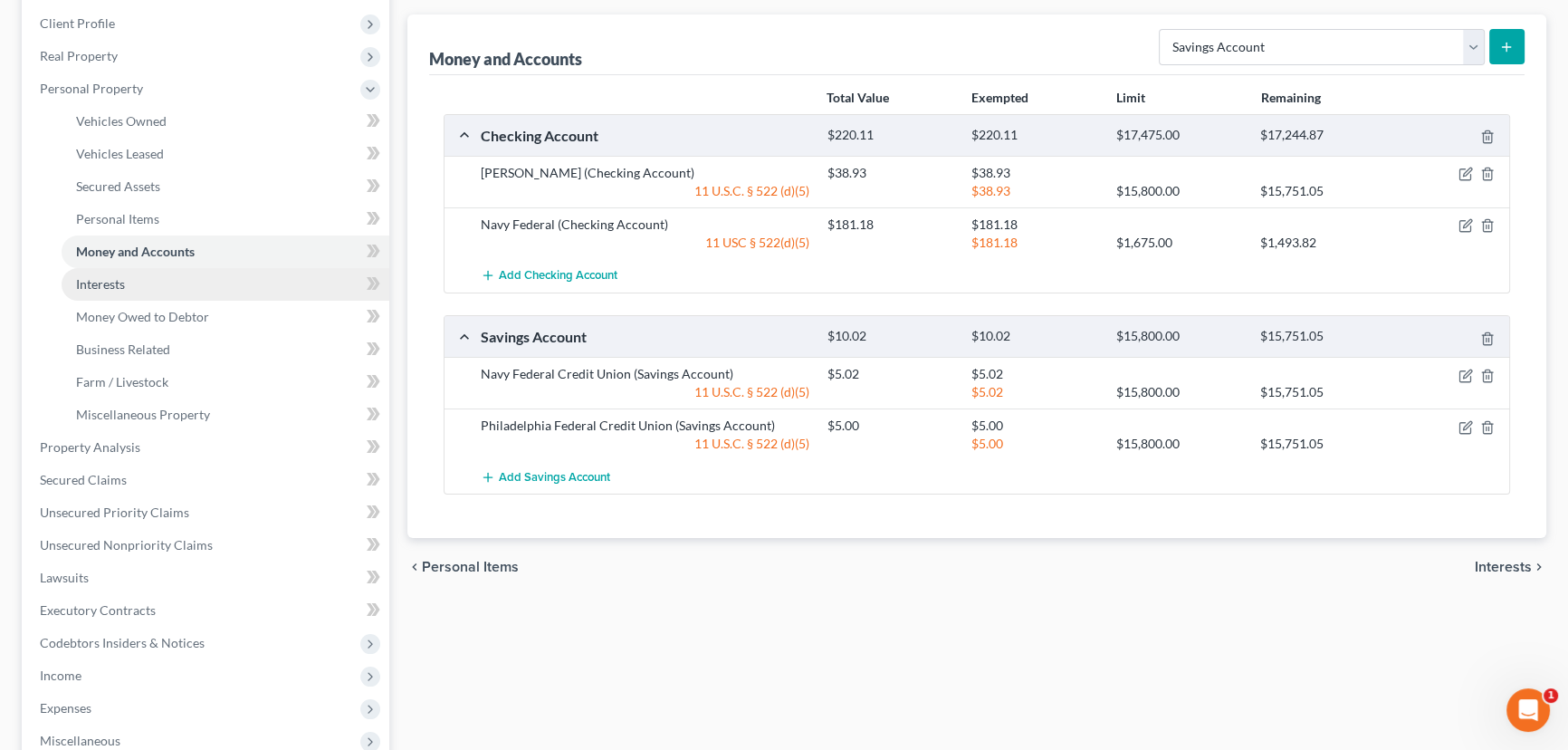
click at [158, 292] on link "Interests" at bounding box center [225, 284] width 328 height 33
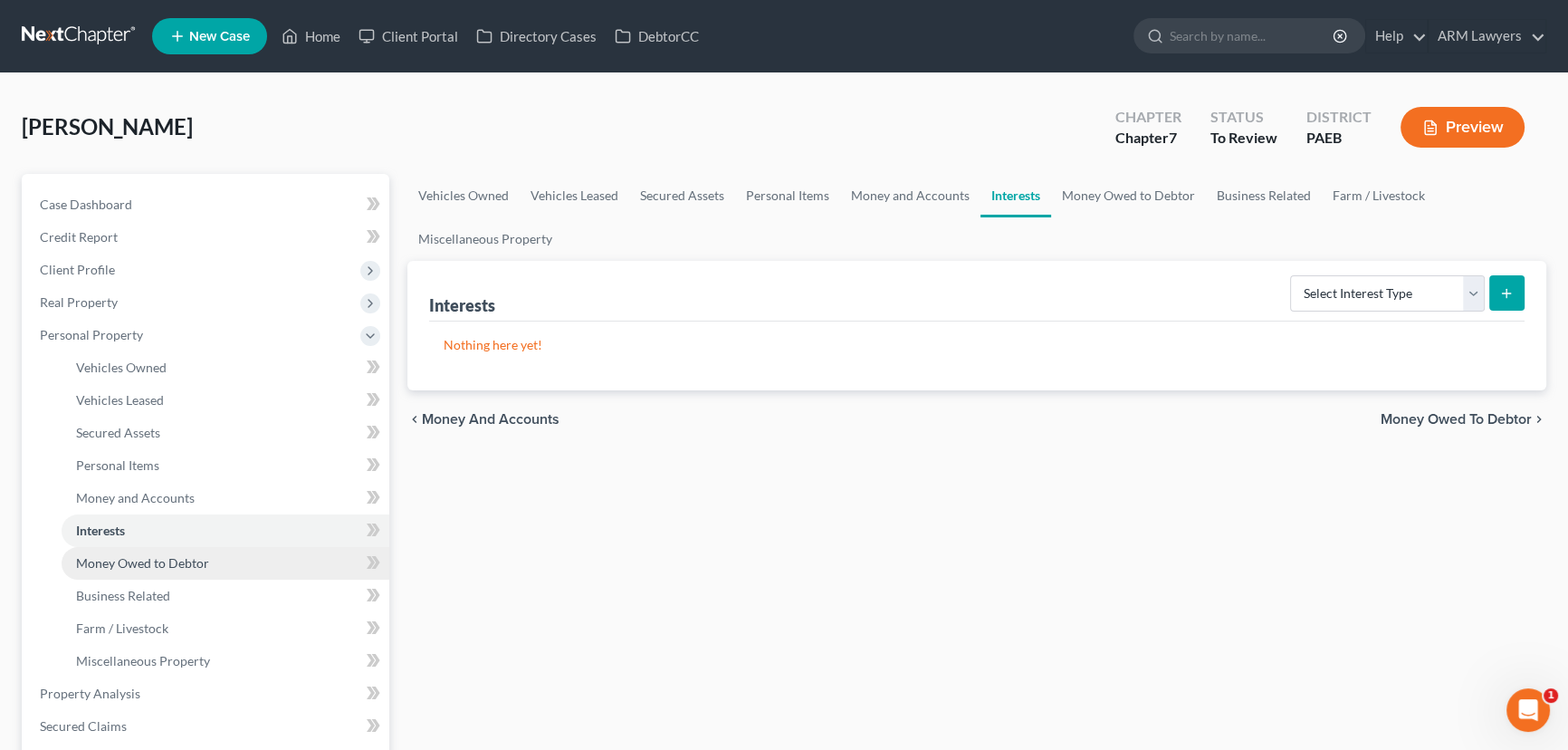
click at [175, 561] on span "Money Owed to Debtor" at bounding box center [142, 563] width 133 height 16
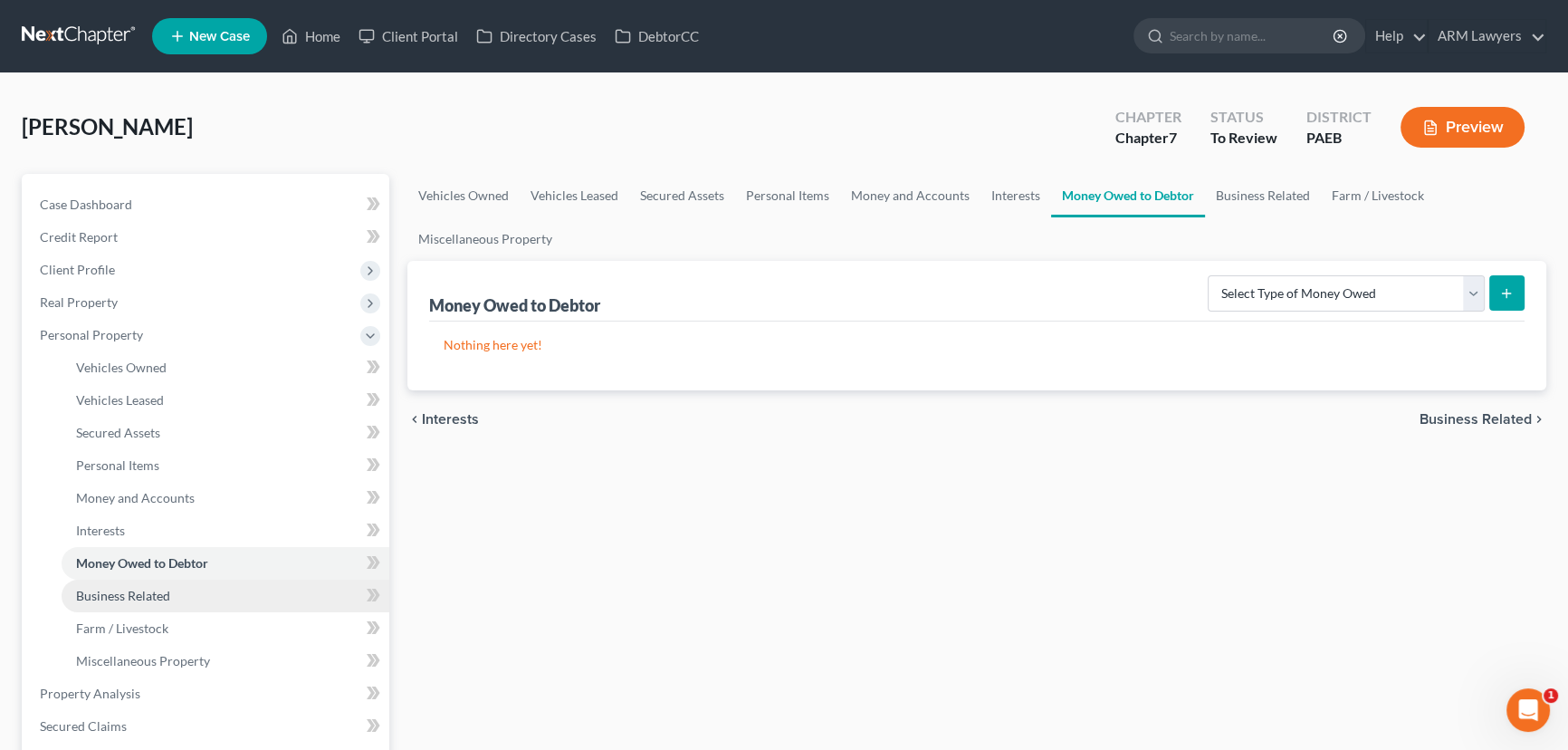
click at [155, 588] on span "Business Related" at bounding box center [123, 596] width 94 height 16
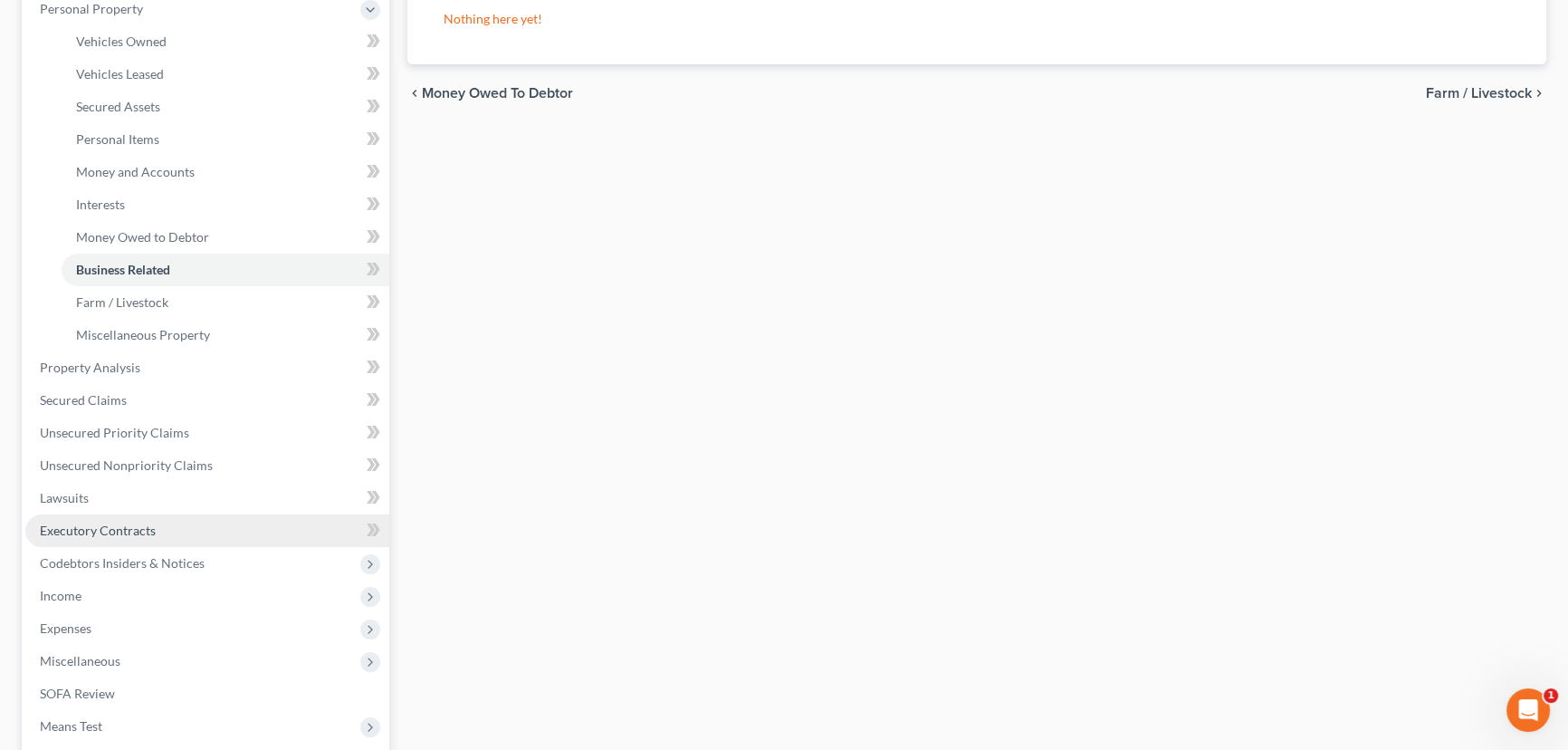
scroll to position [329, 0]
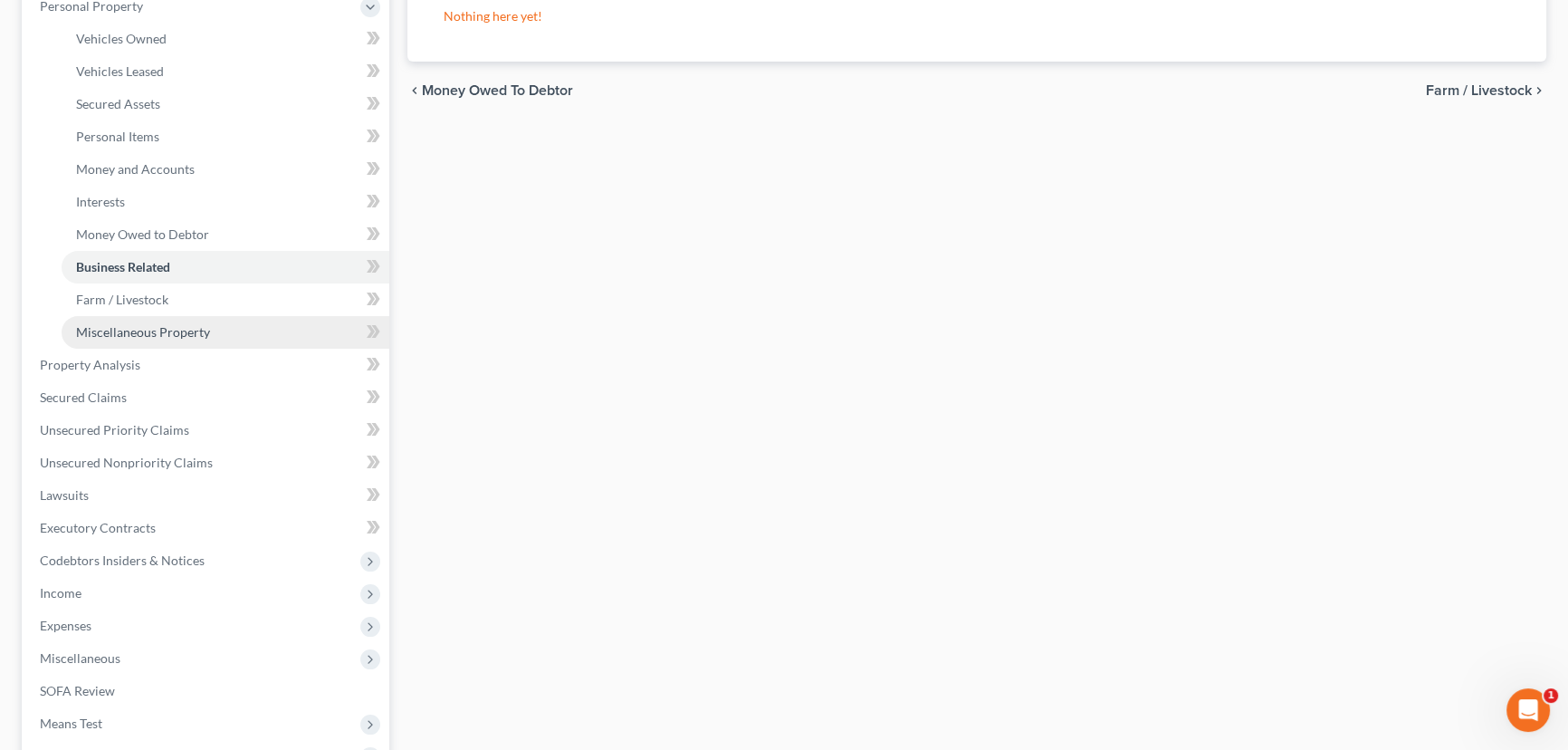
click at [167, 326] on span "Miscellaneous Property" at bounding box center [143, 332] width 134 height 16
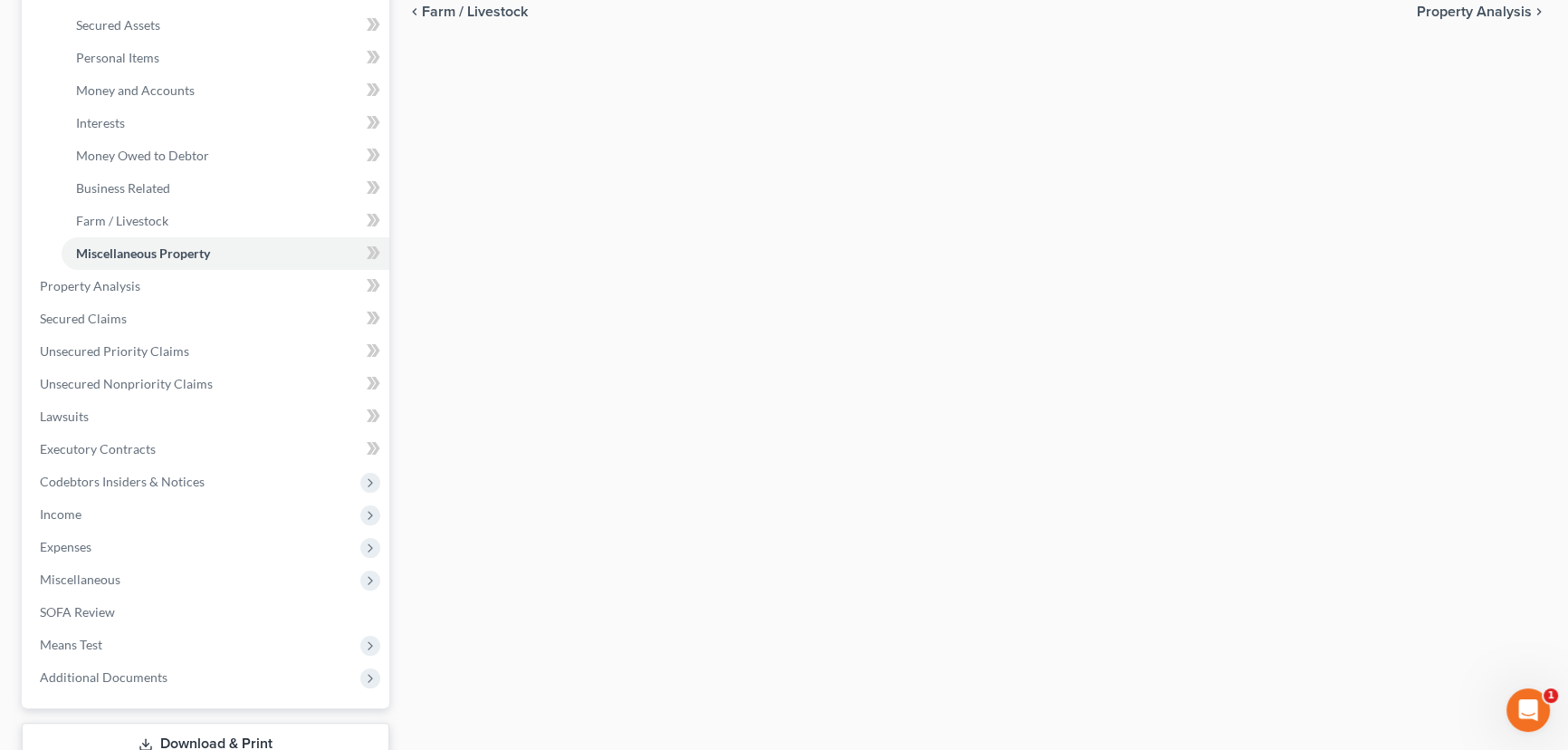
scroll to position [411, 0]
click at [81, 277] on span "Property Analysis" at bounding box center [90, 283] width 101 height 16
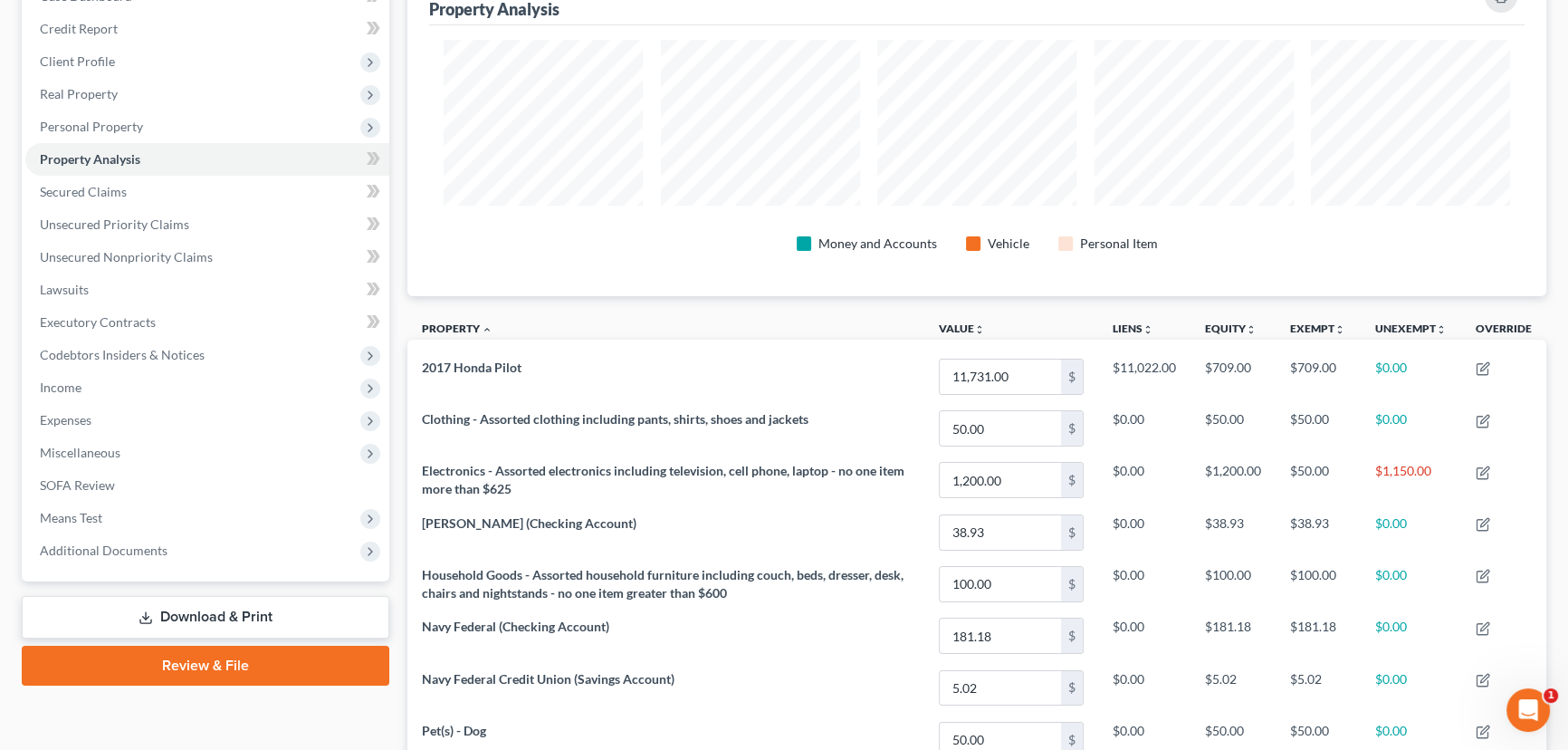
scroll to position [203, 0]
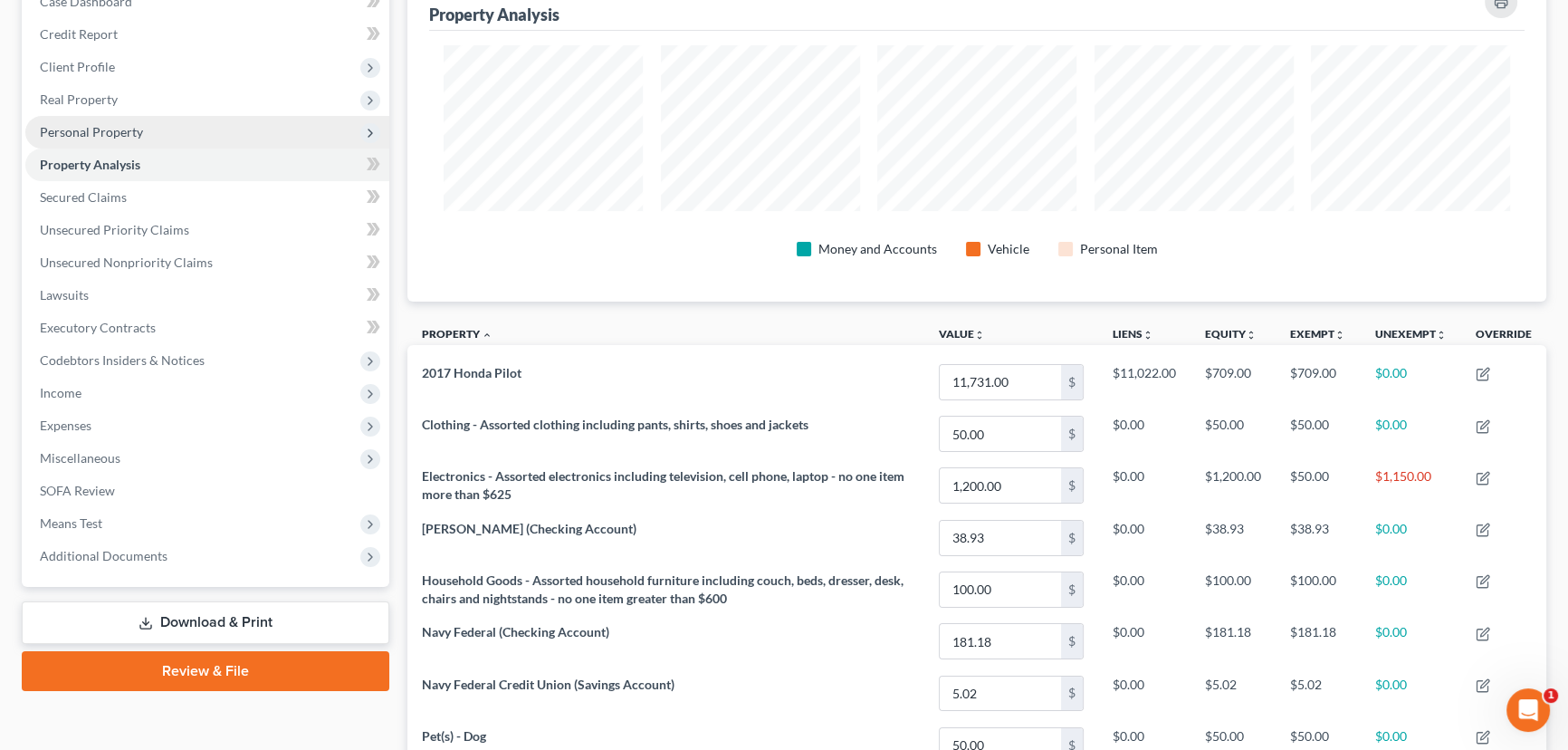
drag, startPoint x: 87, startPoint y: 133, endPoint x: 148, endPoint y: 144, distance: 62.0
click at [88, 133] on span "Personal Property" at bounding box center [91, 132] width 103 height 16
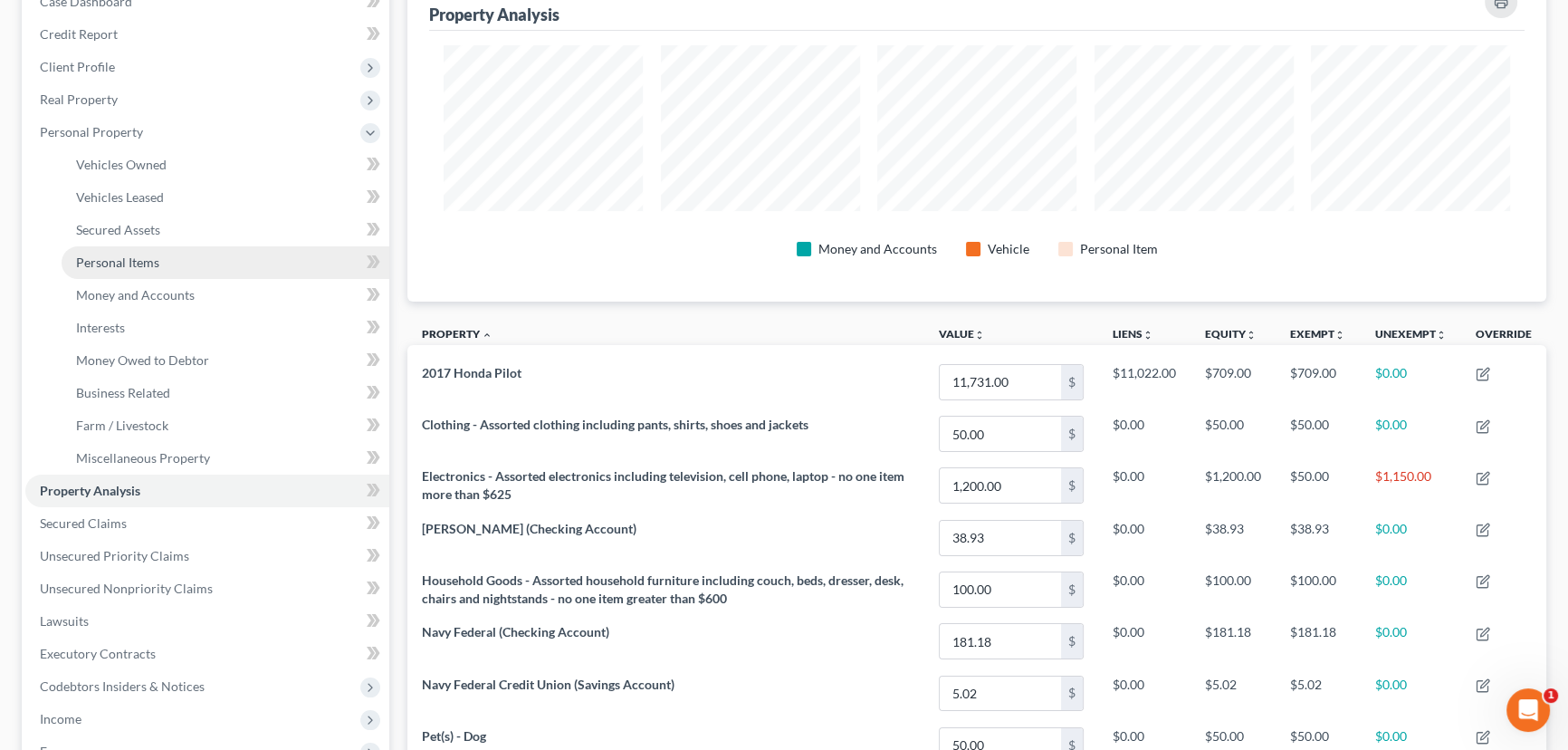
click at [151, 258] on span "Personal Items" at bounding box center [118, 262] width 83 height 16
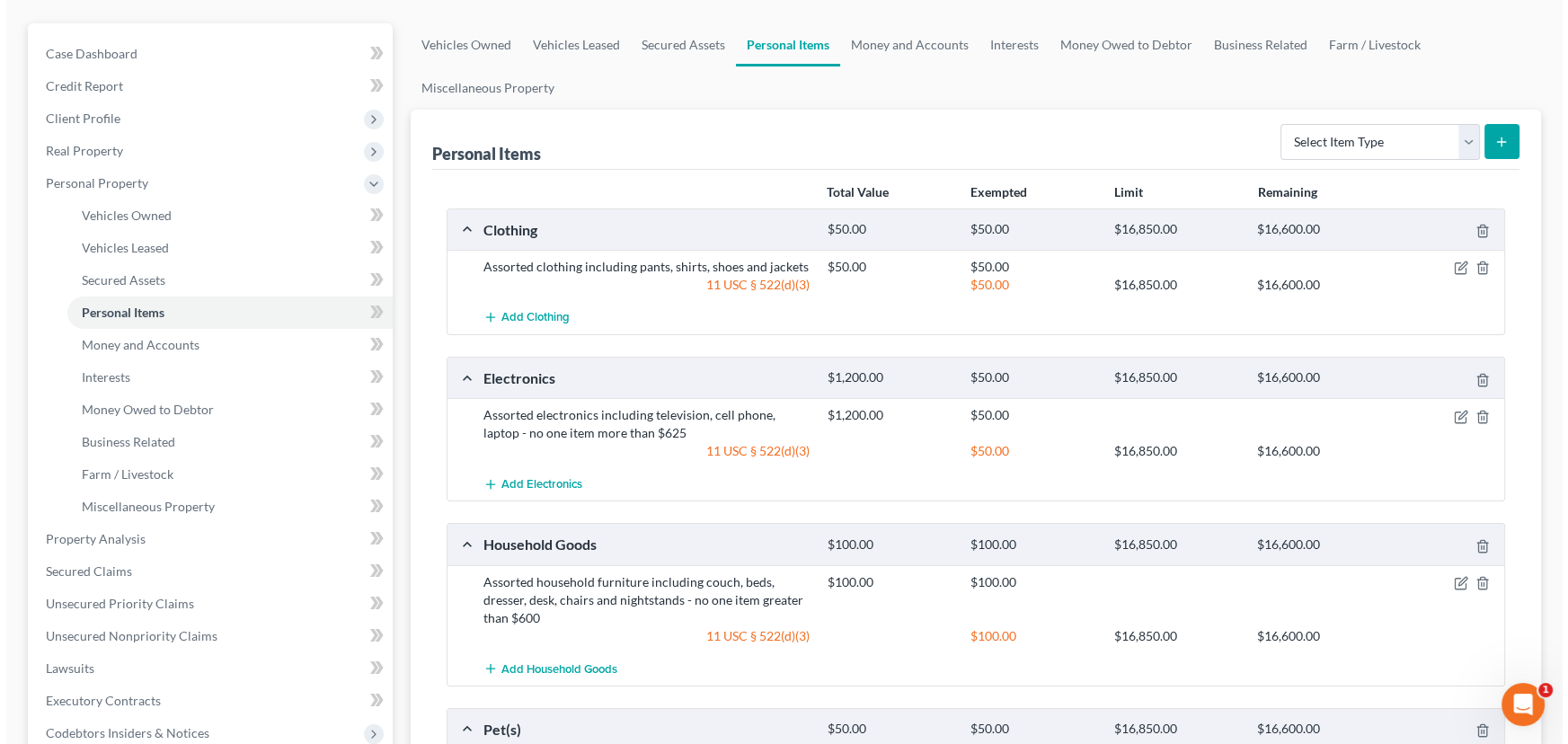
scroll to position [163, 0]
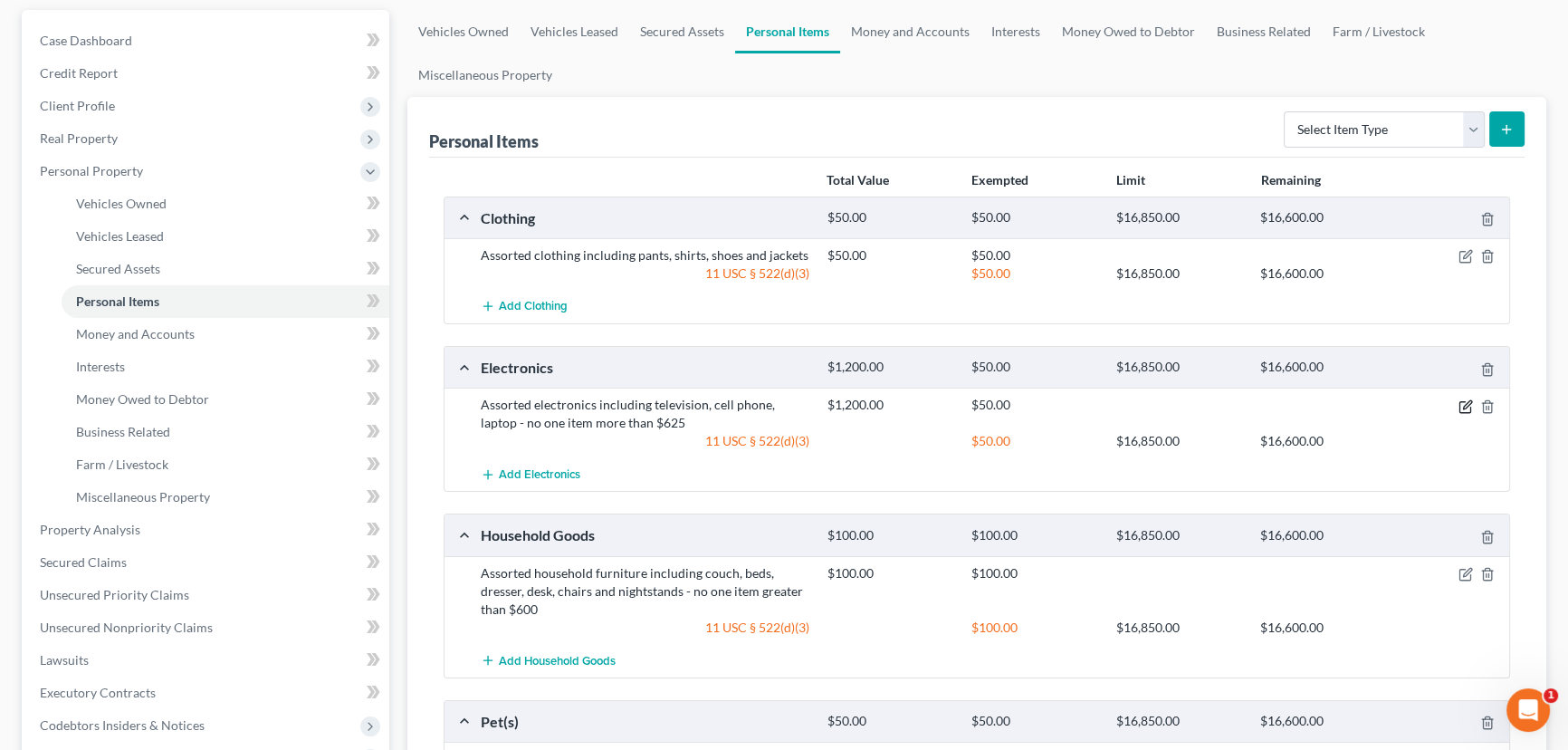
click at [1465, 399] on icon "button" at bounding box center [1465, 406] width 15 height 15
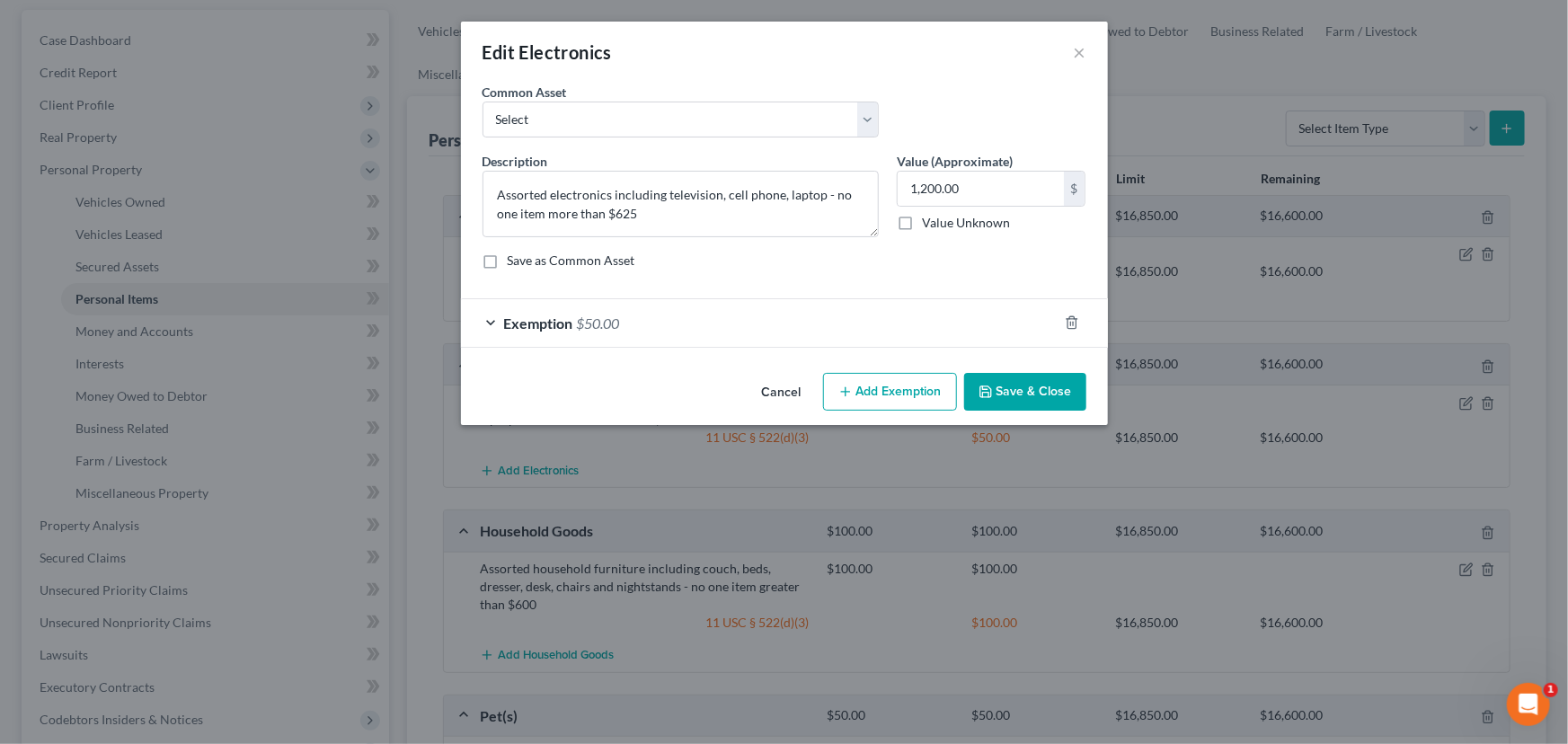
click at [494, 319] on div "Exemption $50.00" at bounding box center [759, 322] width 596 height 48
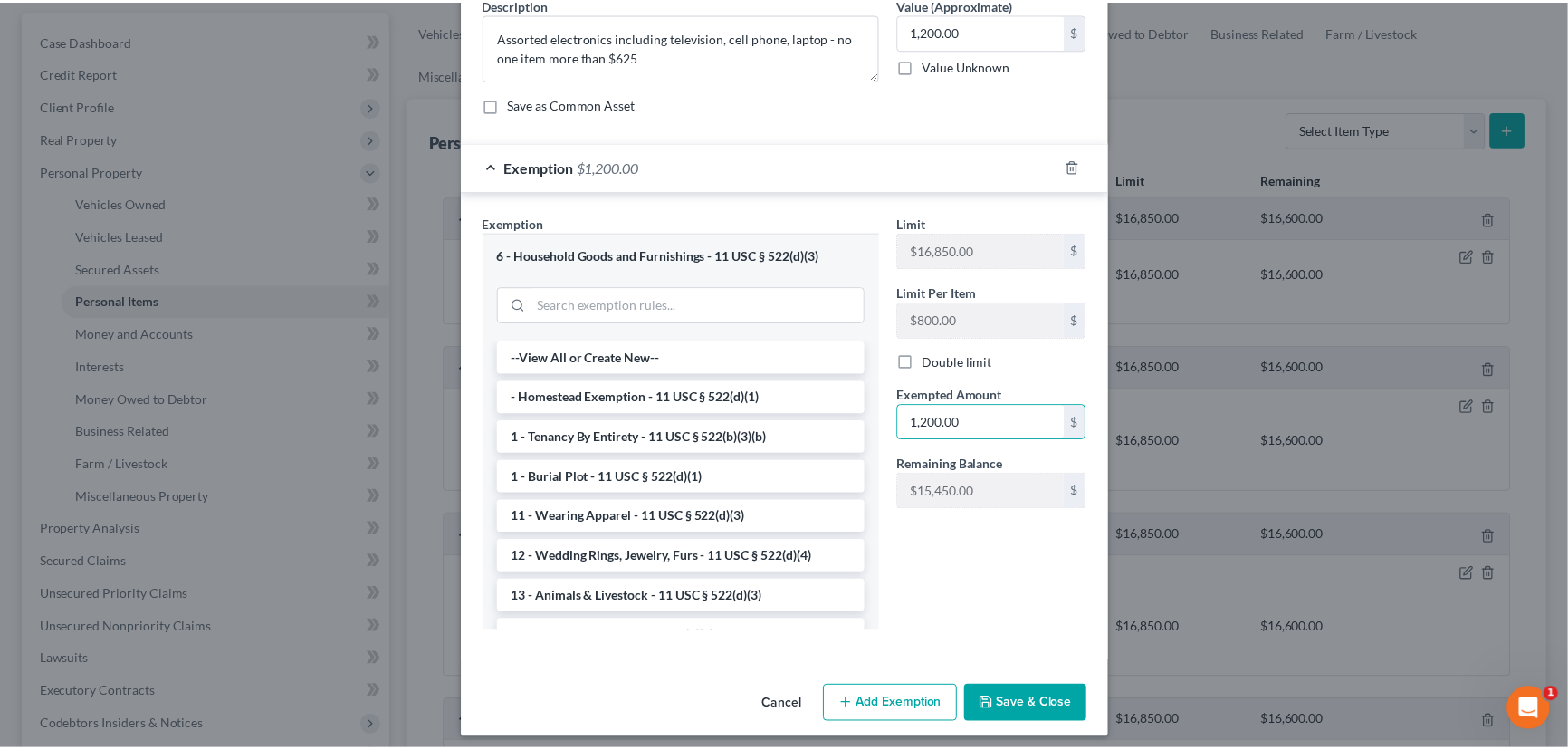
scroll to position [167, 0]
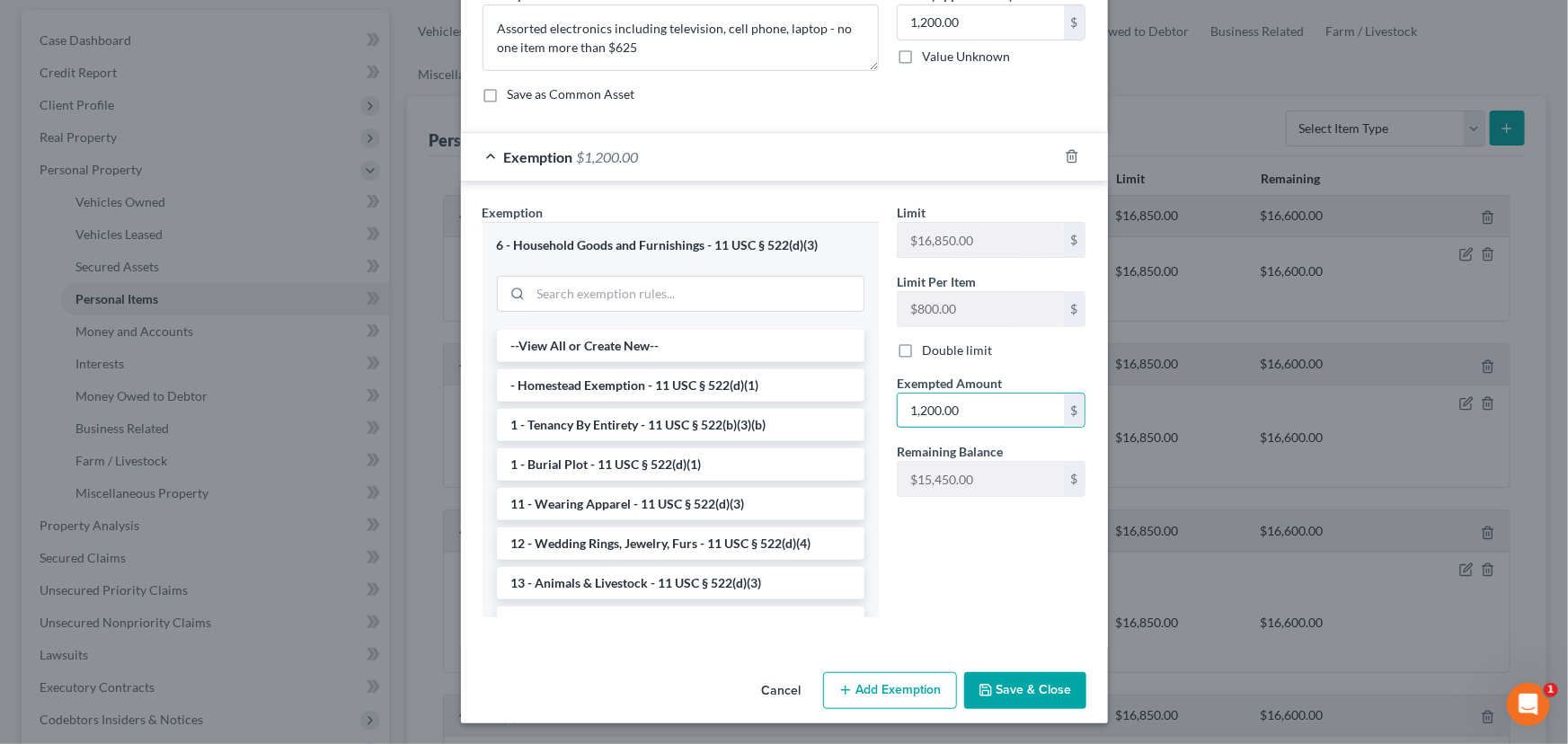
type input "1,200.00"
click at [1024, 691] on button "Save & Close" at bounding box center [1025, 690] width 123 height 37
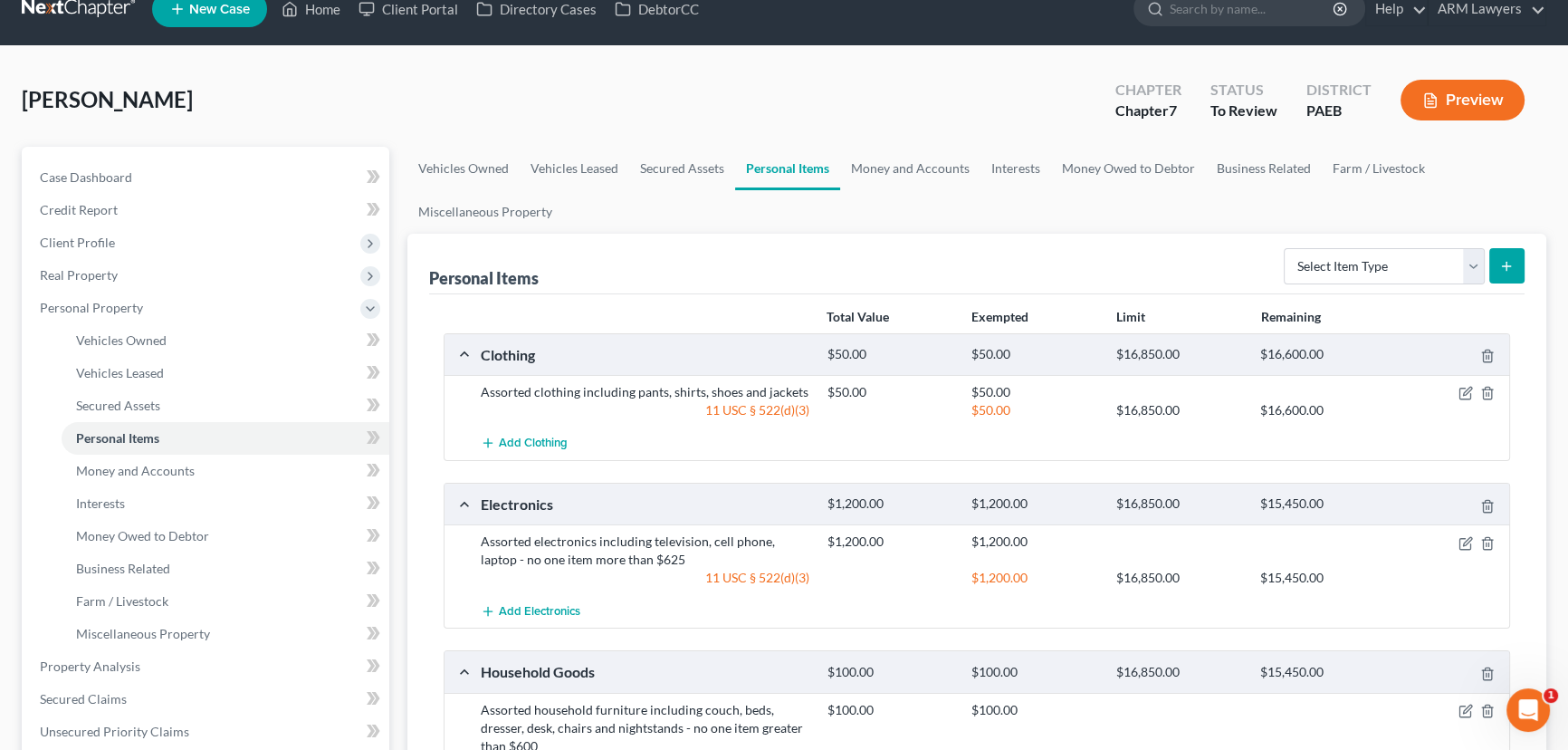
scroll to position [0, 0]
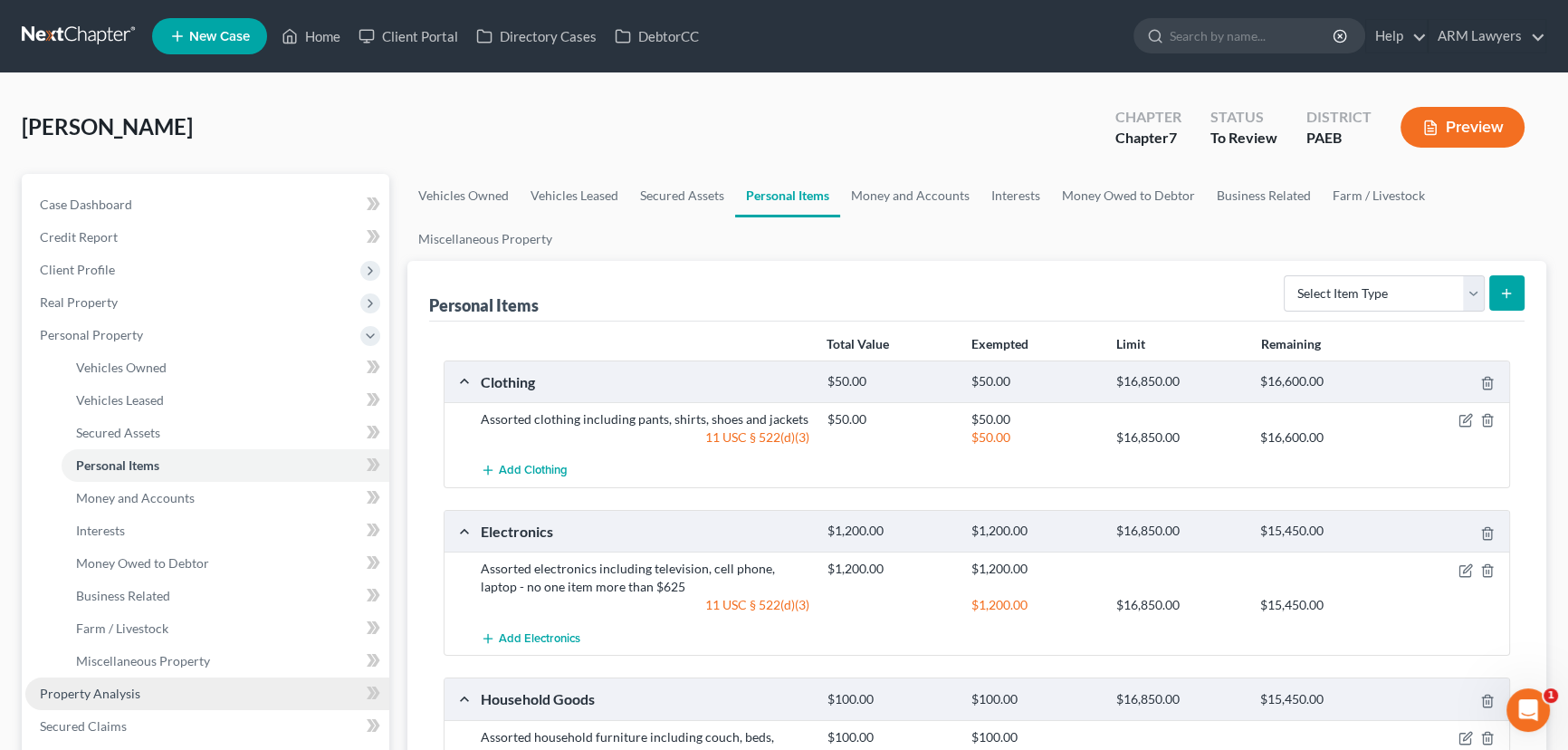
click at [104, 689] on span "Property Analysis" at bounding box center [90, 694] width 101 height 16
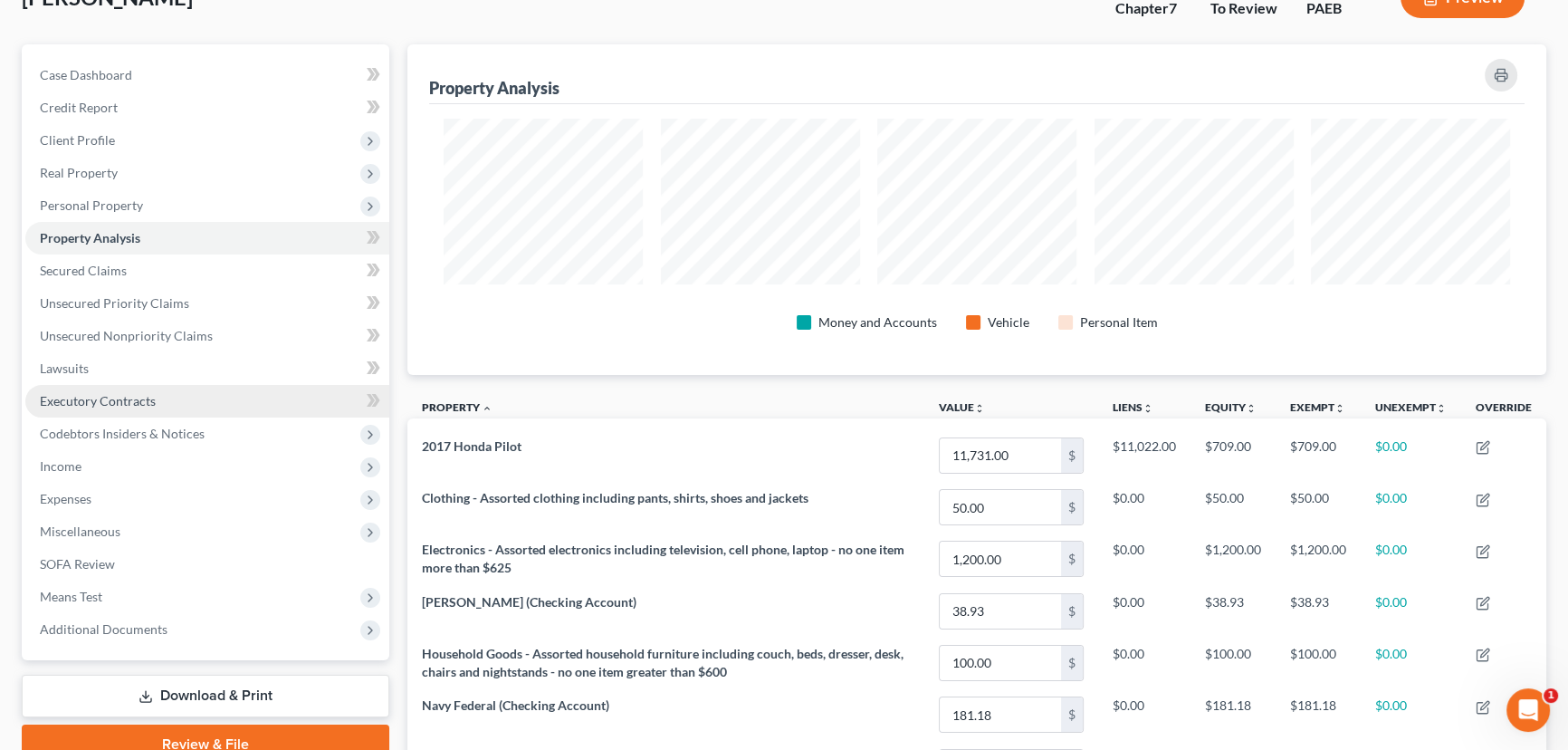
scroll to position [203, 0]
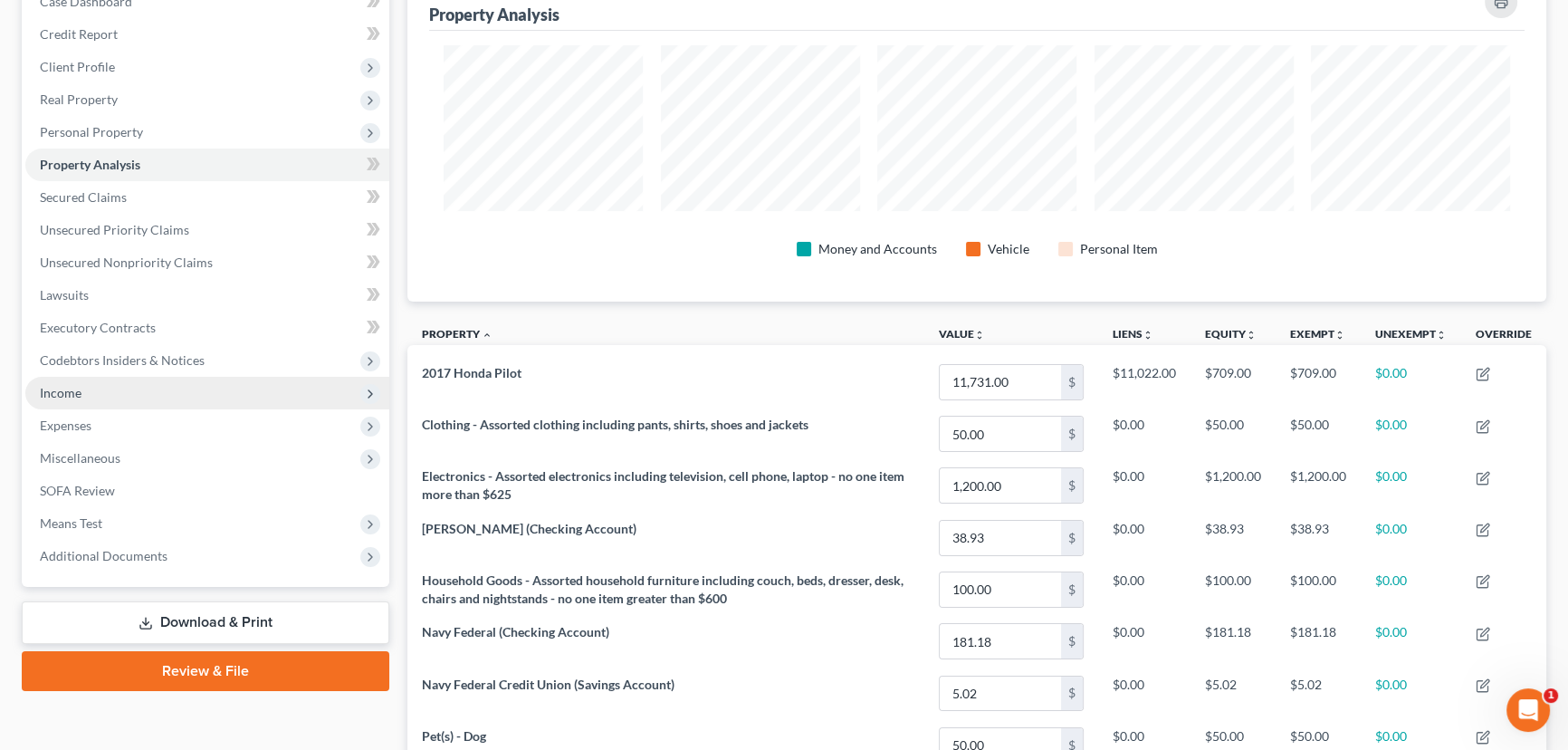
click at [178, 400] on span "Income" at bounding box center [207, 392] width 364 height 33
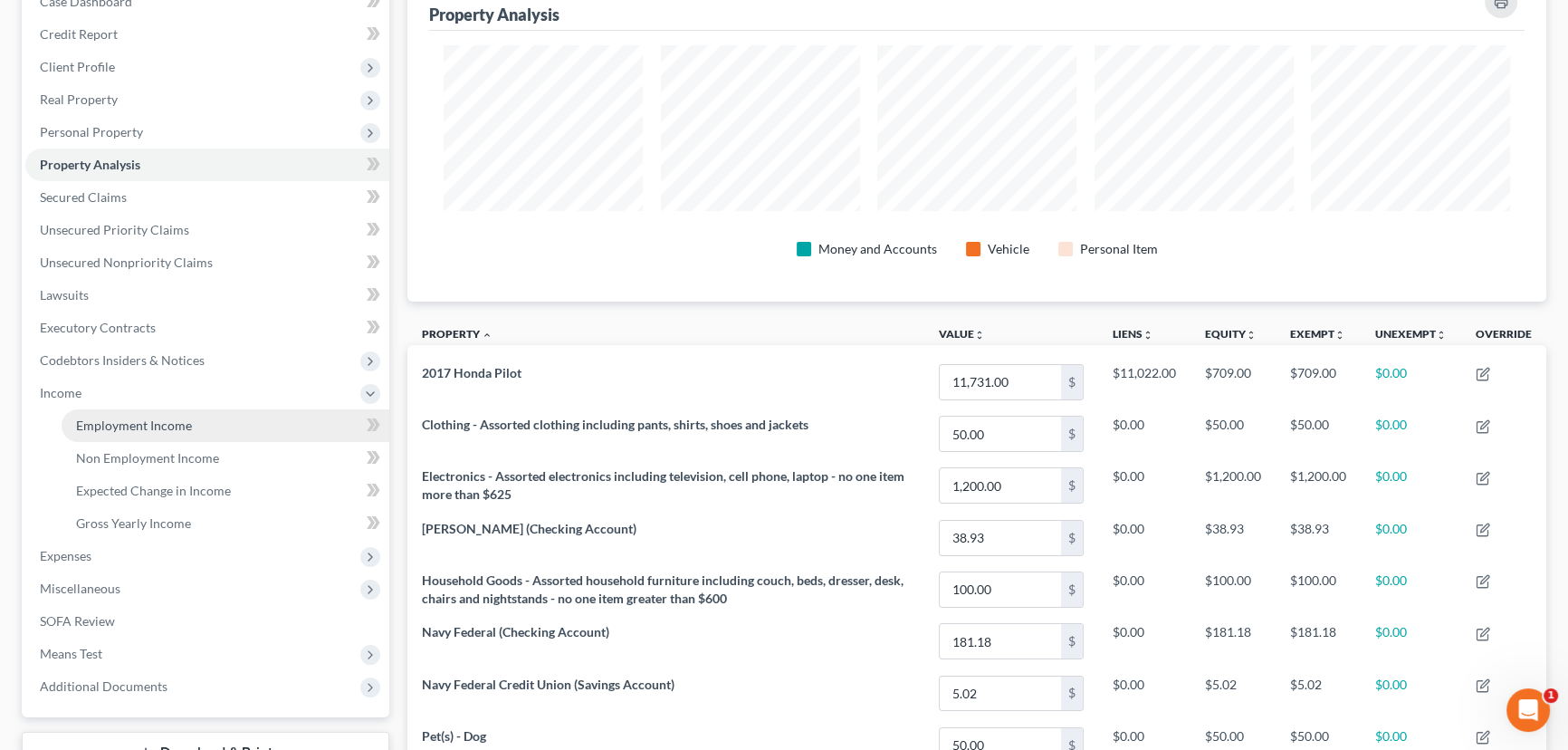
click at [150, 427] on span "Employment Income" at bounding box center [133, 425] width 116 height 16
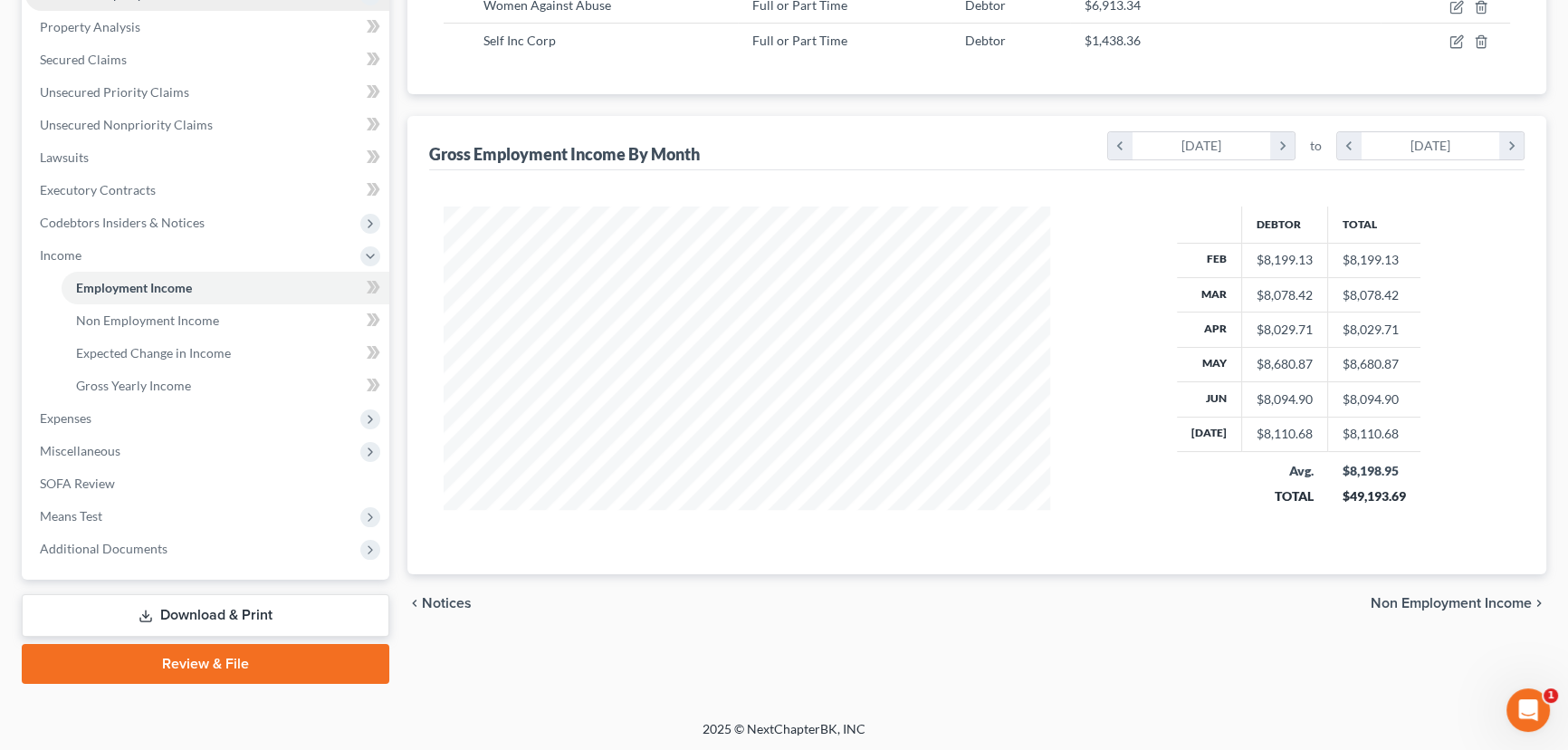
scroll to position [324, 642]
